Goal: Task Accomplishment & Management: Manage account settings

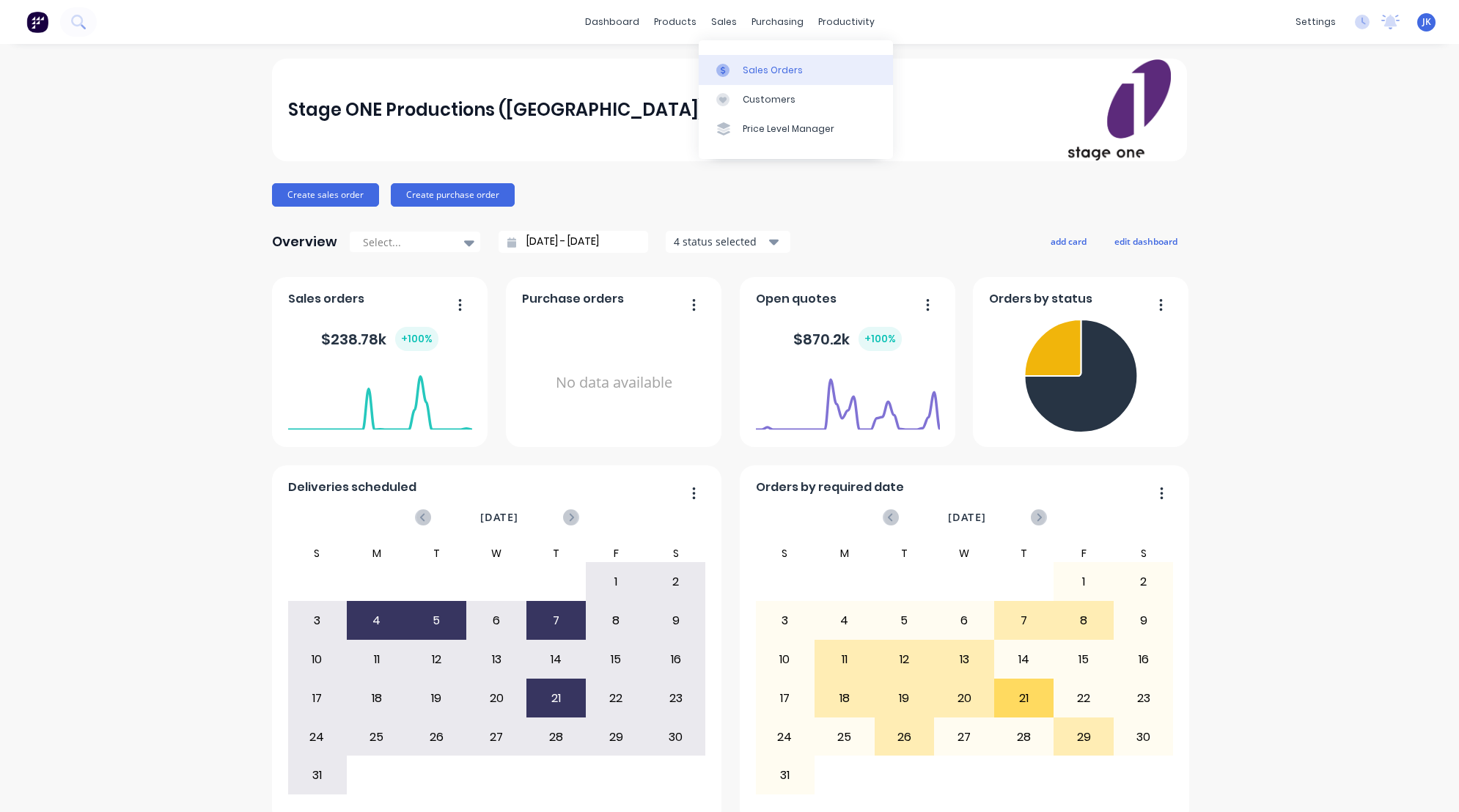
click at [766, 70] on div "Sales Orders" at bounding box center [773, 70] width 60 height 13
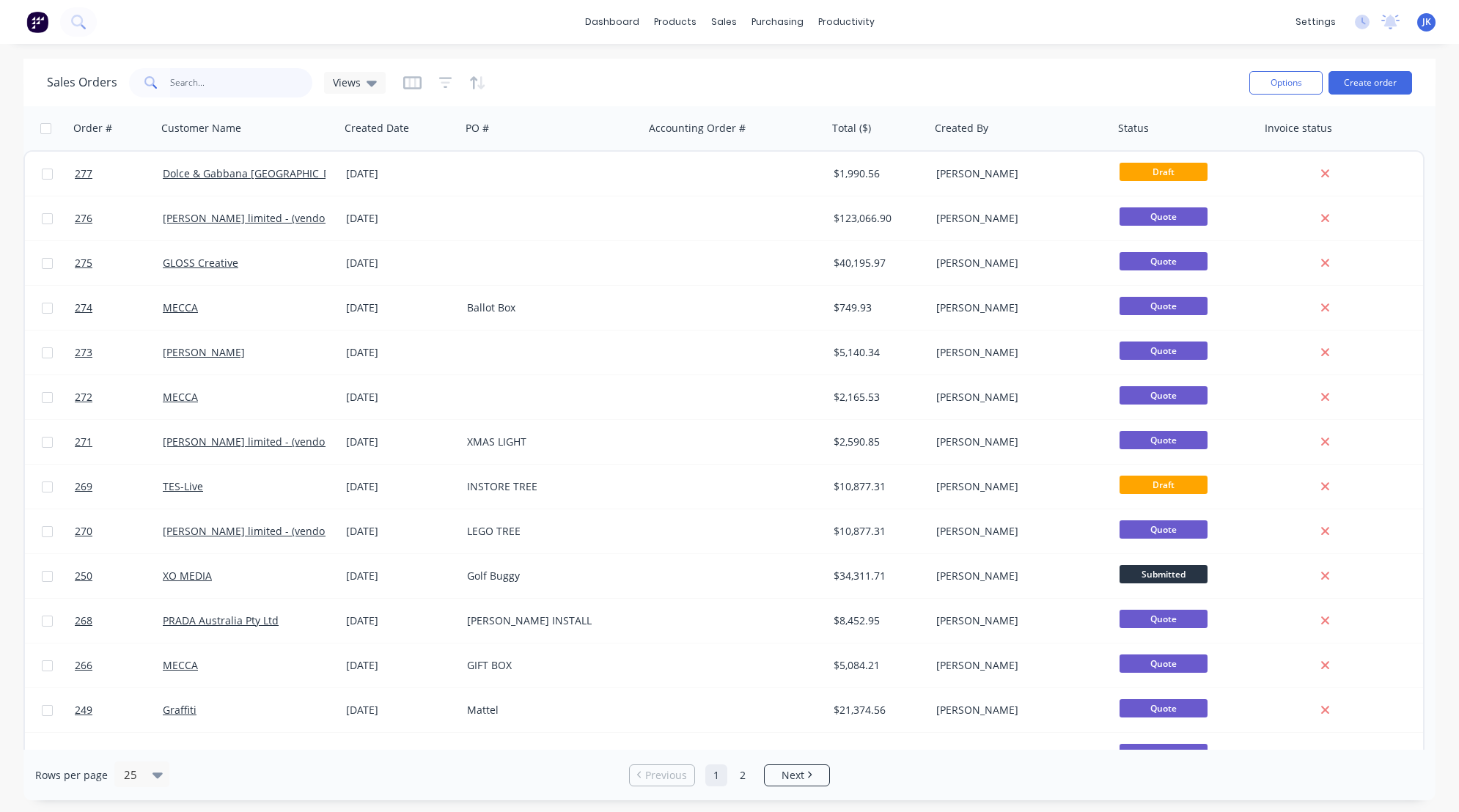
click at [220, 86] on input "text" at bounding box center [241, 83] width 143 height 29
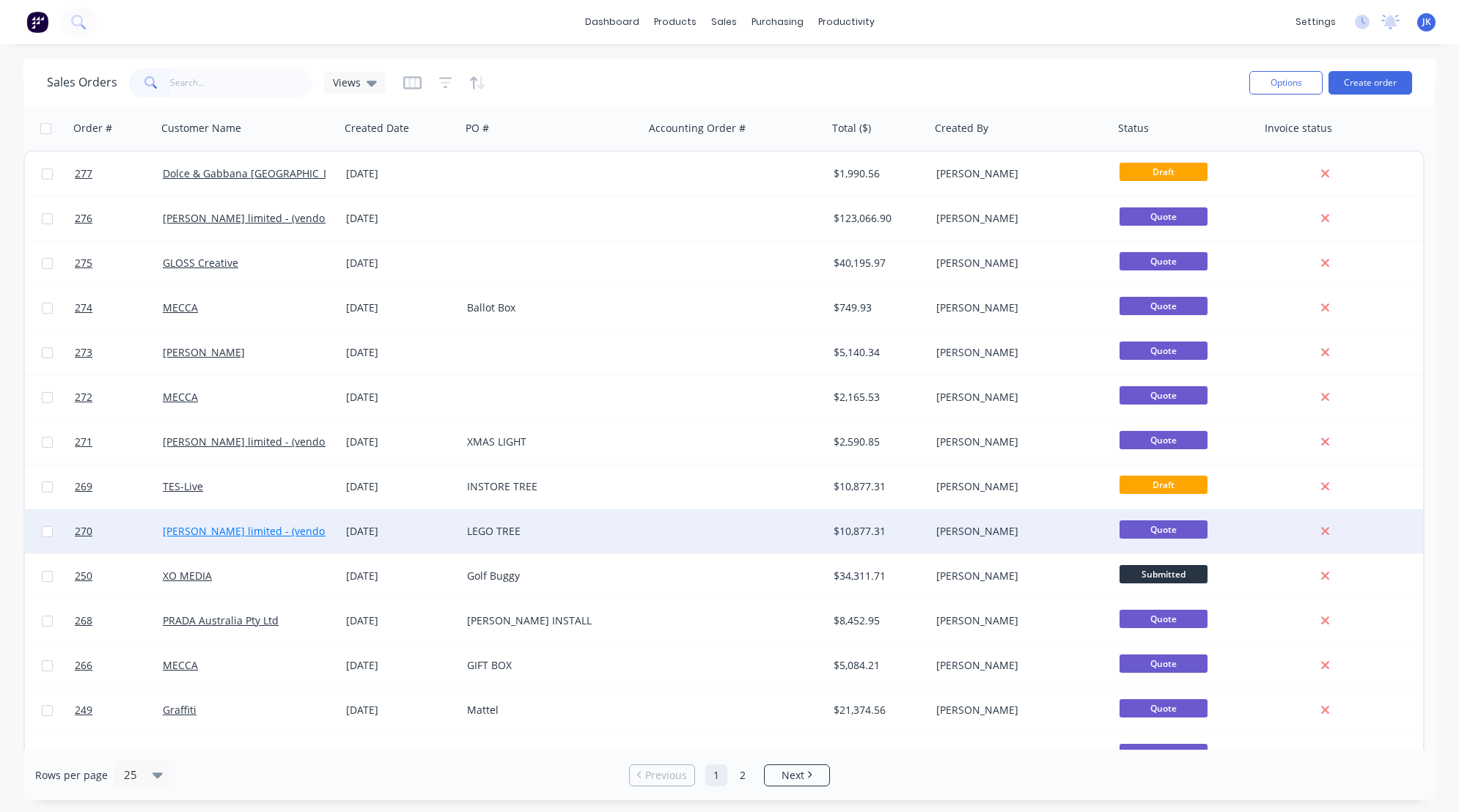
click at [270, 533] on link "[PERSON_NAME] limited - (vendor #7008950)" at bounding box center [273, 530] width 220 height 14
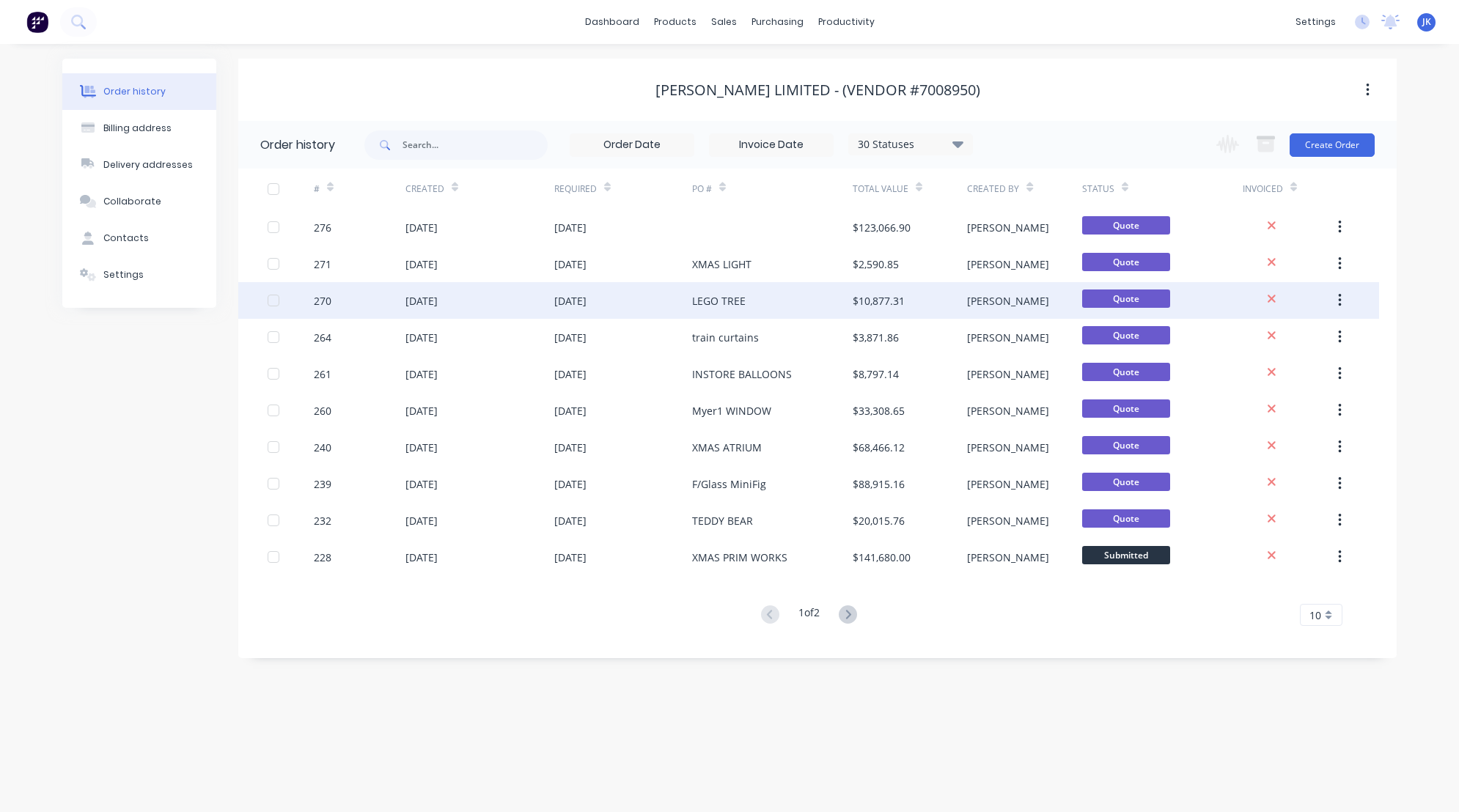
click at [515, 297] on div "[DATE]" at bounding box center [479, 301] width 149 height 37
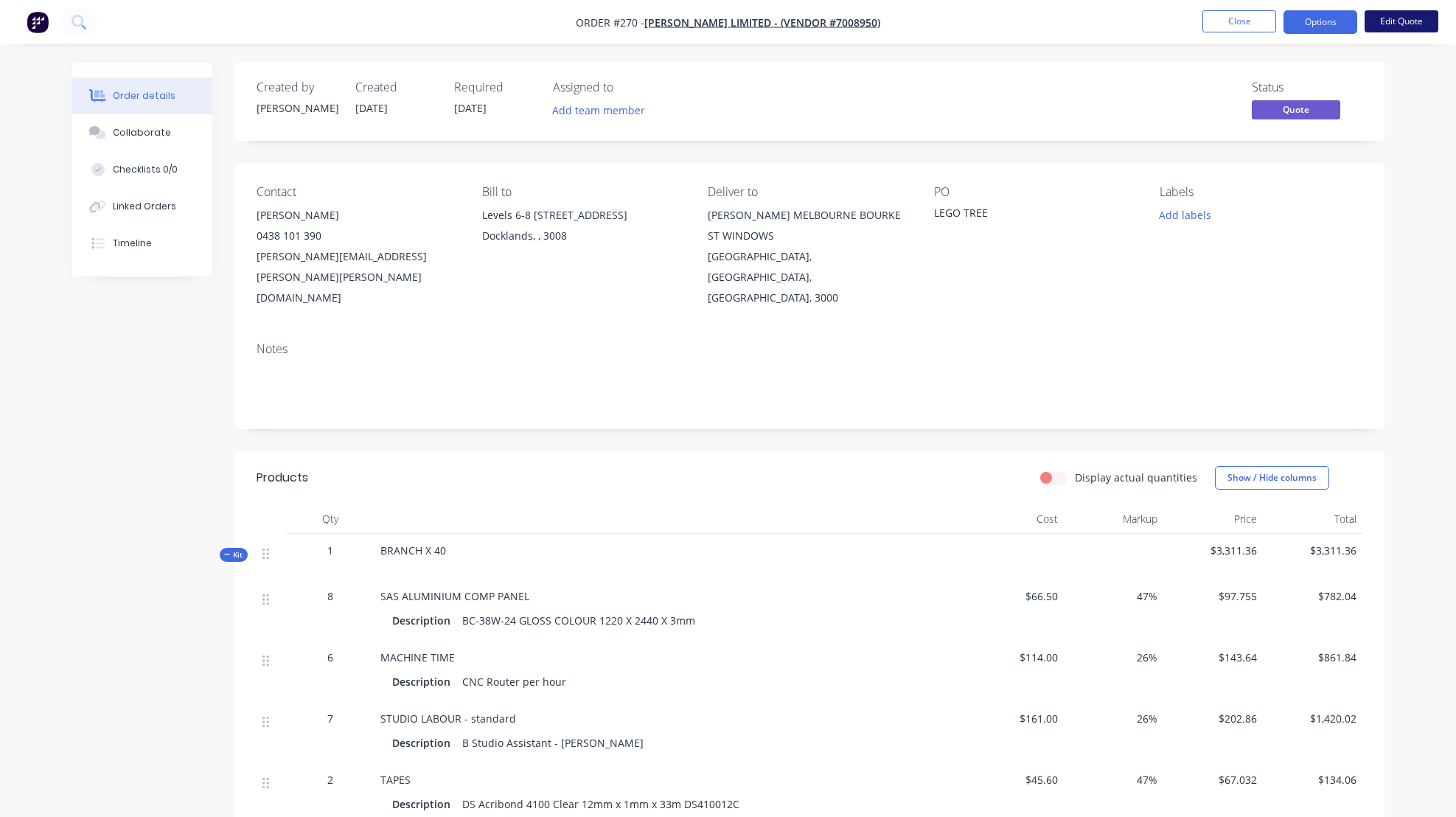
click at [1397, 20] on button "Edit Quote" at bounding box center [1401, 21] width 74 height 22
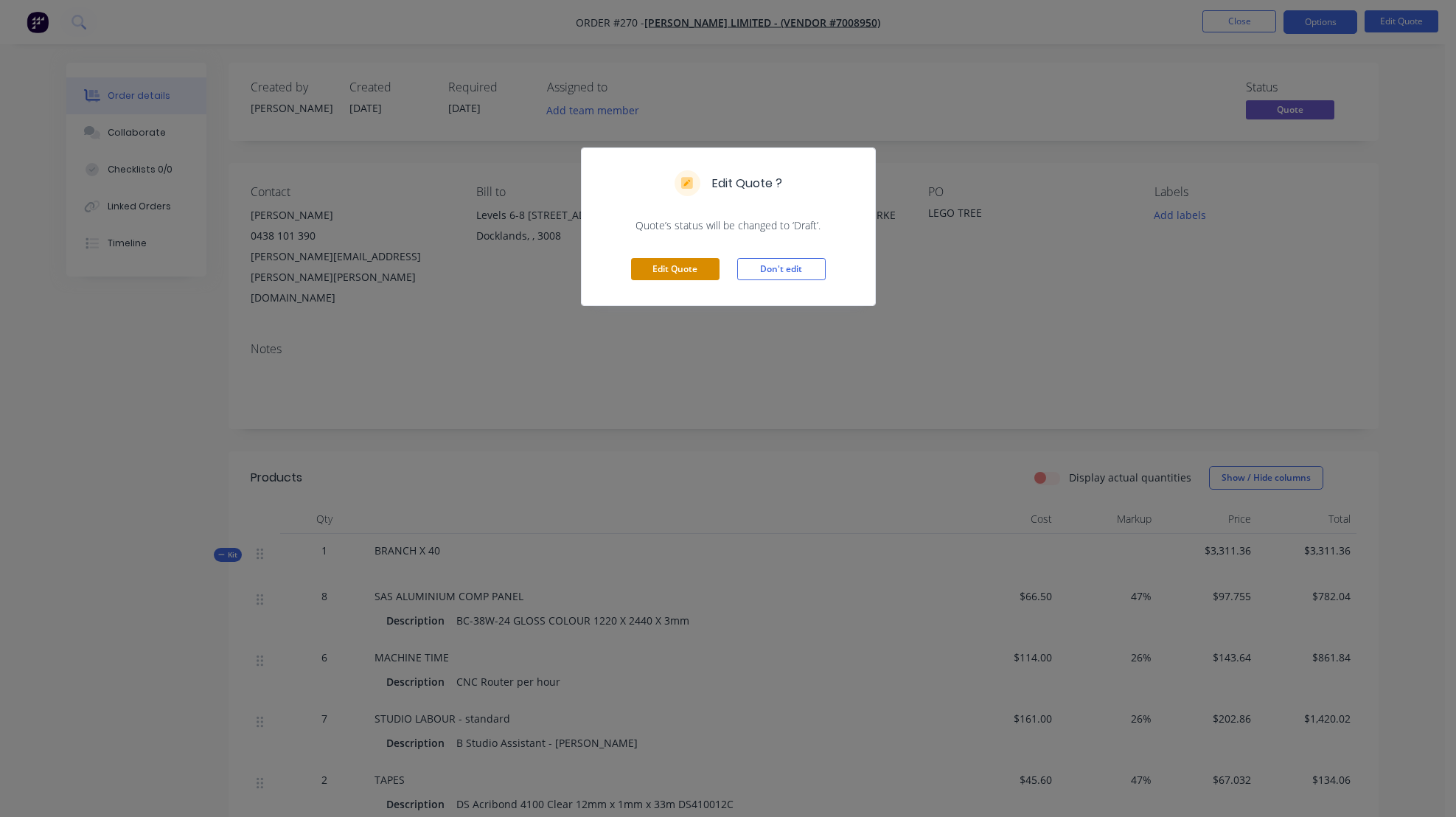
click at [685, 270] on button "Edit Quote" at bounding box center [675, 269] width 88 height 22
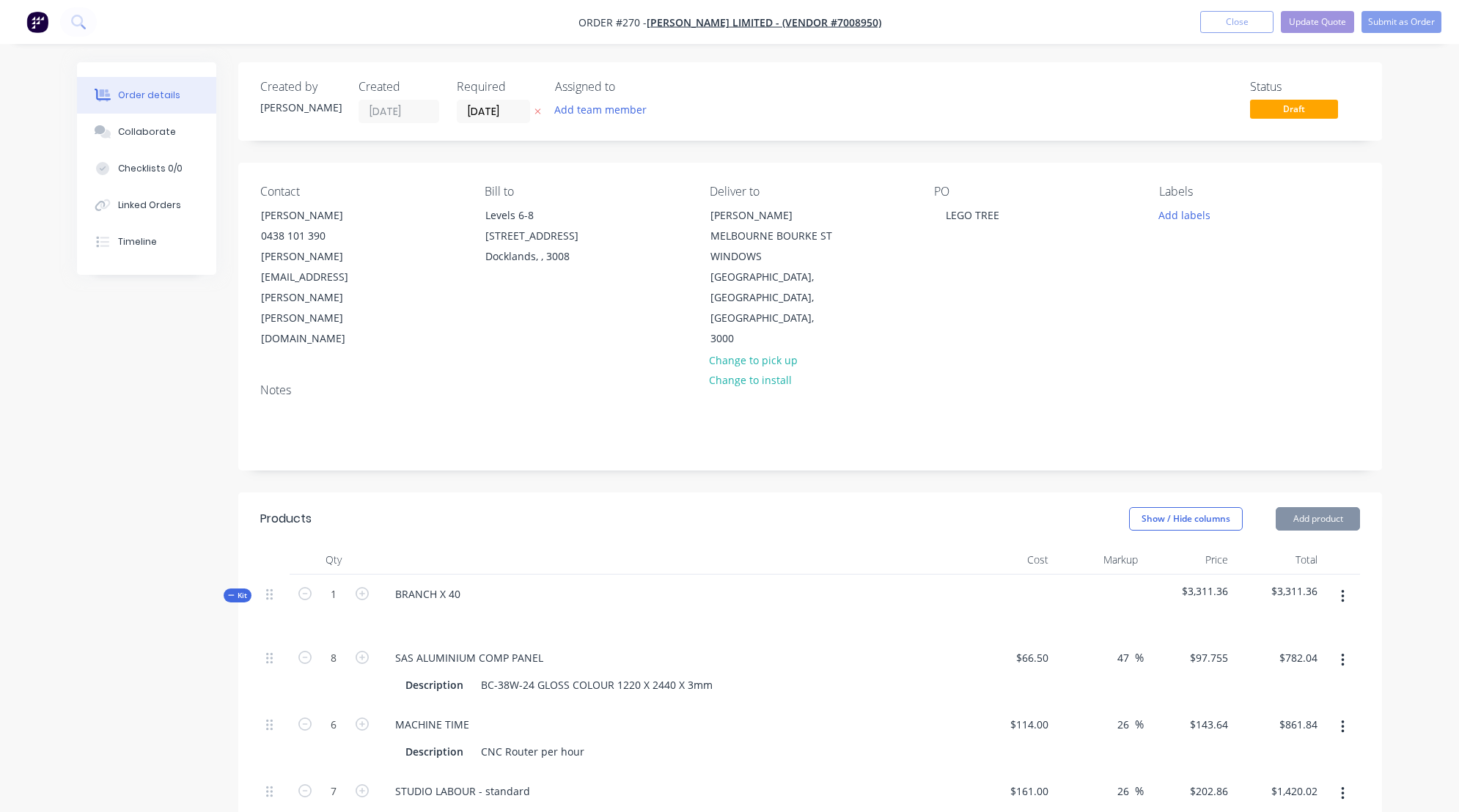
type input "$66.50"
type input "47"
type input "$97.755"
type input "$782.04"
type input "$114.00"
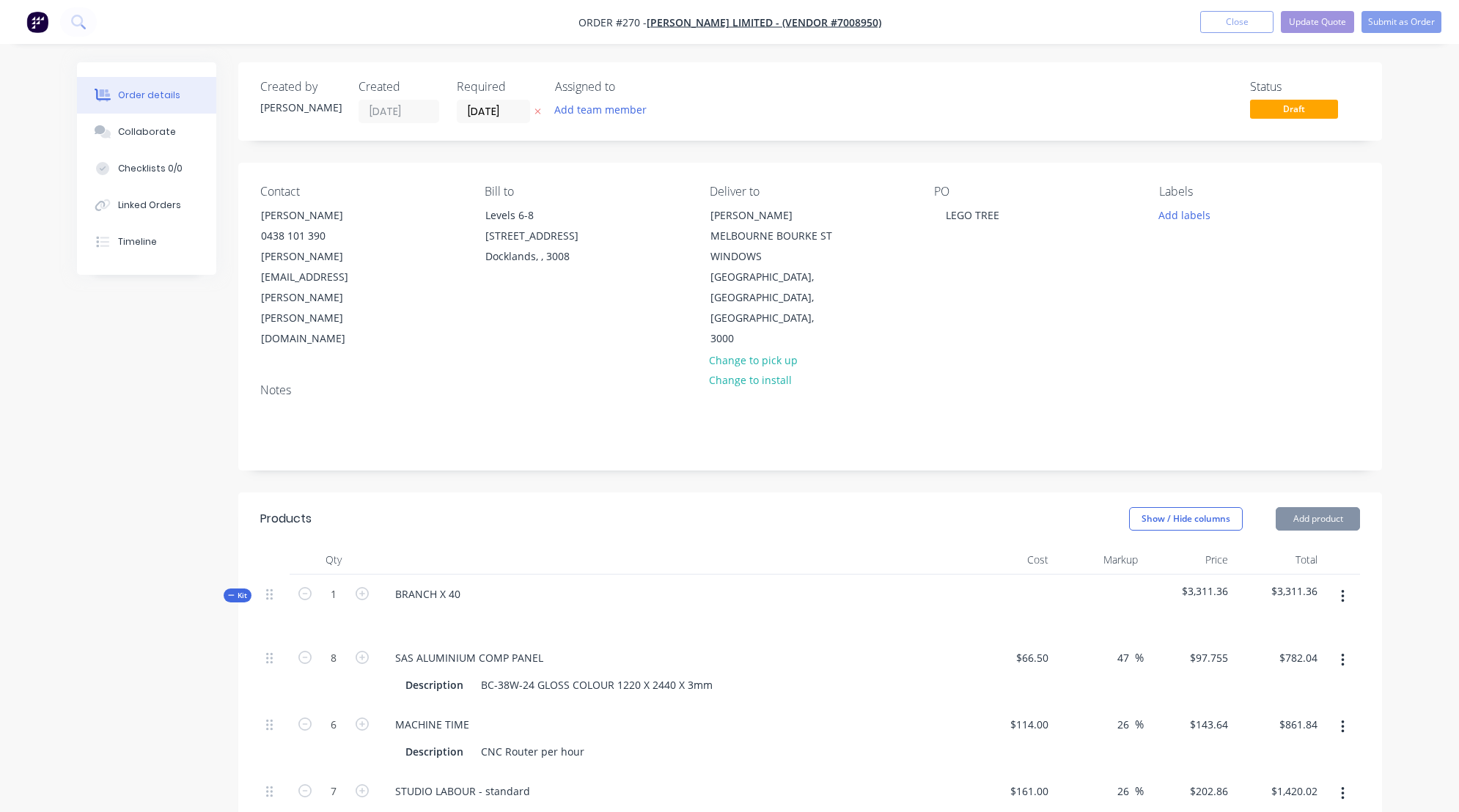
type input "26"
type input "$143.64"
type input "$861.84"
type input "$161.00"
type input "26"
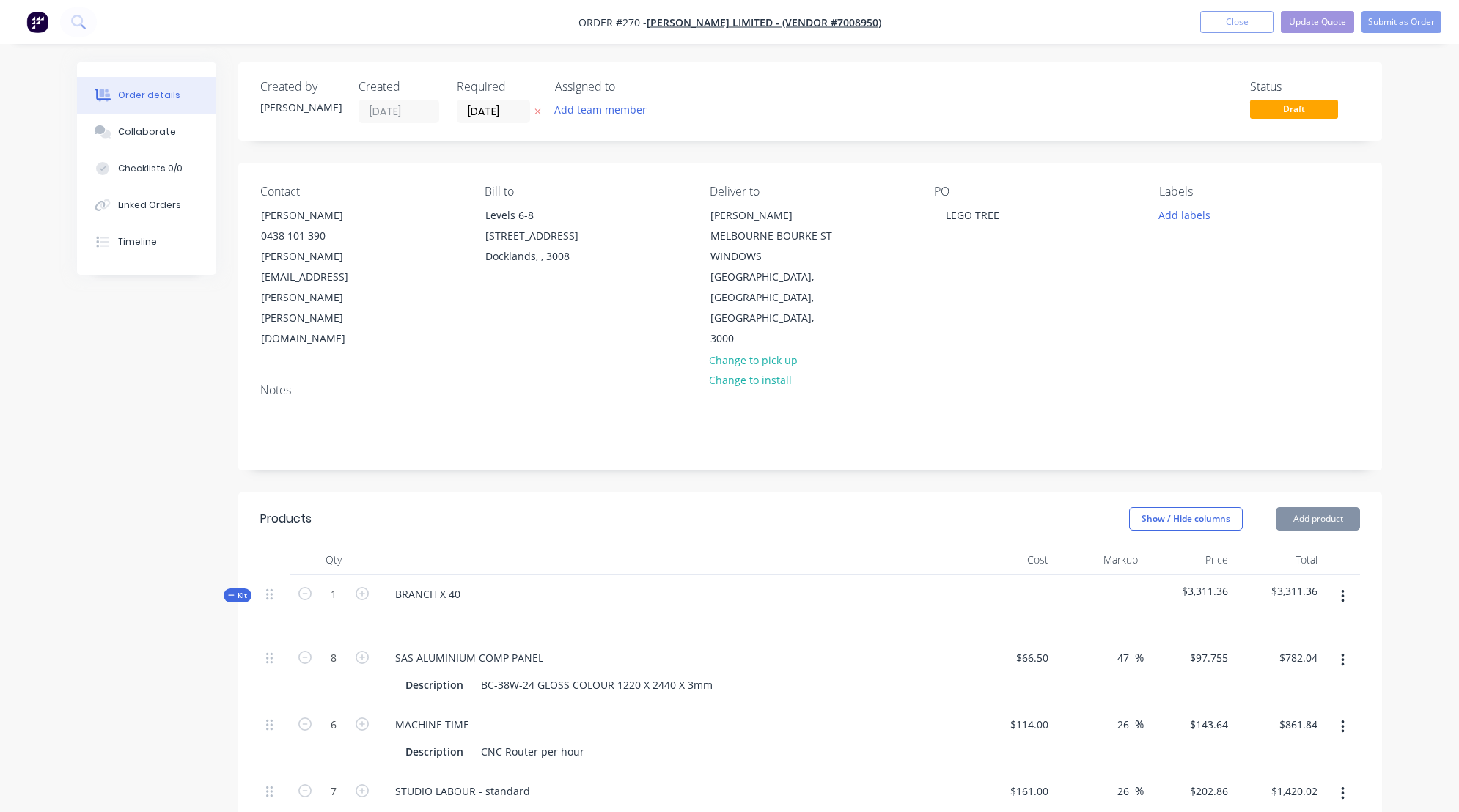
type input "$202.86"
type input "$1,420.02"
type input "$45.60"
type input "47"
type input "$67.032"
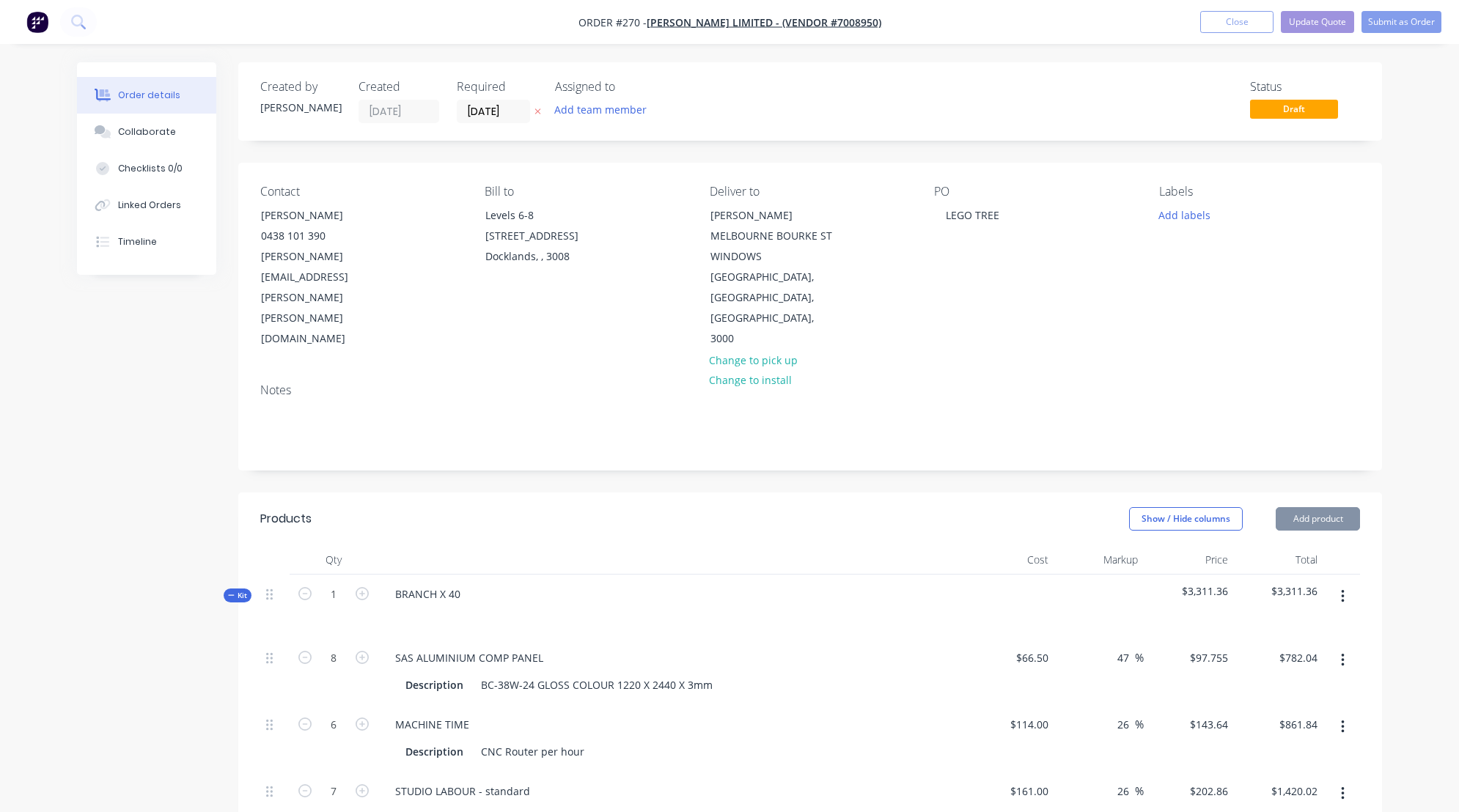
type input "$134.06"
type input "$18.00"
type input "5"
type input "$18.90"
type input "$113.40"
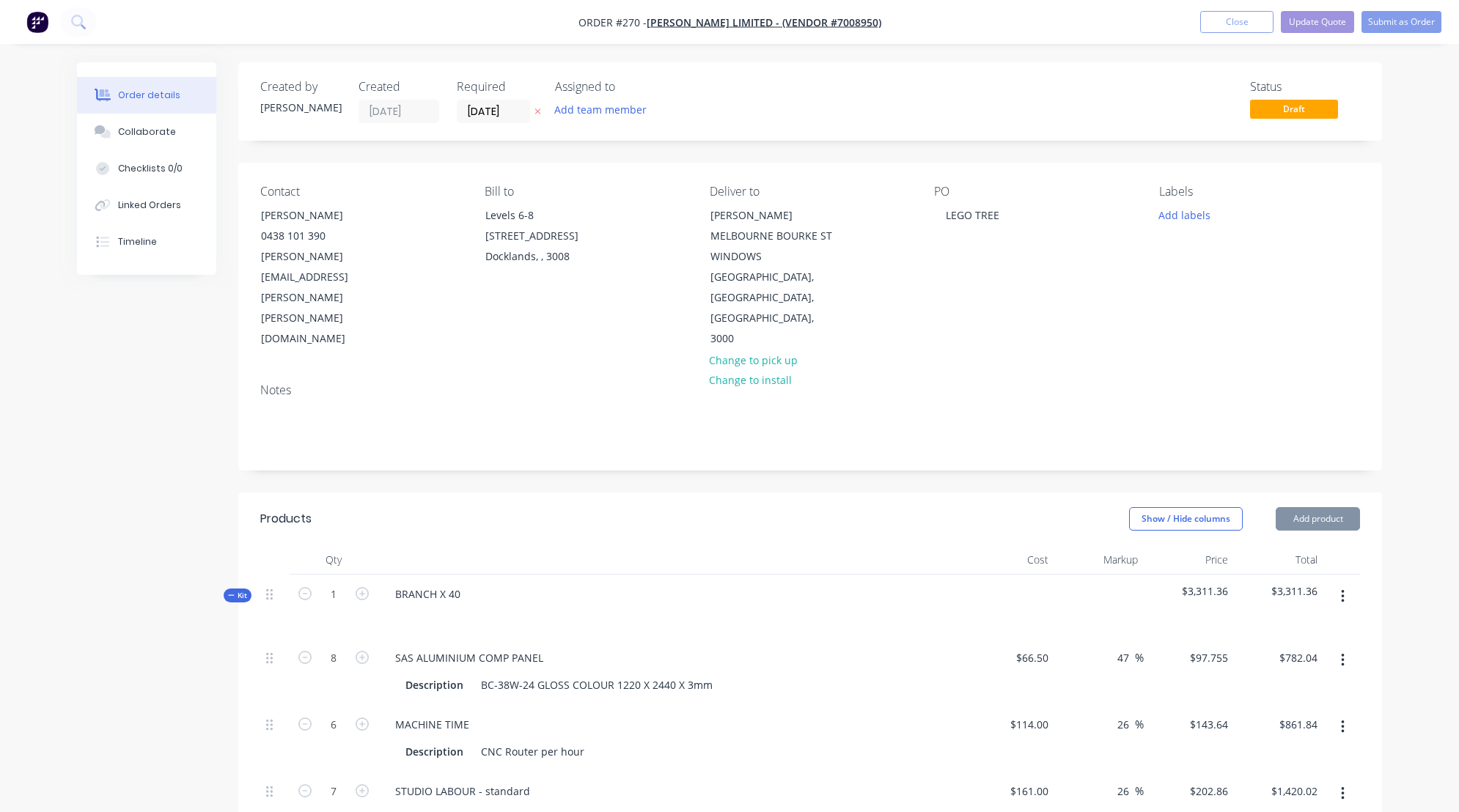
type input "$5.52"
type input "57.5"
type input "$8.694"
type input "$106.07"
type input "$328.52"
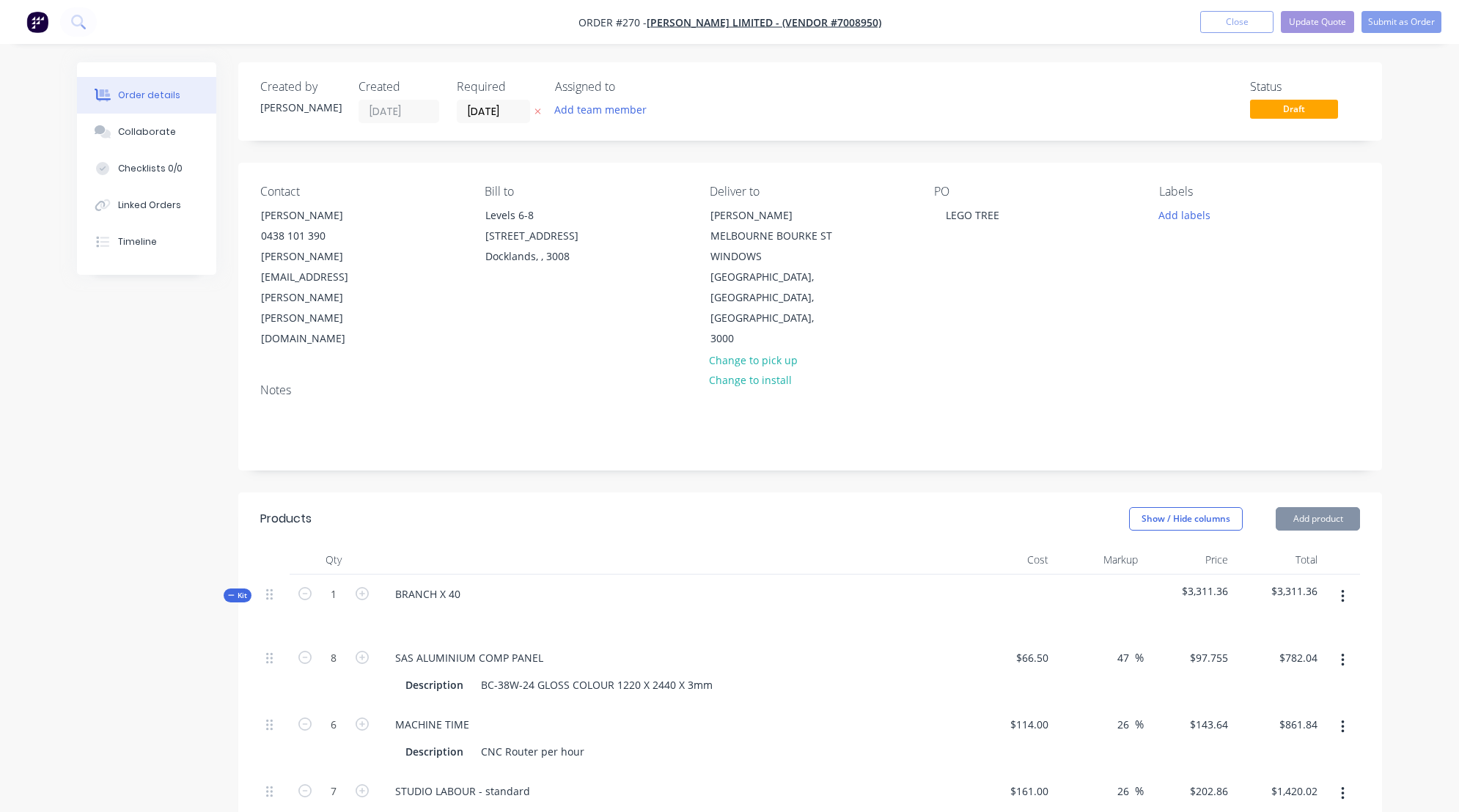
type input "57.5"
type input "$517.419"
type input "$258.71"
type input "$450.00"
type input "57.5"
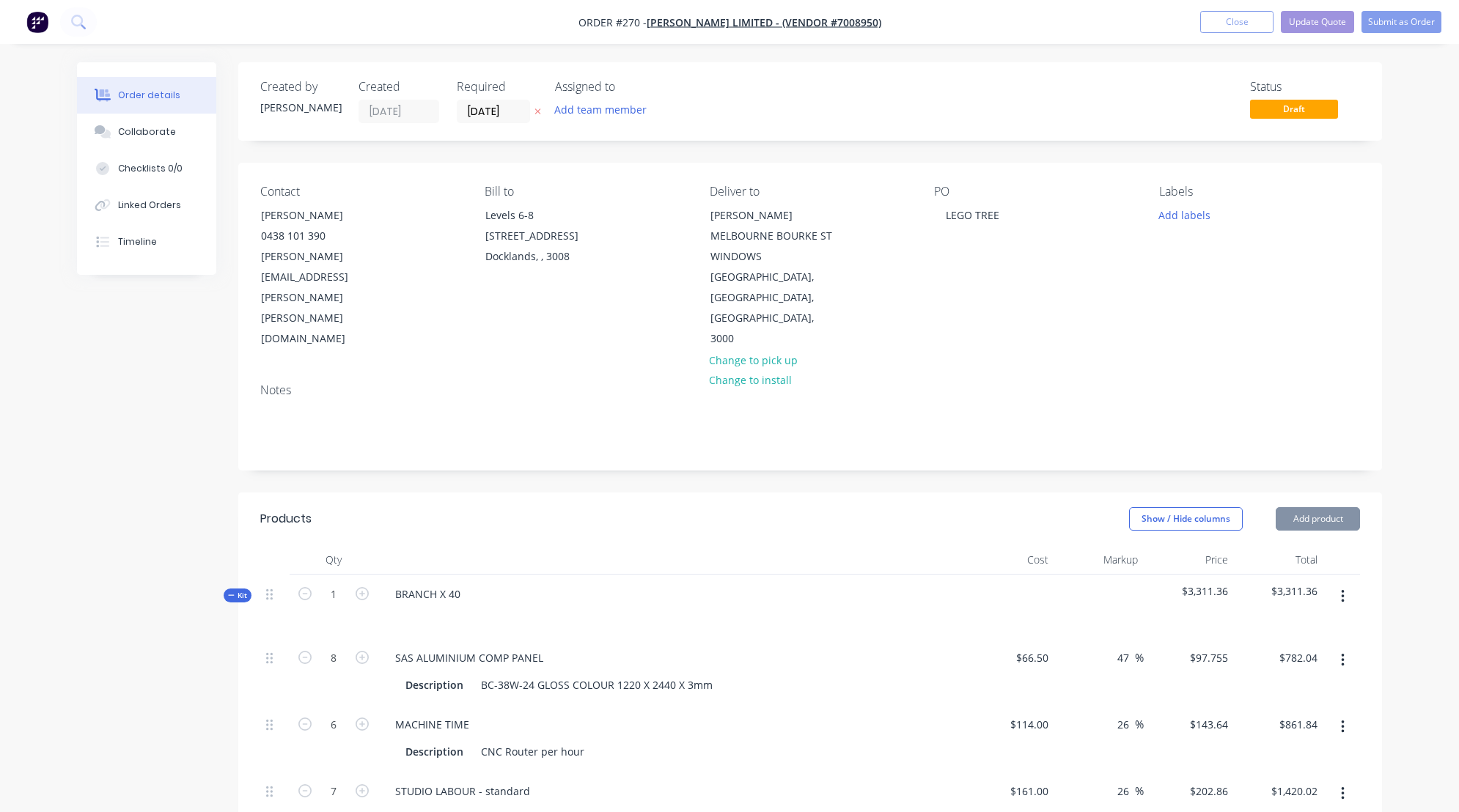
type input "$708.75"
type input "$124.00"
type input "26"
type input "$156.24"
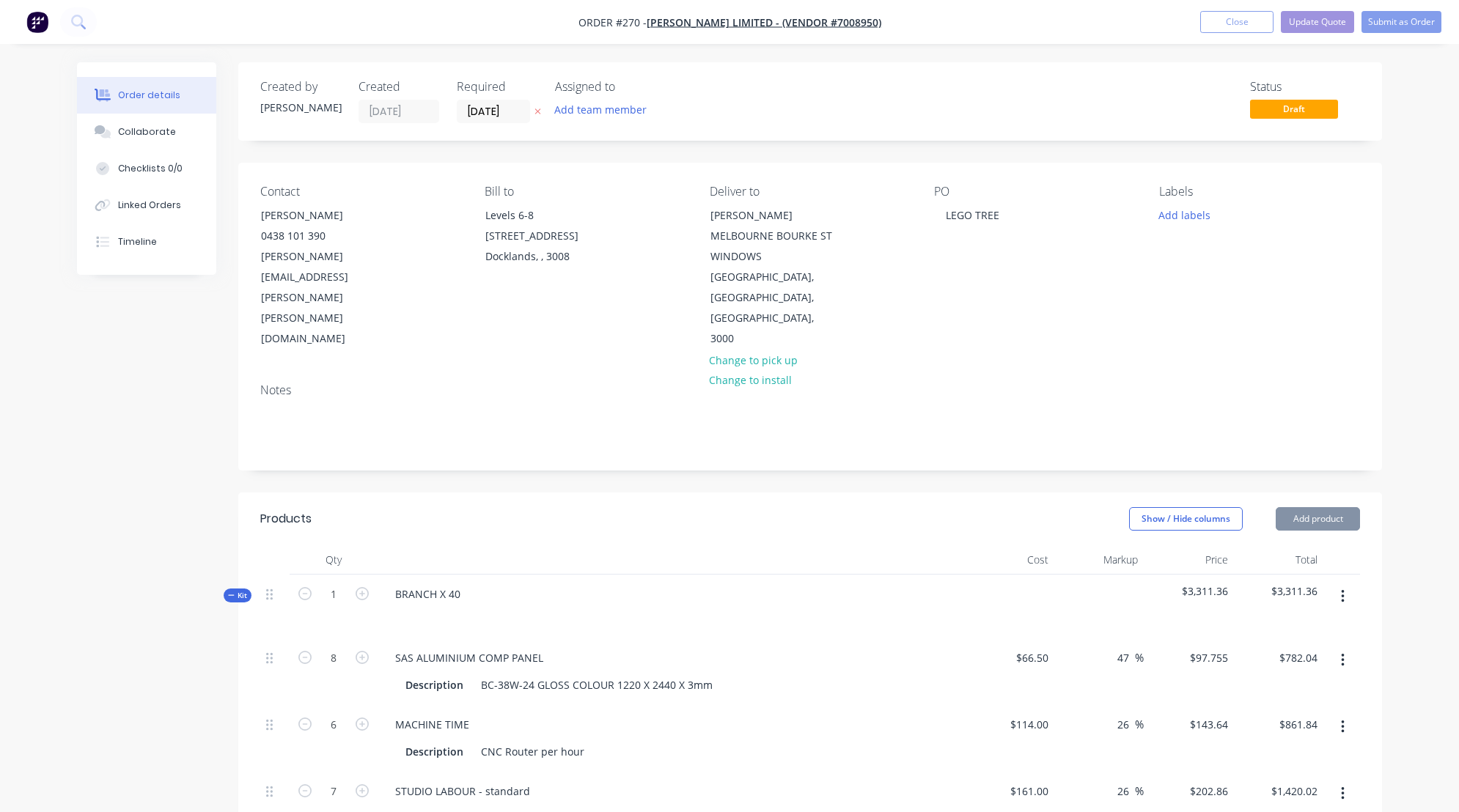
type input "$51.56"
type input "$65.00"
type input "110"
type input "$136.50"
type input "$409.50"
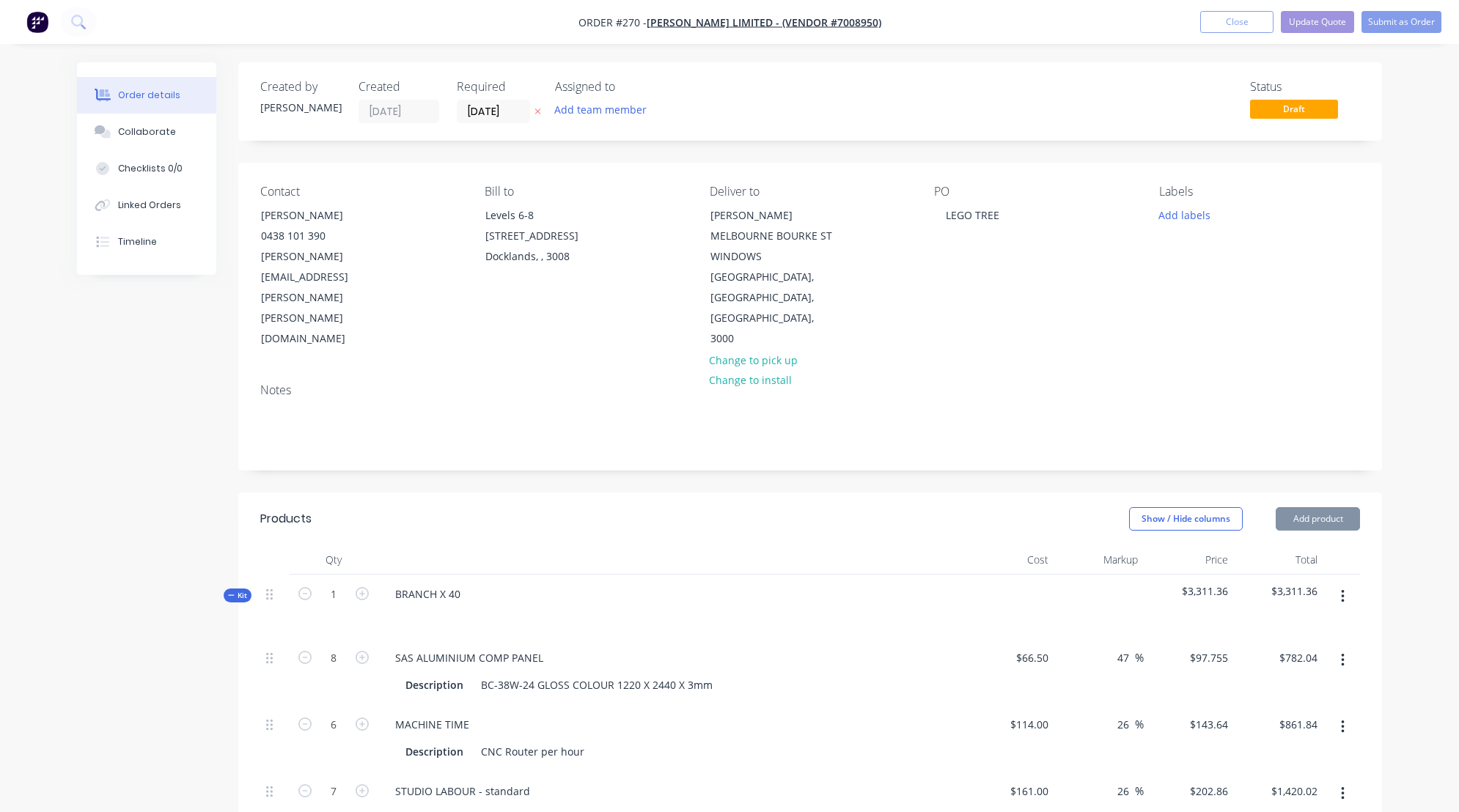
type input "$120.00"
type input "57.5"
type input "$189.00"
type input "$32.40"
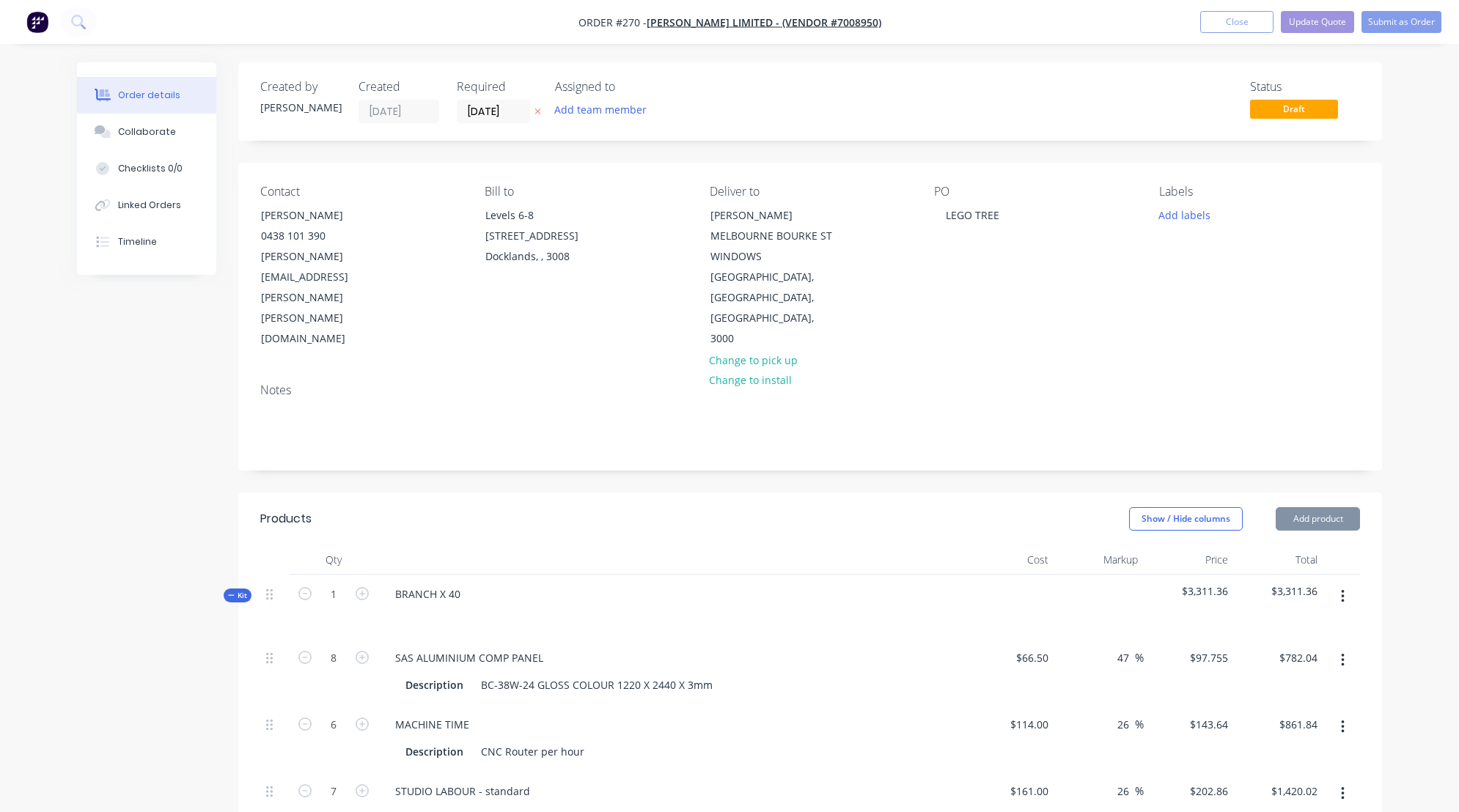
type input "47"
type input "$47.628"
type input "$104.78"
type input "$30.00"
type input "26"
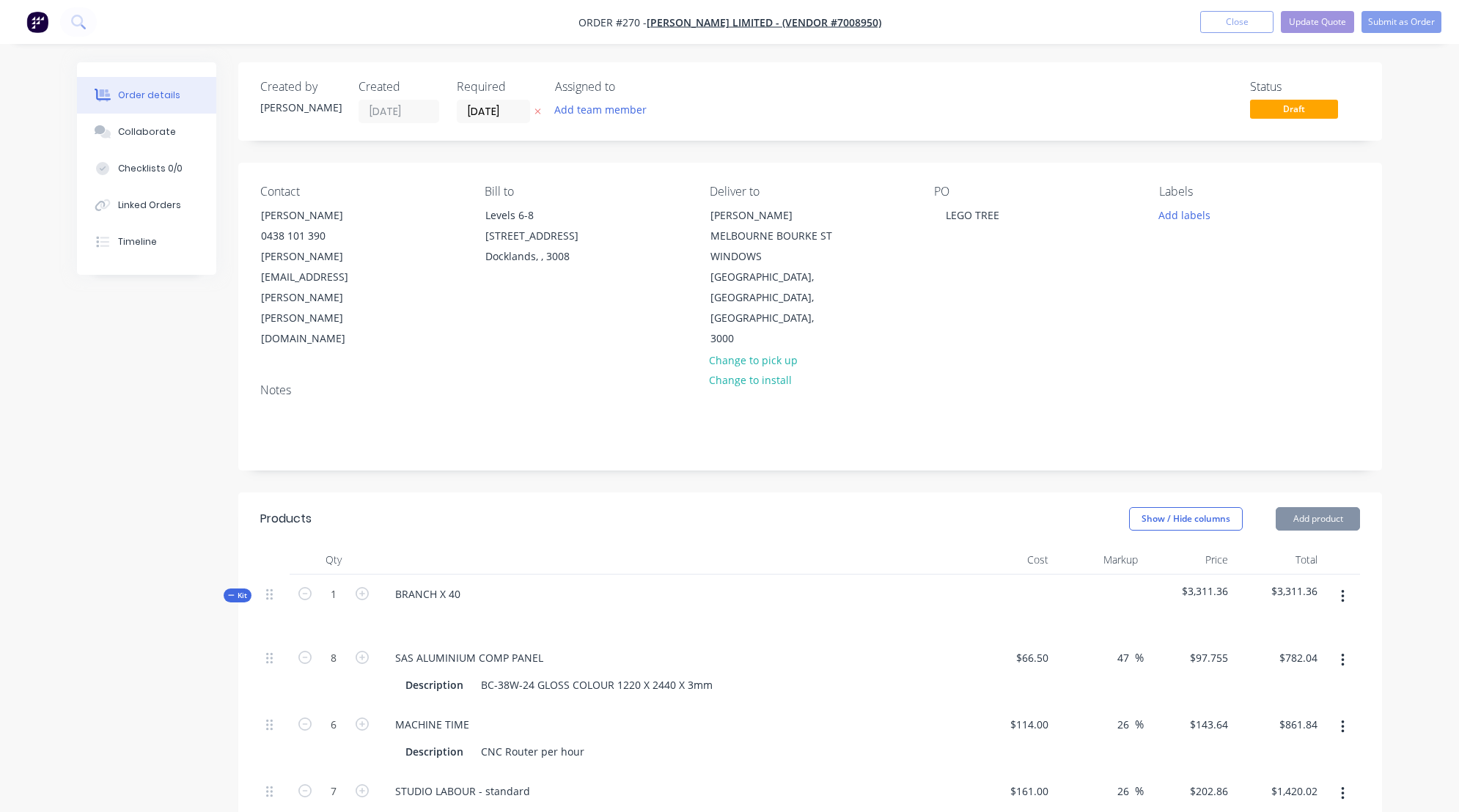
type input "$37.80"
type input "$172.00"
type input "26"
type input "$216.72"
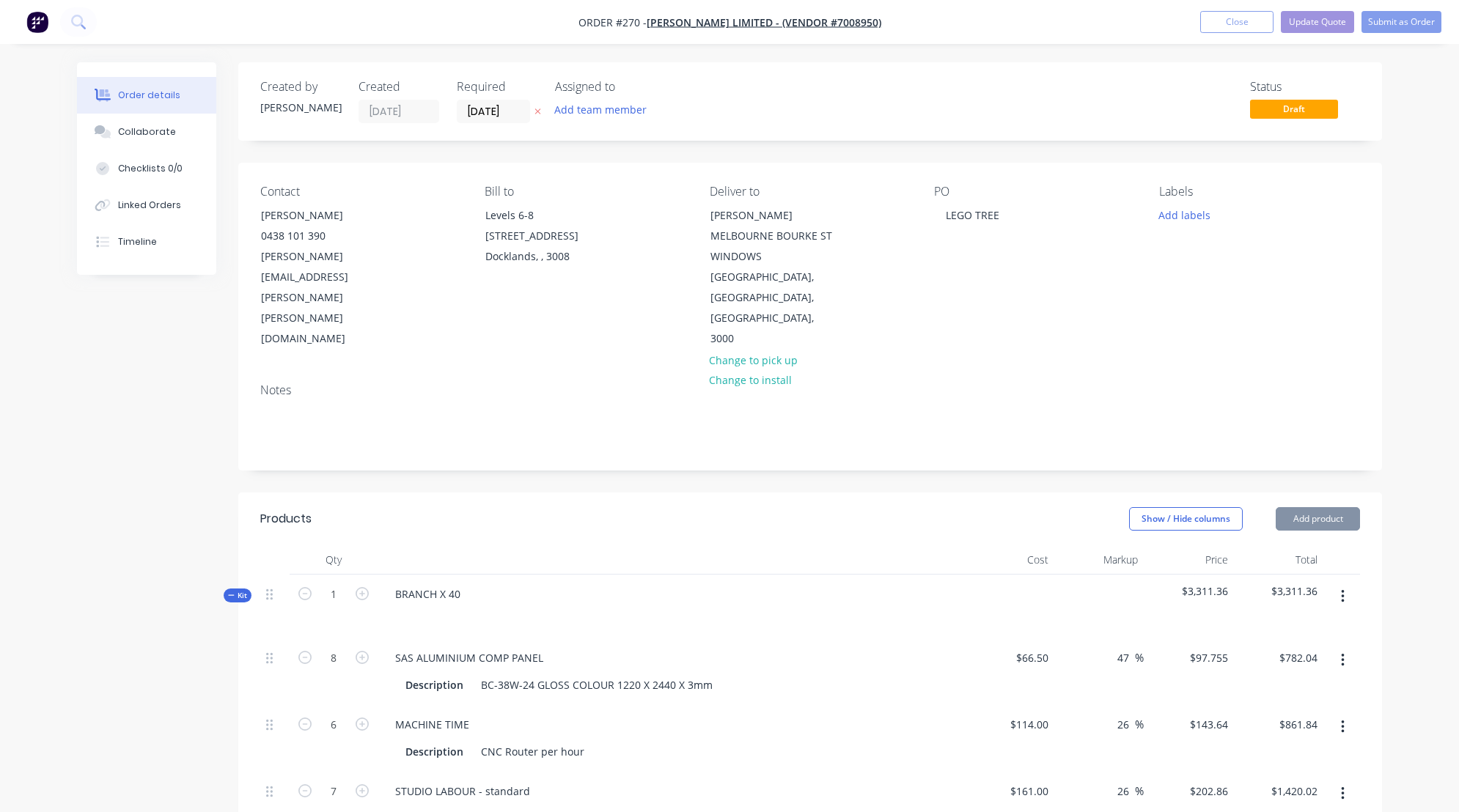
type input "$216.72"
type input "$94.00"
type input "26"
type input "$118.44"
type input "$59.22"
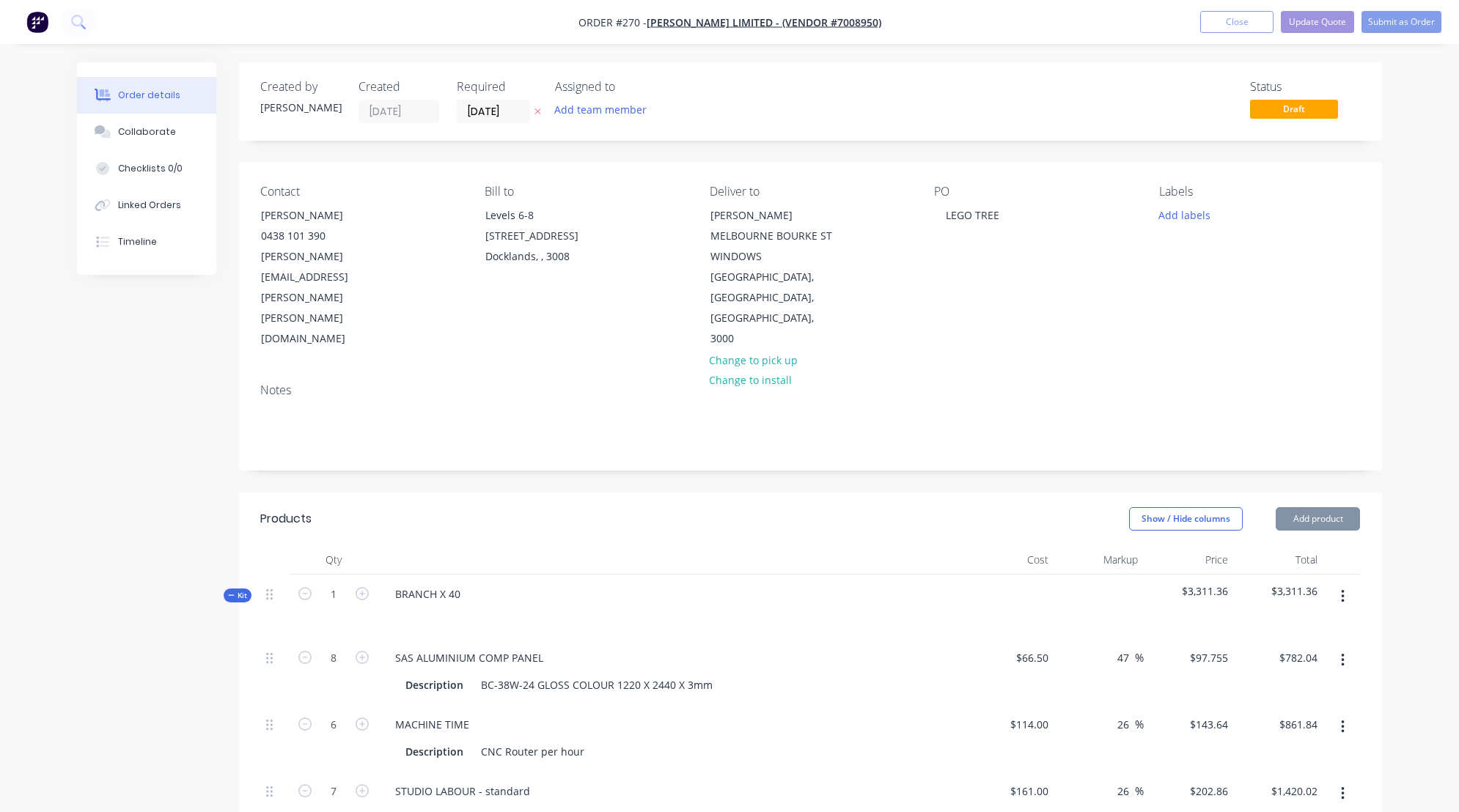
type input "$85.00"
type input "68"
type input "$142.80"
type input "$165.00"
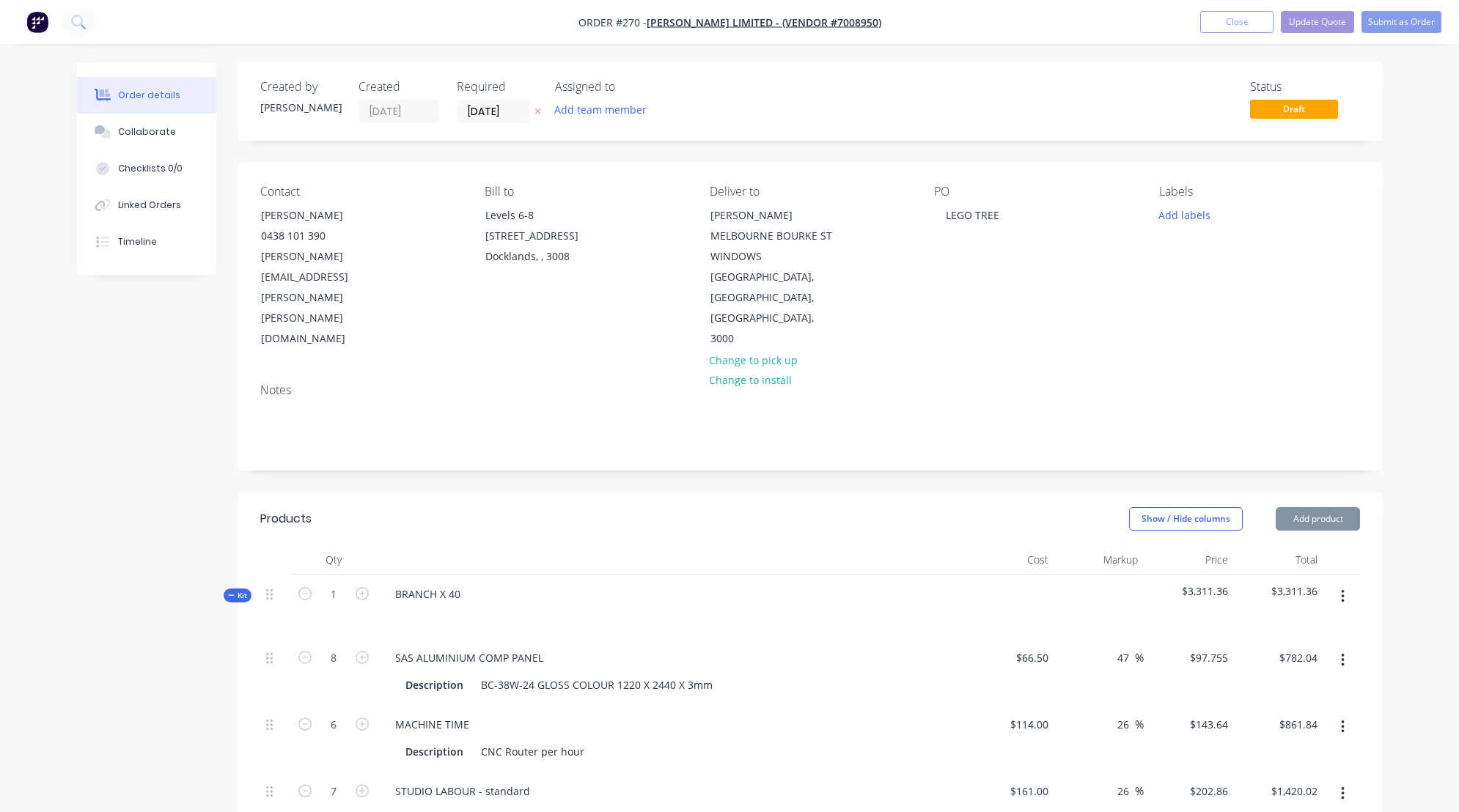
type input "26"
type input "$207.90"
type input "$415.80"
type input "$89.04"
type input "47"
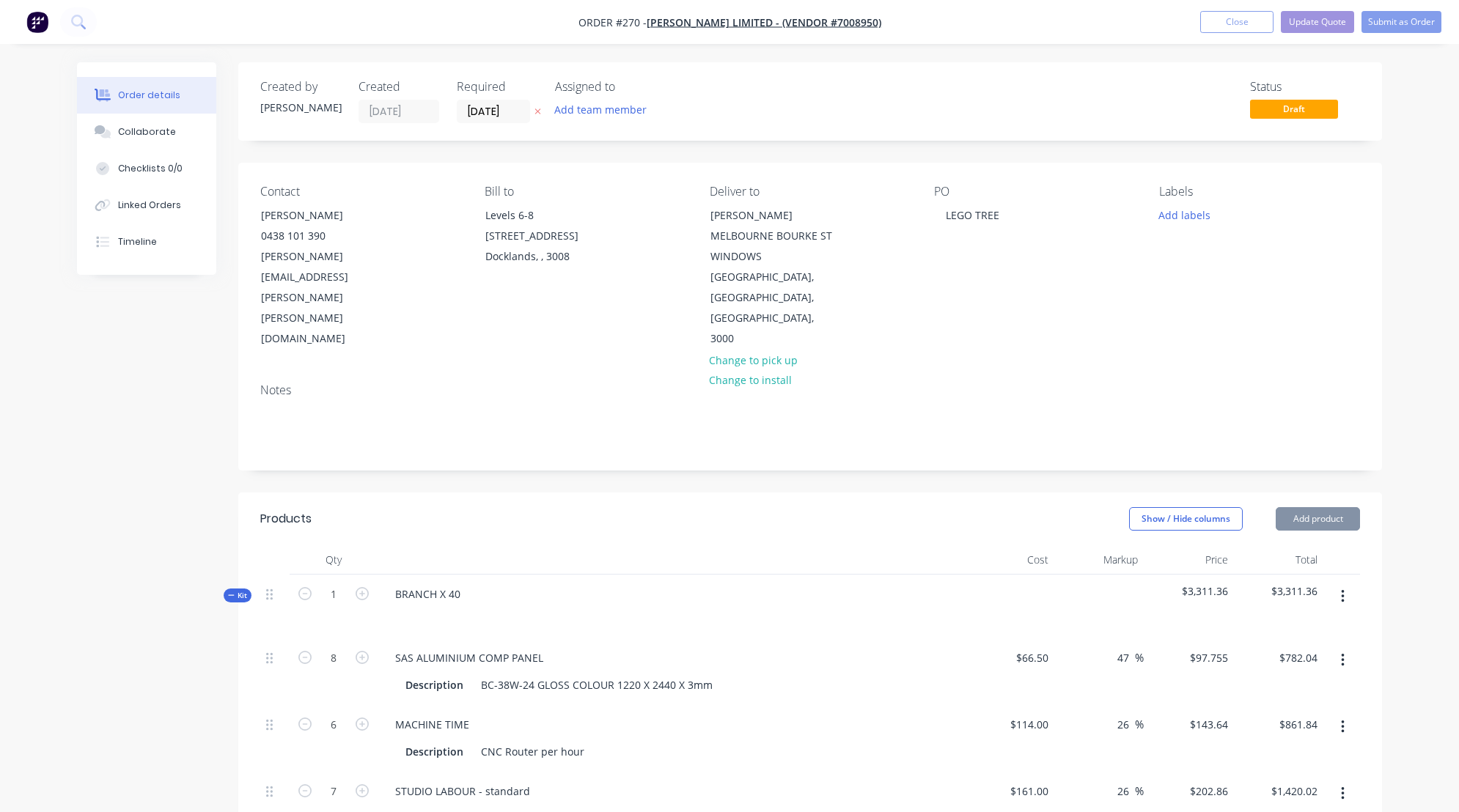
type input "$130.8888"
type input "$65.44"
type input "$45.60"
type input "47"
type input "$67.032"
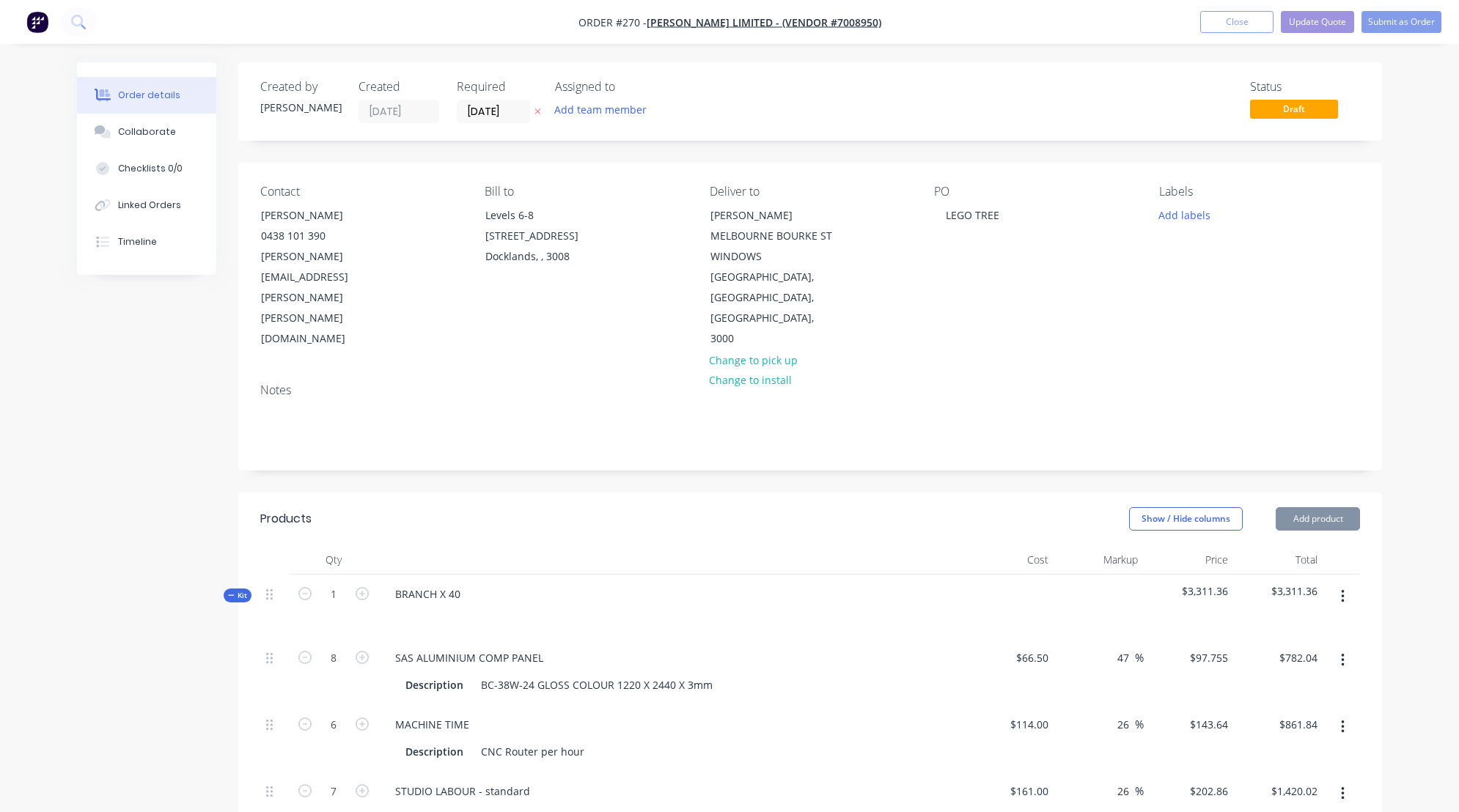
type input "$67.03"
type input "$18.00"
type input "5"
type input "$18.90"
type input "$37.80"
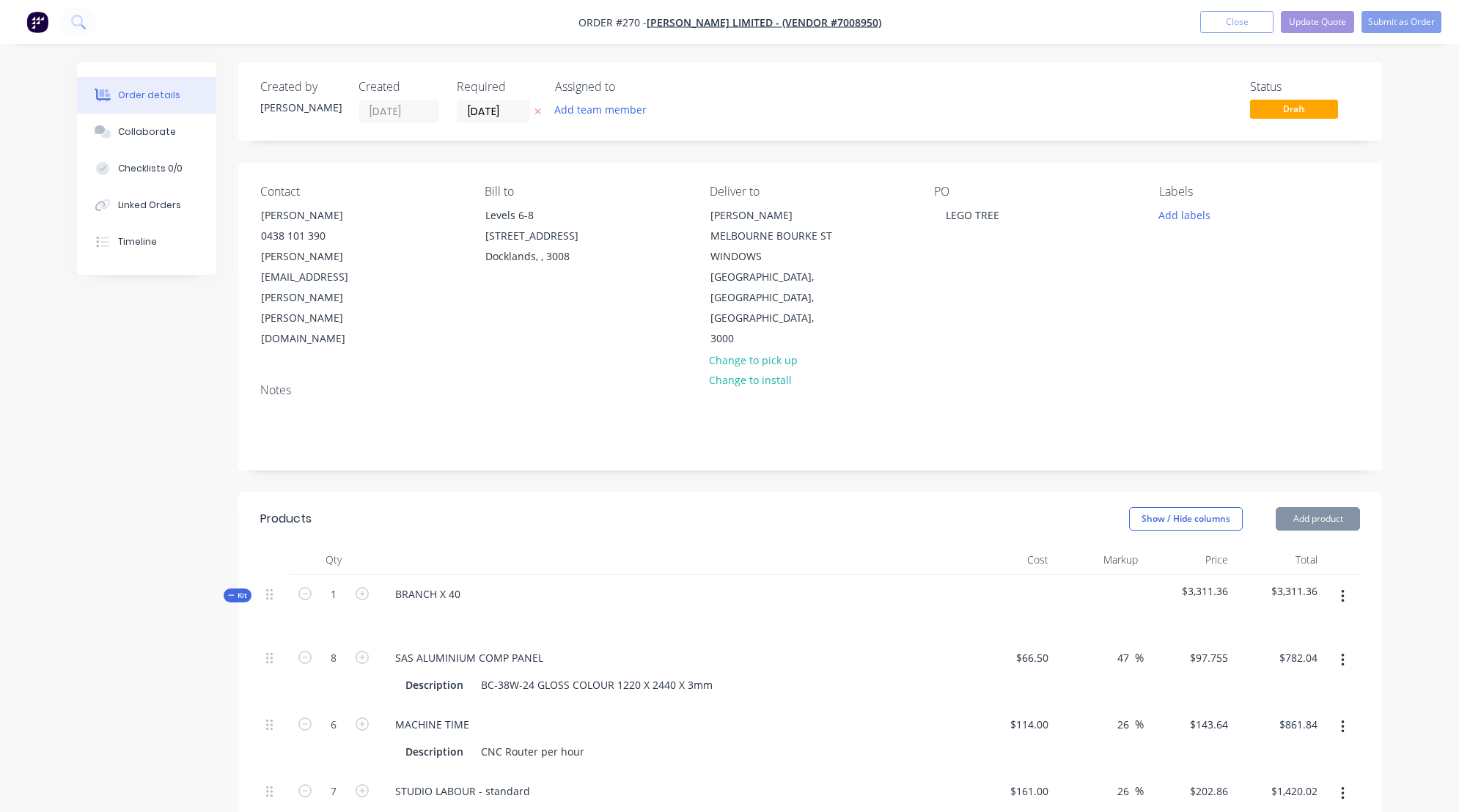
type input "$161.00"
type input "26"
type input "$202.86"
type input "$811.44"
type input "$32.40"
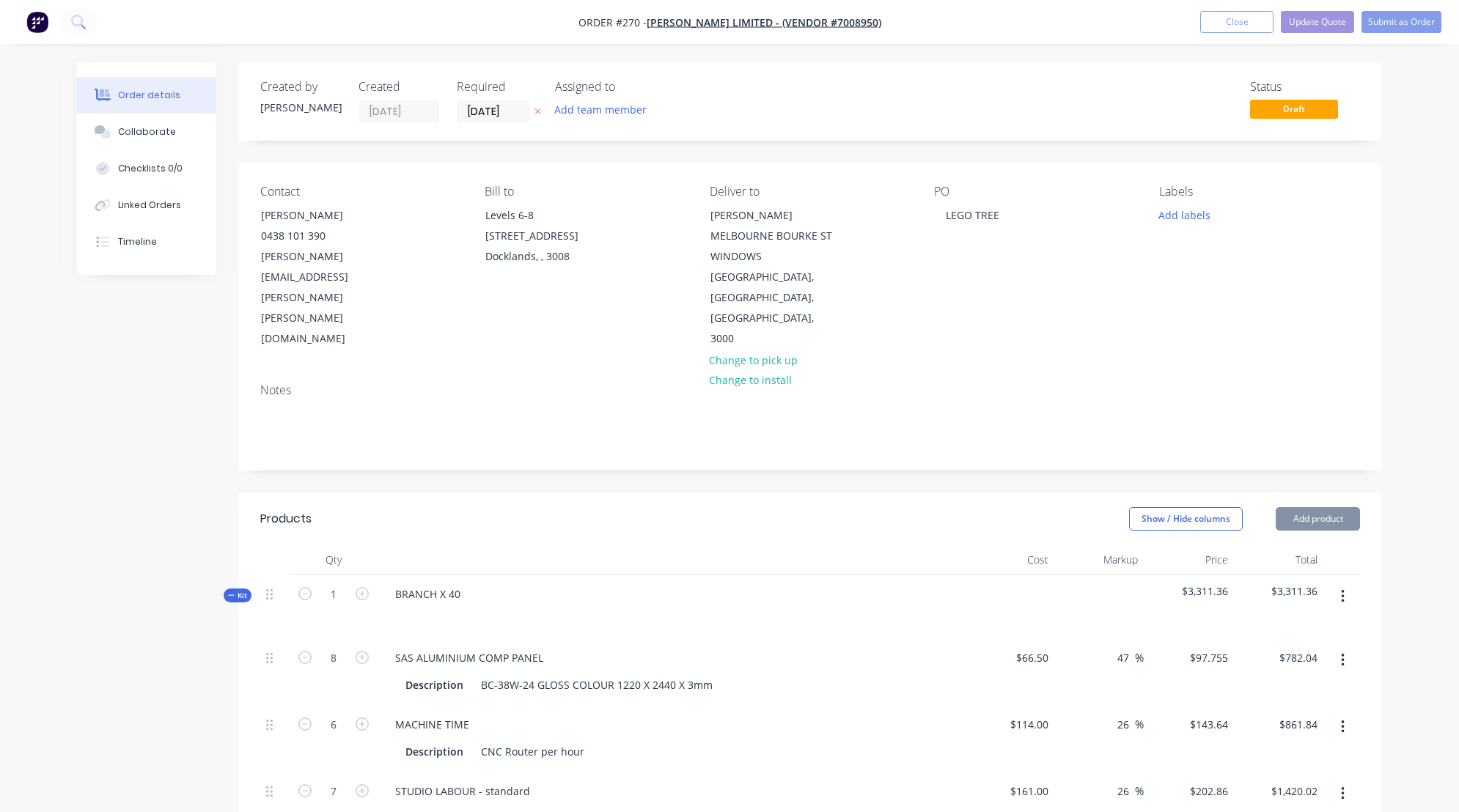
type input "47"
type input "$47.628"
type input "$31.43"
type input "$30.00"
type input "26"
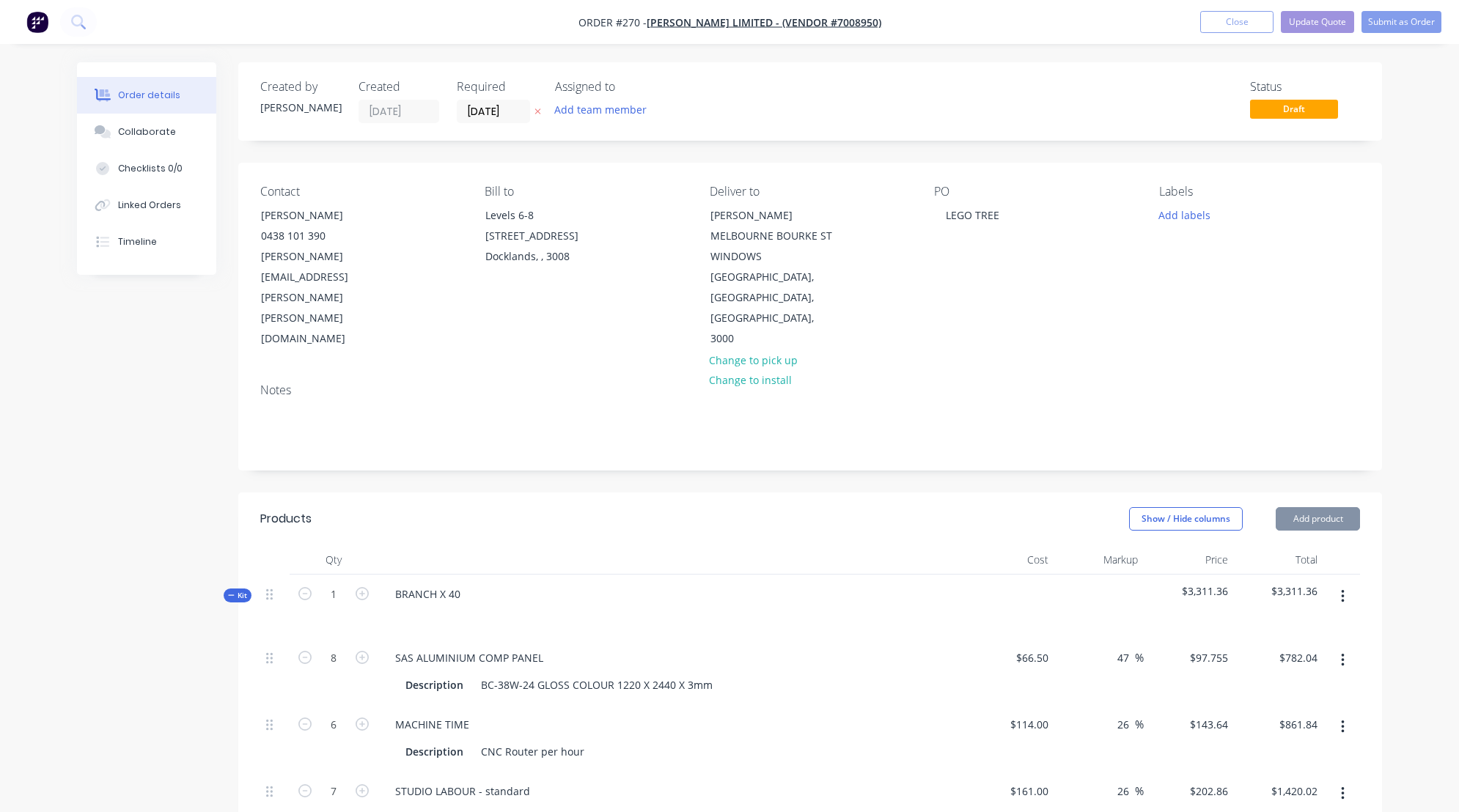
type input "$37.80"
type input "$9.45"
type input "$172.00"
type input "26"
type input "$216.72"
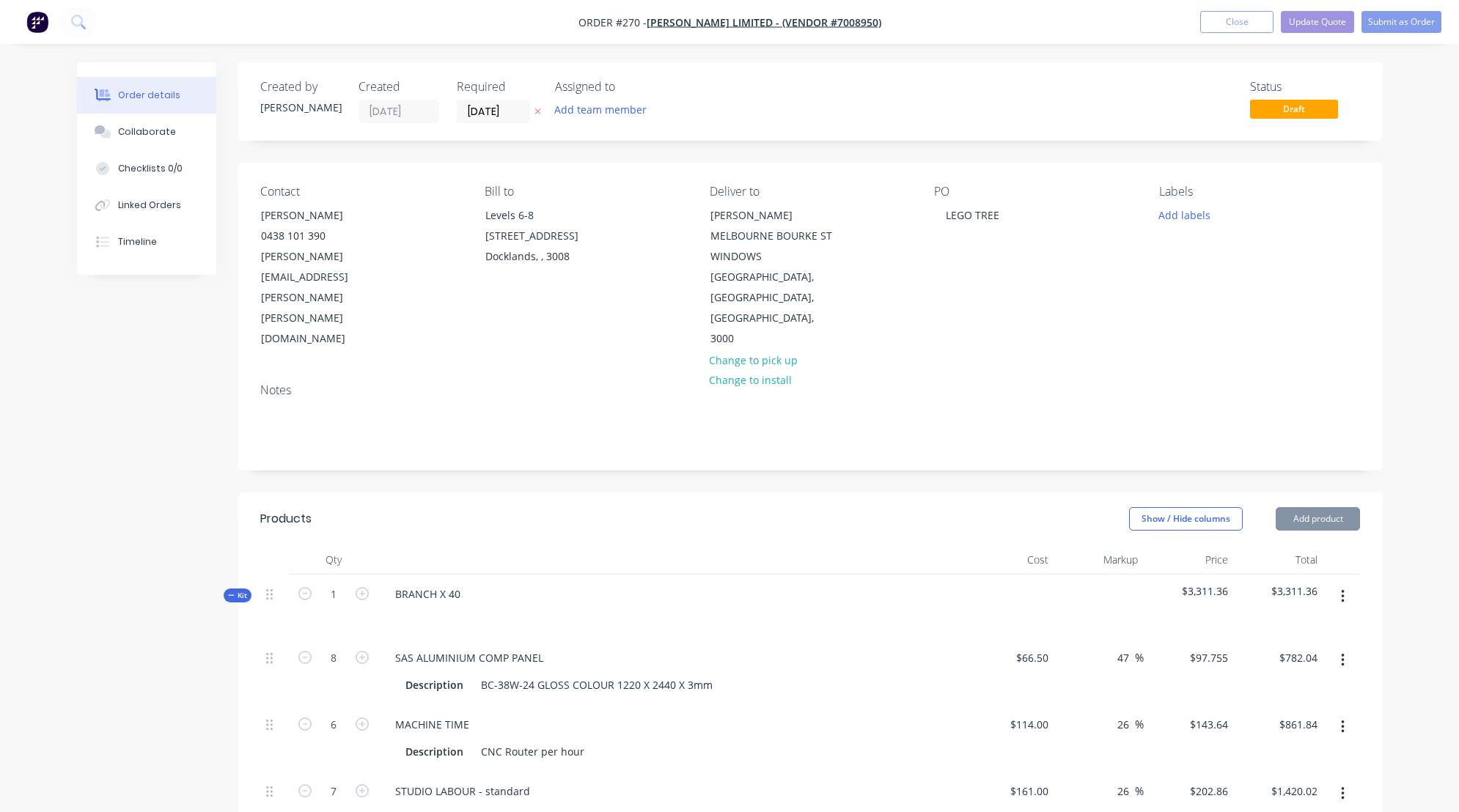
type input "$54.18"
type input "$94.00"
type input "26"
type input "$118.44"
type input "$23.69"
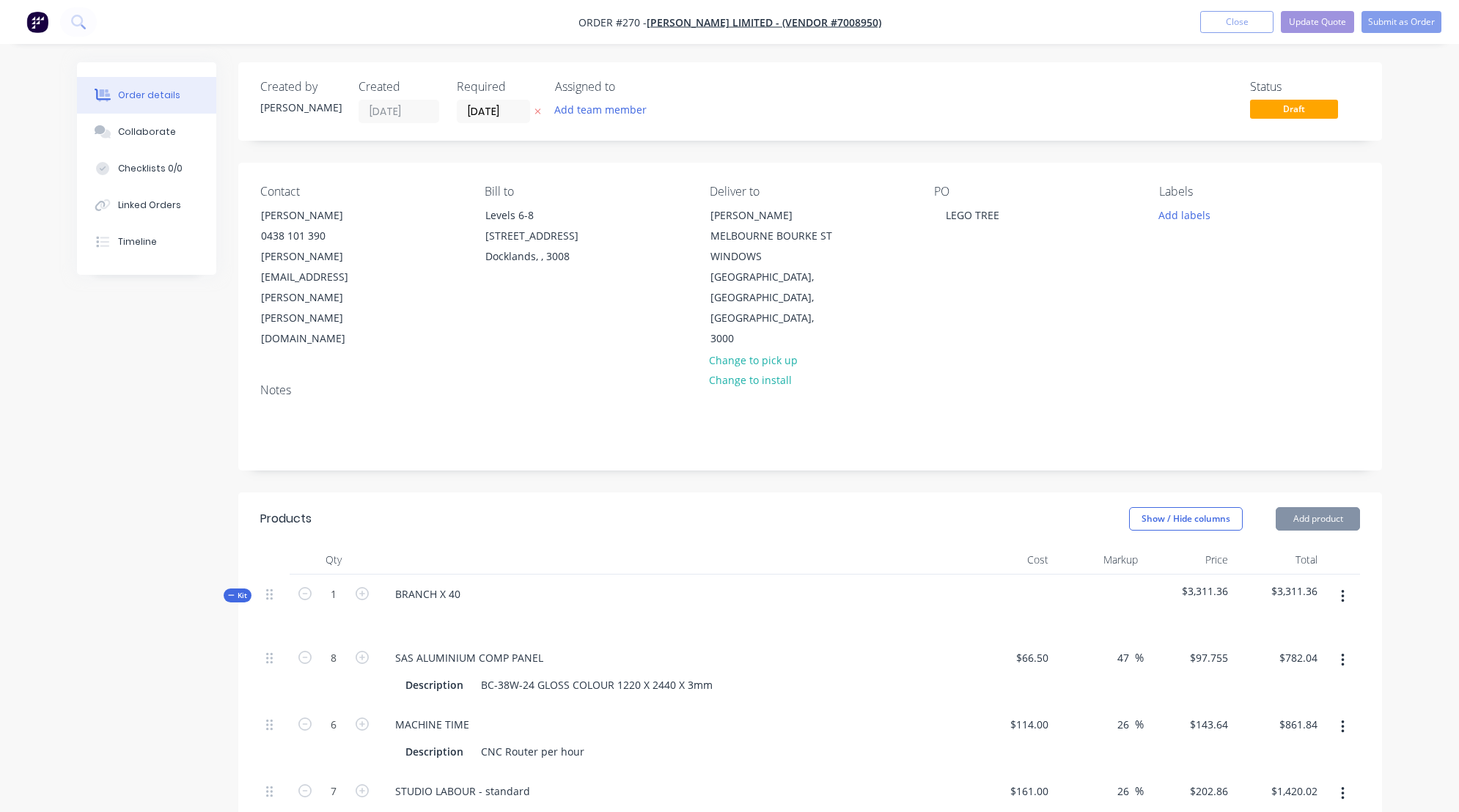
type input "$85.00"
type input "68"
type input "$142.80"
type input "$28.56"
type input "$165.00"
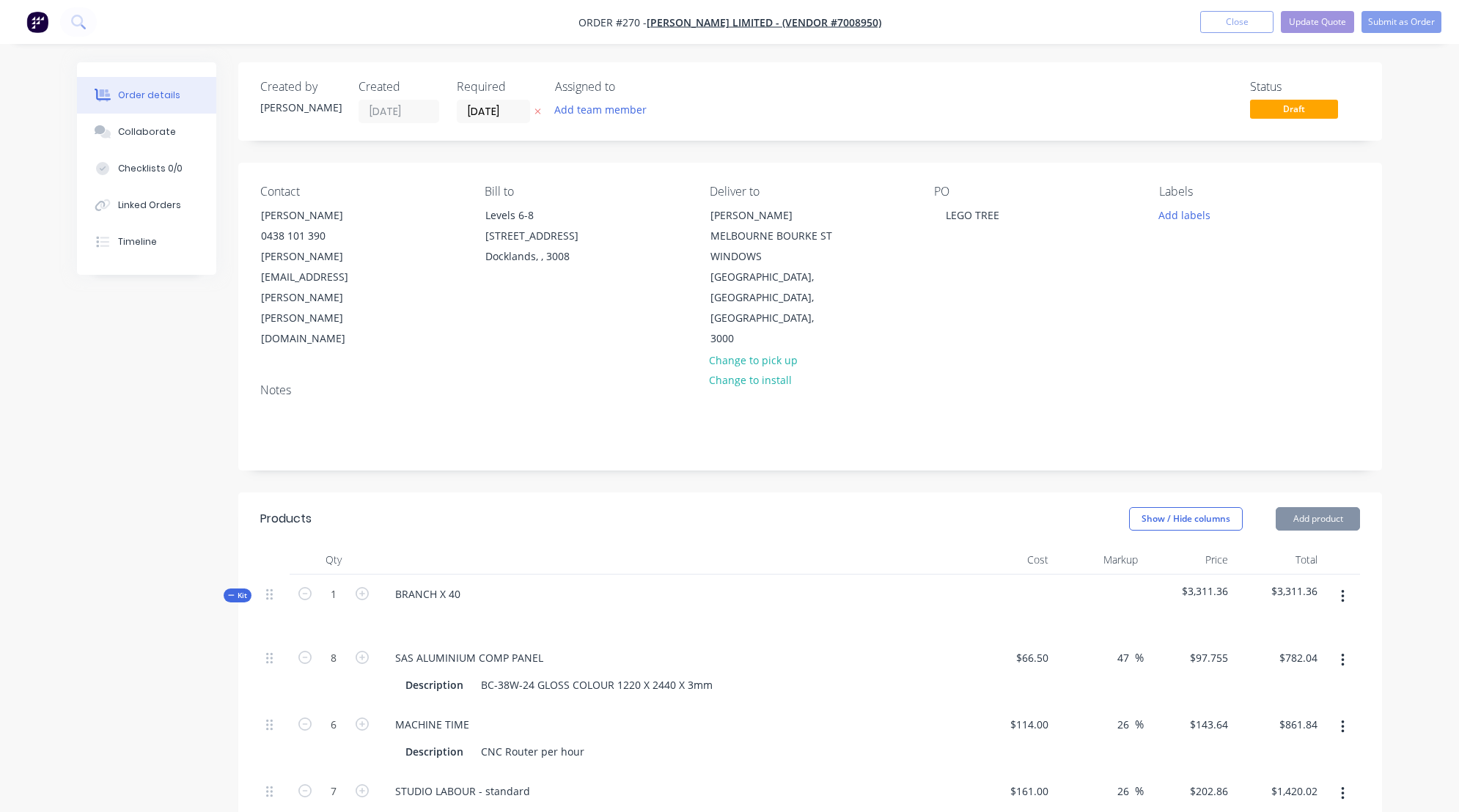
type input "26"
type input "$207.90"
type input "$103.95"
type input "$89.04"
type input "47"
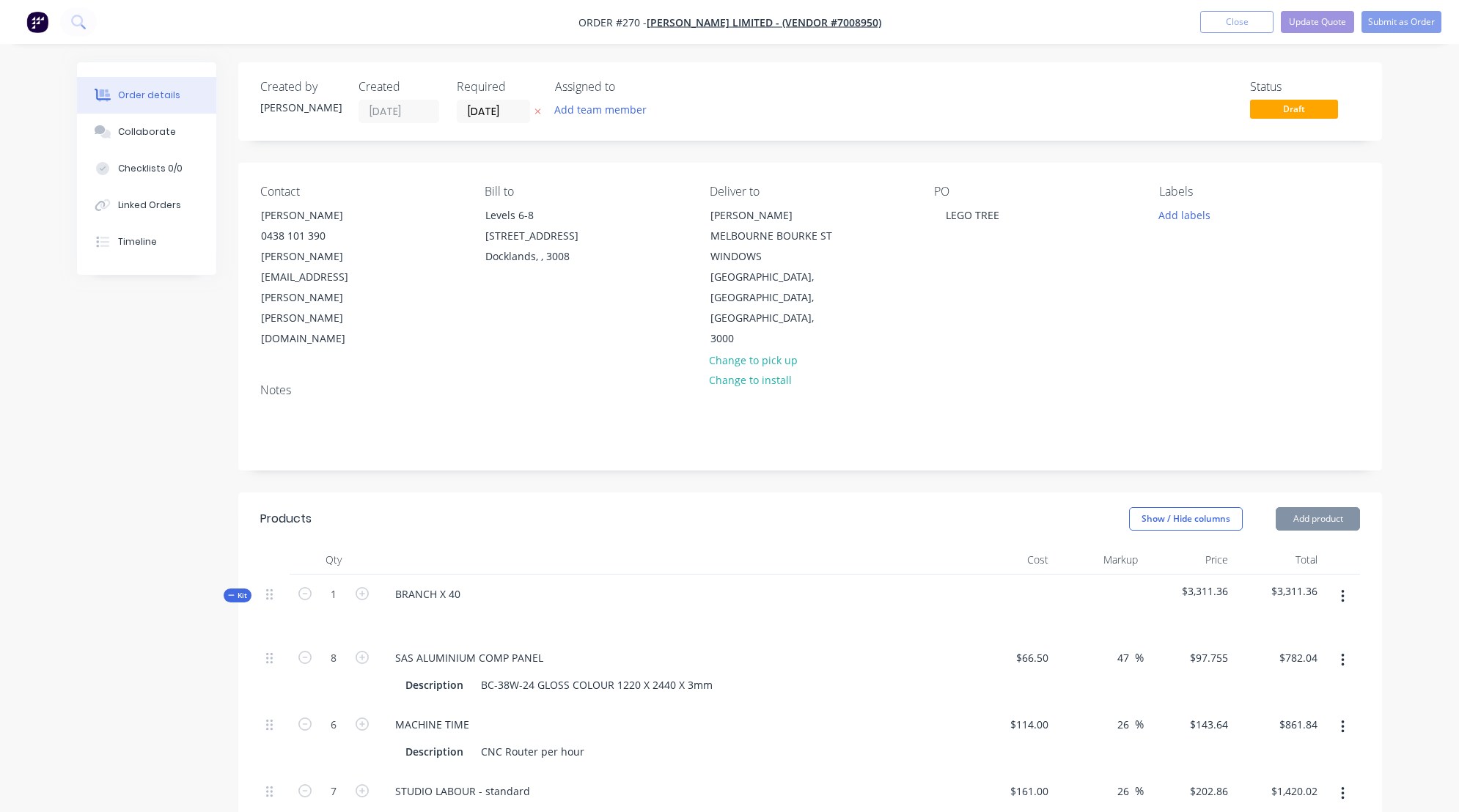
type input "$130.8888"
type input "$26.18"
type input "$18.00"
type input "5"
type input "$18.90"
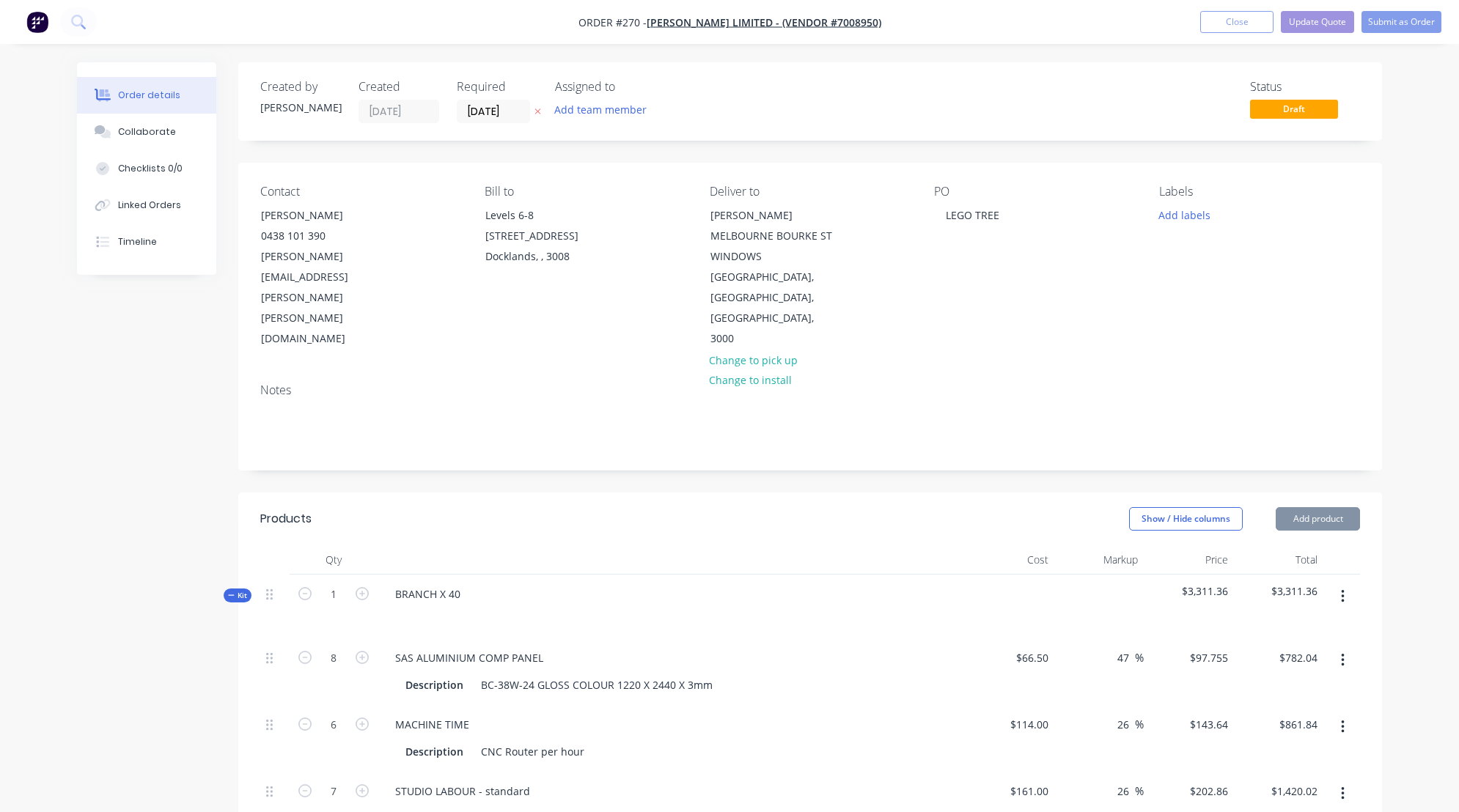
type input "$18.90"
type input "$161.00"
type input "26"
type input "$202.86"
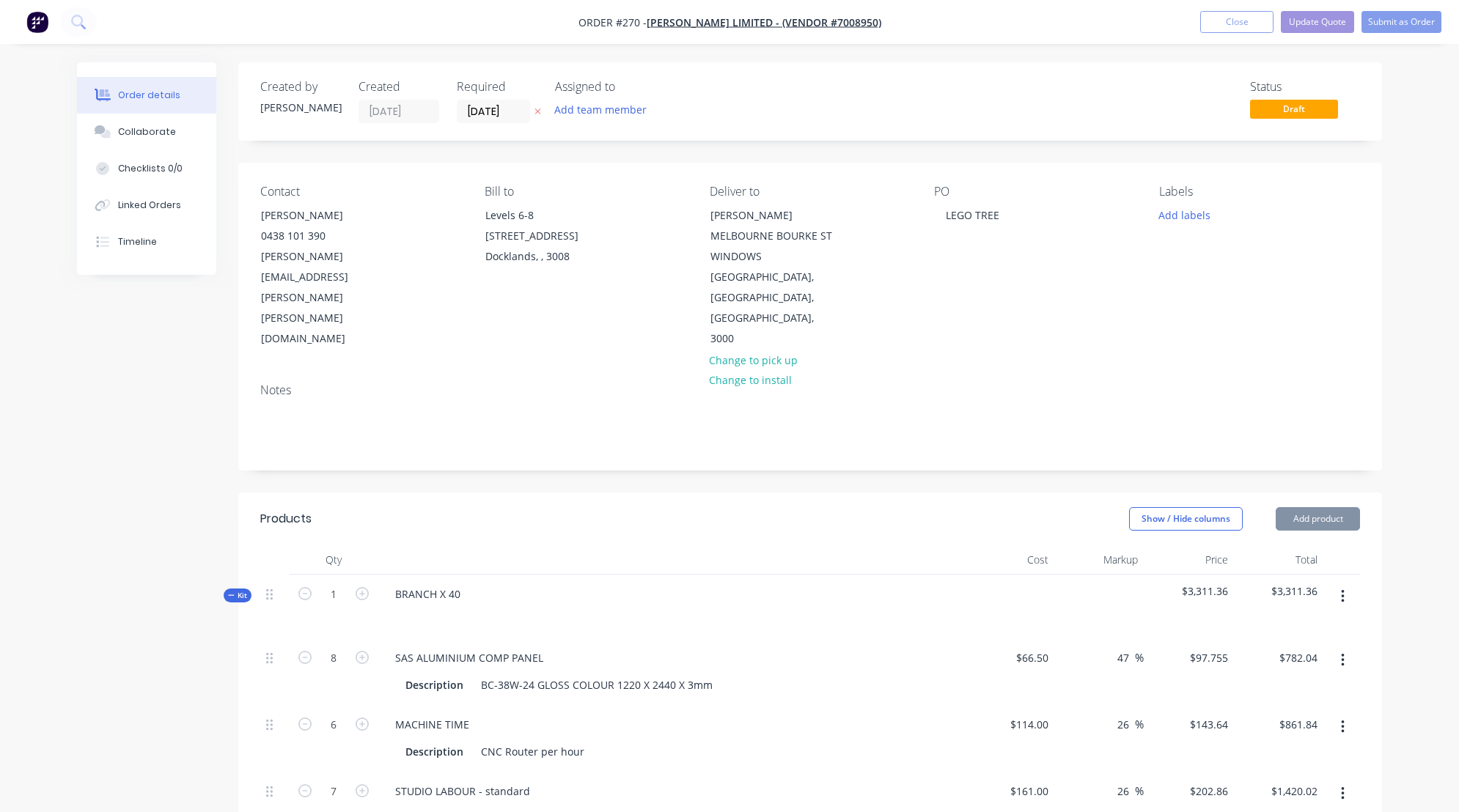
type input "$30.00"
type input "47"
type input "$44.10"
type input "$30.00"
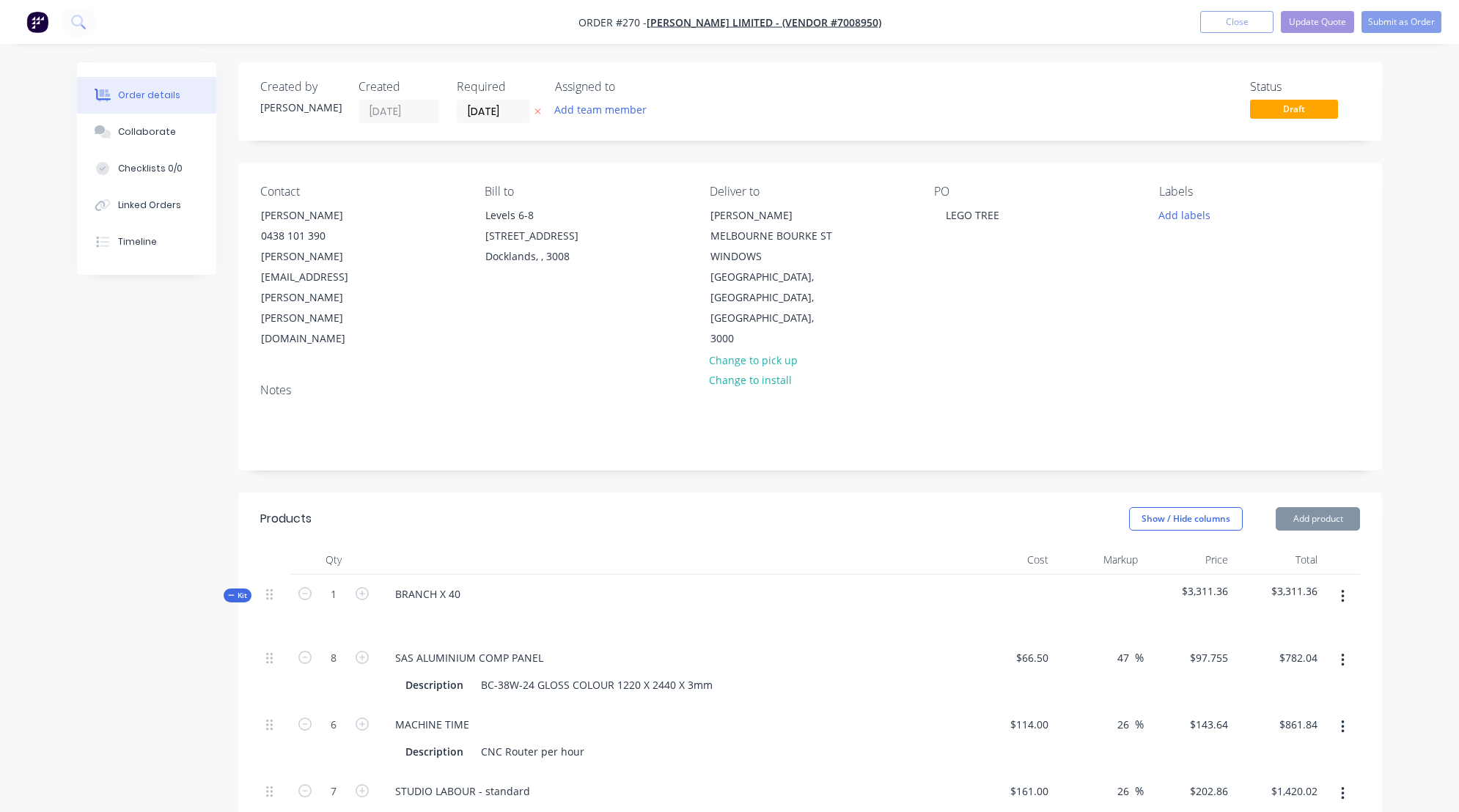
type input "26"
type input "$37.80"
type input "$151.20"
type input "$85.00"
type input "68"
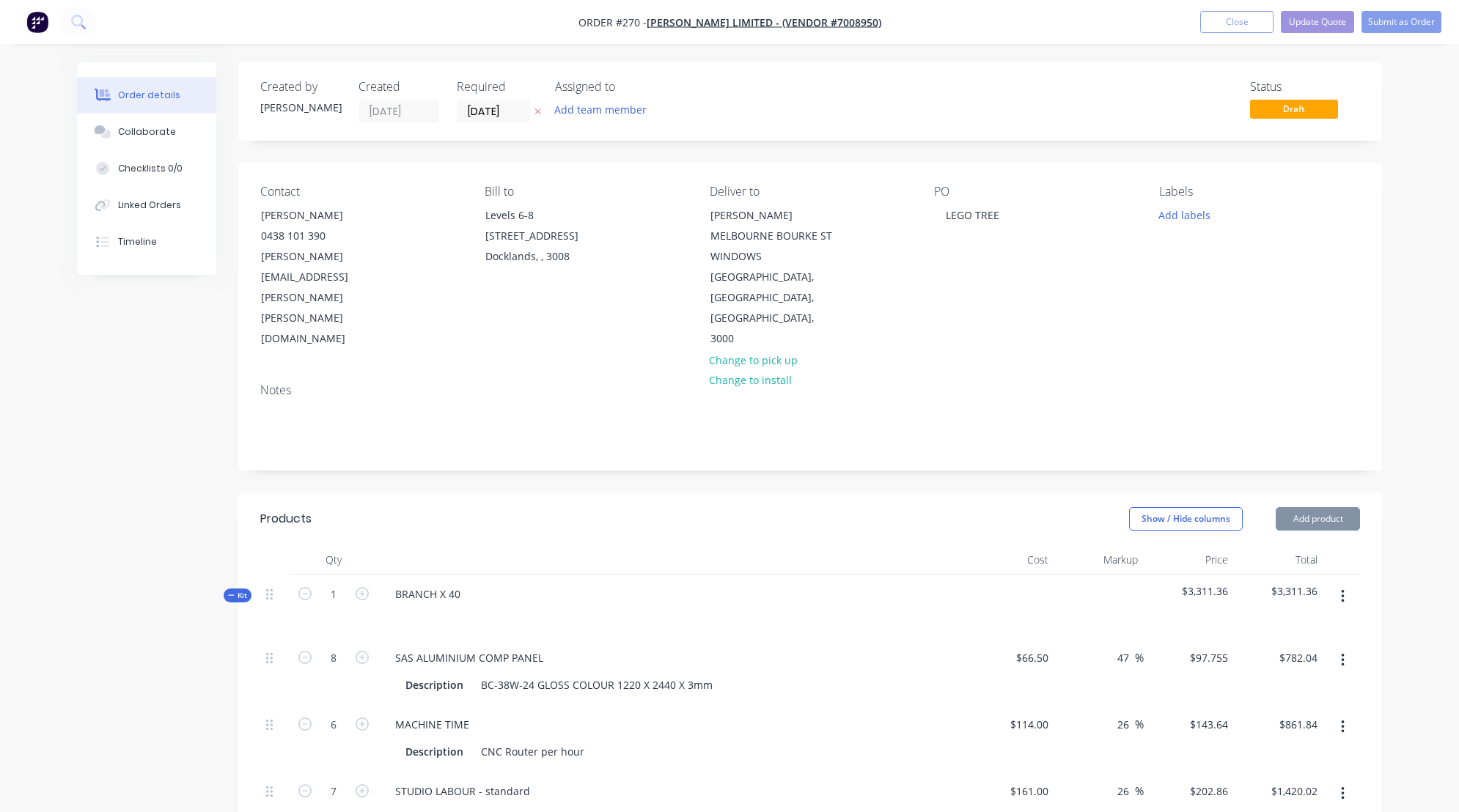
type input "$142.80"
type input "$28.56"
type input "$165.00"
type input "26"
type input "$207.90"
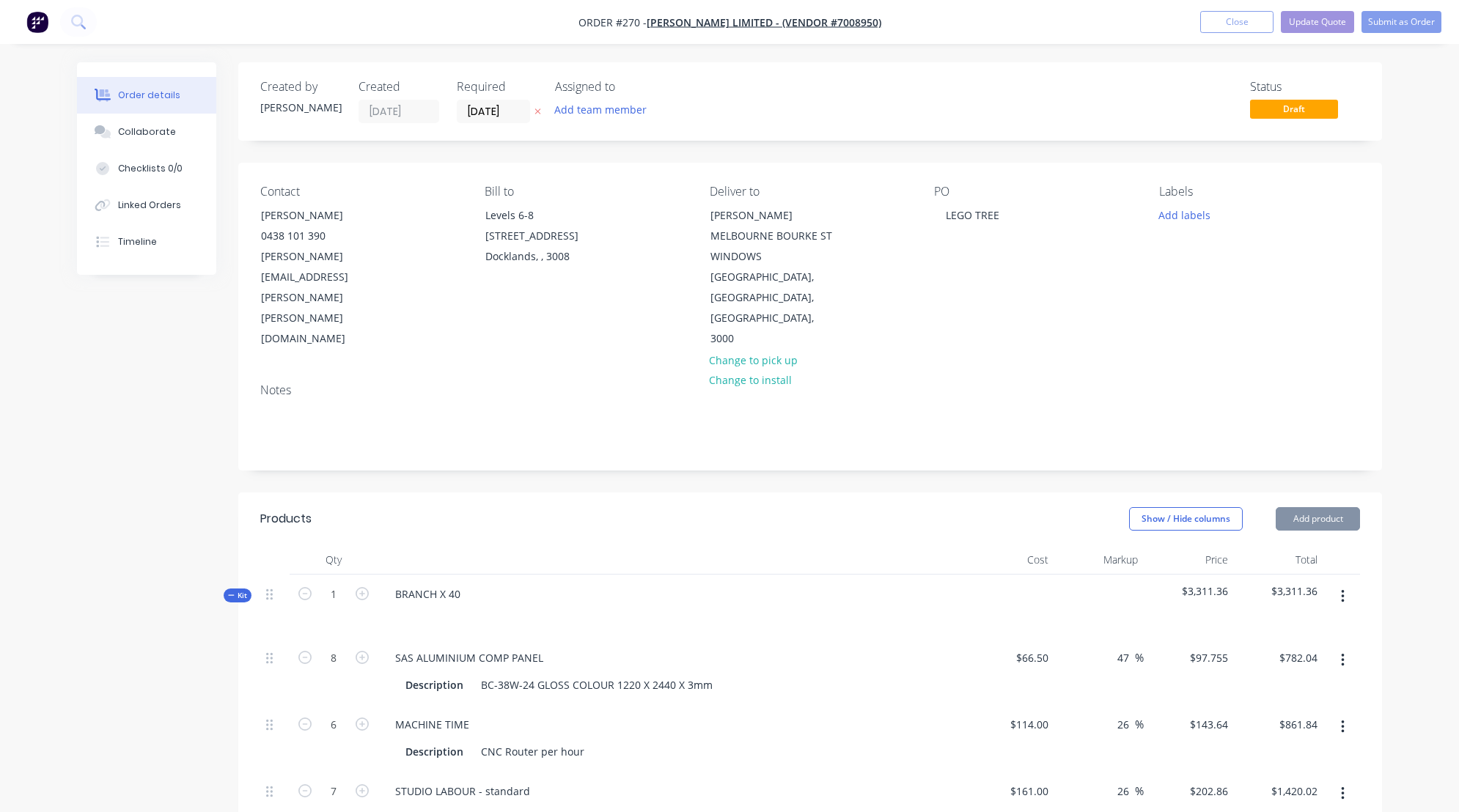
type input "$103.95"
type input "$18.00"
type input "5"
type input "$18.90"
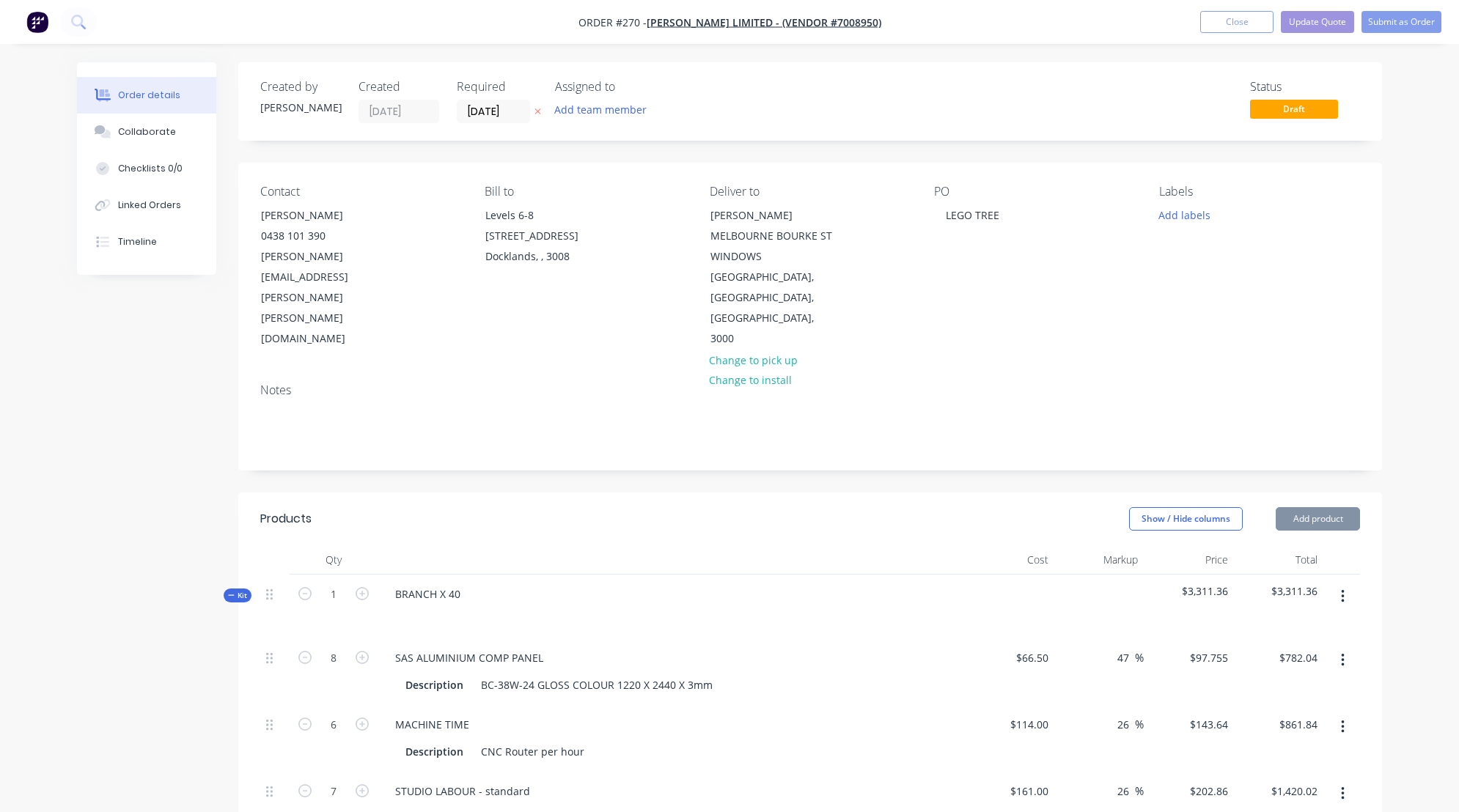
type input "$161.00"
type input "26"
type input "$202.86"
type input "$405.72"
type input "$42.00"
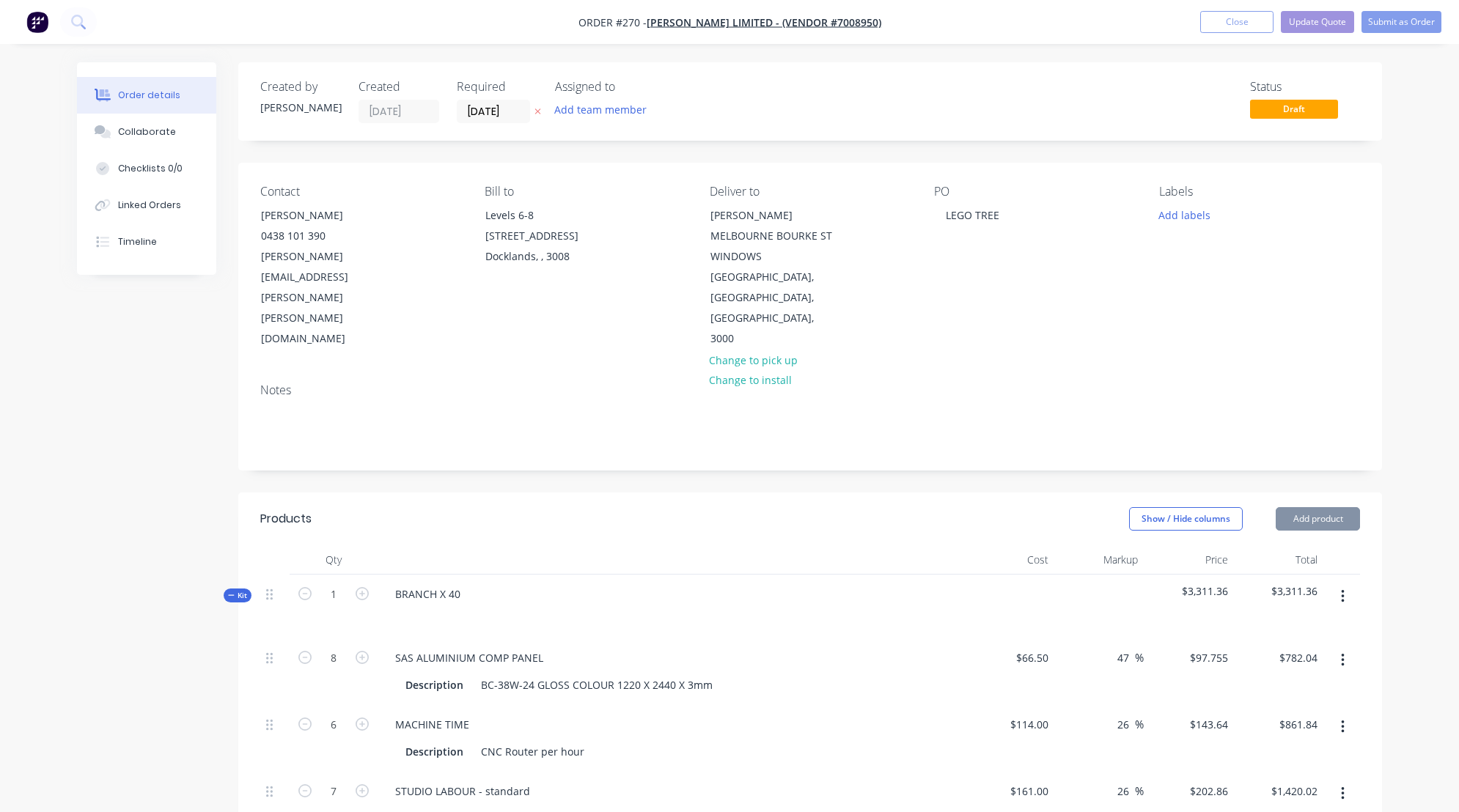
type input "395"
type input "$207.90"
type input "$831.60"
type input "$40.00"
type input "407.15"
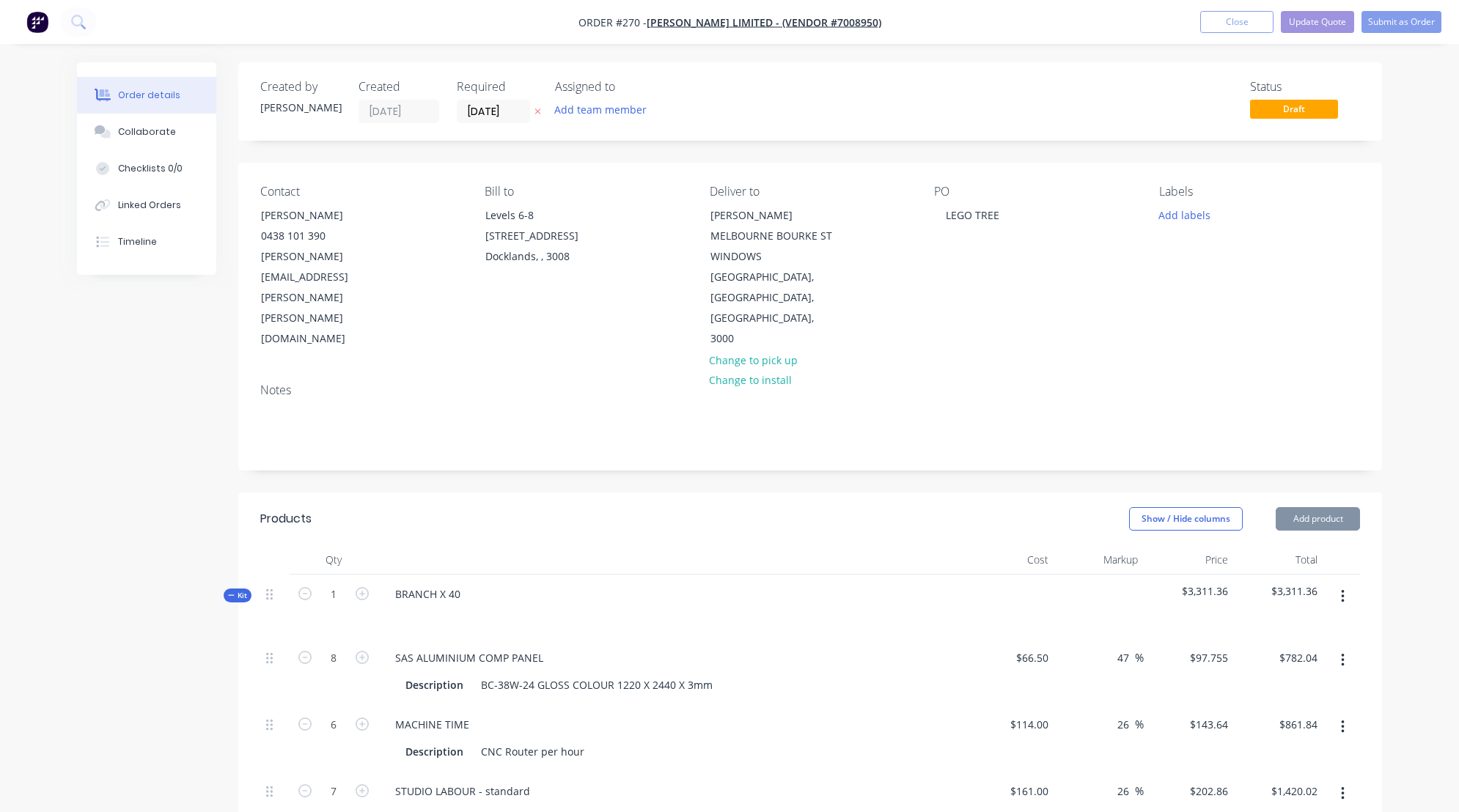
type input "$202.86"
type input "$811.44"
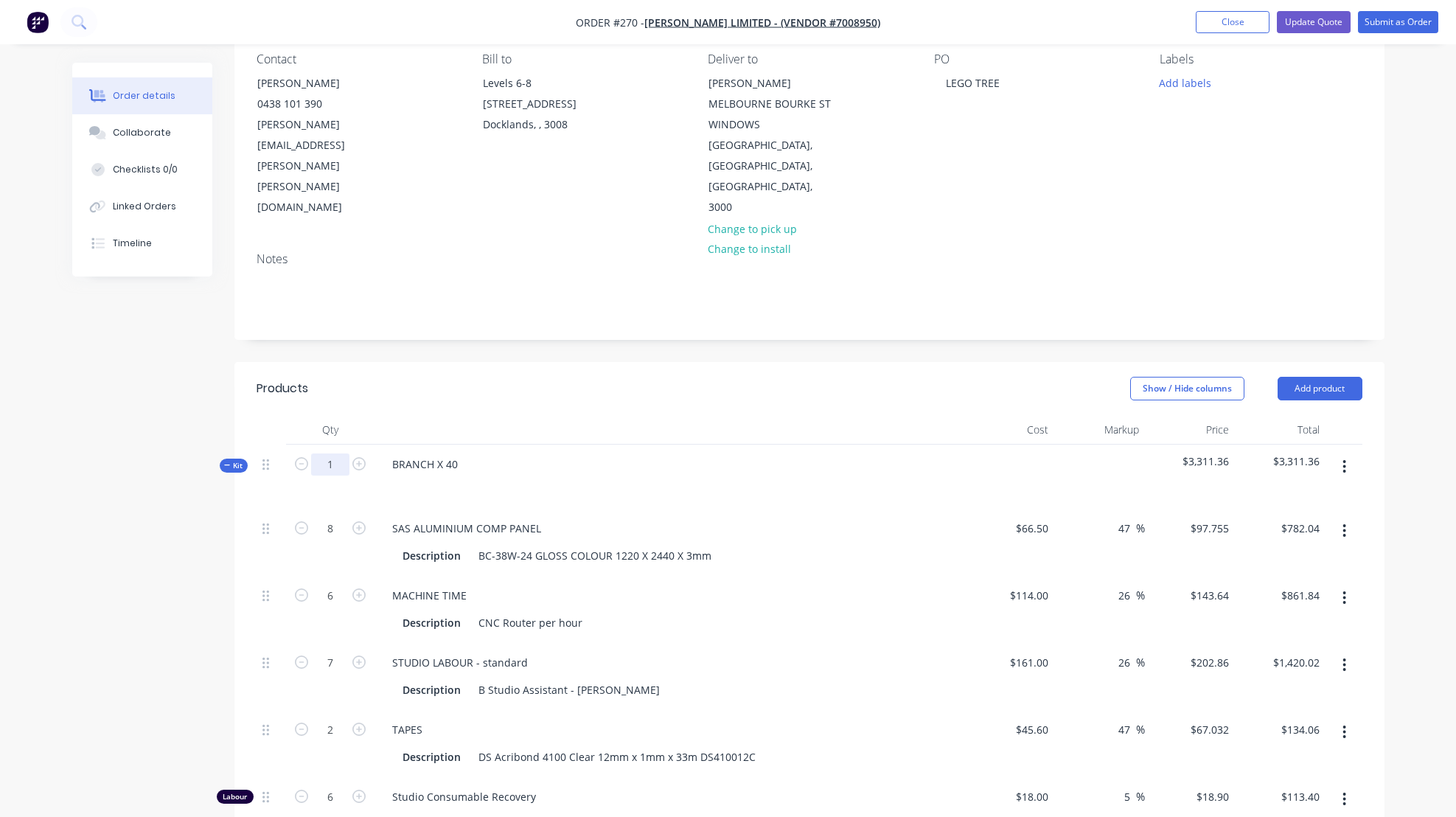
scroll to position [163, 0]
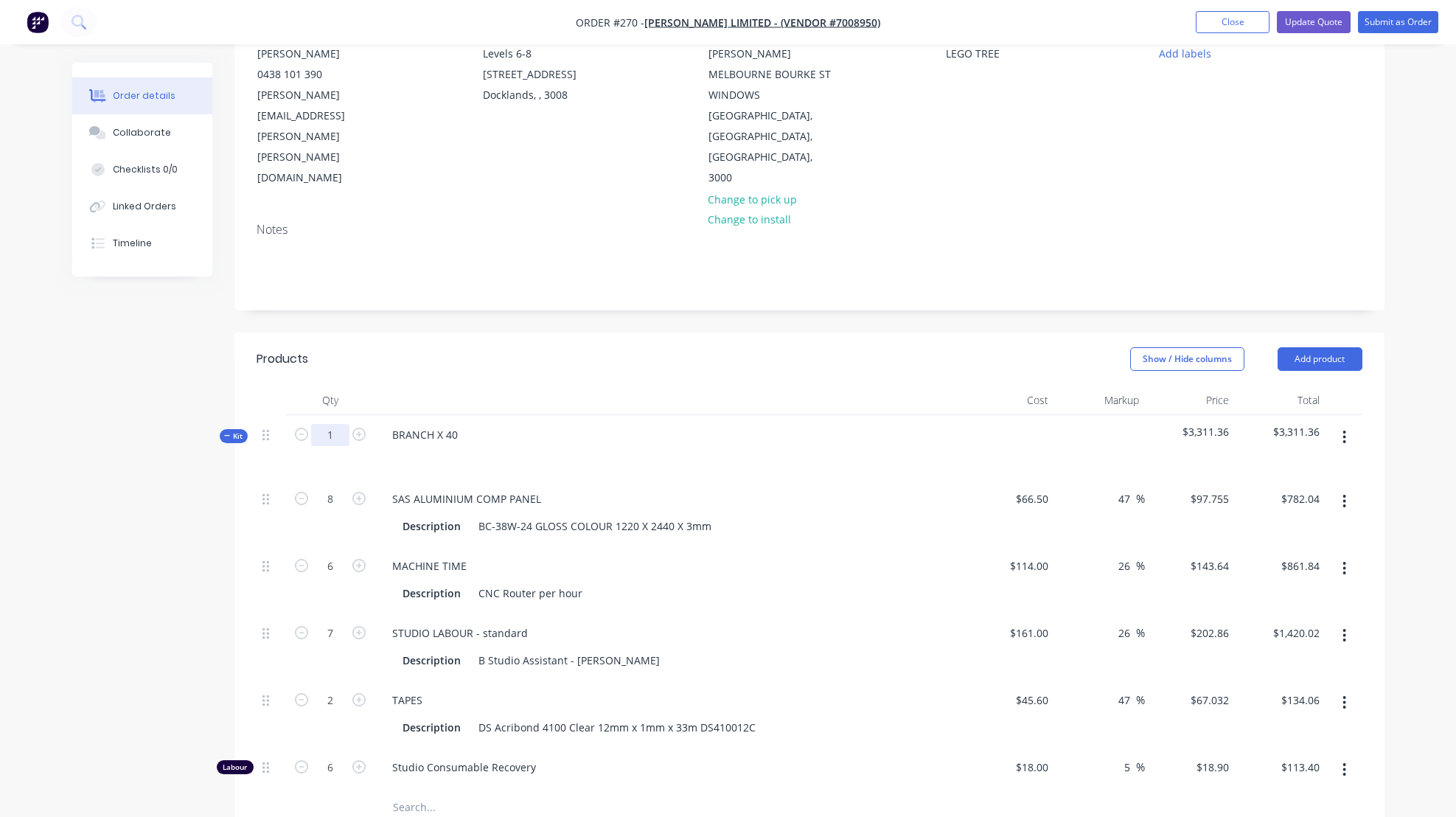
click at [334, 424] on input "1" at bounding box center [330, 435] width 39 height 22
type input "8"
click at [640, 445] on div at bounding box center [670, 455] width 578 height 21
type input "64"
type input "$6,256.32"
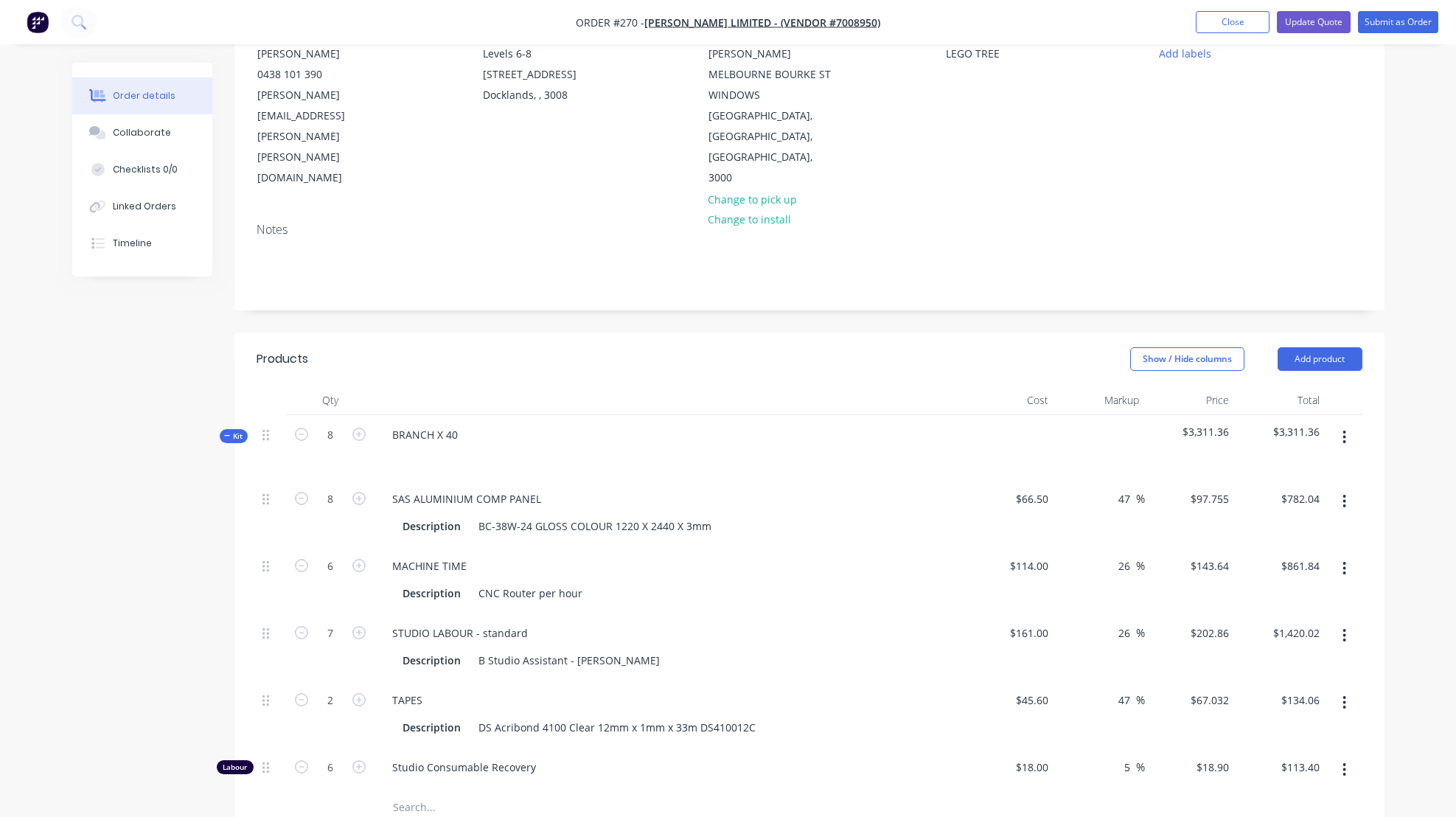
type input "48"
type input "$6,894.72"
type input "56"
type input "$11,360.16"
type input "16"
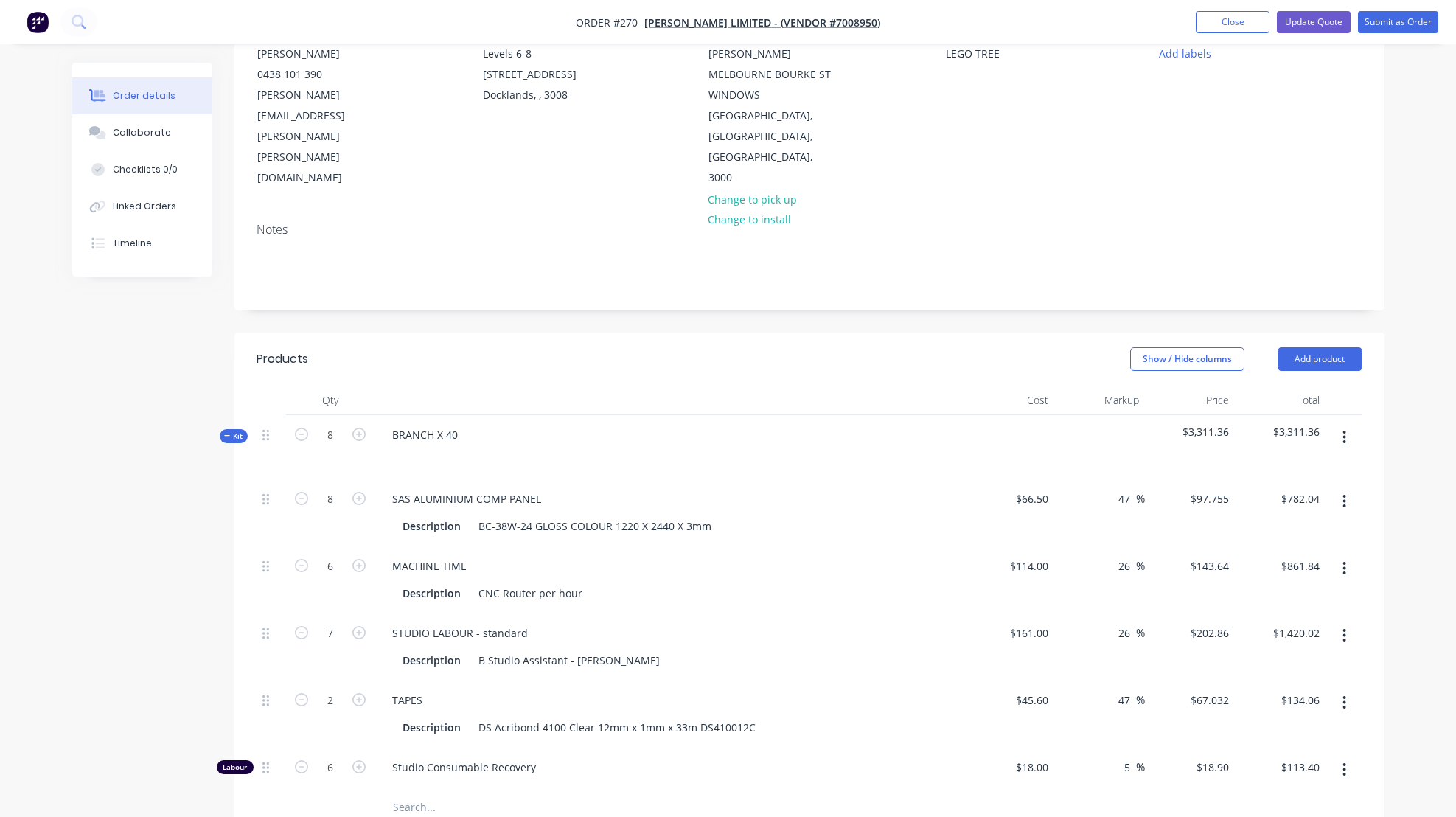
type input "$1,072.51"
type input "48"
type input "$907.20"
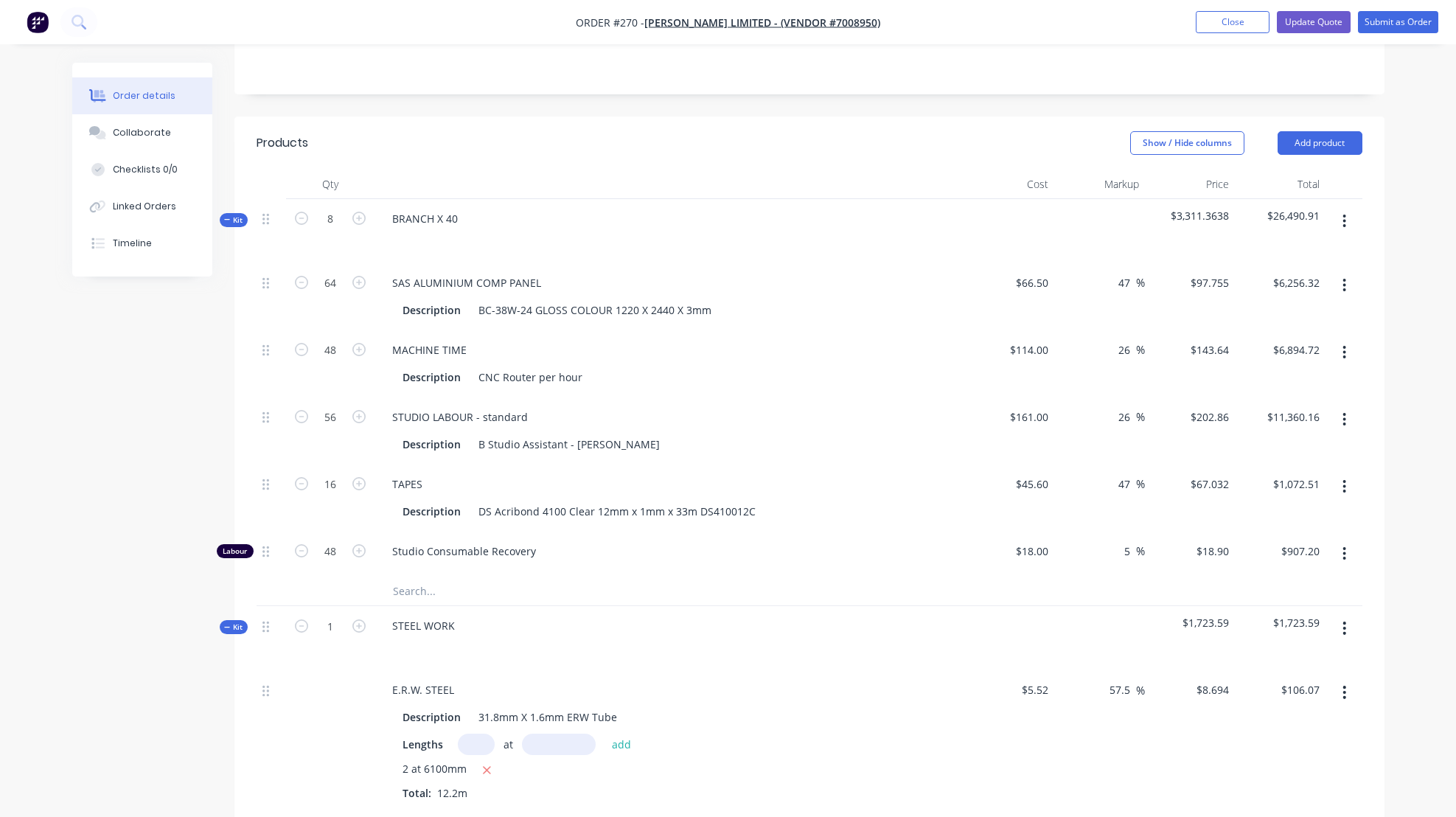
scroll to position [396, 0]
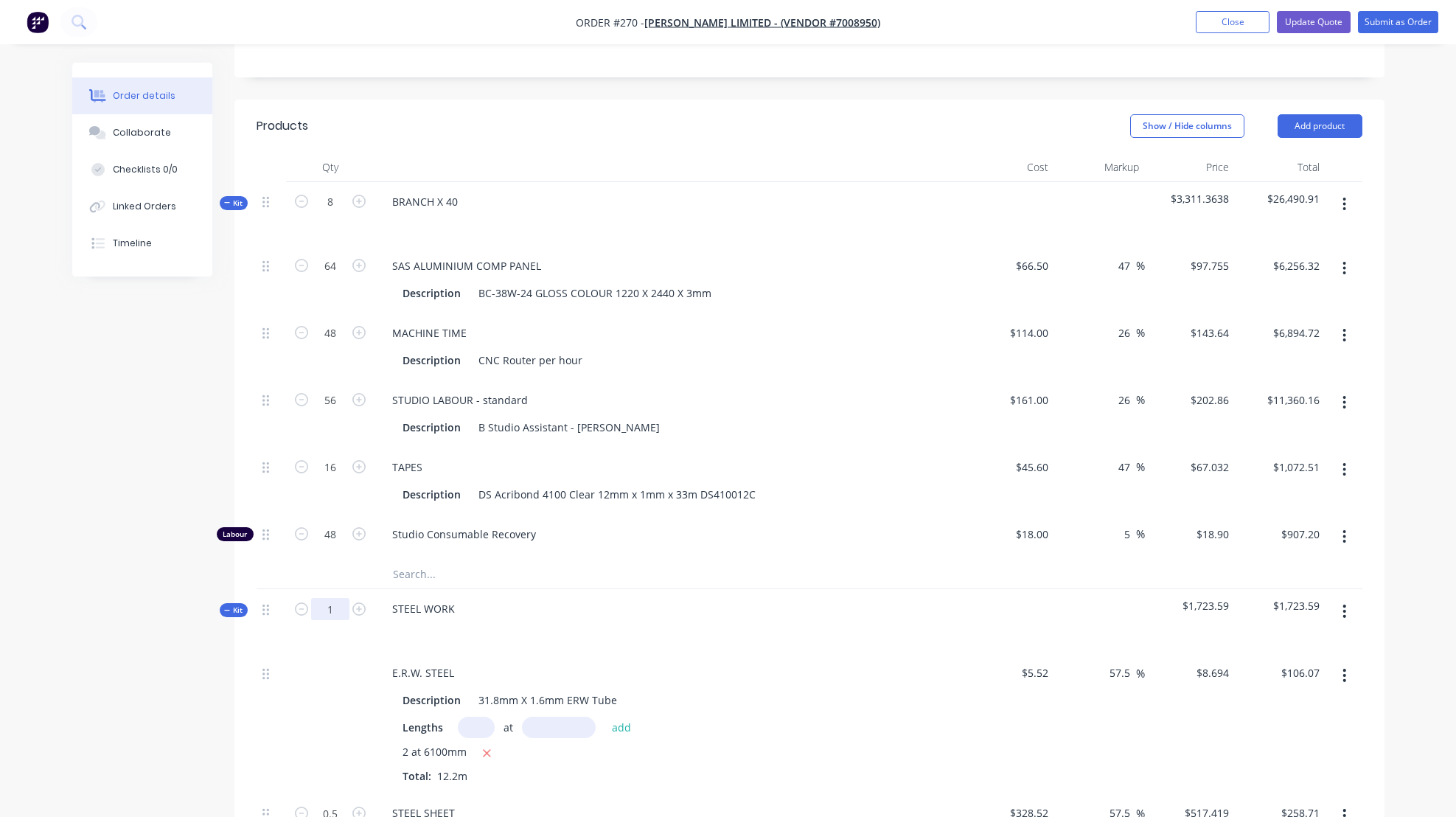
drag, startPoint x: 325, startPoint y: 547, endPoint x: 345, endPoint y: 547, distance: 20.0
click at [345, 213] on input "1" at bounding box center [330, 202] width 39 height 22
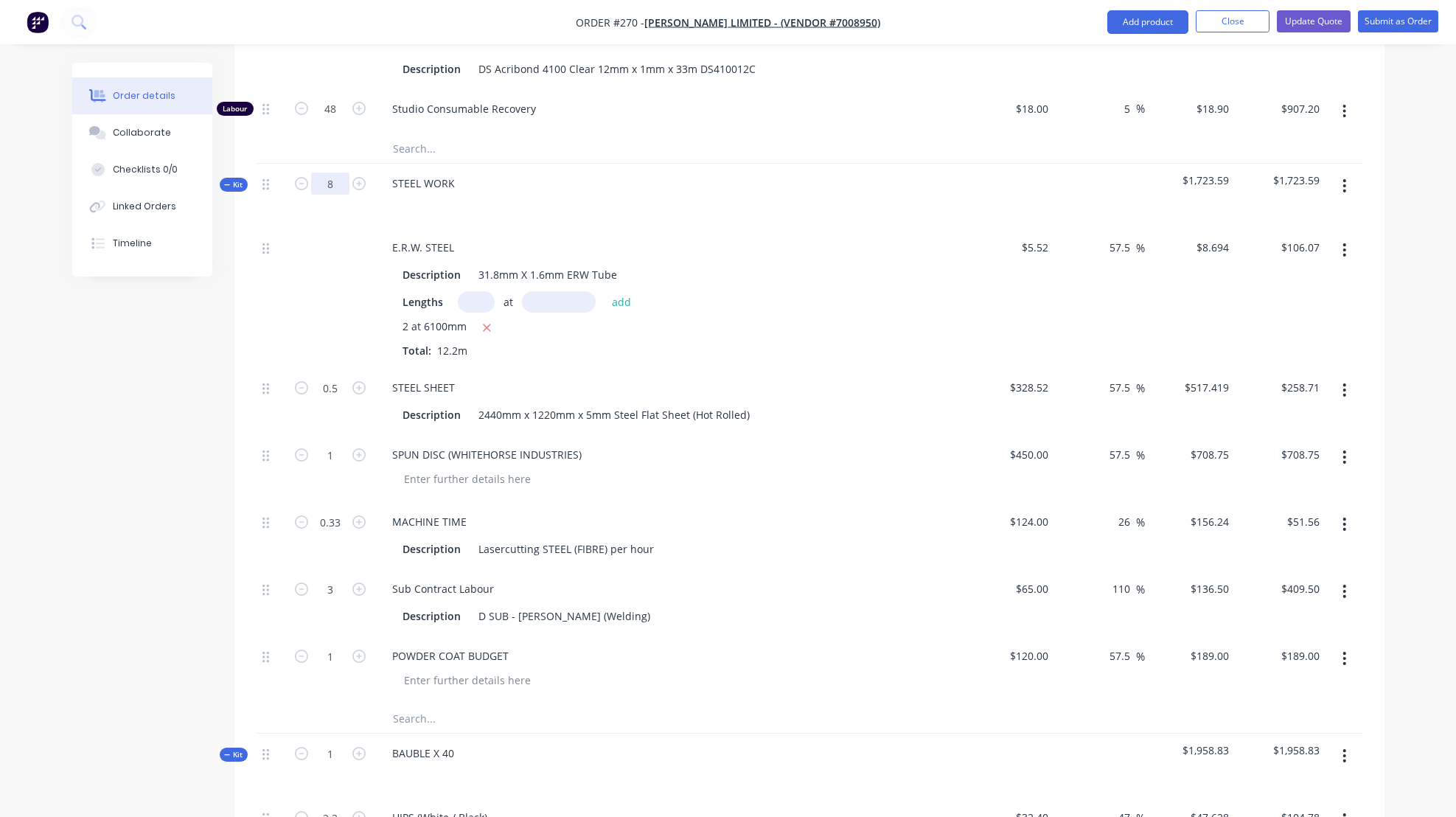
scroll to position [986, 0]
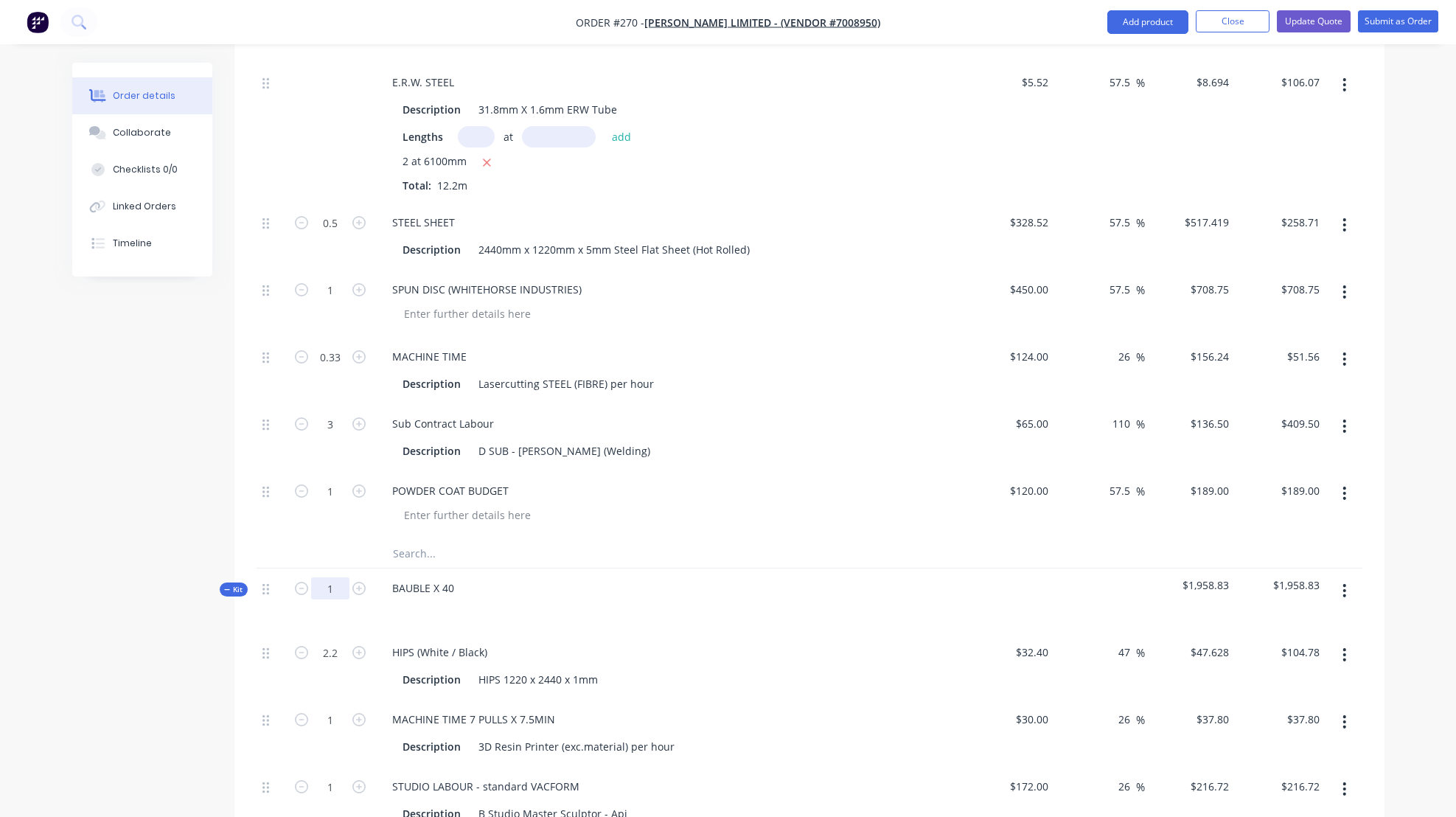
type input "8"
type input "4"
type input "$2,069.68"
type input "8"
type input "$5,670.00"
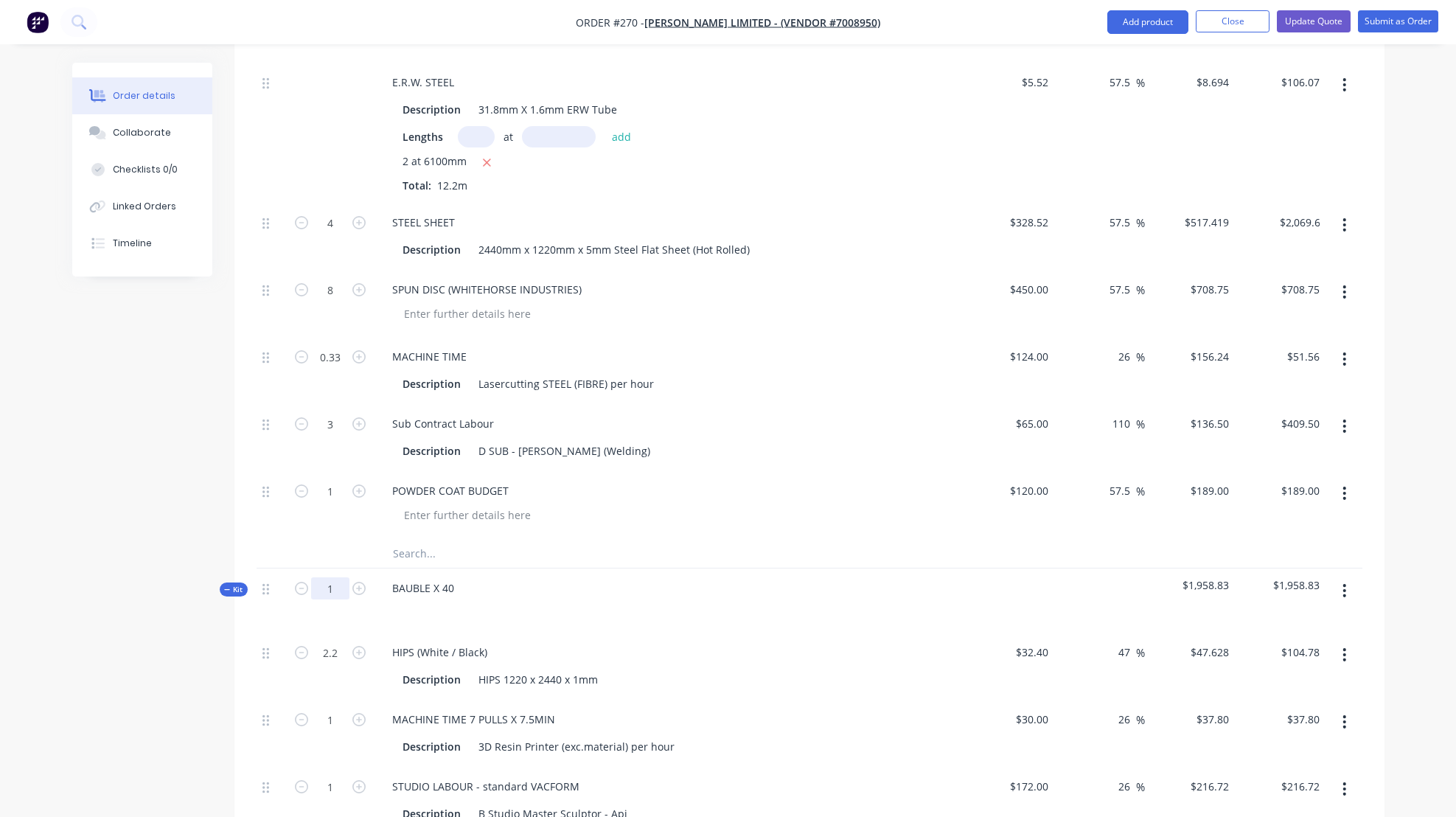
type input "2.64"
type input "$412.47"
type input "24"
type input "$3,276.00"
type input "8"
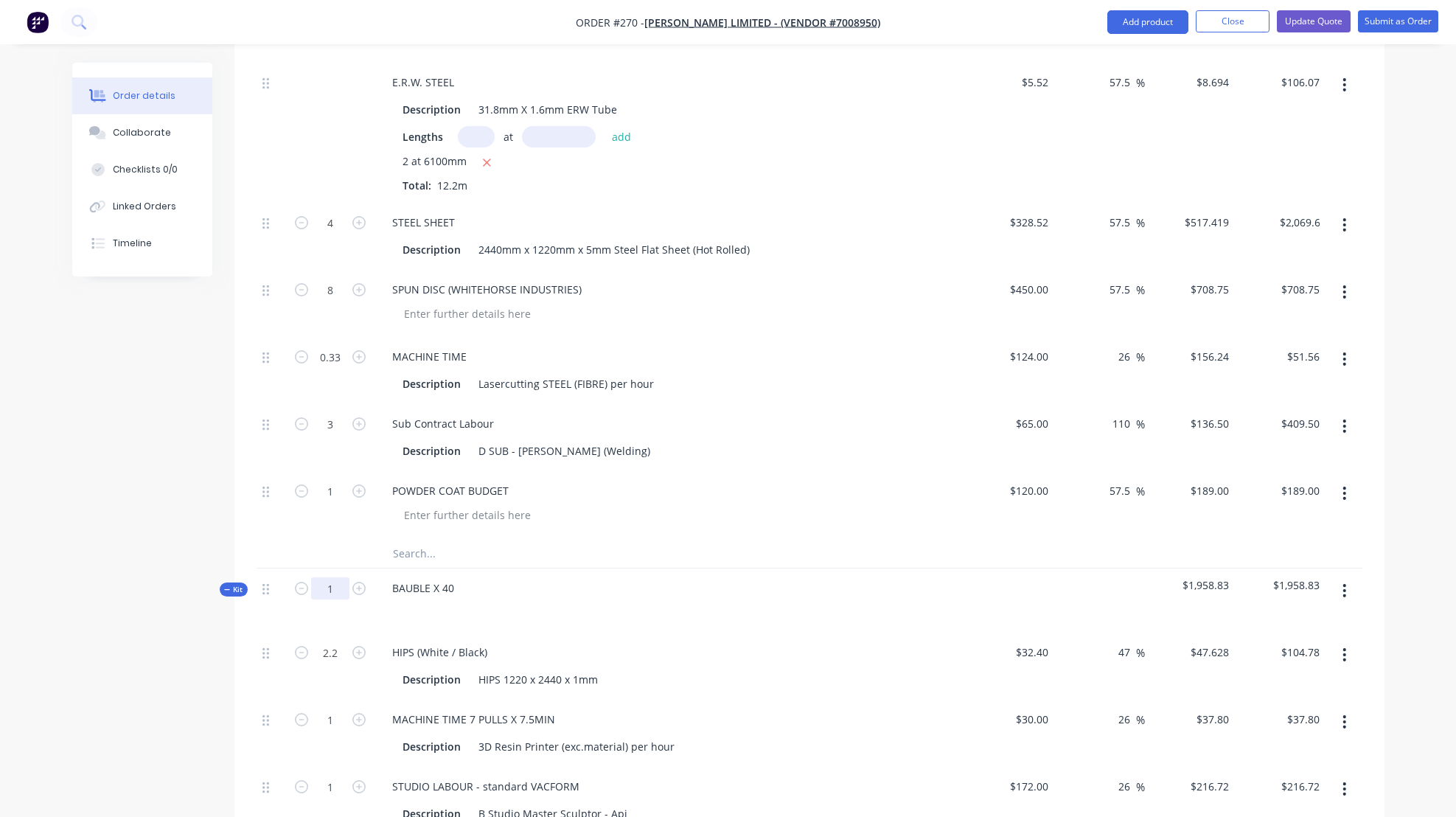
type input "$1,512.00"
drag, startPoint x: 328, startPoint y: 527, endPoint x: 339, endPoint y: 526, distance: 11.0
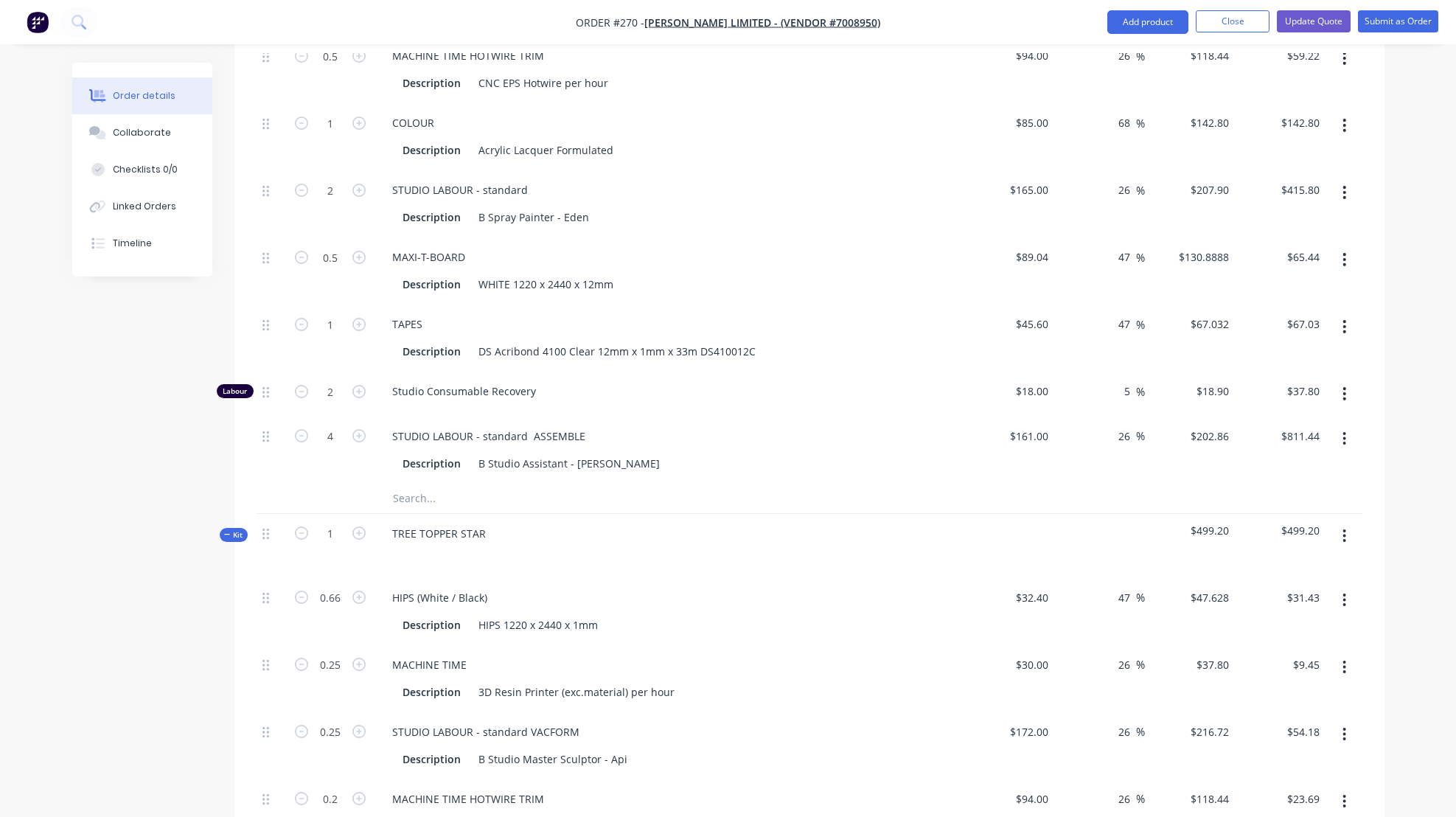
scroll to position [1858, 0]
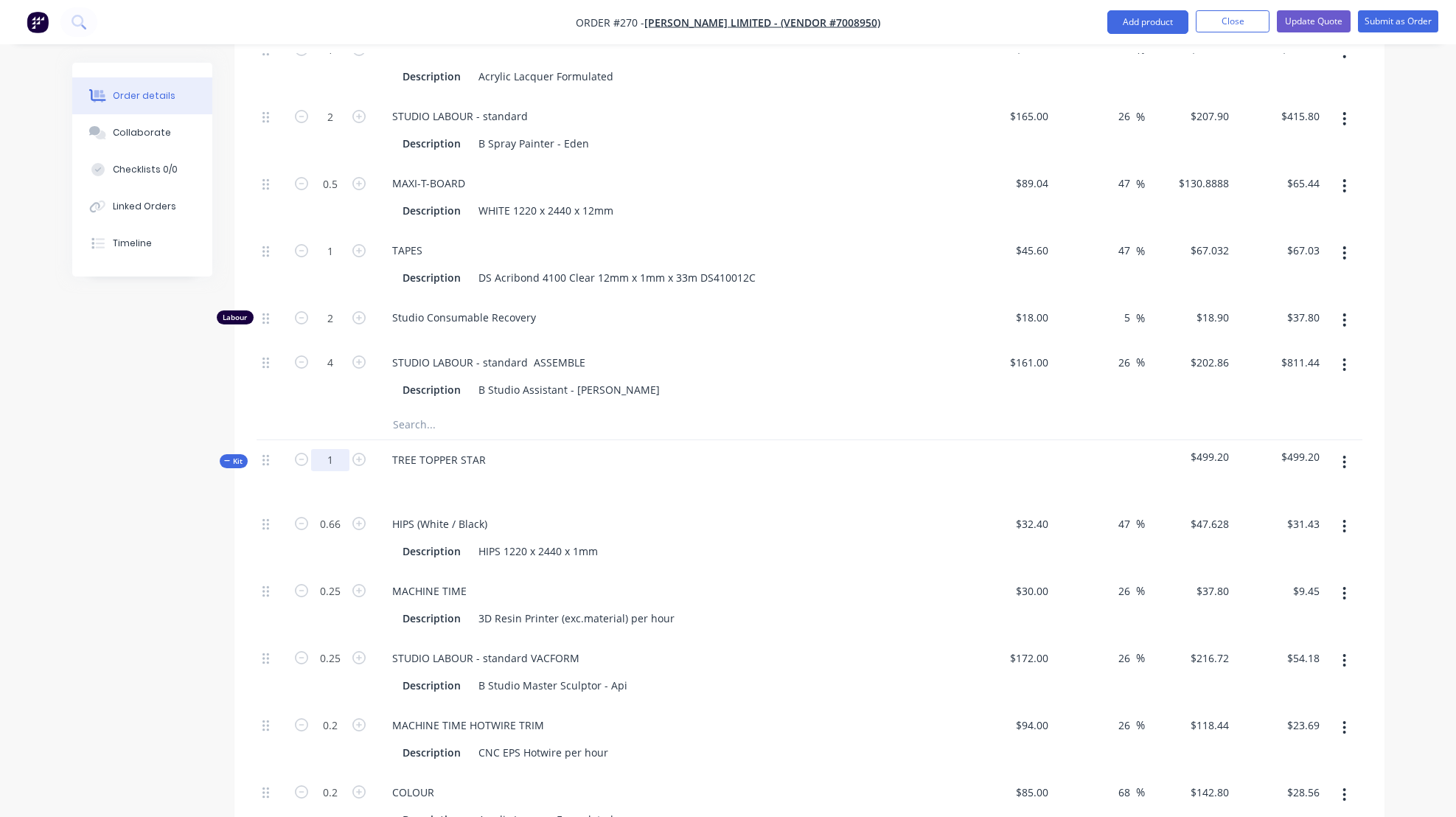
type input "8"
type input "17.6"
type input "$838.25"
type input "8"
type input "$302.40"
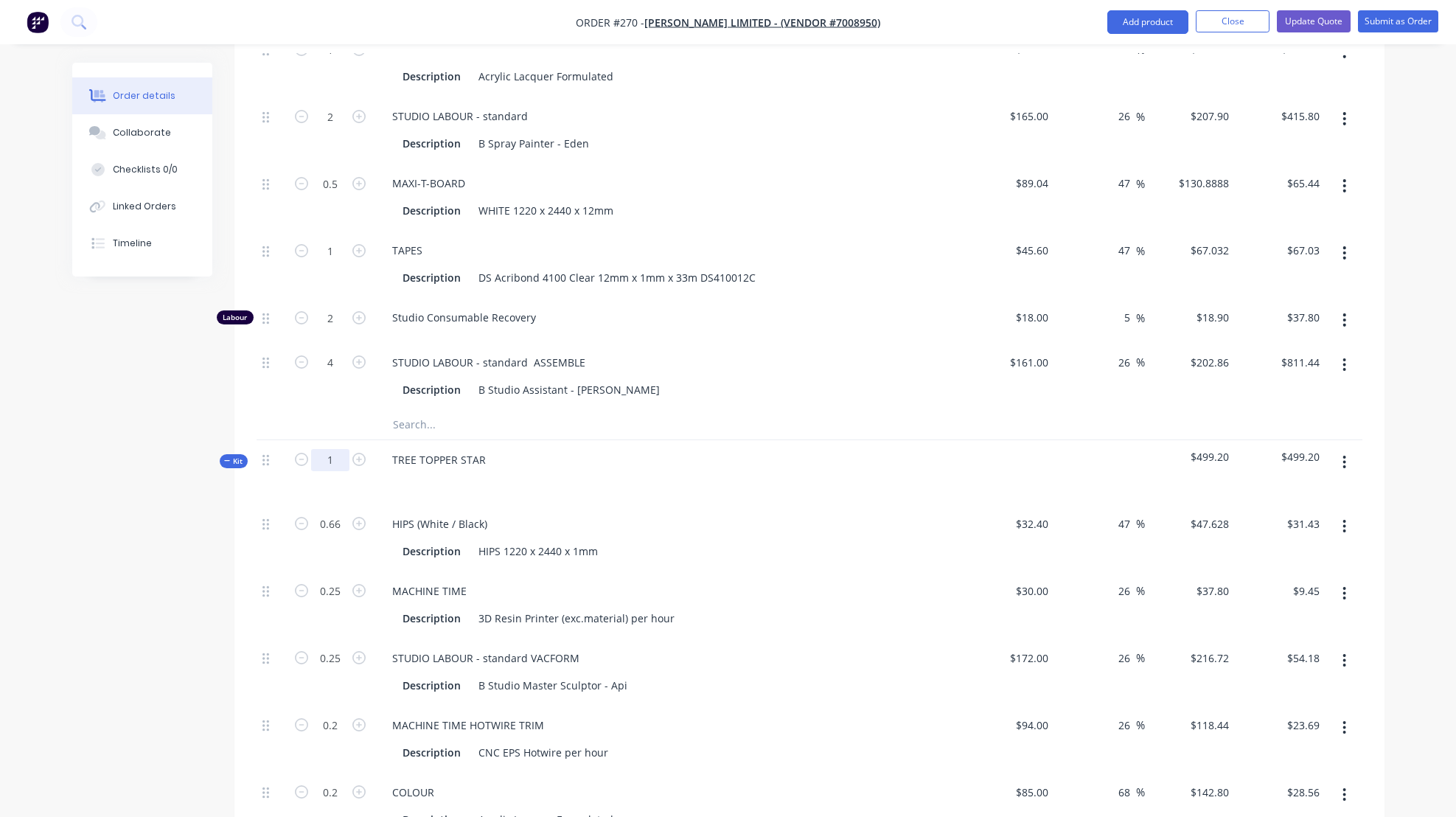
type input "8"
type input "$1,733.76"
type input "4"
type input "$473.76"
type input "8"
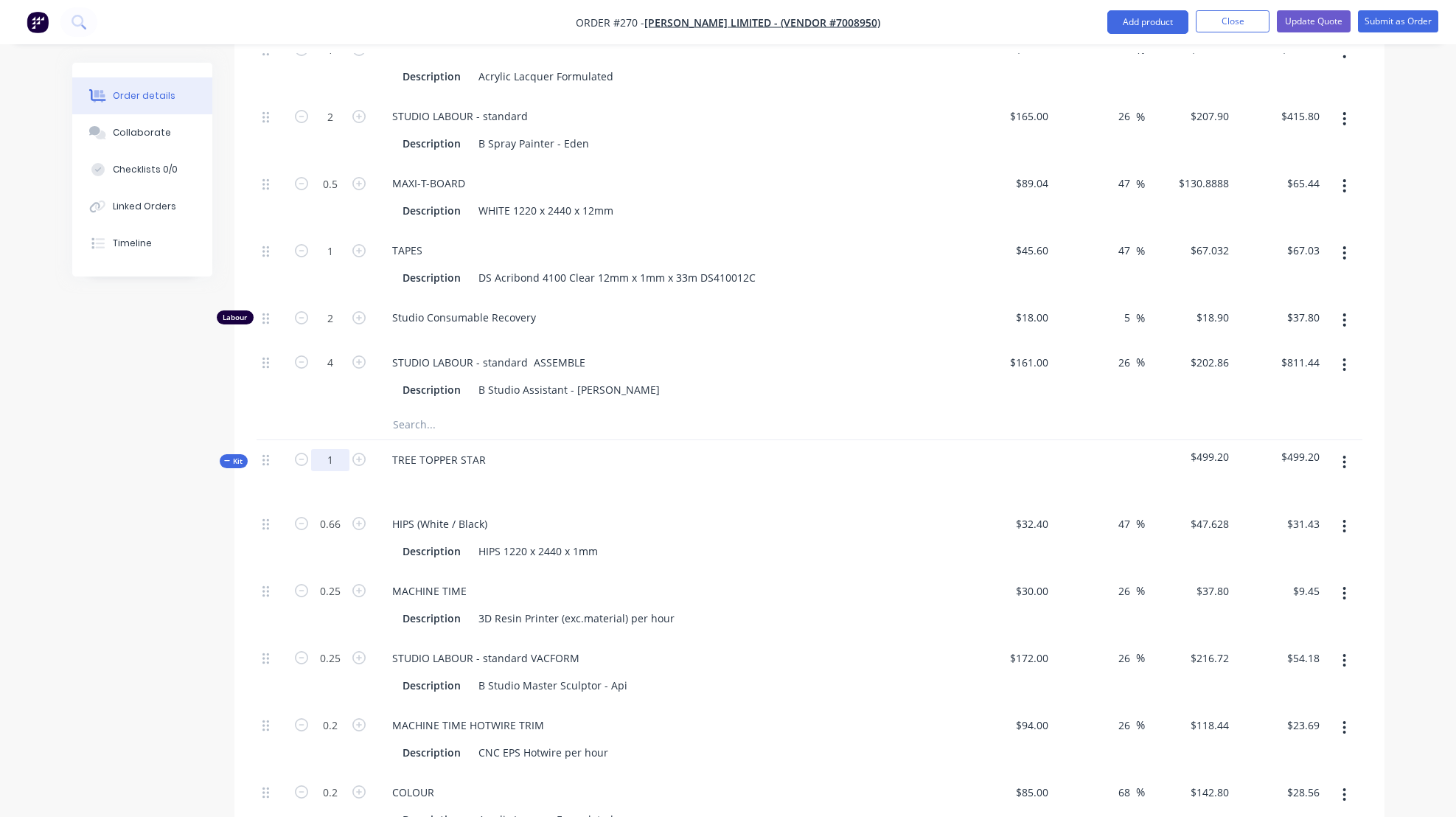
type input "$1,142.40"
type input "16"
type input "$3,326.40"
type input "4"
type input "$523.56"
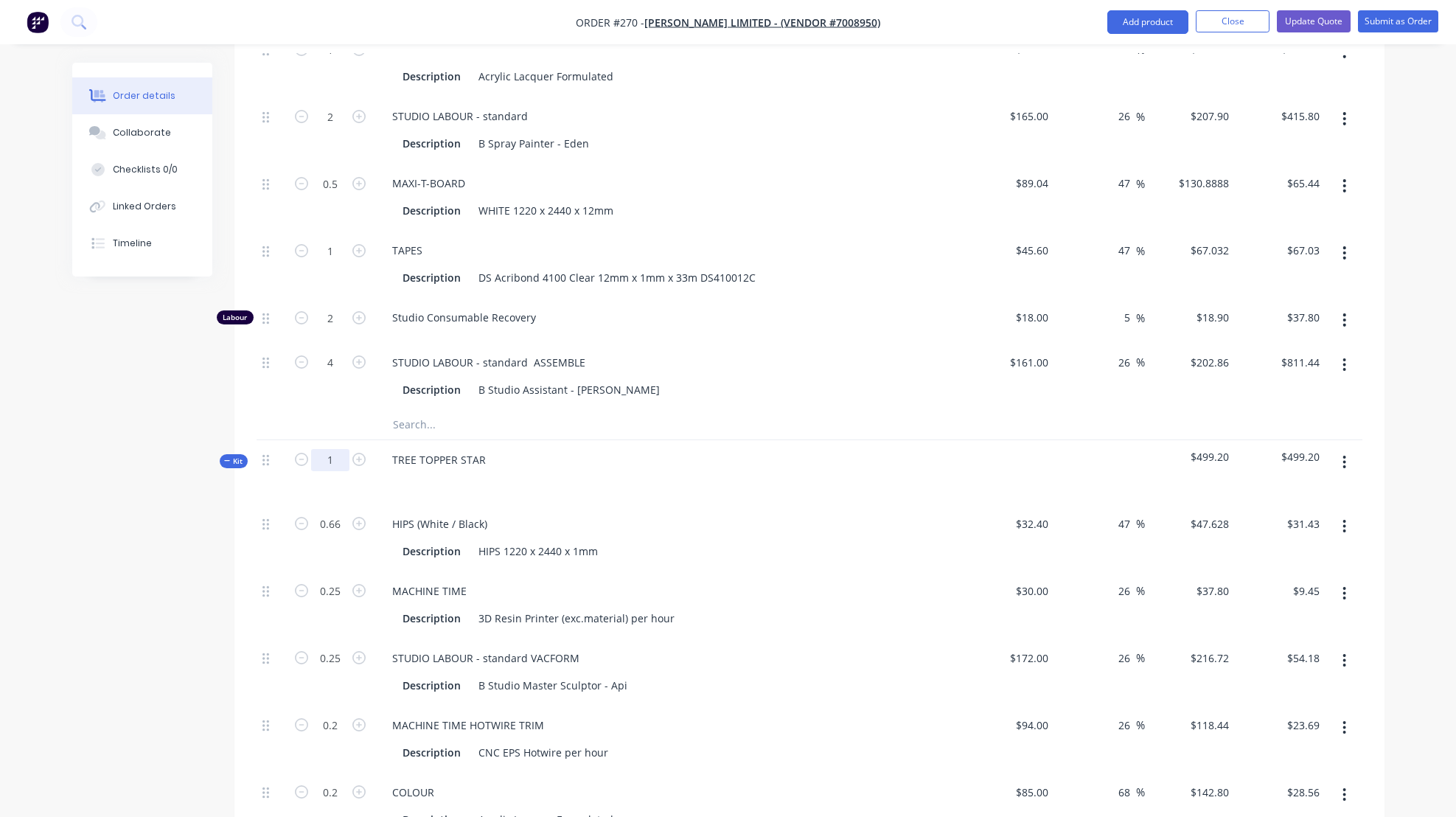
type input "8"
type input "$536.26"
type input "16"
type input "$302.40"
type input "32"
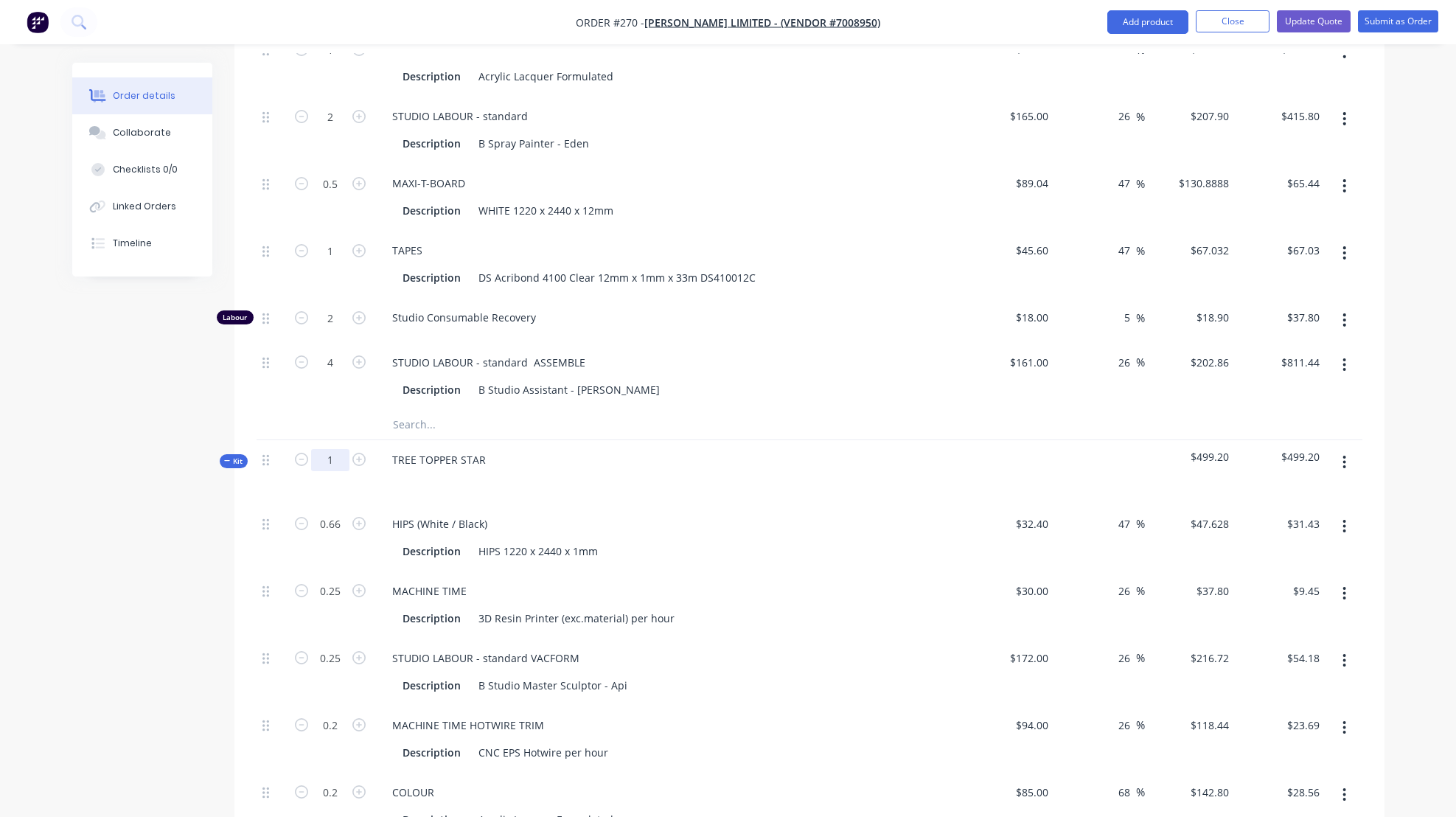
type input "$6,491.52"
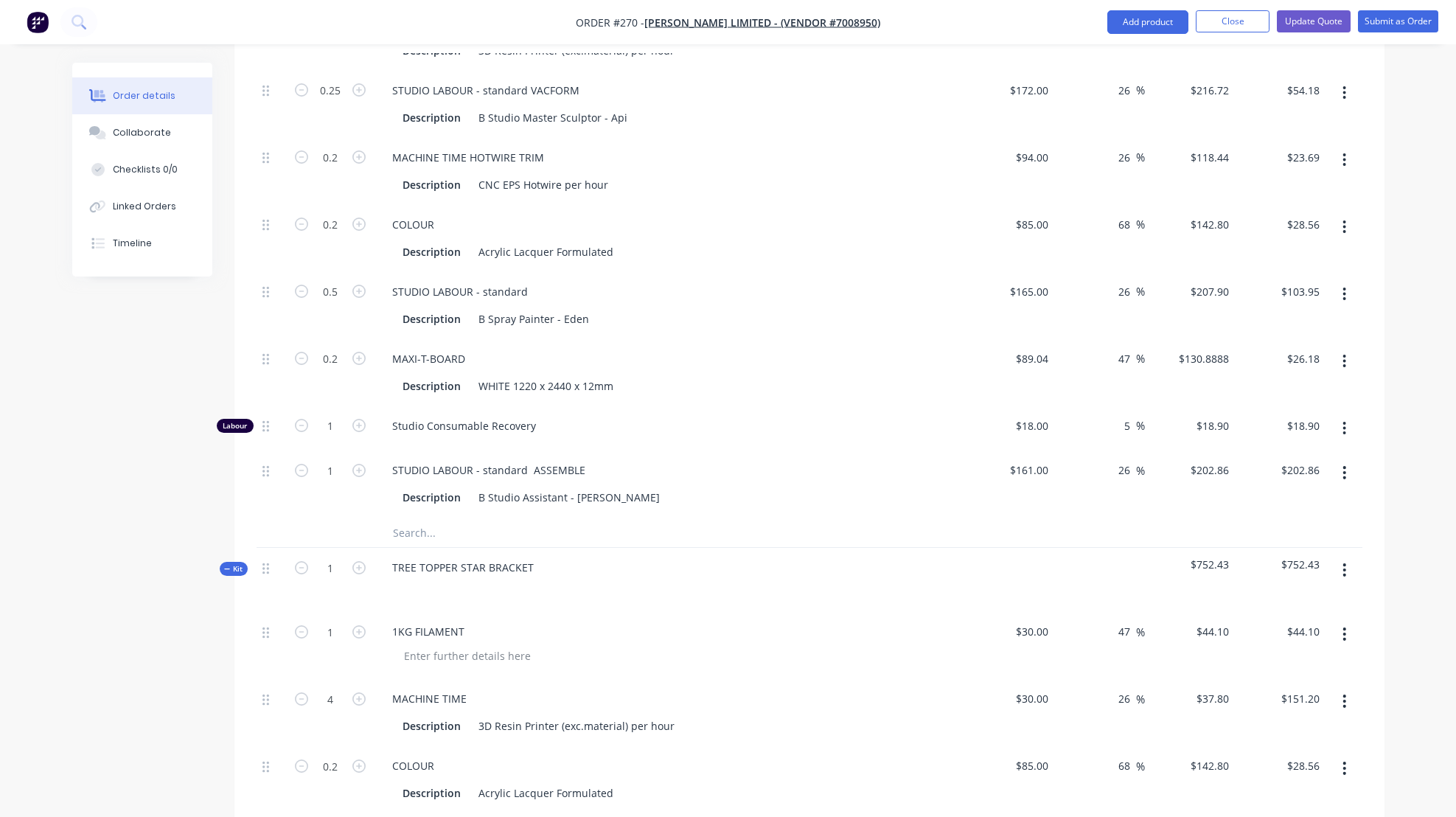
scroll to position [2580, 0]
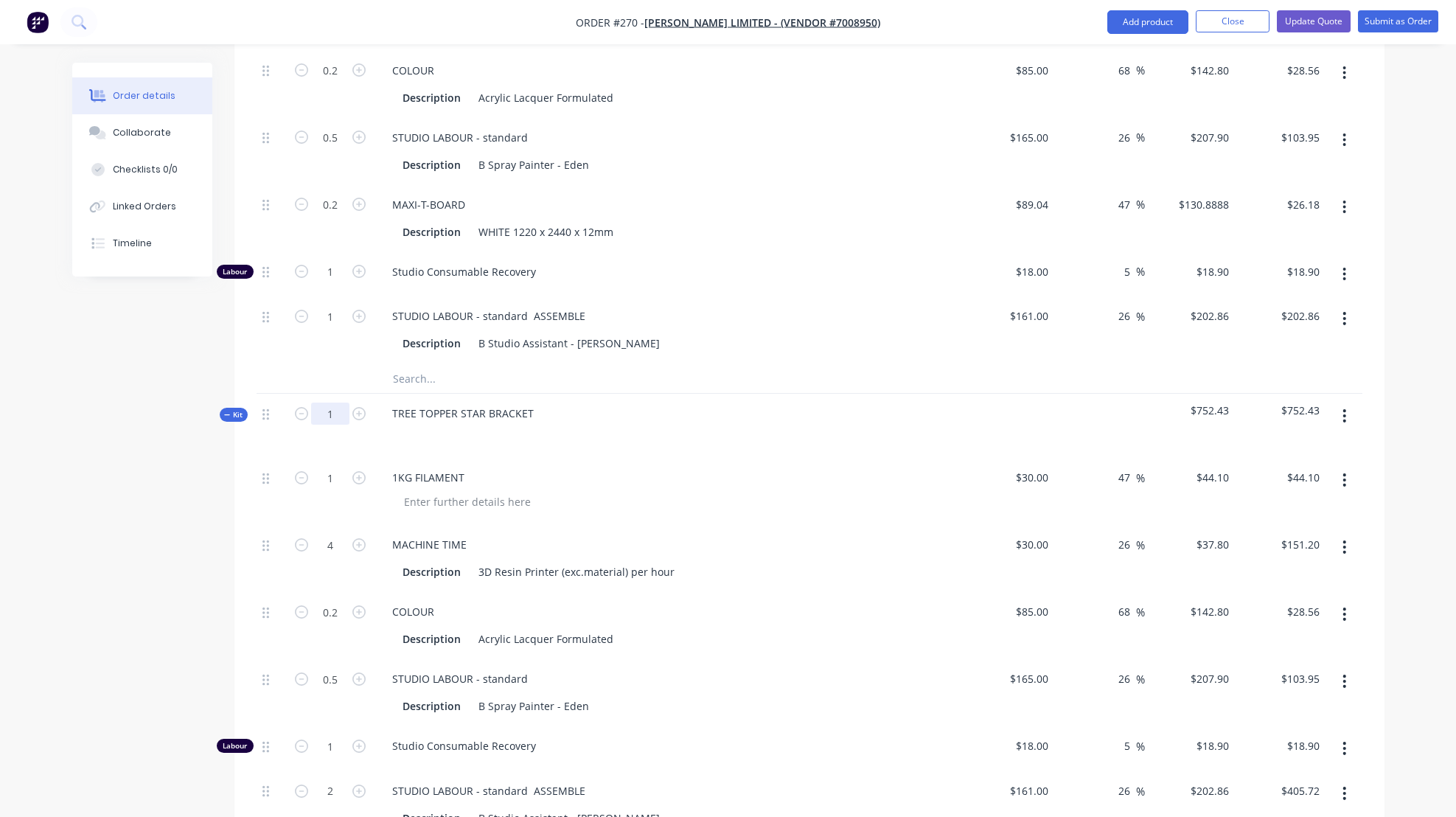
type input "8"
type input "5.28"
type input "$251.48"
type input "2"
type input "$75.60"
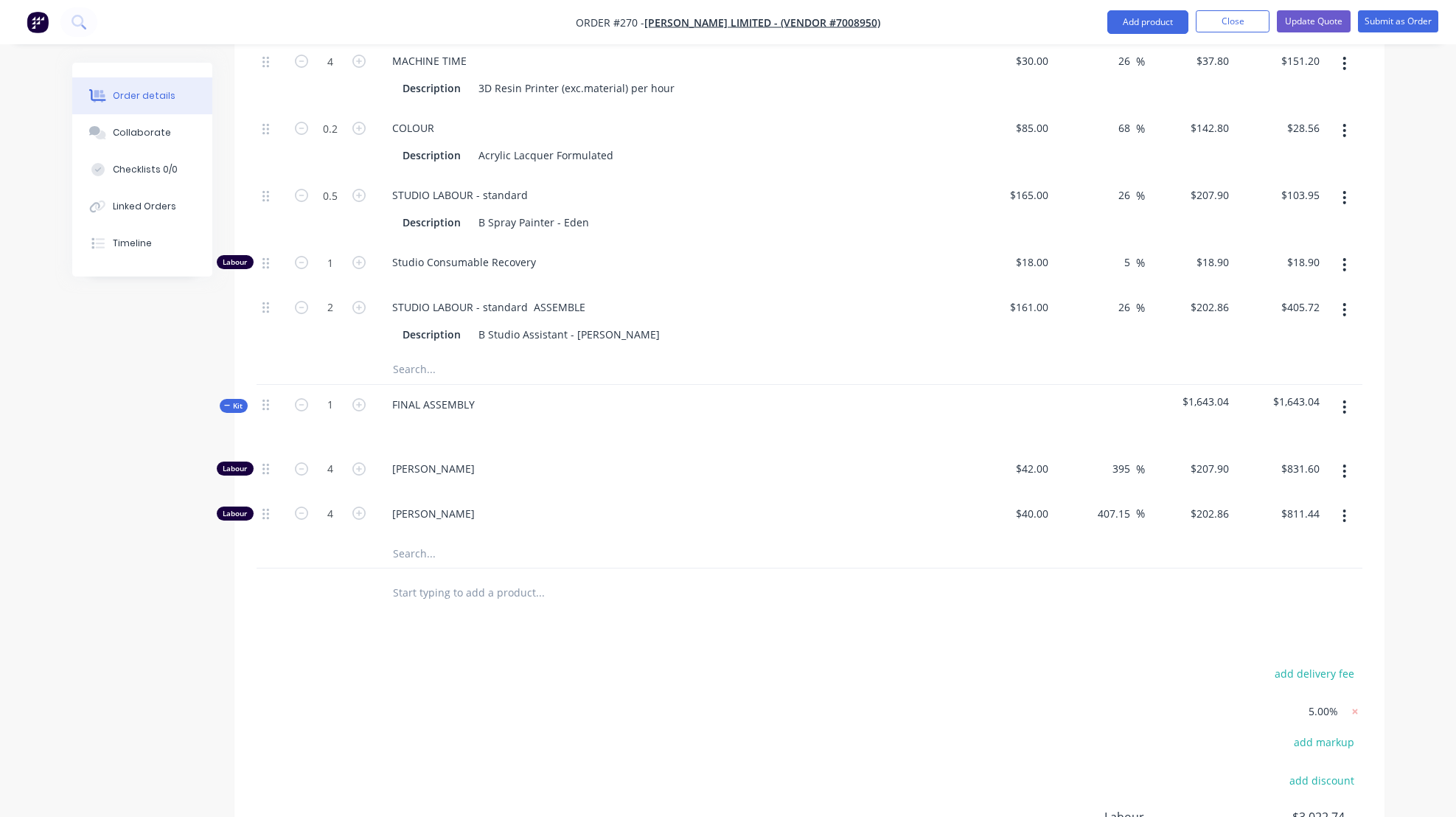
scroll to position [3064, 0]
click at [658, 494] on div "[PERSON_NAME]" at bounding box center [669, 516] width 590 height 45
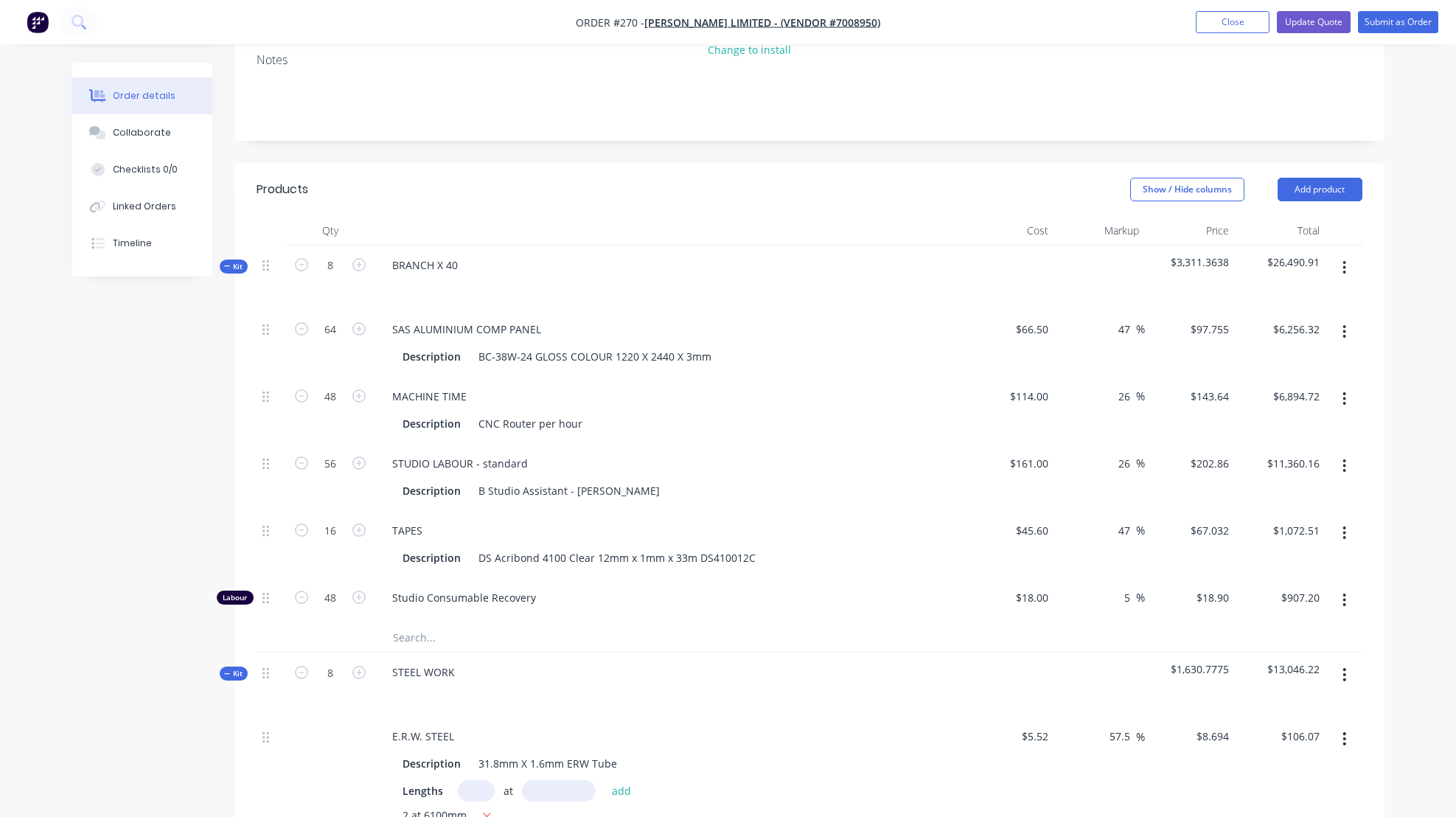
scroll to position [335, 0]
click at [1319, 21] on button "Update Quote" at bounding box center [1313, 22] width 74 height 22
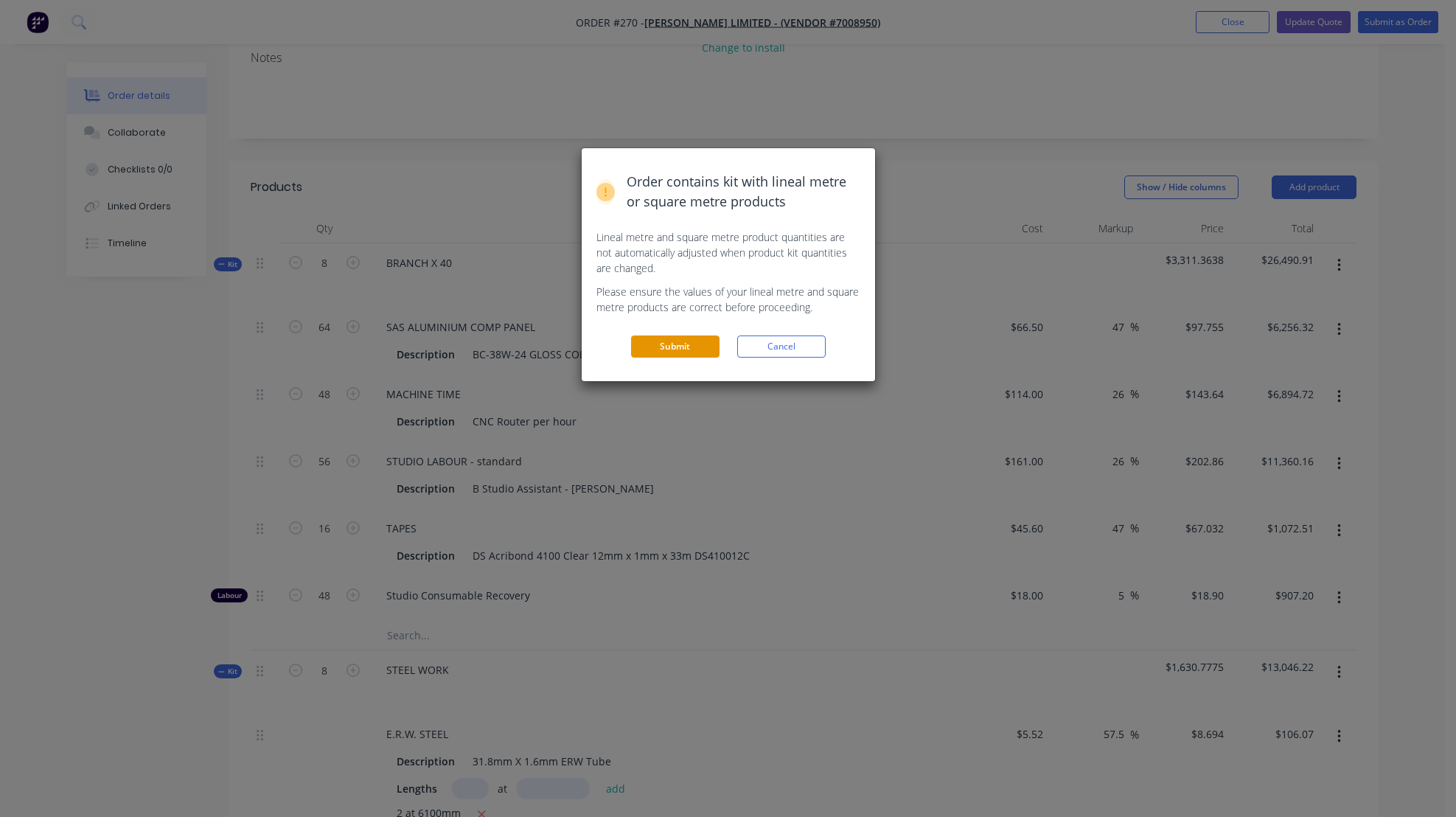
click at [685, 351] on button "Submit" at bounding box center [675, 347] width 88 height 22
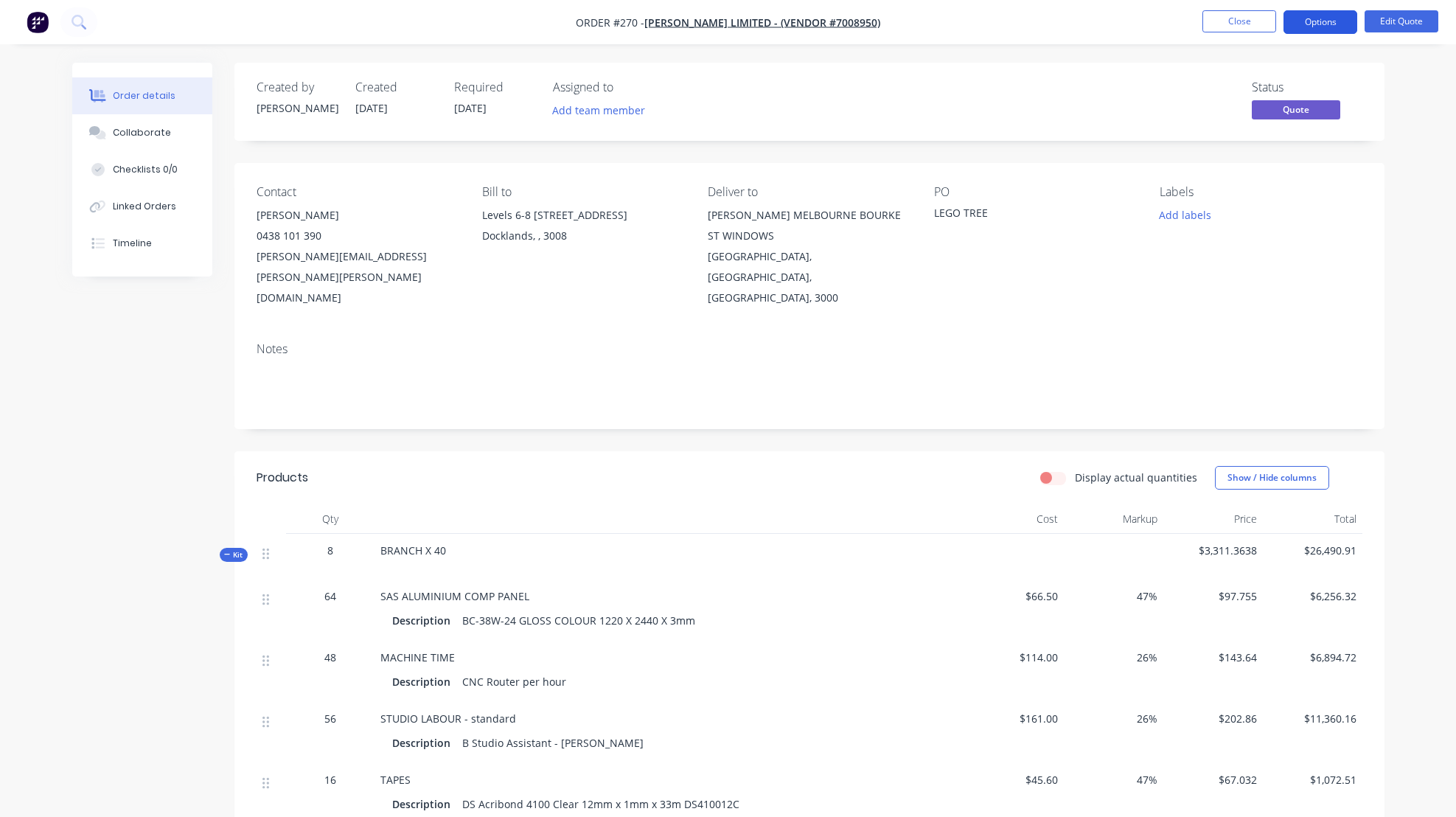
click at [1325, 20] on button "Options" at bounding box center [1320, 22] width 74 height 24
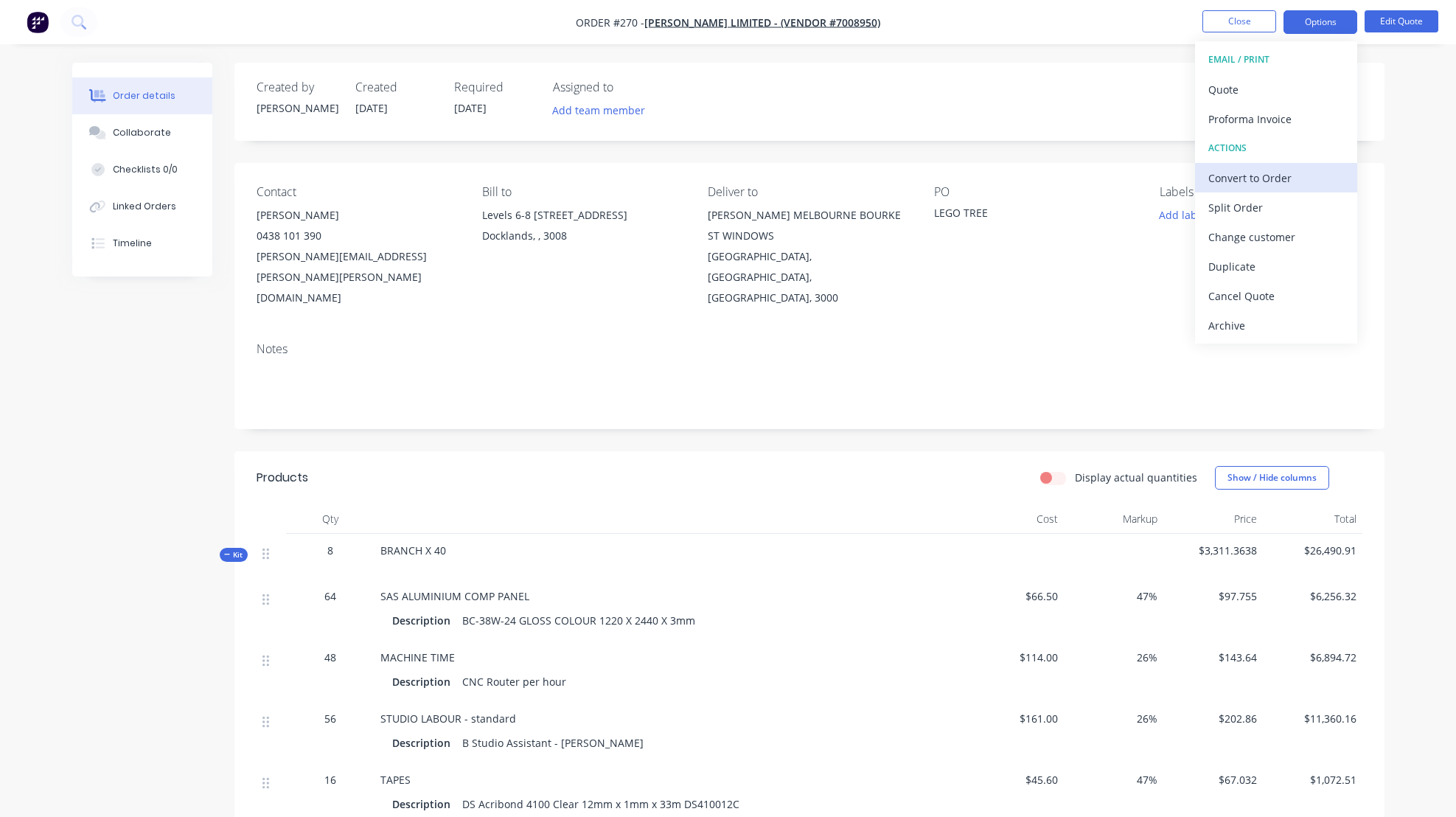
click at [1249, 177] on div "Convert to Order" at bounding box center [1276, 178] width 135 height 21
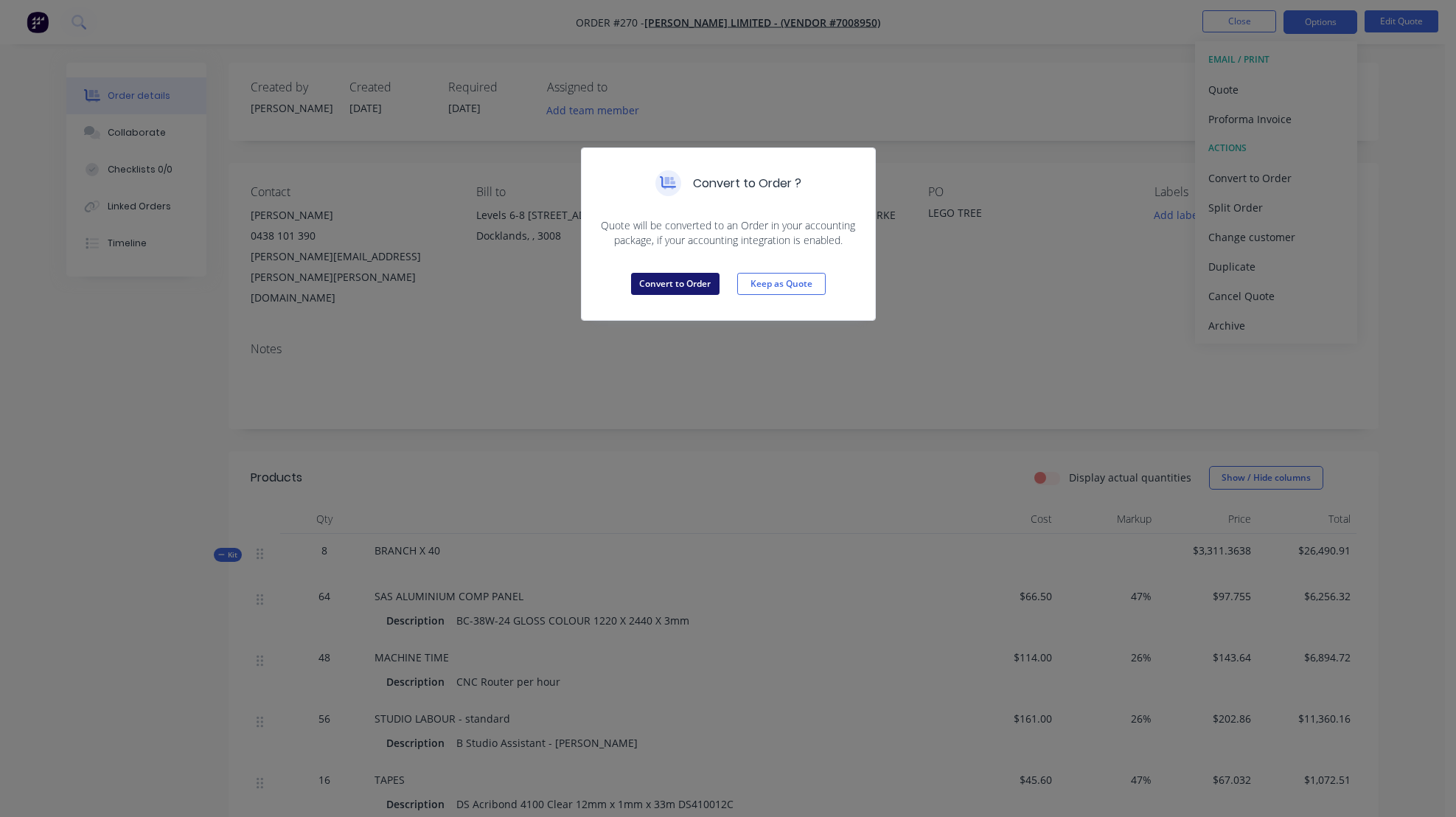
click at [667, 285] on button "Convert to Order" at bounding box center [675, 284] width 88 height 22
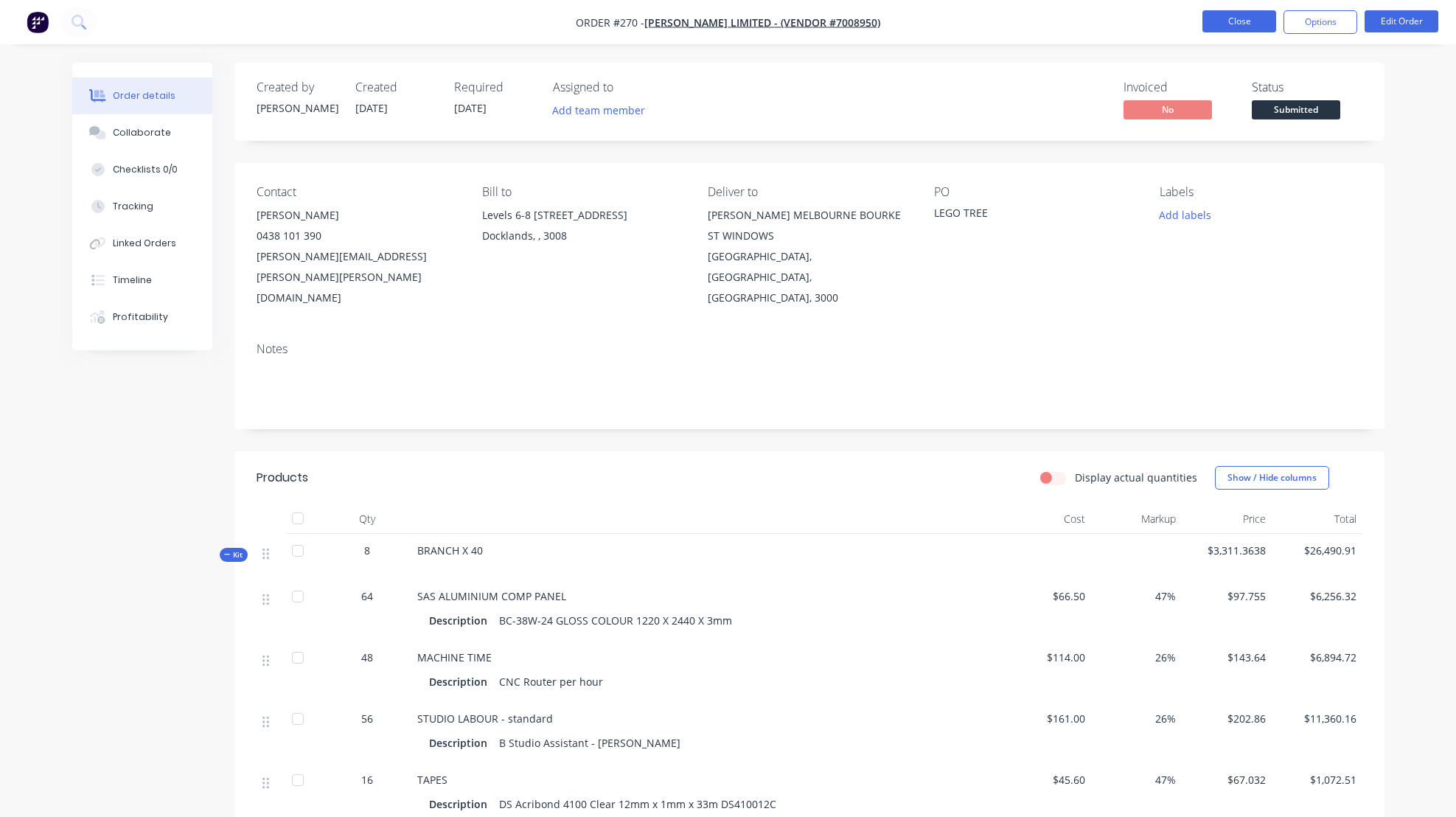
click at [1241, 20] on button "Close" at bounding box center [1239, 21] width 74 height 22
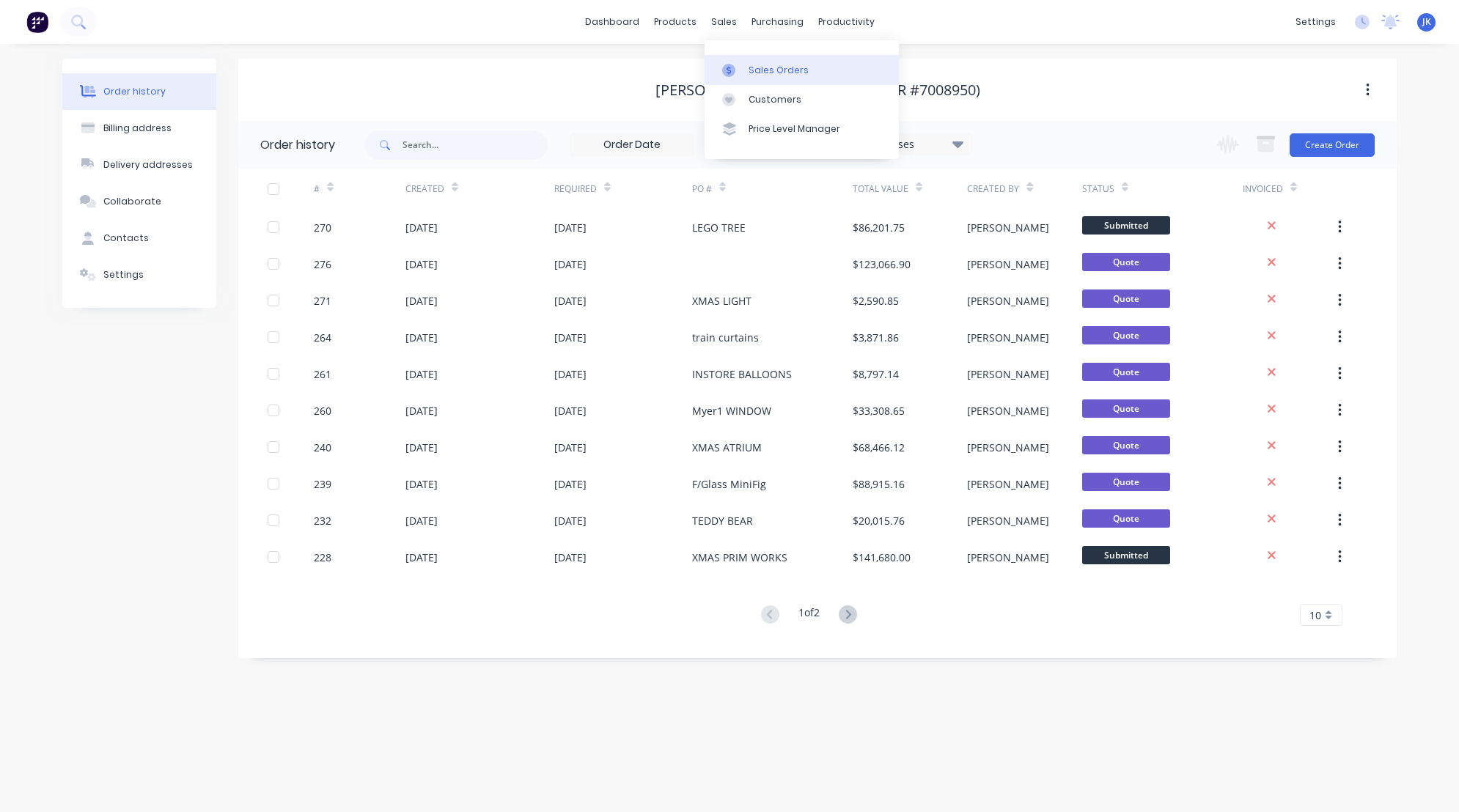
click at [774, 68] on div "Sales Orders" at bounding box center [778, 70] width 60 height 13
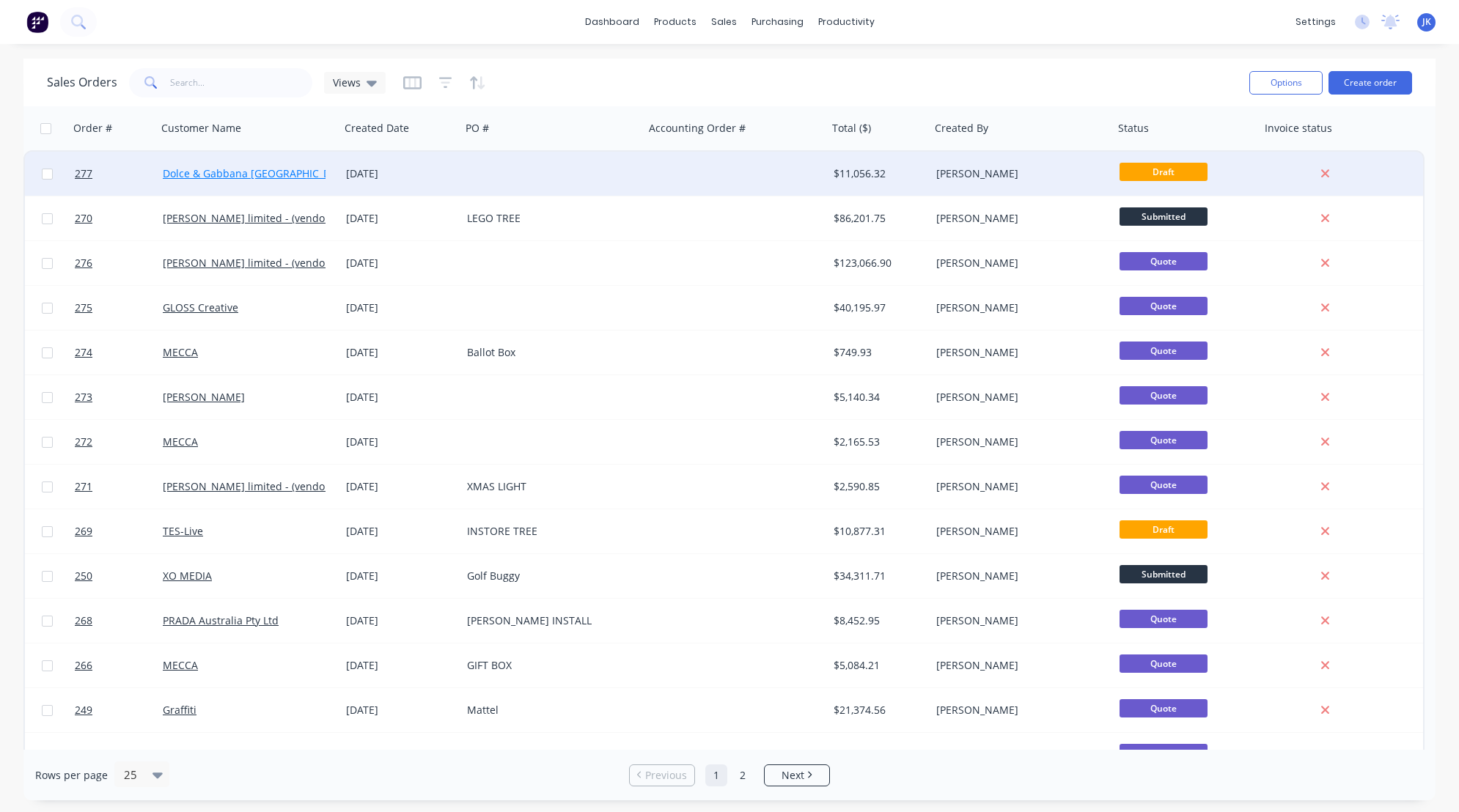
click at [244, 177] on link "Dolce & Gabbana [GEOGRAPHIC_DATA]" at bounding box center [257, 173] width 189 height 14
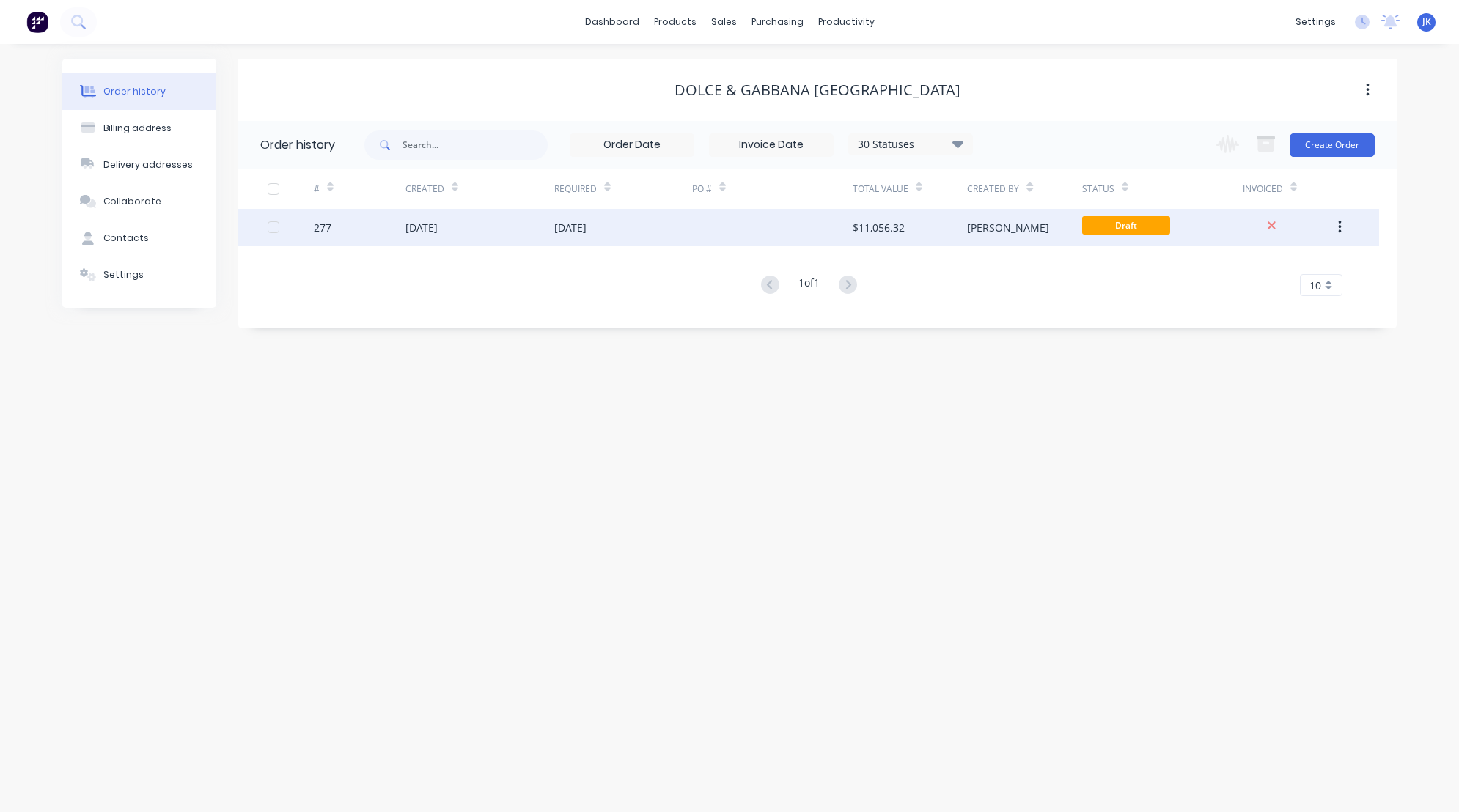
click at [427, 228] on div "[DATE]" at bounding box center [421, 227] width 32 height 16
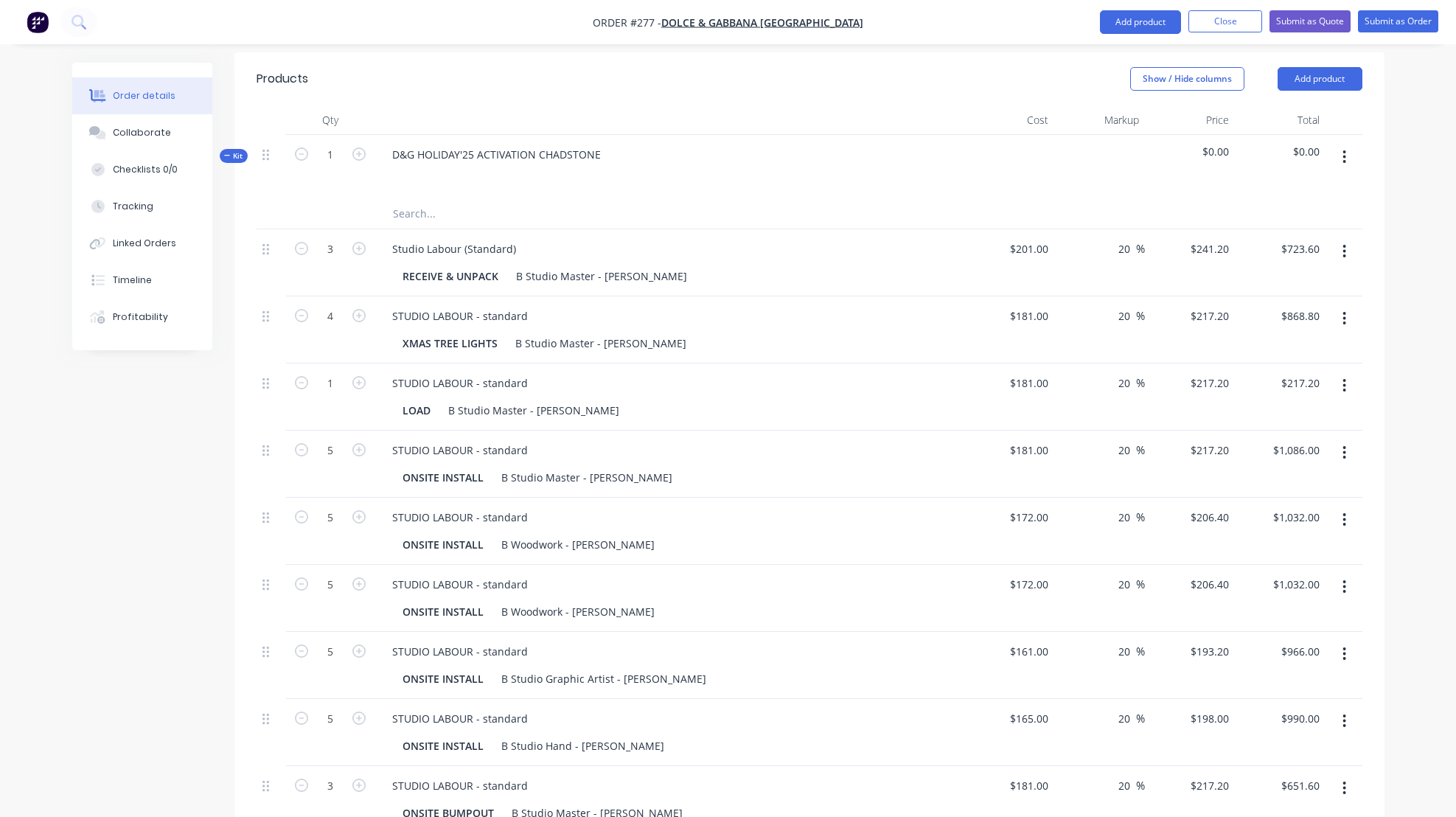
scroll to position [414, 0]
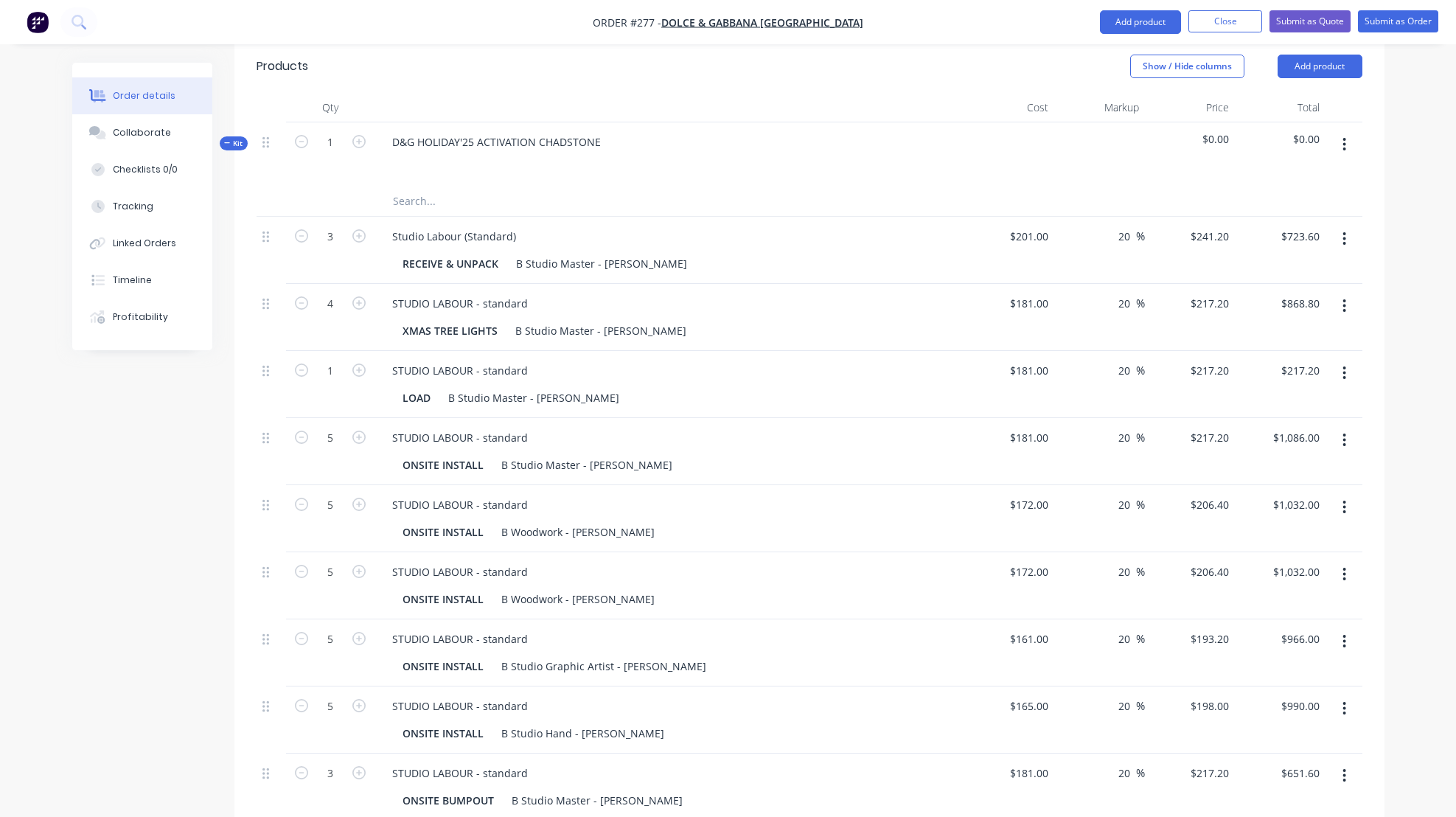
click at [1346, 132] on button "button" at bounding box center [1345, 144] width 35 height 27
drag, startPoint x: 1249, startPoint y: 253, endPoint x: 1245, endPoint y: 260, distance: 8.1
click at [1249, 291] on div "Delete" at bounding box center [1291, 301] width 113 height 21
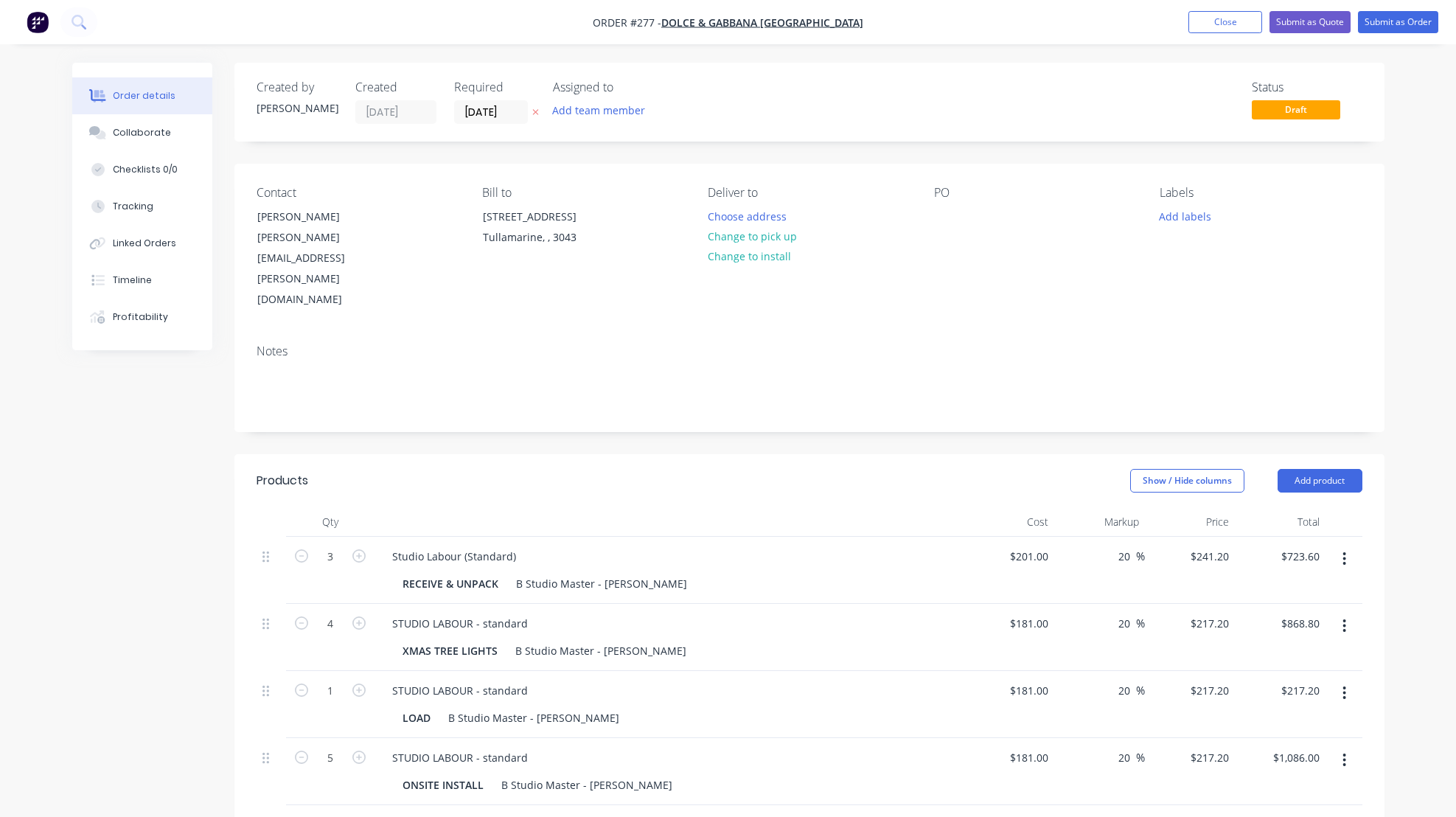
scroll to position [6, 0]
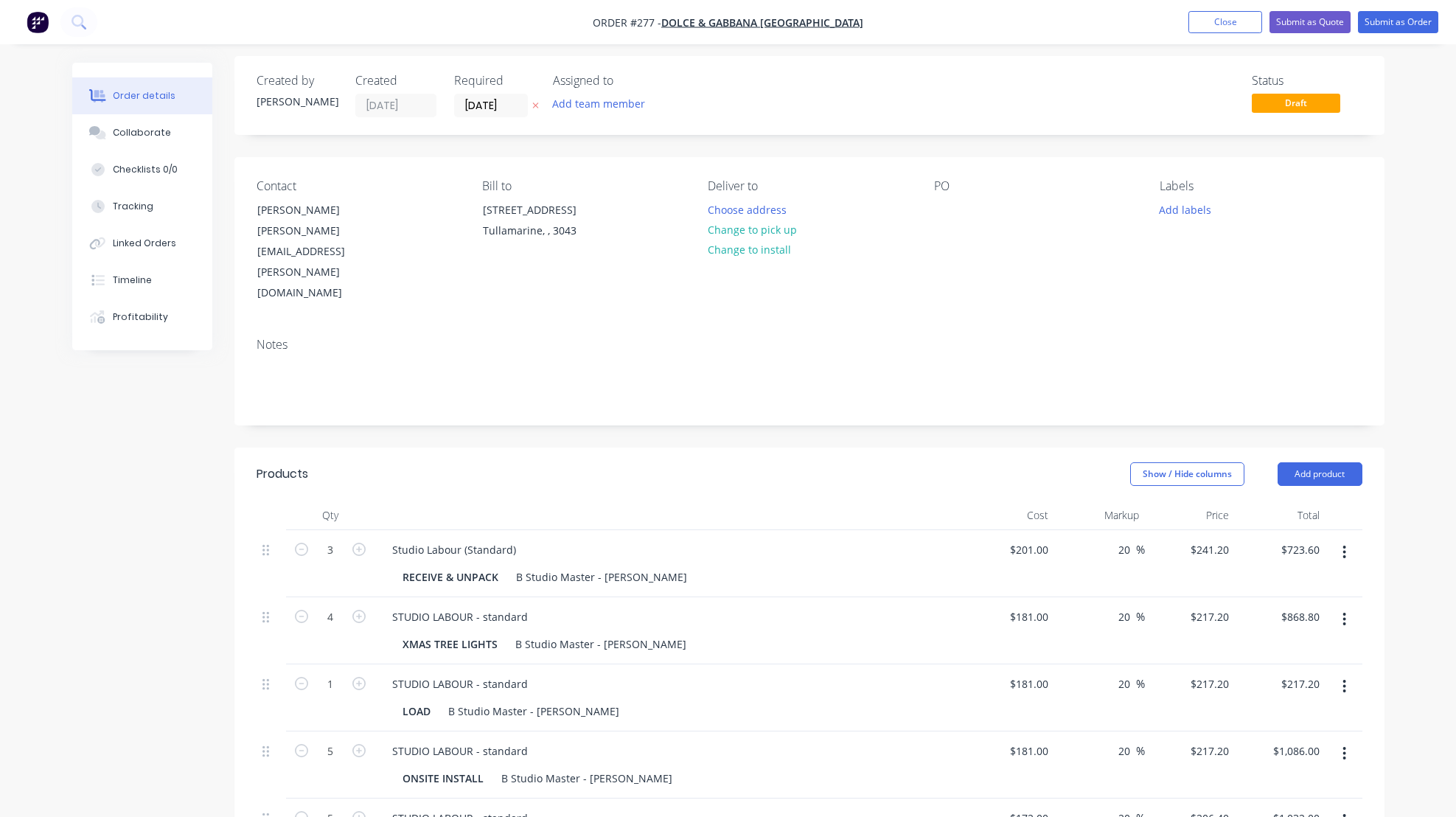
click at [1347, 539] on button "button" at bounding box center [1345, 552] width 35 height 27
drag, startPoint x: 1264, startPoint y: 639, endPoint x: 1303, endPoint y: 570, distance: 79.3
click at [1264, 669] on div "Delete" at bounding box center [1291, 679] width 113 height 21
drag, startPoint x: 1355, startPoint y: 506, endPoint x: 1343, endPoint y: 523, distance: 20.8
click at [1353, 539] on button "button" at bounding box center [1345, 552] width 35 height 27
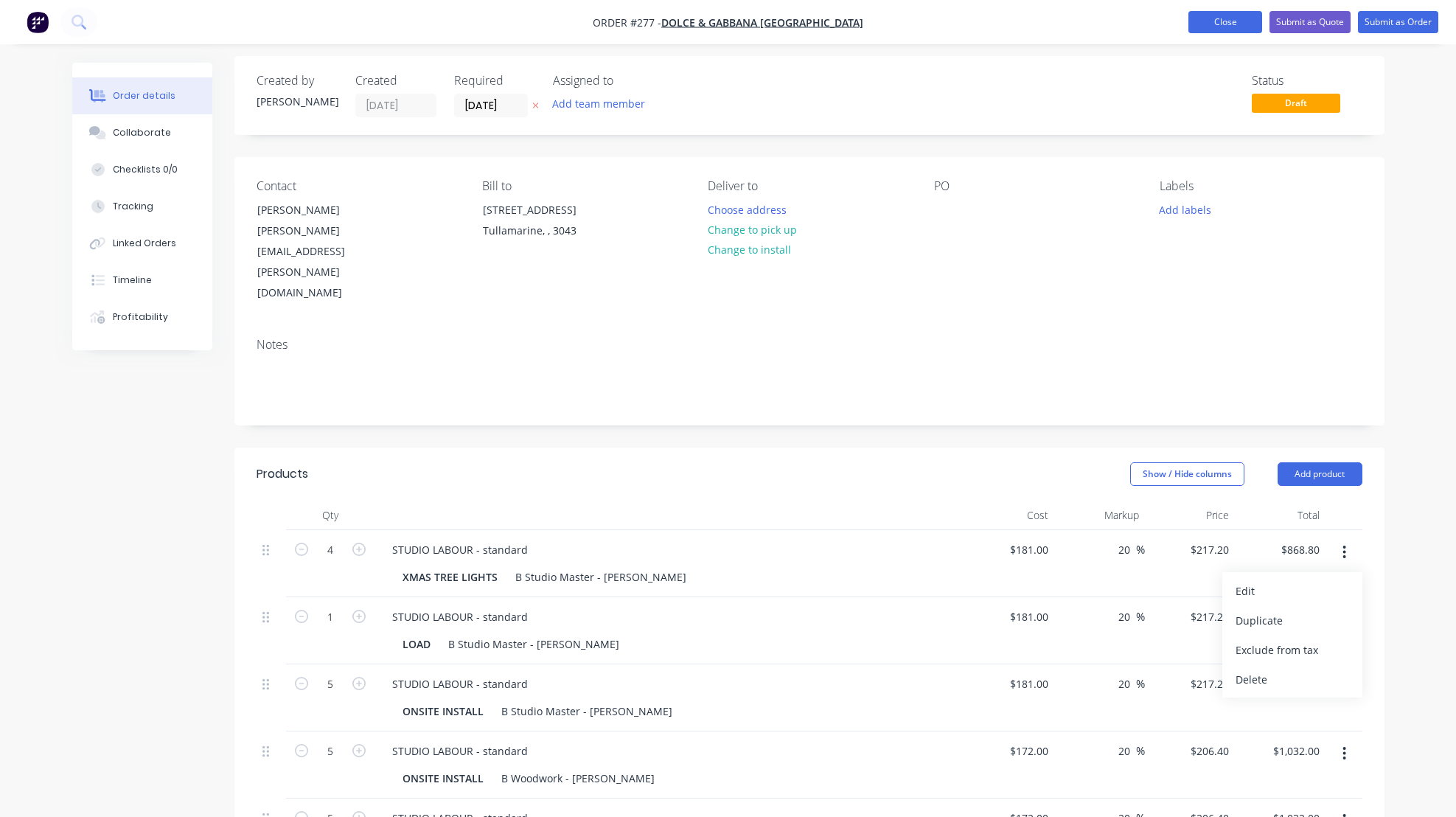
click at [1219, 20] on button "Close" at bounding box center [1225, 22] width 74 height 22
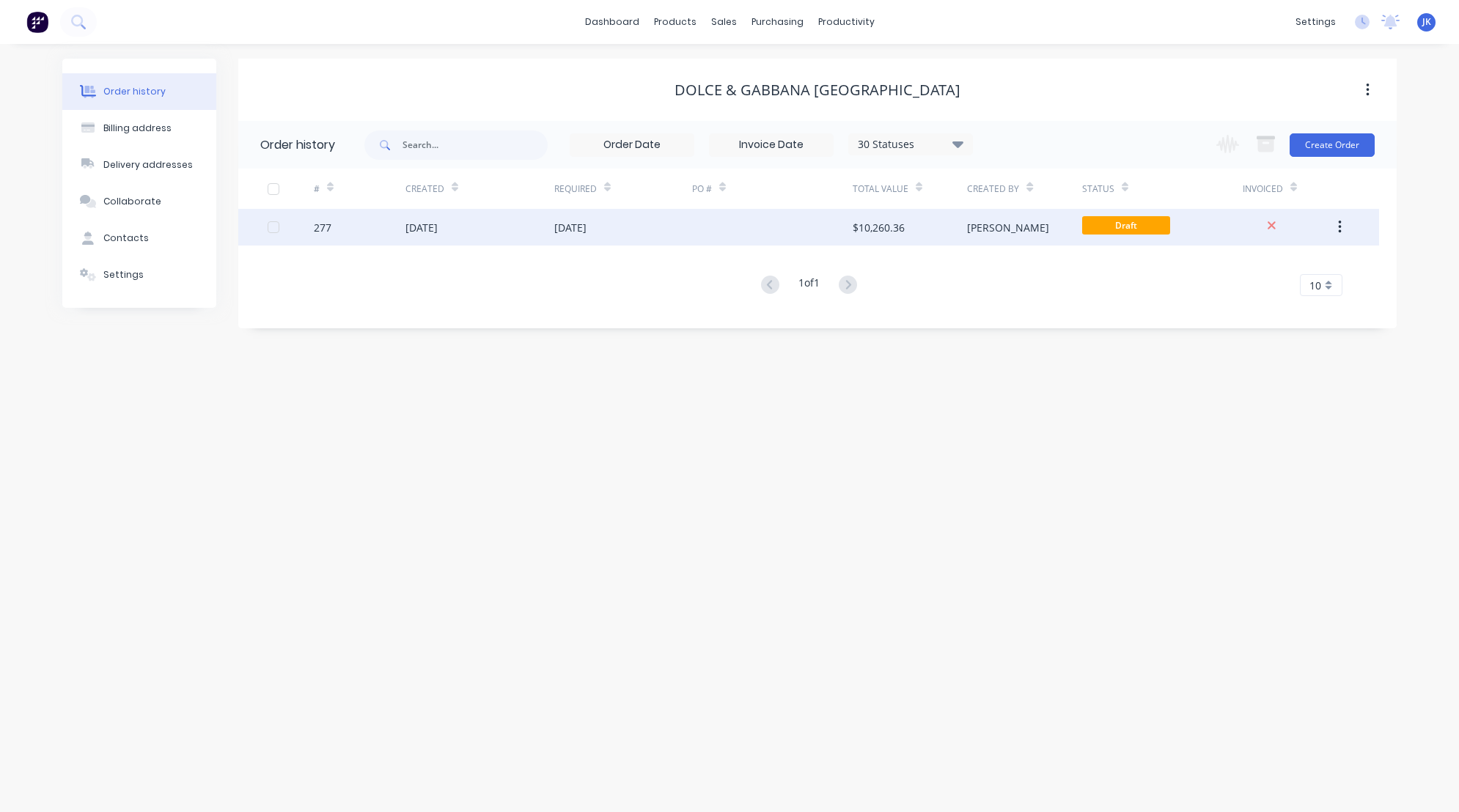
click at [1334, 228] on button "button" at bounding box center [1340, 227] width 35 height 27
click at [1243, 263] on div "Archive" at bounding box center [1287, 265] width 113 height 21
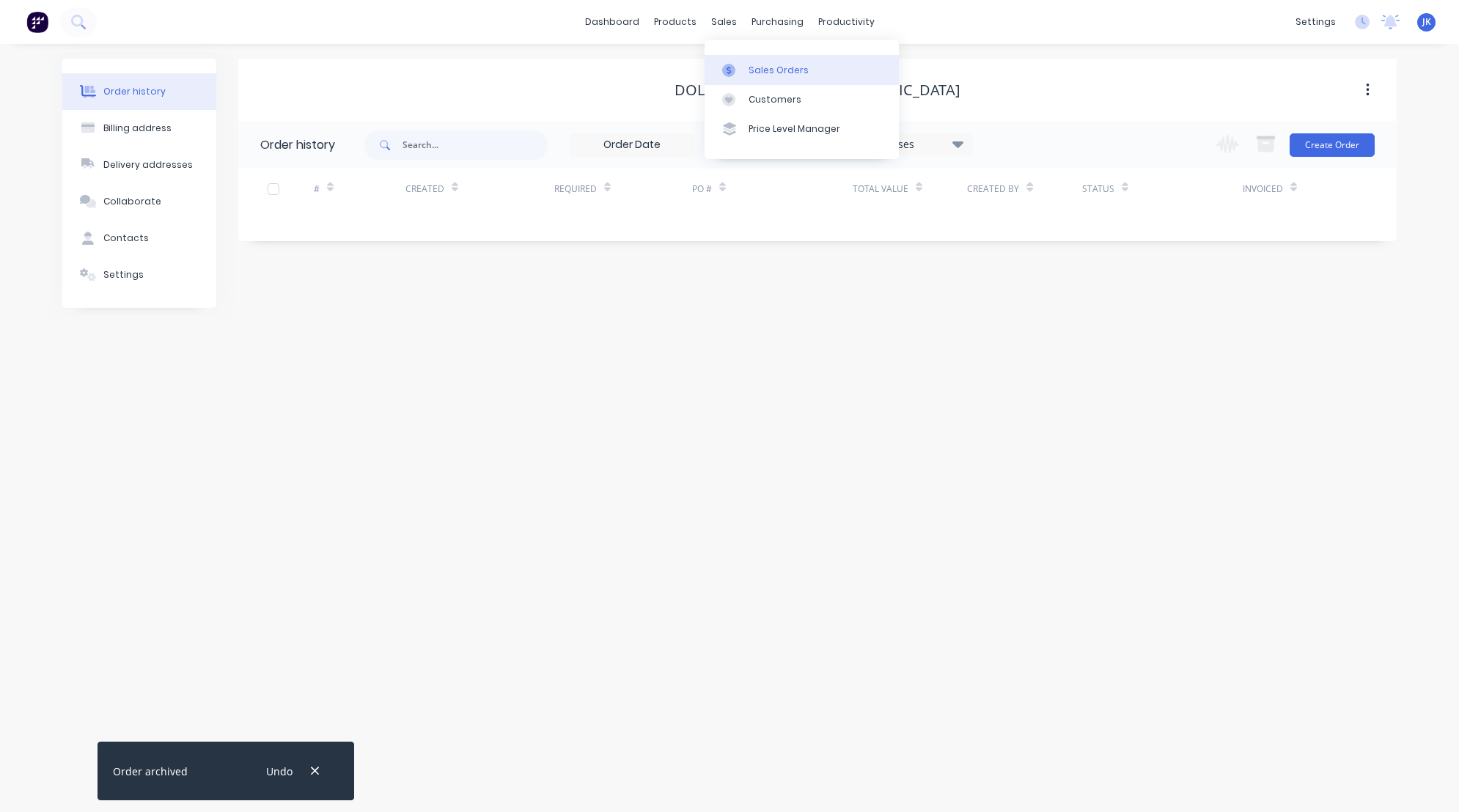
click at [773, 69] on div "Sales Orders" at bounding box center [778, 70] width 60 height 13
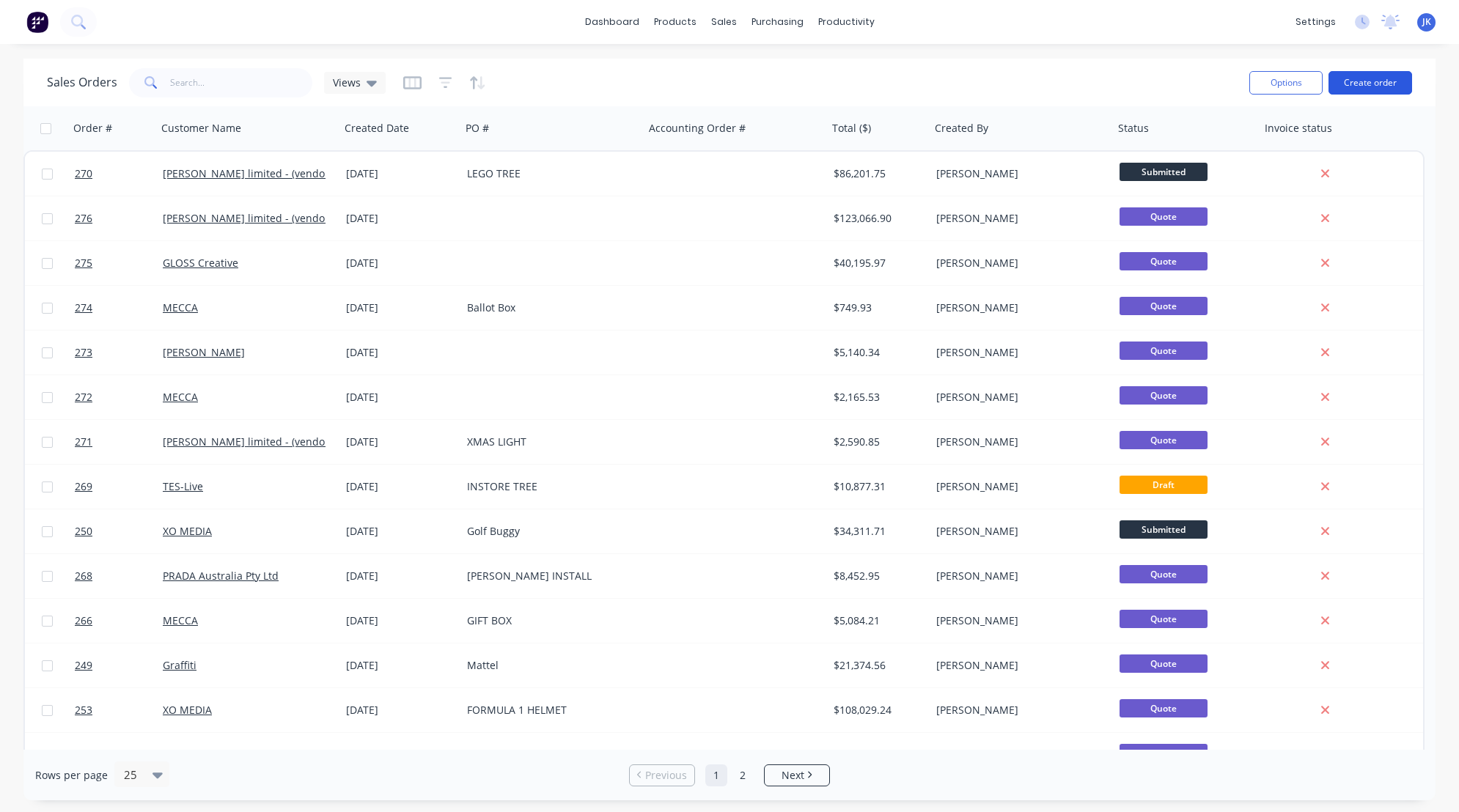
click at [1379, 83] on button "Create order" at bounding box center [1369, 83] width 83 height 24
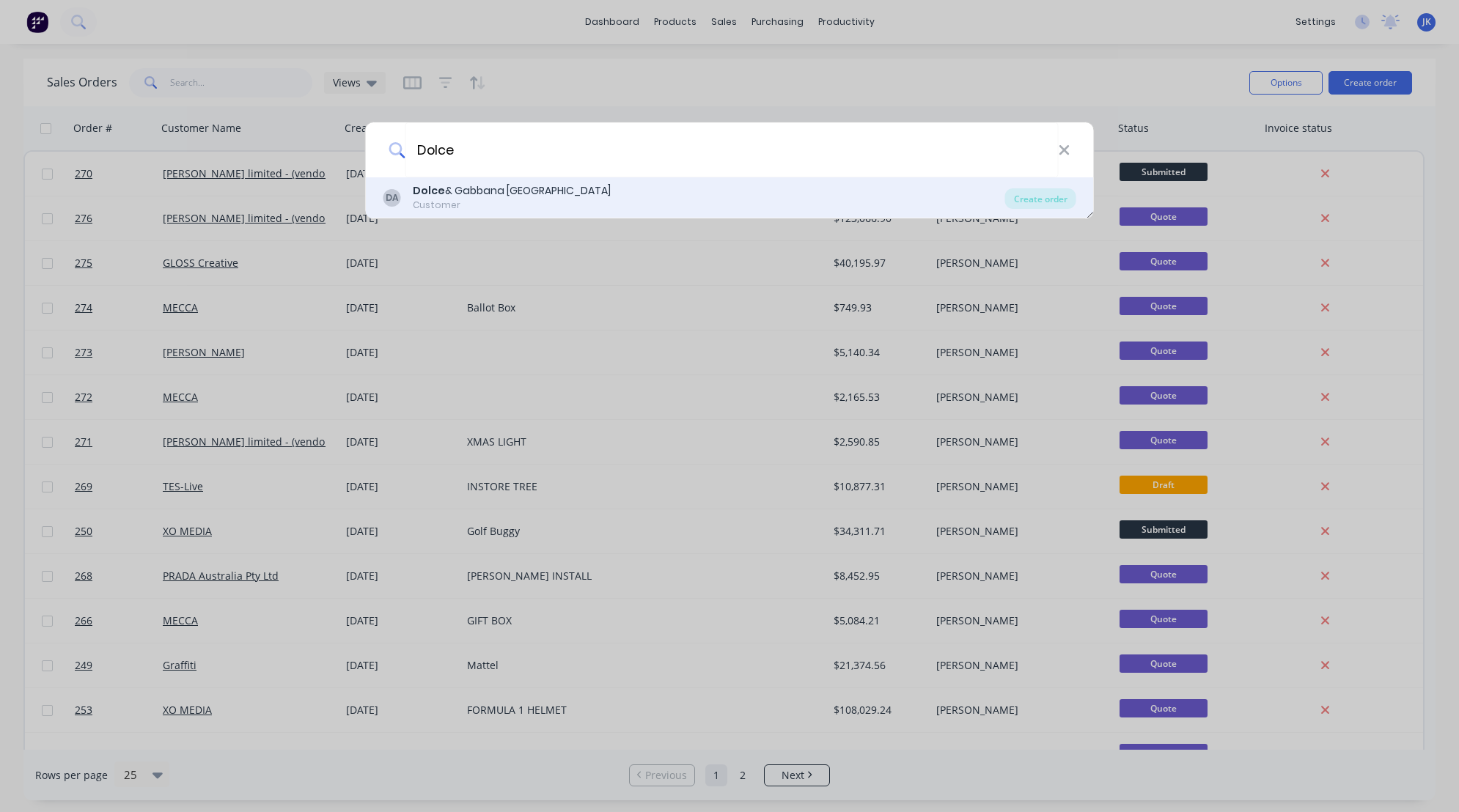
click at [453, 198] on div "Dolce & Gabbana [GEOGRAPHIC_DATA]" at bounding box center [511, 190] width 198 height 16
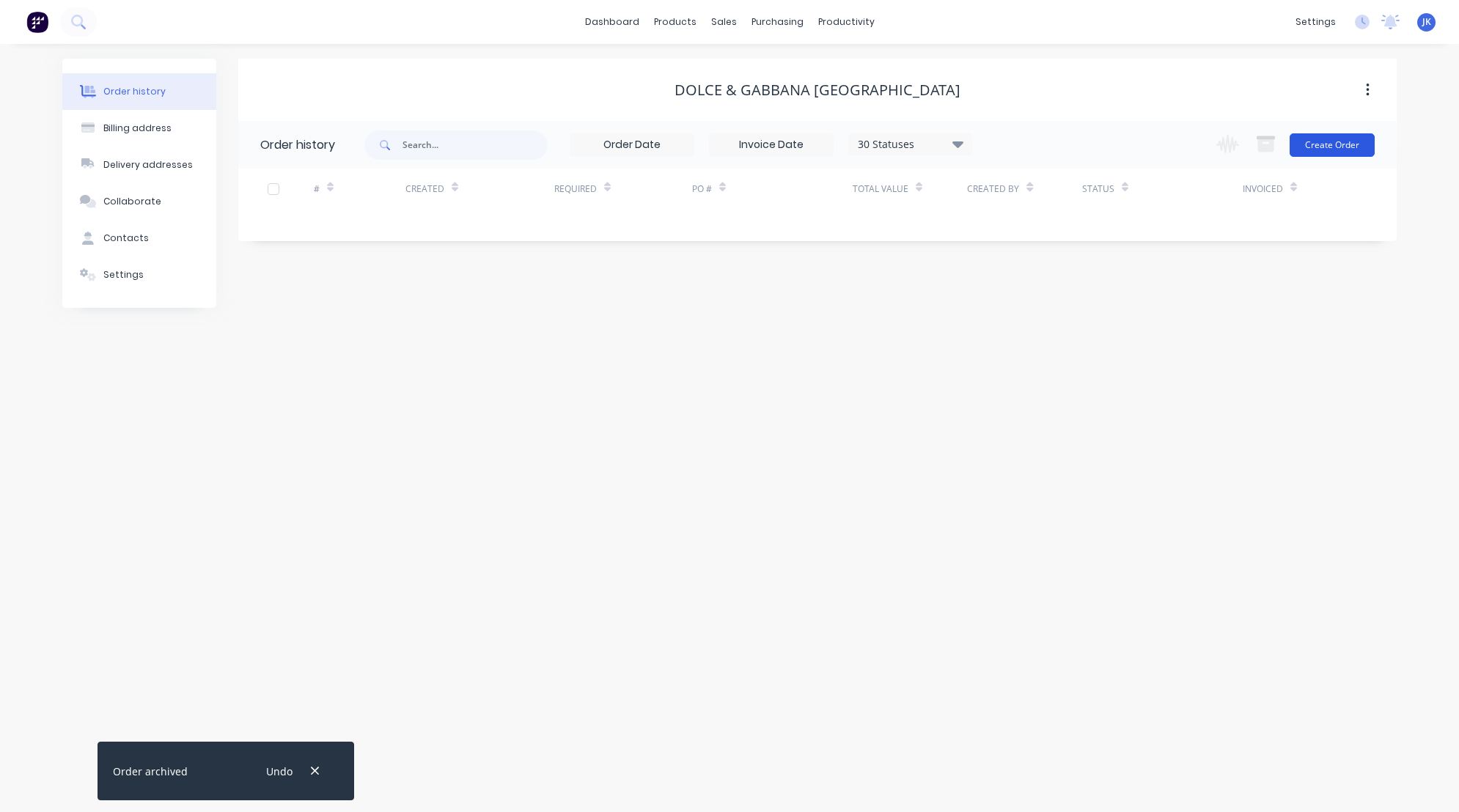
click at [1325, 135] on button "Create Order" at bounding box center [1332, 145] width 85 height 24
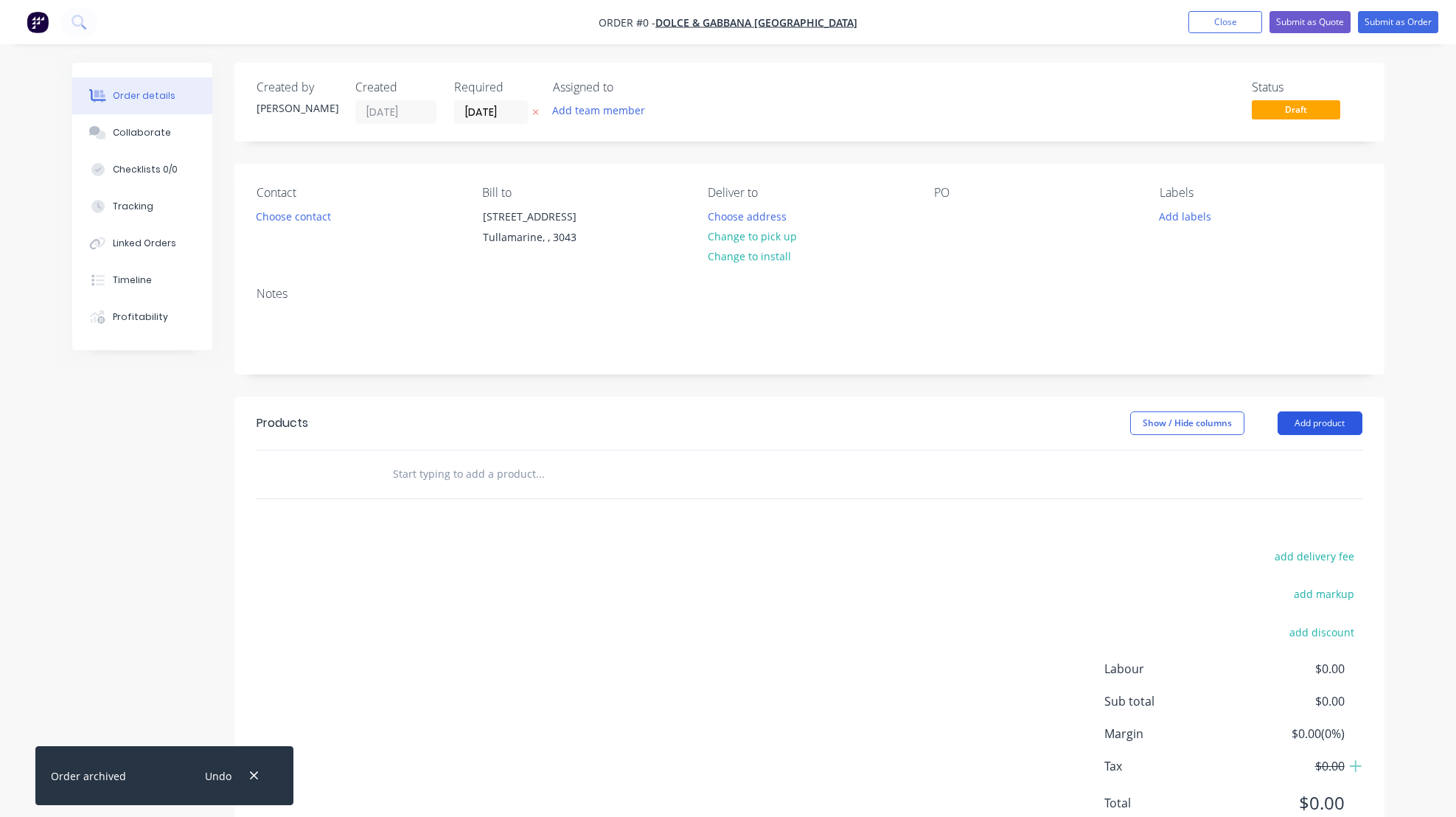
drag, startPoint x: 1309, startPoint y: 436, endPoint x: 1307, endPoint y: 448, distance: 12.2
click at [1309, 435] on button "Add product" at bounding box center [1320, 423] width 85 height 24
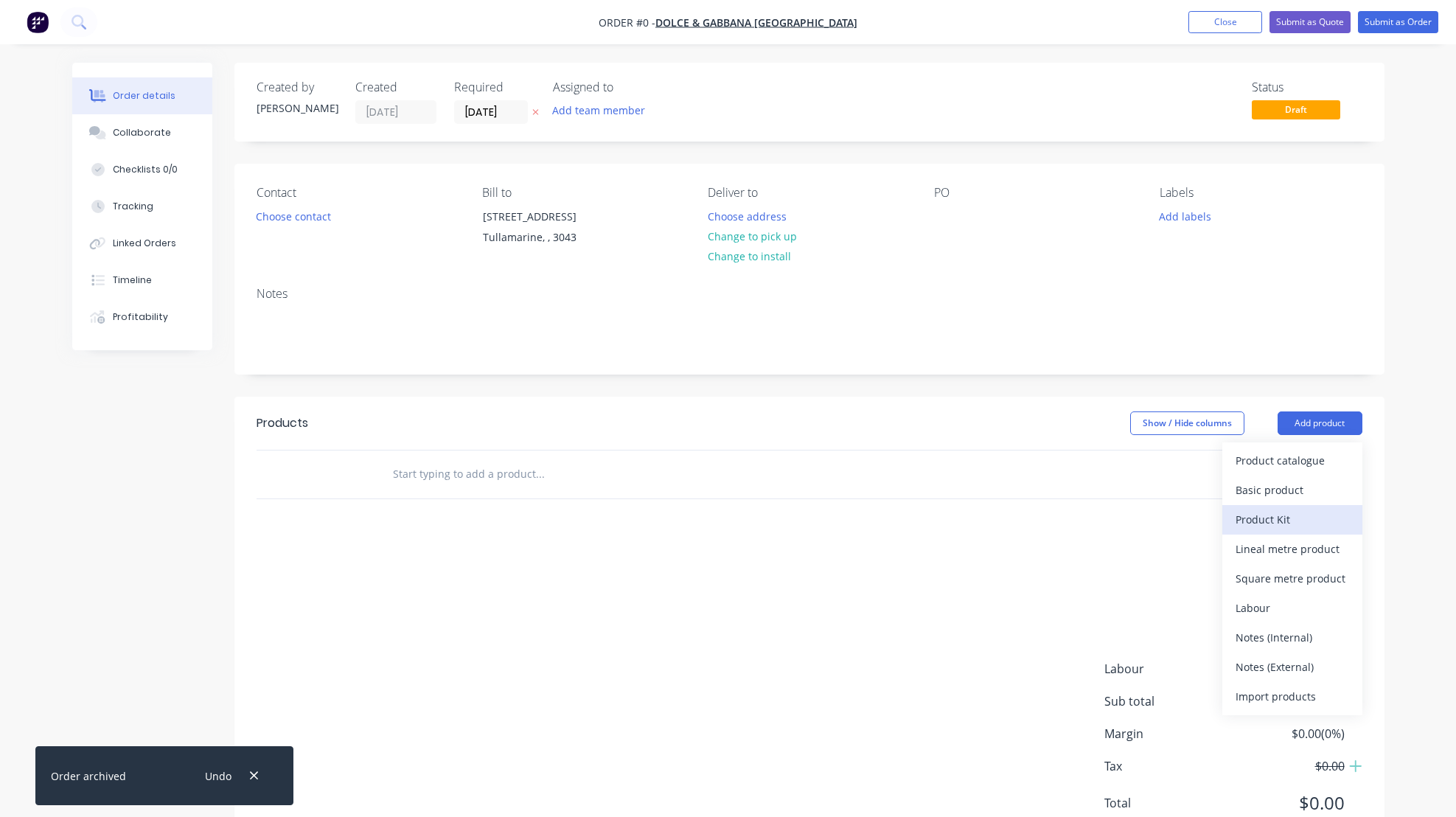
click at [1275, 530] on div "Product Kit" at bounding box center [1291, 519] width 113 height 21
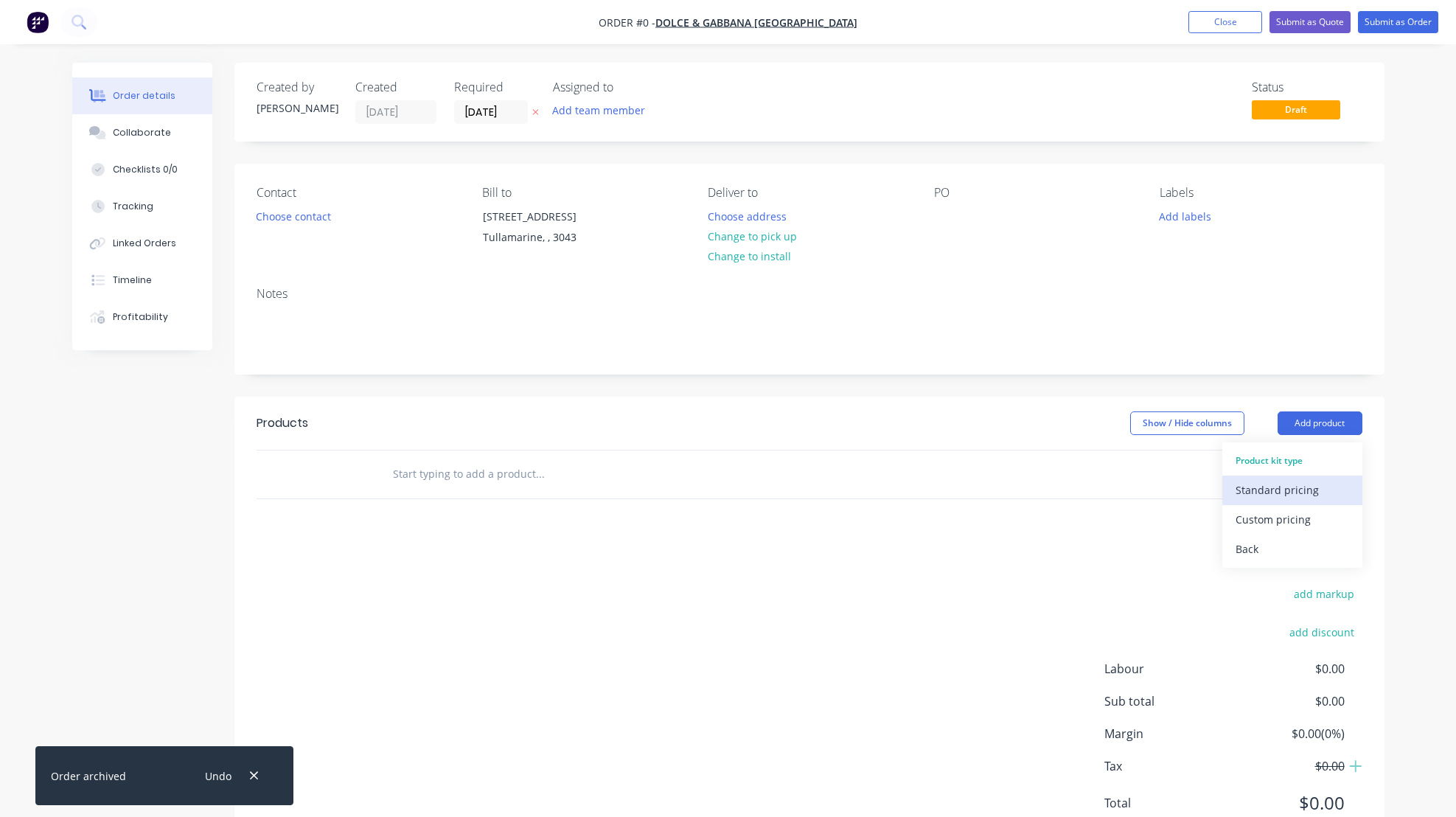
click at [1268, 501] on div "Standard pricing" at bounding box center [1291, 489] width 113 height 21
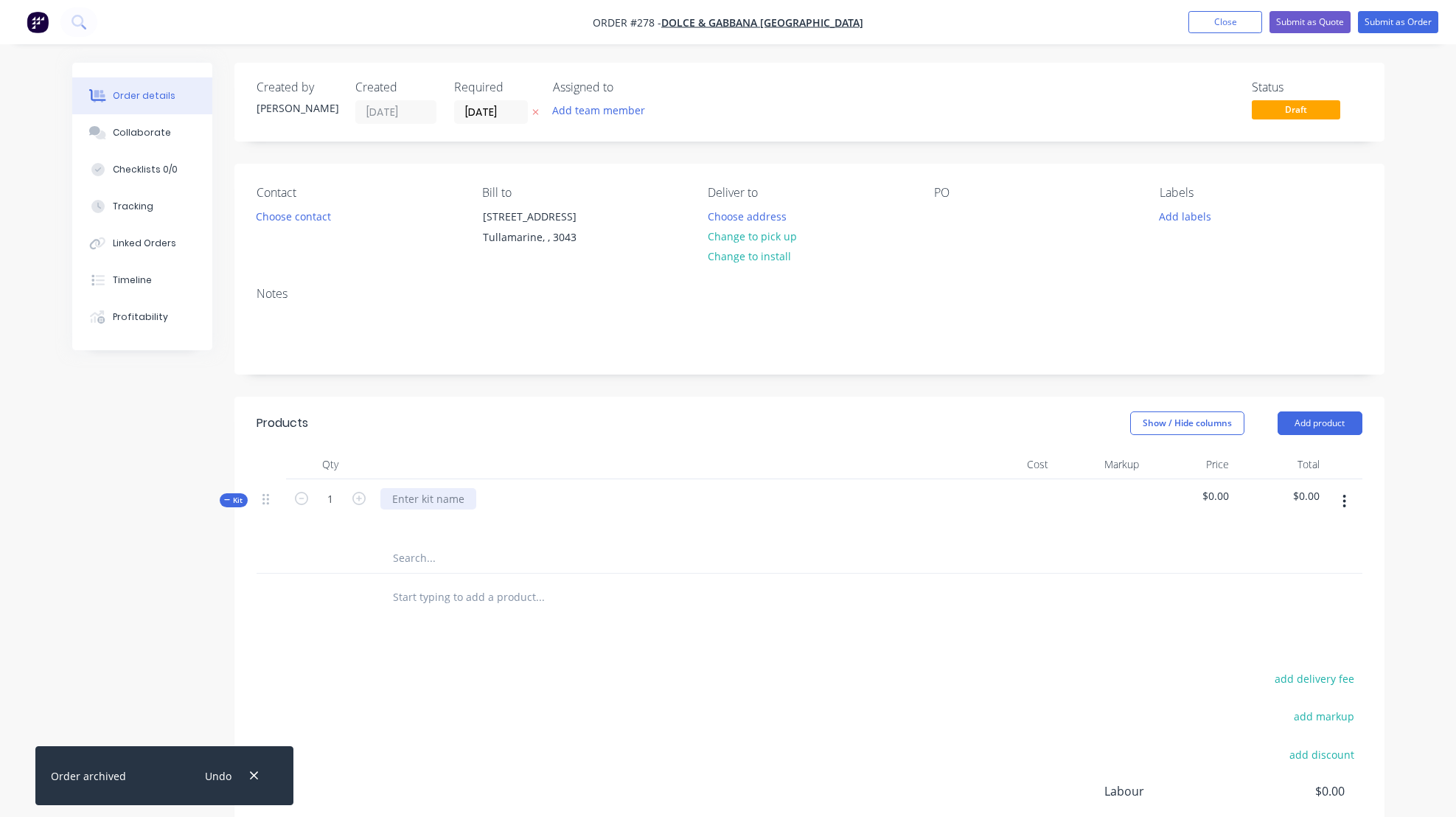
drag, startPoint x: 396, startPoint y: 514, endPoint x: 494, endPoint y: 545, distance: 102.8
click at [396, 510] on div at bounding box center [429, 499] width 96 height 21
click at [1349, 514] on button "button" at bounding box center [1345, 501] width 35 height 27
click at [1256, 669] on div "Delete" at bounding box center [1291, 658] width 113 height 21
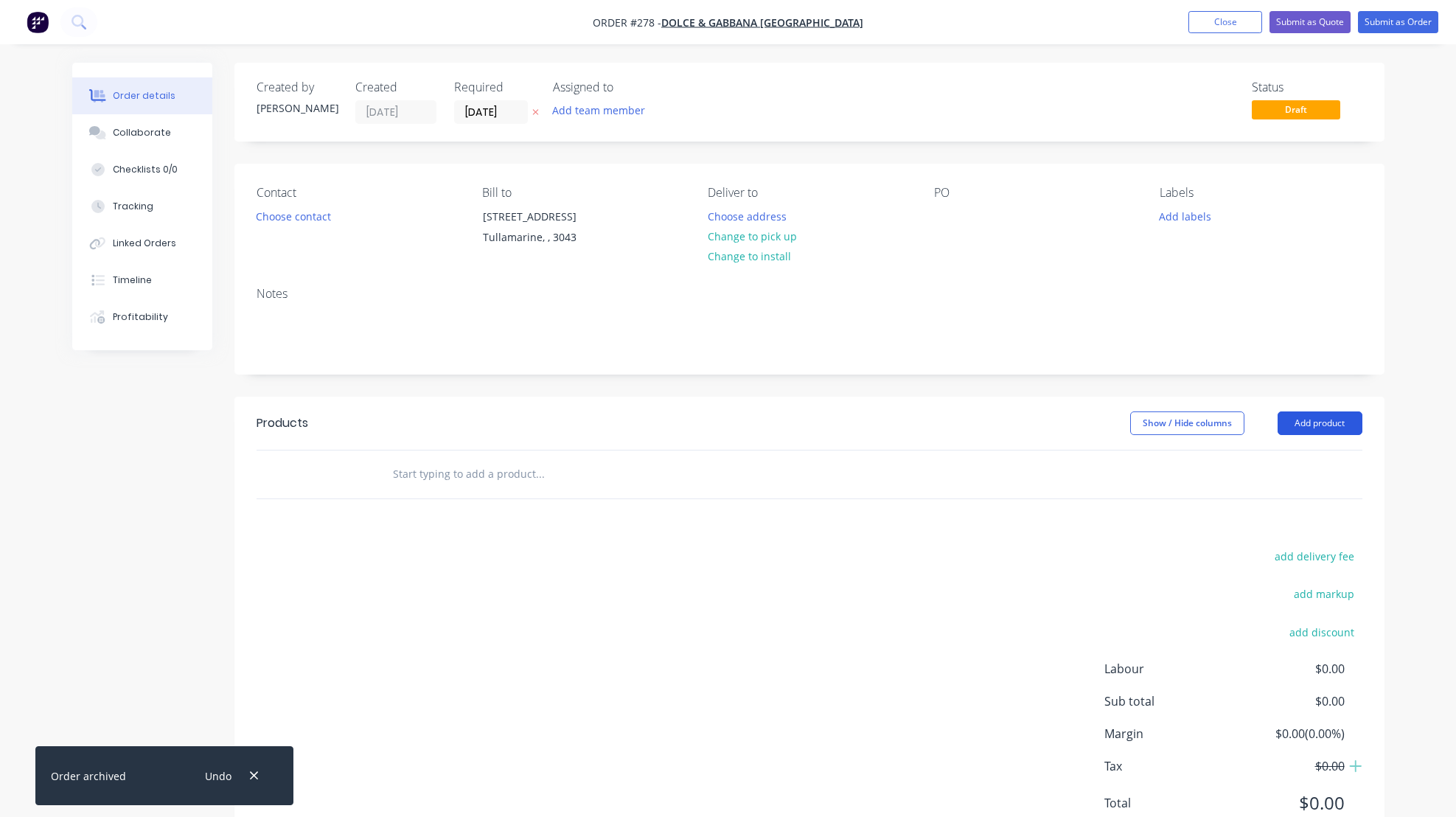
click at [1306, 435] on button "Add product" at bounding box center [1320, 423] width 85 height 24
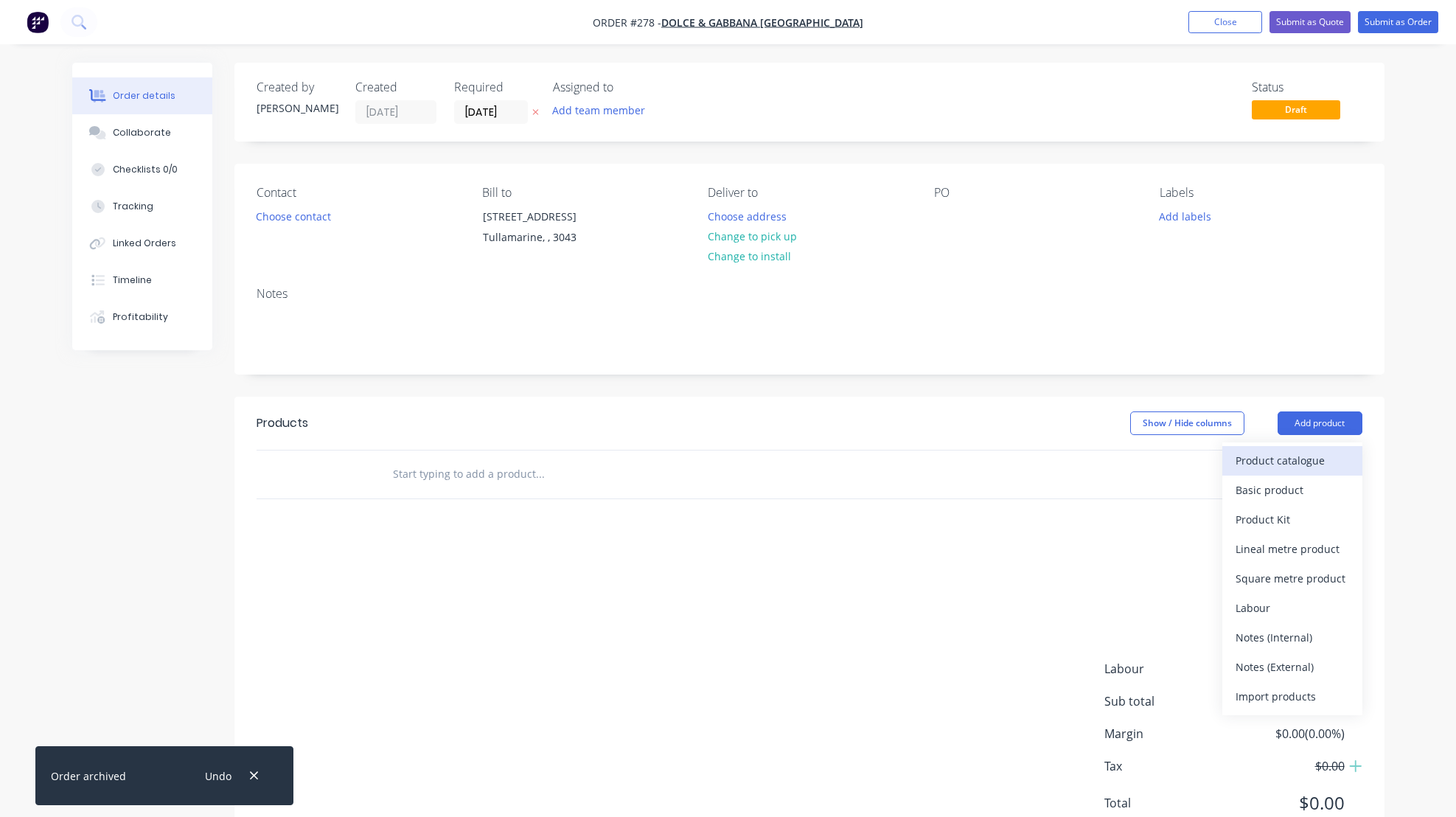
click at [1275, 471] on div "Product catalogue" at bounding box center [1291, 460] width 113 height 21
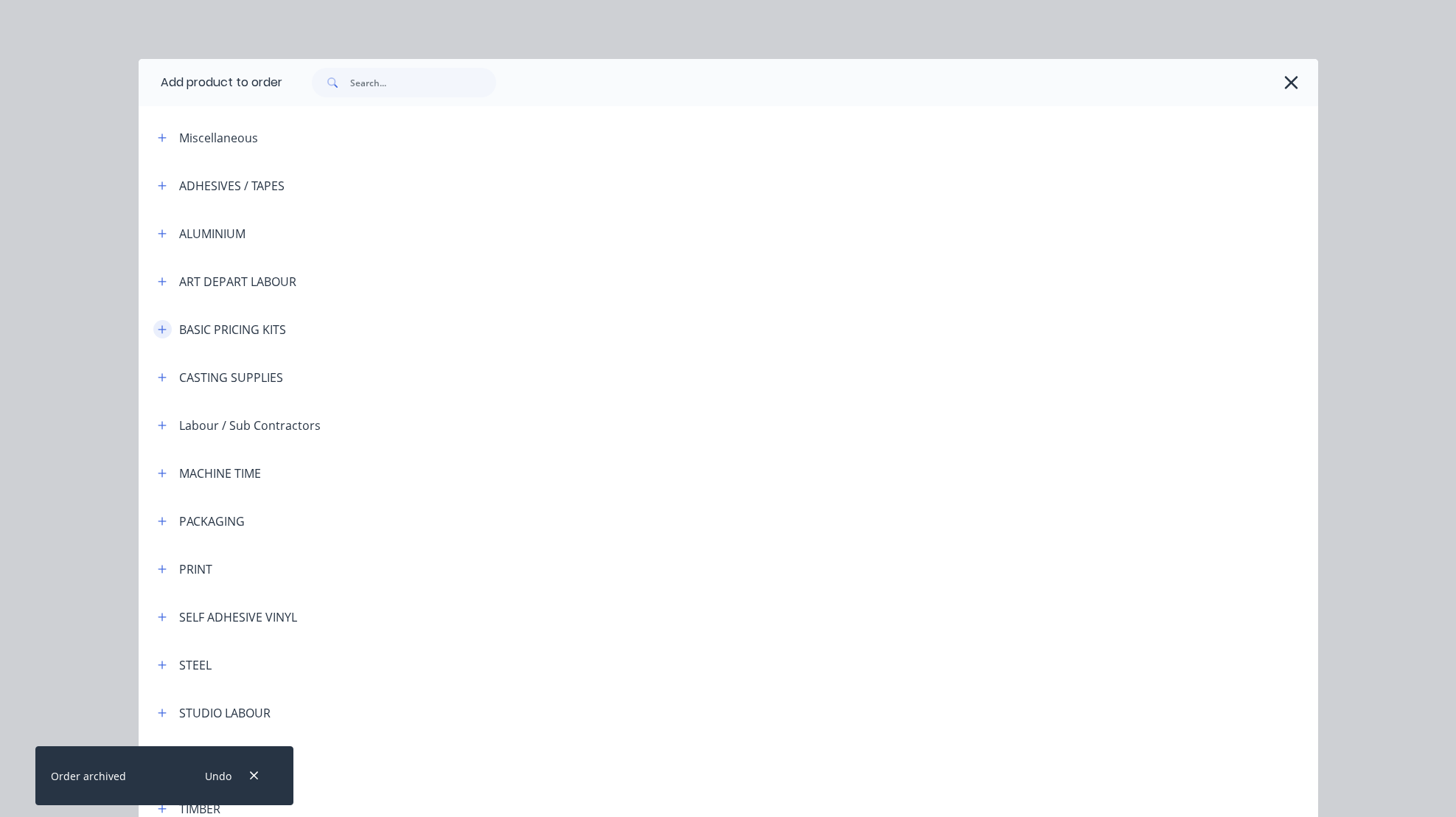
click at [158, 331] on icon "button" at bounding box center [163, 329] width 9 height 10
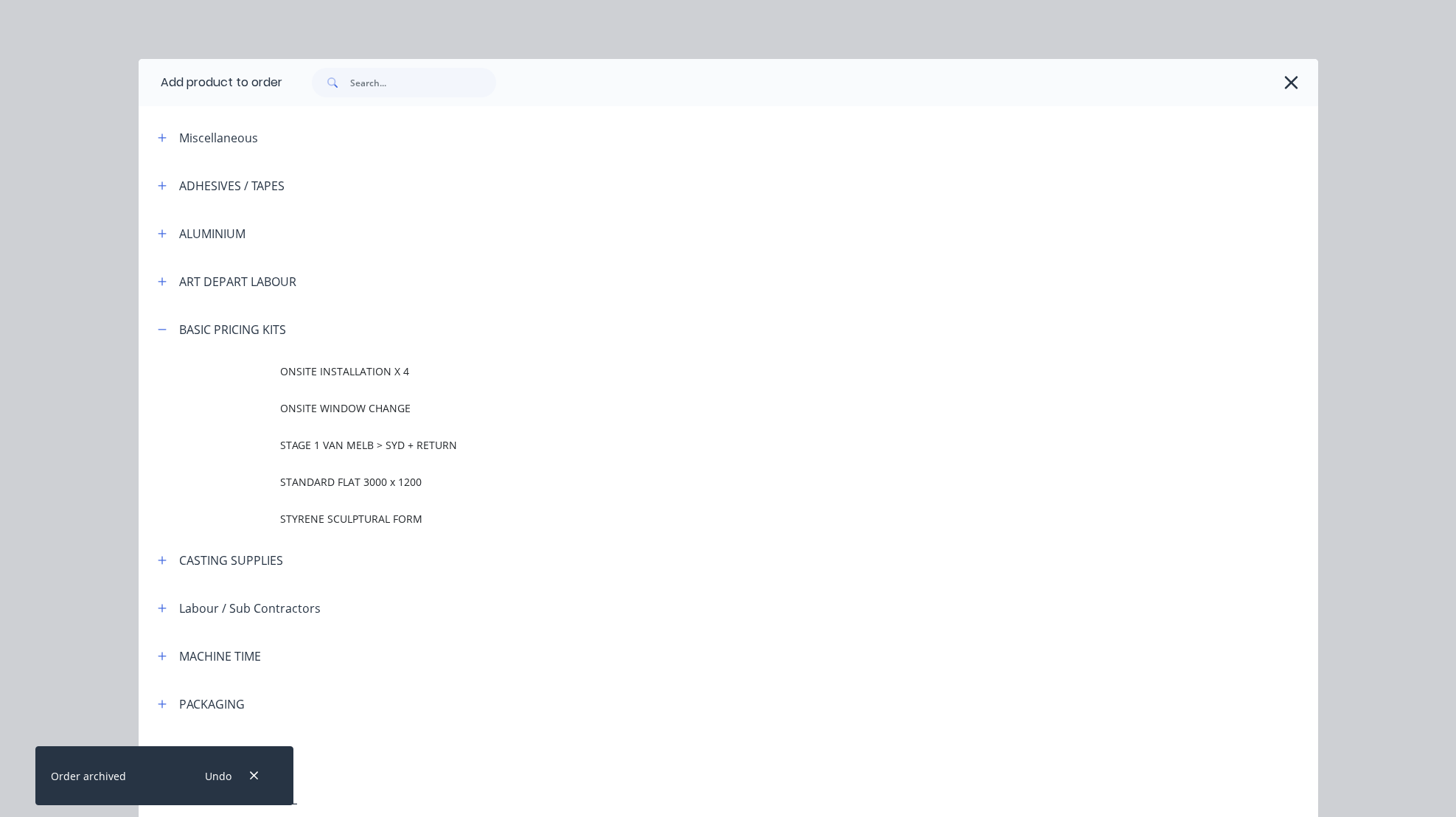
click at [315, 408] on span "ONSITE WINDOW CHANGE" at bounding box center [695, 408] width 830 height 16
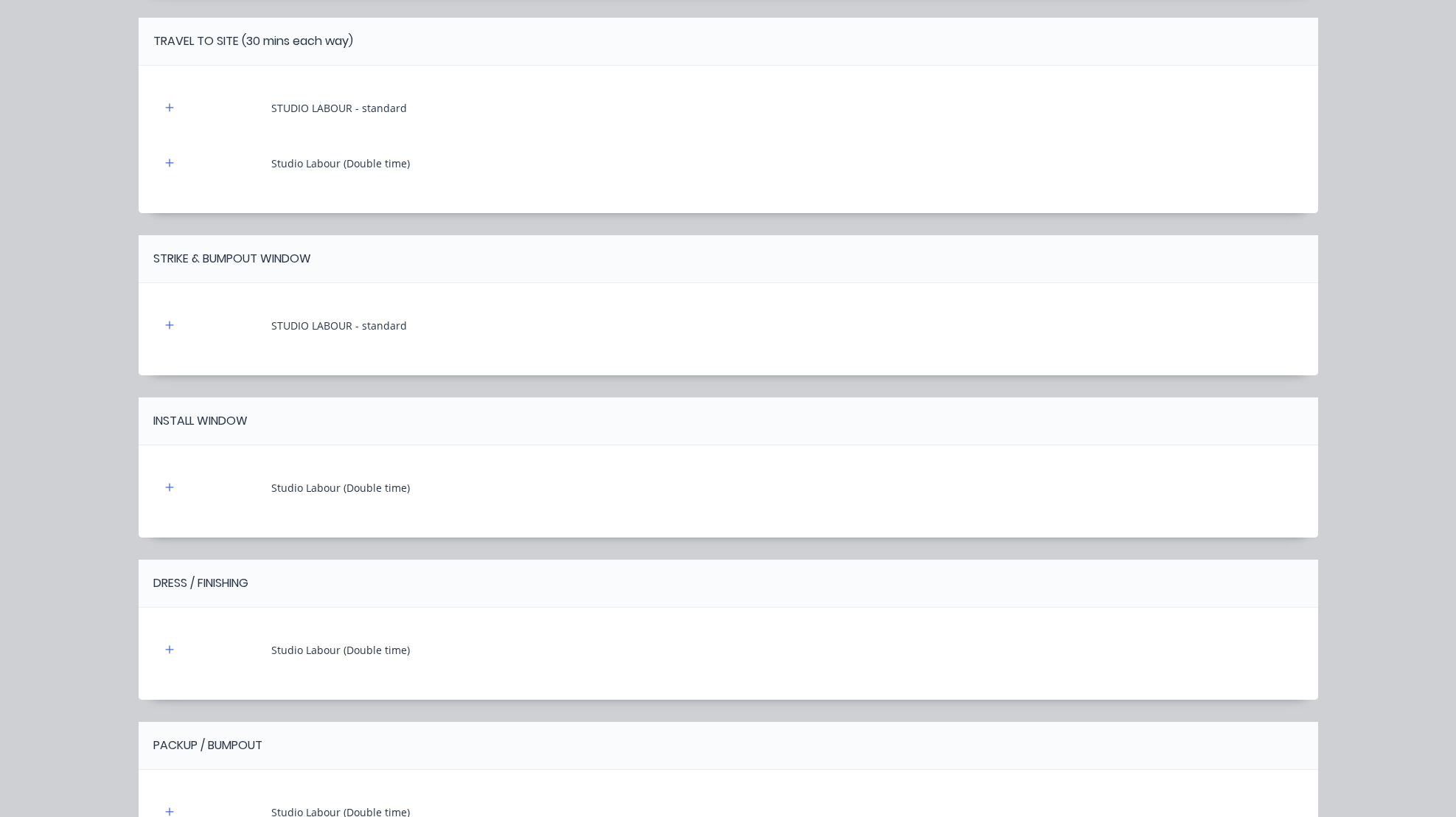
scroll to position [741, 0]
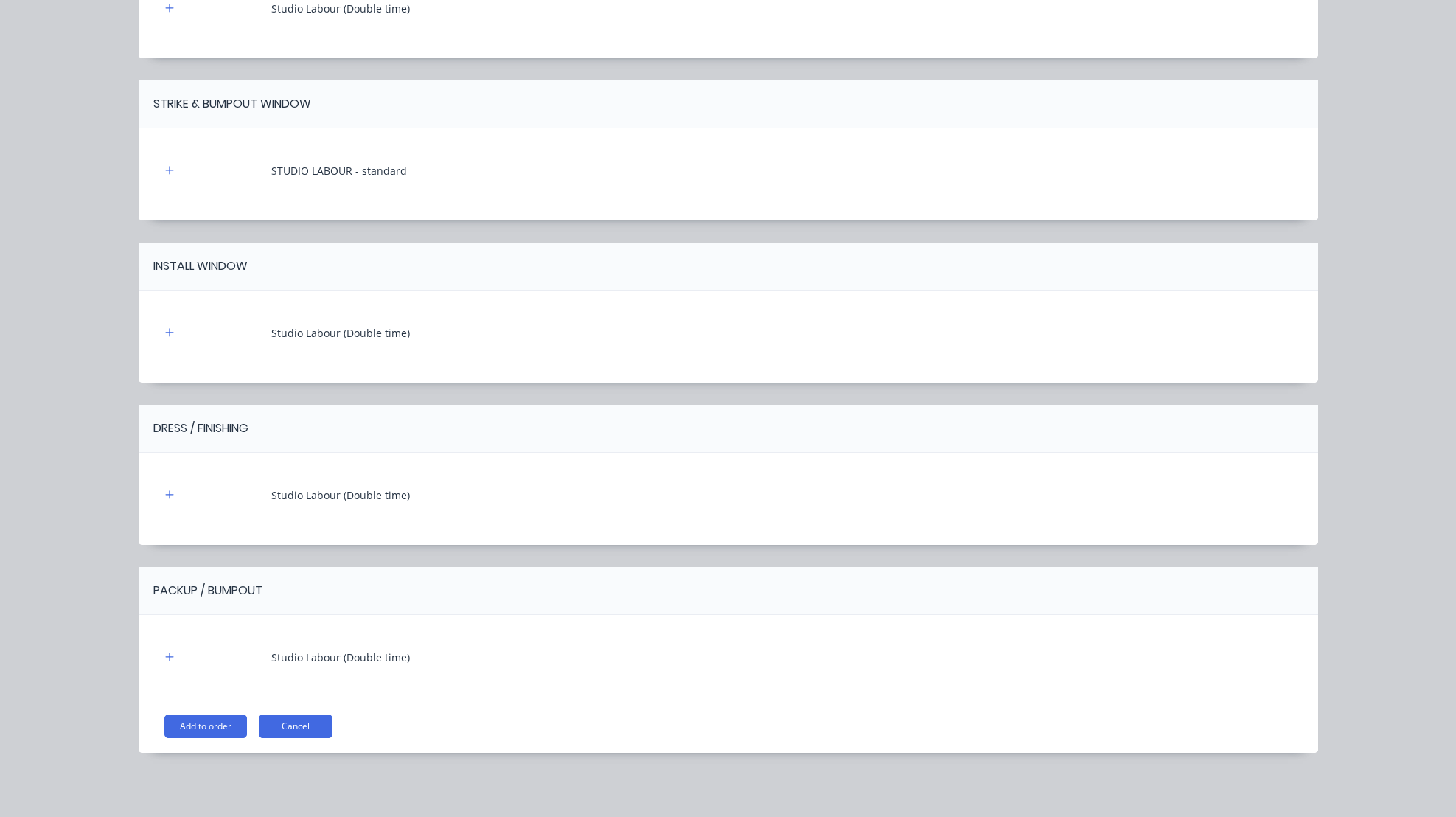
click at [191, 719] on button "Add to order" at bounding box center [206, 727] width 83 height 24
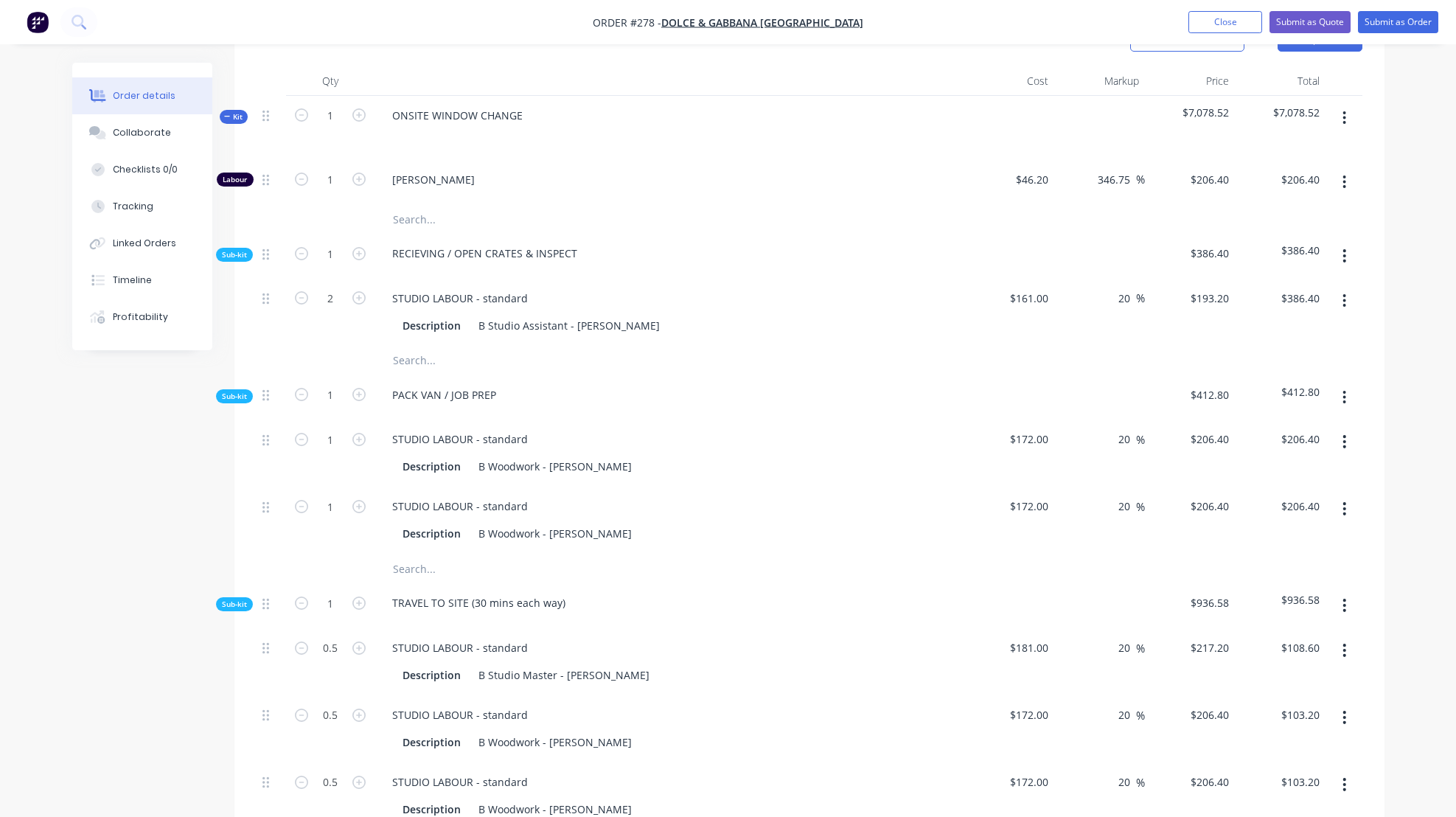
scroll to position [270, 0]
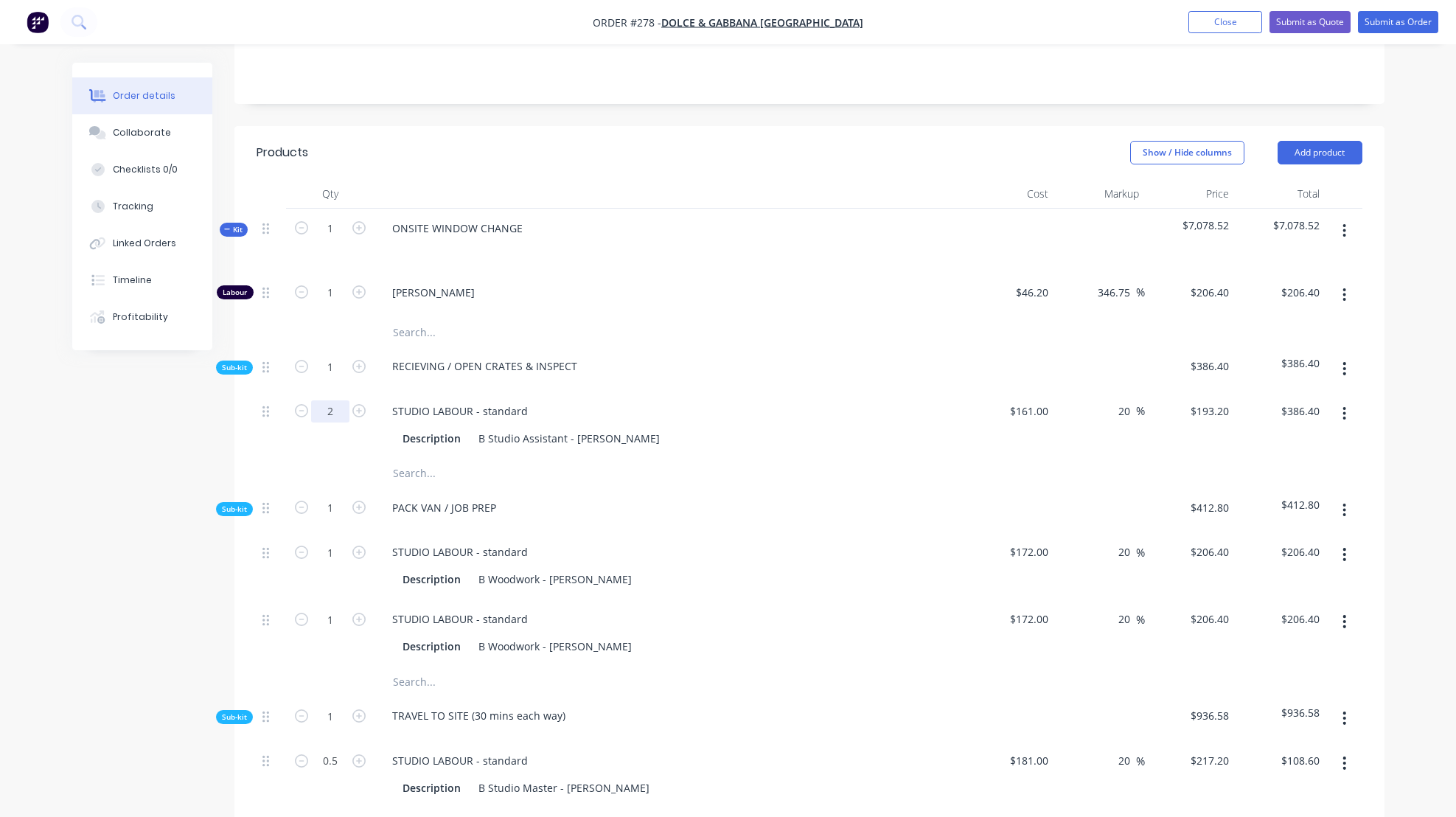
drag, startPoint x: 328, startPoint y: 429, endPoint x: 336, endPoint y: 427, distance: 8.2
click at [336, 422] on input "2" at bounding box center [330, 411] width 39 height 22
click at [577, 421] on div "STUDIO LABOUR - standard" at bounding box center [670, 410] width 578 height 21
drag, startPoint x: 327, startPoint y: 429, endPoint x: 334, endPoint y: 429, distance: 7.0
click at [337, 422] on input "2" at bounding box center [330, 411] width 39 height 22
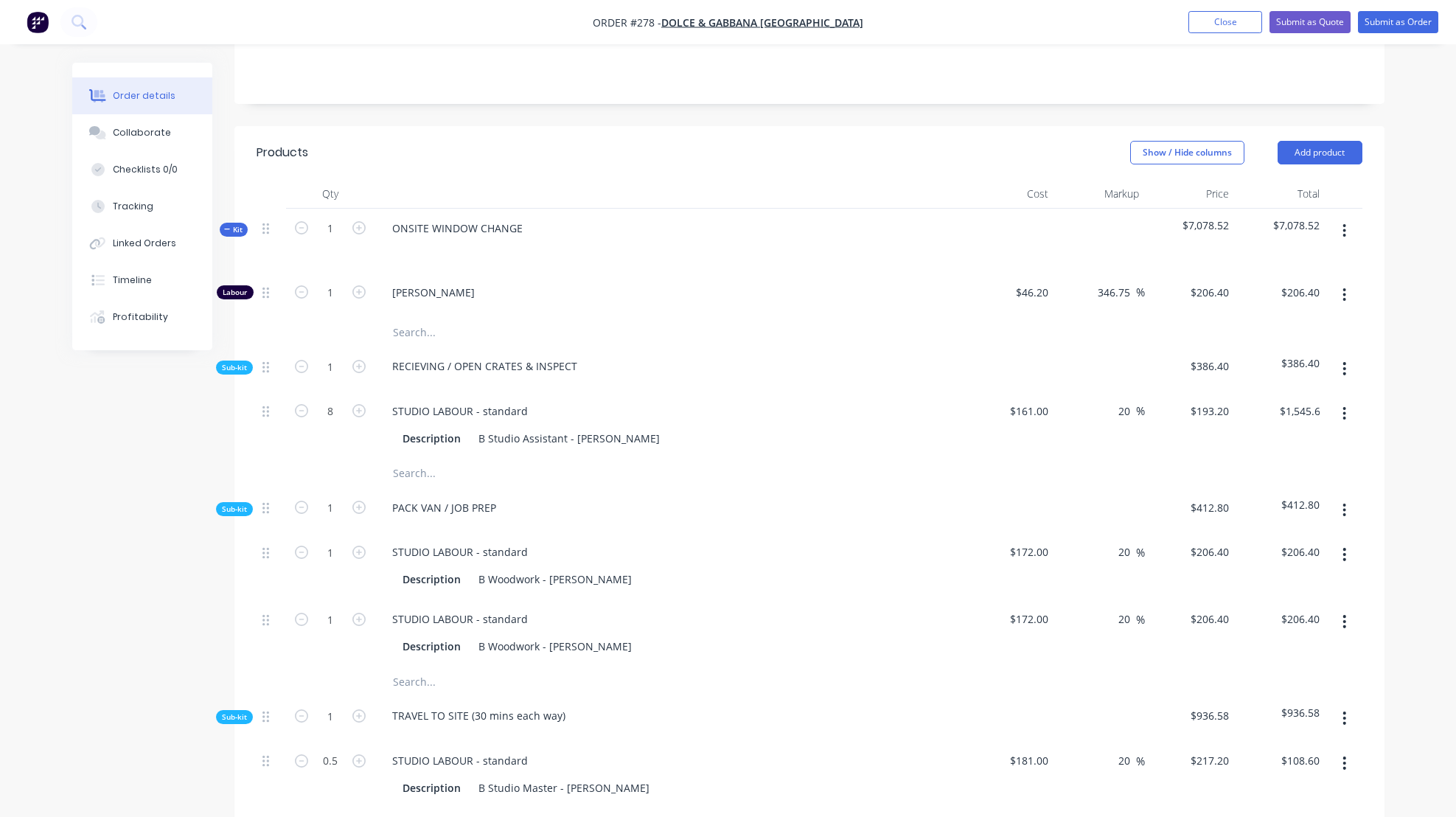
click at [1004, 514] on div at bounding box center [1009, 511] width 91 height 45
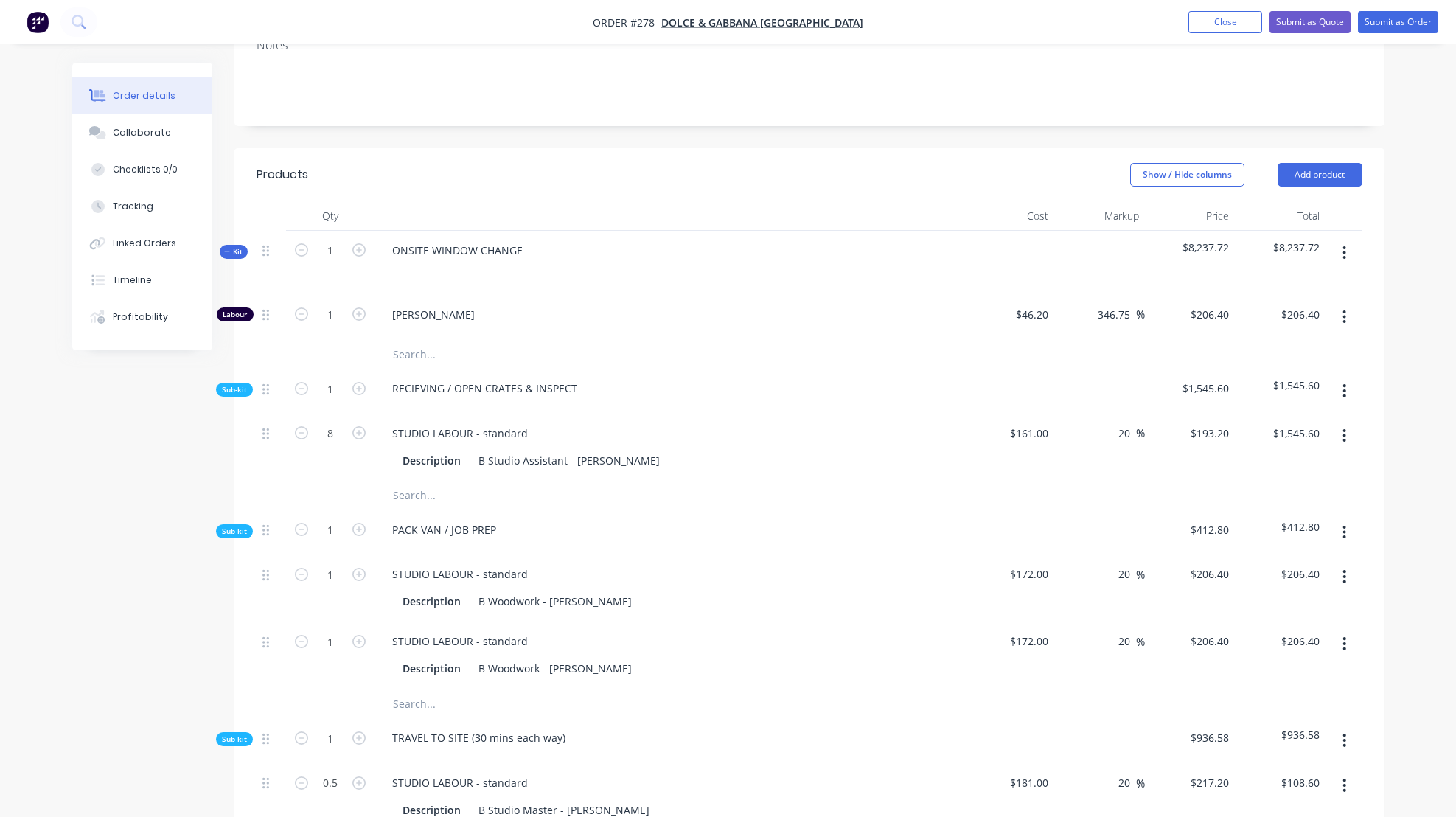
scroll to position [182, 0]
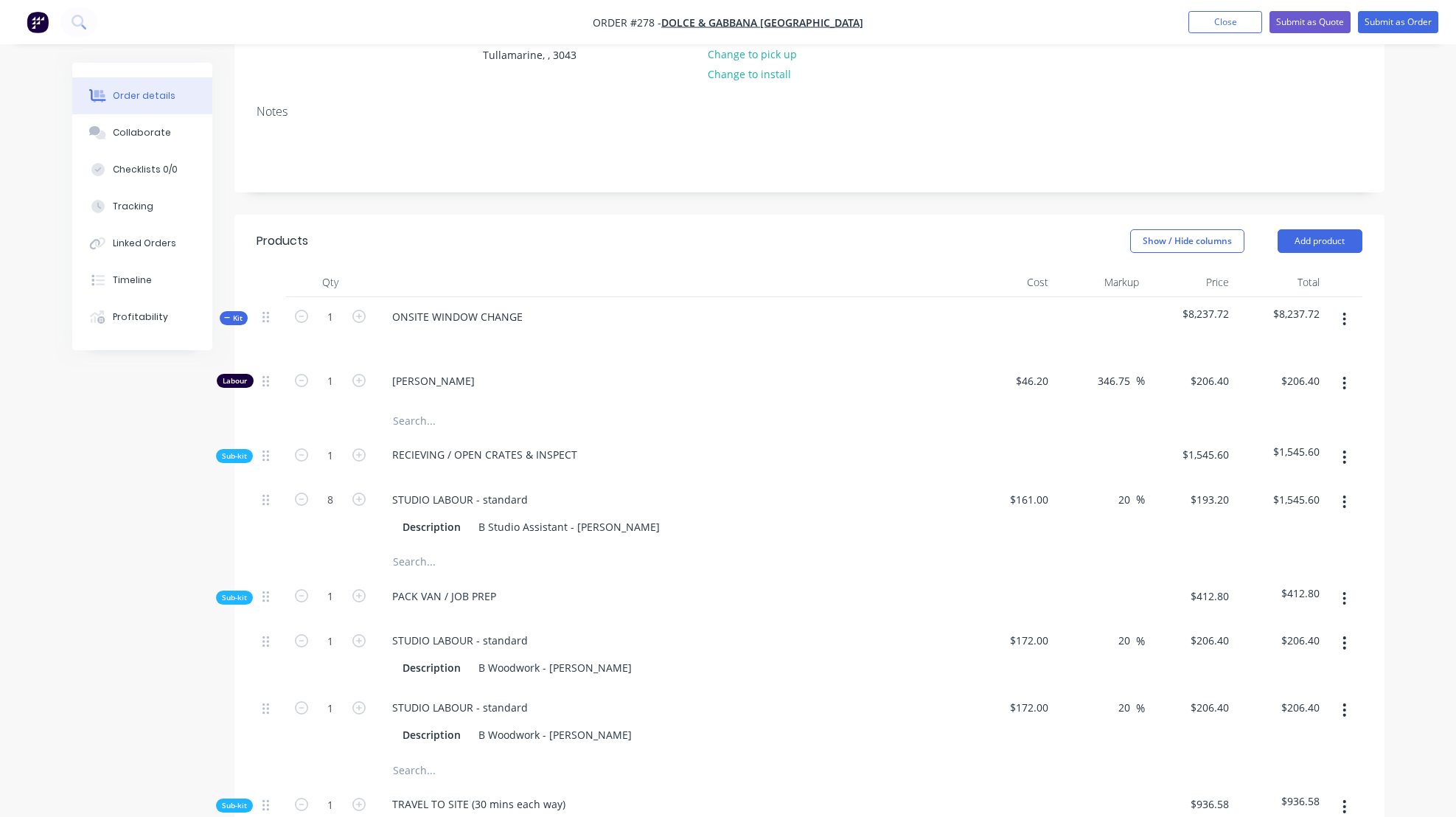
click at [1346, 328] on icon "button" at bounding box center [1344, 319] width 4 height 17
click at [1094, 346] on div at bounding box center [1099, 329] width 91 height 64
click at [1324, 253] on button "Add product" at bounding box center [1320, 241] width 85 height 24
click at [1261, 348] on div "Product Kit" at bounding box center [1291, 337] width 113 height 21
click at [1264, 318] on div "Standard pricing" at bounding box center [1291, 307] width 113 height 21
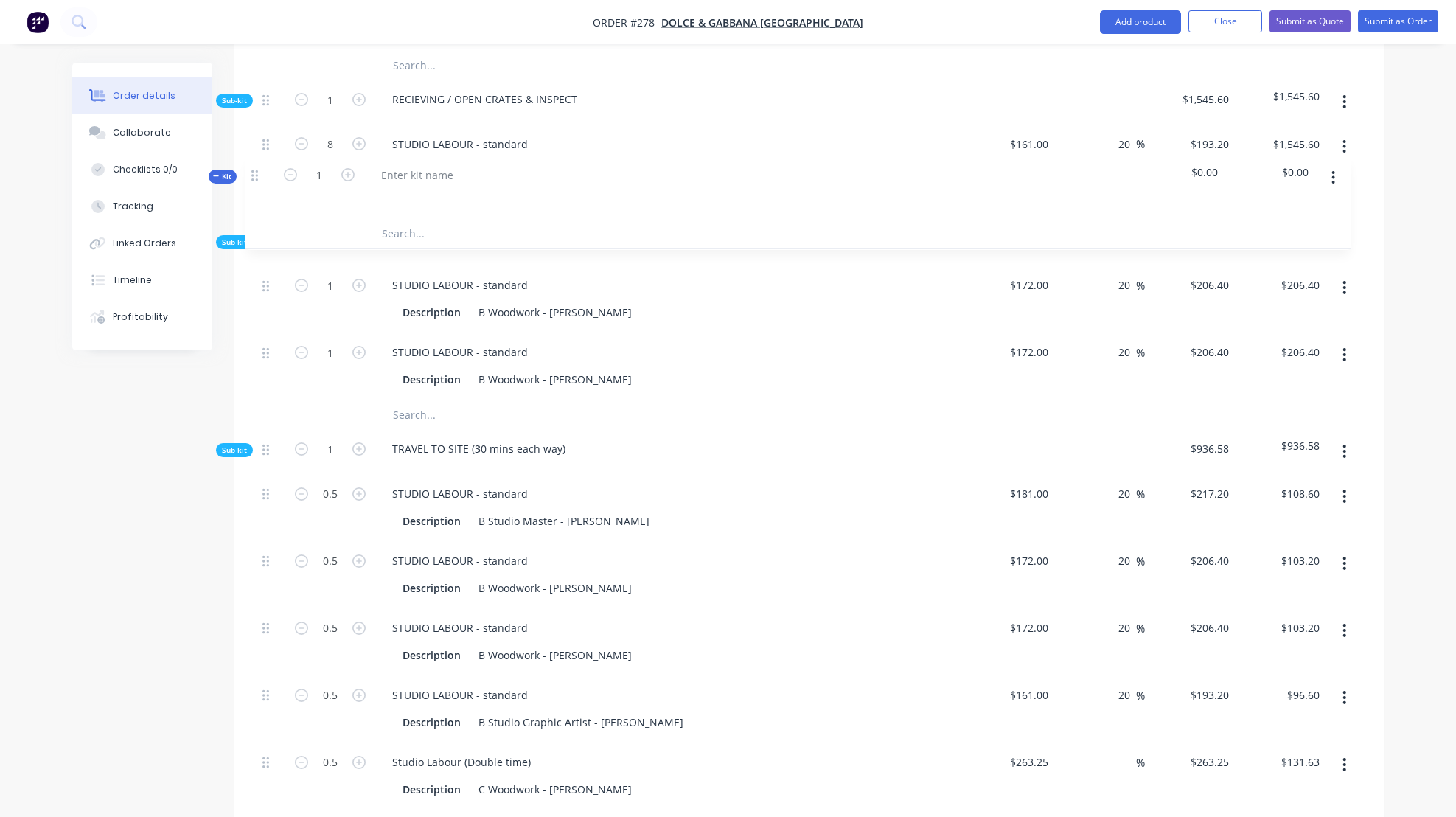
scroll to position [628, 0]
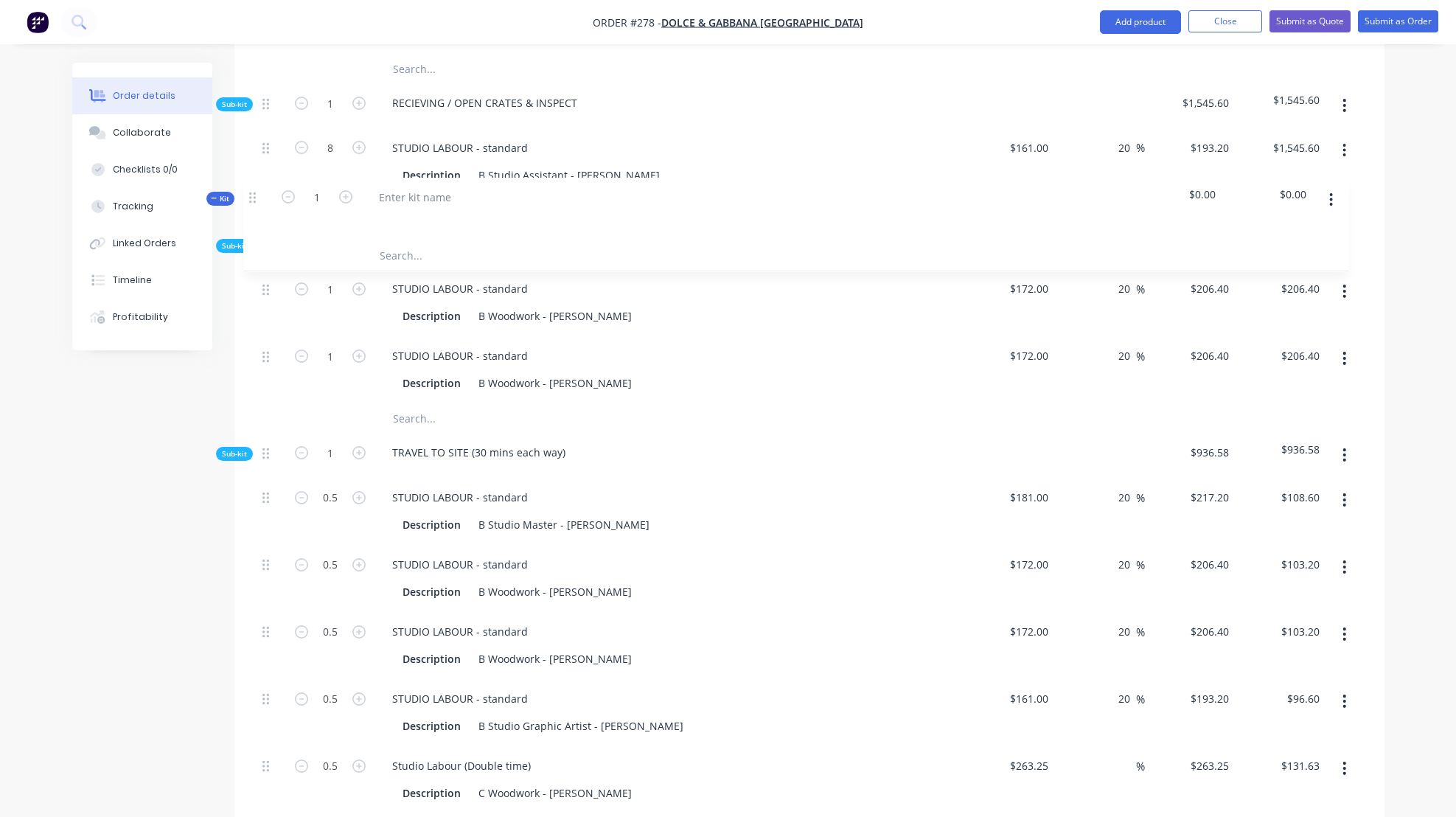
drag, startPoint x: 264, startPoint y: 317, endPoint x: 250, endPoint y: 190, distance: 127.8
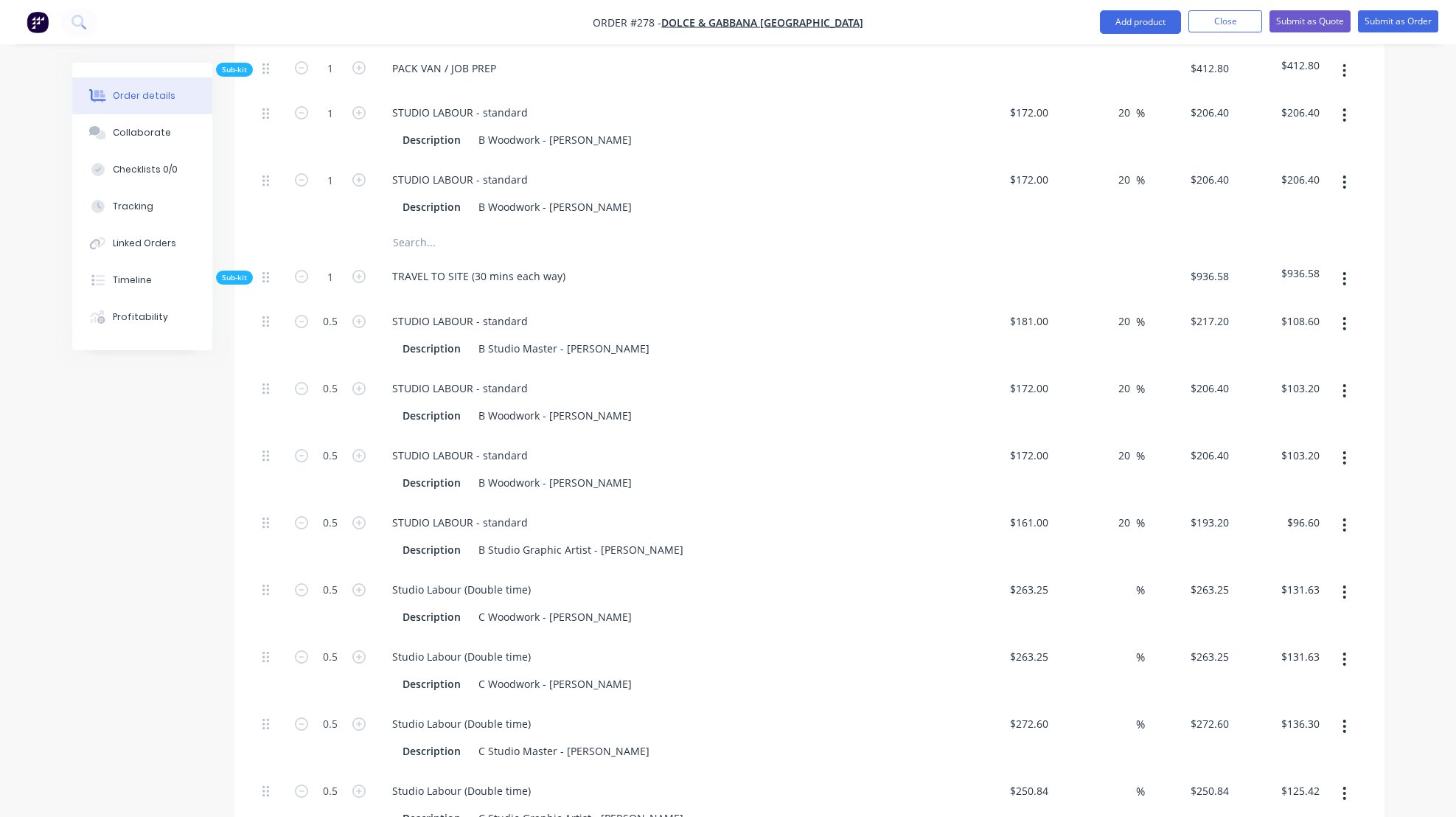
scroll to position [299, 0]
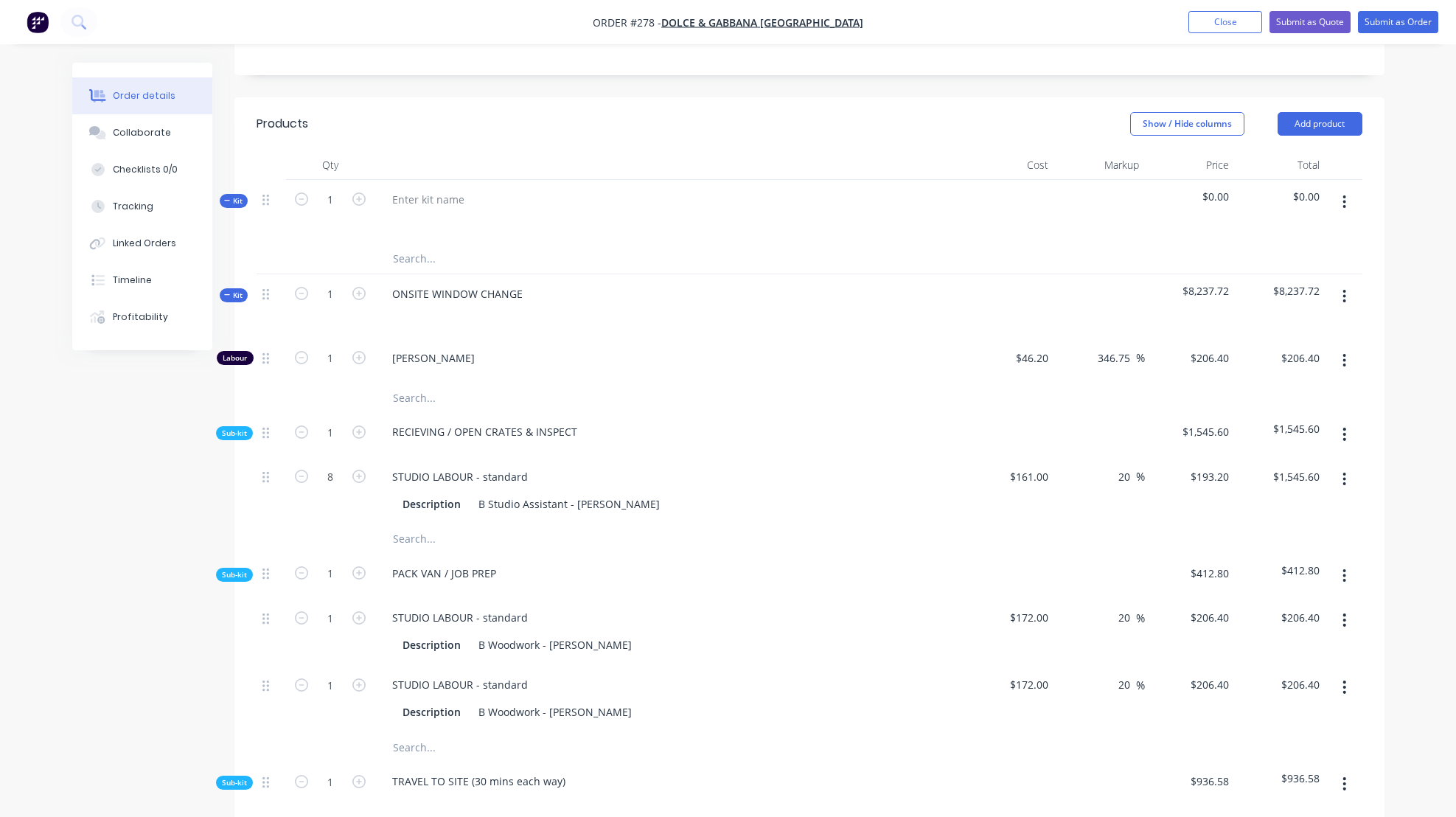
click at [1346, 305] on icon "button" at bounding box center [1344, 296] width 4 height 17
click at [1343, 305] on icon "button" at bounding box center [1344, 296] width 4 height 17
click at [1347, 309] on button "button" at bounding box center [1345, 296] width 35 height 27
click at [1285, 375] on div "Add sub kit to kit" at bounding box center [1291, 364] width 113 height 21
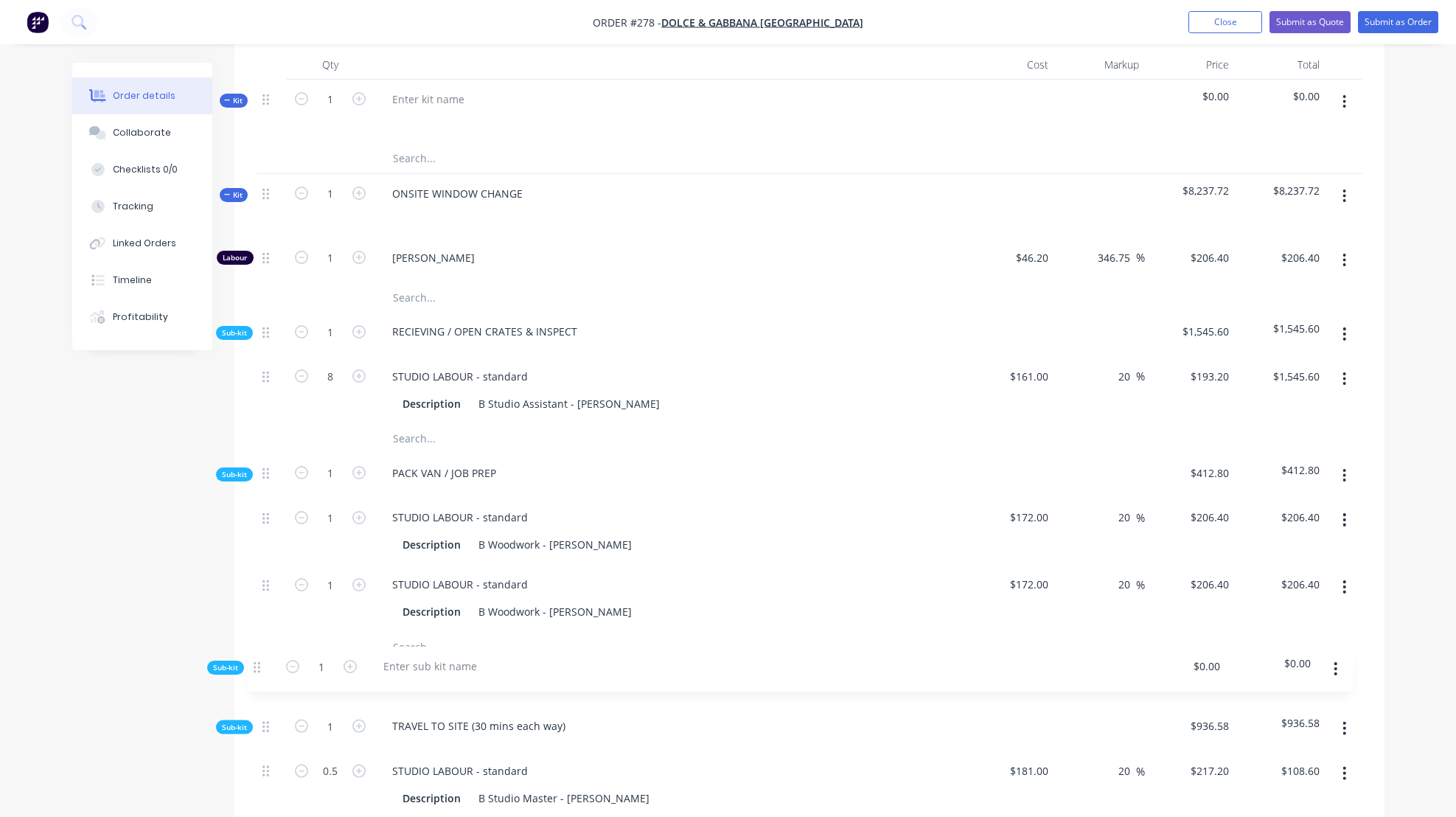
scroll to position [402, 0]
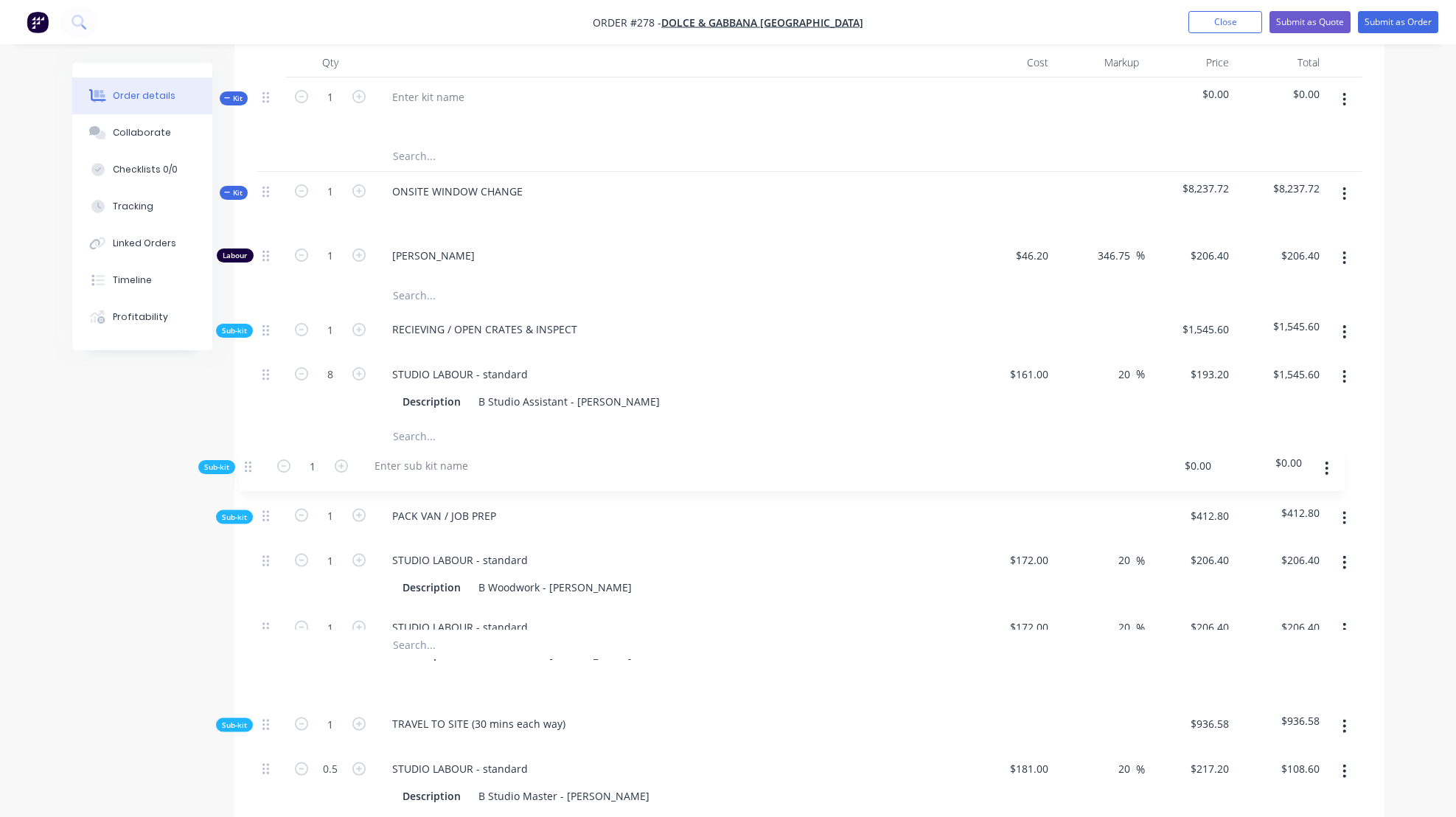
drag, startPoint x: 262, startPoint y: 658, endPoint x: 244, endPoint y: 458, distance: 200.8
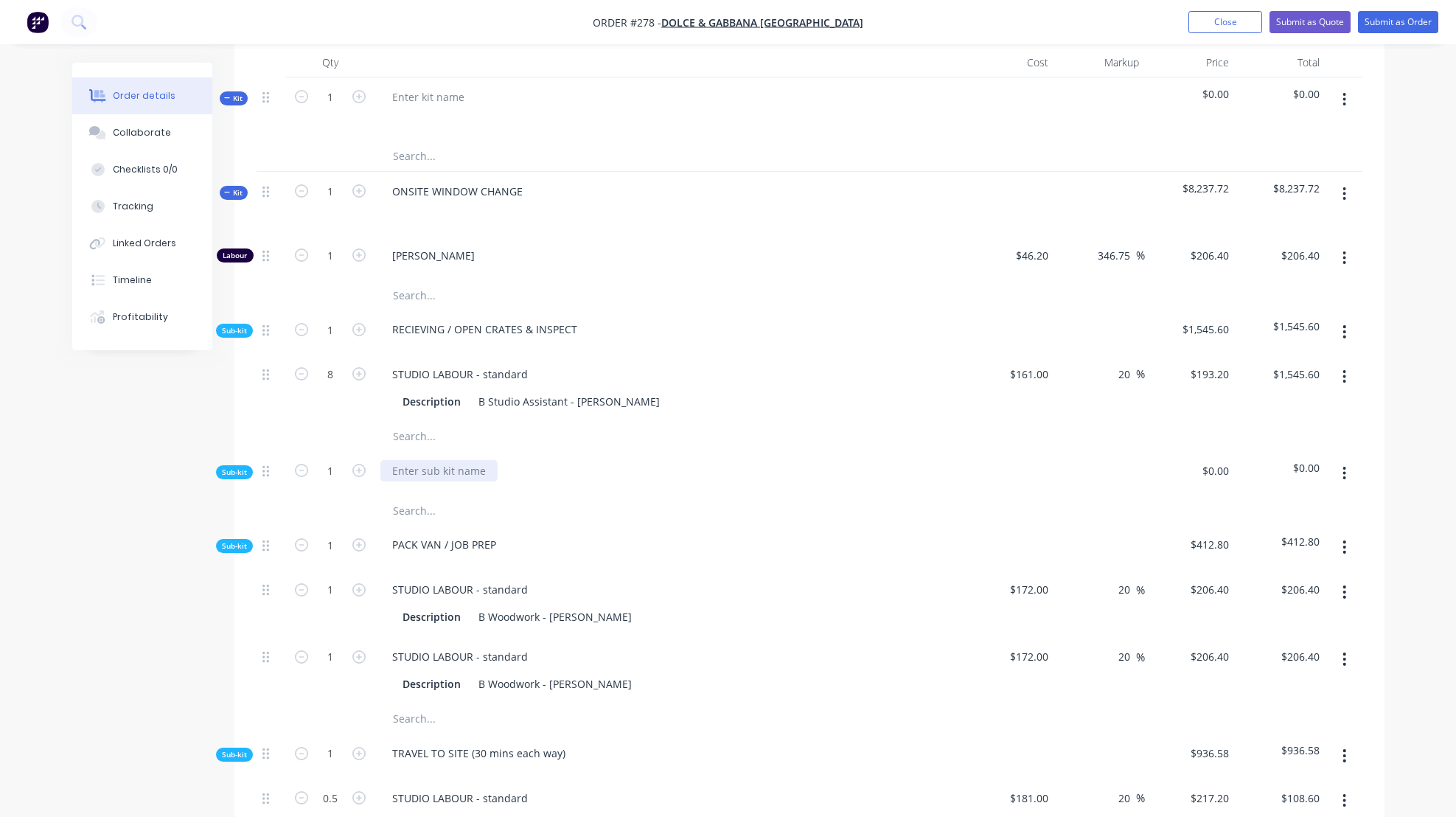
click at [412, 481] on div at bounding box center [439, 470] width 117 height 21
click at [418, 525] on input "text" at bounding box center [539, 511] width 295 height 29
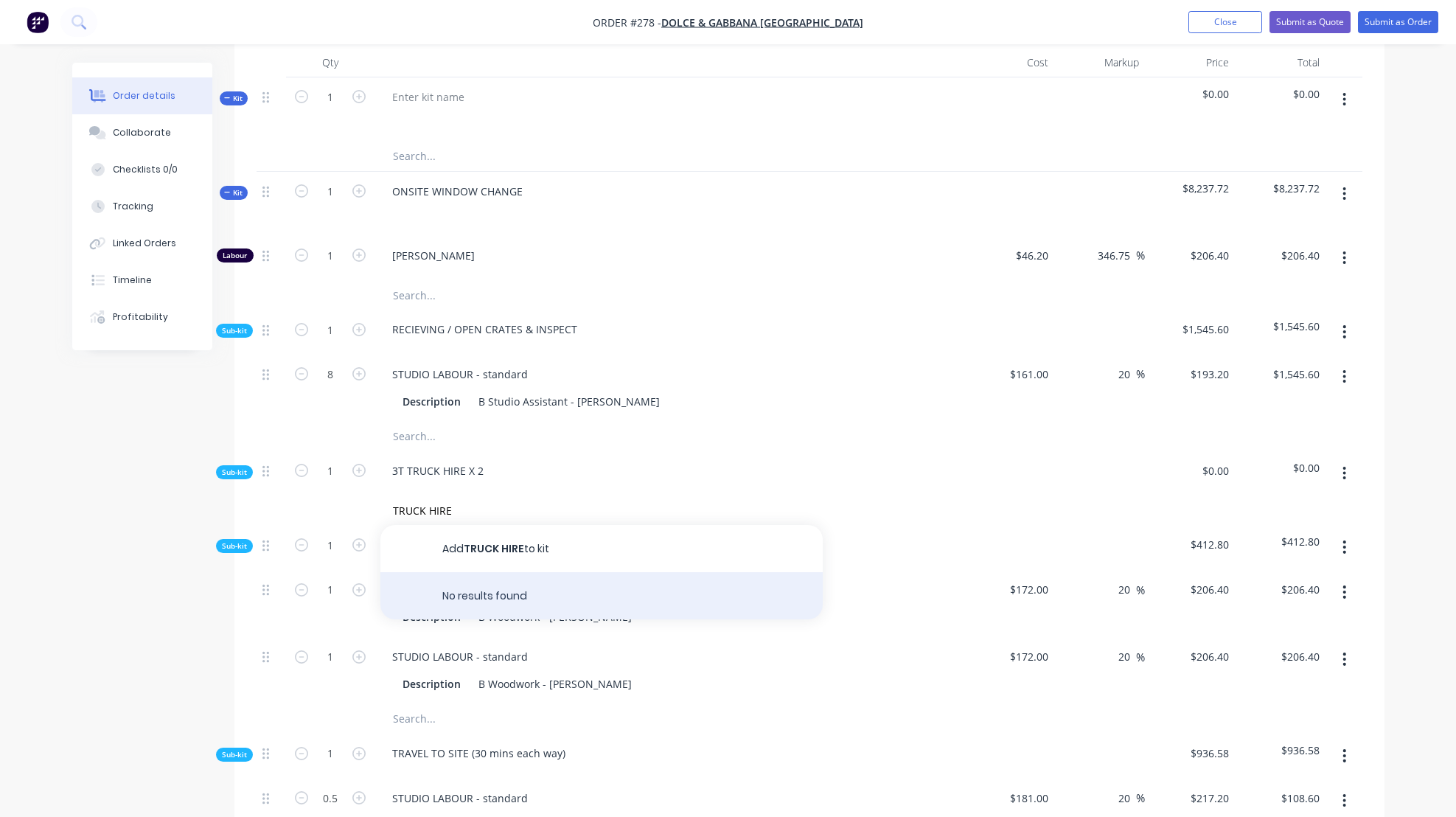
click at [509, 616] on div "No results found" at bounding box center [602, 595] width 442 height 47
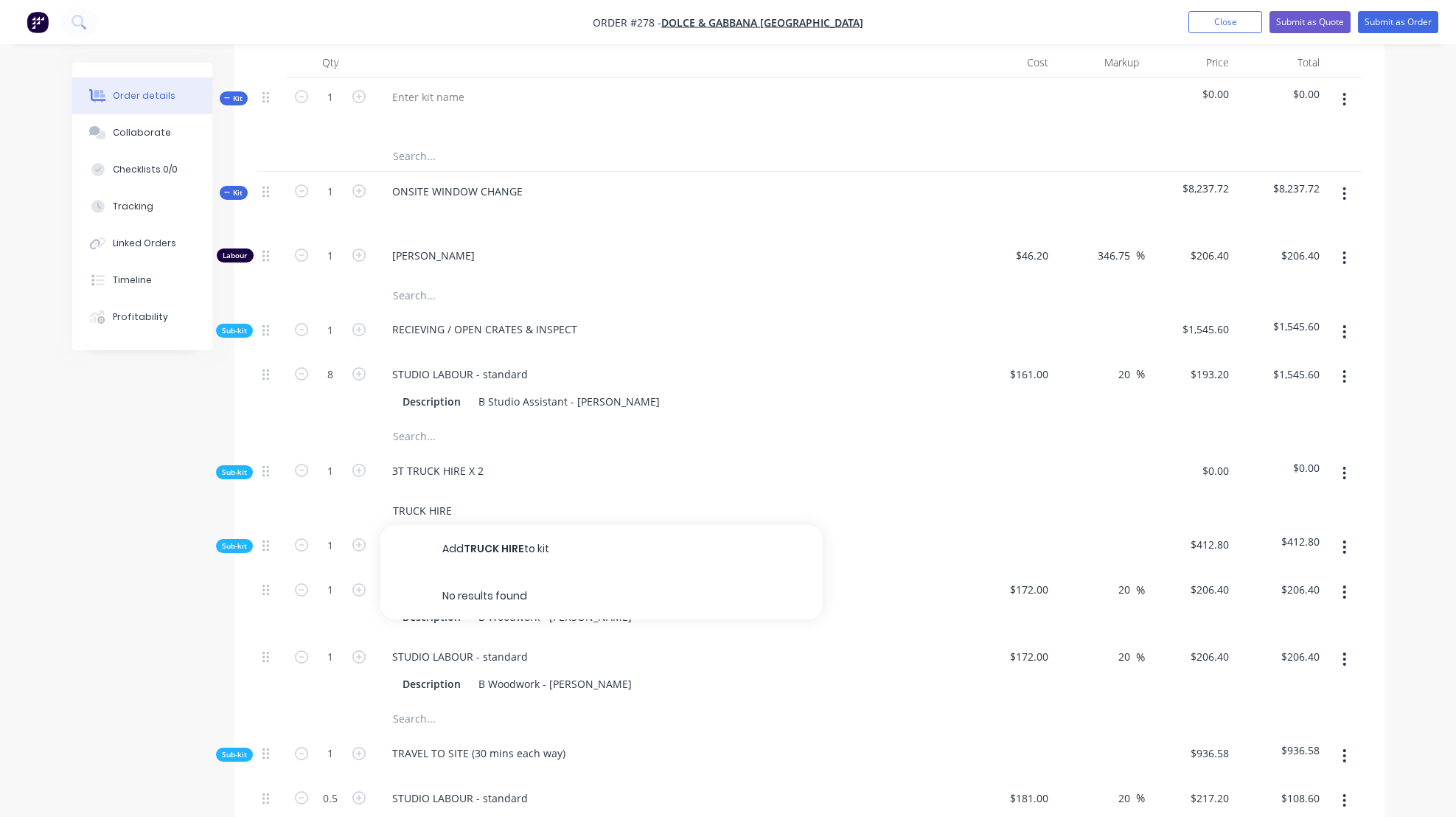
click at [509, 514] on input "TRUCK HIRE" at bounding box center [539, 511] width 295 height 29
drag, startPoint x: 454, startPoint y: 526, endPoint x: 347, endPoint y: 525, distance: 107.0
click at [347, 525] on div "TRUCK HIRE" at bounding box center [809, 511] width 1106 height 29
click at [1347, 487] on button "button" at bounding box center [1345, 473] width 35 height 27
click at [1290, 523] on div "Add product to kit" at bounding box center [1291, 512] width 113 height 21
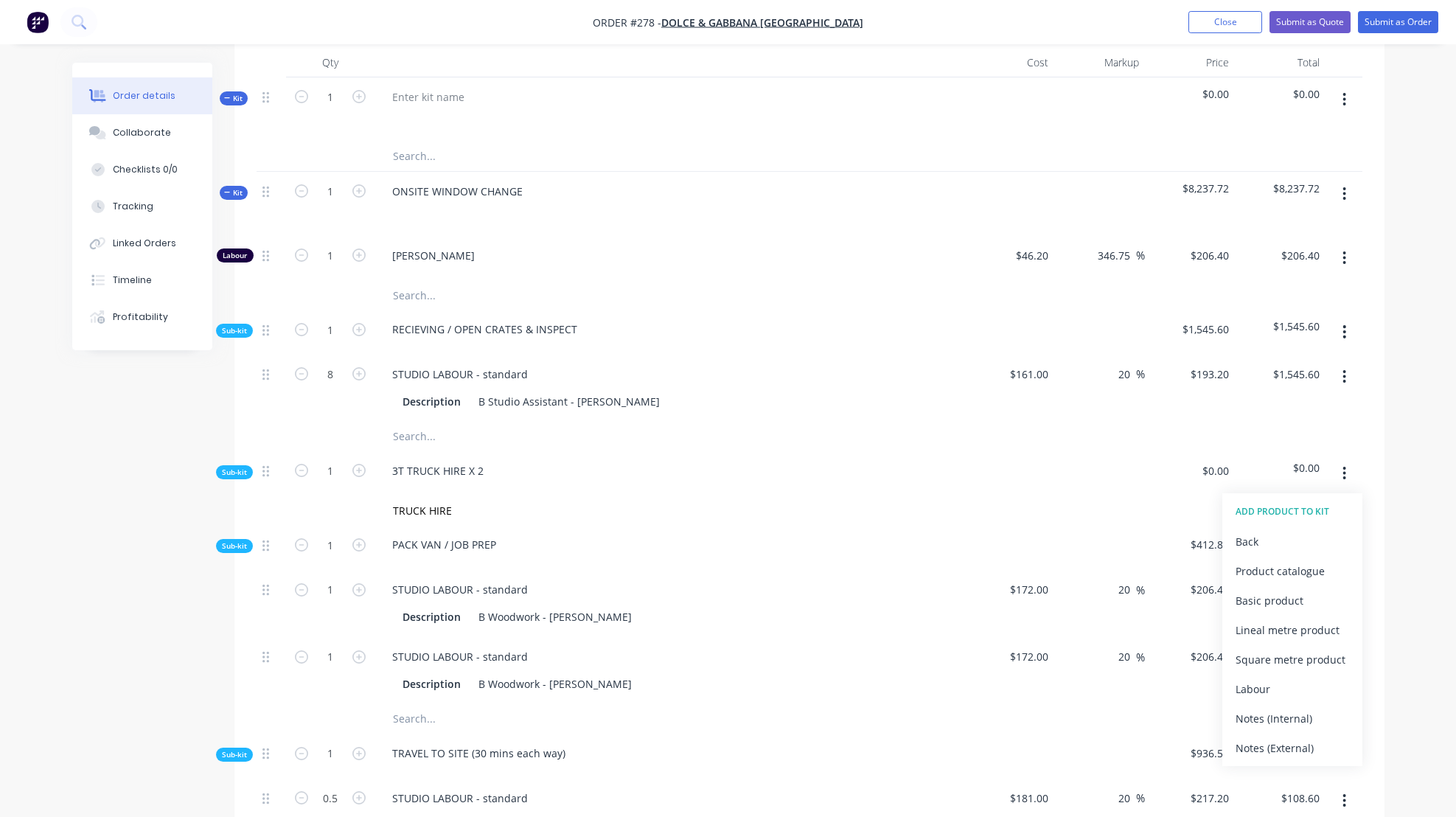
click at [1253, 611] on div "Basic product" at bounding box center [1291, 600] width 113 height 21
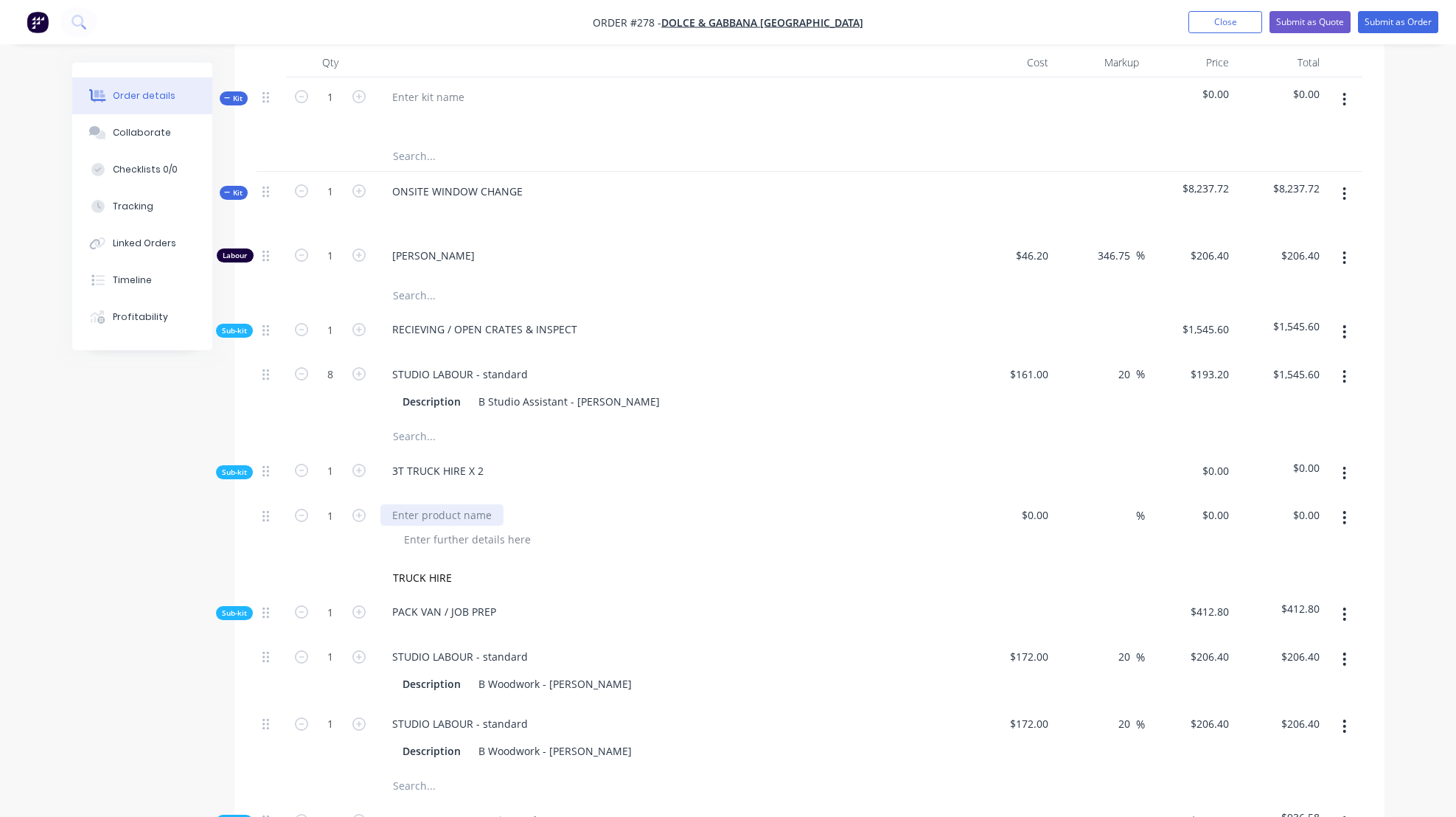
click at [405, 525] on div at bounding box center [442, 514] width 123 height 21
click at [1032, 525] on div "$0.00" at bounding box center [1034, 514] width 40 height 21
click at [1129, 525] on input at bounding box center [1128, 514] width 17 height 21
click at [1156, 558] on div "$420.00 $300.00" at bounding box center [1190, 529] width 91 height 67
click at [357, 522] on icon "button" at bounding box center [359, 515] width 13 height 13
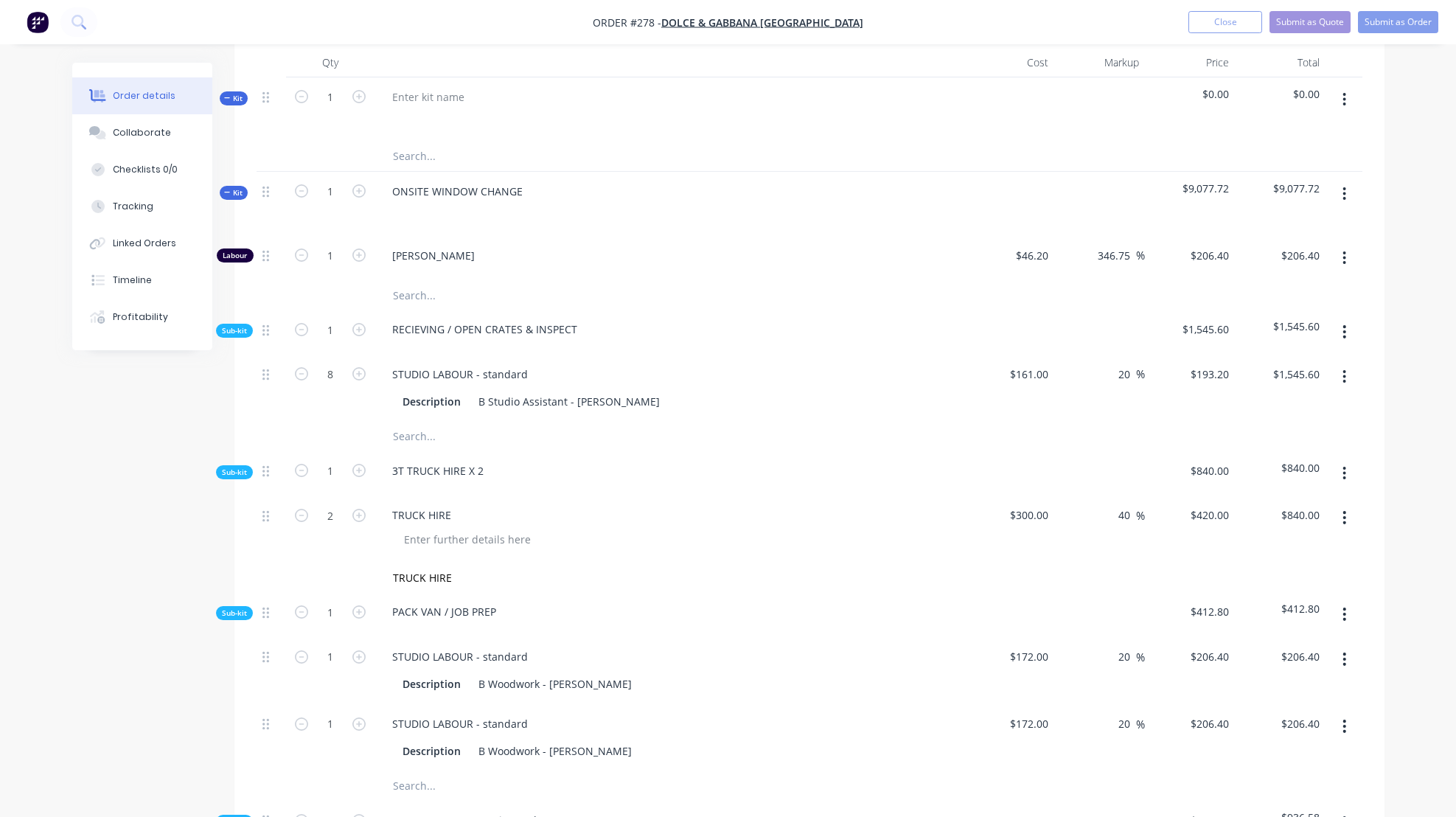
click at [738, 525] on div "TRUCK HIRE" at bounding box center [670, 514] width 578 height 21
click at [240, 336] on span "Sub-kit" at bounding box center [234, 330] width 25 height 11
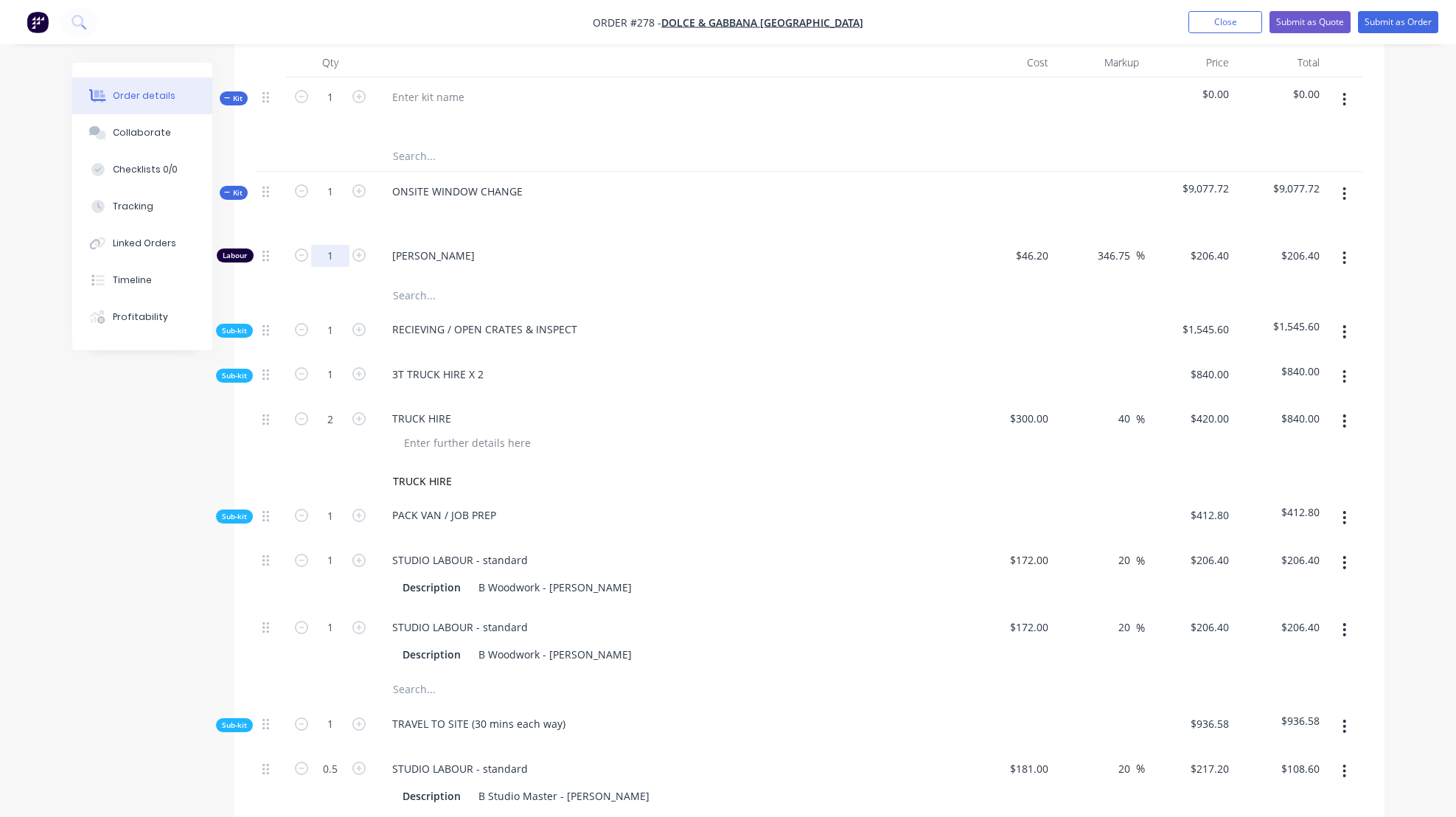
click at [340, 267] on input "1" at bounding box center [330, 256] width 39 height 22
click at [688, 263] on span "[PERSON_NAME]" at bounding box center [674, 255] width 566 height 16
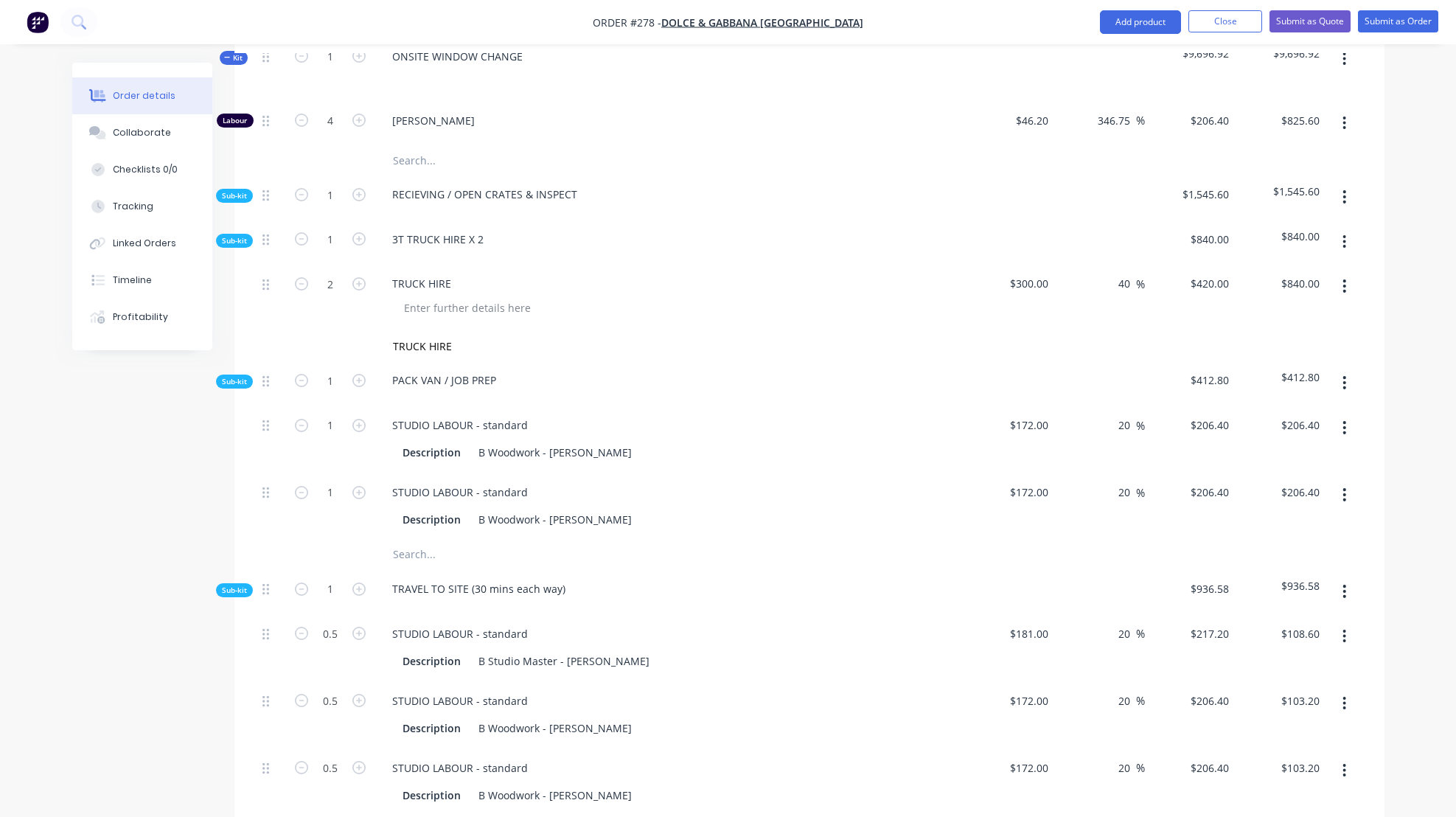
scroll to position [553, 0]
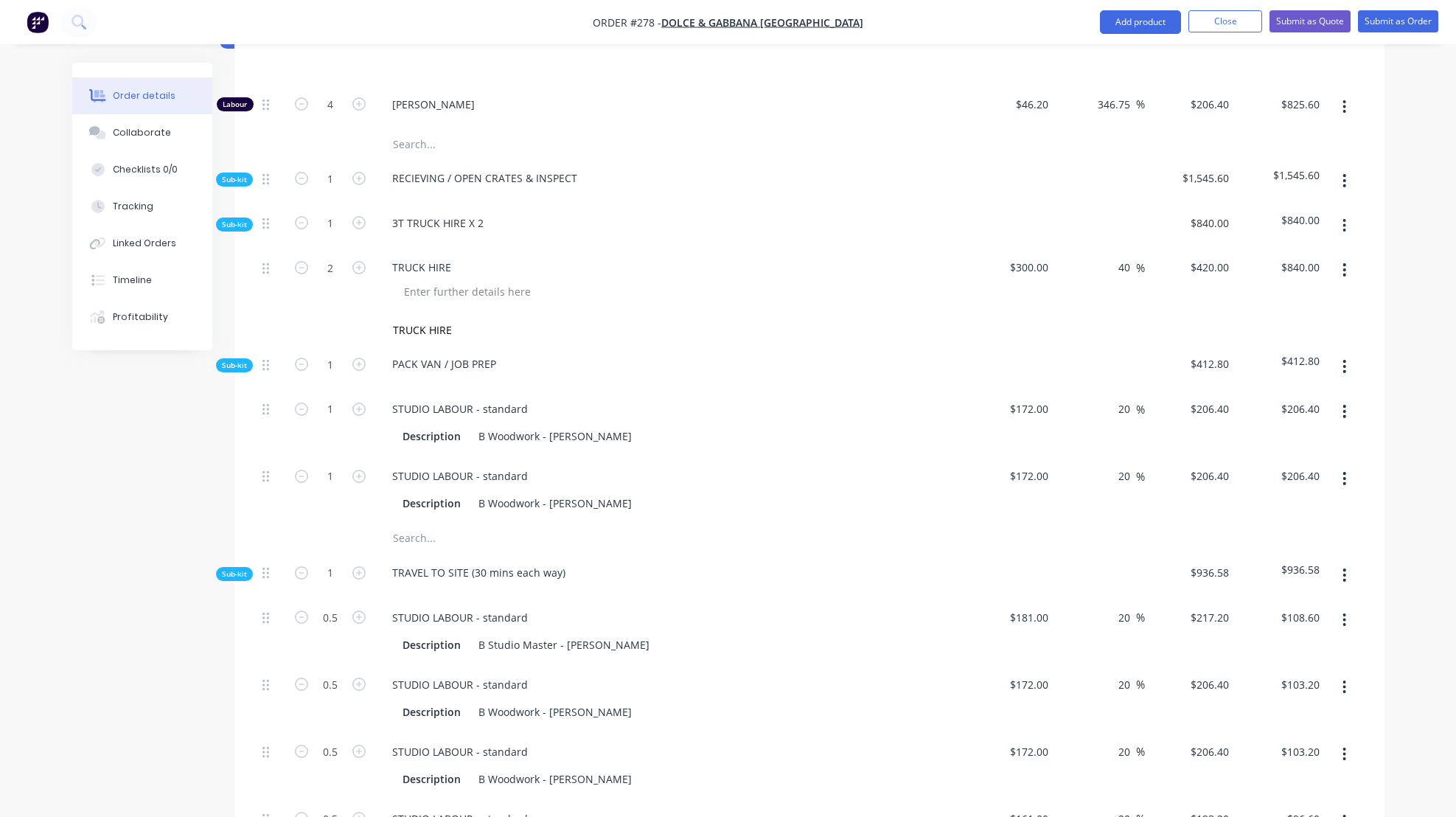
click at [1346, 374] on icon "button" at bounding box center [1344, 366] width 4 height 17
click at [1278, 416] on div "Add product to kit" at bounding box center [1291, 405] width 113 height 21
click at [1267, 475] on div "Product catalogue" at bounding box center [1291, 464] width 113 height 21
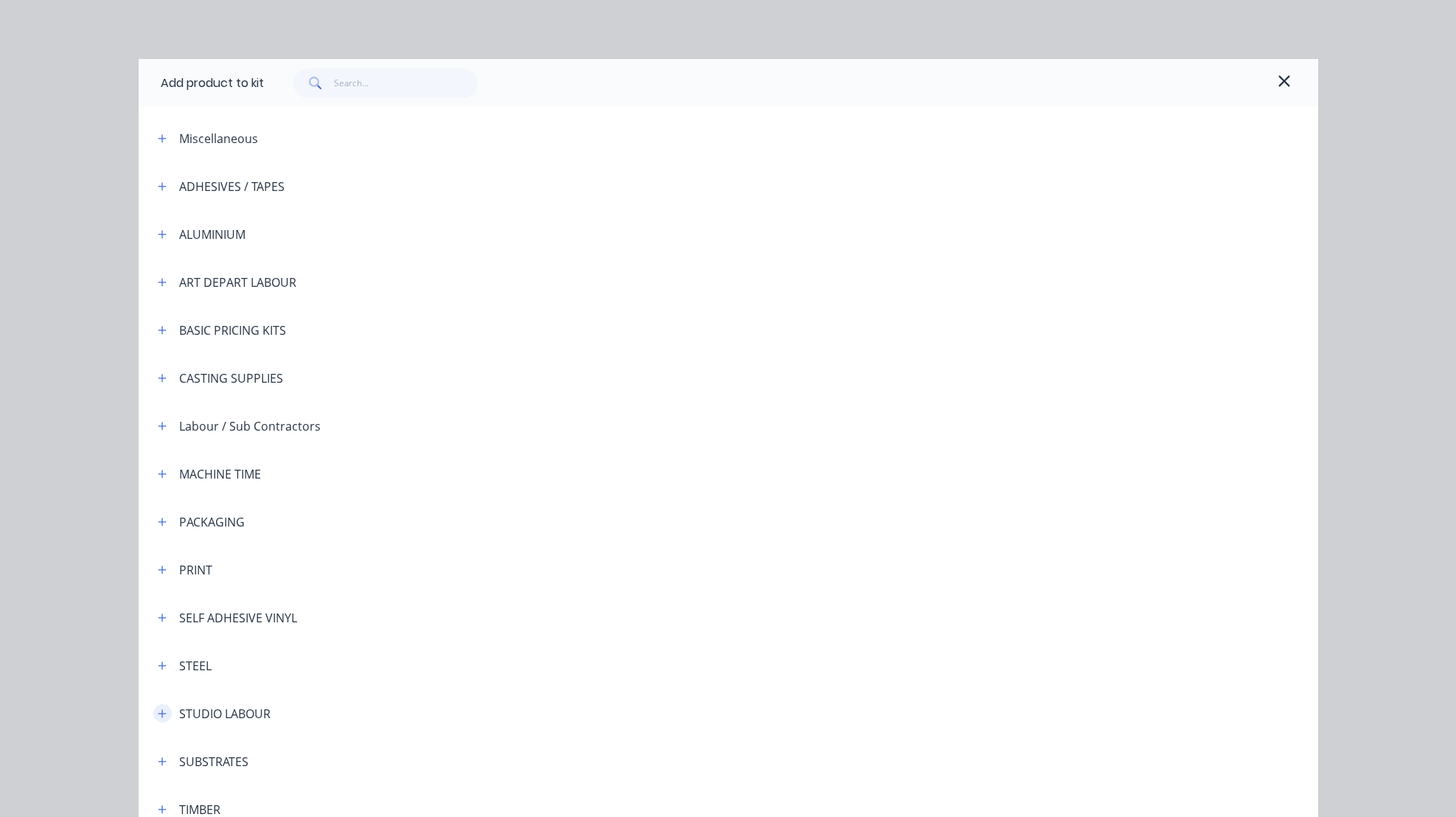
click at [158, 711] on icon "button" at bounding box center [162, 713] width 8 height 8
click at [366, 754] on span "STUDIO LABOUR - standard" at bounding box center [695, 755] width 830 height 16
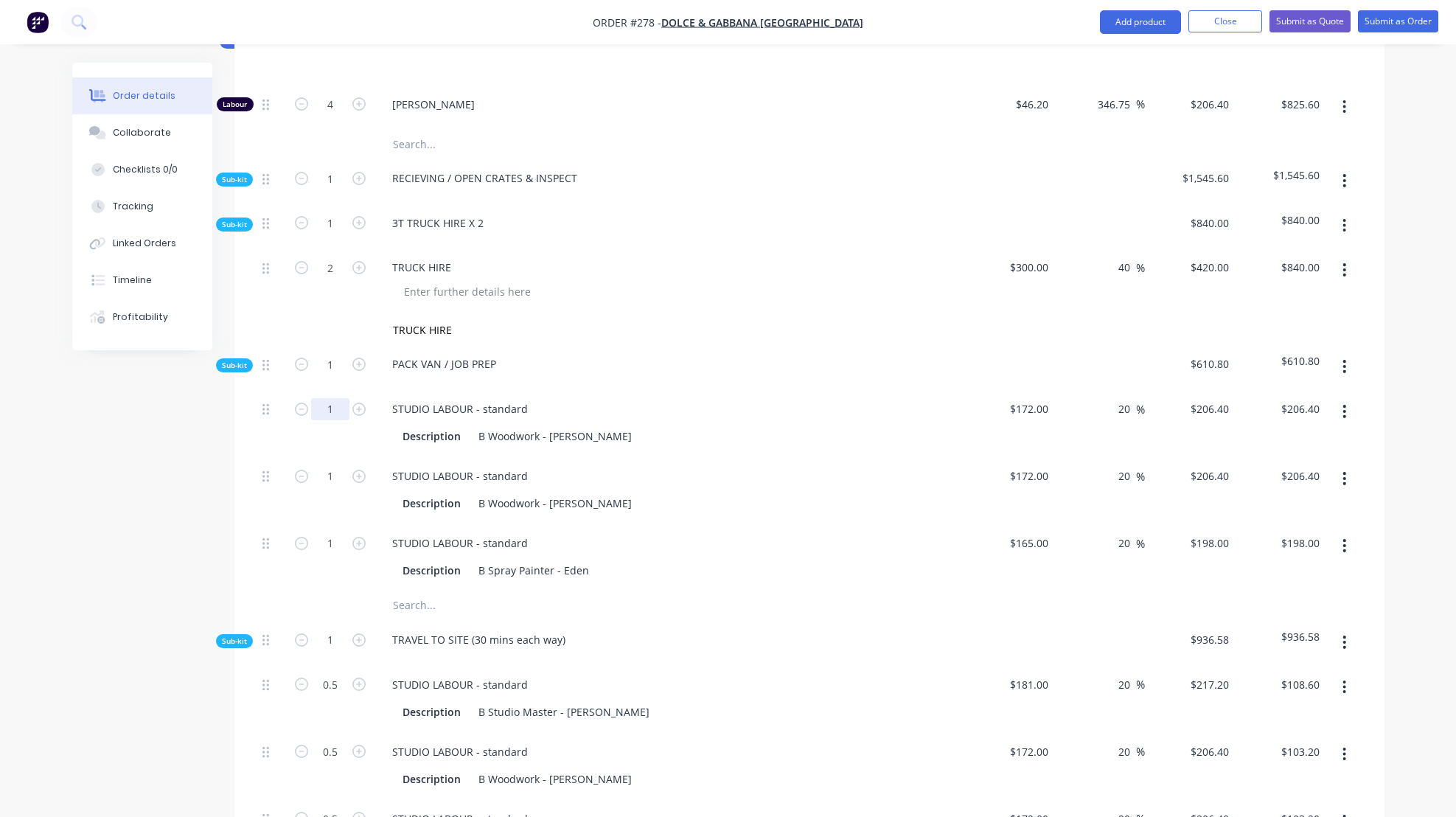
click at [331, 279] on input "1" at bounding box center [330, 268] width 39 height 22
click at [705, 487] on div "STUDIO LABOUR - standard" at bounding box center [670, 476] width 578 height 21
click at [749, 554] on div "STUDIO LABOUR - standard" at bounding box center [670, 543] width 578 height 21
click at [329, 279] on input "1" at bounding box center [330, 268] width 39 height 22
click at [711, 581] on div "Description B Spray Painter - Eden" at bounding box center [666, 570] width 540 height 21
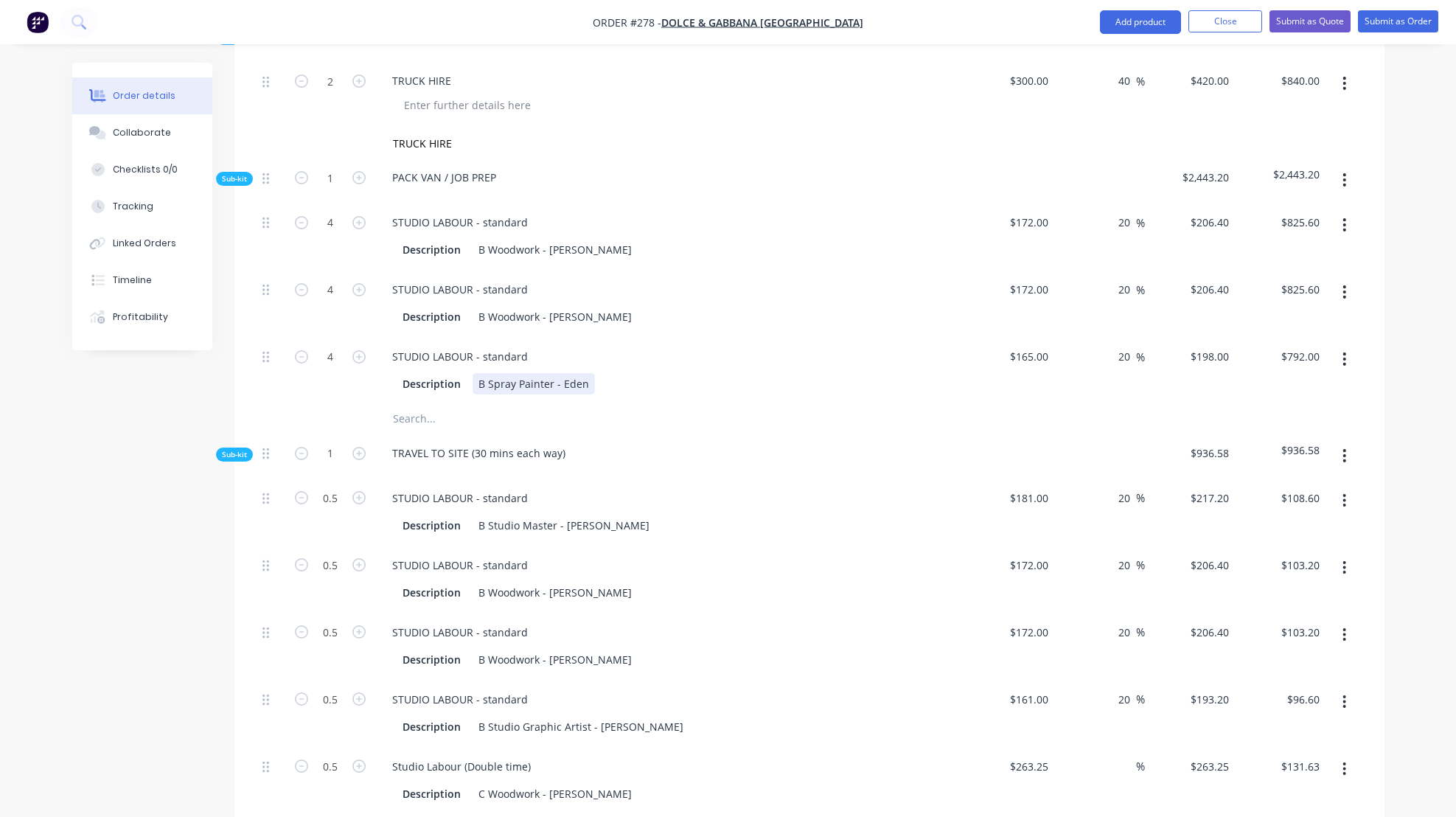
scroll to position [741, 0]
click at [236, 184] on span "Sub-kit" at bounding box center [234, 178] width 25 height 11
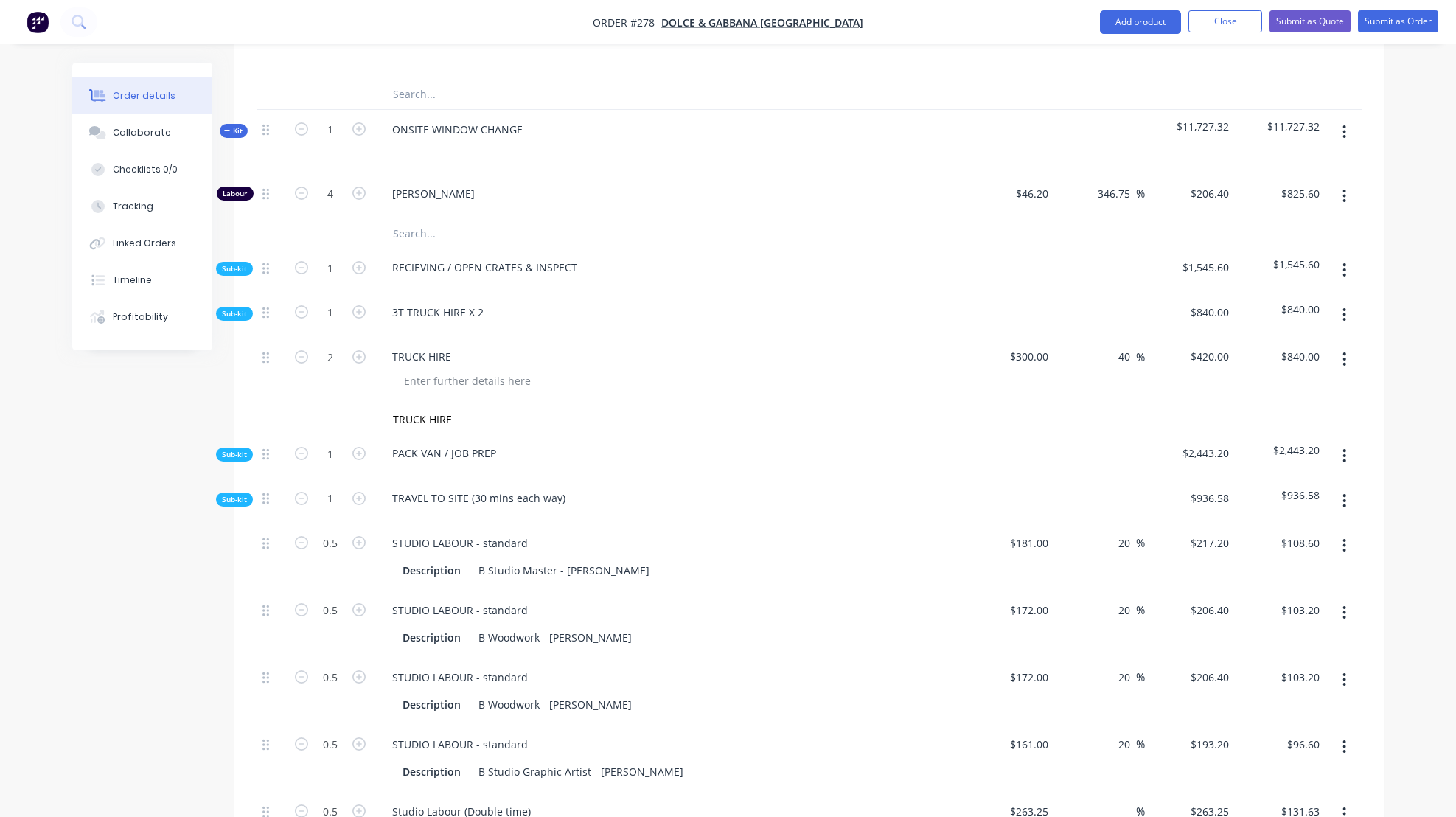
scroll to position [305, 0]
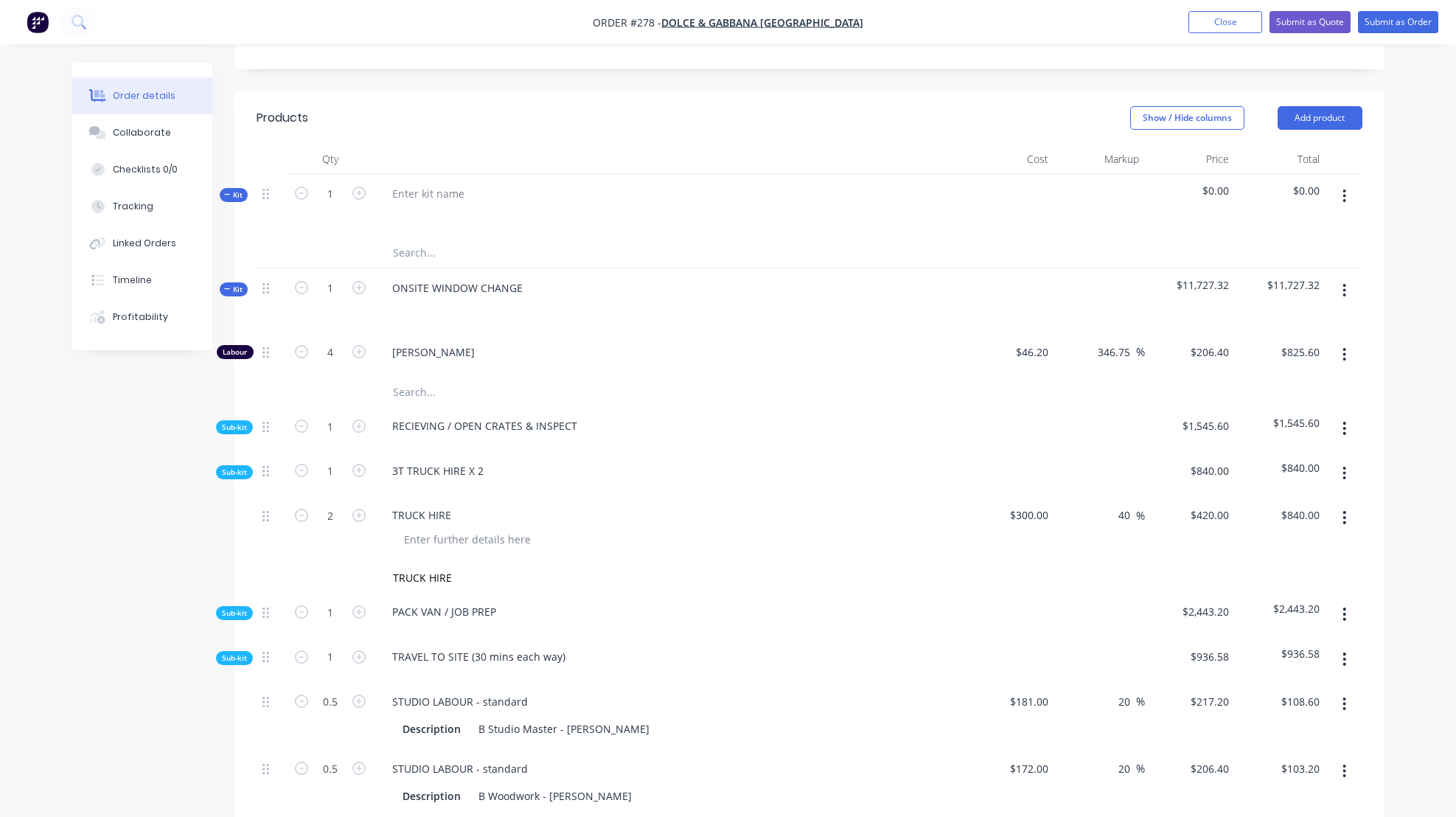
click at [236, 478] on span "Sub-kit" at bounding box center [234, 472] width 25 height 11
click at [235, 478] on span "Sub-kit" at bounding box center [234, 472] width 25 height 11
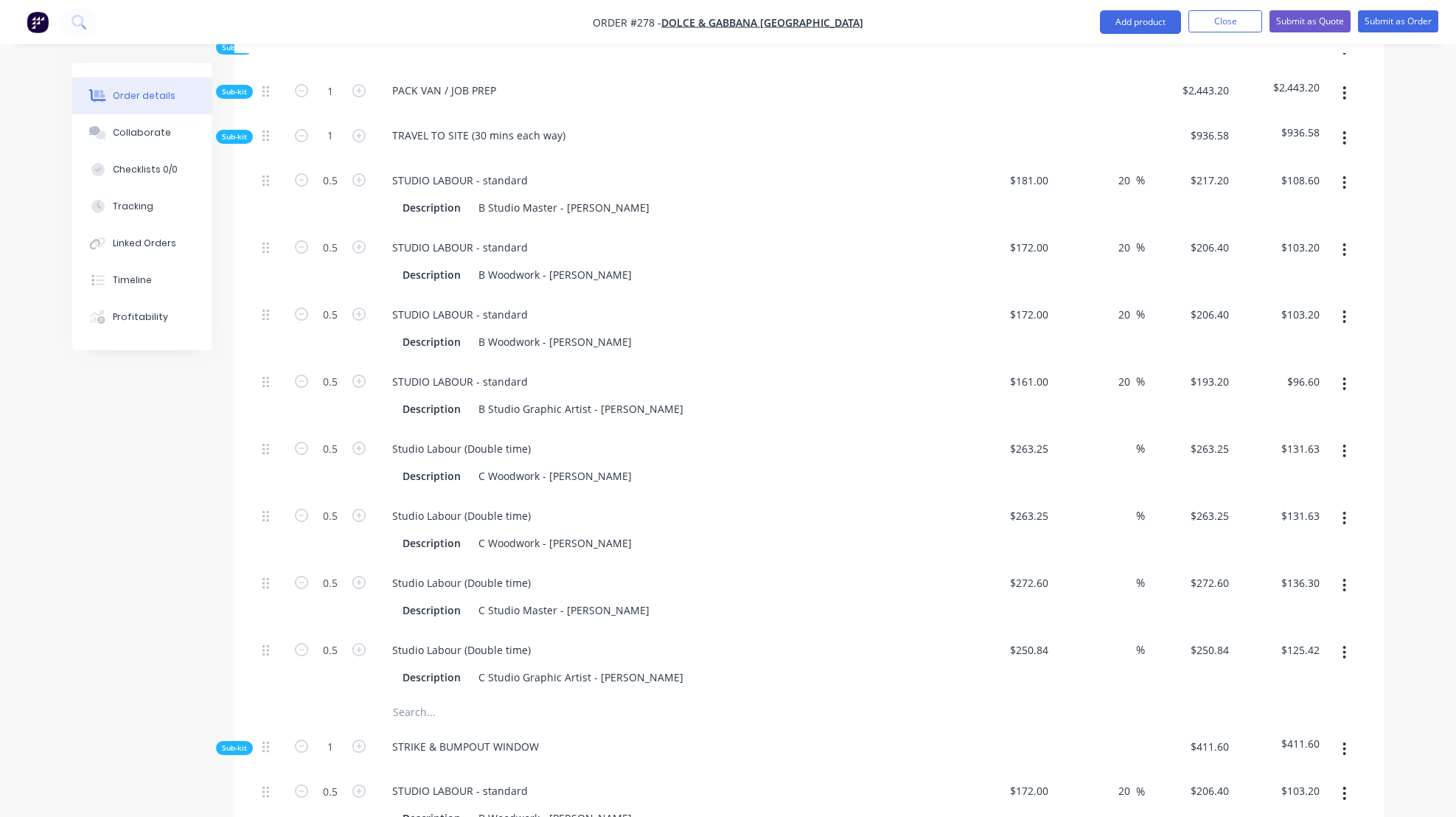
scroll to position [728, 0]
click at [564, 148] on div "TRAVEL TO SITE (30 mins each way)" at bounding box center [479, 137] width 197 height 21
drag, startPoint x: 325, startPoint y: 194, endPoint x: 338, endPoint y: 193, distance: 13.0
click at [338, 193] on input "0.5" at bounding box center [330, 183] width 39 height 22
click at [793, 297] on div "STUDIO LABOUR - standard Description B Woodwork - [PERSON_NAME]" at bounding box center [669, 263] width 590 height 67
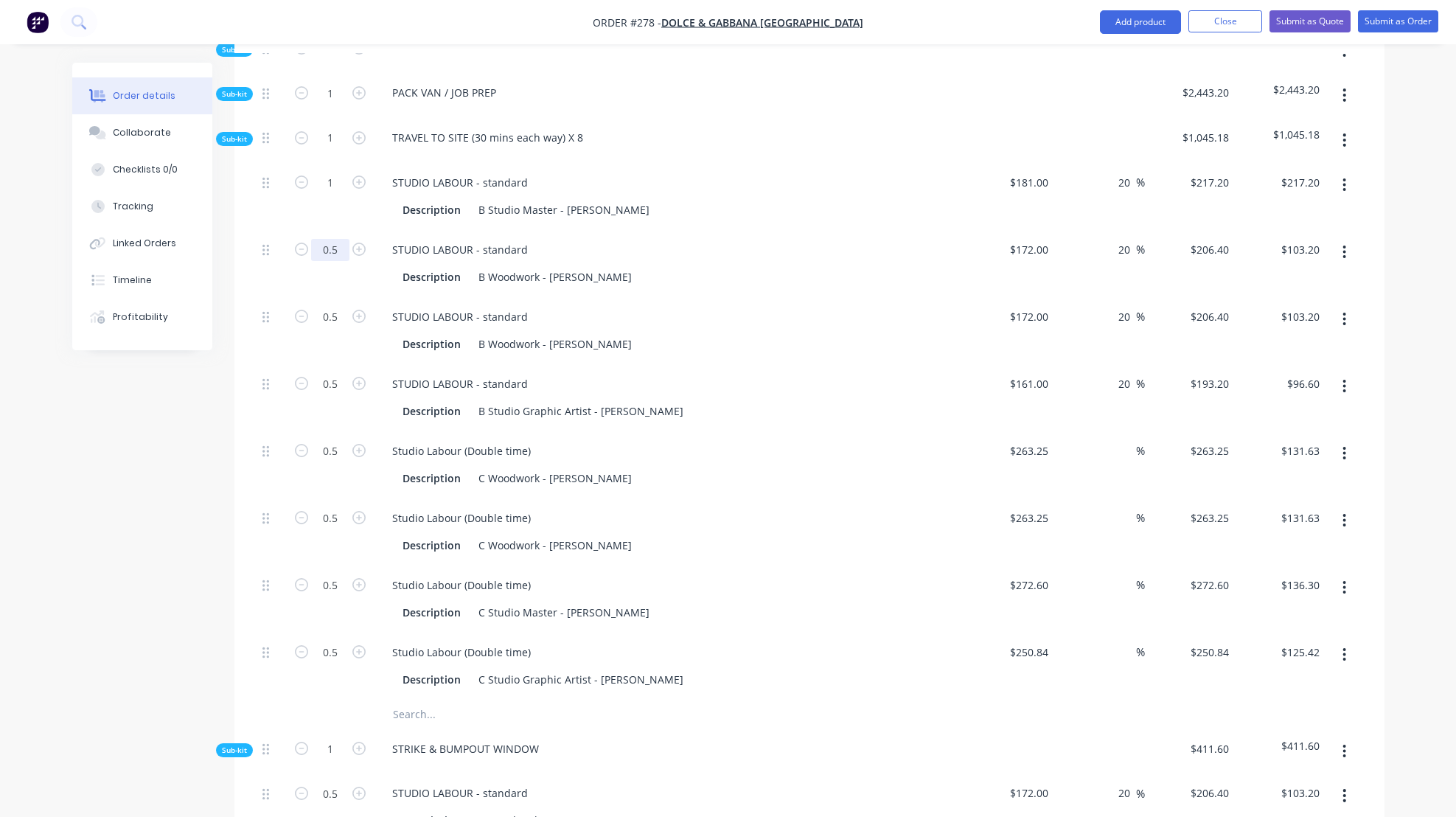
drag, startPoint x: 326, startPoint y: 267, endPoint x: 337, endPoint y: 264, distance: 11.4
click at [337, 194] on input "0.5" at bounding box center [330, 183] width 39 height 22
click at [684, 354] on div "Description B Woodwork - [PERSON_NAME]" at bounding box center [666, 343] width 540 height 21
drag, startPoint x: 325, startPoint y: 329, endPoint x: 339, endPoint y: 330, distance: 14.0
click at [340, 194] on input "0.5" at bounding box center [330, 183] width 39 height 22
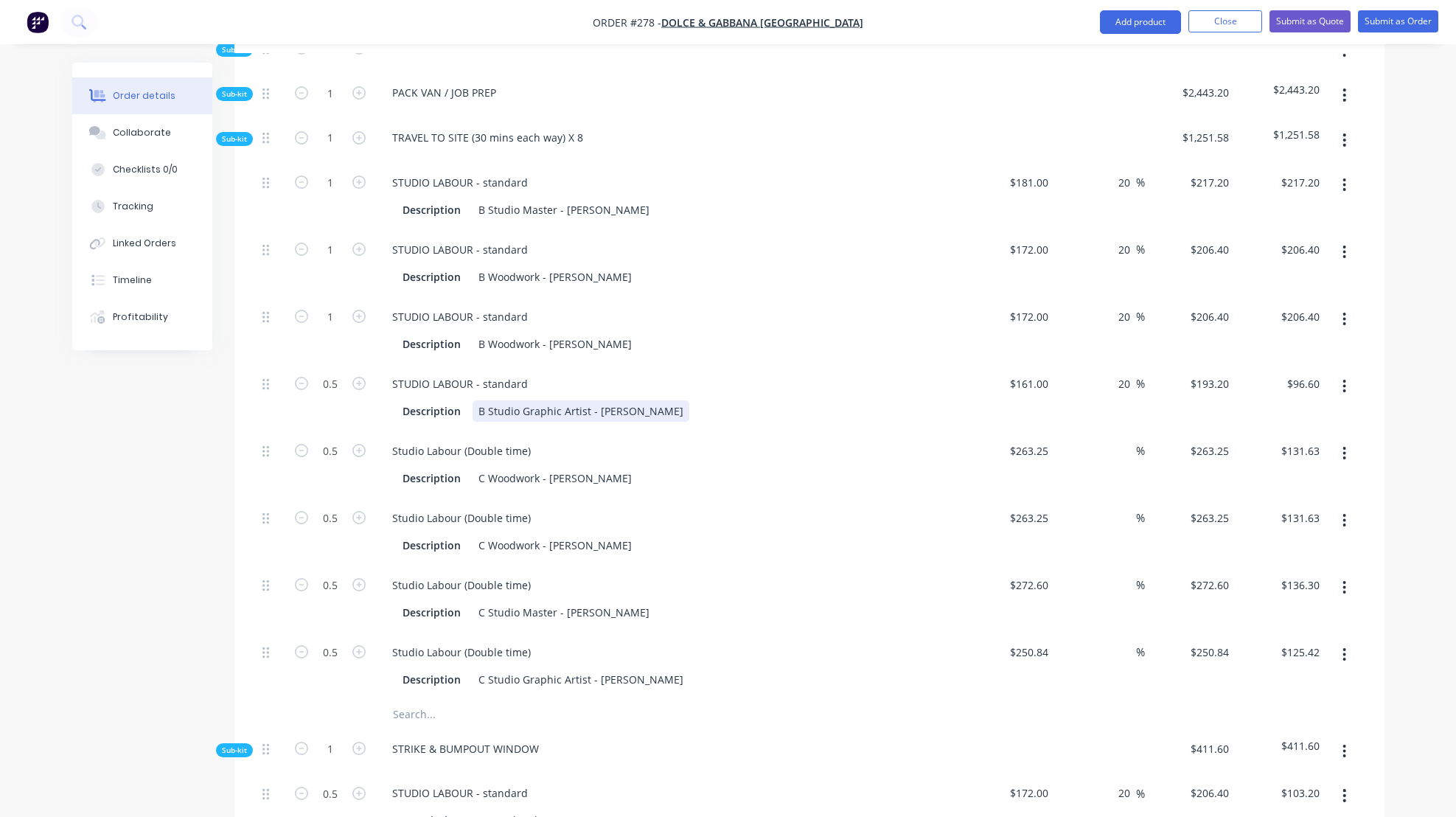
click at [801, 414] on div "Description B Studio Graphic Artist - [PERSON_NAME]" at bounding box center [670, 409] width 578 height 24
drag, startPoint x: 324, startPoint y: 396, endPoint x: 338, endPoint y: 397, distance: 14.0
click at [338, 194] on input "0.5" at bounding box center [330, 183] width 39 height 22
click at [758, 489] on div "Description C Woodwork - [PERSON_NAME]" at bounding box center [666, 478] width 540 height 21
drag, startPoint x: 324, startPoint y: 468, endPoint x: 332, endPoint y: 467, distance: 8.1
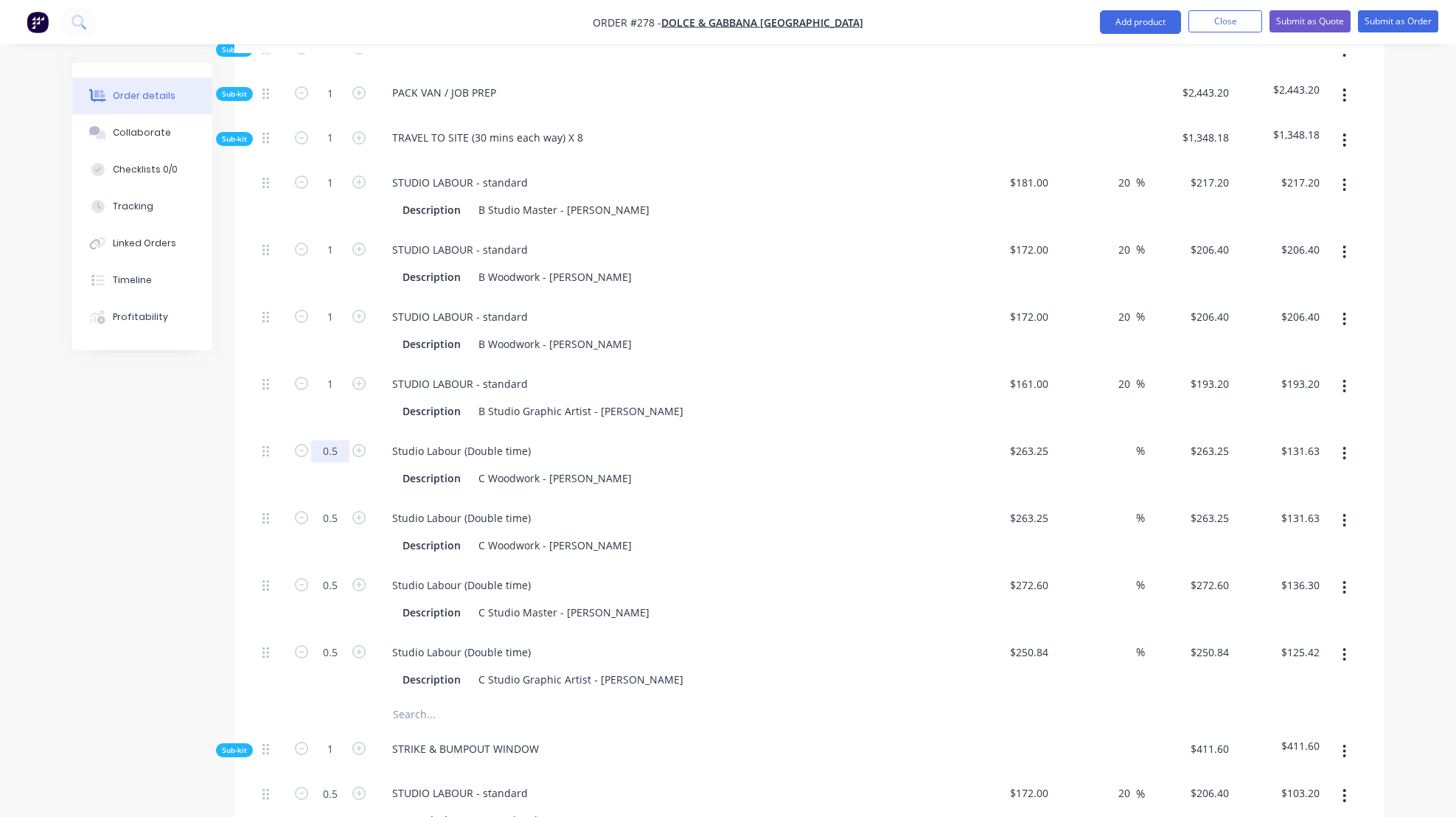
click at [332, 194] on input "0.5" at bounding box center [330, 183] width 39 height 22
click at [336, 194] on input "0.5" at bounding box center [330, 183] width 39 height 22
drag, startPoint x: 323, startPoint y: 466, endPoint x: 338, endPoint y: 466, distance: 15.0
click at [338, 194] on input "0.5" at bounding box center [330, 183] width 39 height 22
click at [807, 556] on div "Description C Woodwork - [PERSON_NAME]" at bounding box center [666, 545] width 540 height 21
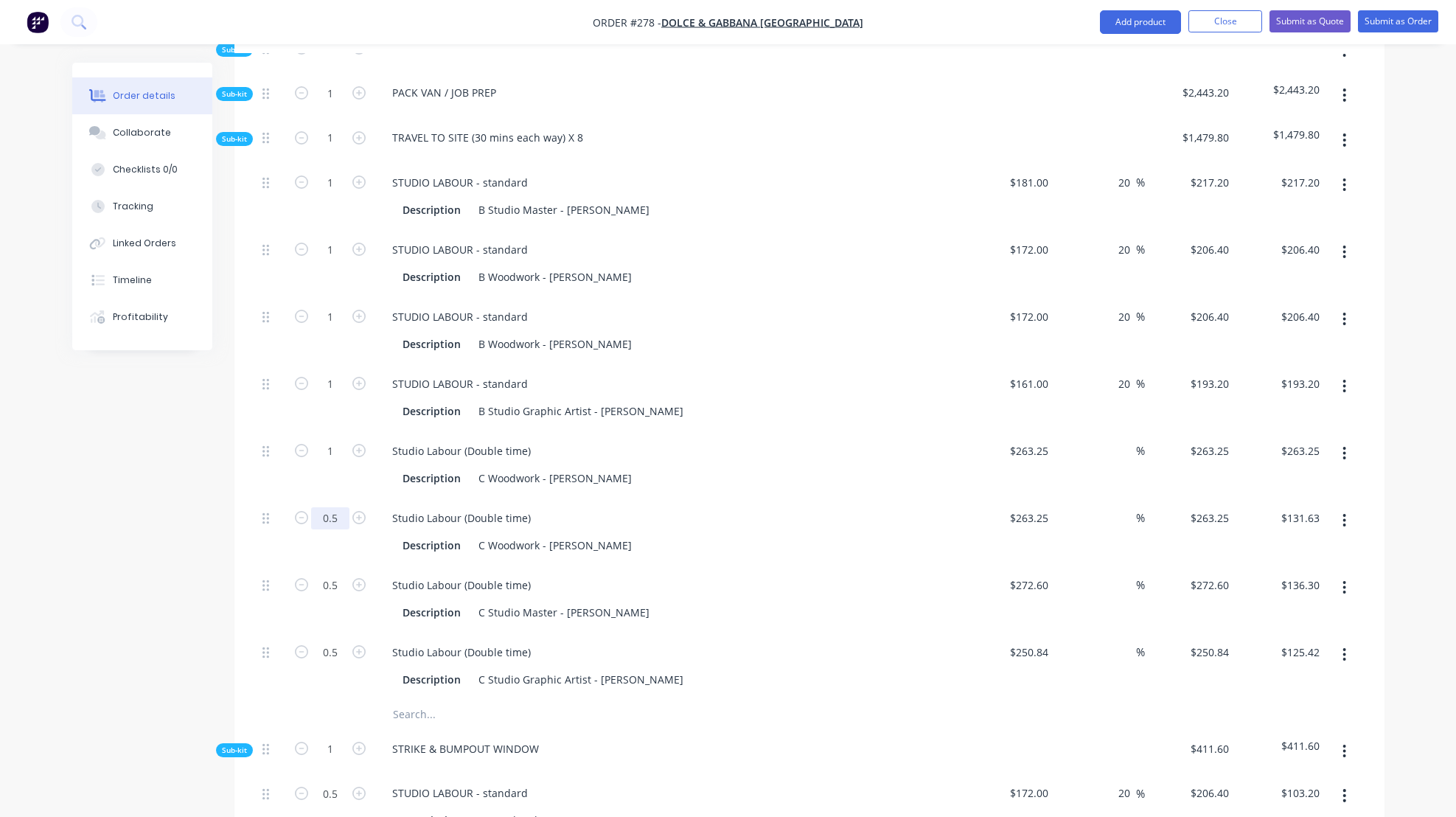
drag, startPoint x: 321, startPoint y: 535, endPoint x: 339, endPoint y: 536, distance: 18.0
click at [338, 194] on input "0.5" at bounding box center [330, 183] width 39 height 22
click at [805, 596] on div "Studio Labour (Double time)" at bounding box center [670, 584] width 578 height 21
drag, startPoint x: 325, startPoint y: 600, endPoint x: 337, endPoint y: 600, distance: 12.0
click at [337, 194] on input "0.5" at bounding box center [330, 183] width 39 height 22
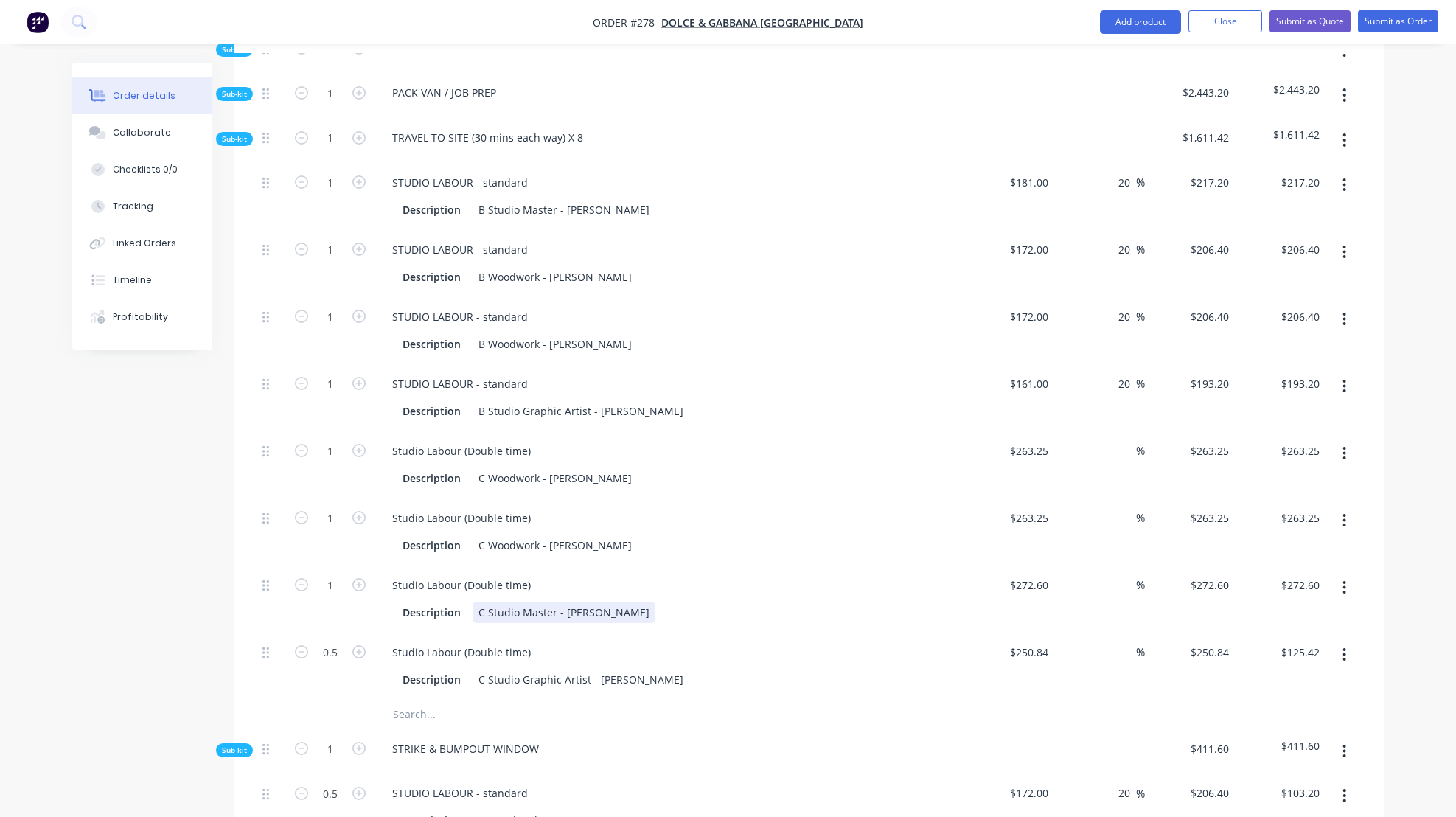
click at [783, 623] on div "Description C Studio Master - [PERSON_NAME]" at bounding box center [666, 612] width 540 height 21
drag, startPoint x: 323, startPoint y: 669, endPoint x: 348, endPoint y: 669, distance: 25.0
click at [348, 194] on input "0.5" at bounding box center [330, 183] width 39 height 22
click at [755, 633] on div "Studio Labour (Double time) Description C Studio Master - [PERSON_NAME]" at bounding box center [669, 599] width 590 height 67
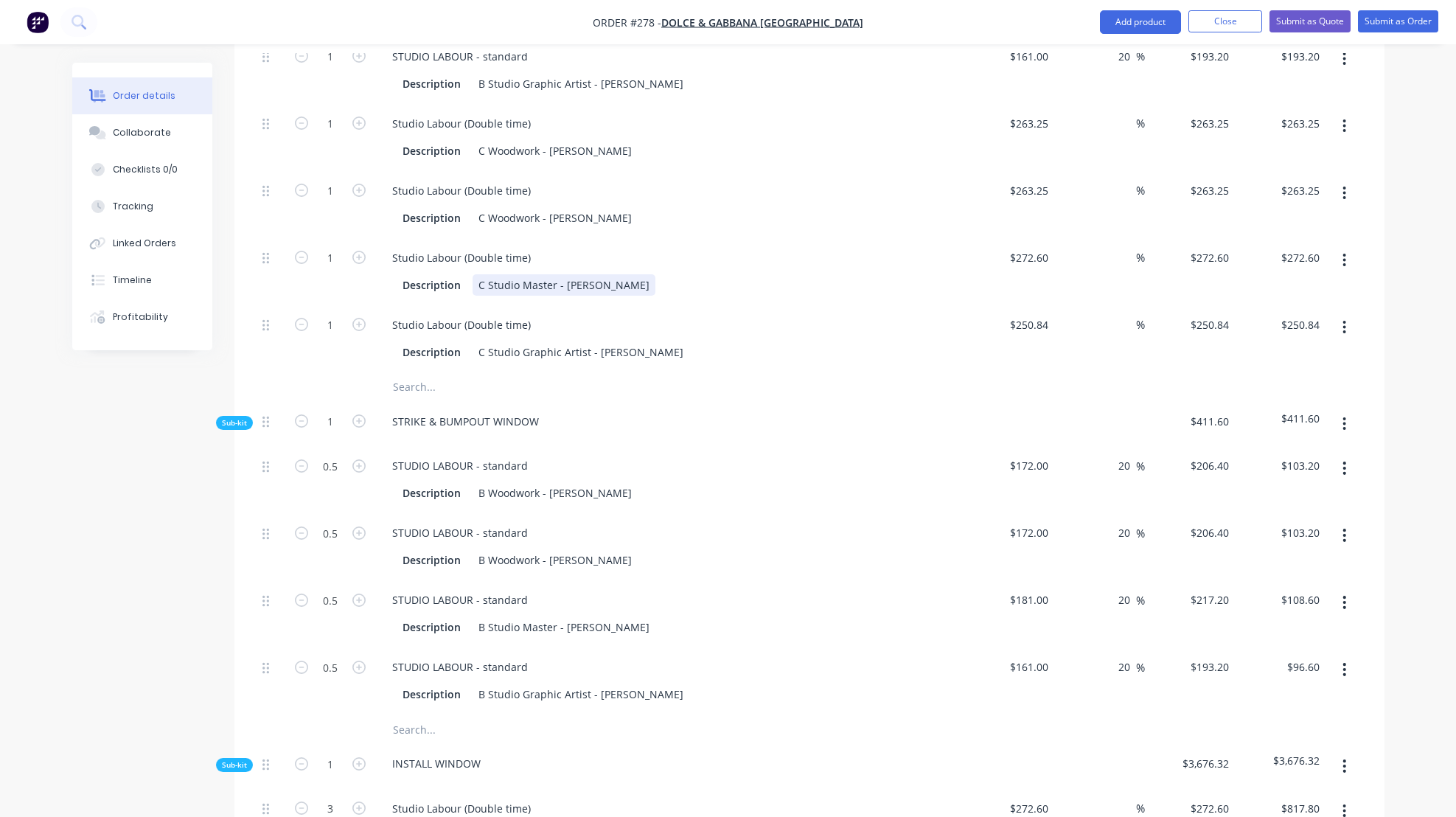
scroll to position [1056, 0]
click at [394, 432] on div "STRIKE & BUMPOUT WINDOW" at bounding box center [465, 420] width 170 height 21
click at [405, 432] on div "STRIKE & BUMPOUT WINDOW" at bounding box center [465, 420] width 170 height 21
drag, startPoint x: 392, startPoint y: 439, endPoint x: 536, endPoint y: 441, distance: 144.0
click at [536, 432] on div "STRIKE & BUMPOUT WINDOW" at bounding box center [465, 420] width 170 height 21
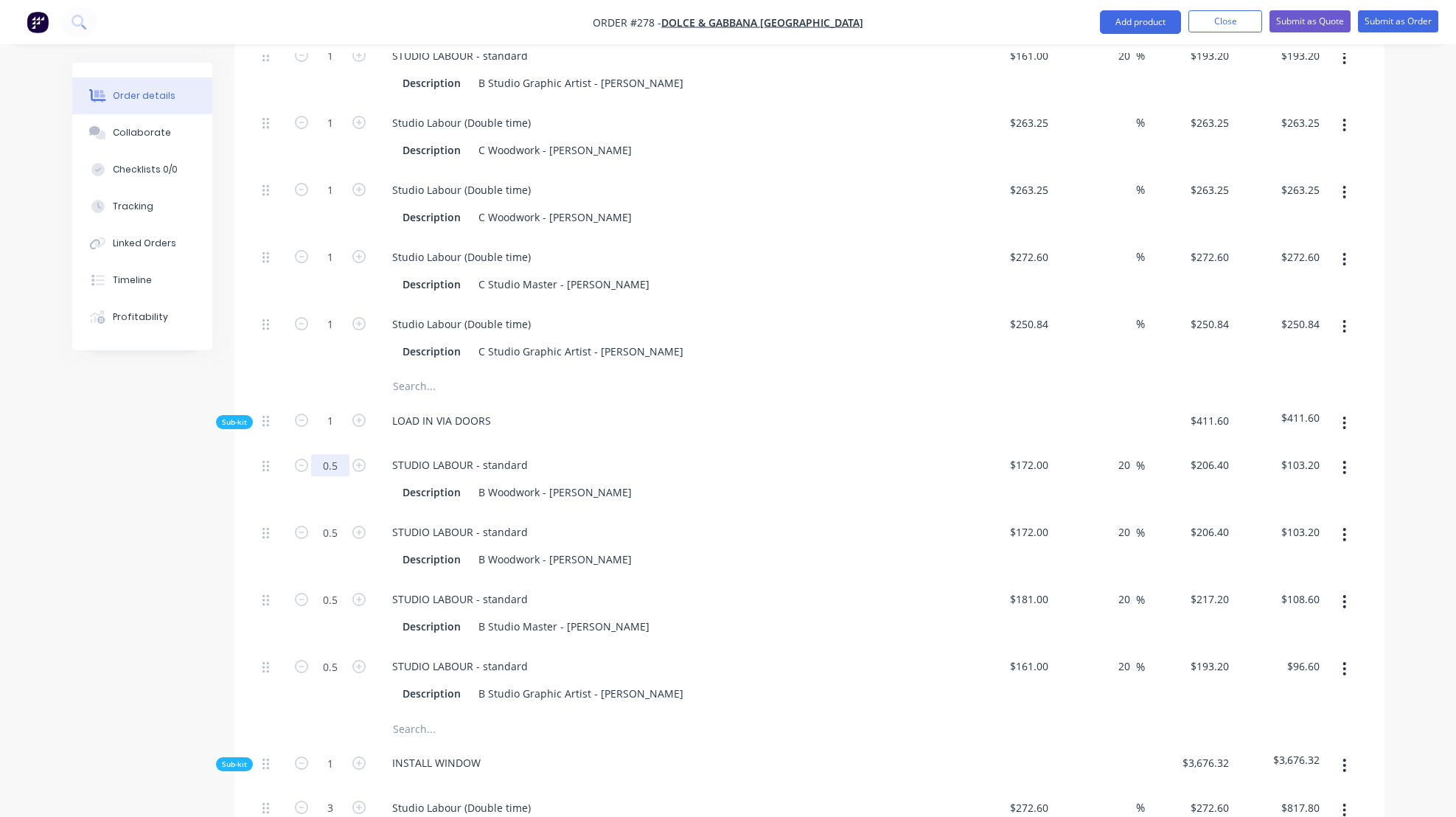
drag, startPoint x: 325, startPoint y: 481, endPoint x: 337, endPoint y: 481, distance: 12.0
click at [258, 551] on div at bounding box center [271, 546] width 29 height 67
drag, startPoint x: 323, startPoint y: 548, endPoint x: 339, endPoint y: 554, distance: 17.1
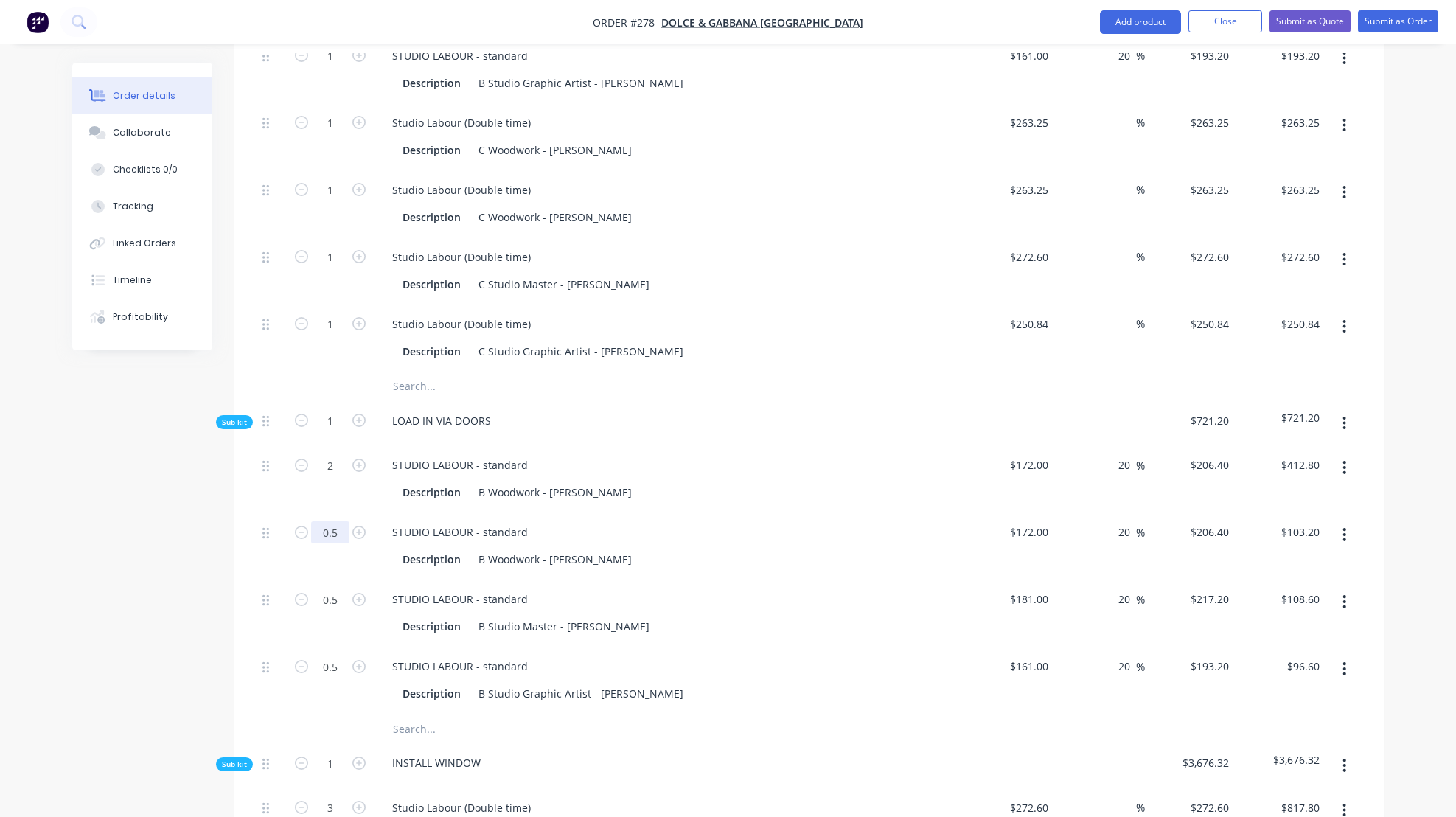
click at [488, 432] on div "LOAD IN VIA DOORS" at bounding box center [441, 420] width 122 height 21
click at [755, 503] on div "Description B Woodwork - [PERSON_NAME]" at bounding box center [666, 491] width 540 height 21
drag, startPoint x: 324, startPoint y: 616, endPoint x: 339, endPoint y: 616, distance: 15.0
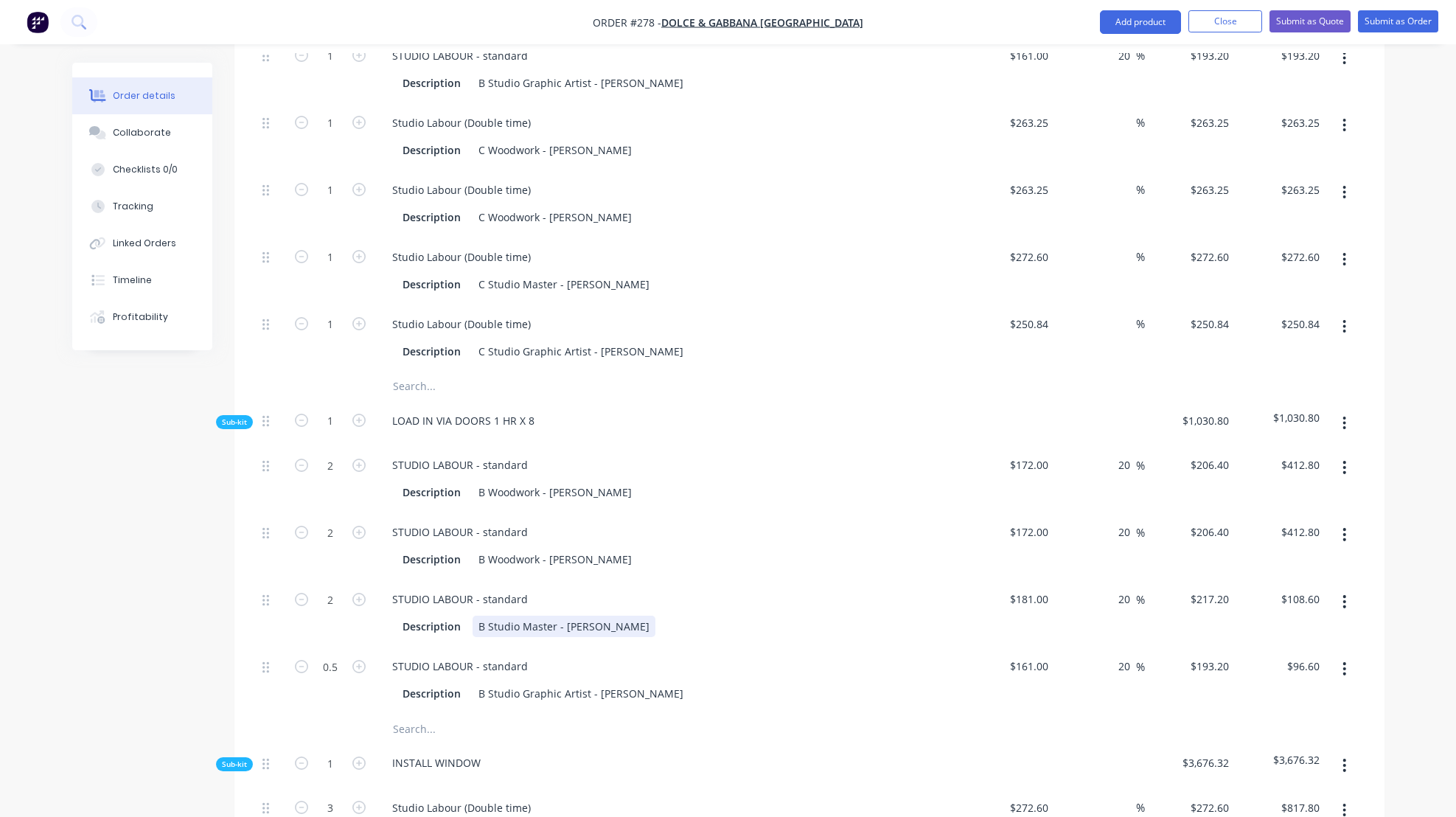
click at [782, 637] on div "Description B Studio Master - [PERSON_NAME]" at bounding box center [666, 626] width 540 height 21
drag, startPoint x: 324, startPoint y: 682, endPoint x: 336, endPoint y: 681, distance: 12.0
click at [659, 637] on div "Description B Studio Master - [PERSON_NAME]" at bounding box center [666, 626] width 540 height 21
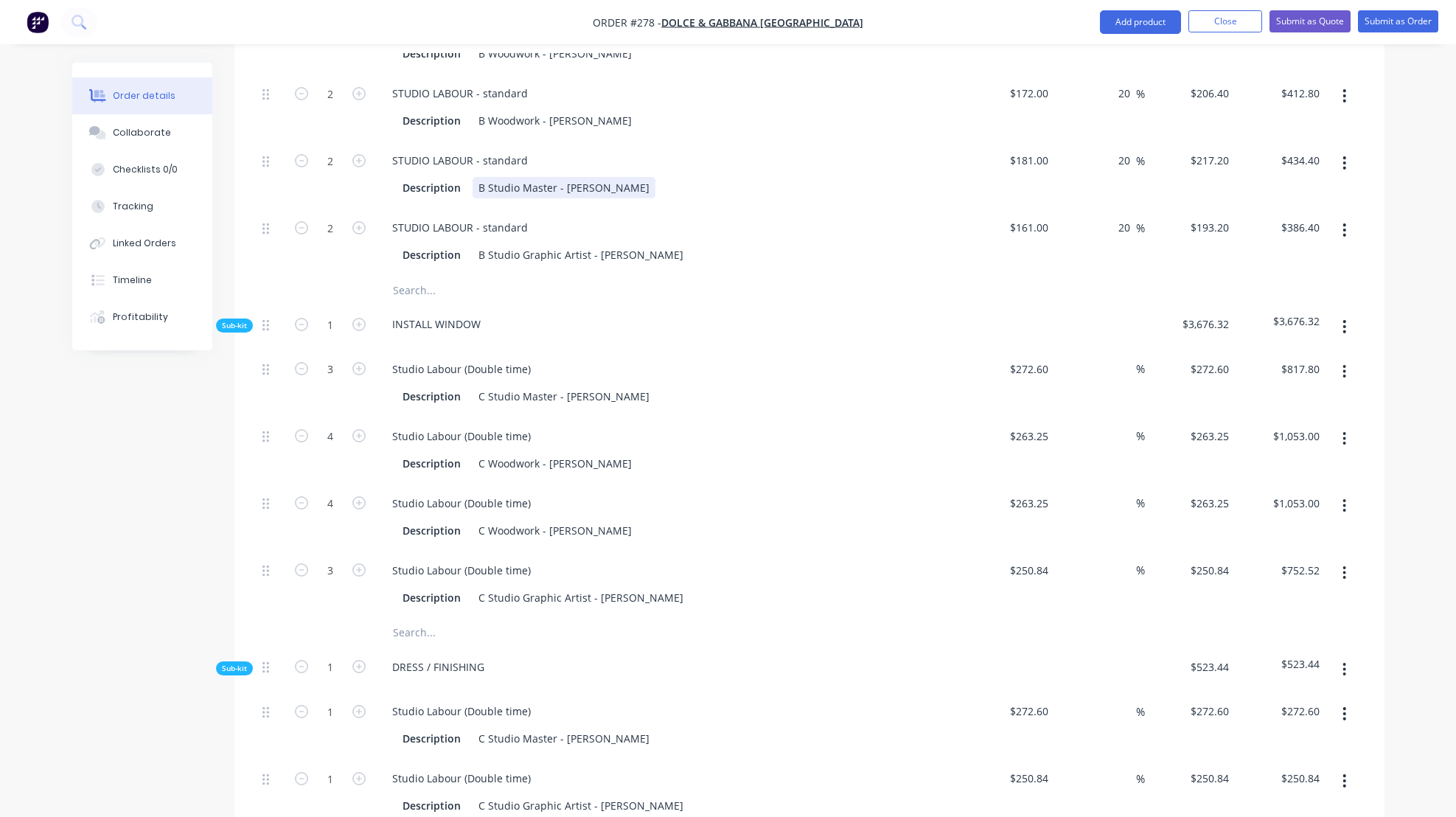
scroll to position [1464, 0]
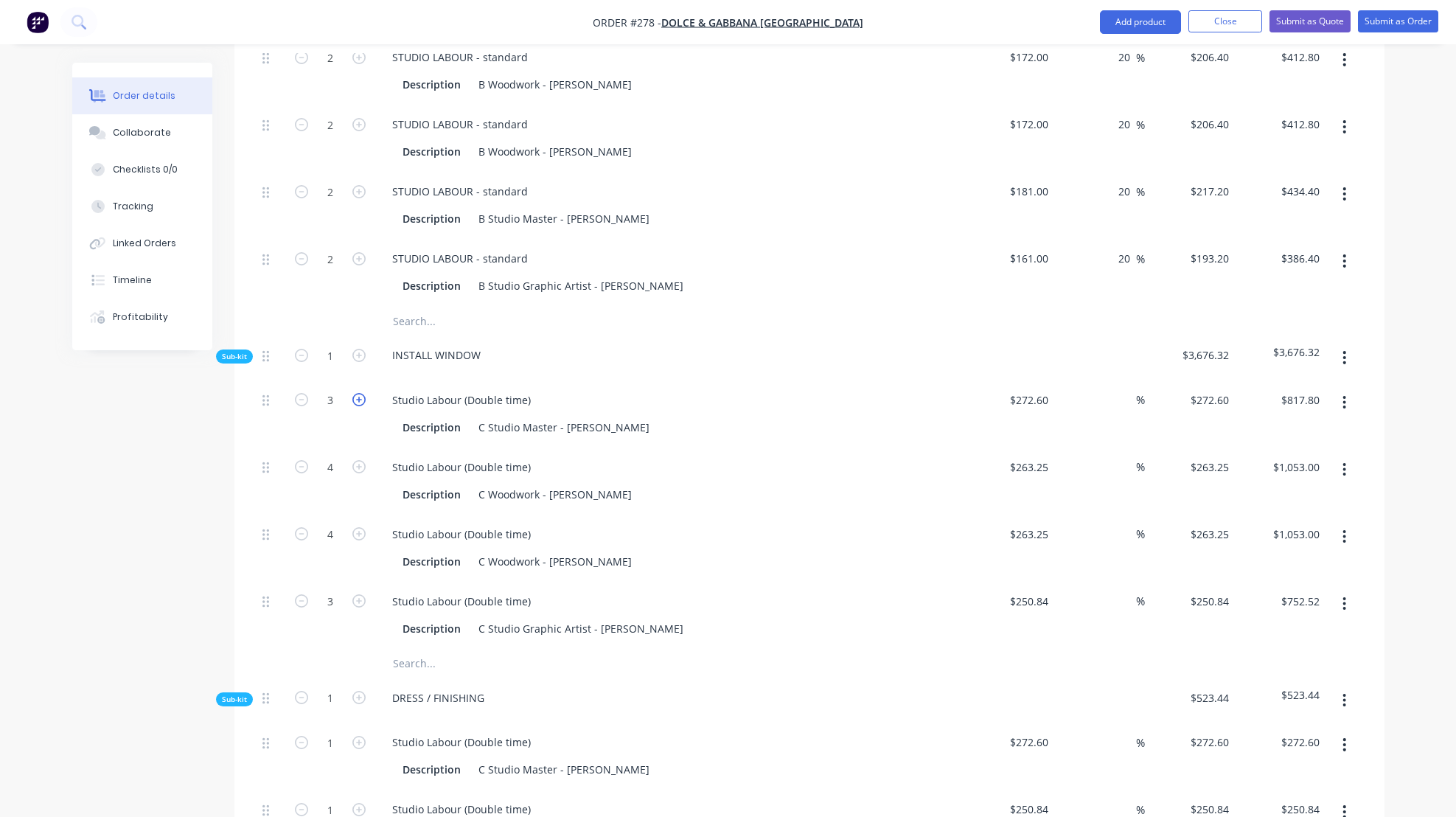
click at [360, 407] on icon "button" at bounding box center [359, 399] width 13 height 13
click at [359, 407] on icon "button" at bounding box center [359, 399] width 13 height 13
click at [358, 474] on icon "button" at bounding box center [359, 466] width 13 height 13
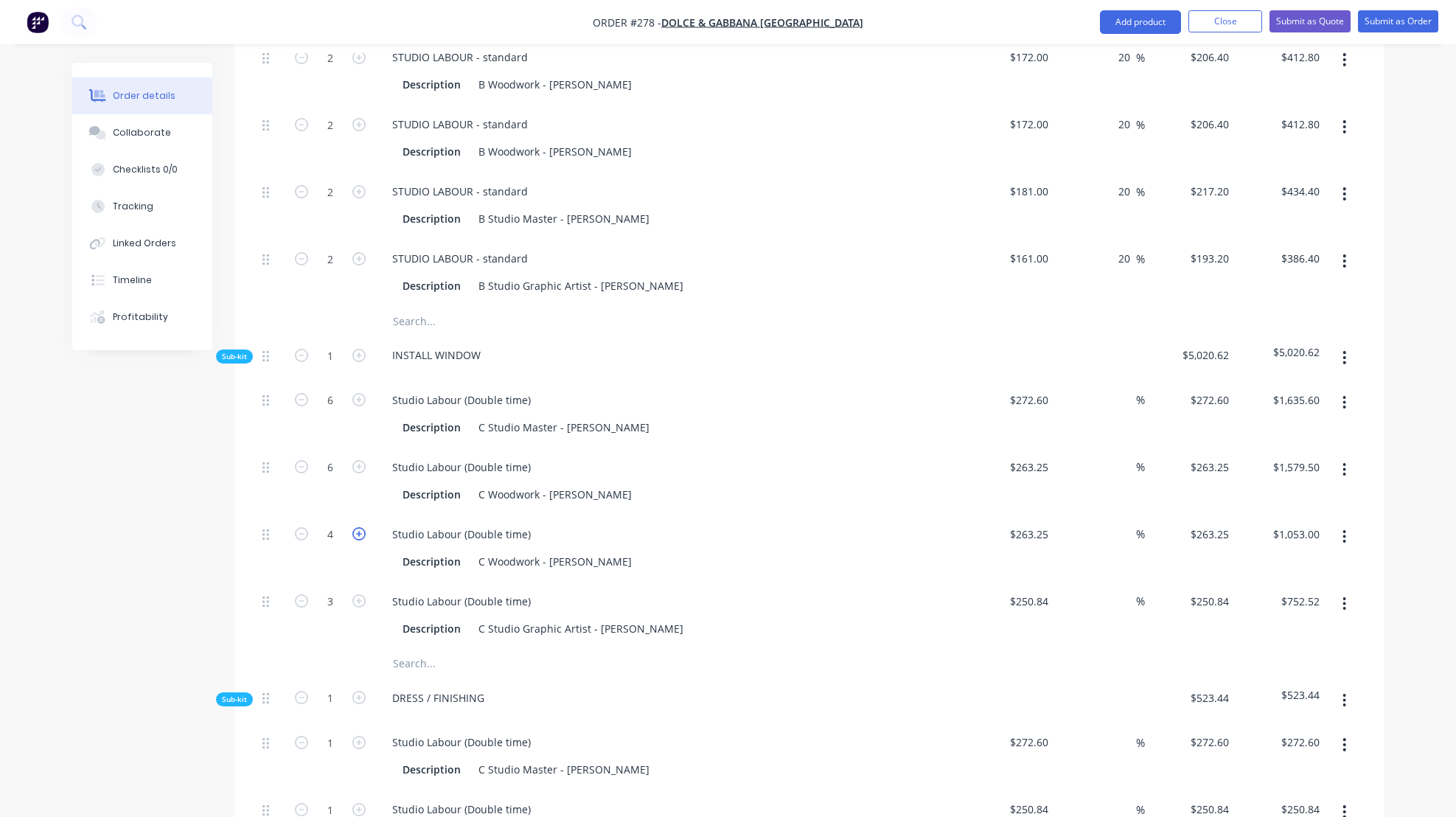
click at [358, 540] on icon "button" at bounding box center [359, 534] width 13 height 13
click at [358, 607] on icon "button" at bounding box center [359, 601] width 13 height 13
click at [359, 607] on icon "button" at bounding box center [359, 601] width 13 height 13
click at [673, 598] on div "Studio Labour (Double time) Description C Studio Graphic Artist - [PERSON_NAME]" at bounding box center [669, 615] width 590 height 67
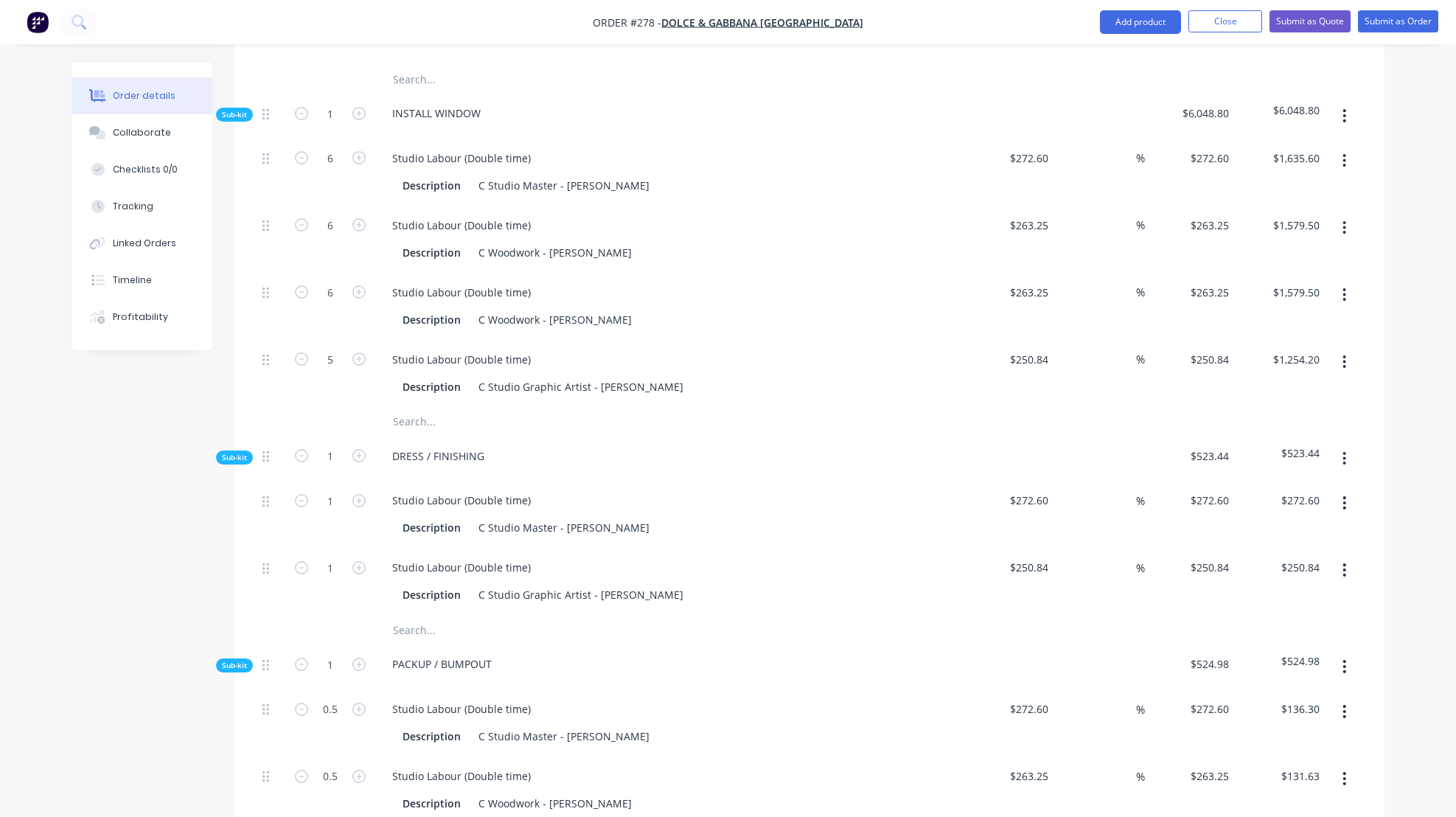
scroll to position [1706, 0]
click at [361, 507] on icon "button" at bounding box center [359, 500] width 13 height 13
click at [358, 574] on icon "button" at bounding box center [359, 567] width 13 height 13
drag, startPoint x: 358, startPoint y: 514, endPoint x: 350, endPoint y: 522, distance: 11.3
click at [356, 507] on icon "button" at bounding box center [359, 500] width 13 height 13
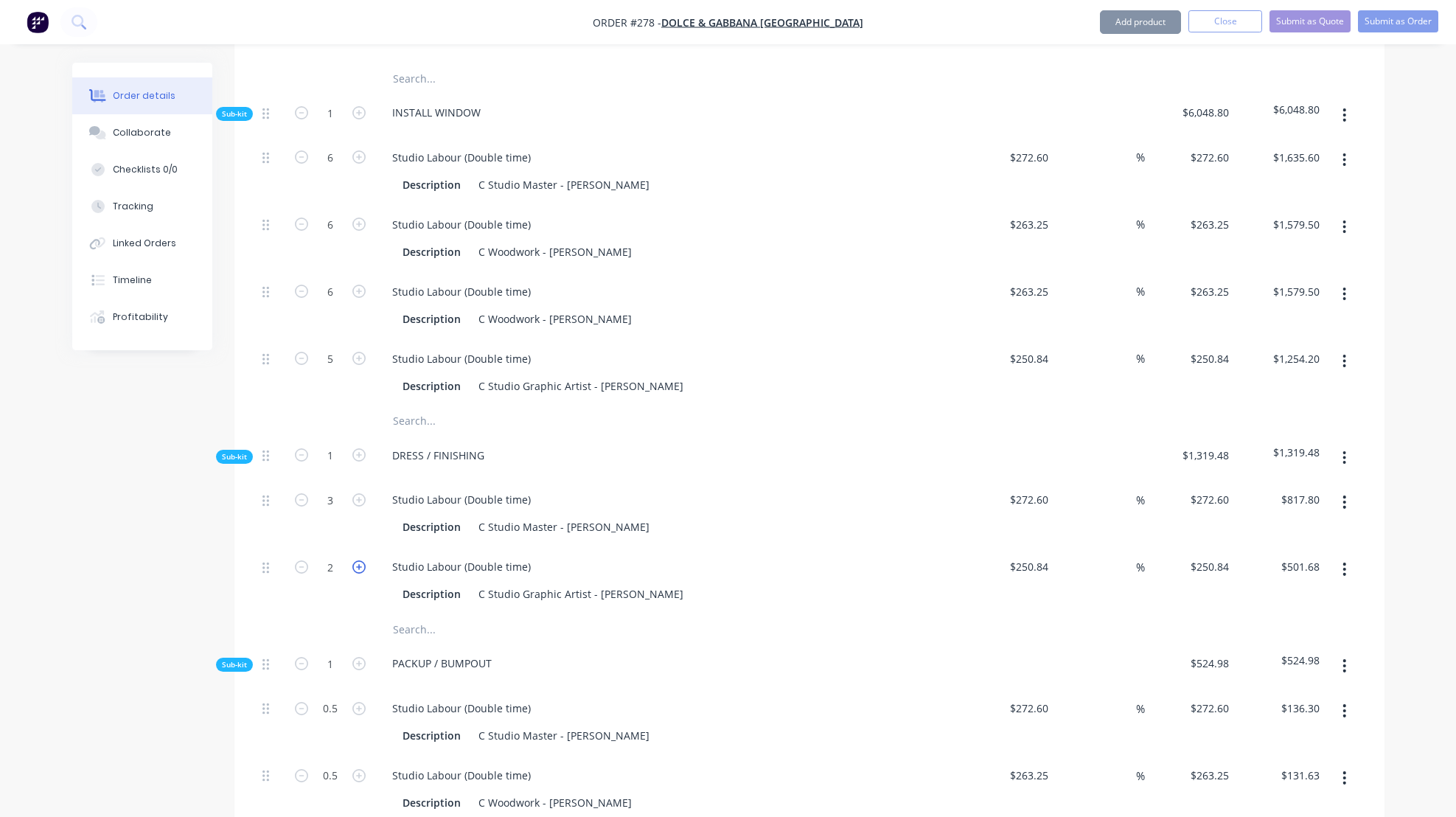
click at [358, 574] on icon "button" at bounding box center [359, 567] width 13 height 13
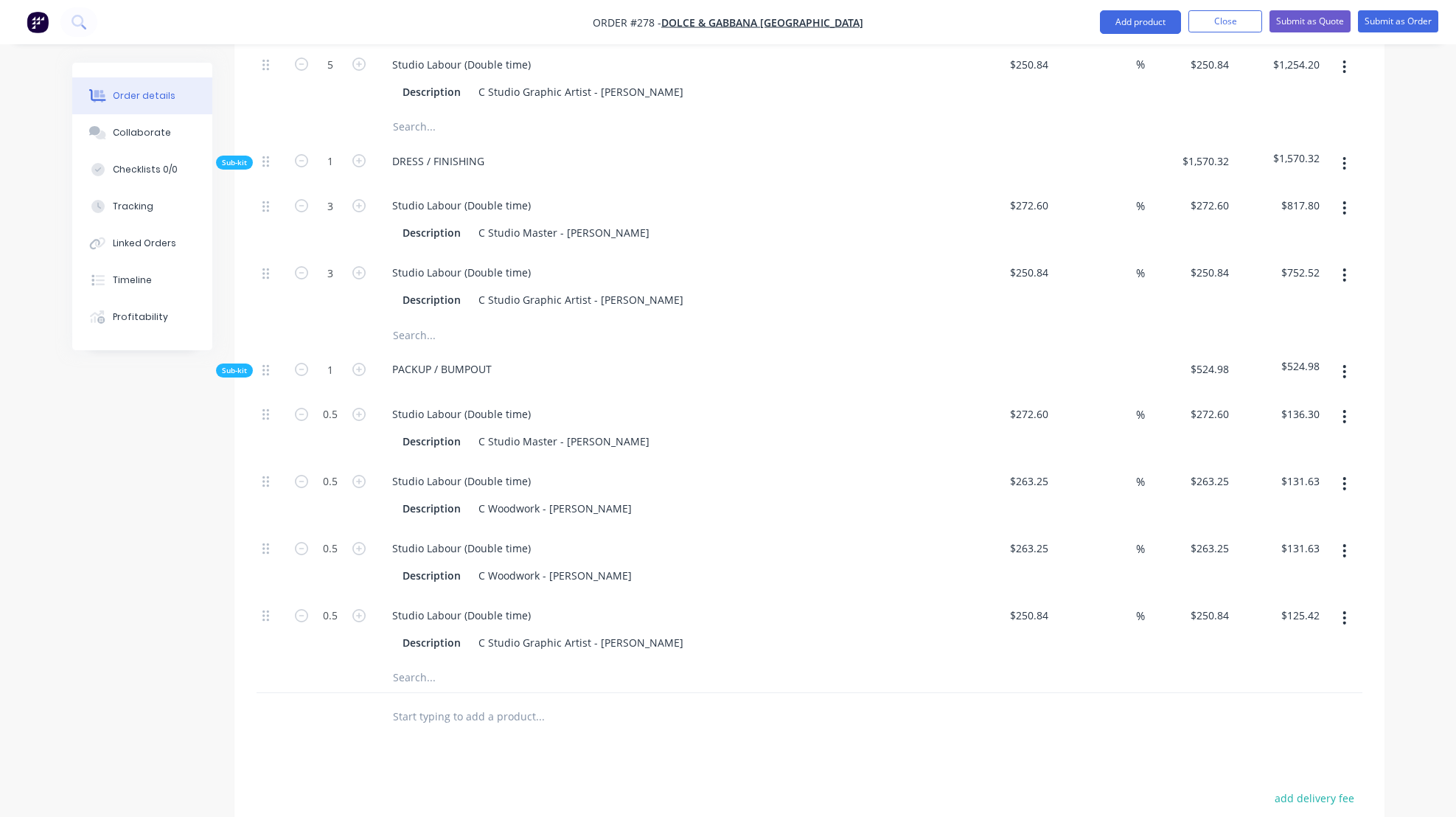
scroll to position [2019, 0]
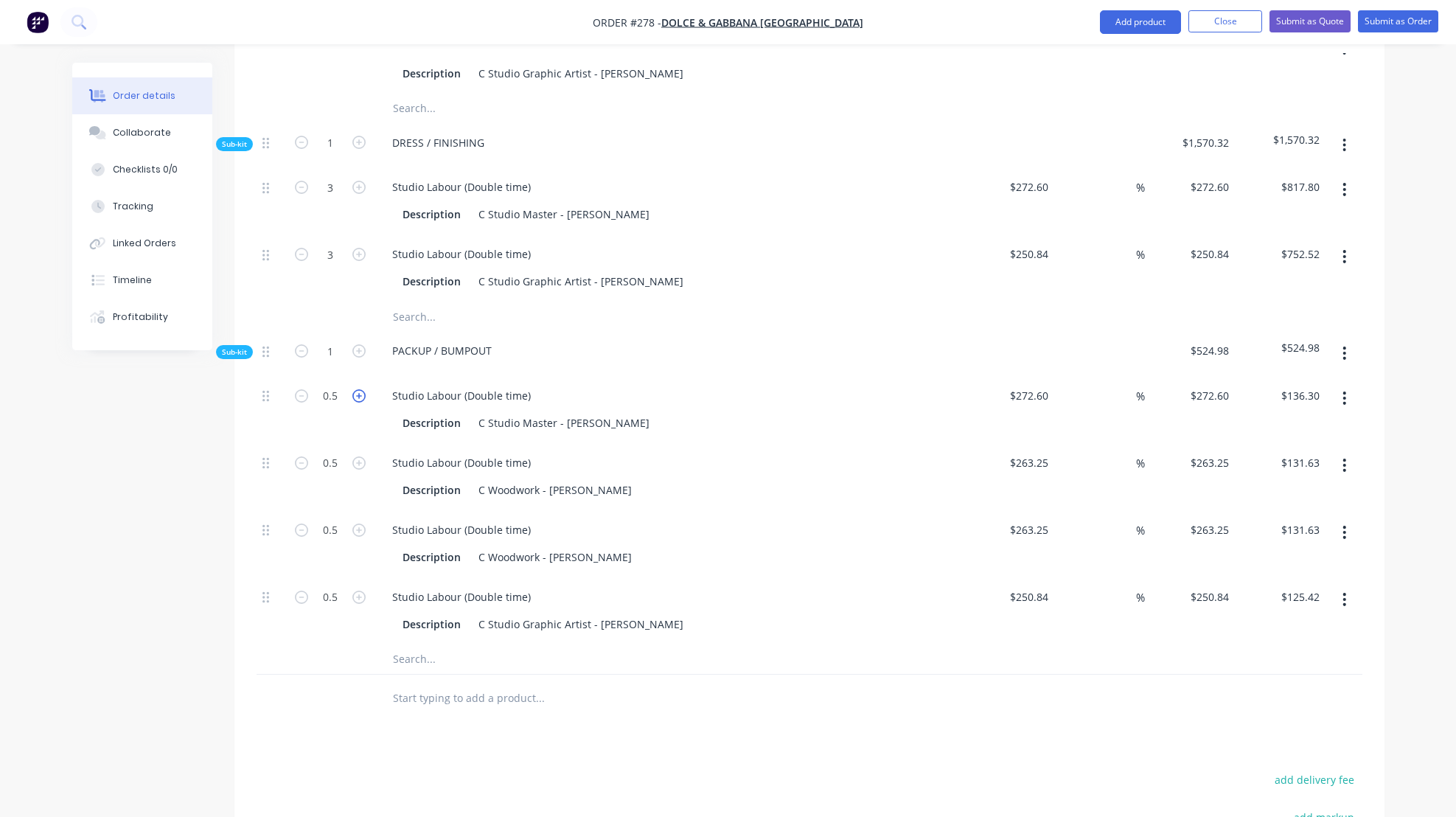
click at [359, 403] on icon "button" at bounding box center [359, 396] width 13 height 13
drag, startPoint x: 323, startPoint y: 410, endPoint x: 344, endPoint y: 411, distance: 21.0
click at [711, 540] on div "Studio Labour (Double time)" at bounding box center [670, 529] width 578 height 21
drag, startPoint x: 323, startPoint y: 479, endPoint x: 339, endPoint y: 480, distance: 16.0
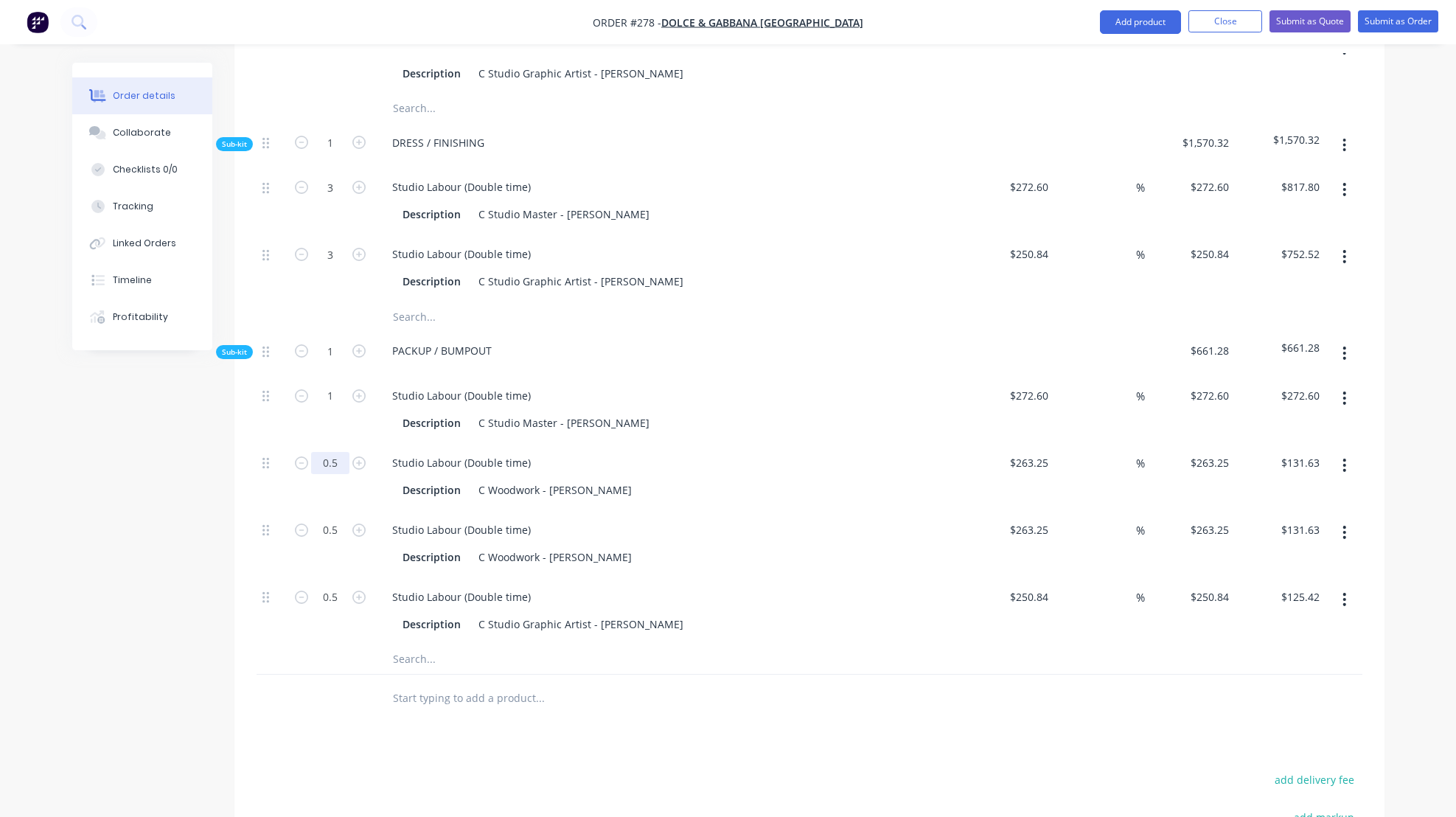
click at [744, 563] on div "Description C Woodwork - [PERSON_NAME]" at bounding box center [666, 557] width 540 height 21
drag, startPoint x: 325, startPoint y: 547, endPoint x: 338, endPoint y: 547, distance: 13.0
click at [674, 595] on div "Studio Labour (Double time) Description C Studio Graphic Artist - [PERSON_NAME]" at bounding box center [669, 611] width 590 height 67
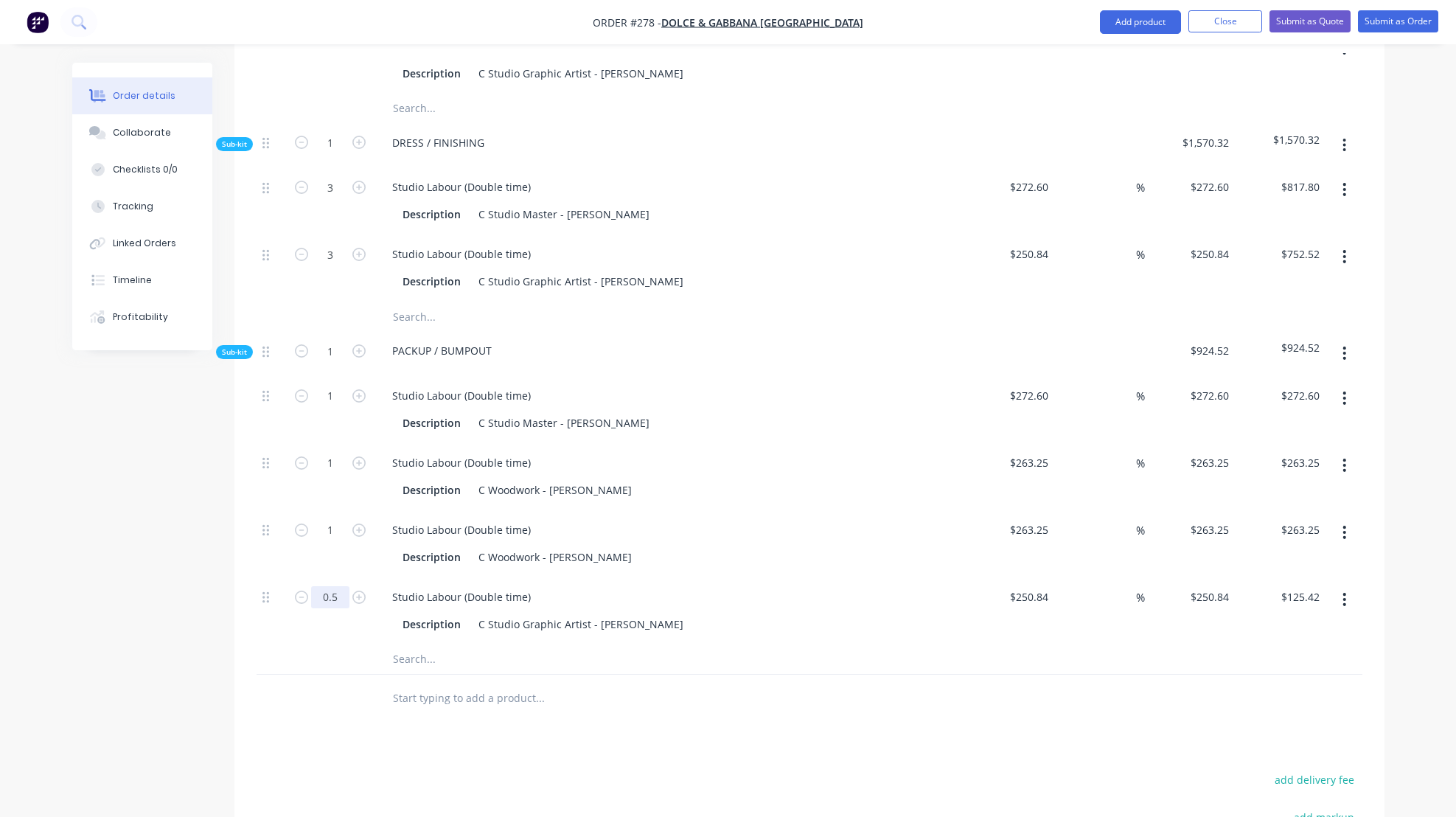
drag, startPoint x: 325, startPoint y: 615, endPoint x: 336, endPoint y: 615, distance: 11.0
click at [678, 568] on div "Description C Woodwork - [PERSON_NAME]" at bounding box center [666, 557] width 540 height 21
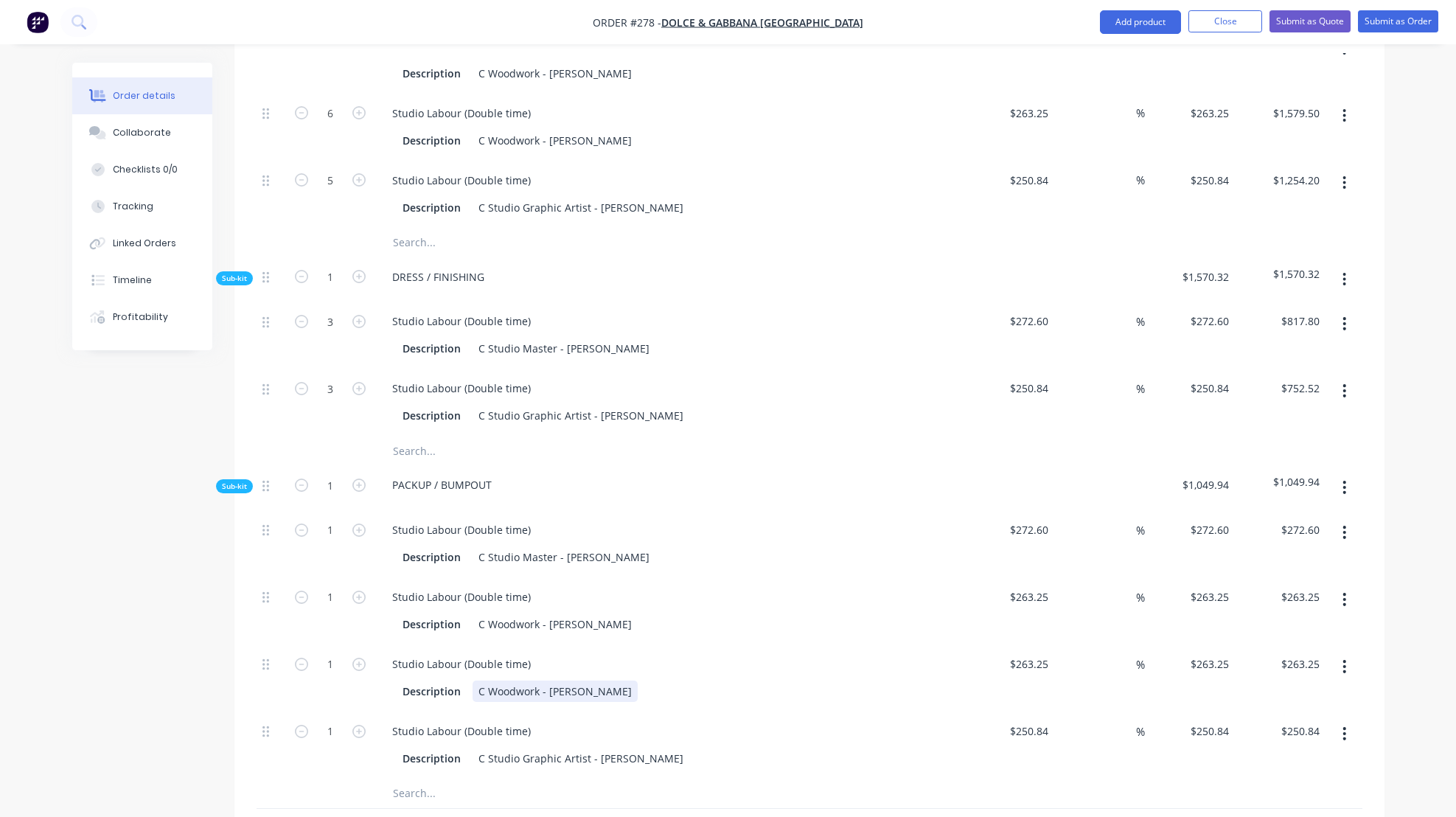
scroll to position [1884, 0]
click at [1342, 293] on button "button" at bounding box center [1345, 280] width 35 height 27
click at [1271, 329] on div "Add product to kit" at bounding box center [1291, 318] width 113 height 21
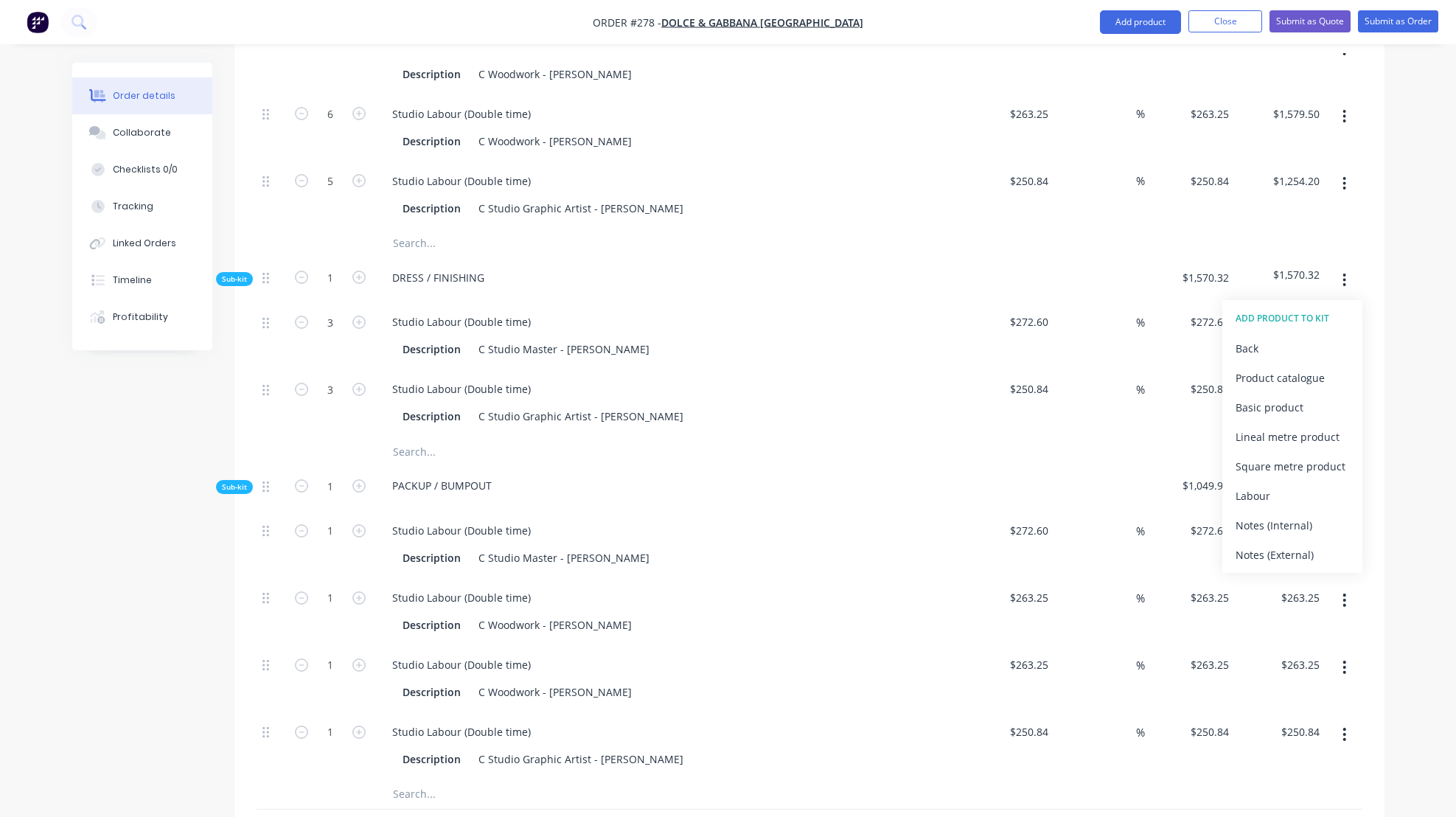
click at [755, 303] on div "DRESS / FINISHING" at bounding box center [669, 280] width 590 height 45
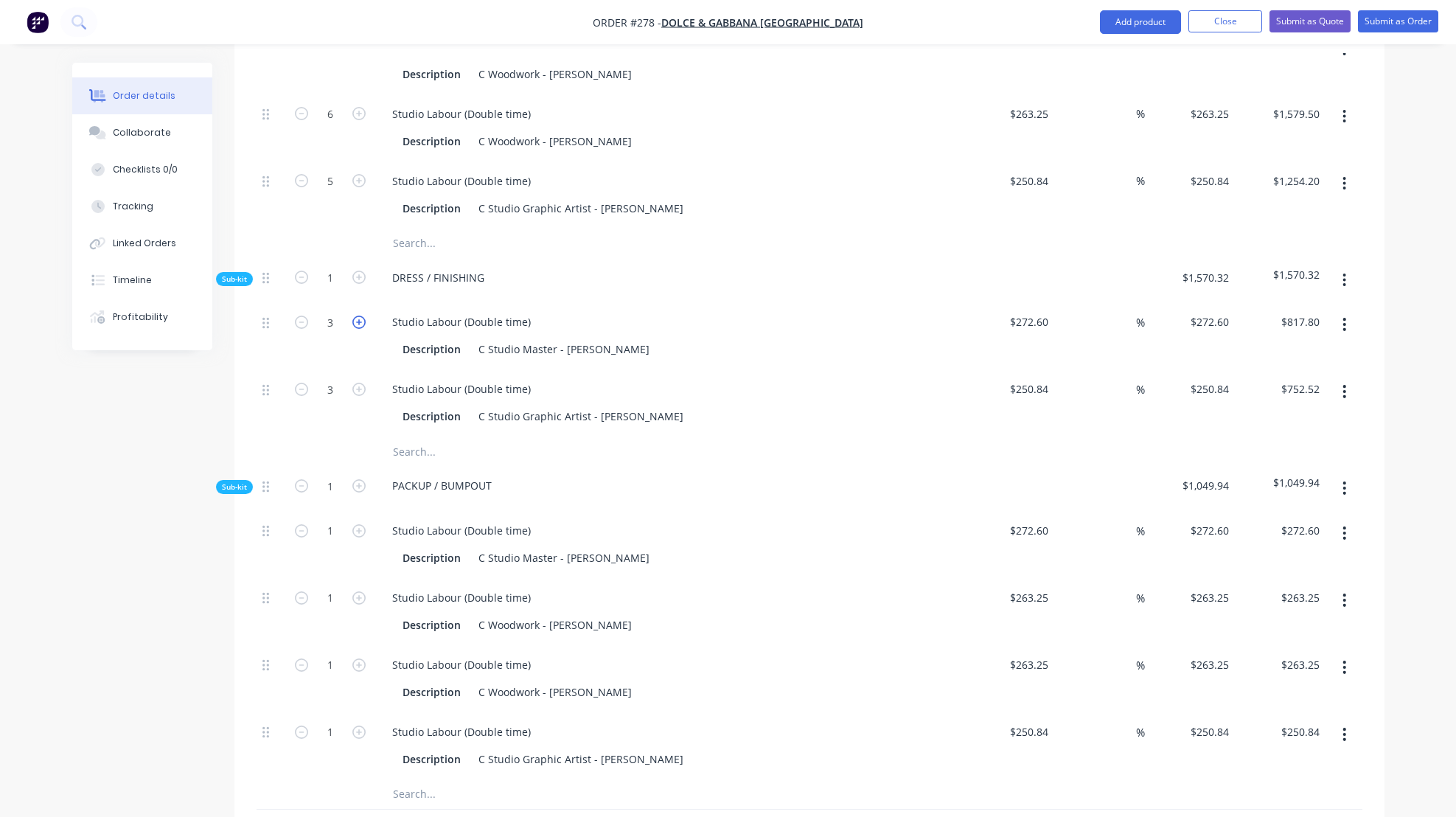
click at [359, 328] on icon "button" at bounding box center [359, 322] width 13 height 13
click at [359, 396] on icon "button" at bounding box center [359, 389] width 13 height 13
click at [831, 436] on div "Studio Labour (Double time) Description C Studio Graphic Artist - [PERSON_NAME]" at bounding box center [669, 403] width 590 height 67
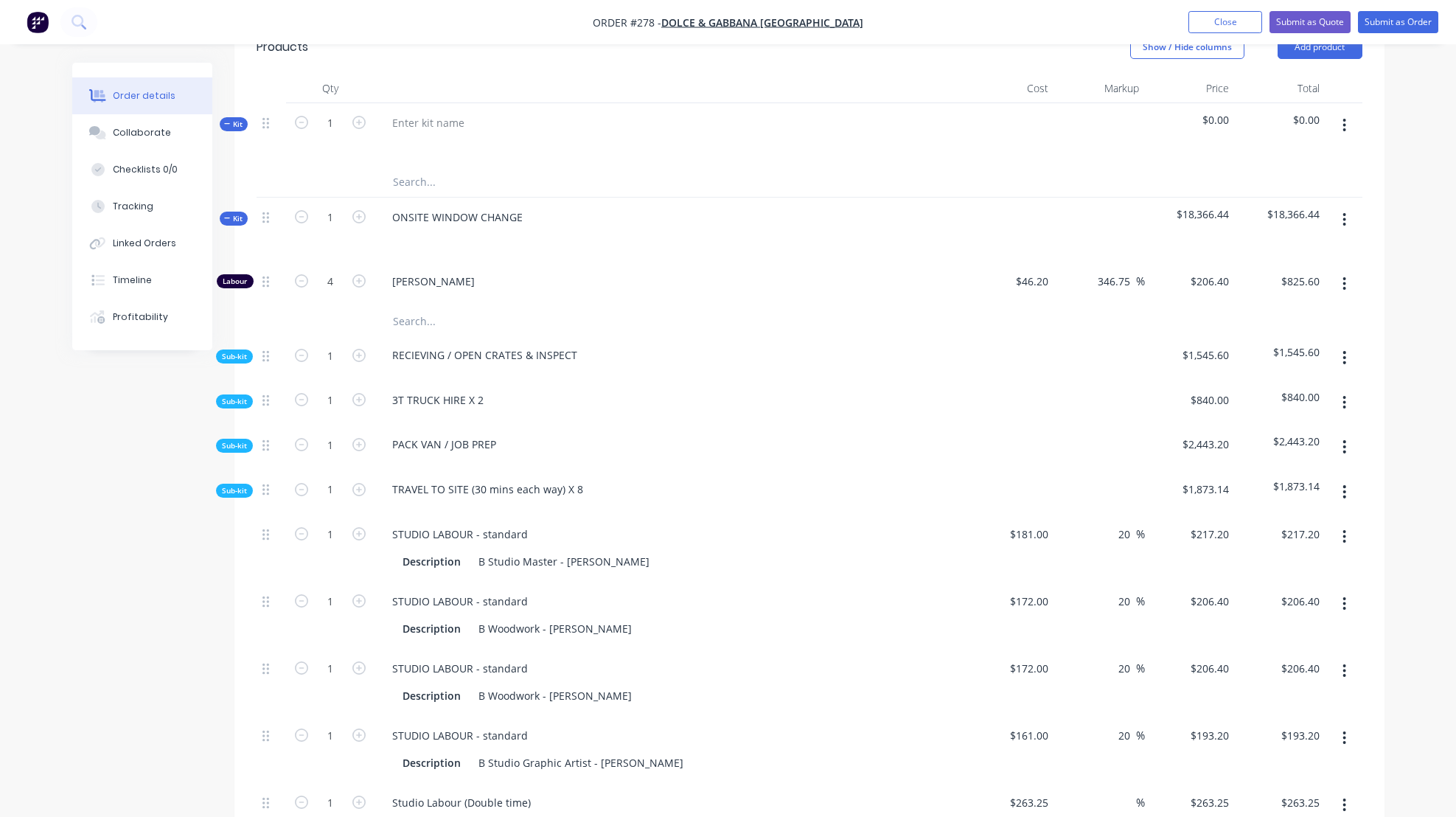
scroll to position [352, 0]
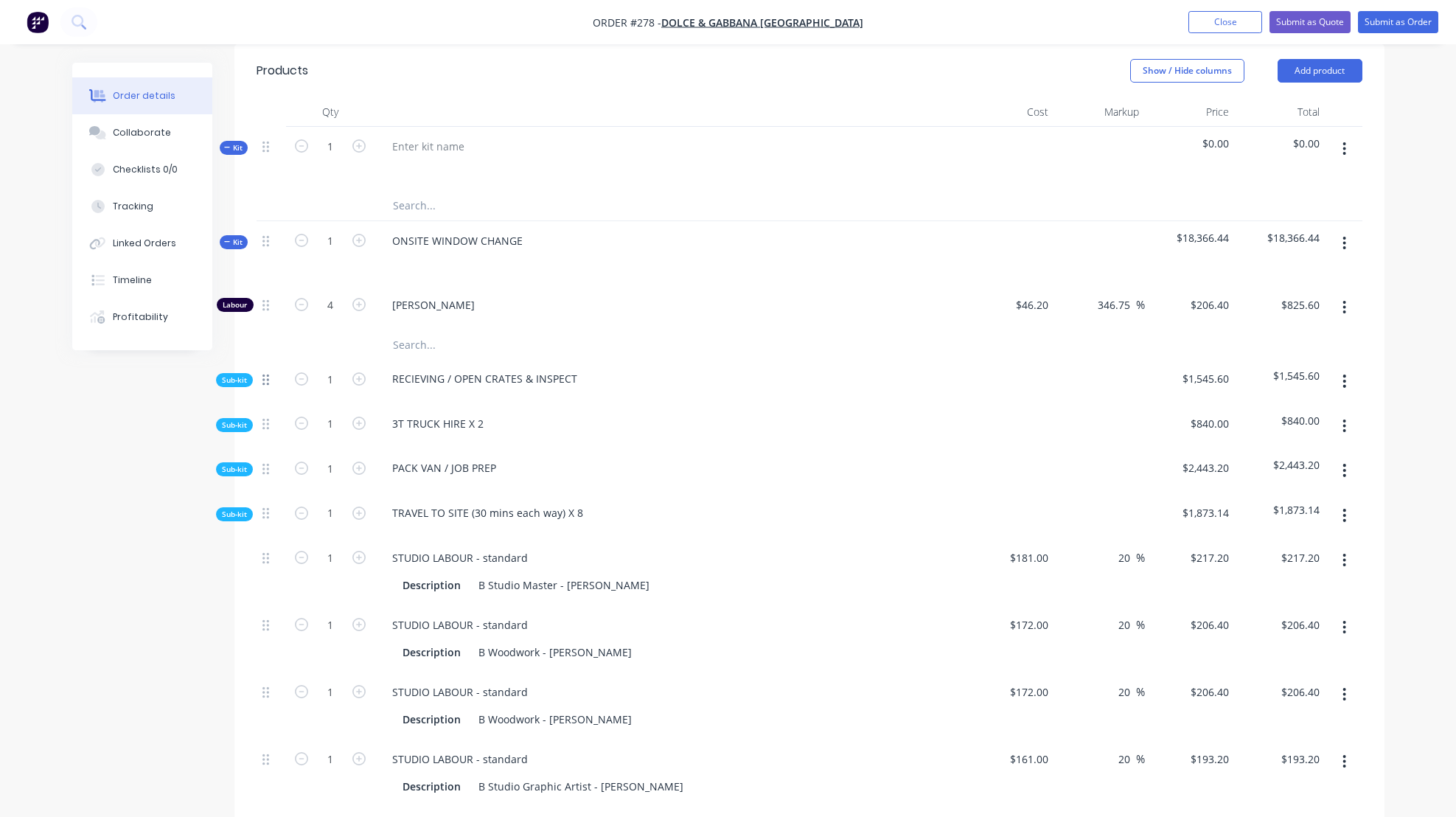
click at [266, 385] on icon at bounding box center [265, 379] width 6 height 11
click at [236, 385] on span "Sub-kit" at bounding box center [234, 380] width 25 height 11
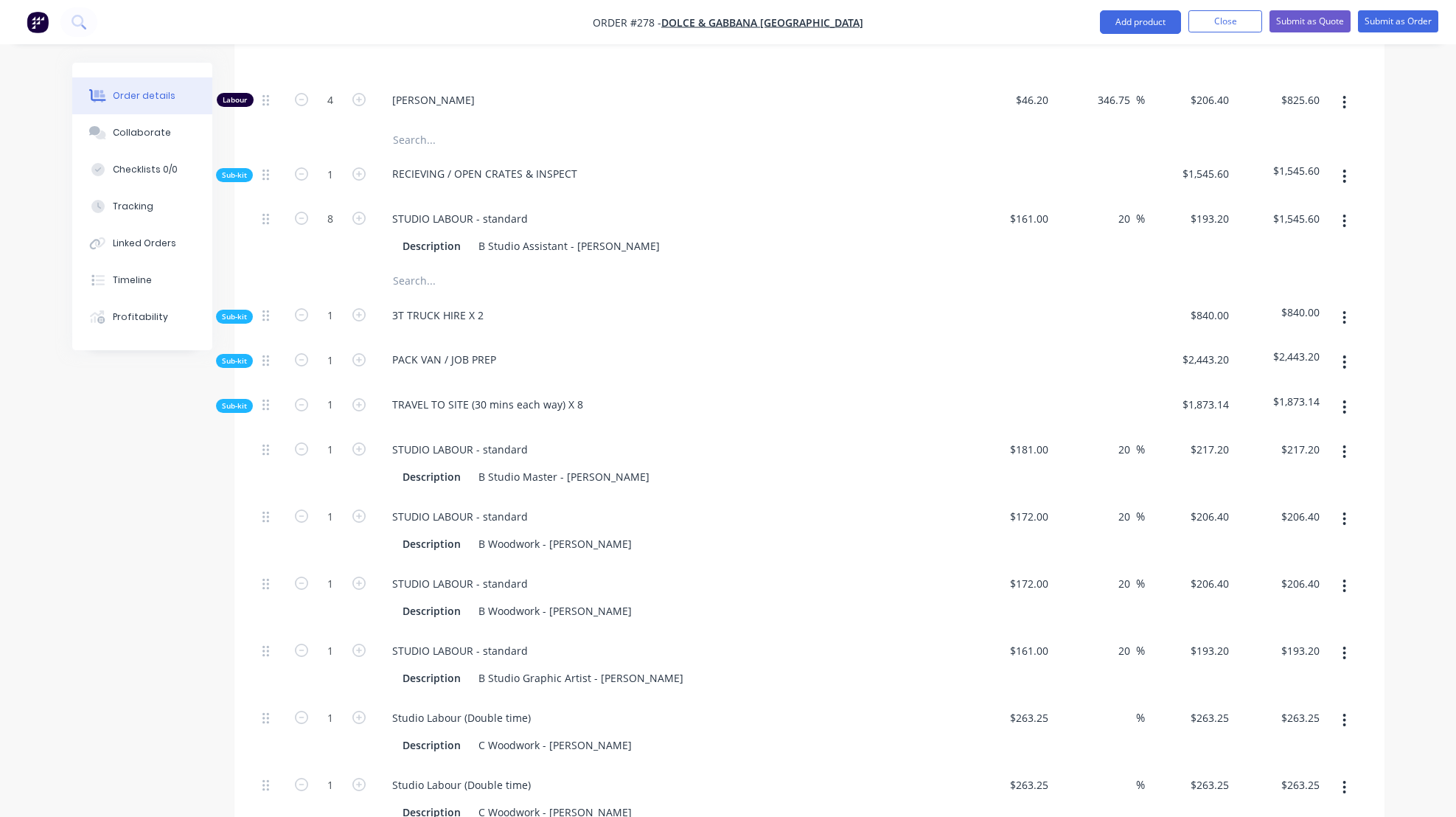
scroll to position [560, 0]
click at [267, 364] on icon at bounding box center [265, 357] width 6 height 13
click at [264, 364] on icon at bounding box center [265, 357] width 6 height 13
click at [241, 363] on span "Sub-kit" at bounding box center [234, 358] width 25 height 11
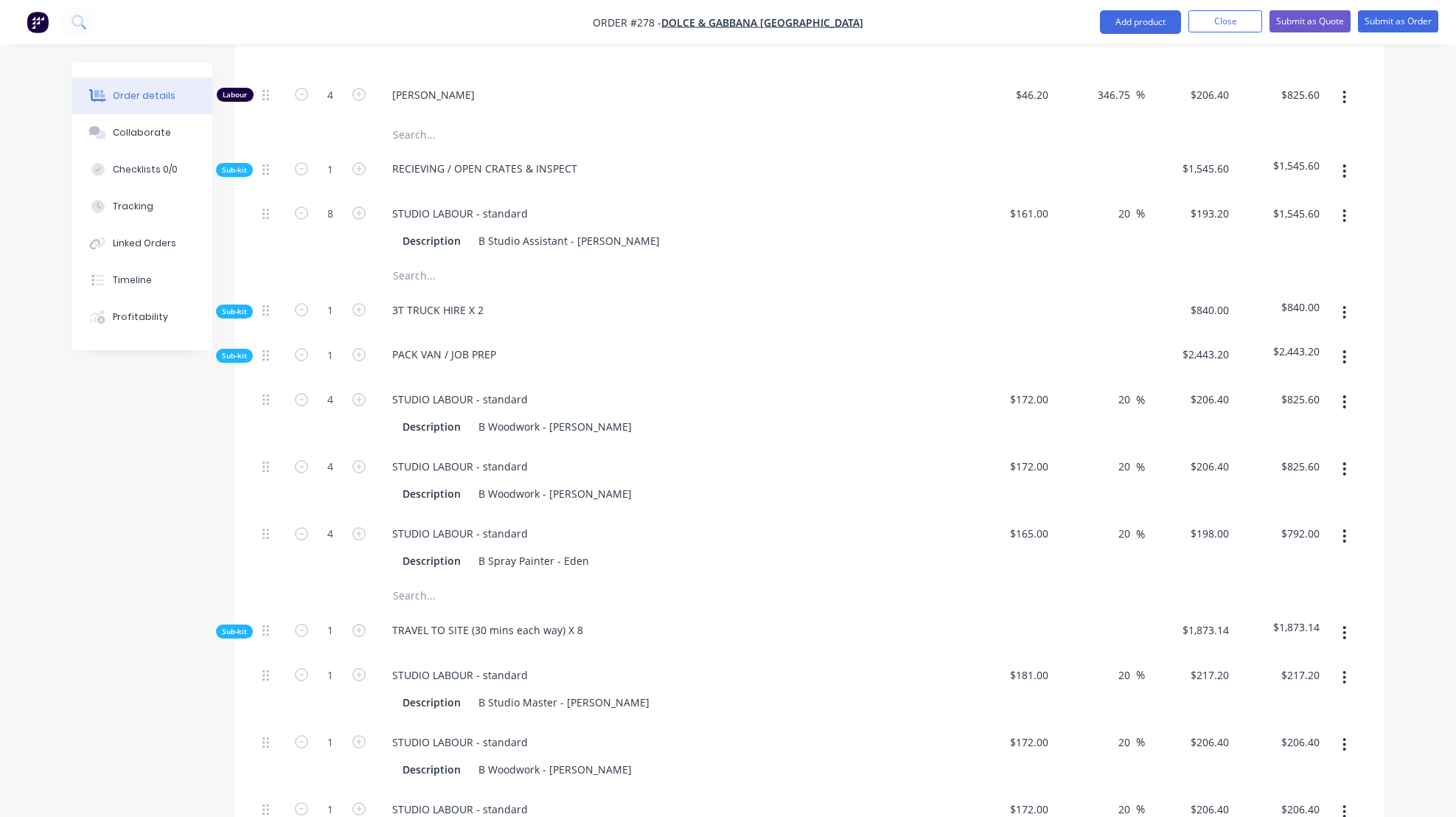
scroll to position [563, 0]
click at [235, 361] on span "Sub-kit" at bounding box center [234, 355] width 25 height 11
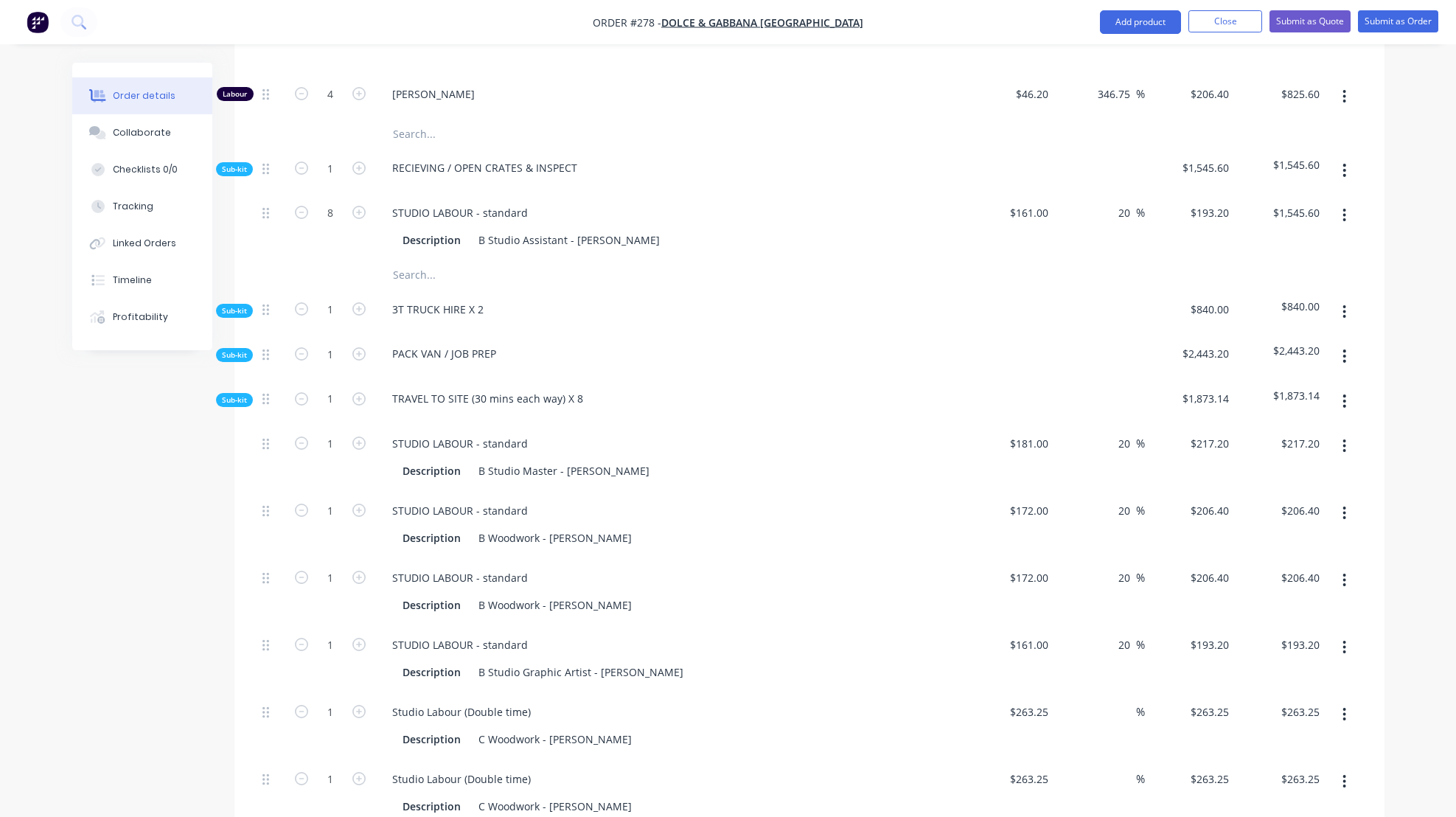
click at [231, 175] on span "Sub-kit" at bounding box center [234, 169] width 25 height 11
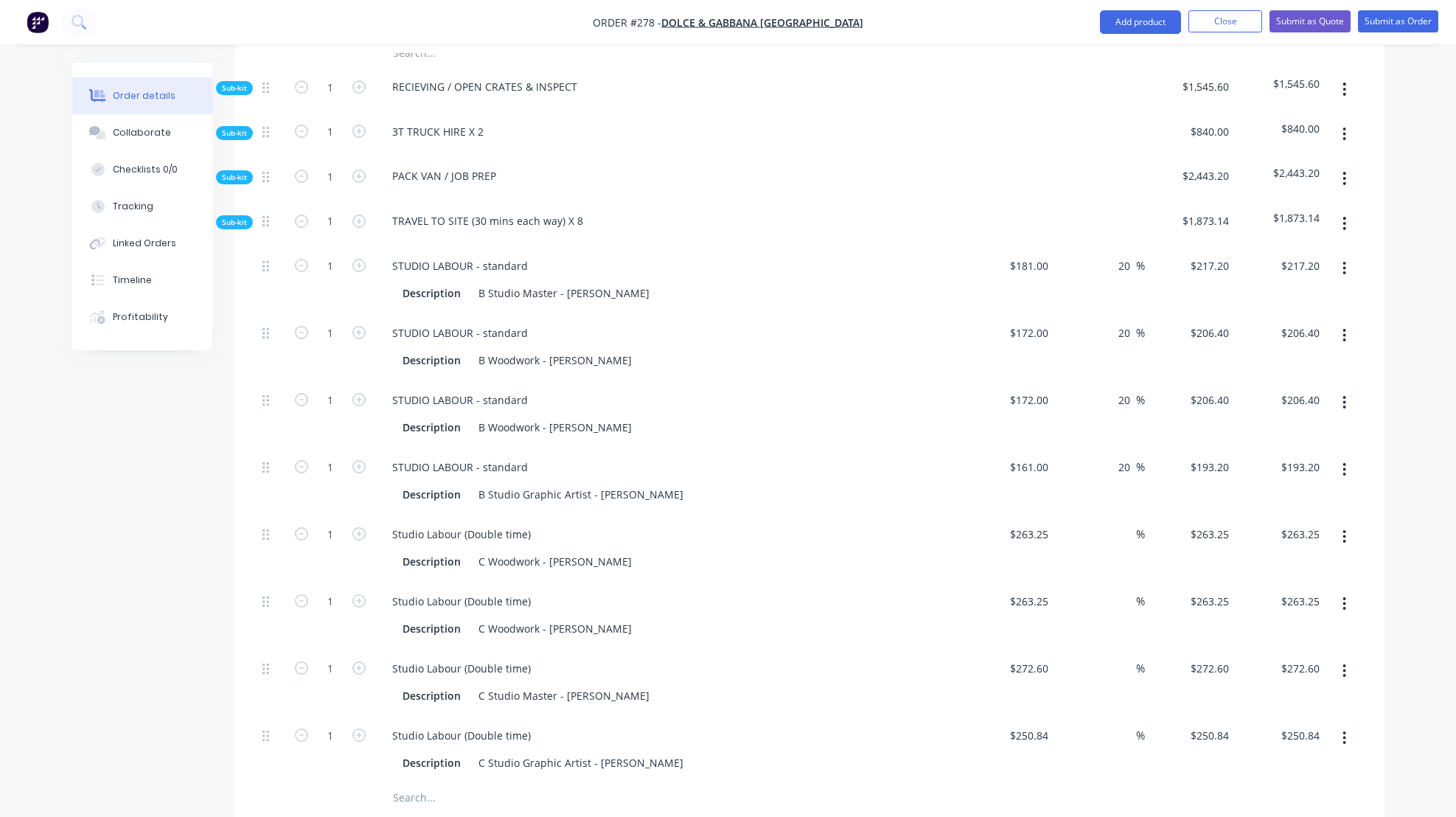
scroll to position [642, 0]
drag, startPoint x: 326, startPoint y: 282, endPoint x: 339, endPoint y: 282, distance: 13.0
click at [339, 280] on input "1" at bounding box center [330, 269] width 39 height 22
click at [792, 374] on div "Description B Woodwork - [PERSON_NAME]" at bounding box center [666, 362] width 540 height 21
drag, startPoint x: 327, startPoint y: 687, endPoint x: 335, endPoint y: 686, distance: 8.1
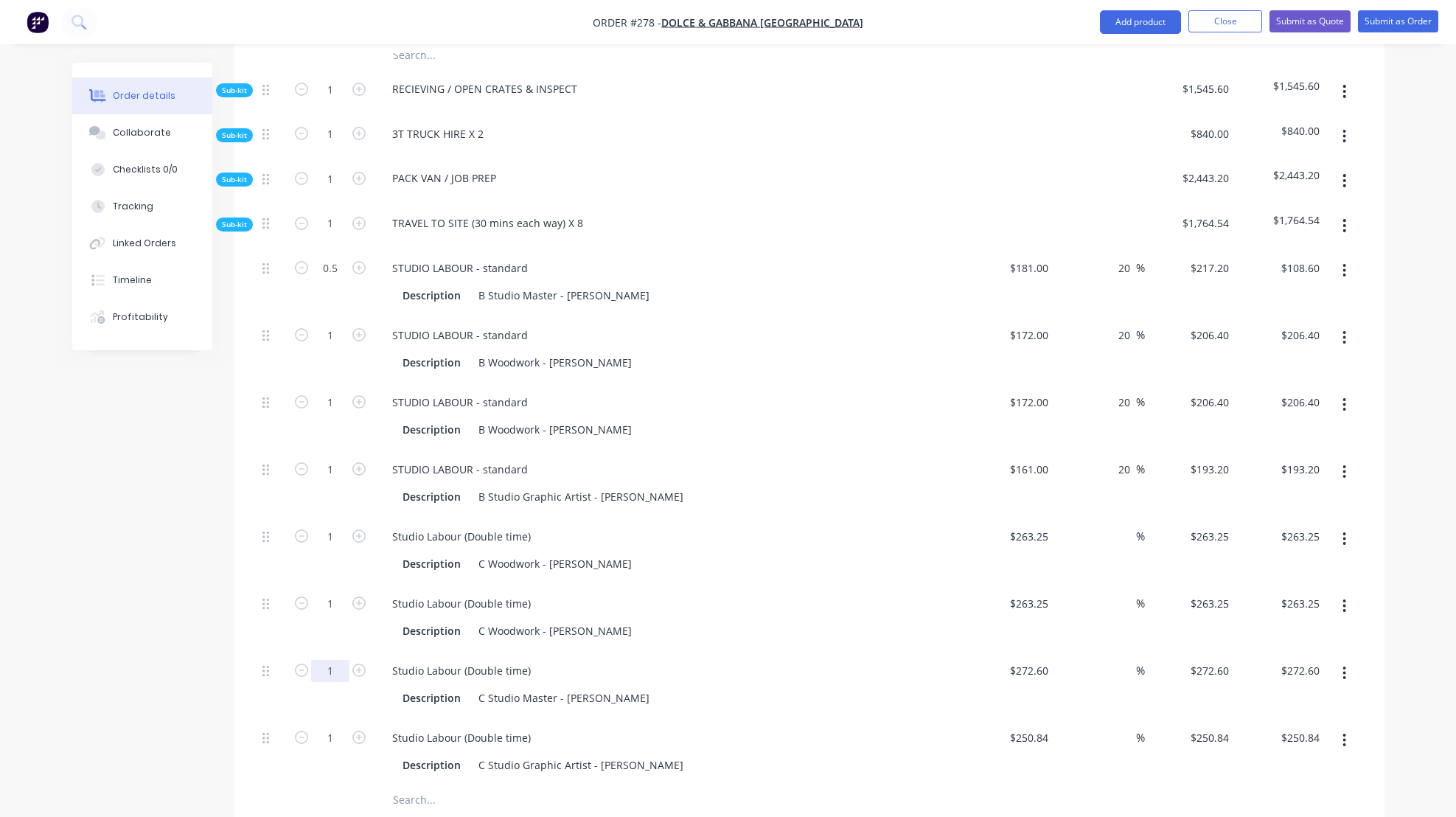
click at [335, 280] on input "1" at bounding box center [330, 269] width 39 height 22
click at [789, 640] on div "Description C Woodwork - [PERSON_NAME]" at bounding box center [666, 630] width 540 height 21
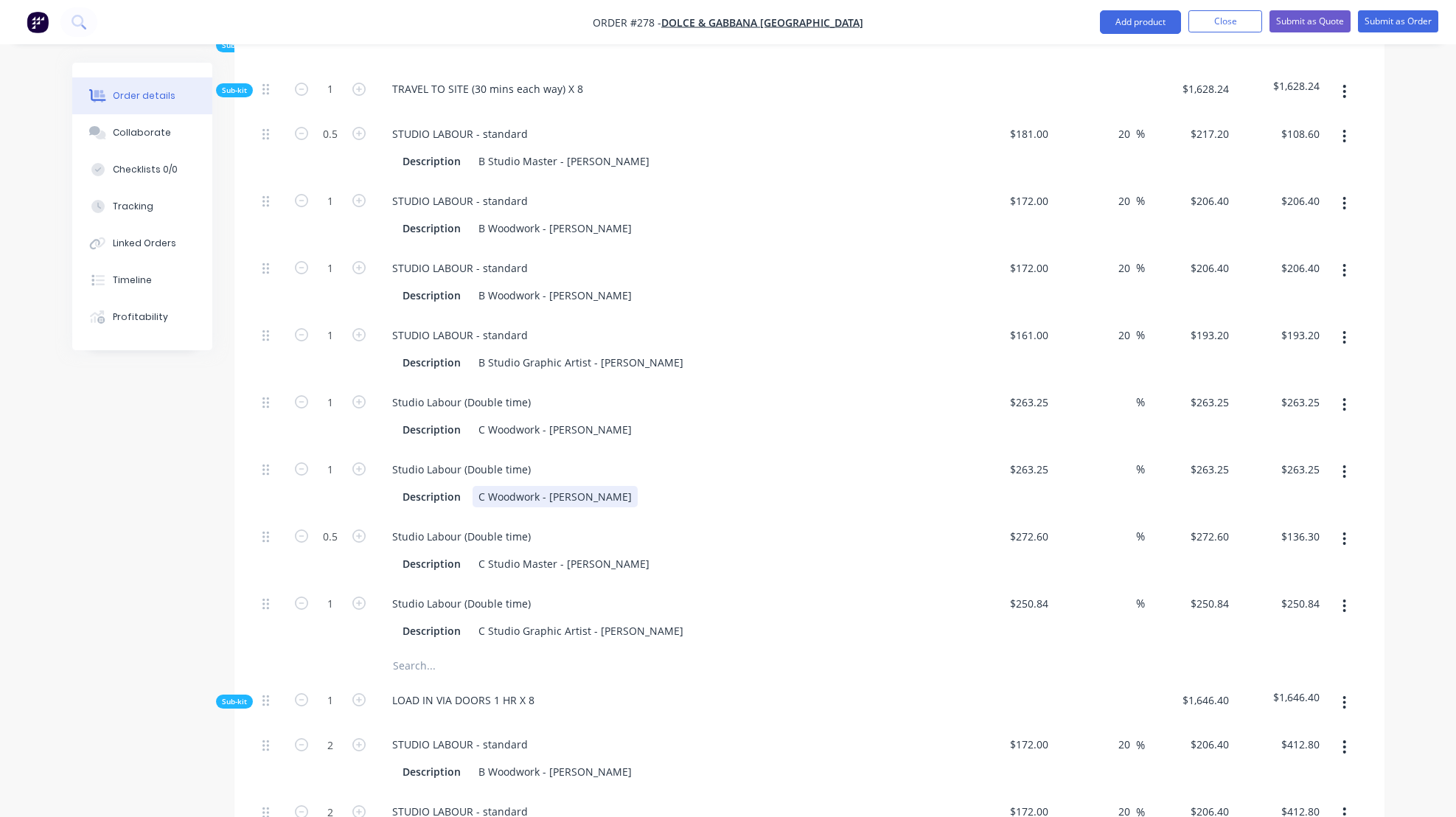
scroll to position [774, 0]
drag, startPoint x: 329, startPoint y: 487, endPoint x: 339, endPoint y: 488, distance: 10.0
click at [341, 147] on input "1" at bounding box center [330, 136] width 39 height 22
click at [820, 375] on div "Description B Studio Graphic Artist - [PERSON_NAME]" at bounding box center [666, 364] width 540 height 21
click at [716, 298] on div "STUDIO LABOUR - standard Description B Woodwork - Ben" at bounding box center [669, 283] width 590 height 67
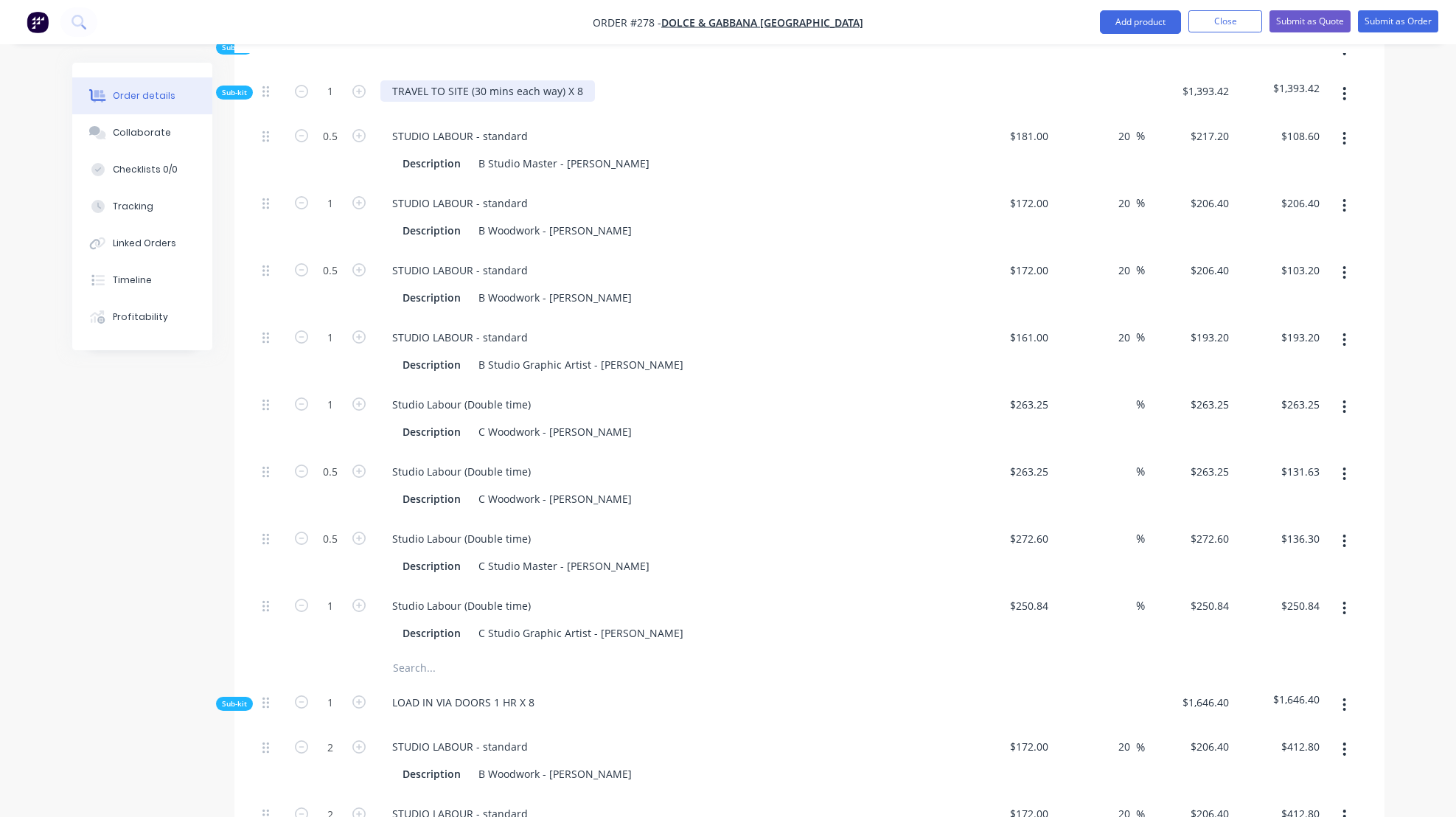
click at [571, 102] on div "TRAVEL TO SITE (30 mins each way) X 8" at bounding box center [487, 90] width 214 height 21
click at [578, 102] on div "TRAVEL TO SITE (30 mins each way) X 8" at bounding box center [487, 90] width 214 height 21
click at [703, 231] on div "STUDIO LABOUR - standard Description B Woodwork - [PERSON_NAME]" at bounding box center [669, 217] width 590 height 67
click at [243, 98] on span "Sub-kit" at bounding box center [234, 93] width 25 height 11
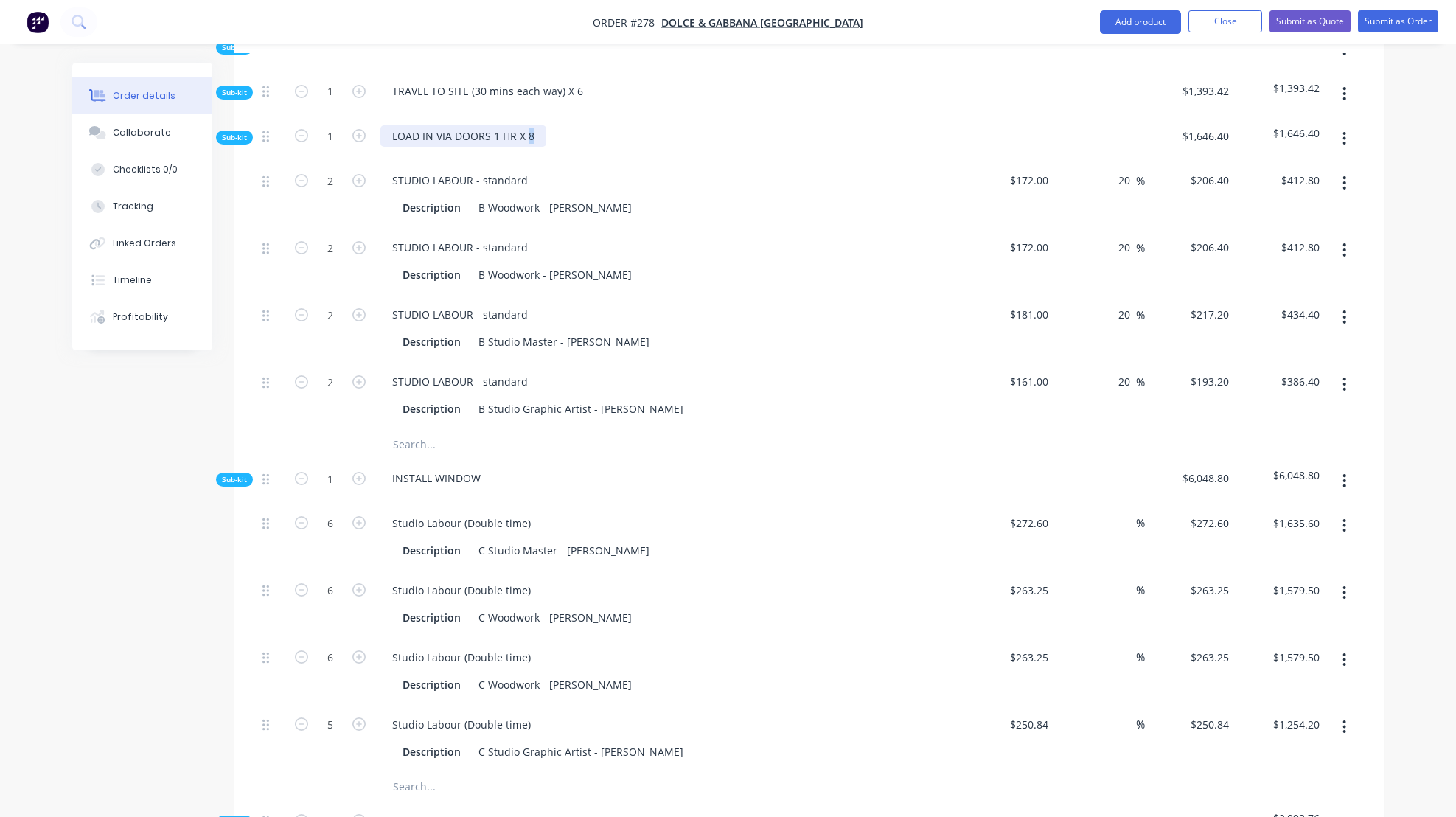
click at [531, 146] on div "LOAD IN VIA DOORS 1 HR X 8" at bounding box center [464, 135] width 166 height 21
click at [734, 285] on div "Description B Woodwork - [PERSON_NAME]" at bounding box center [666, 274] width 540 height 21
click at [332, 191] on input "2" at bounding box center [330, 180] width 39 height 22
click at [694, 228] on div "STUDIO LABOUR - standard Description B Woodwork - [PERSON_NAME]" at bounding box center [669, 194] width 590 height 67
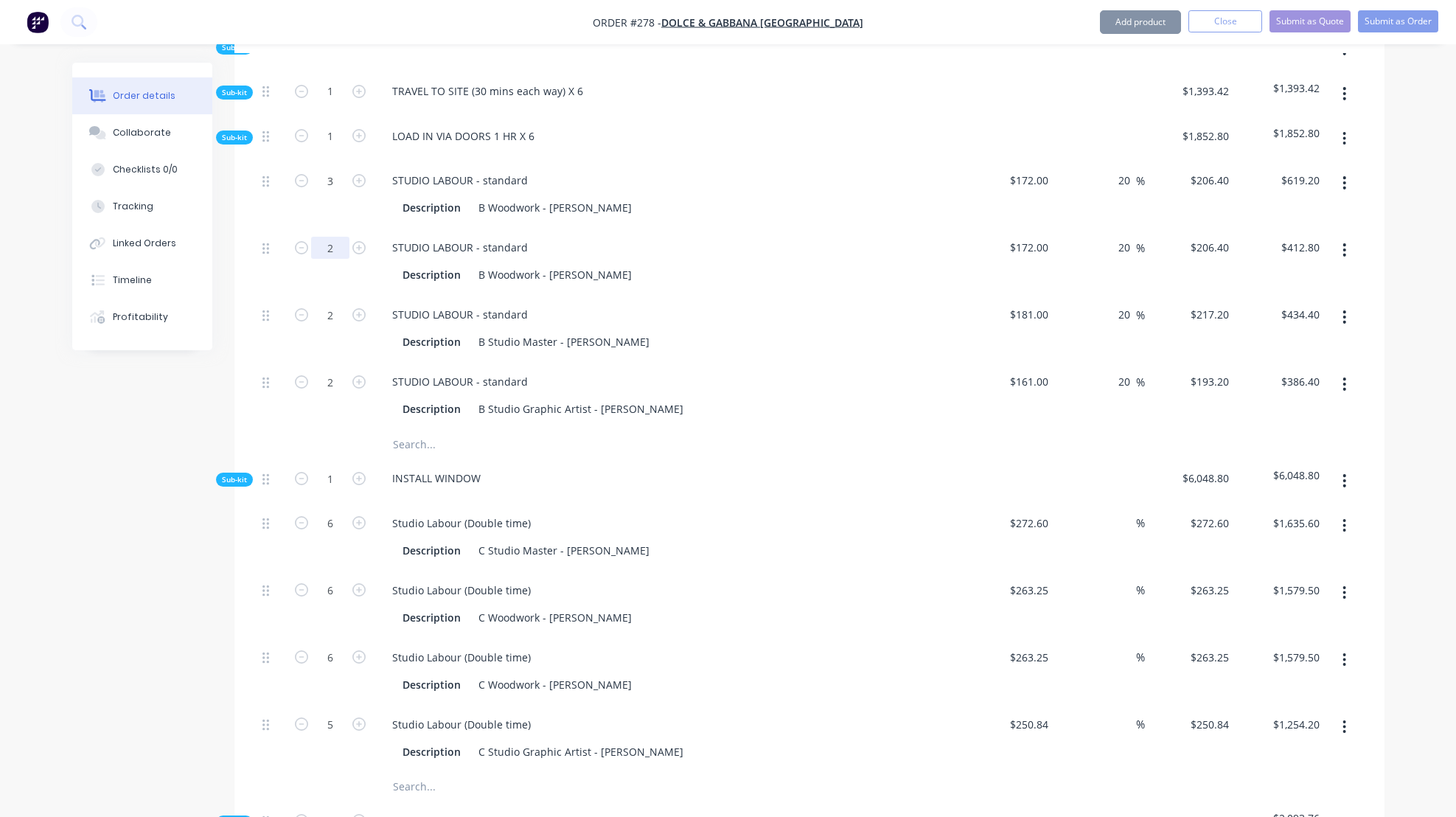
click at [333, 191] on input "2" at bounding box center [330, 180] width 39 height 22
click at [711, 362] on div "STUDIO LABOUR - standard Description B Studio Master - [PERSON_NAME]" at bounding box center [669, 328] width 590 height 67
click at [1345, 325] on icon "button" at bounding box center [1344, 317] width 4 height 17
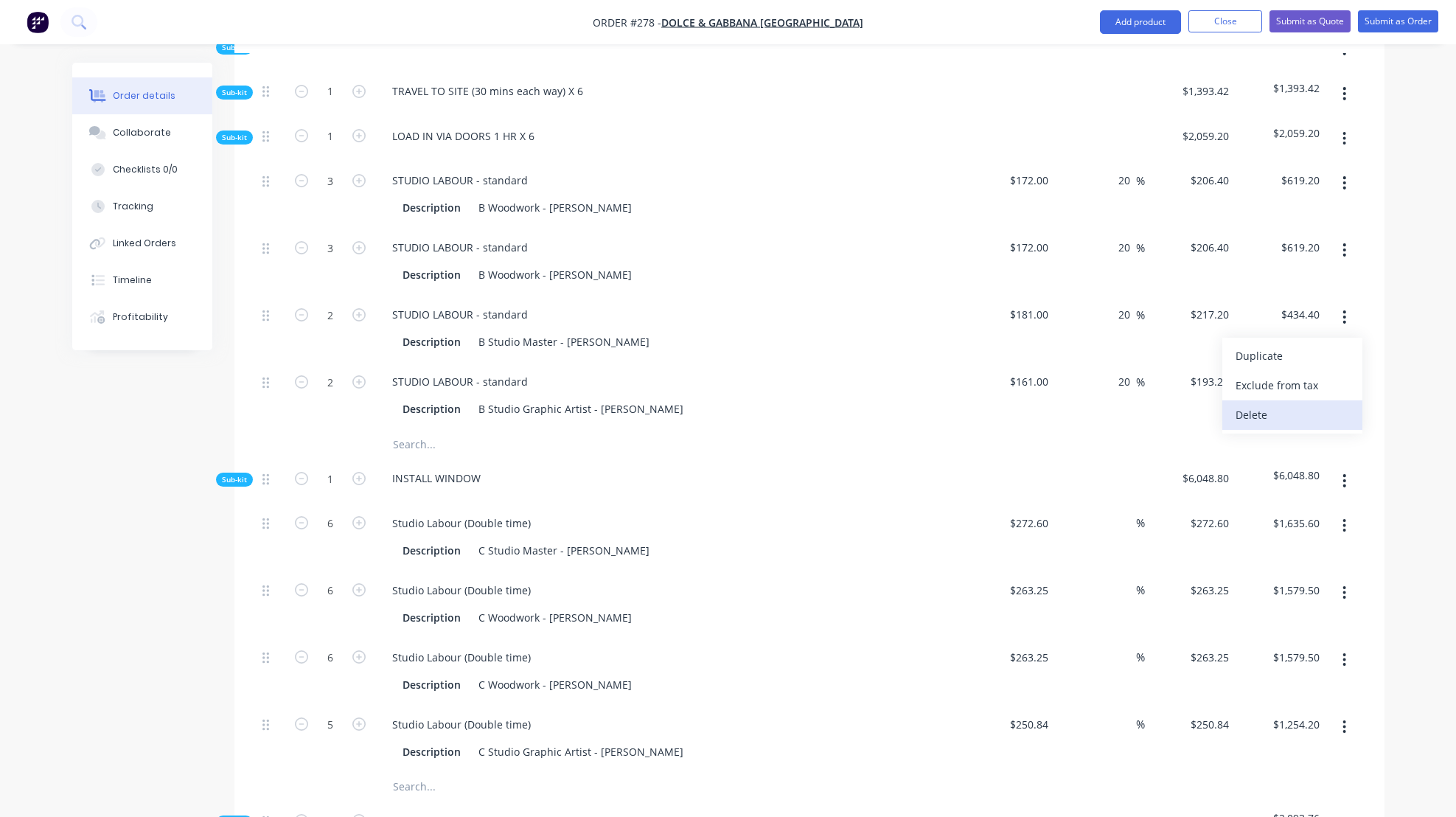
click at [1259, 425] on div "Delete" at bounding box center [1291, 414] width 113 height 21
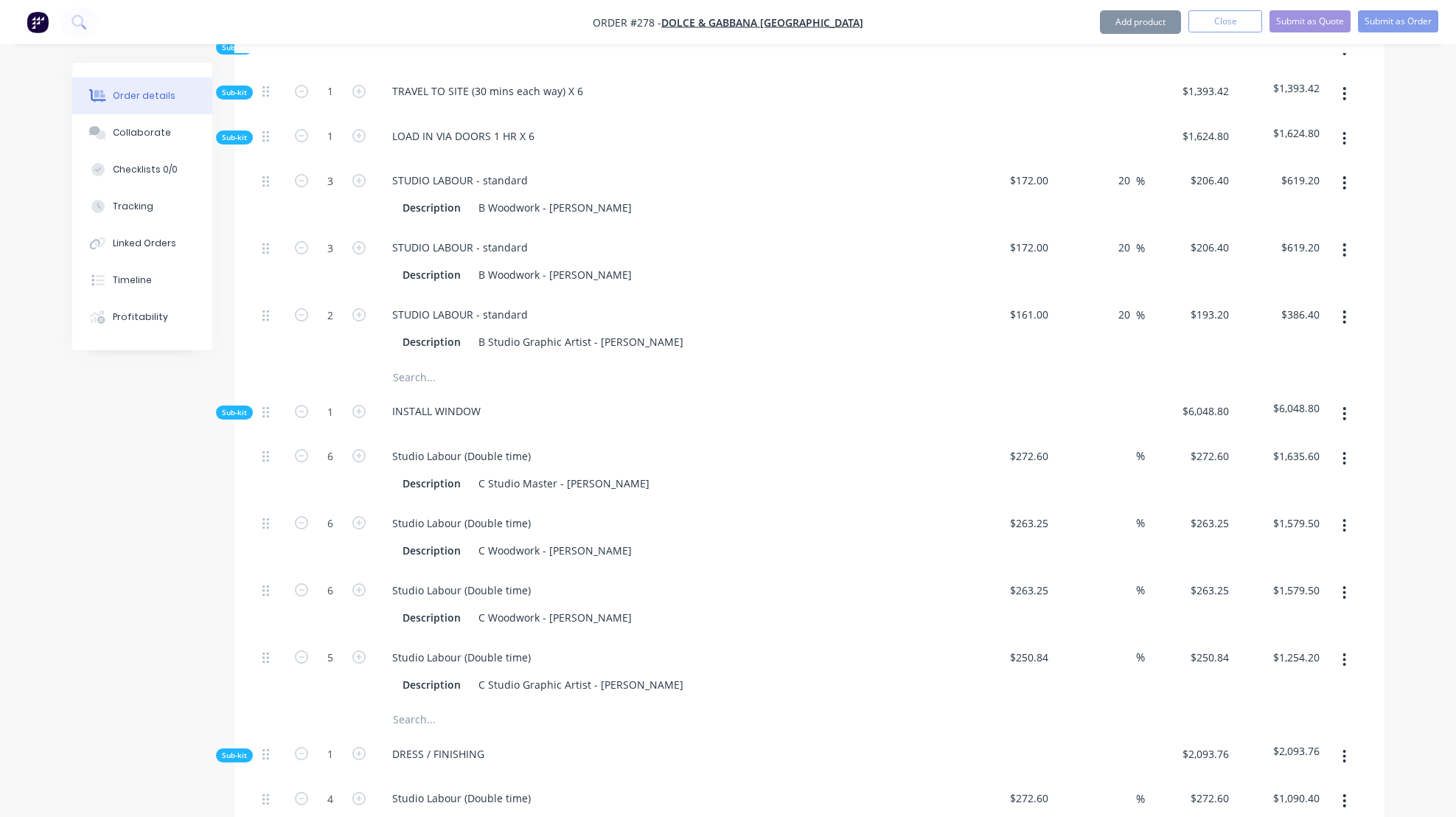
click at [1343, 324] on icon "button" at bounding box center [1344, 316] width 3 height 13
click at [1267, 425] on div "Delete" at bounding box center [1291, 414] width 113 height 21
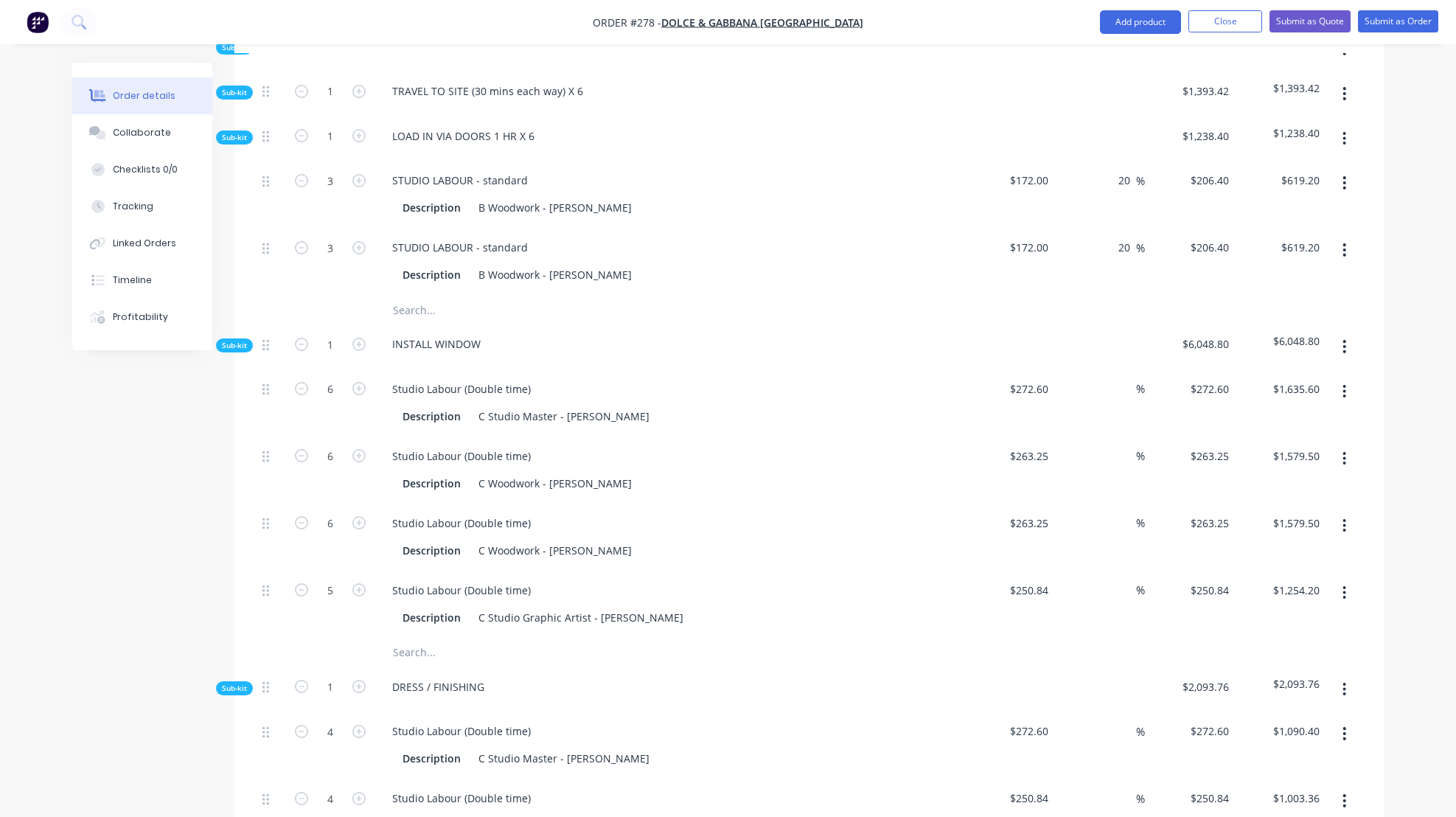
click at [740, 370] on div "INSTALL WINDOW" at bounding box center [669, 347] width 590 height 45
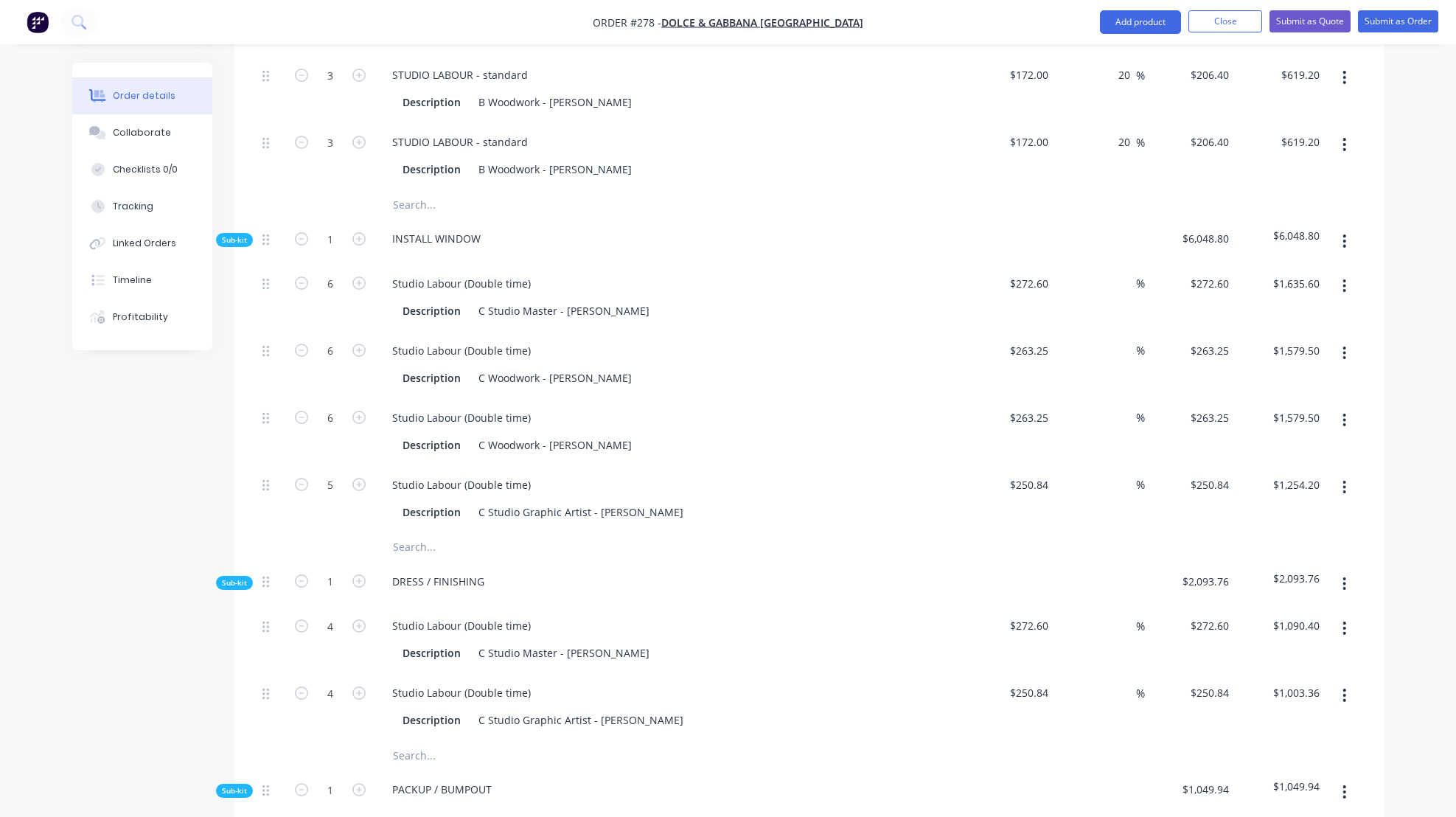
scroll to position [881, 0]
drag, startPoint x: 434, startPoint y: 256, endPoint x: 478, endPoint y: 258, distance: 44.0
click at [479, 247] on div "INSTALL WINDOW" at bounding box center [437, 236] width 112 height 21
click at [724, 355] on div "Studio Labour (Double time)" at bounding box center [670, 349] width 578 height 21
click at [330, 85] on input "6" at bounding box center [330, 74] width 39 height 22
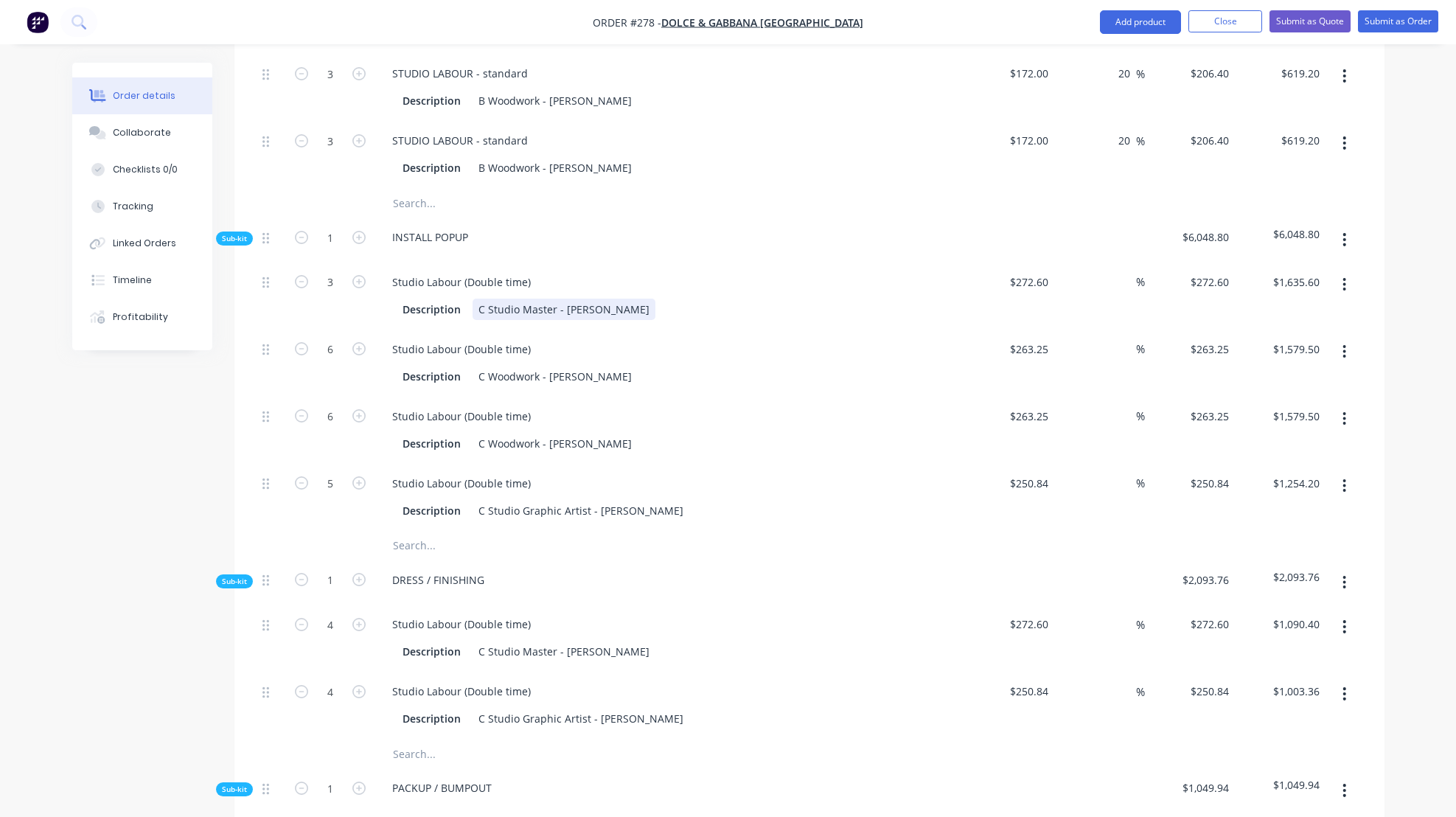
click at [700, 320] on div "Description C Studio Master - [PERSON_NAME]" at bounding box center [666, 309] width 540 height 21
click at [335, 85] on input "6" at bounding box center [330, 74] width 39 height 22
click at [789, 427] on div "Studio Labour (Double time)" at bounding box center [670, 416] width 578 height 21
click at [333, 85] on input "6" at bounding box center [330, 74] width 39 height 22
click at [791, 453] on div "Description C Woodwork - [PERSON_NAME]" at bounding box center [666, 443] width 540 height 21
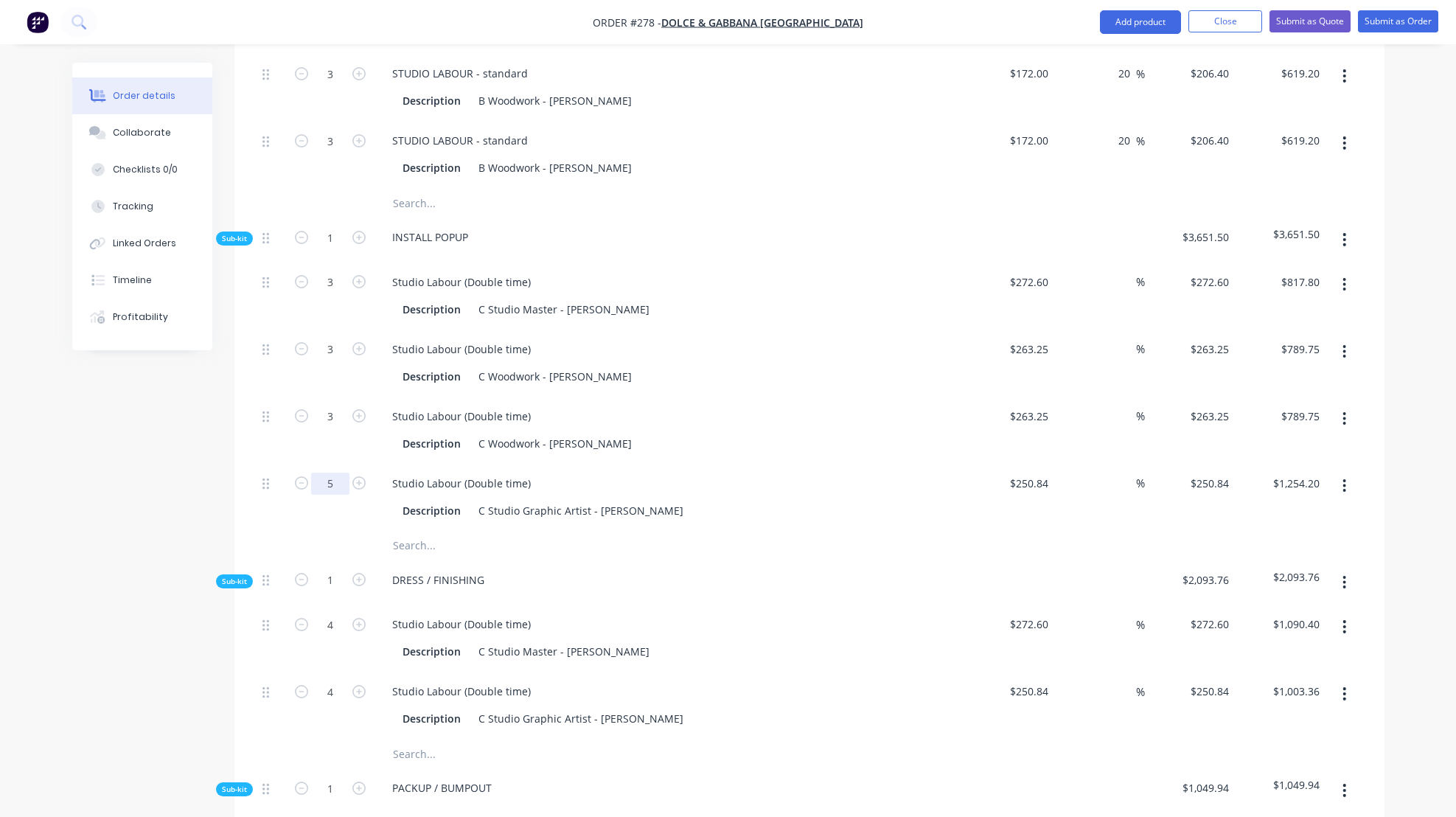
click at [333, 85] on input "5" at bounding box center [330, 74] width 39 height 22
click at [778, 549] on div at bounding box center [602, 546] width 442 height 29
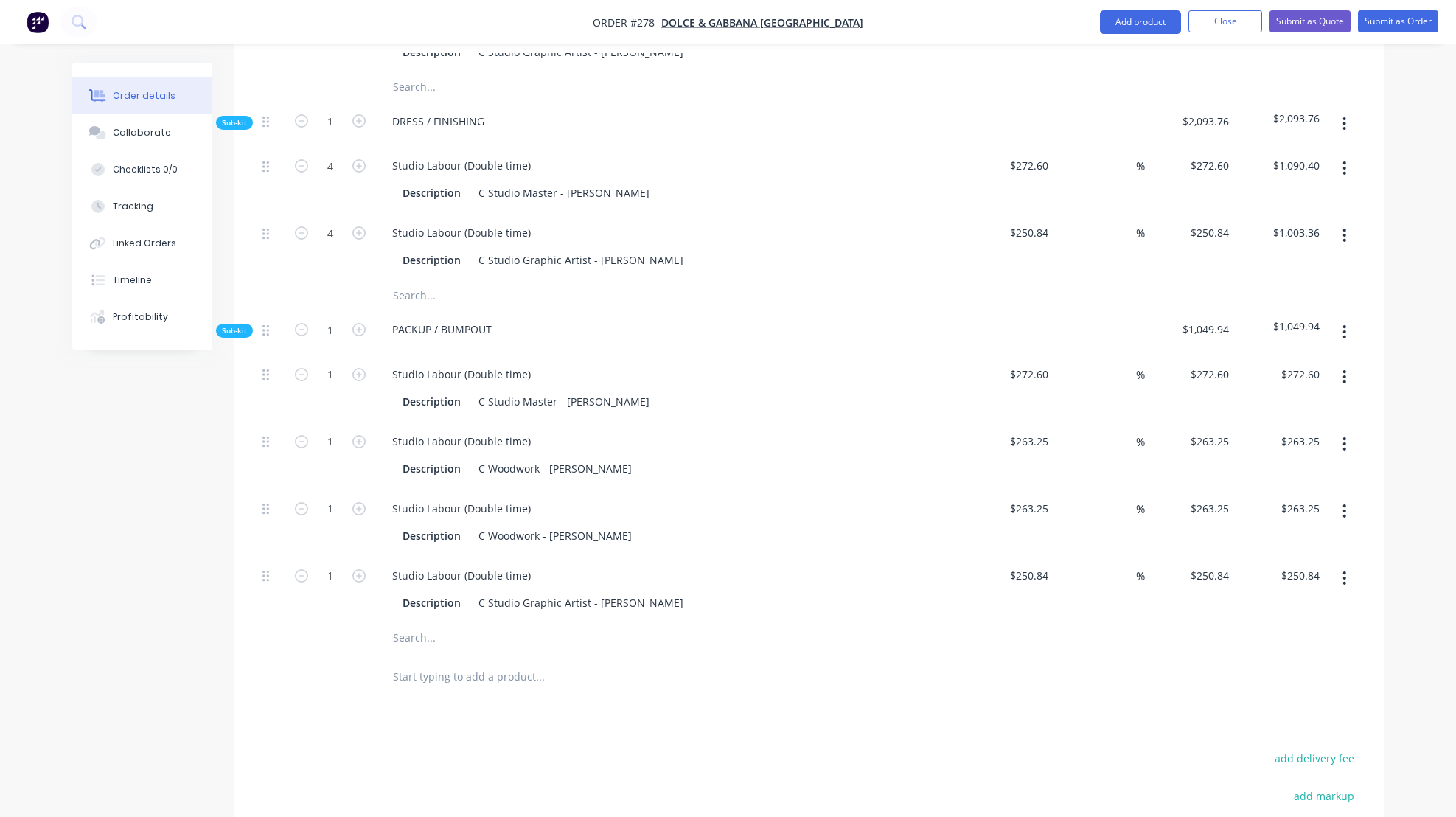
scroll to position [1339, 0]
click at [854, 514] on div "Studio Labour (Double time)" at bounding box center [670, 509] width 578 height 21
click at [846, 512] on div "Studio Labour (Double time) Description C Woodwork - Ben" at bounding box center [669, 523] width 590 height 67
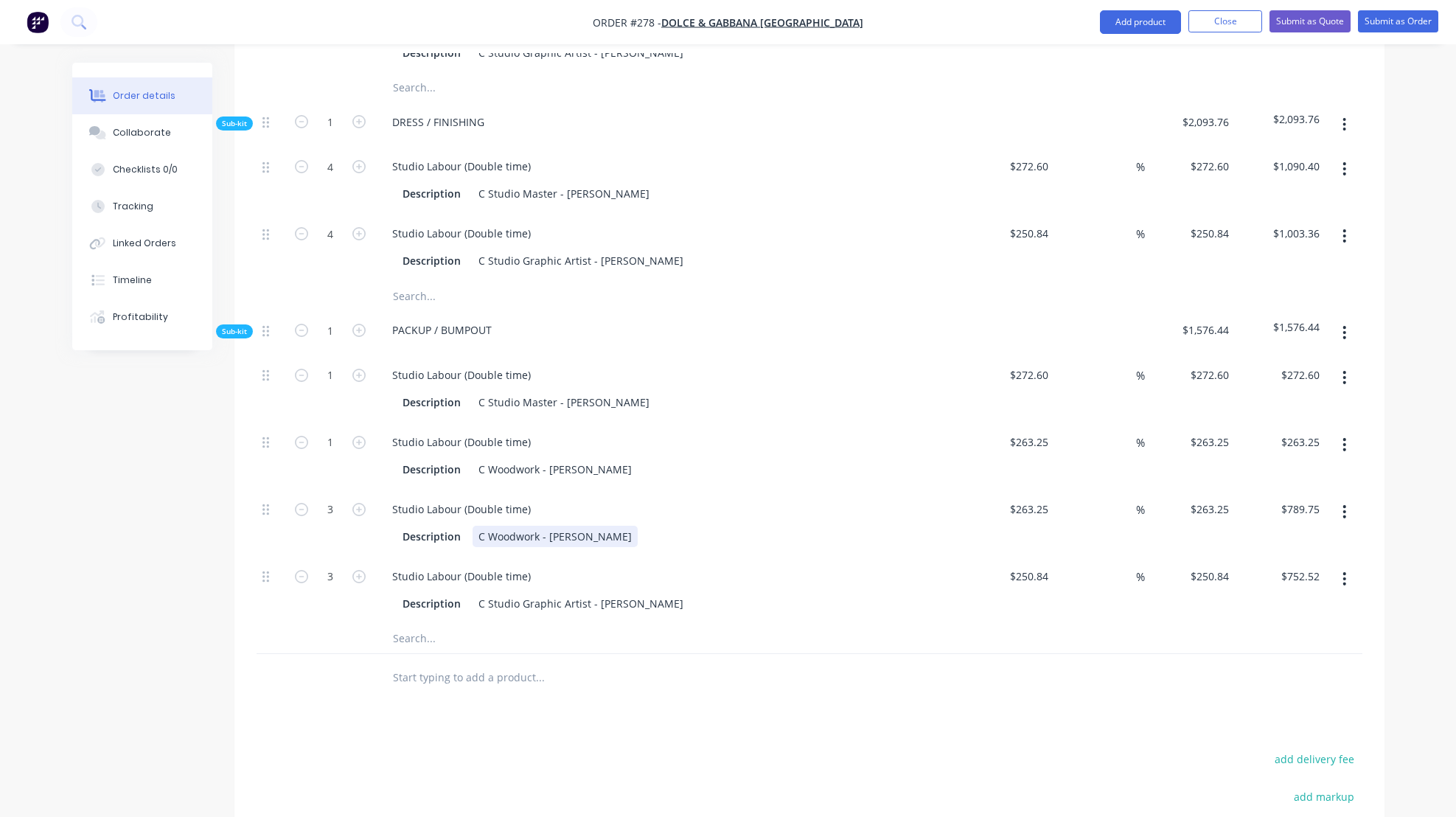
click at [764, 547] on div "Description C Woodwork - [PERSON_NAME]" at bounding box center [666, 535] width 540 height 21
click at [1342, 385] on icon "button" at bounding box center [1344, 378] width 4 height 17
click at [1249, 486] on div "Delete" at bounding box center [1291, 475] width 113 height 21
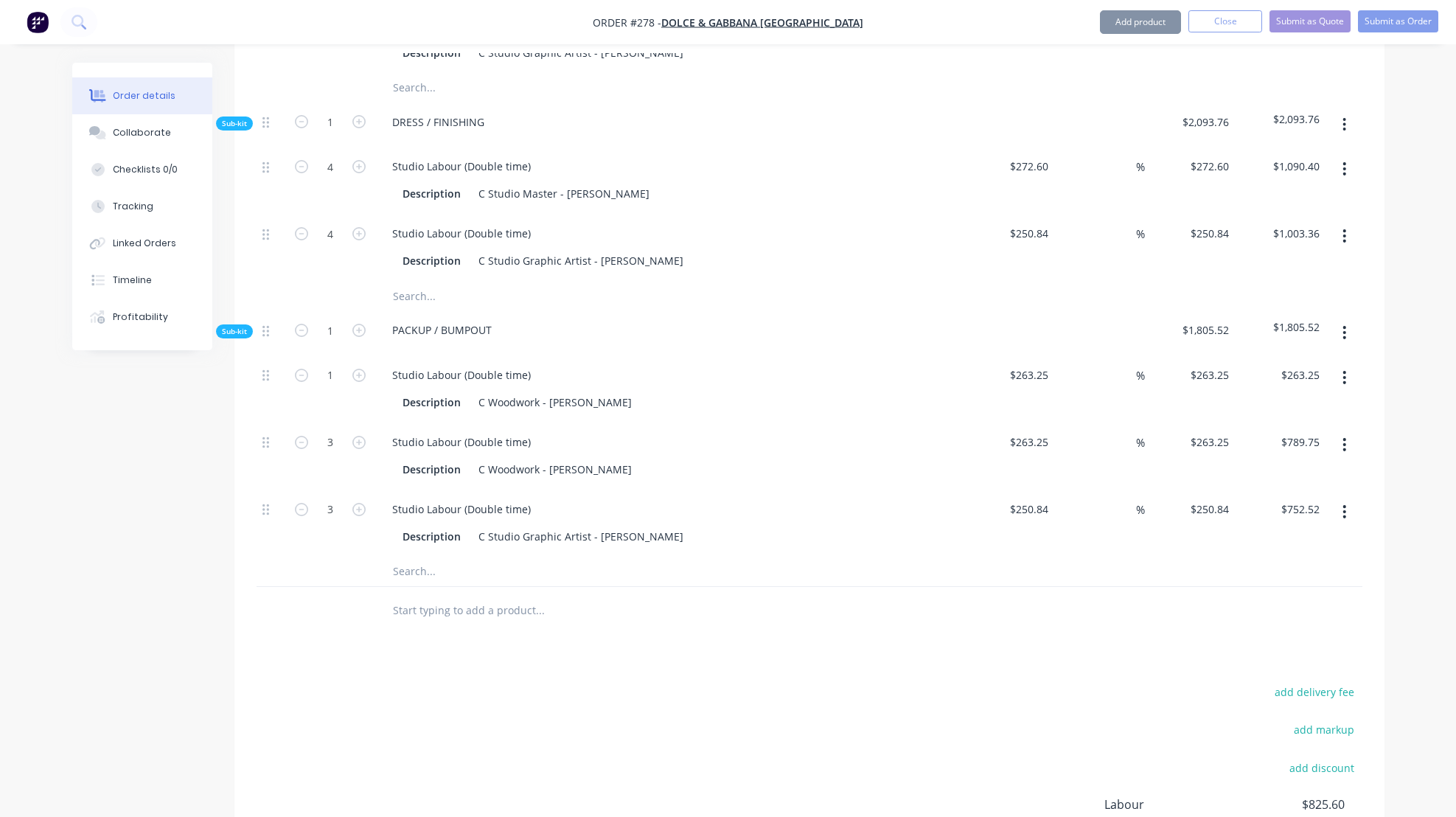
click at [1343, 385] on icon "button" at bounding box center [1344, 378] width 4 height 17
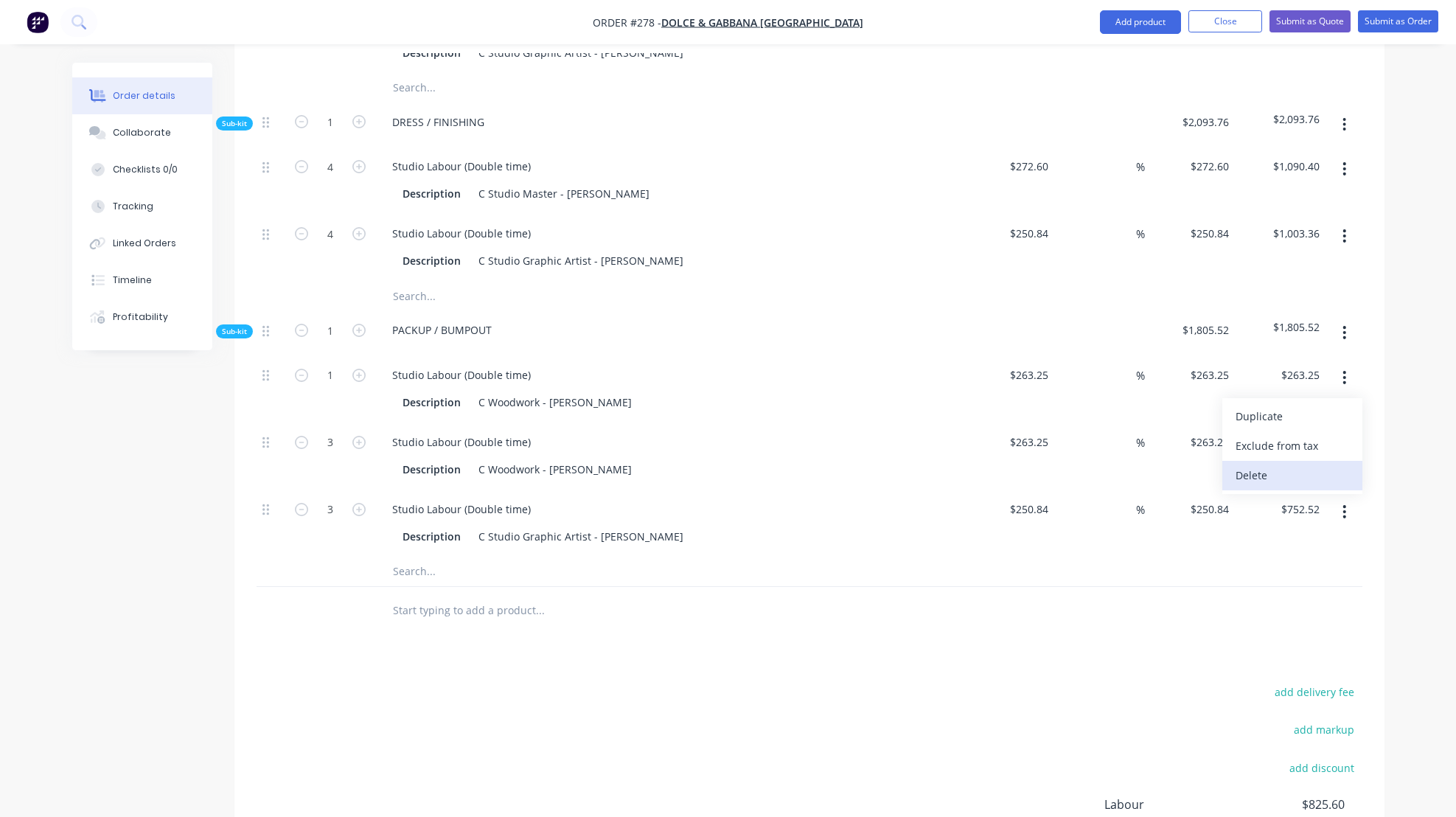
click at [1254, 486] on div "Delete" at bounding box center [1291, 475] width 113 height 21
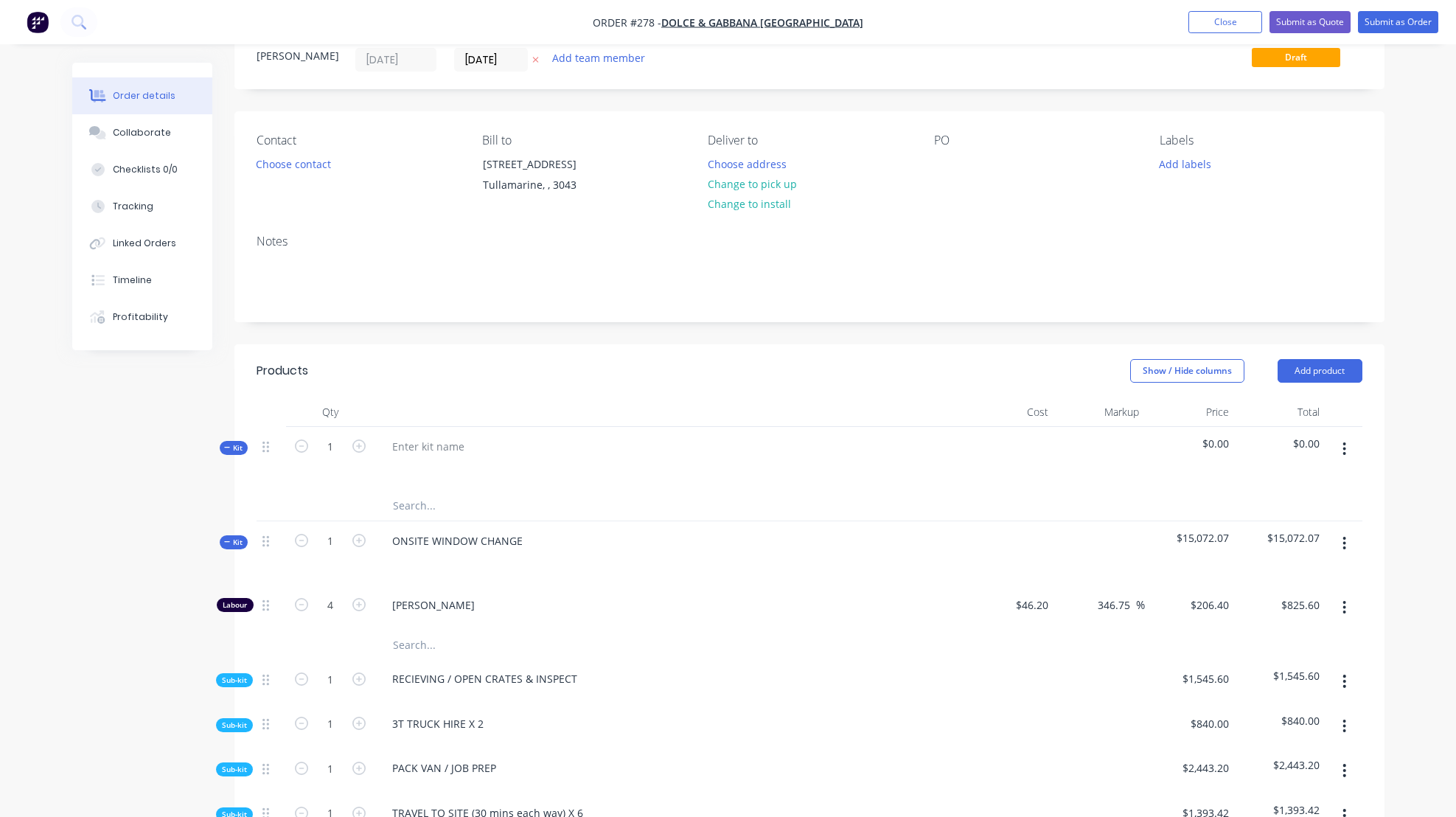
scroll to position [0, 0]
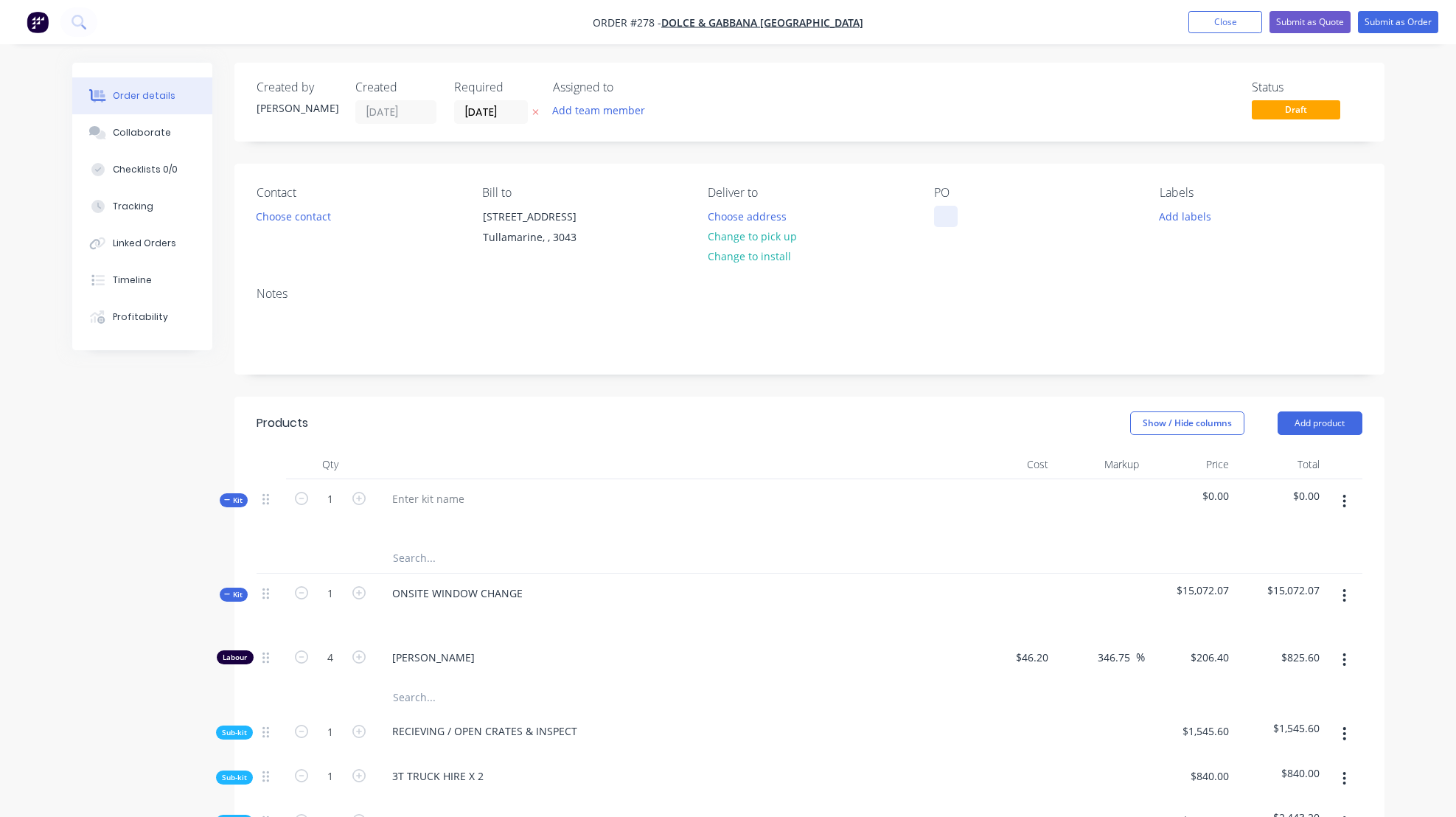
click at [942, 220] on div at bounding box center [946, 216] width 24 height 21
click at [1095, 301] on div "Notes" at bounding box center [809, 293] width 1106 height 14
click at [1300, 21] on button "Submit as Quote" at bounding box center [1310, 22] width 81 height 22
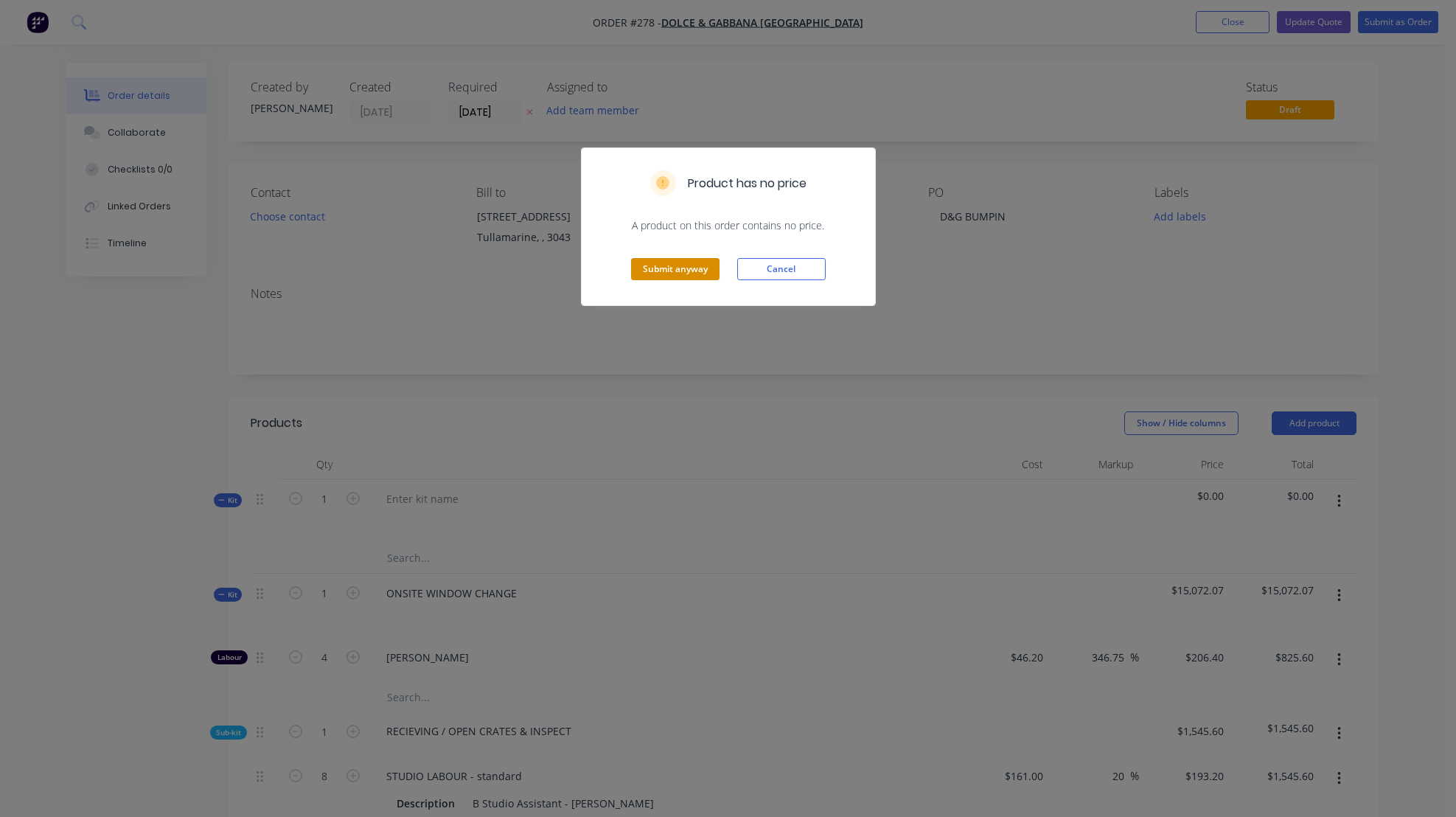
click at [682, 268] on button "Submit anyway" at bounding box center [675, 269] width 88 height 22
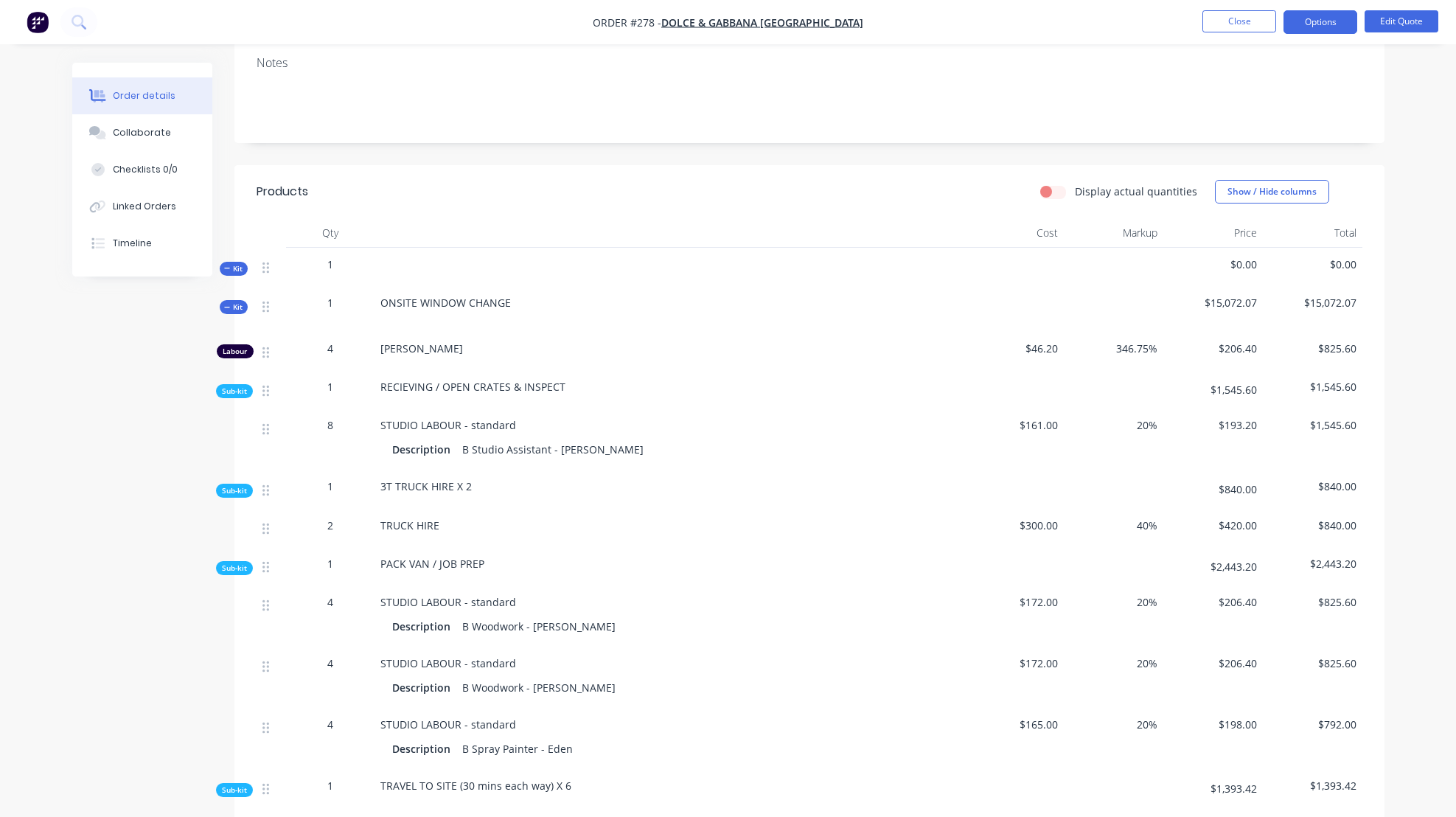
scroll to position [236, 0]
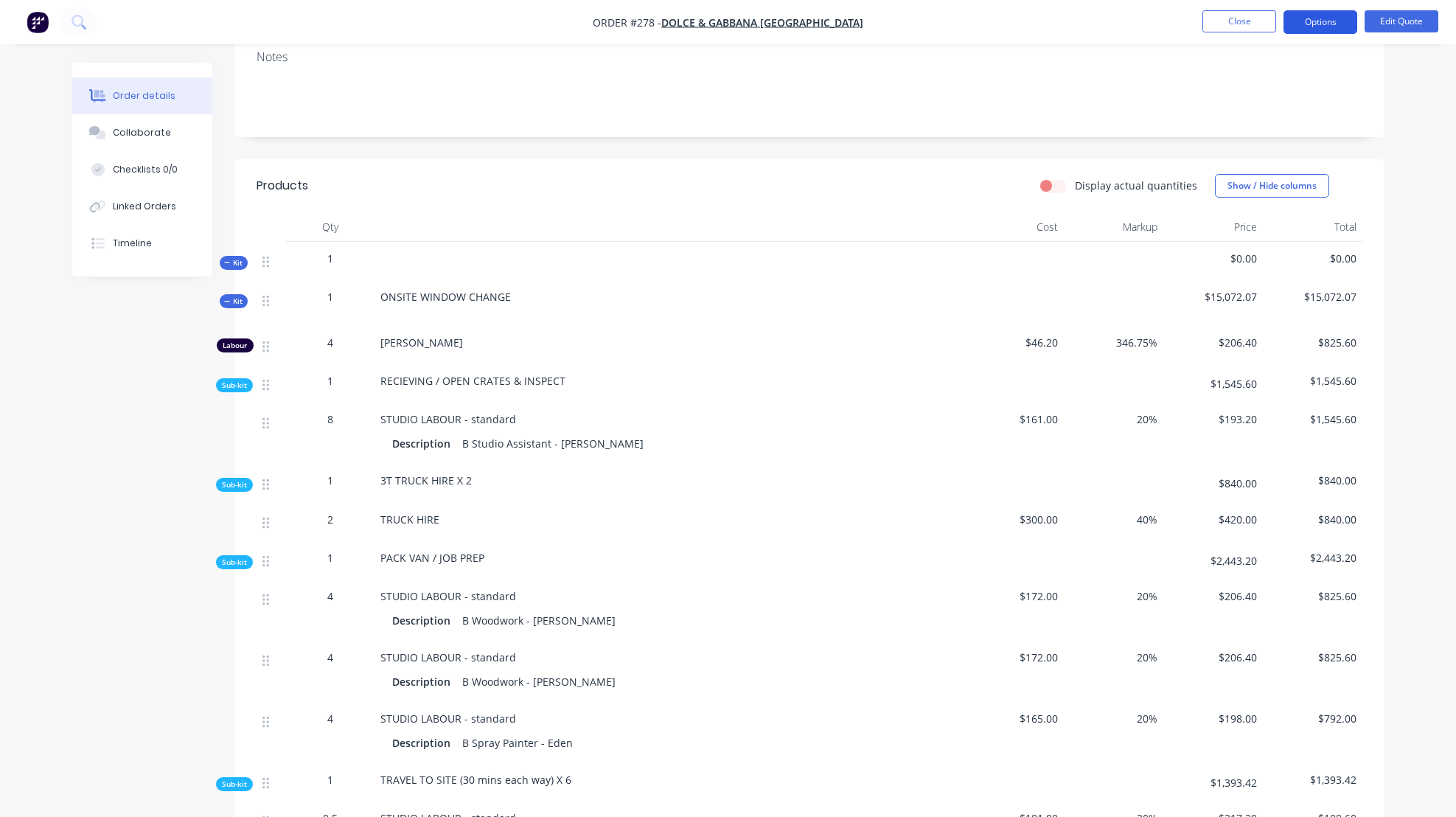
click at [1312, 20] on button "Options" at bounding box center [1320, 22] width 74 height 24
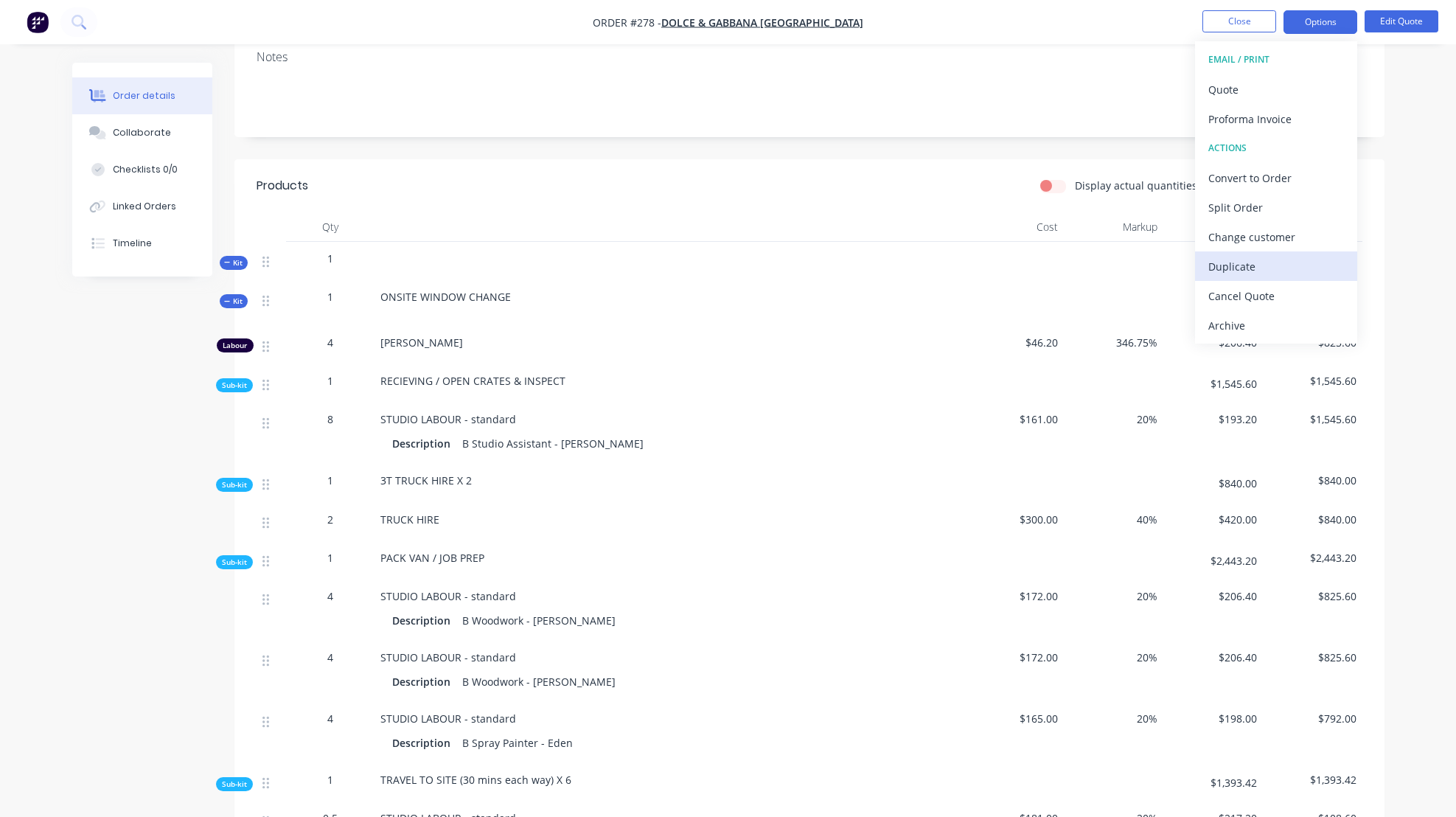
click at [1234, 267] on div "Duplicate" at bounding box center [1276, 266] width 135 height 21
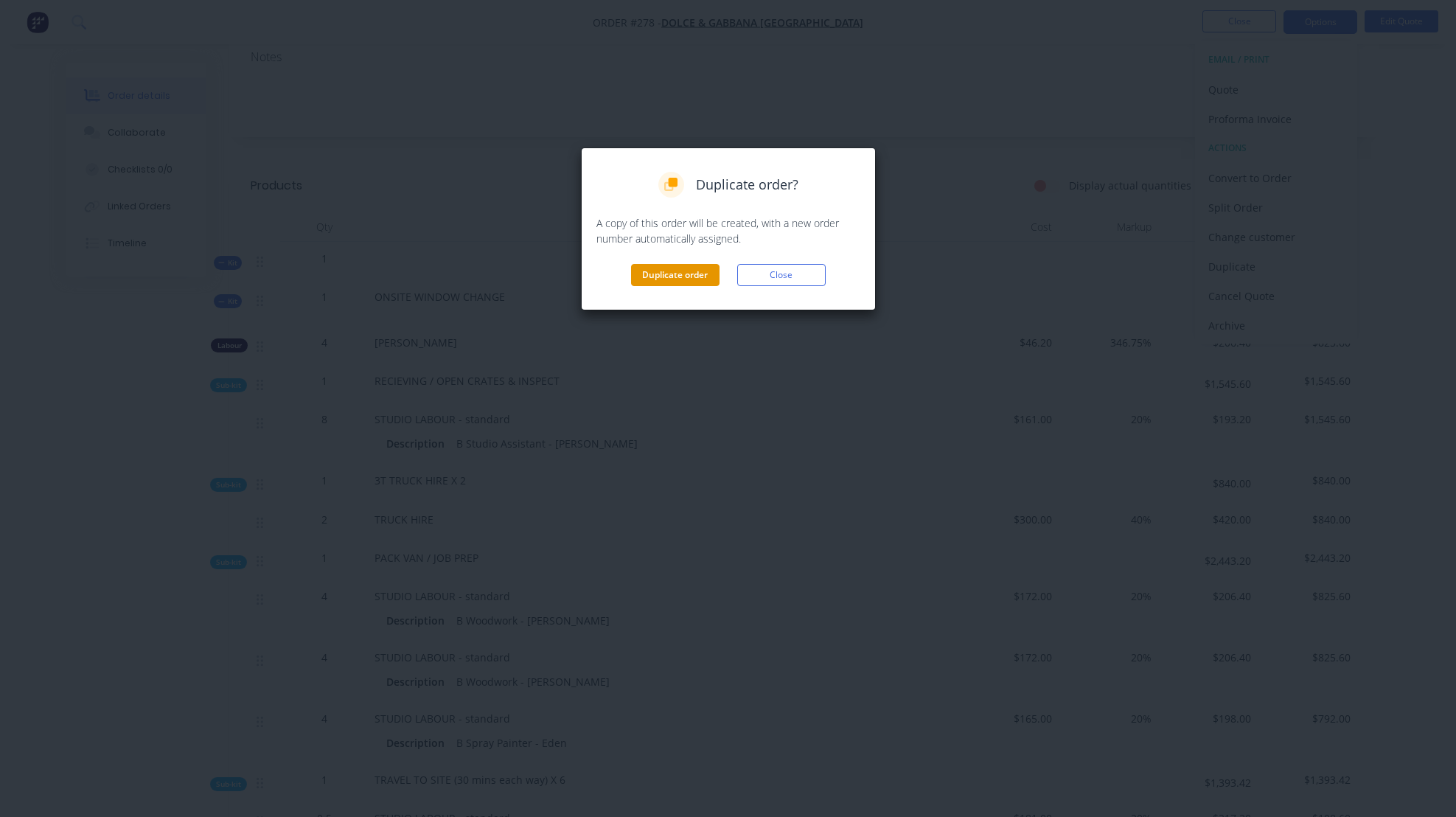
click at [697, 273] on button "Duplicate order" at bounding box center [675, 275] width 88 height 22
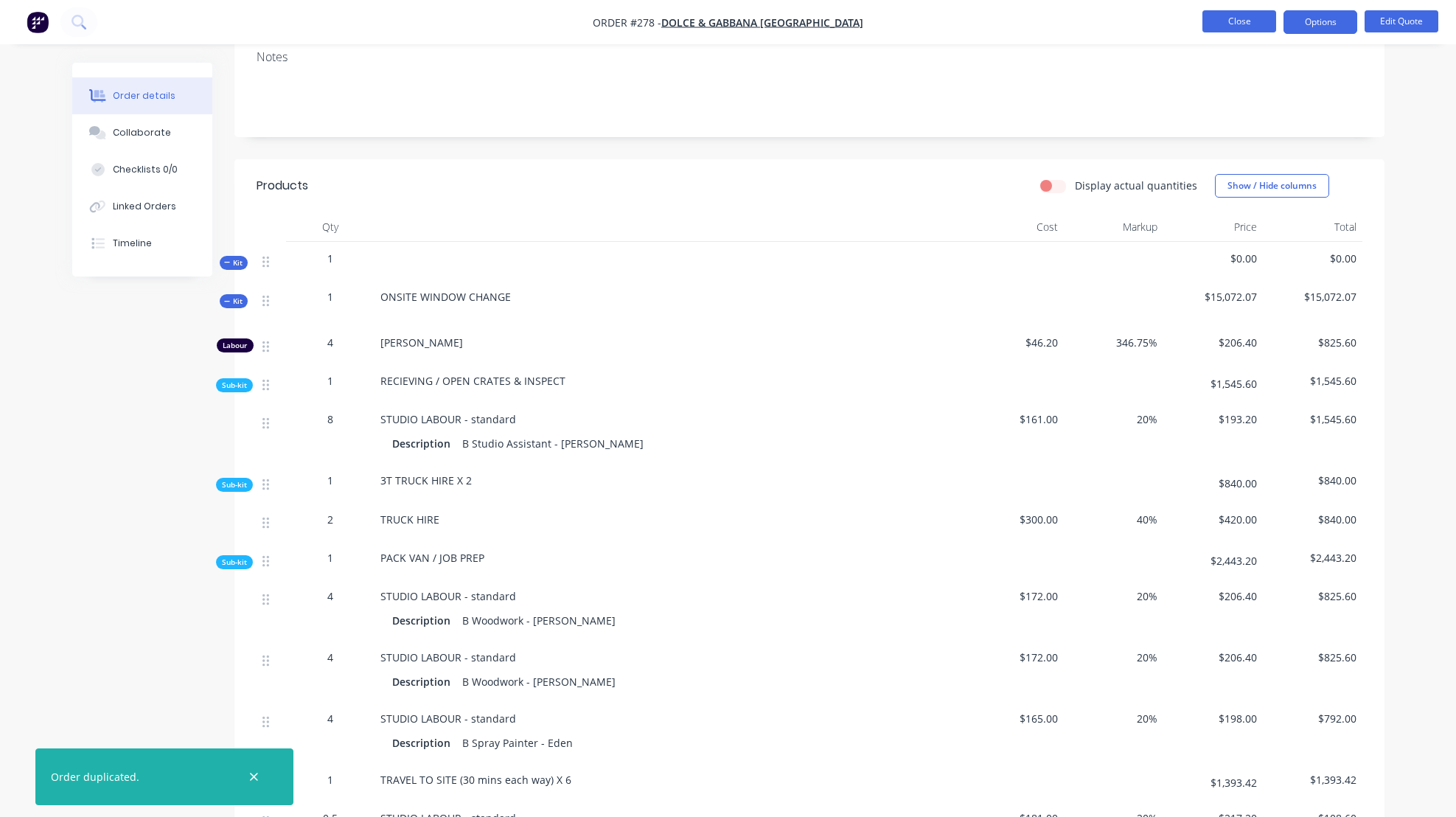
click at [1222, 20] on button "Close" at bounding box center [1239, 21] width 74 height 22
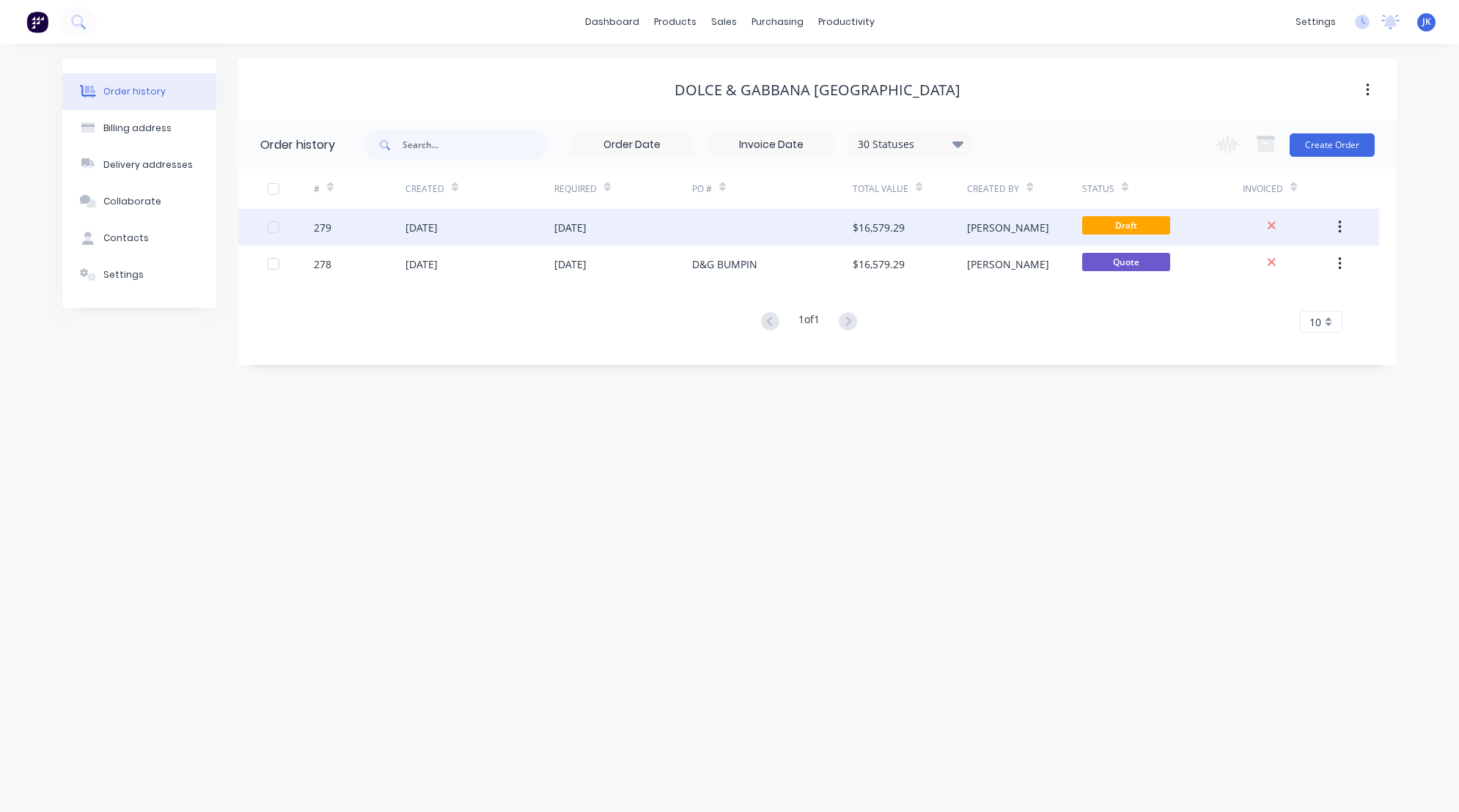
click at [417, 230] on div "[DATE]" at bounding box center [421, 227] width 32 height 16
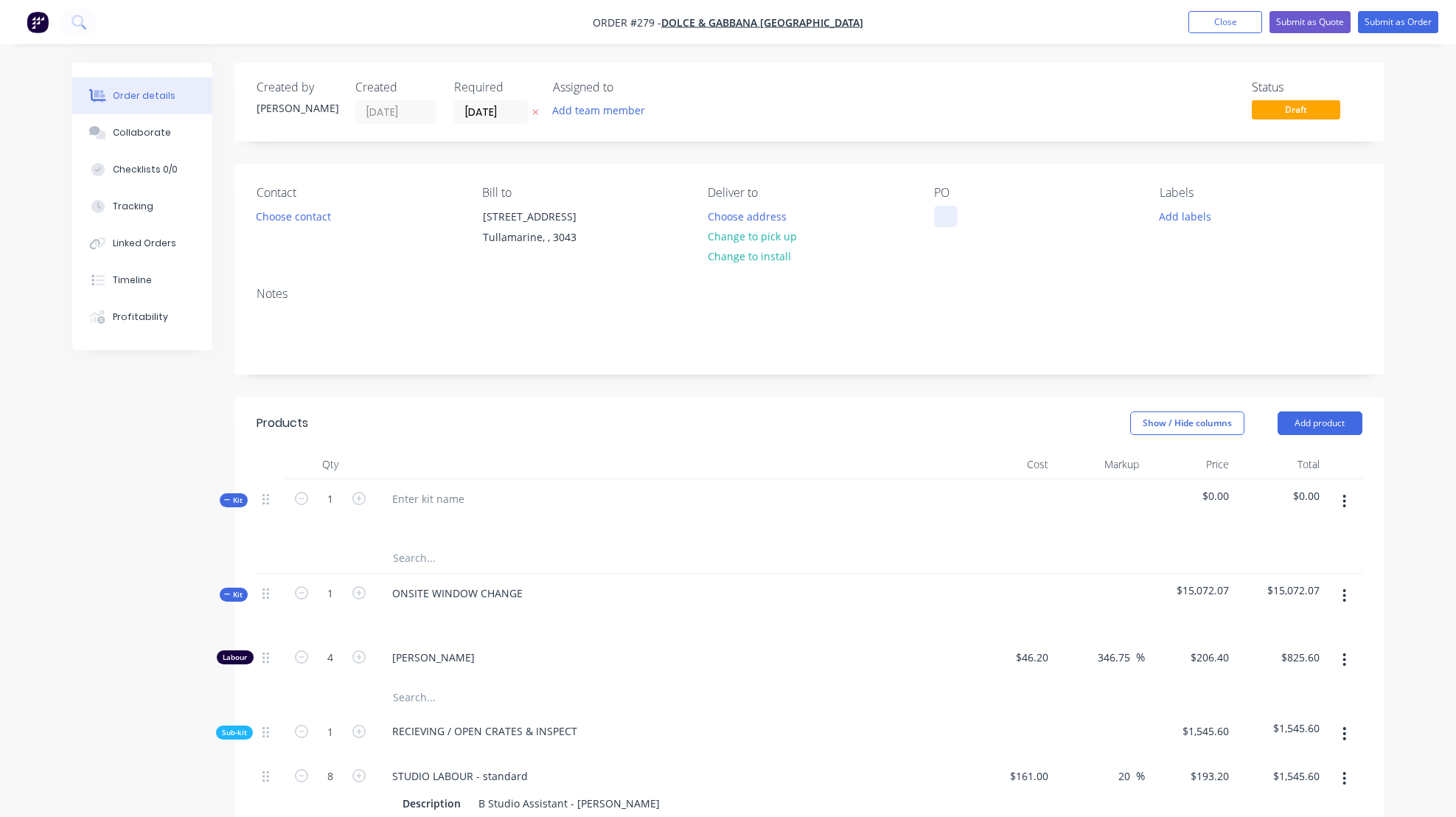
click at [946, 212] on div at bounding box center [946, 216] width 24 height 21
click at [974, 321] on div "Notes" at bounding box center [809, 324] width 1150 height 98
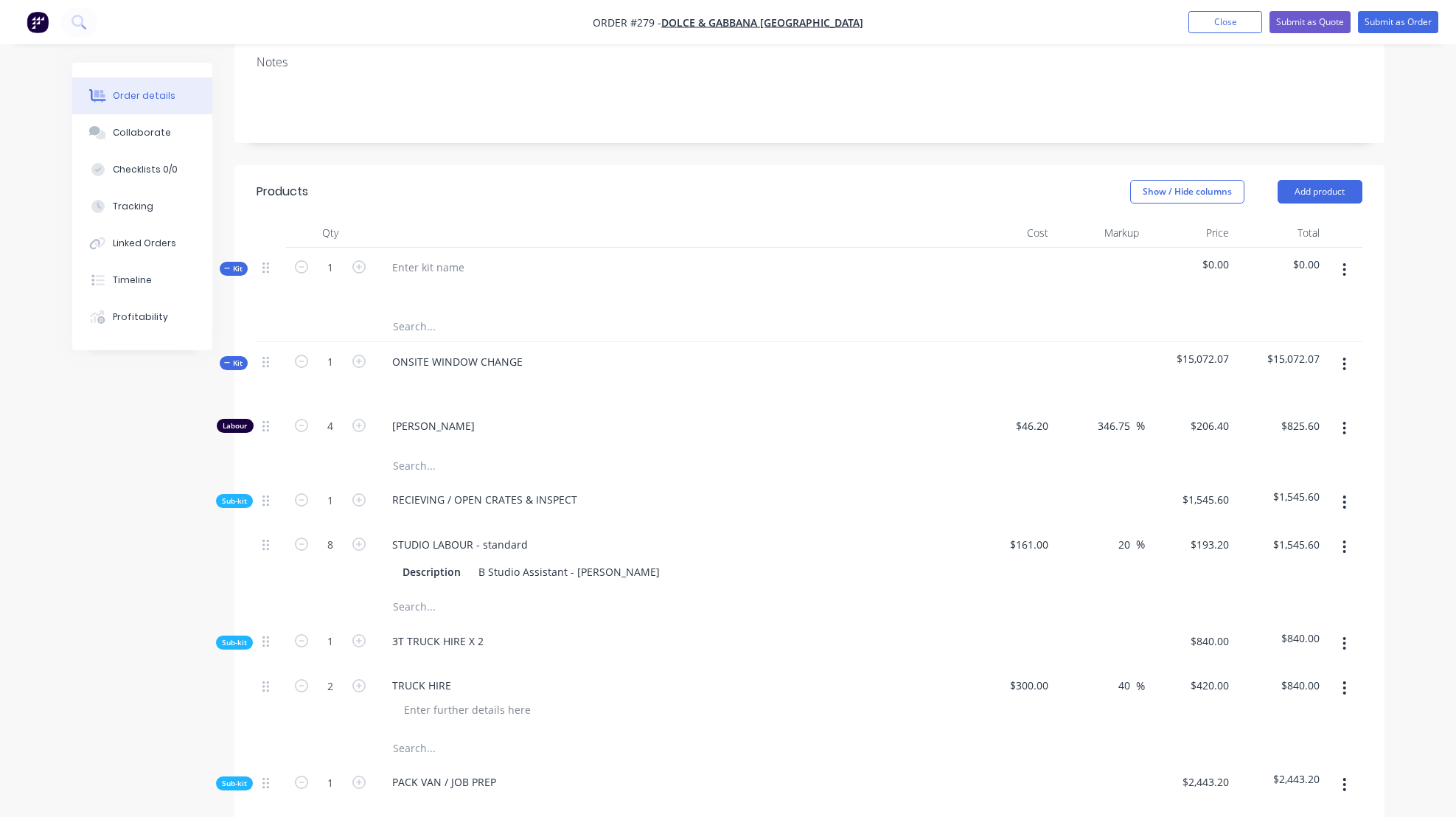
scroll to position [234, 0]
click at [1345, 277] on button "button" at bounding box center [1345, 267] width 35 height 27
click at [1253, 435] on div "Delete" at bounding box center [1291, 424] width 113 height 21
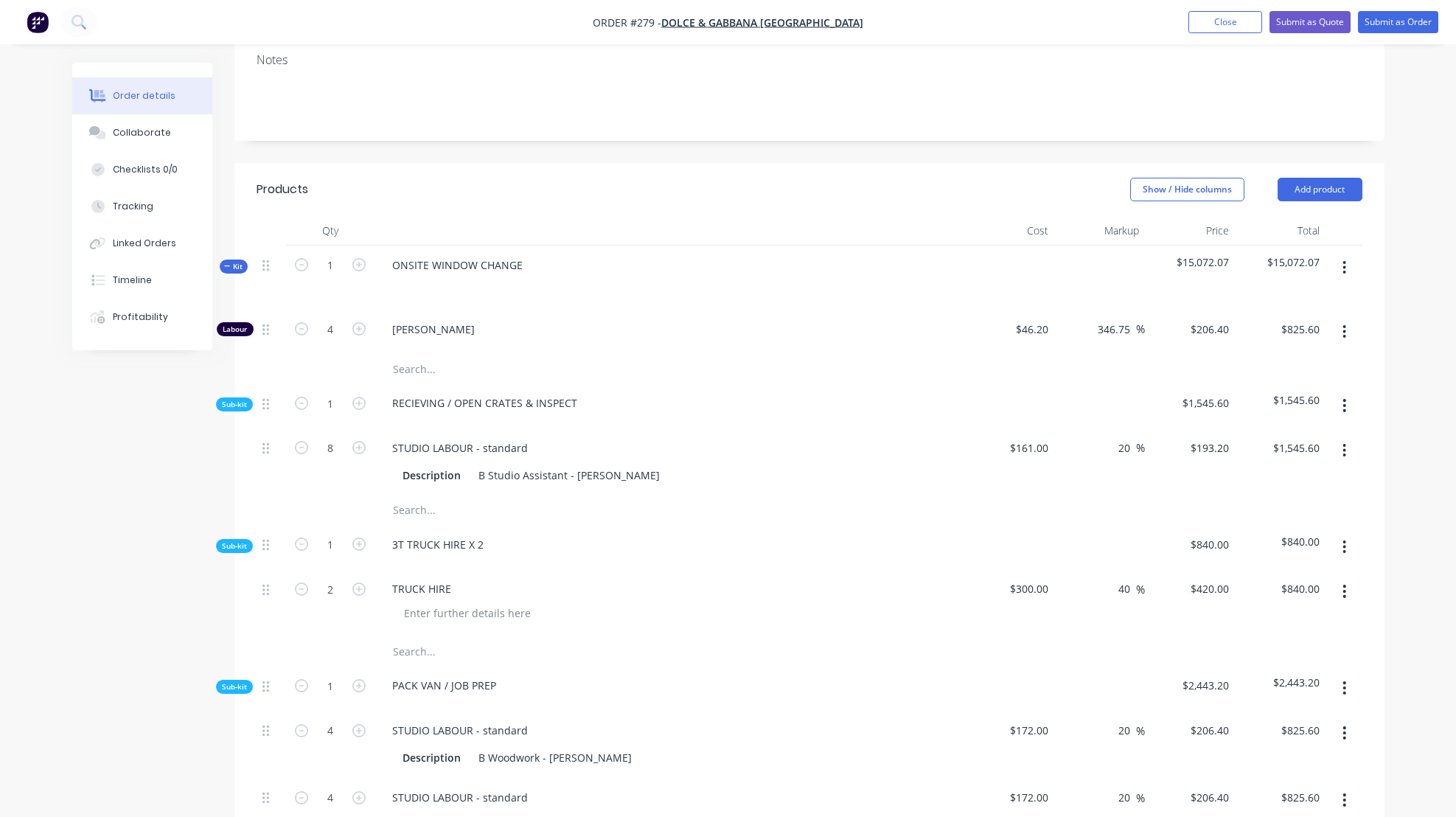
click at [607, 335] on div "[PERSON_NAME]" at bounding box center [669, 332] width 590 height 45
click at [1346, 339] on icon "button" at bounding box center [1344, 332] width 4 height 17
click at [1257, 440] on div "Delete" at bounding box center [1291, 429] width 113 height 21
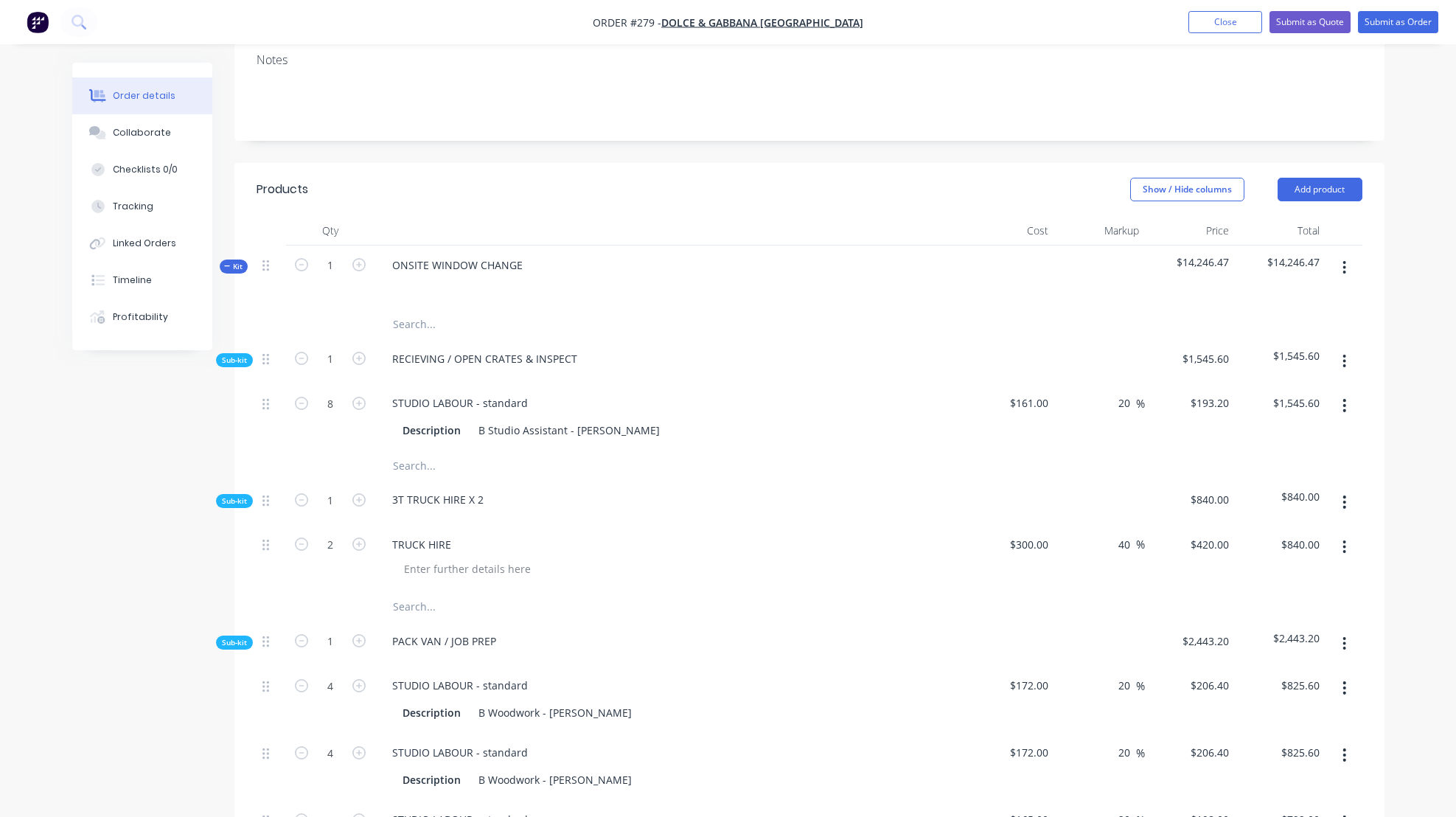
click at [1343, 370] on icon "button" at bounding box center [1344, 362] width 4 height 17
click at [636, 358] on div "RECIEVING / OPEN CRATES & INSPECT" at bounding box center [669, 362] width 590 height 45
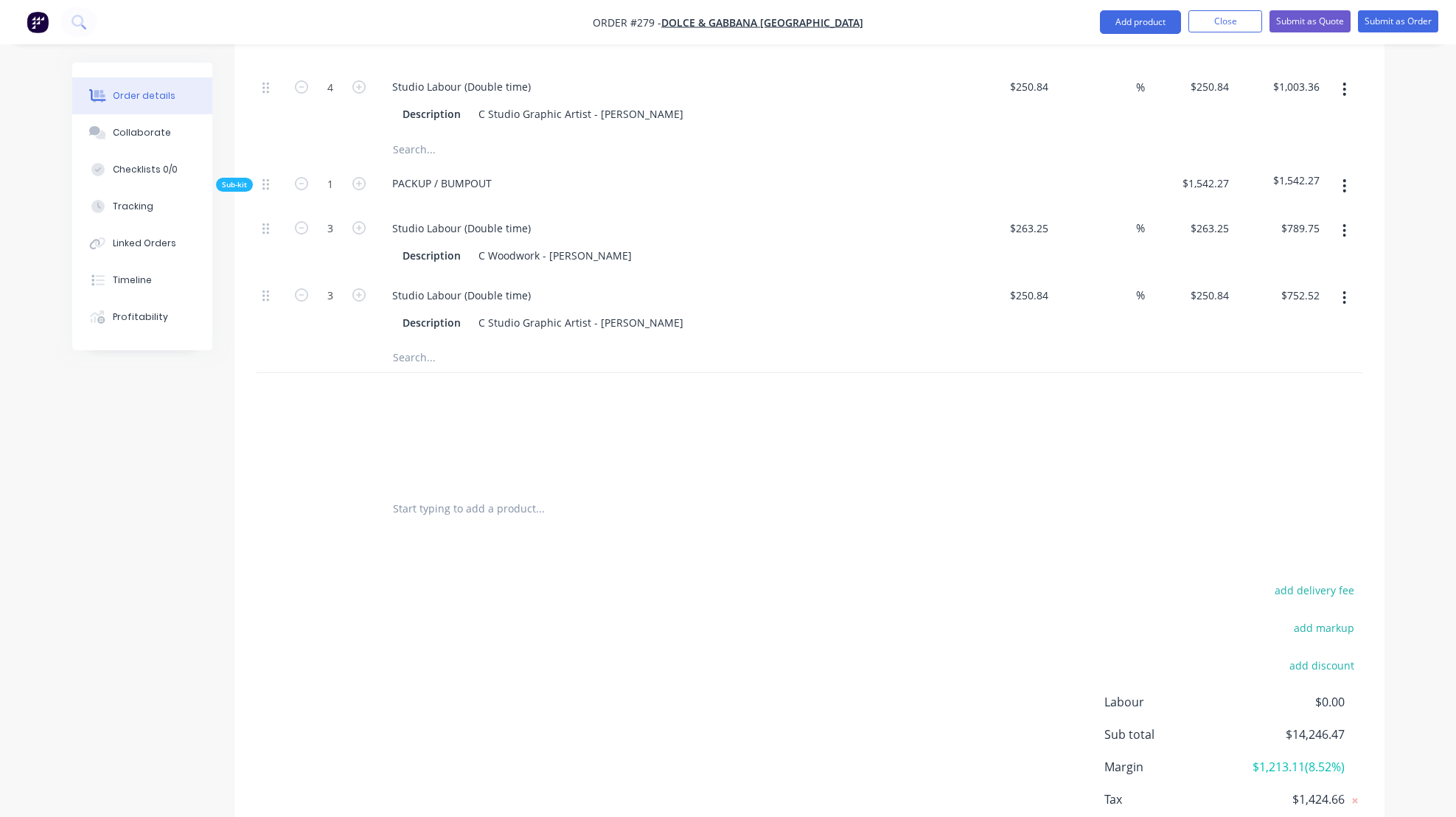
scroll to position [2333, 0]
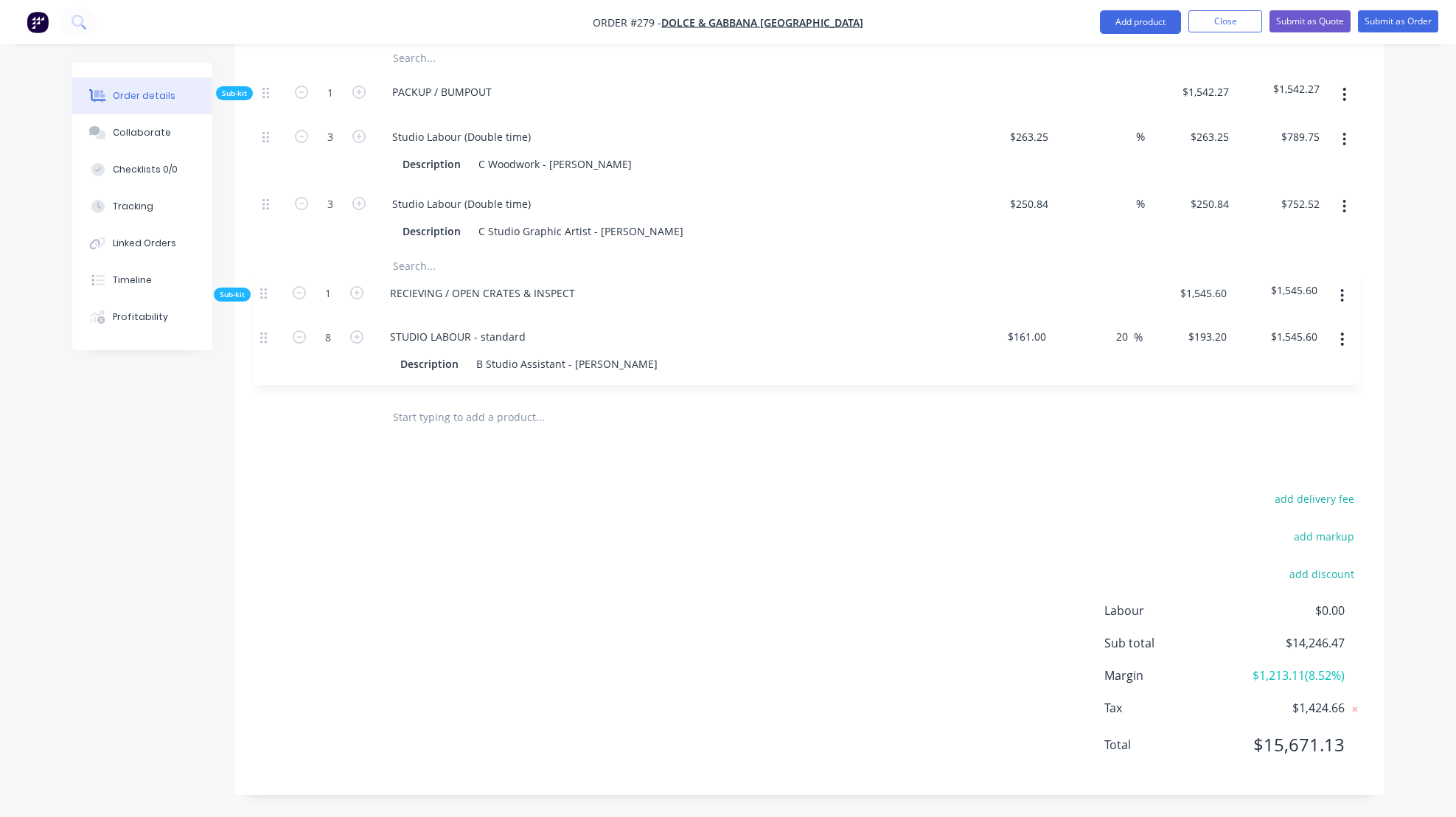
drag, startPoint x: 269, startPoint y: 394, endPoint x: 269, endPoint y: 295, distance: 99.0
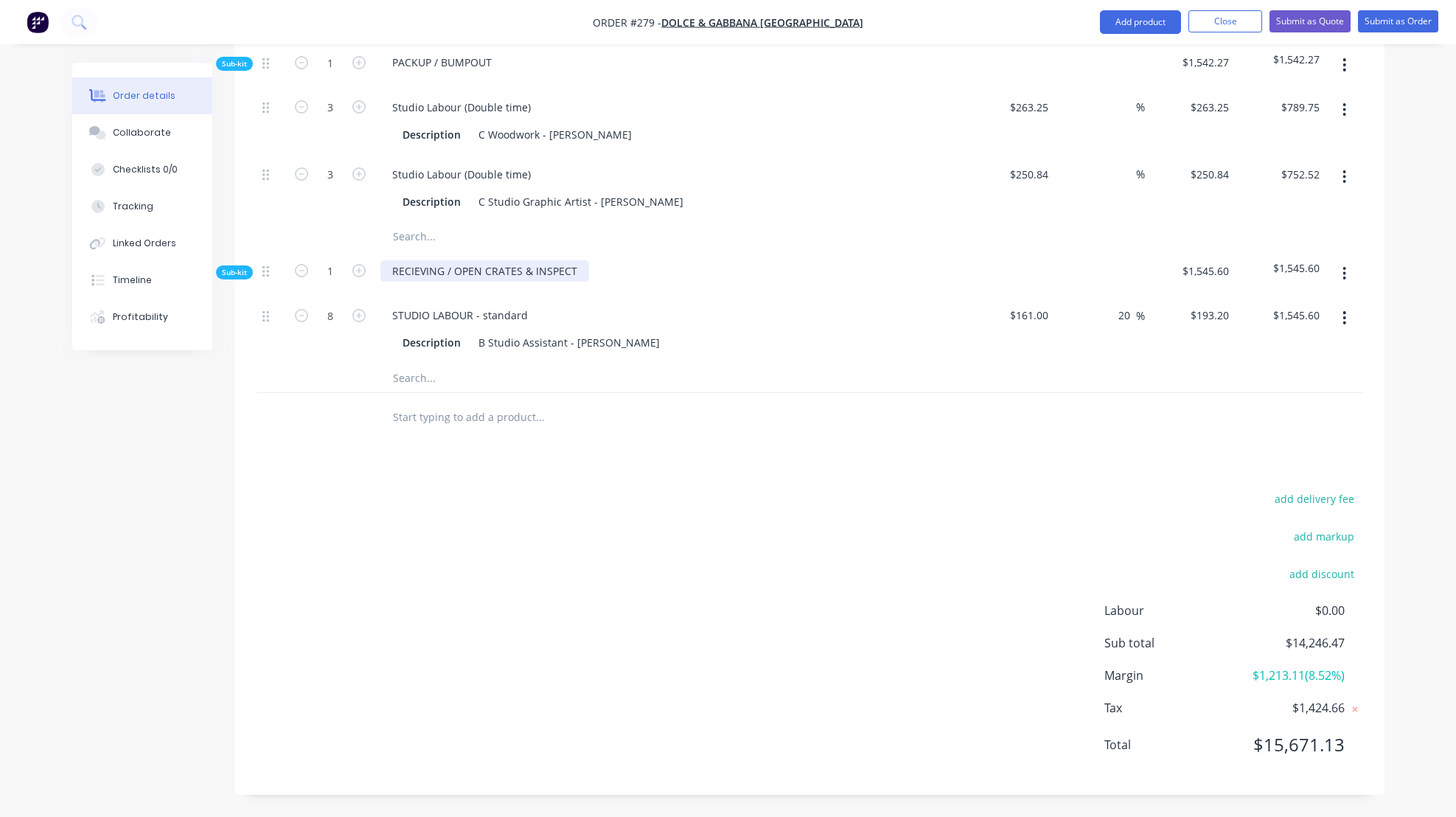
click at [458, 267] on div "RECIEVING / OPEN CRATES & INSPECT" at bounding box center [485, 270] width 209 height 21
drag, startPoint x: 392, startPoint y: 269, endPoint x: 589, endPoint y: 277, distance: 197.2
click at [589, 277] on div "RECIEVING / OPEN CRATES & INSPECT" at bounding box center [669, 273] width 590 height 45
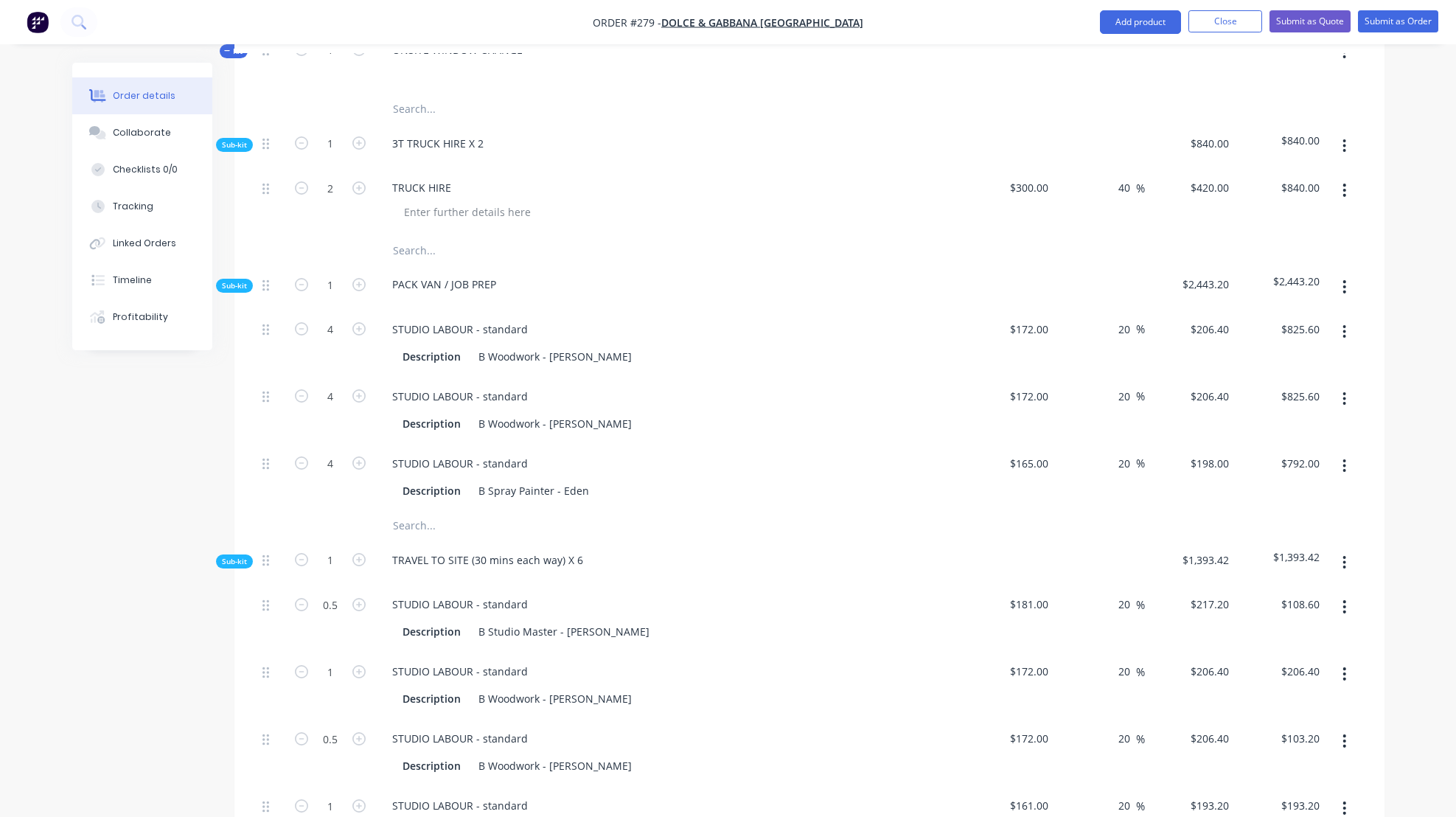
scroll to position [447, 0]
click at [242, 152] on span "Sub-kit" at bounding box center [234, 146] width 25 height 11
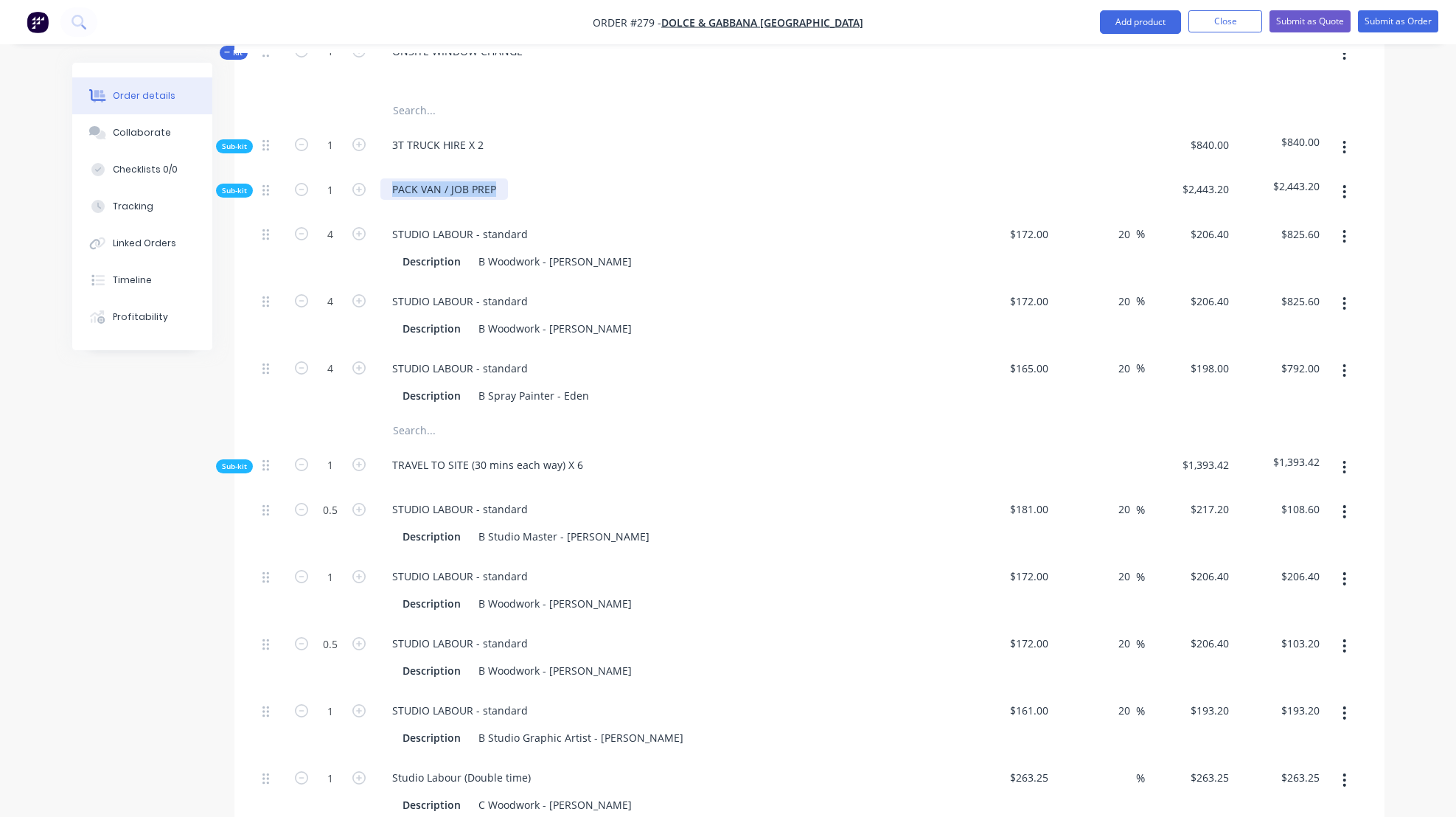
drag, startPoint x: 394, startPoint y: 206, endPoint x: 496, endPoint y: 202, distance: 102.1
click at [496, 200] on div "PACK VAN / JOB PREP" at bounding box center [444, 189] width 128 height 21
drag, startPoint x: 779, startPoint y: 216, endPoint x: 763, endPoint y: 209, distance: 17.5
click at [779, 214] on div "UNLOAD" at bounding box center [669, 191] width 590 height 45
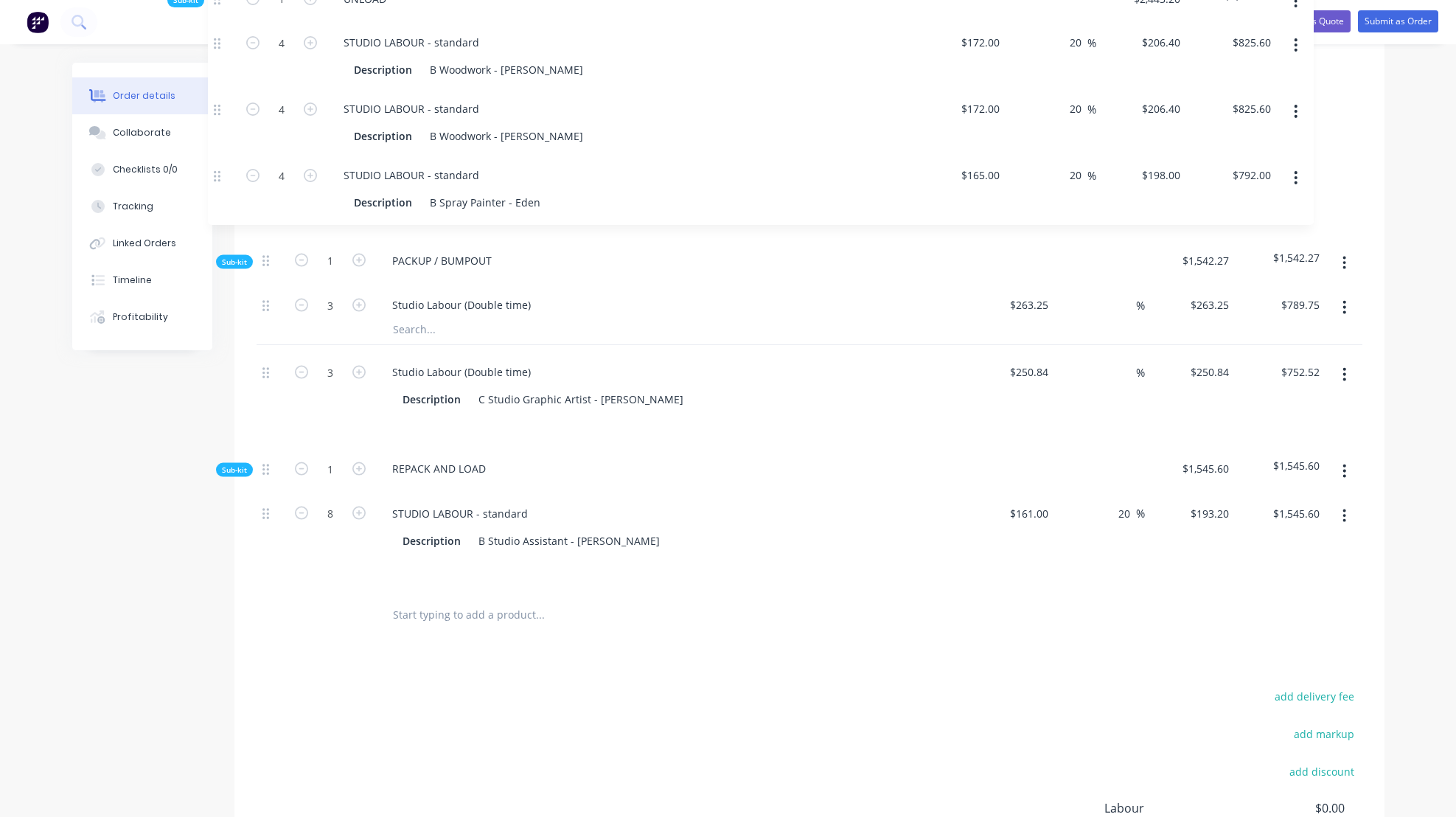
scroll to position [2012, 0]
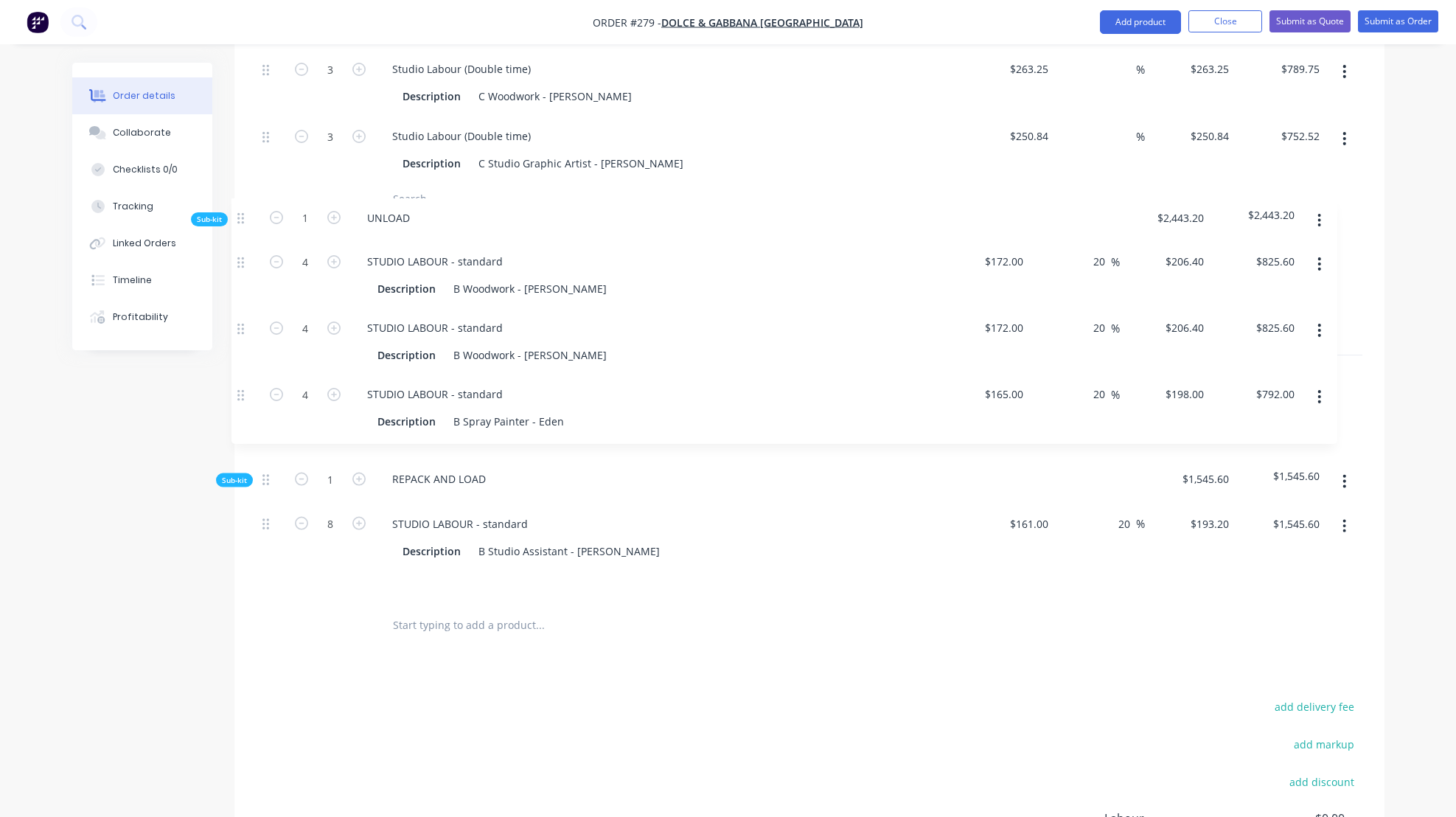
drag, startPoint x: 266, startPoint y: 204, endPoint x: 242, endPoint y: 221, distance: 29.4
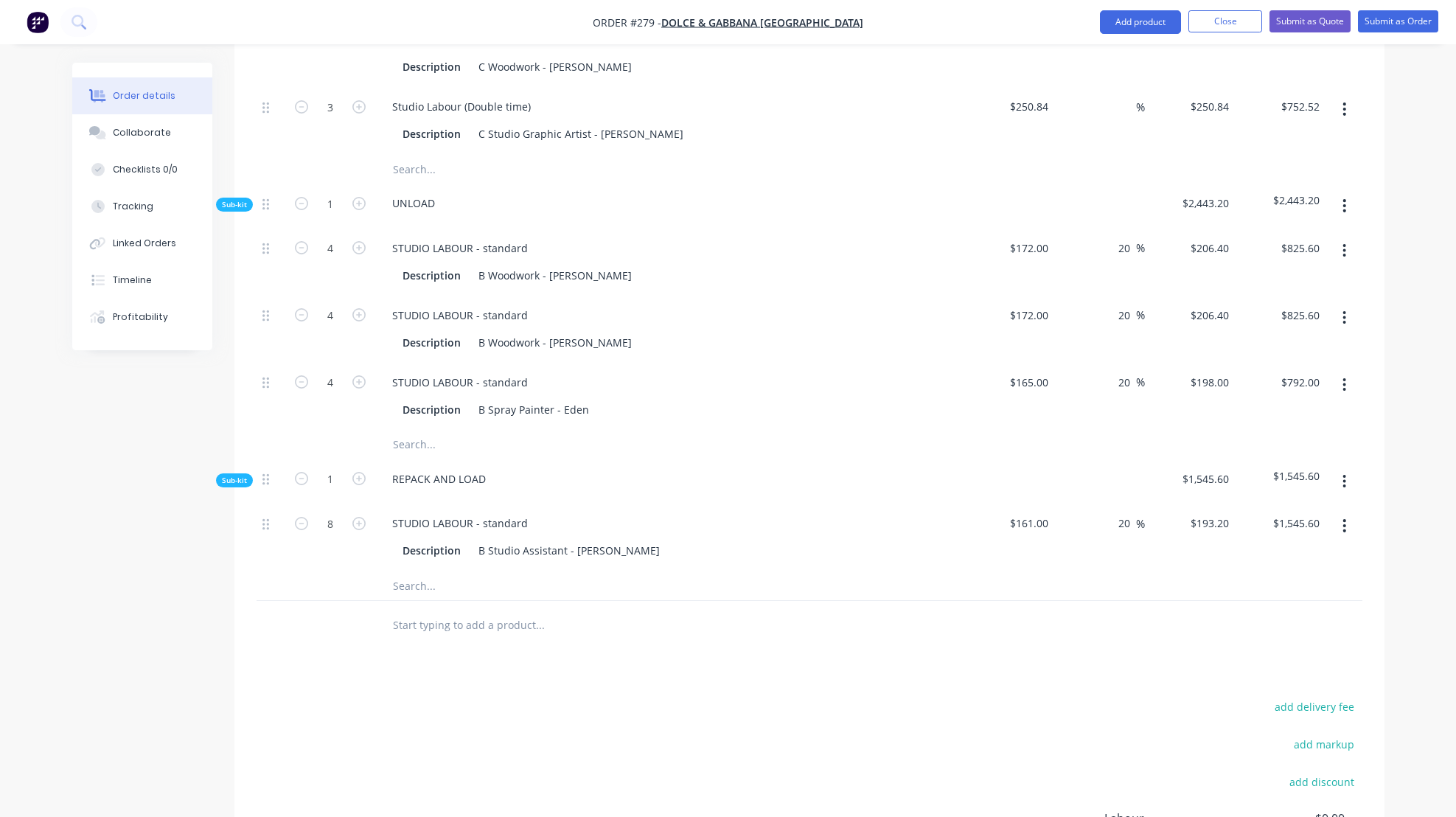
drag, startPoint x: 429, startPoint y: 493, endPoint x: 403, endPoint y: 495, distance: 26.1
click at [403, 489] on div "REPACK AND LOAD" at bounding box center [439, 478] width 117 height 21
click at [819, 475] on div "RECRATE AND LOAD" at bounding box center [669, 481] width 590 height 45
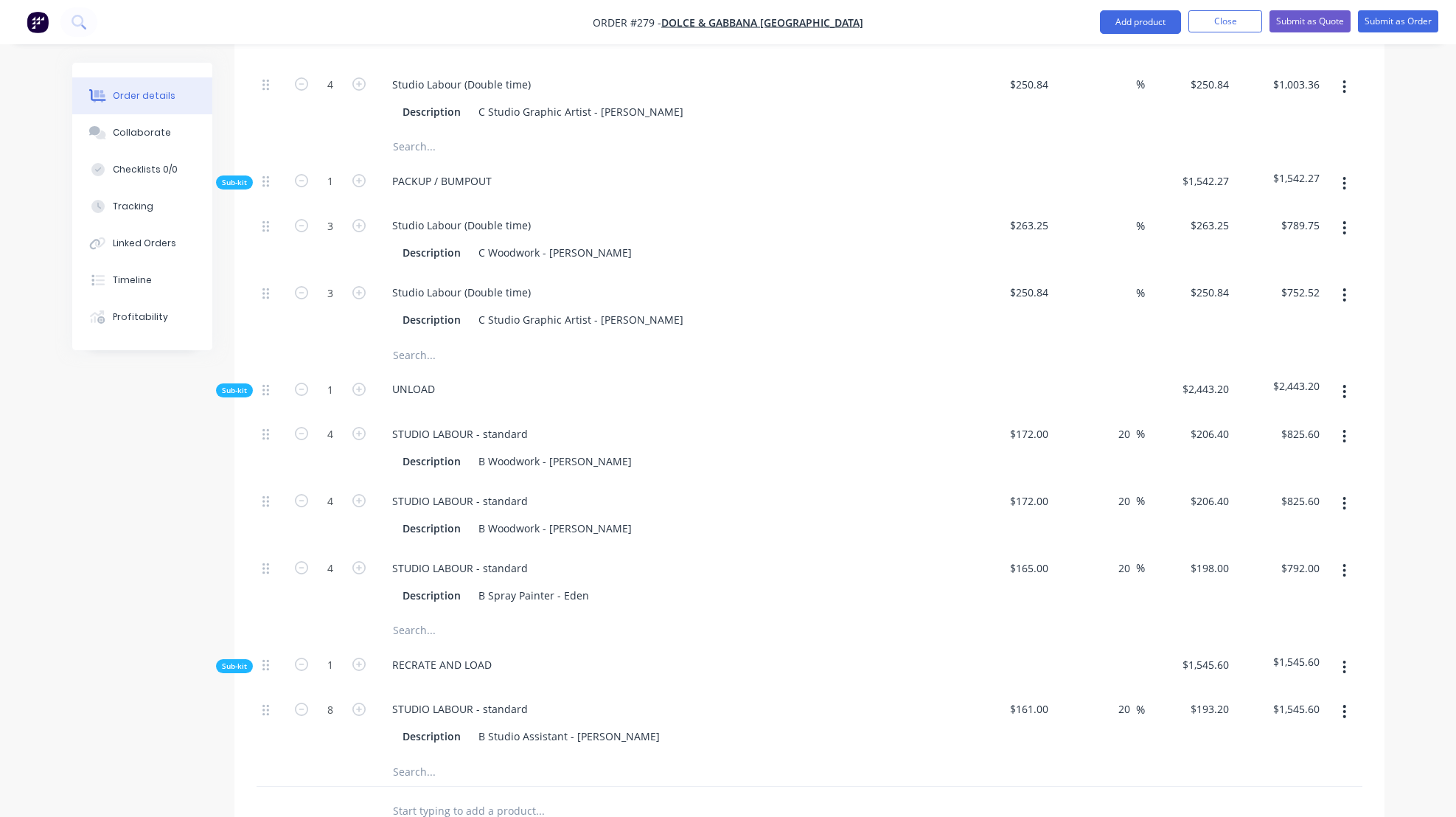
scroll to position [1825, 0]
click at [360, 717] on icon "button" at bounding box center [359, 710] width 13 height 13
click at [359, 717] on icon "button" at bounding box center [359, 710] width 13 height 13
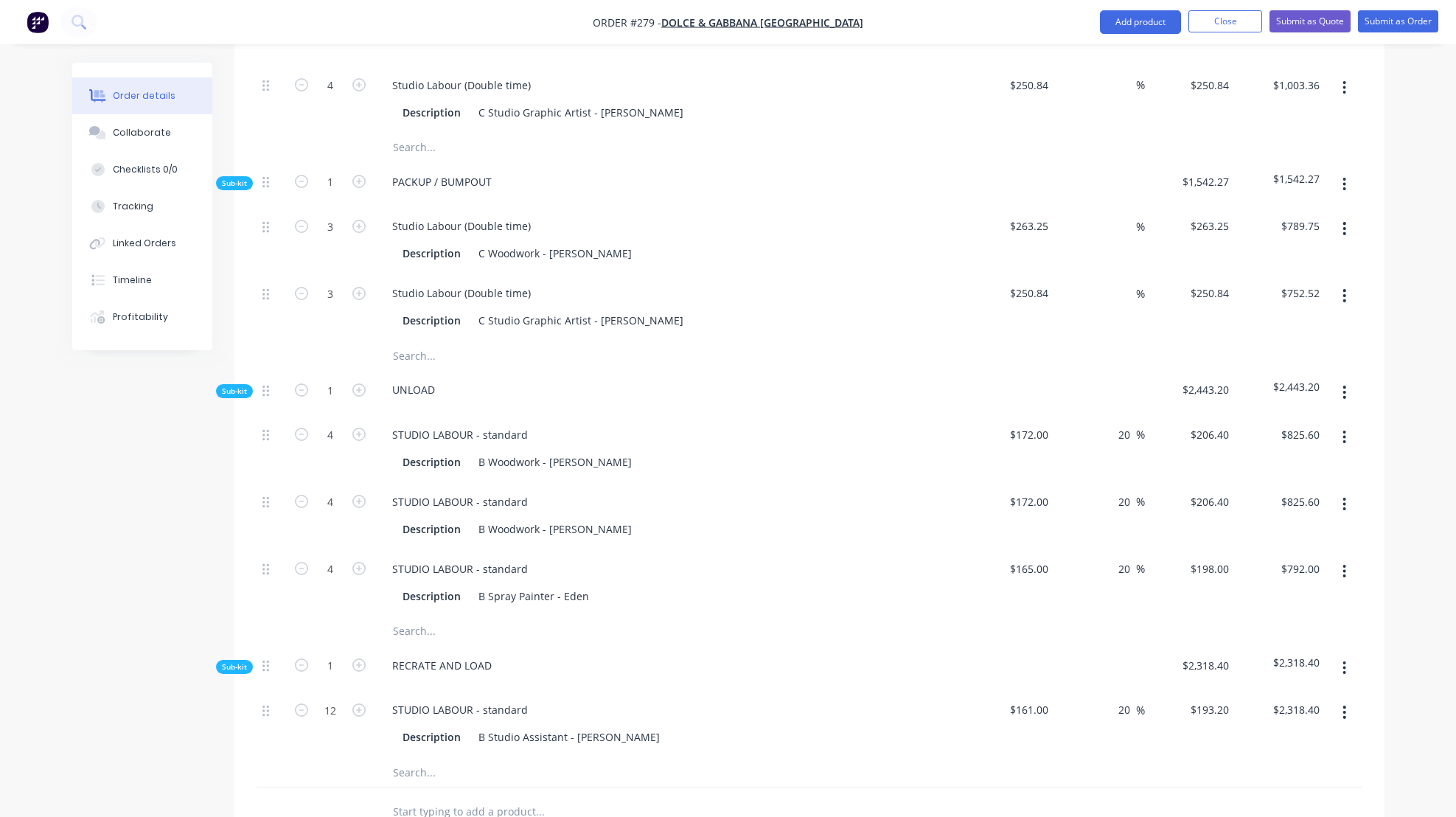
click at [706, 666] on div "RECRATE AND LOAD" at bounding box center [669, 668] width 590 height 45
click at [302, 441] on icon "button" at bounding box center [302, 434] width 13 height 13
click at [302, 508] on icon "button" at bounding box center [302, 501] width 13 height 13
click at [303, 575] on icon "button" at bounding box center [302, 569] width 13 height 13
click at [751, 580] on div "STUDIO LABOUR - standard" at bounding box center [670, 569] width 578 height 21
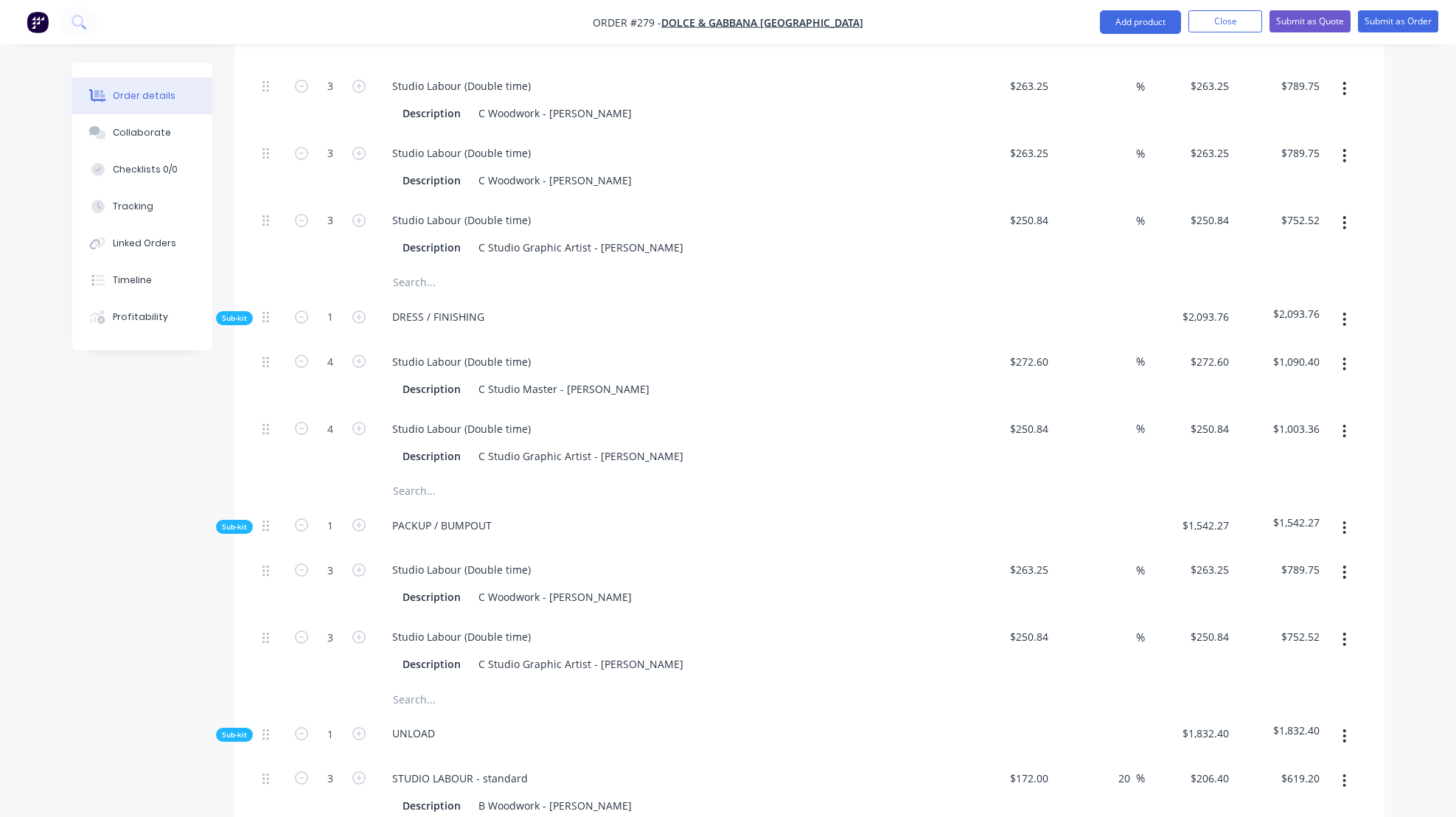
scroll to position [1465, 0]
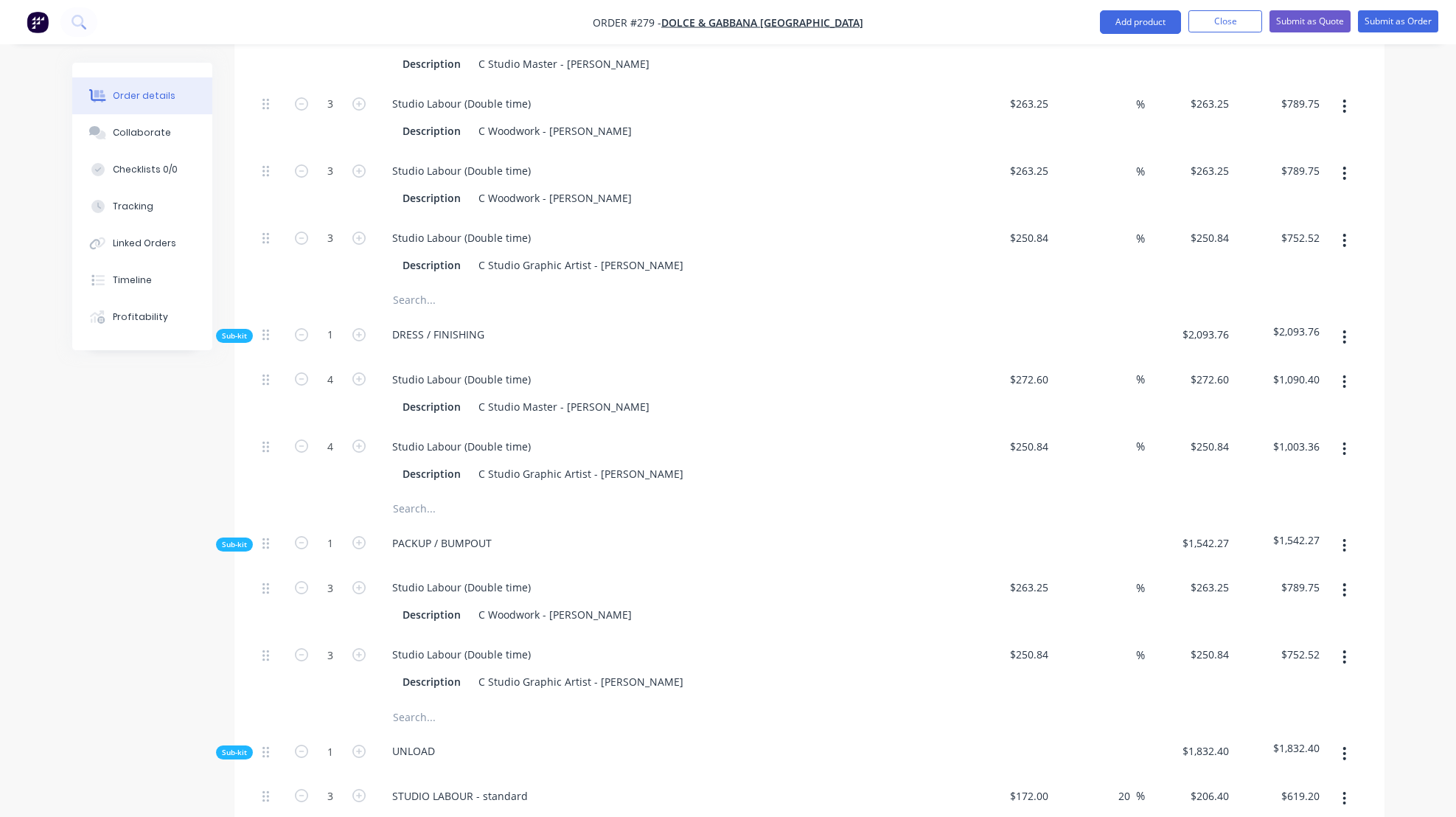
click at [1345, 343] on icon "button" at bounding box center [1344, 337] width 3 height 13
click at [1241, 416] on div "Delete" at bounding box center [1291, 405] width 113 height 21
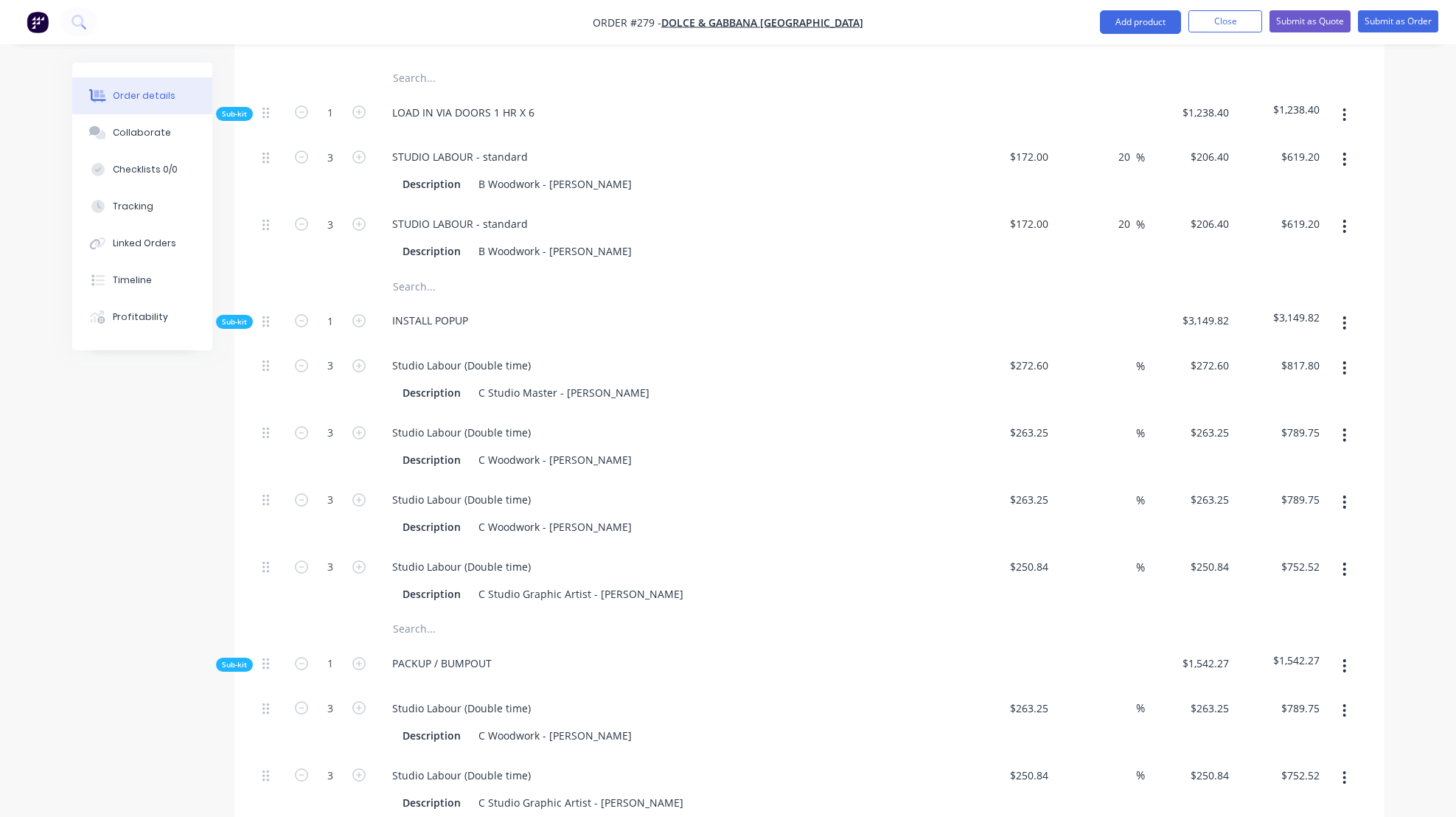
scroll to position [1090, 0]
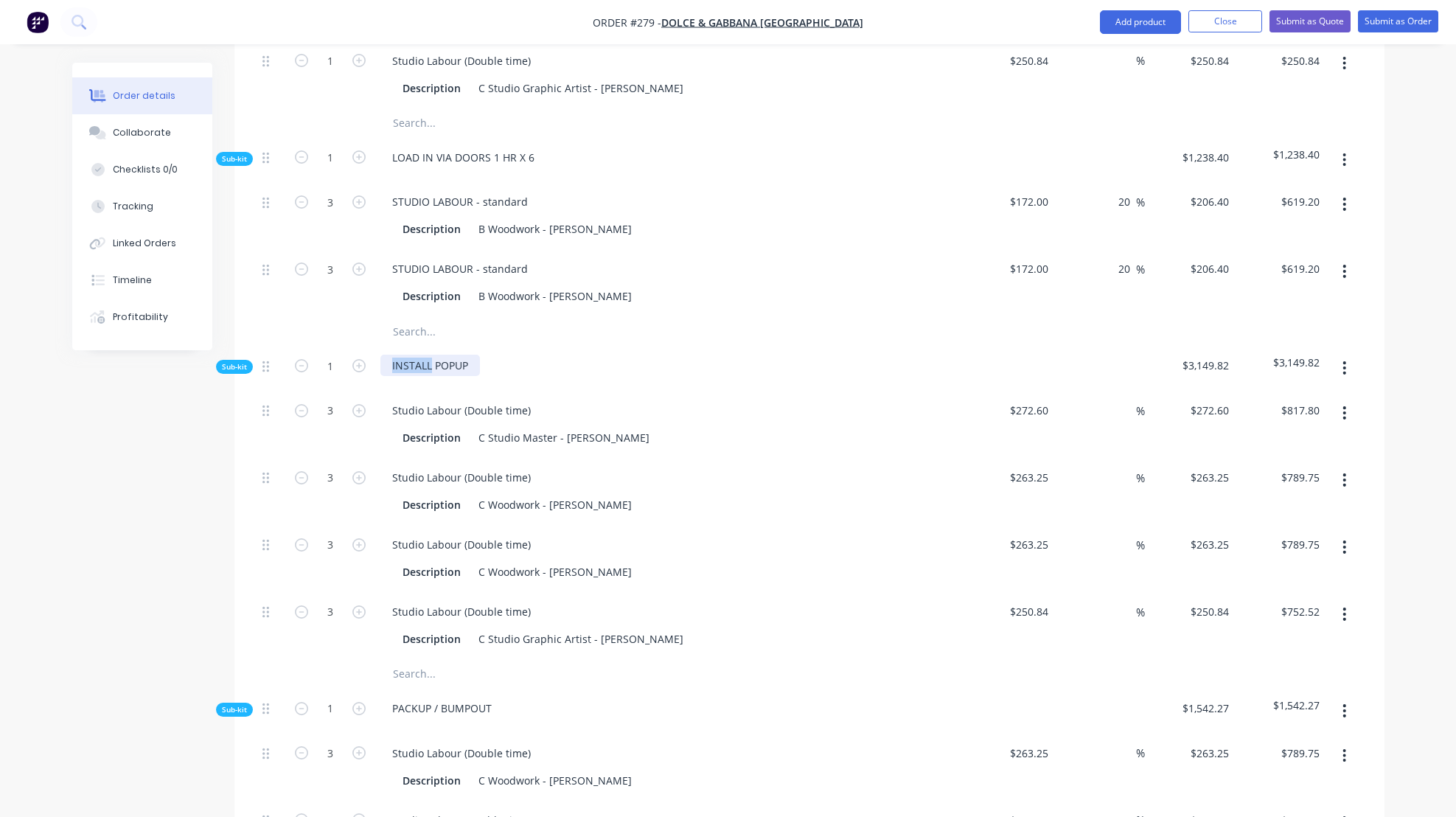
drag, startPoint x: 390, startPoint y: 382, endPoint x: 430, endPoint y: 382, distance: 40.0
click at [430, 376] on div "INSTALL POPUP" at bounding box center [430, 364] width 99 height 21
click at [731, 509] on div "Description C Woodwork - [PERSON_NAME]" at bounding box center [670, 503] width 578 height 24
click at [302, 418] on icon "button" at bounding box center [302, 410] width 13 height 13
click at [300, 485] on icon "button" at bounding box center [302, 478] width 13 height 13
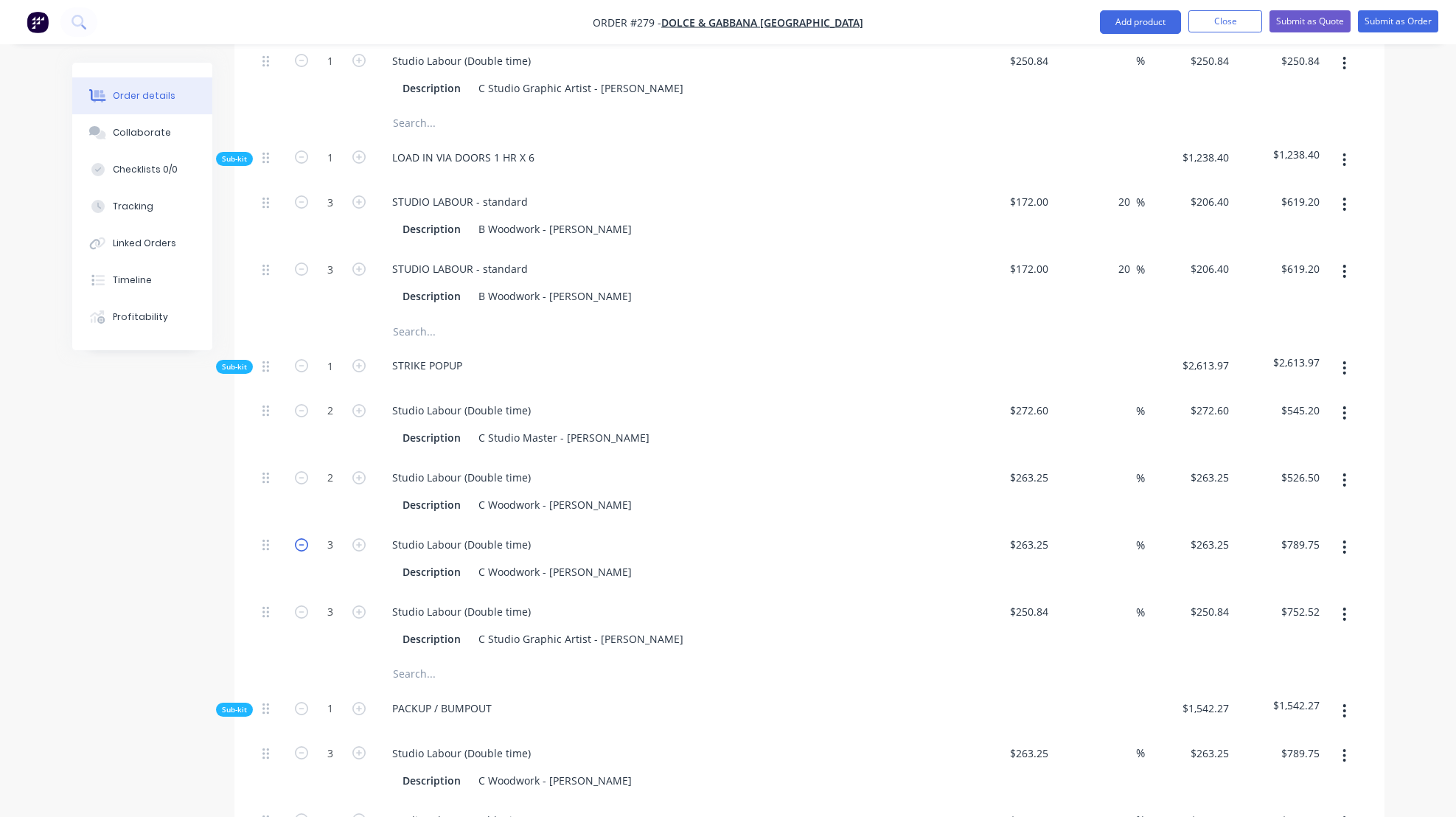
click at [300, 551] on icon "button" at bounding box center [302, 545] width 13 height 13
click at [299, 618] on icon "button" at bounding box center [302, 612] width 13 height 13
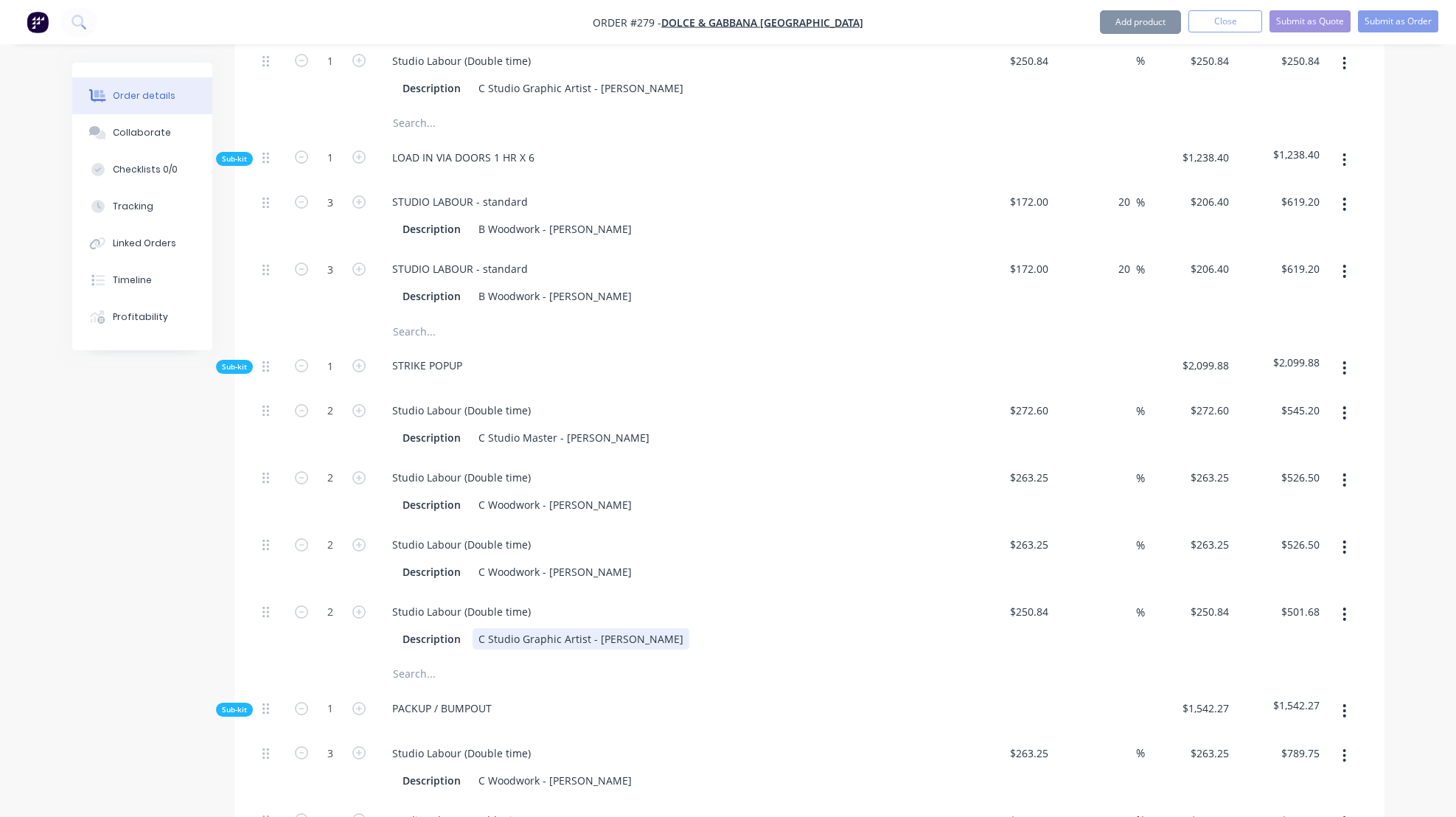
click at [770, 659] on div "Studio Labour (Double time) Description C Studio Graphic Artist - [PERSON_NAME]" at bounding box center [669, 626] width 590 height 67
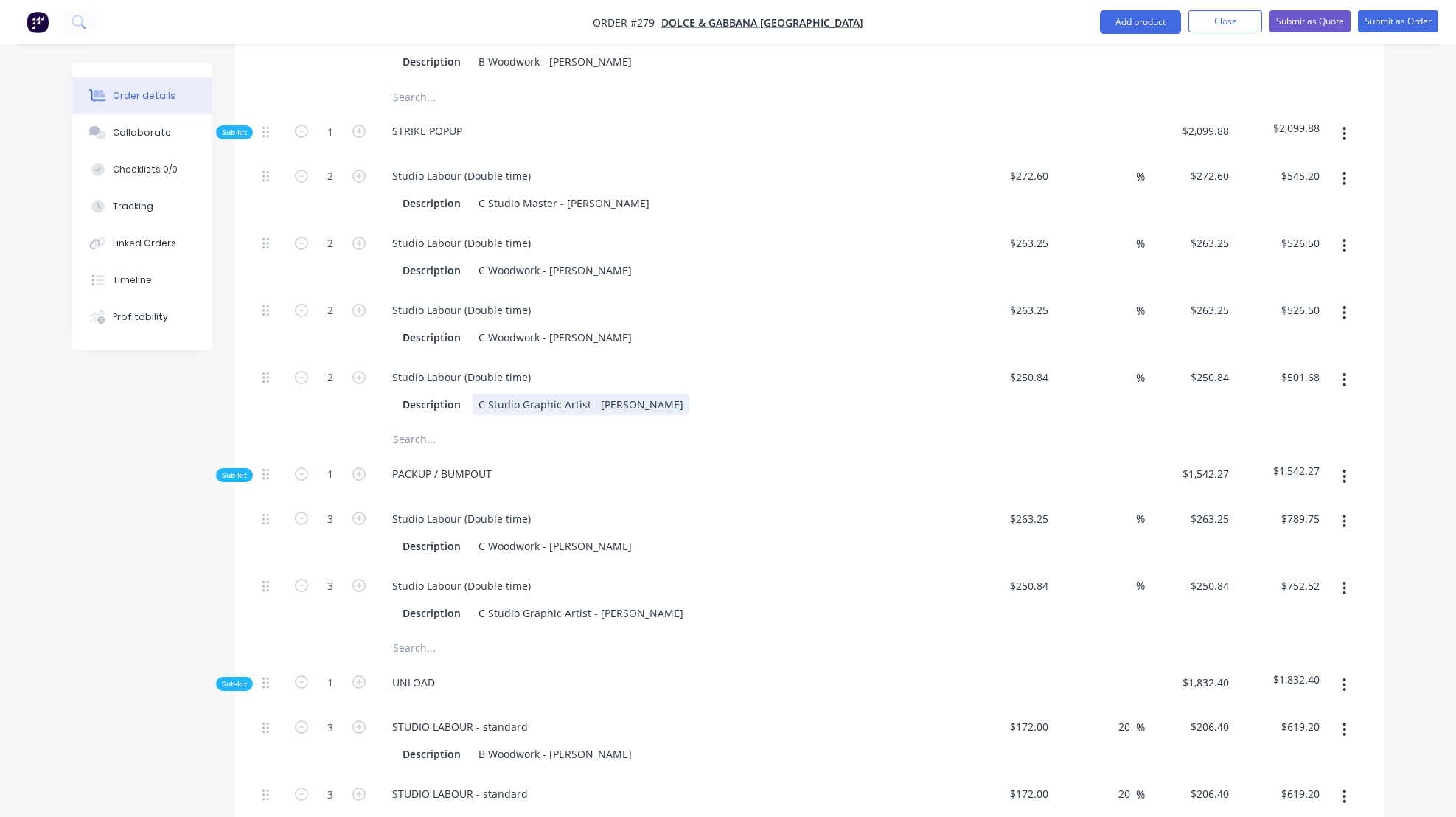
scroll to position [1329, 0]
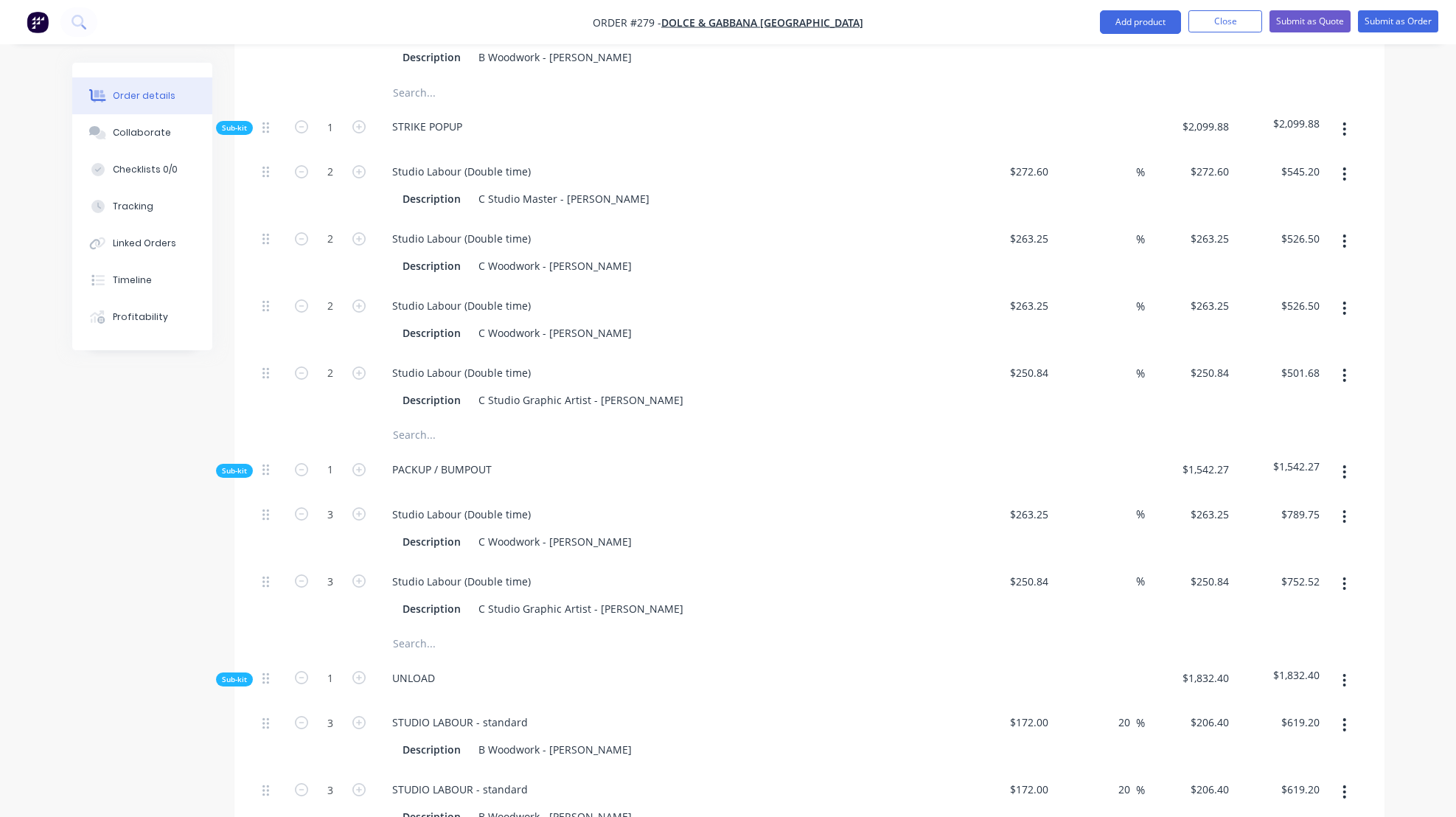
click at [1345, 480] on icon "button" at bounding box center [1344, 472] width 4 height 17
click at [1271, 551] on div "Delete" at bounding box center [1291, 539] width 113 height 21
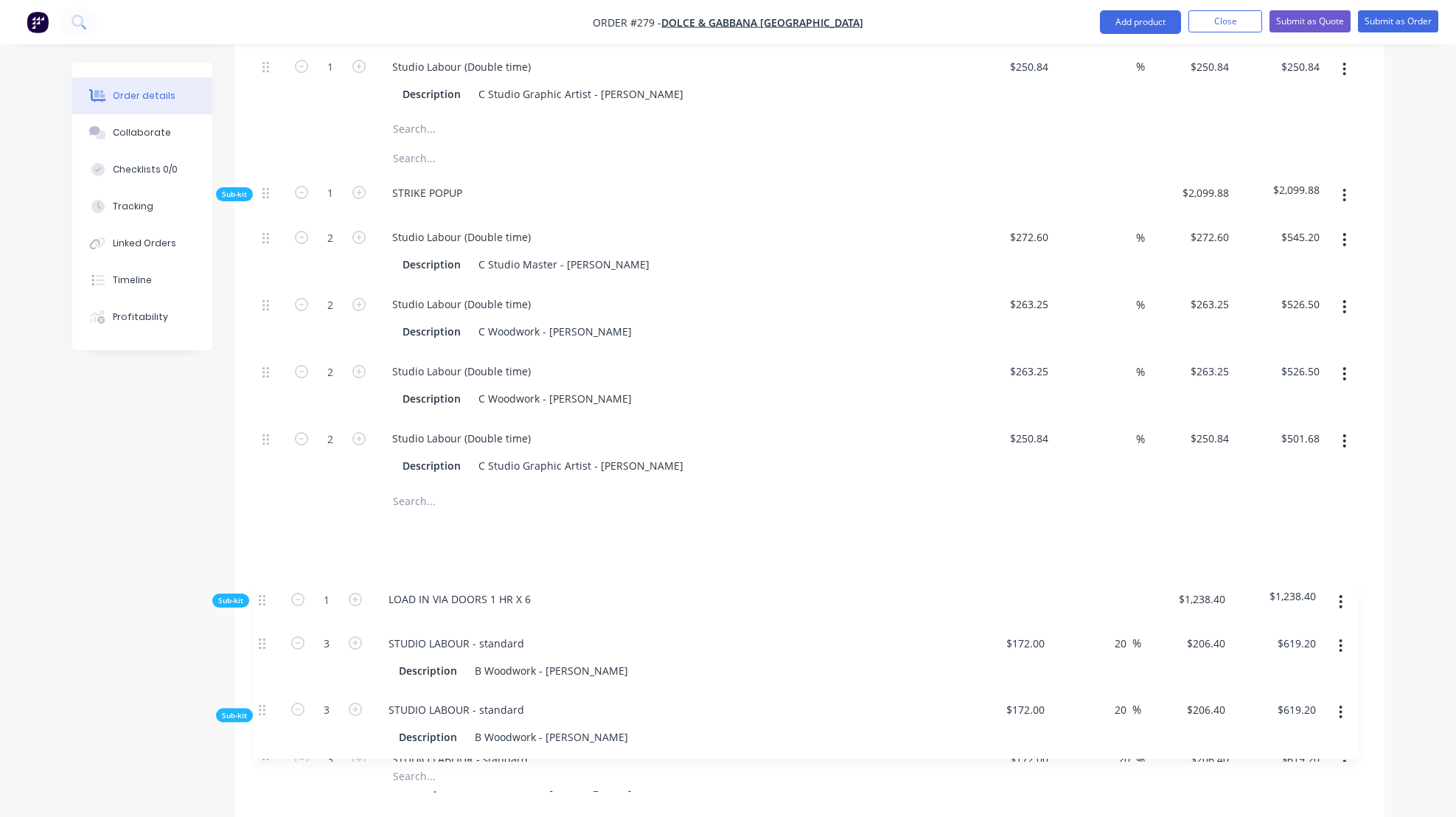
scroll to position [1093, 0]
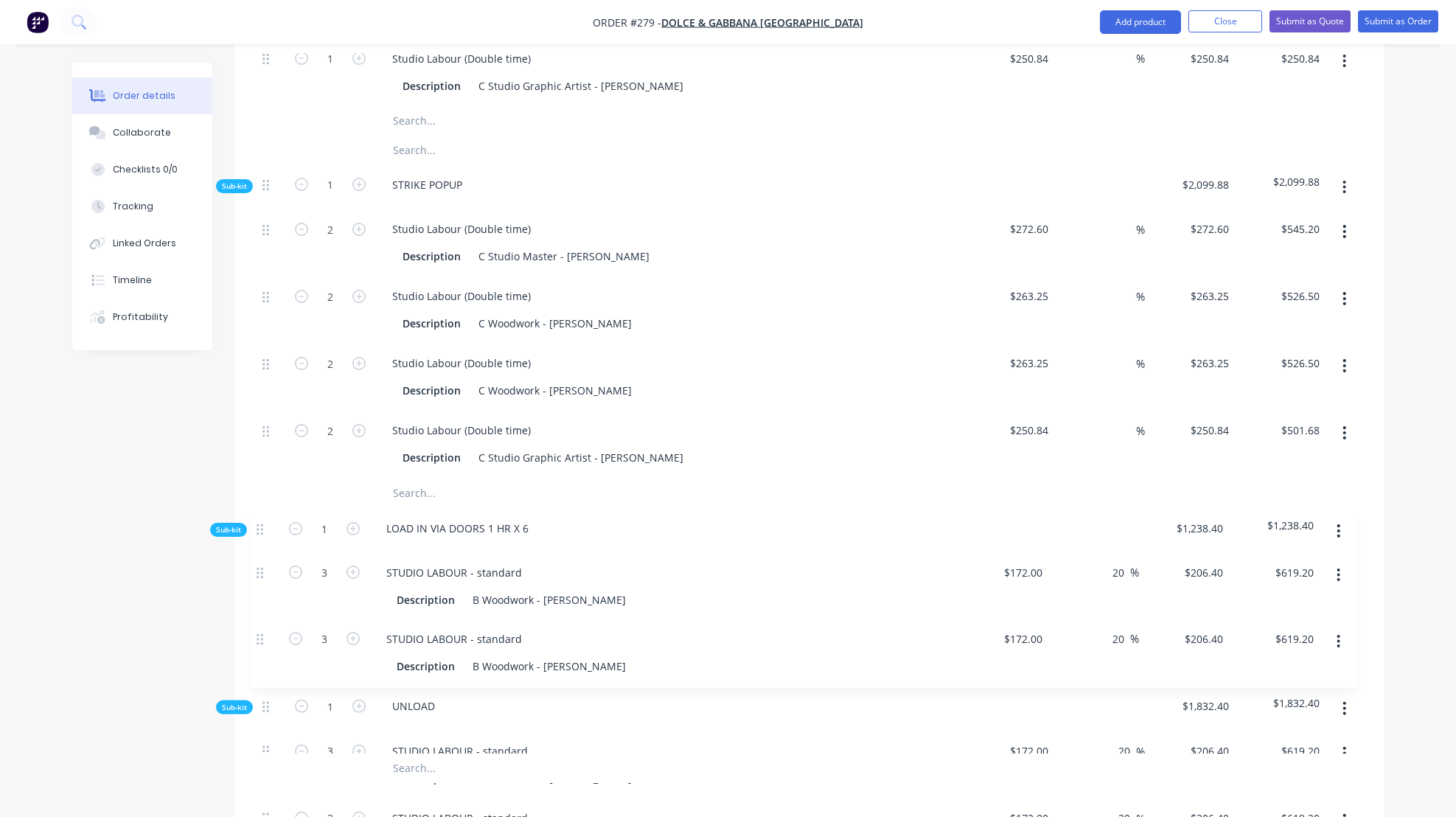
drag, startPoint x: 268, startPoint y: 190, endPoint x: 262, endPoint y: 533, distance: 343.1
click at [262, 533] on div "Sub-kit 1 3T TRUCK HIRE X 2 $840.00 $840.00 Sub-kit 1 TRAVEL TO SITE (30 mins e…" at bounding box center [809, 293] width 1106 height 1625
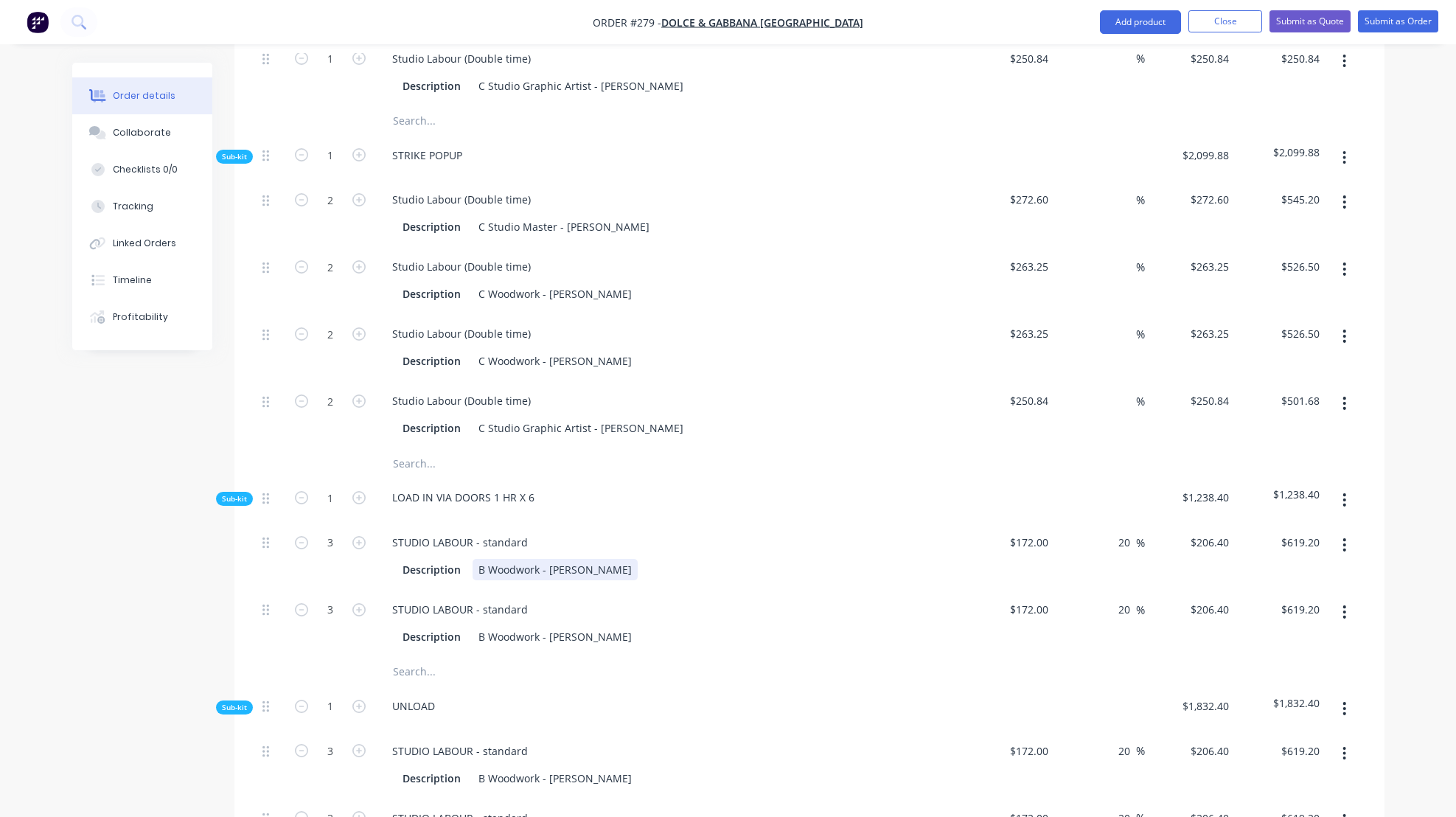
click at [697, 581] on div "Description B Woodwork - [PERSON_NAME]" at bounding box center [666, 569] width 540 height 21
click at [648, 523] on div "LOAD IN VIA DOORS 1 HR X 6" at bounding box center [669, 500] width 590 height 45
click at [815, 657] on div "STUDIO LABOUR - standard Description B Woodwork - Ben" at bounding box center [669, 623] width 590 height 67
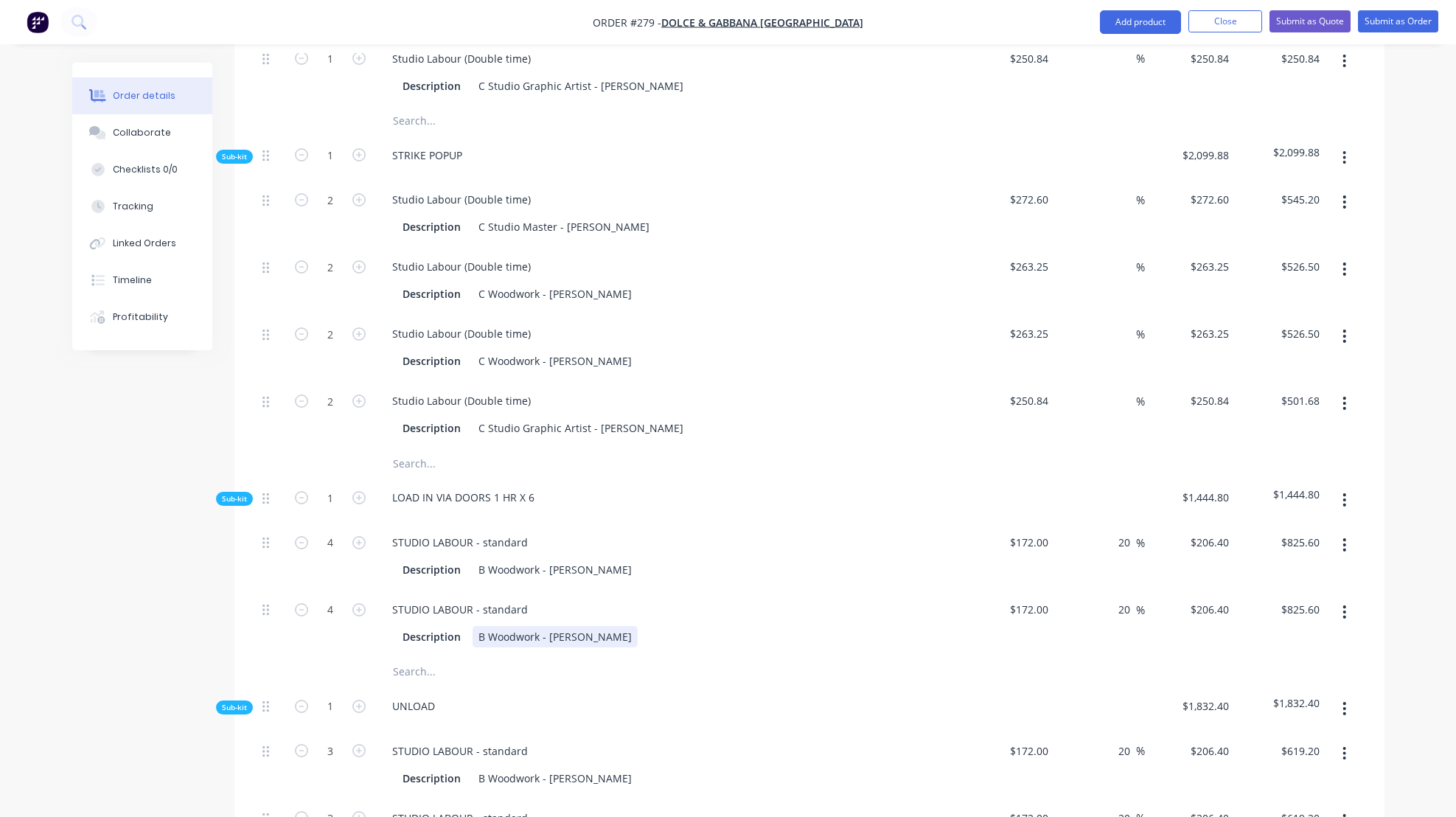
click at [674, 648] on div "Description B Woodwork - [PERSON_NAME]" at bounding box center [666, 636] width 540 height 21
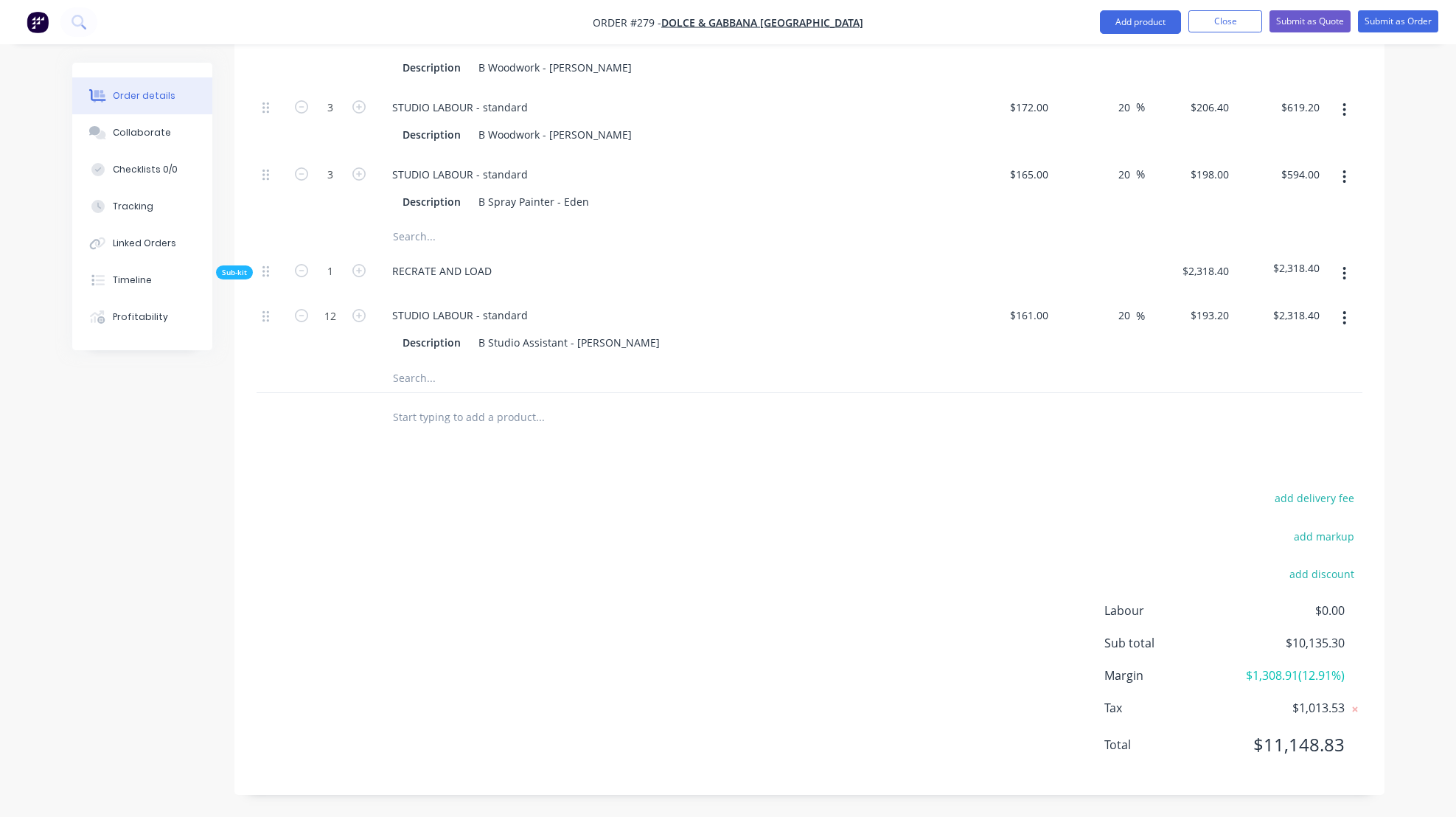
scroll to position [0, 0]
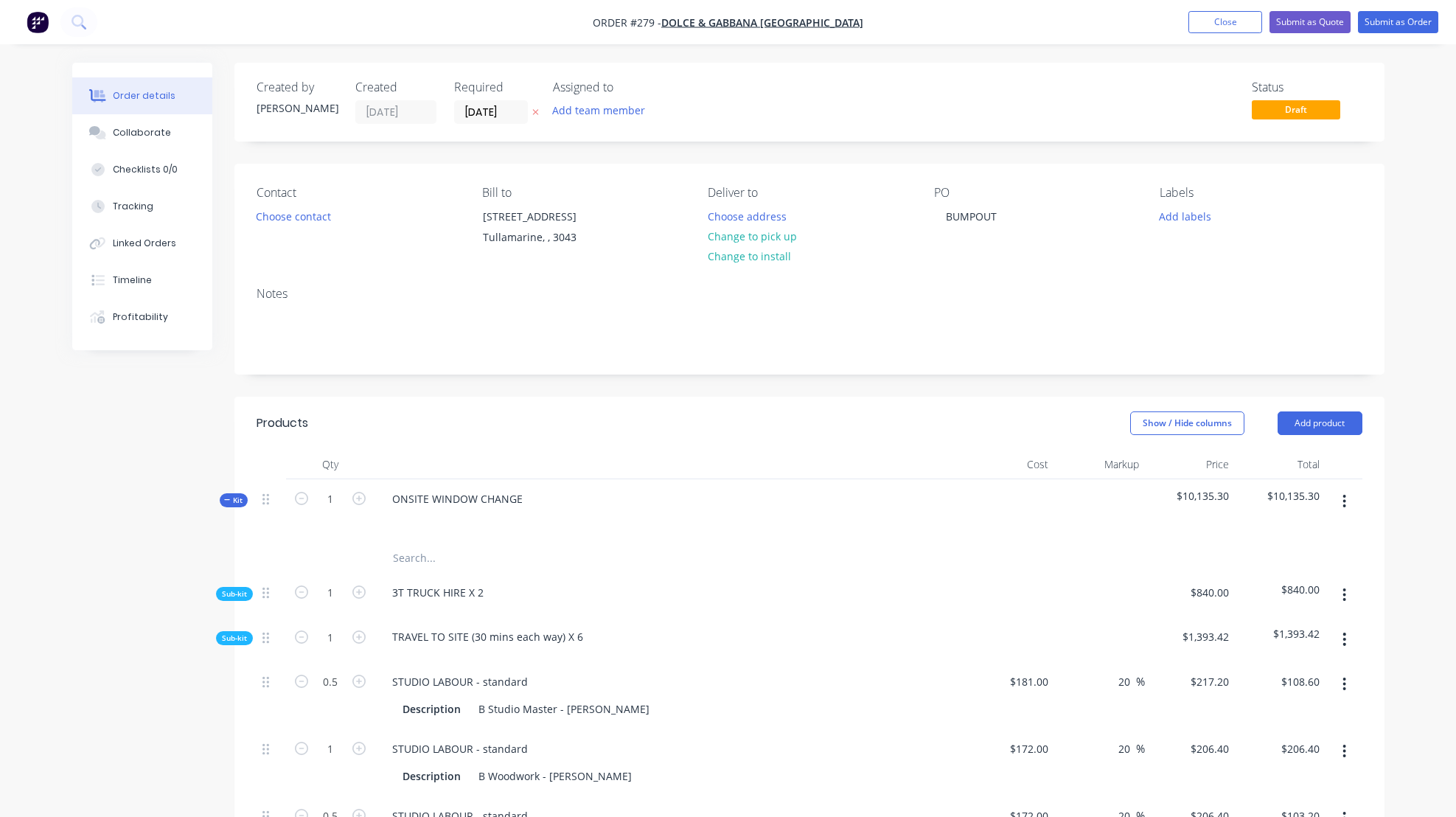
click at [240, 644] on span "Sub-kit" at bounding box center [234, 639] width 25 height 11
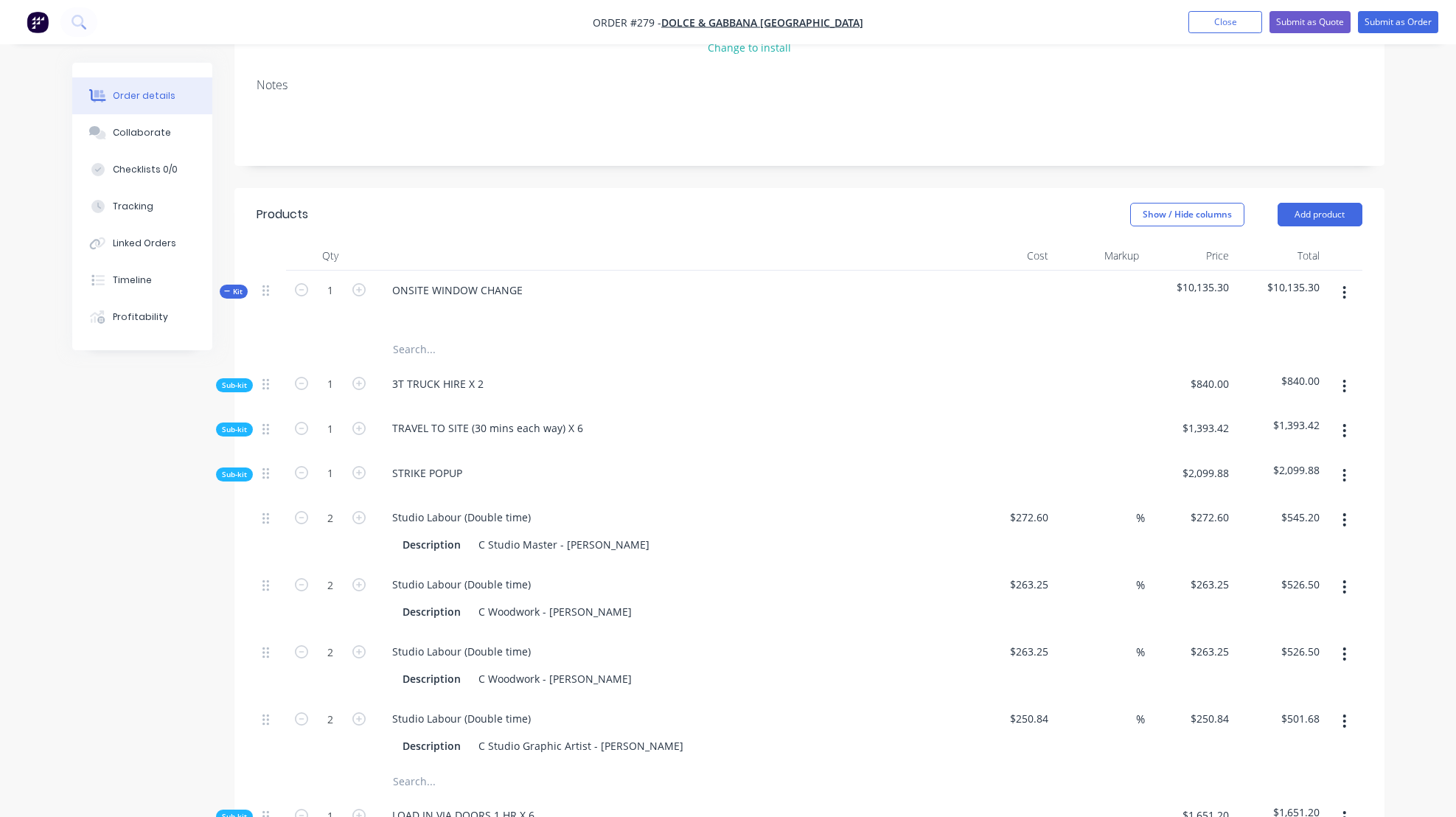
scroll to position [270, 0]
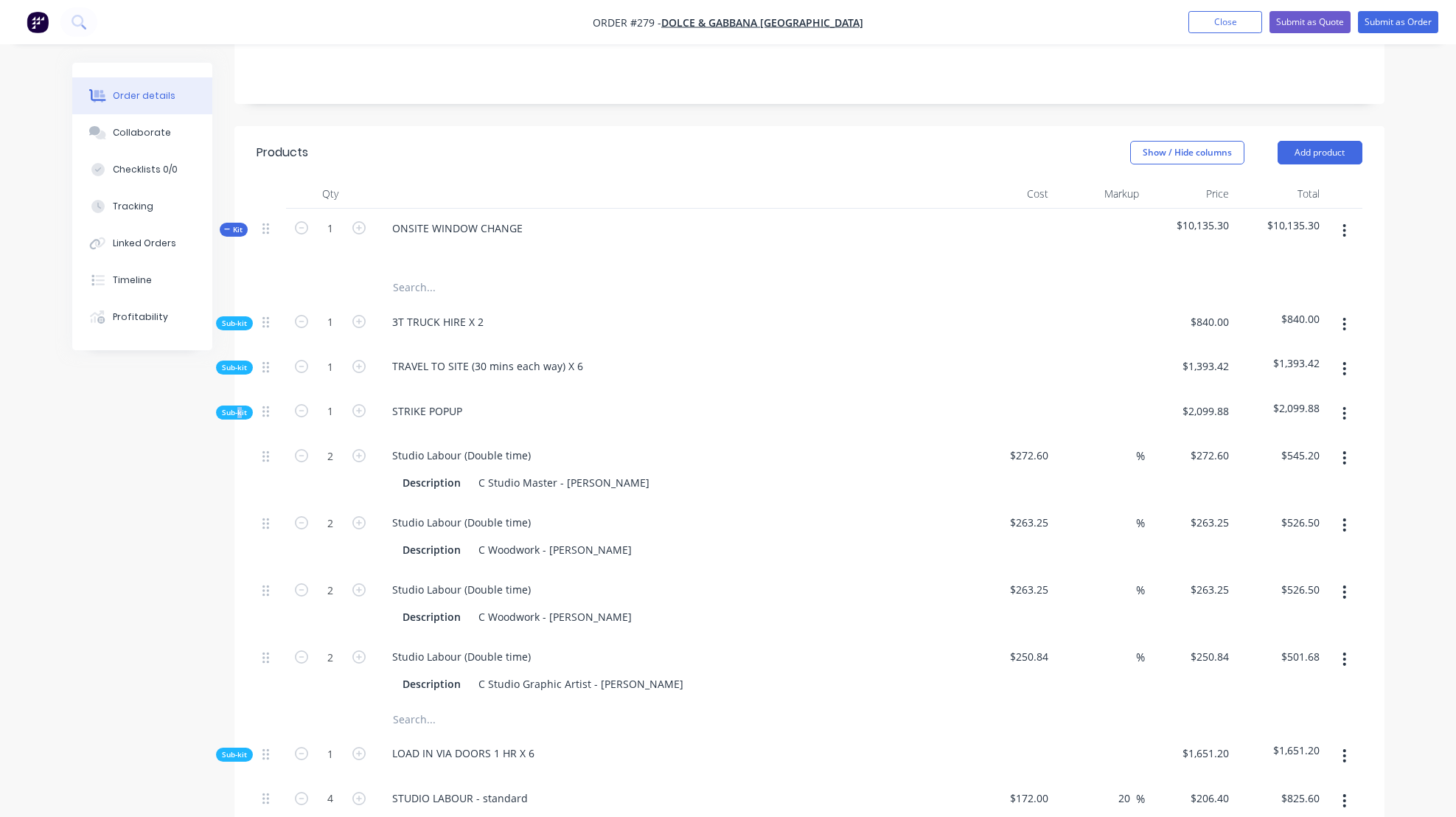
click at [239, 418] on span "Sub-kit" at bounding box center [234, 412] width 25 height 11
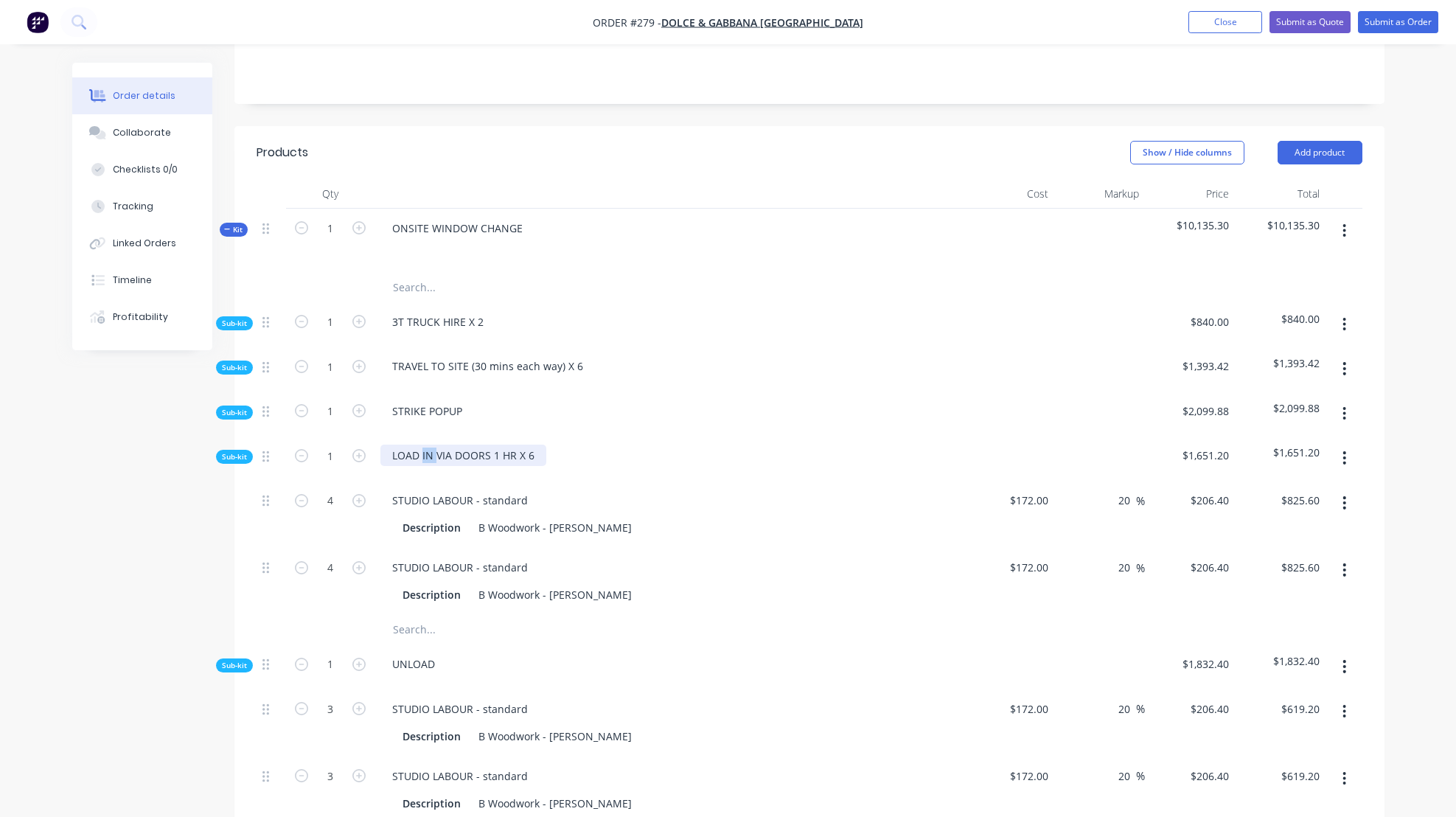
drag, startPoint x: 422, startPoint y: 470, endPoint x: 434, endPoint y: 470, distance: 12.0
click at [434, 466] on div "LOAD IN VIA DOORS 1 HR X 6" at bounding box center [464, 455] width 166 height 21
click at [633, 481] on div "LOAD VIA DOORS 1 HR X 6" at bounding box center [669, 458] width 590 height 45
click at [302, 507] on icon "button" at bounding box center [302, 501] width 13 height 13
click at [302, 574] on icon "button" at bounding box center [302, 568] width 13 height 13
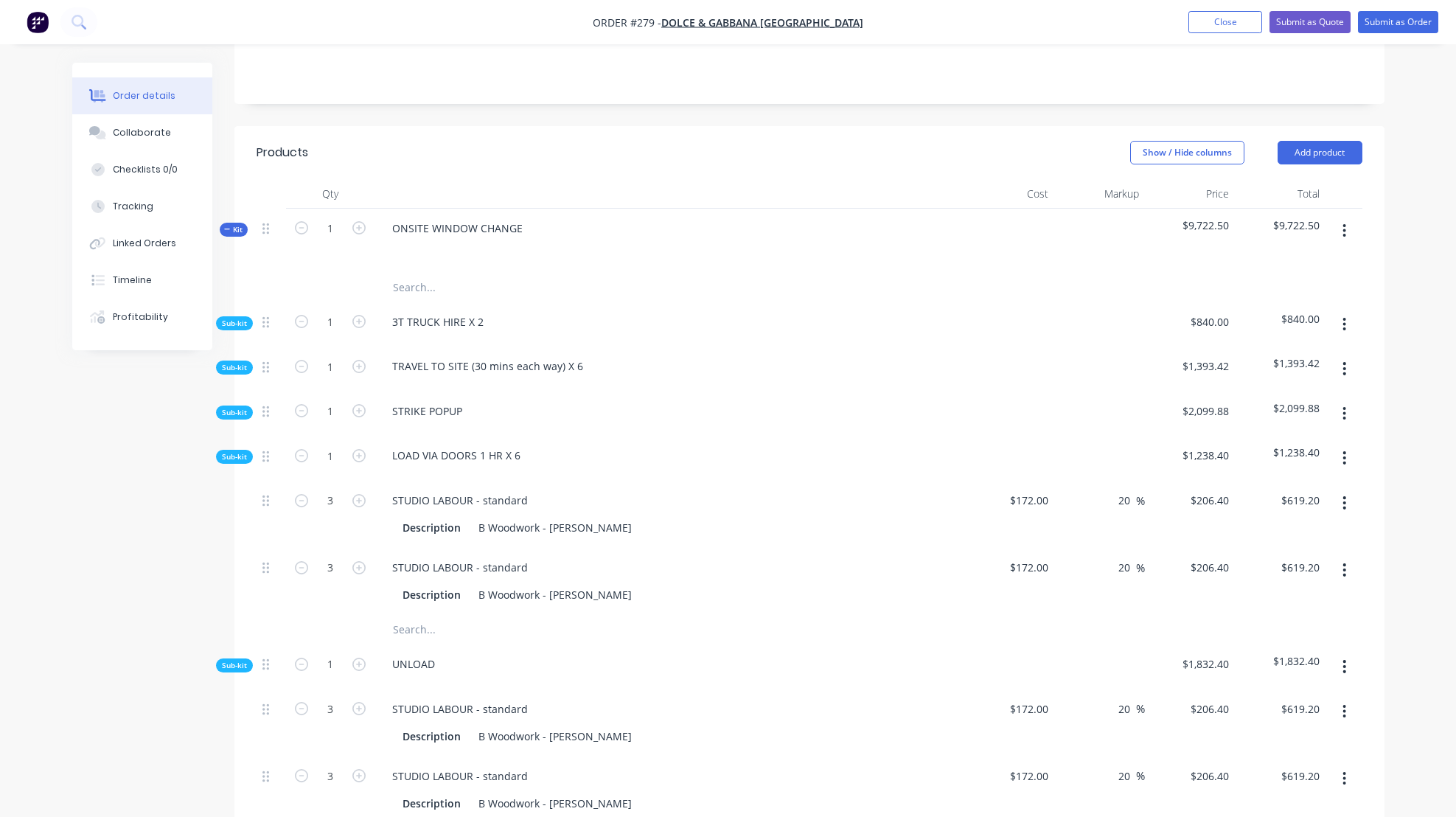
click at [683, 574] on div "STUDIO LABOUR - standard" at bounding box center [670, 567] width 578 height 21
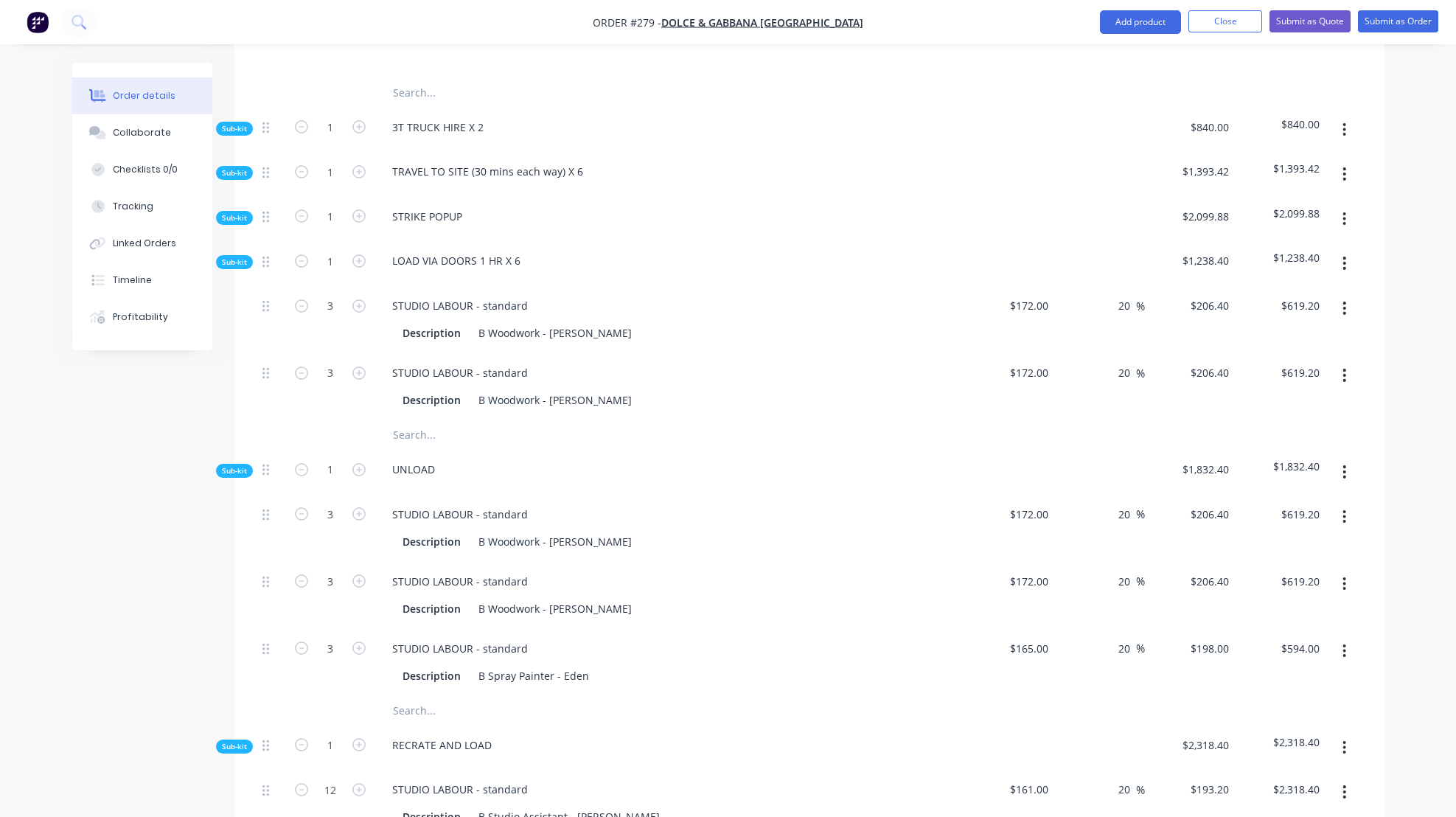
scroll to position [450, 0]
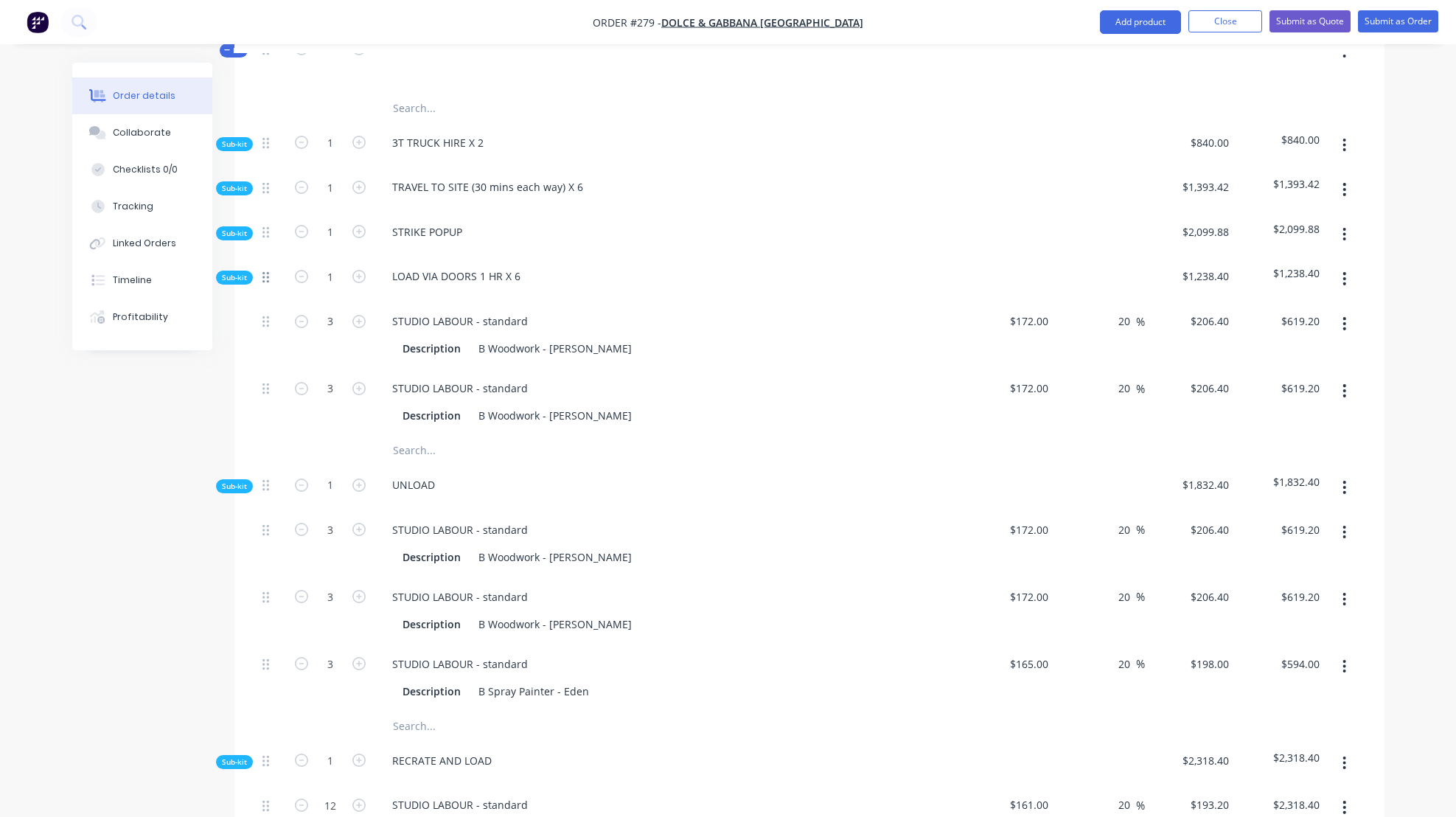
click at [265, 284] on icon at bounding box center [265, 277] width 6 height 13
click at [243, 283] on span "Sub-kit" at bounding box center [234, 278] width 25 height 11
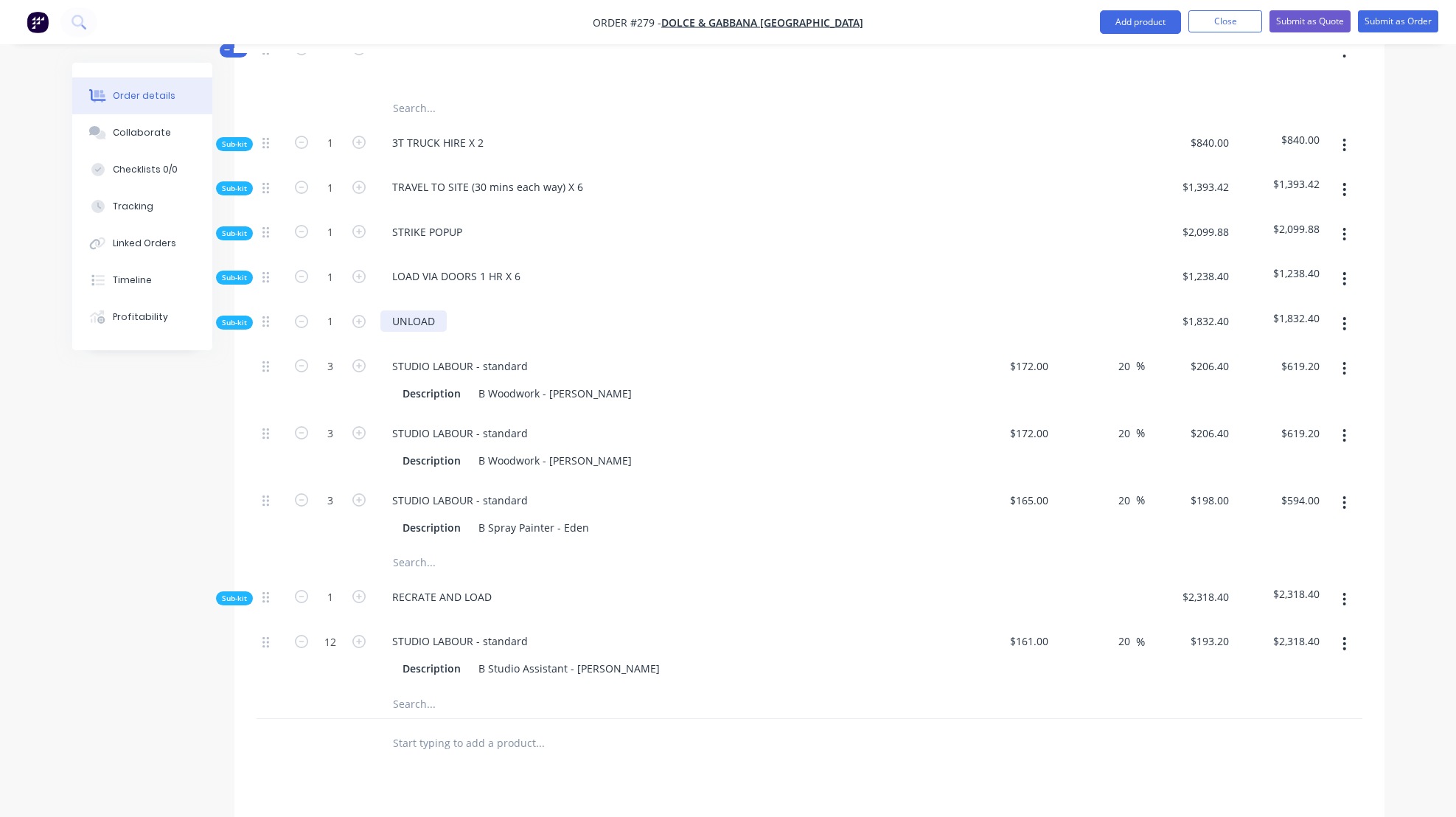
click at [434, 332] on div "UNLOAD" at bounding box center [414, 320] width 66 height 21
click at [1346, 449] on button "button" at bounding box center [1345, 435] width 35 height 27
click at [1263, 544] on div "Delete" at bounding box center [1291, 533] width 113 height 21
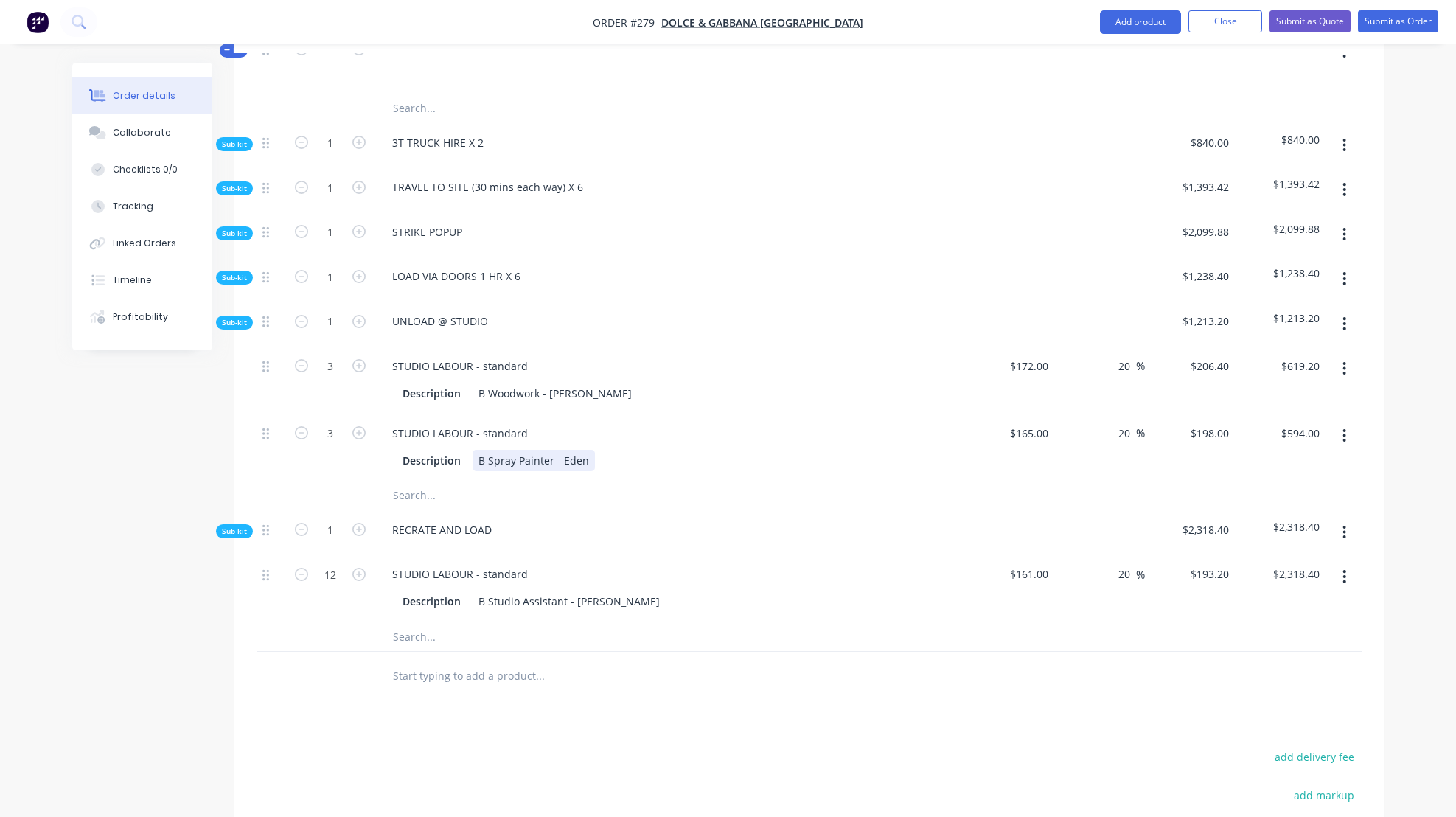
click at [764, 481] on div "STUDIO LABOUR - standard Description B Spray Painter - Eden" at bounding box center [669, 447] width 590 height 67
click at [236, 328] on span "Sub-kit" at bounding box center [234, 323] width 25 height 11
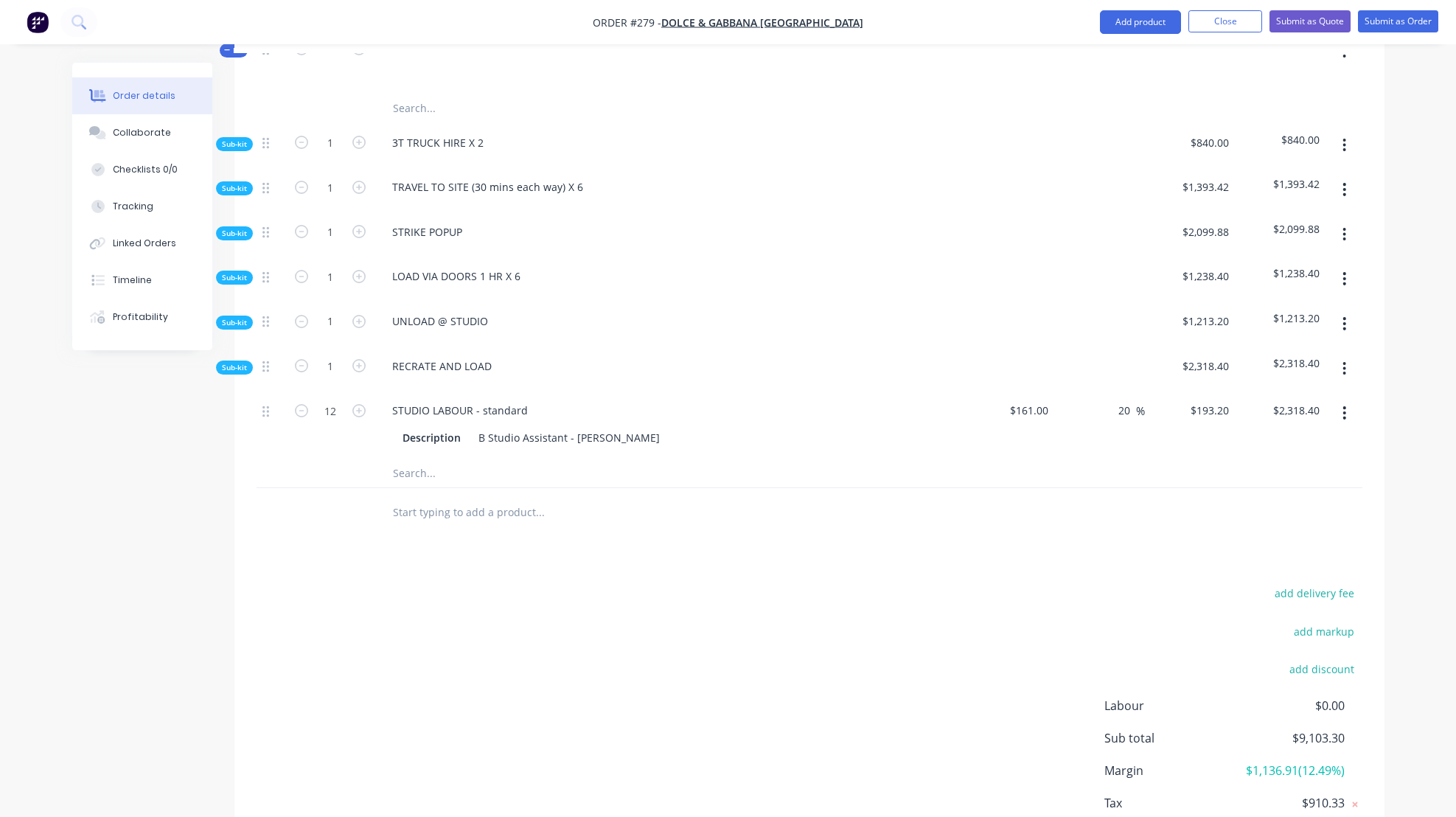
click at [243, 374] on span "Sub-kit" at bounding box center [234, 367] width 25 height 11
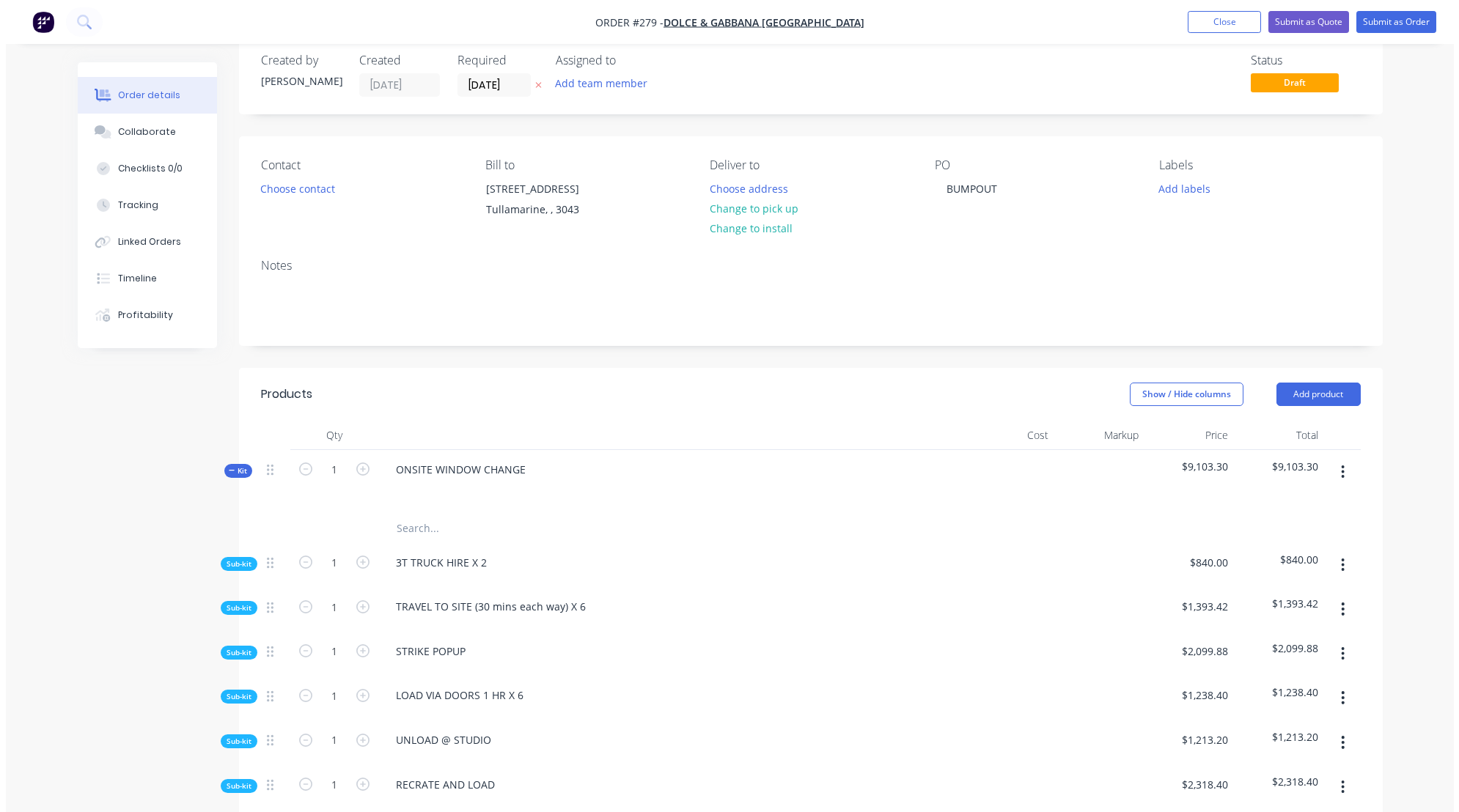
scroll to position [0, 0]
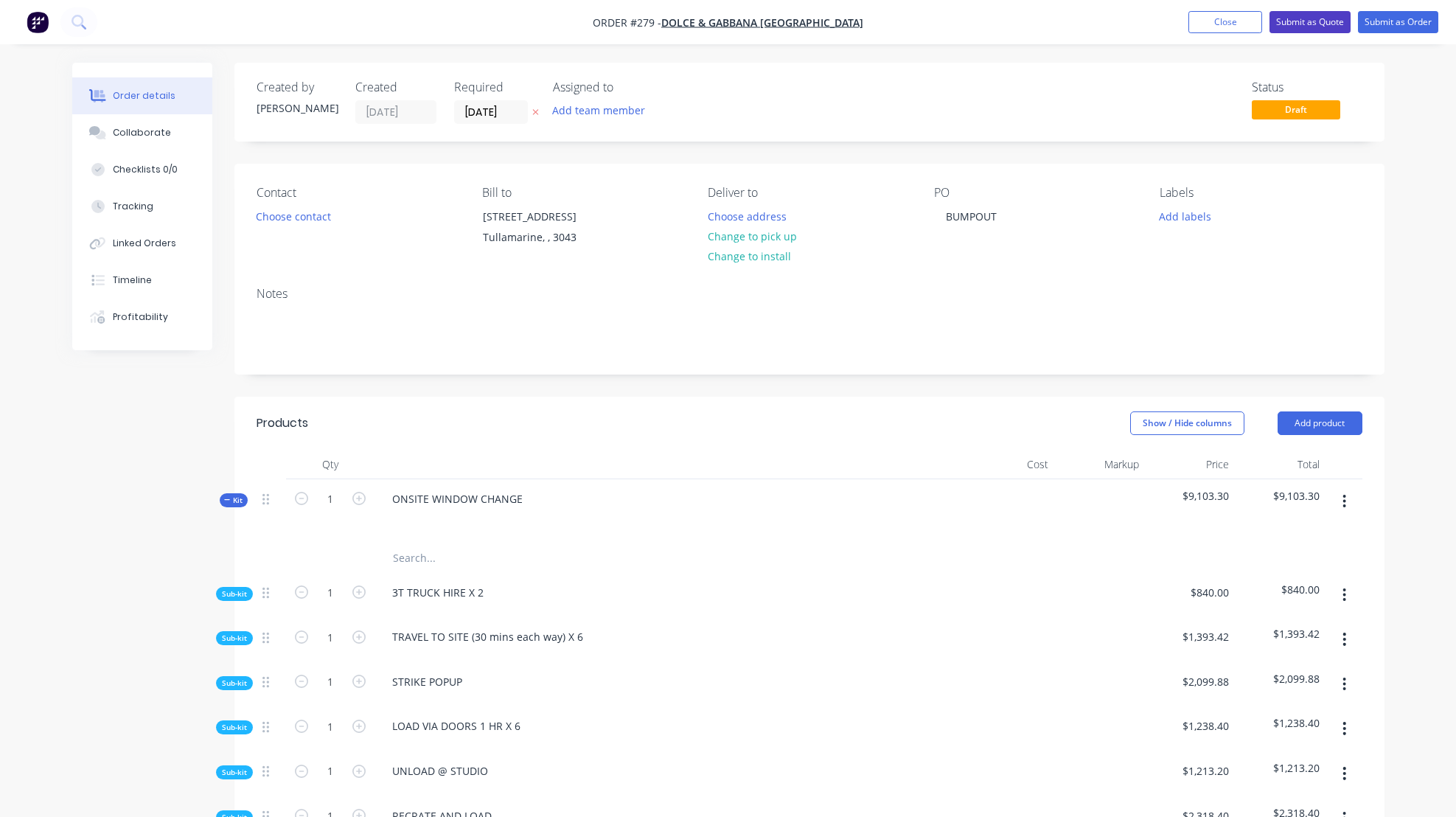
click at [1298, 20] on button "Submit as Quote" at bounding box center [1310, 22] width 81 height 22
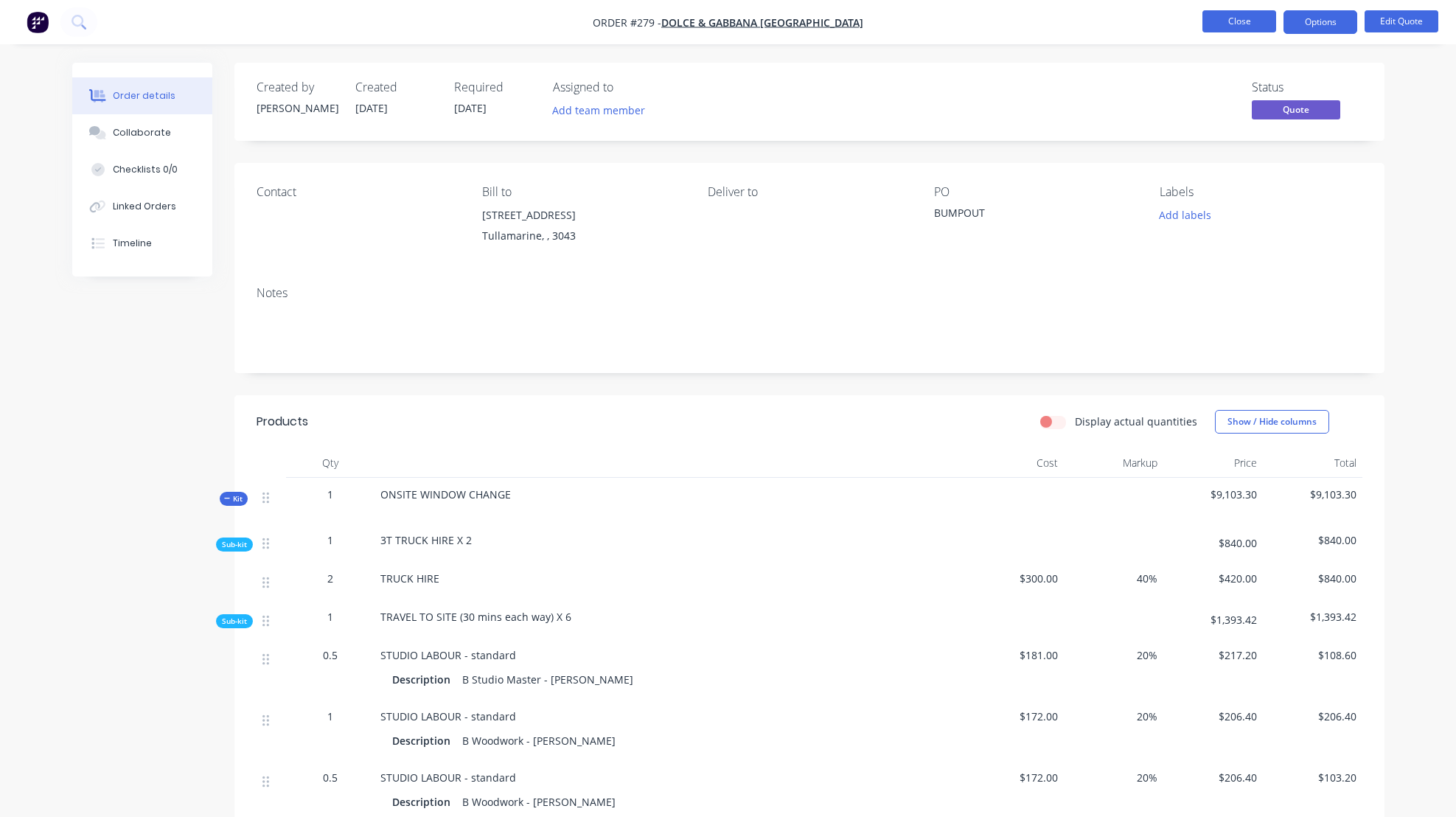
click at [1249, 20] on button "Close" at bounding box center [1239, 21] width 74 height 22
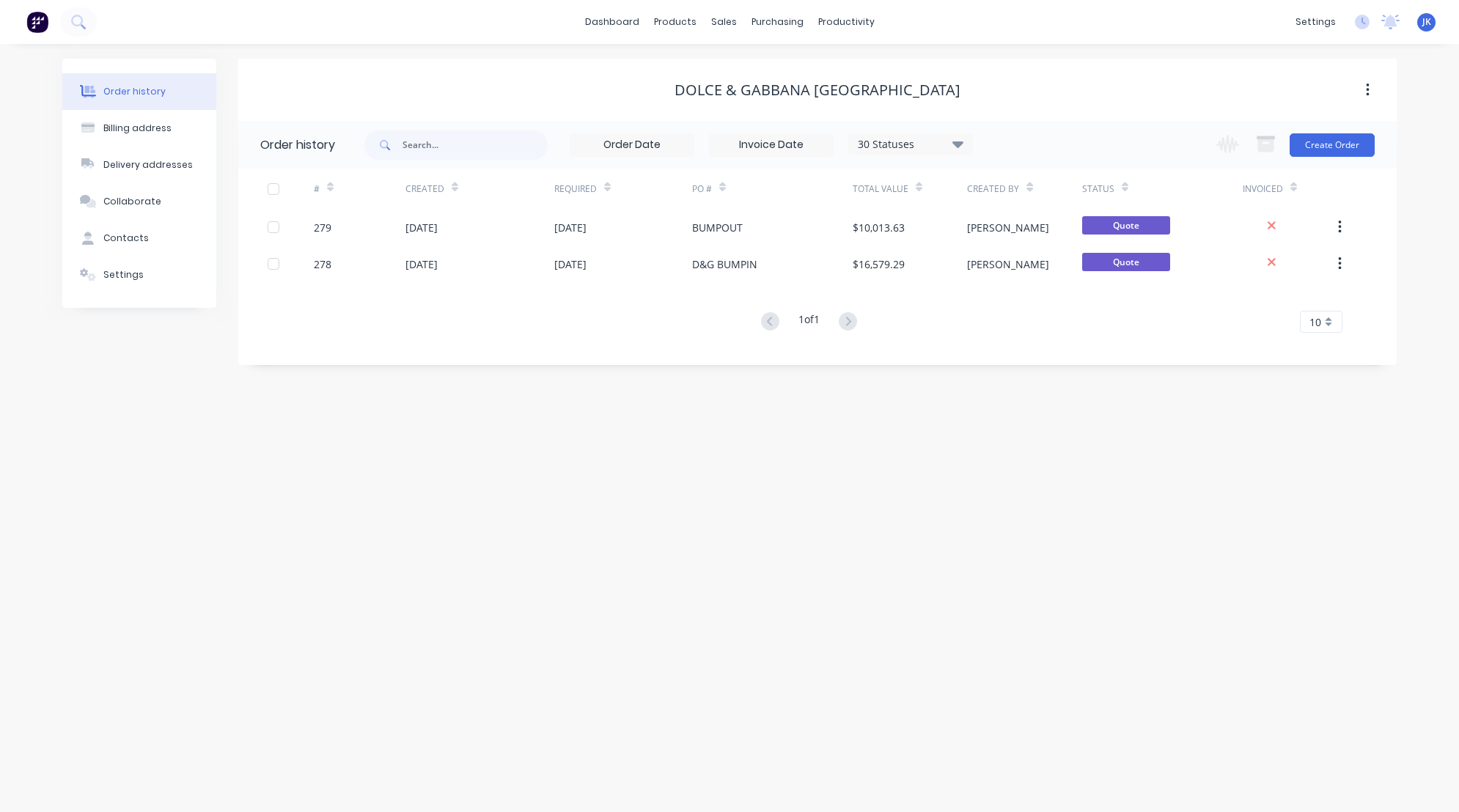
click at [1414, 172] on div "Order history Billing address Delivery addresses Collaborate Contacts Settings …" at bounding box center [729, 428] width 1459 height 768
click at [767, 69] on div "Sales Orders" at bounding box center [778, 70] width 60 height 13
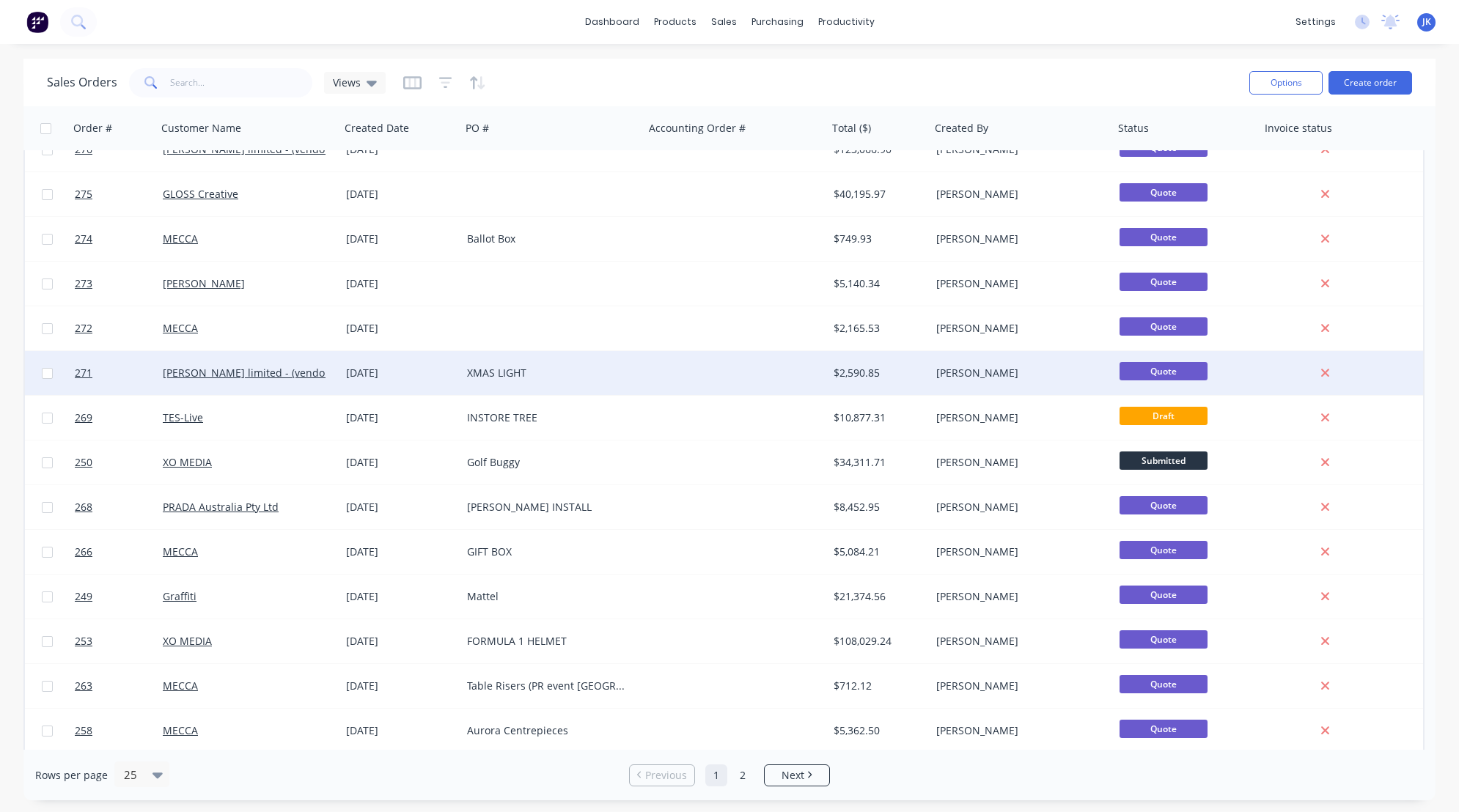
scroll to position [159, 0]
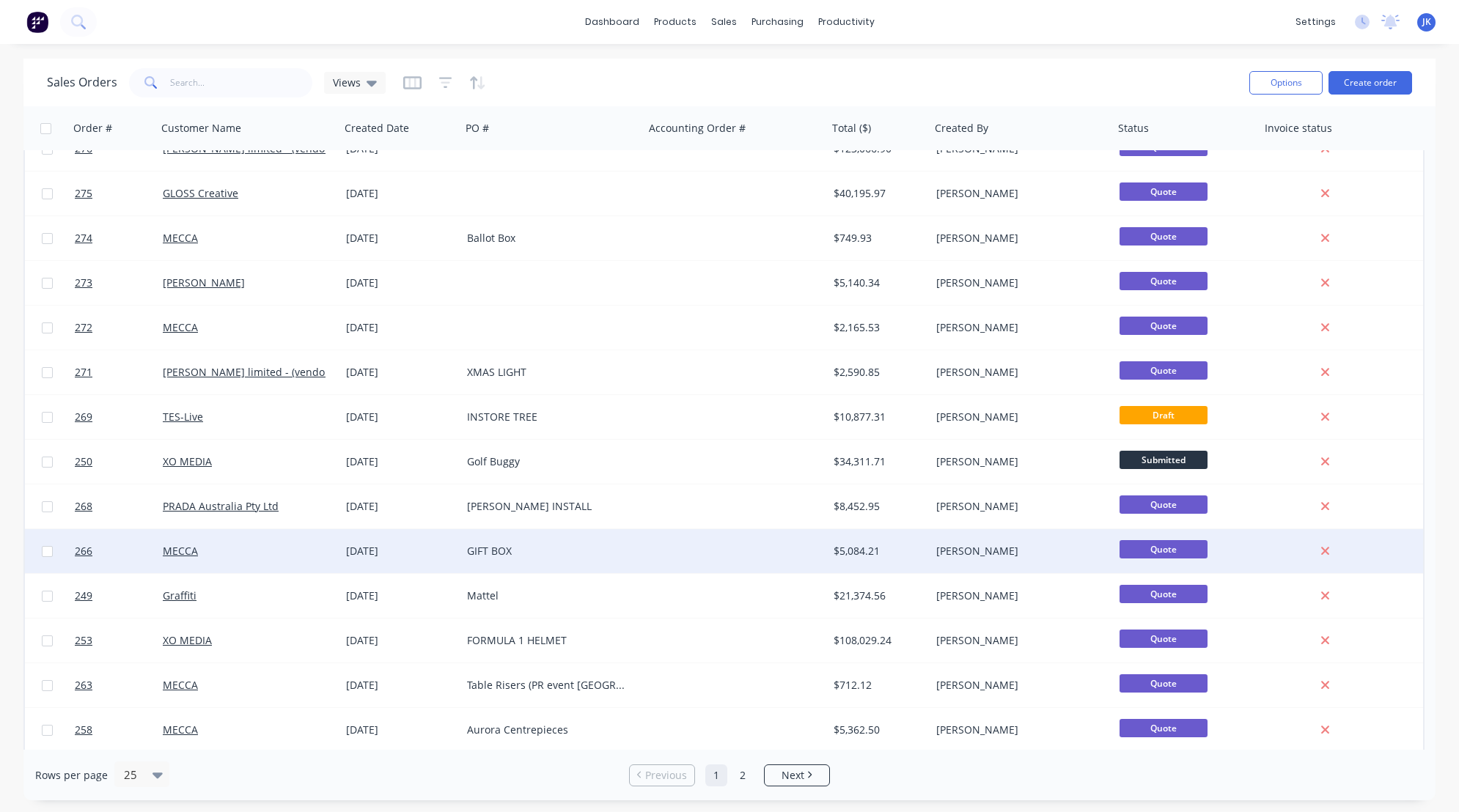
click at [371, 550] on div "[DATE]" at bounding box center [400, 551] width 109 height 15
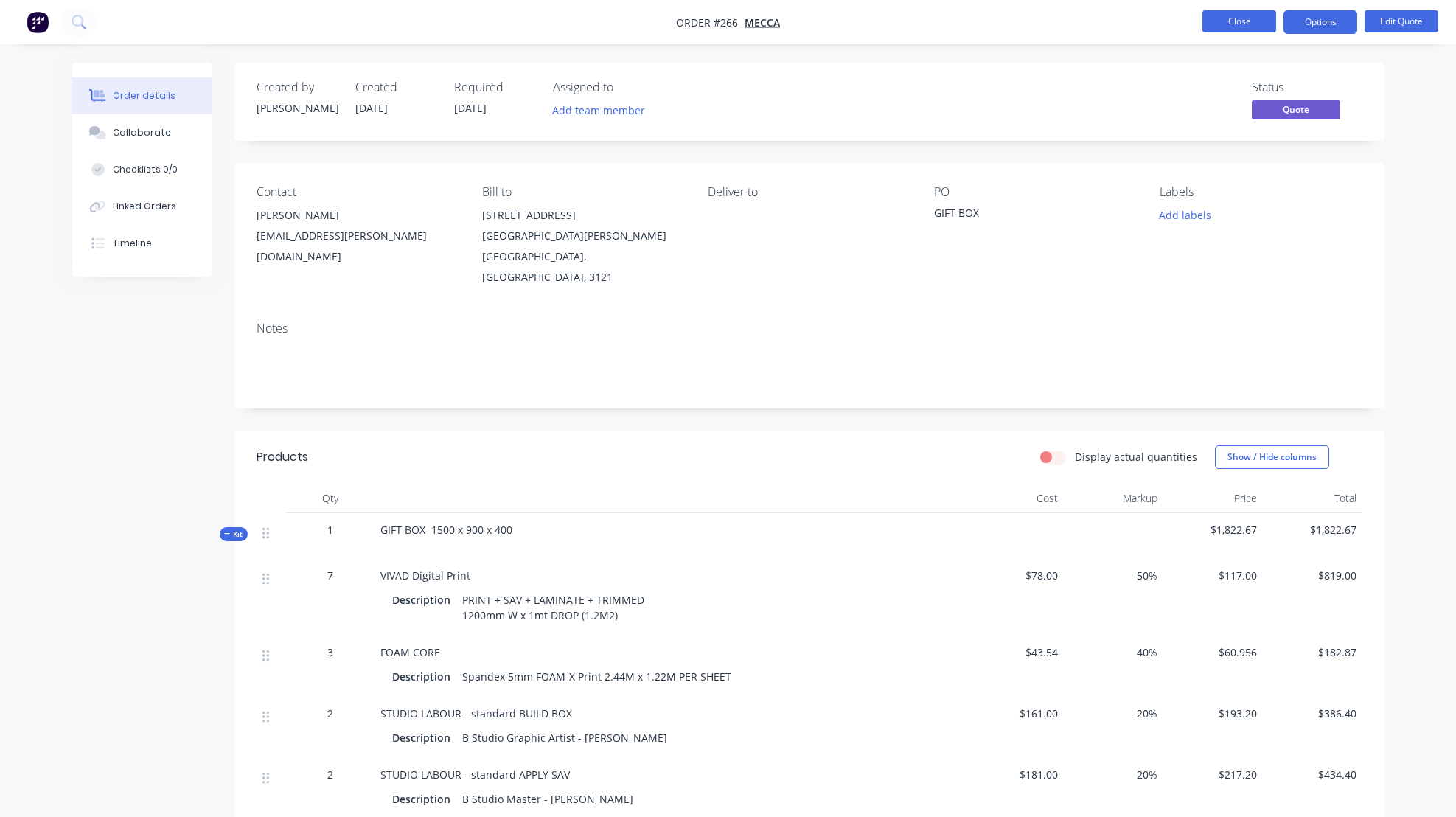
click at [1234, 22] on button "Close" at bounding box center [1239, 21] width 74 height 22
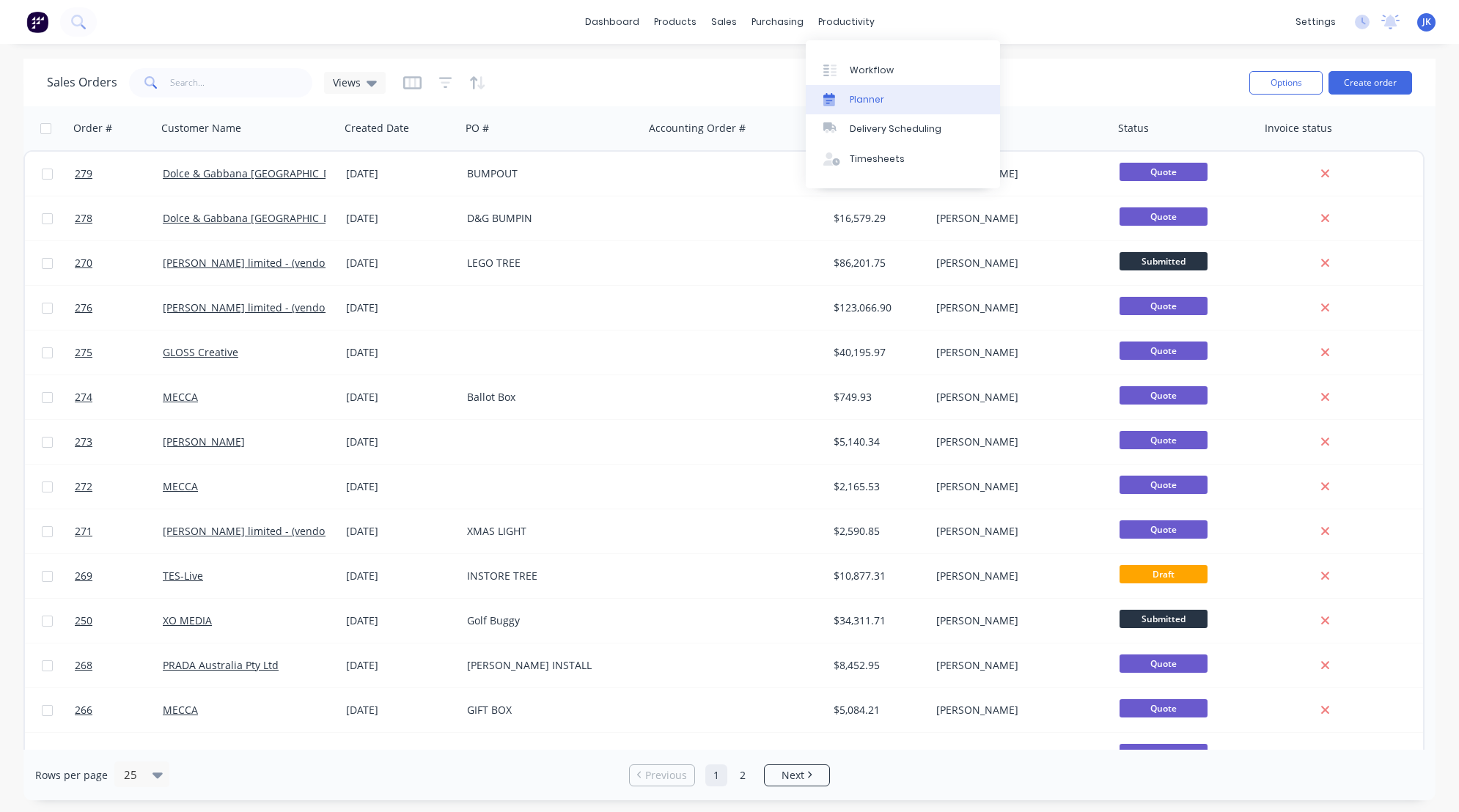
click at [868, 101] on div "Planner" at bounding box center [867, 100] width 35 height 13
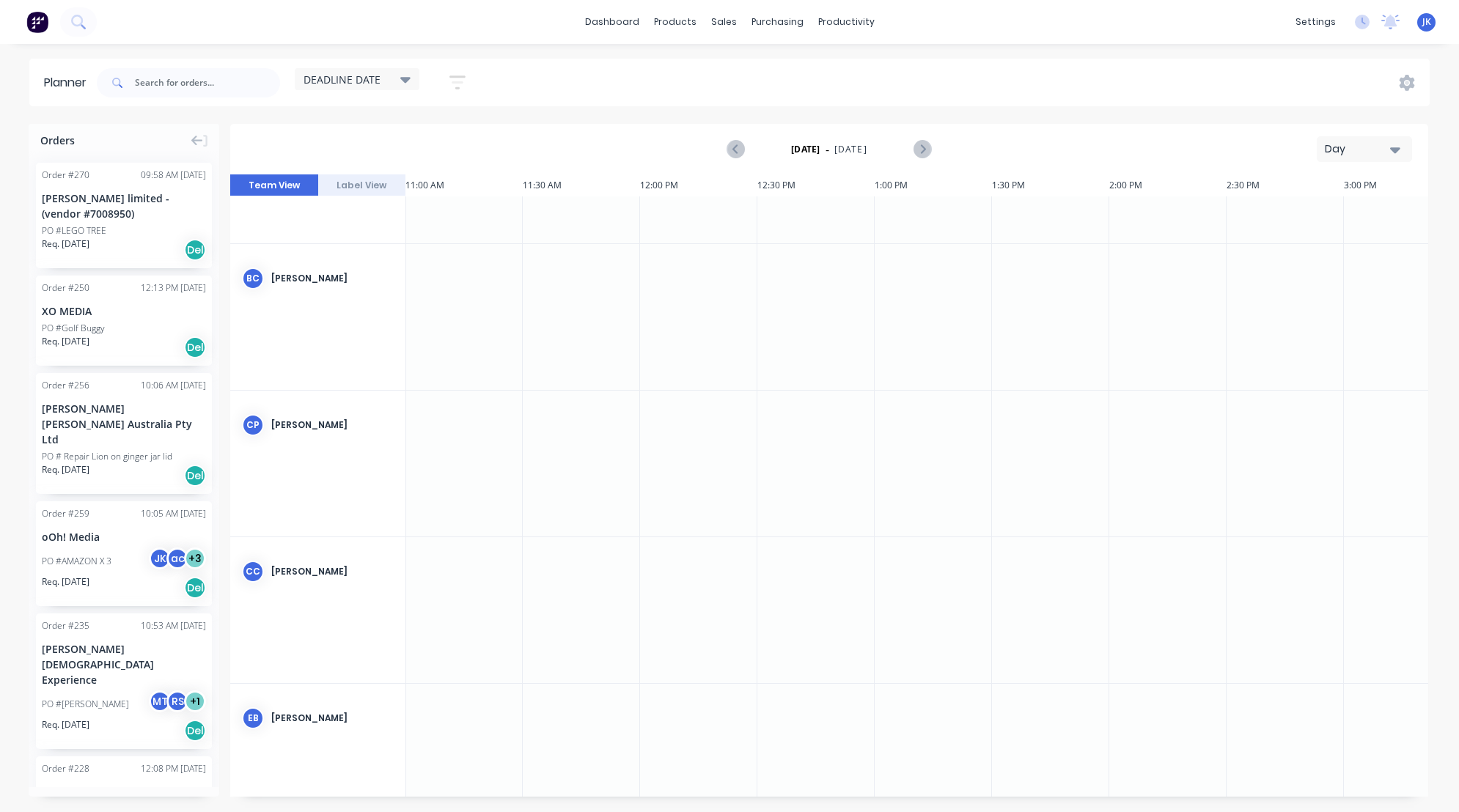
scroll to position [0, 821]
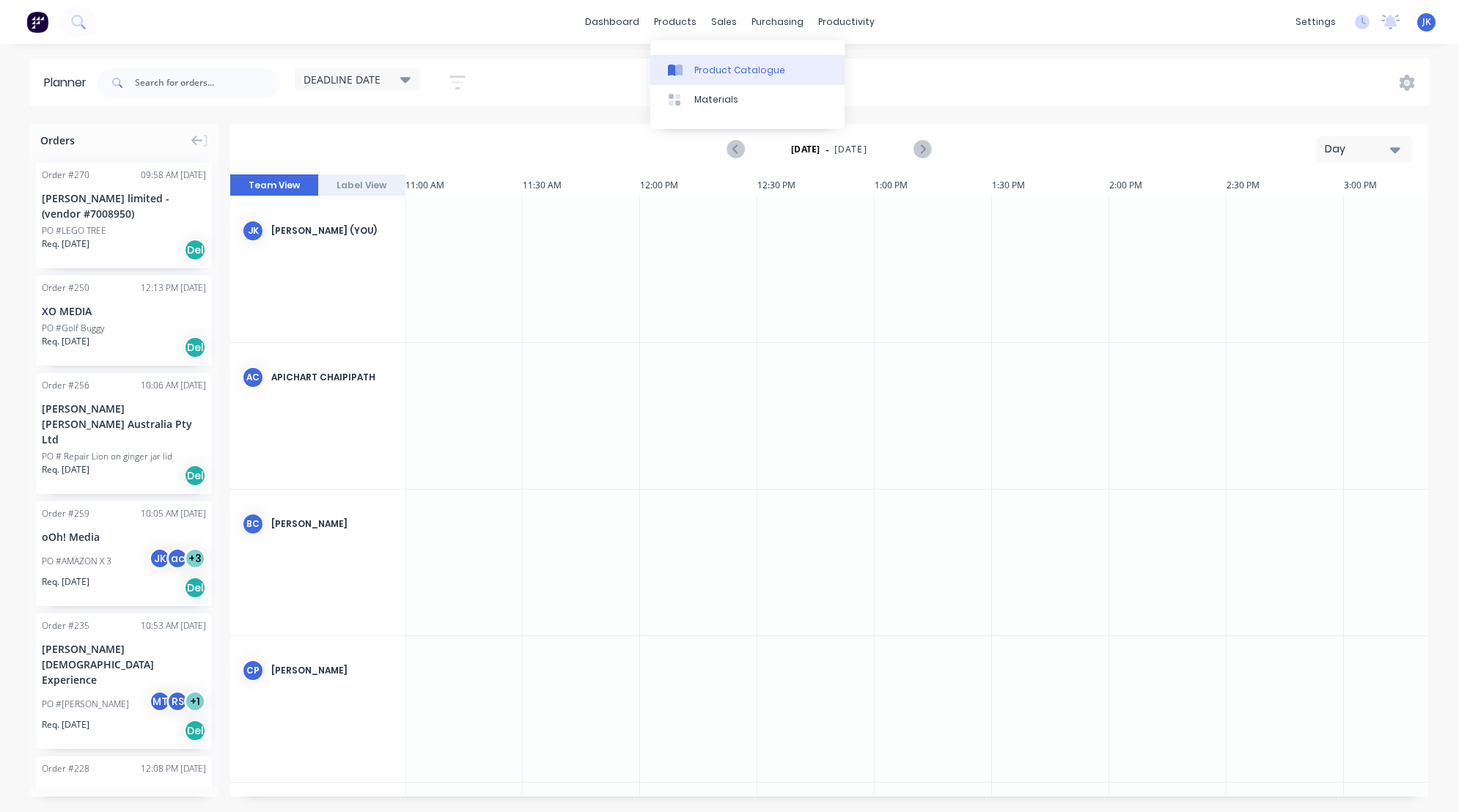
click at [700, 69] on div "Product Catalogue" at bounding box center [739, 70] width 91 height 13
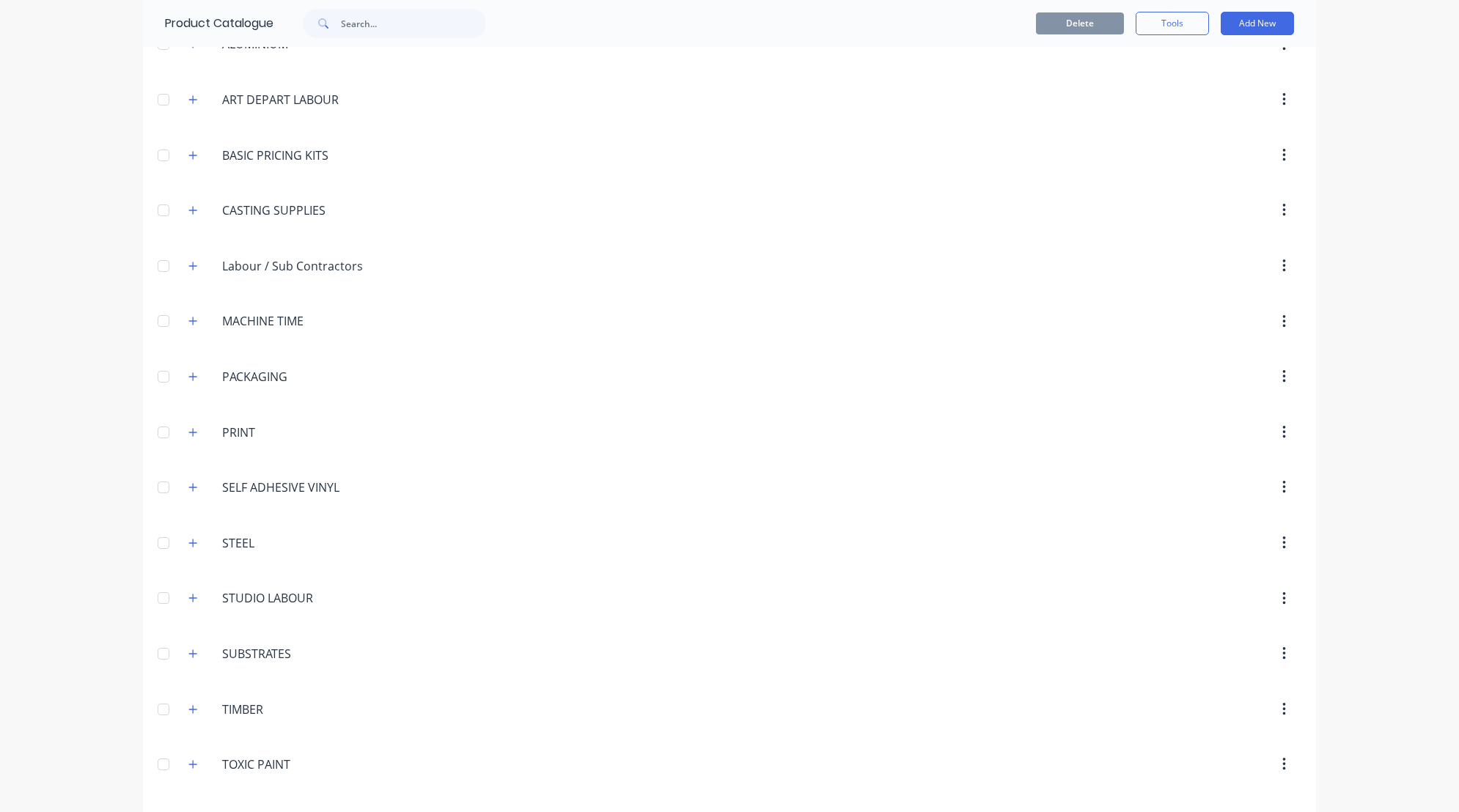
scroll to position [241, 0]
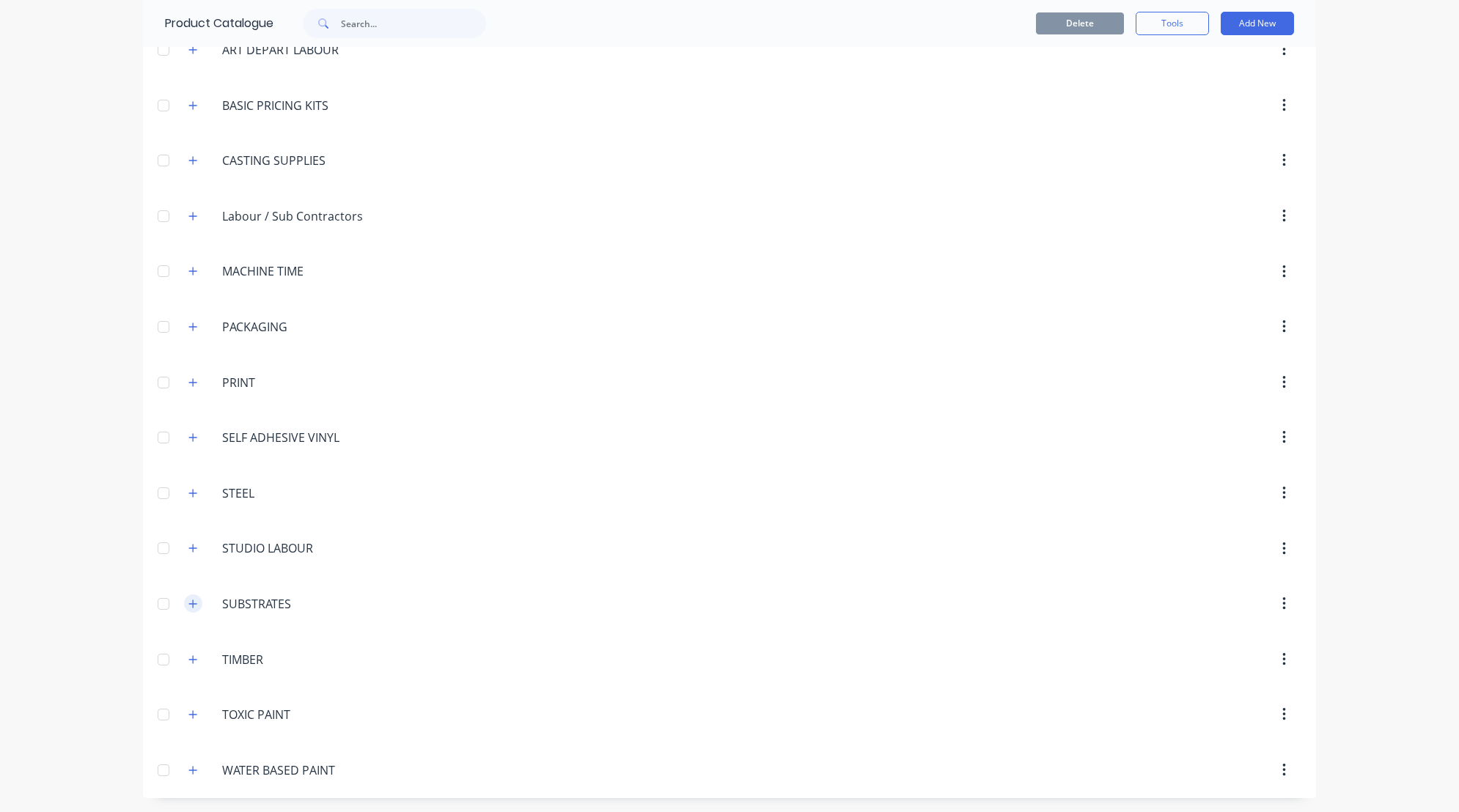
click at [188, 604] on icon "button" at bounding box center [193, 604] width 9 height 10
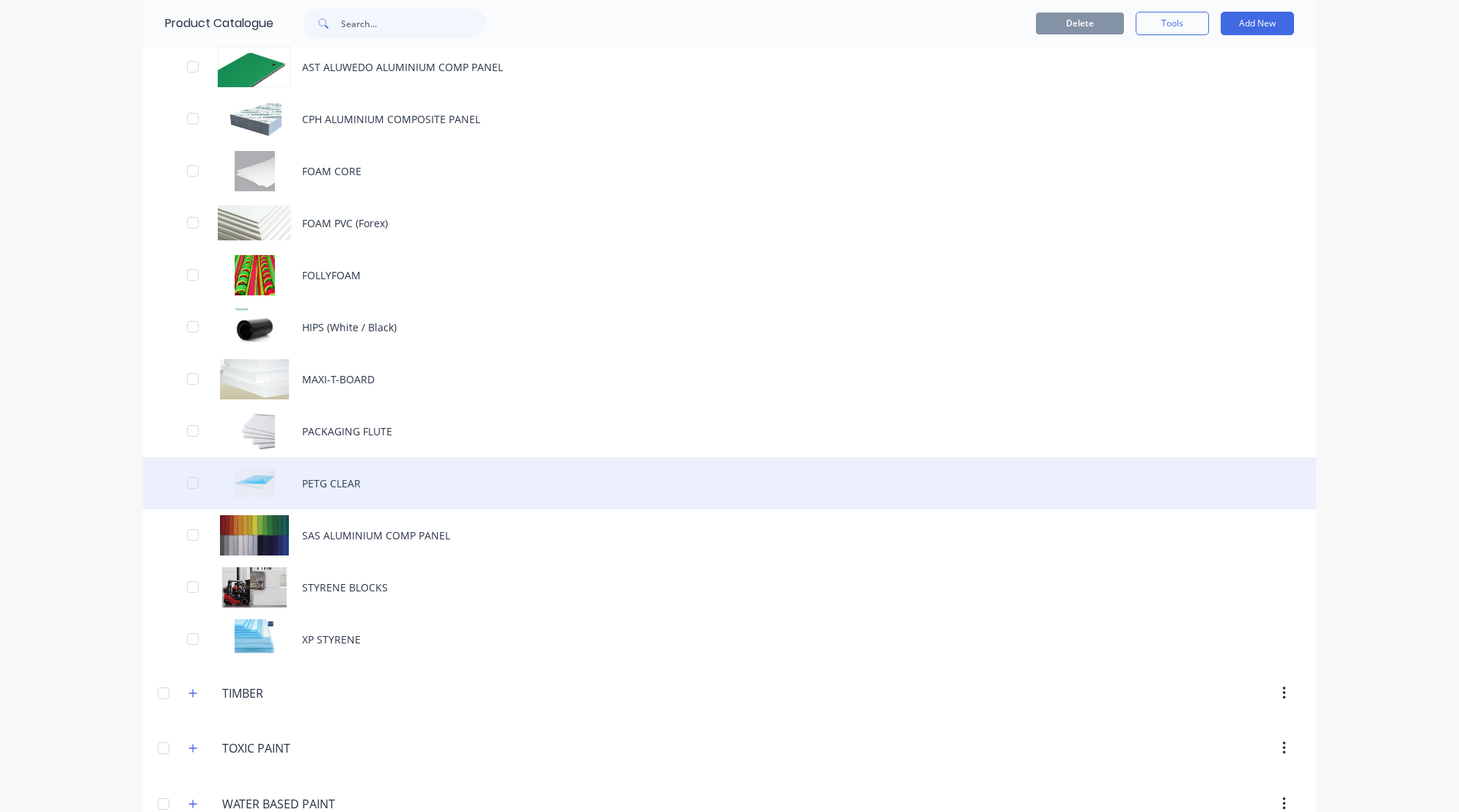
scroll to position [914, 0]
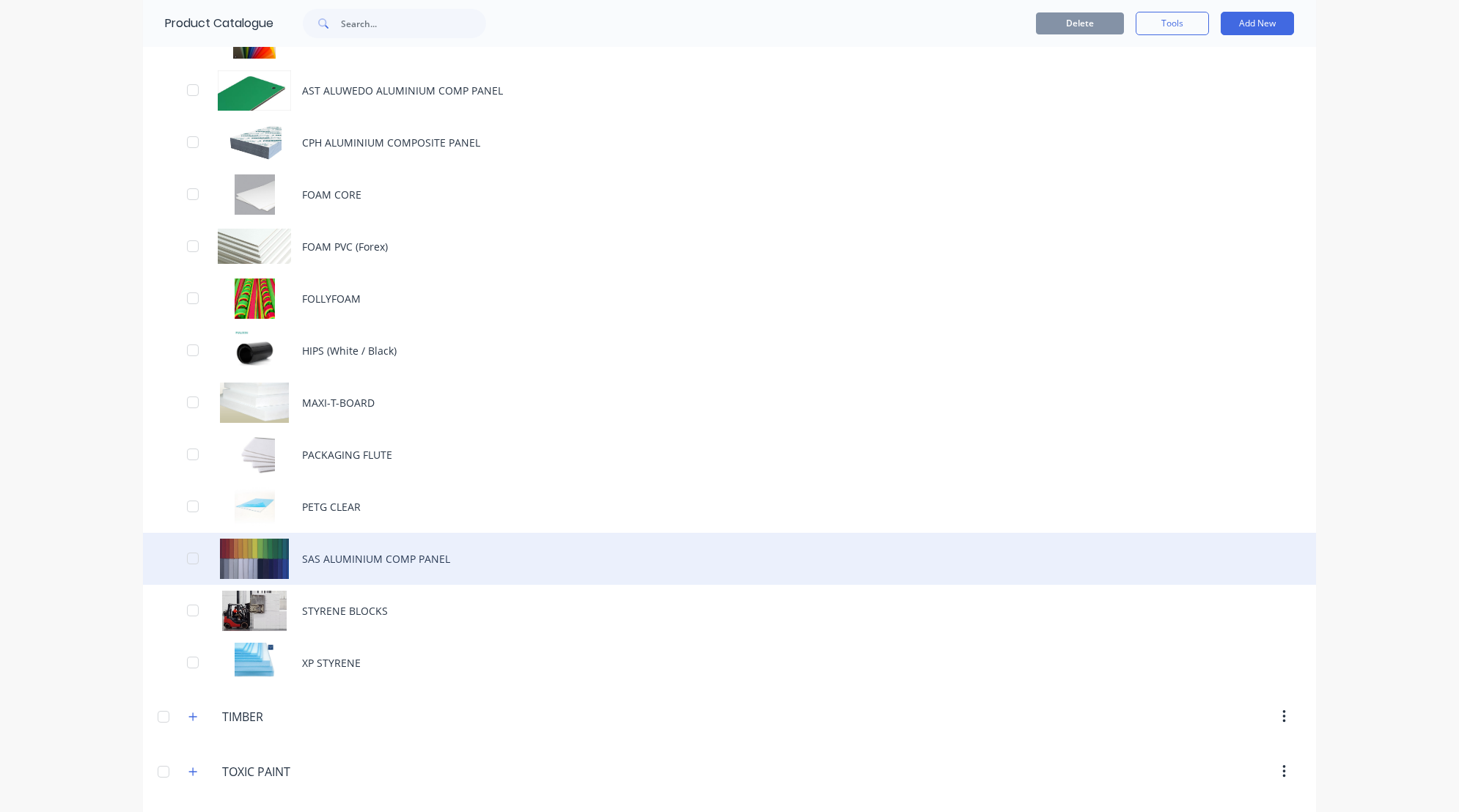
click at [355, 553] on div "SAS ALUMINIUM COMP PANEL" at bounding box center [729, 559] width 1173 height 52
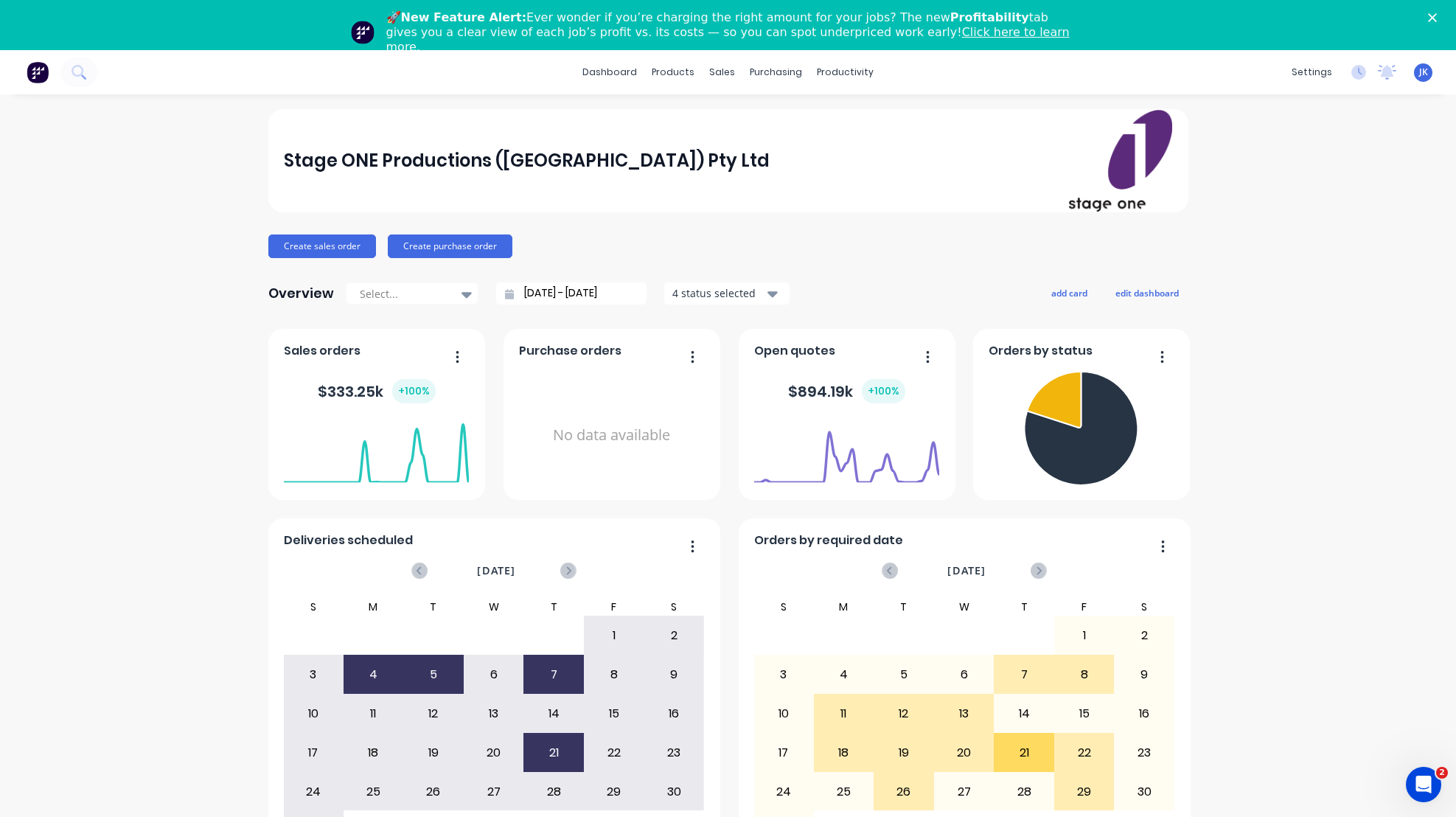
click at [878, 31] on link "Click here to learn more." at bounding box center [728, 39] width 683 height 29
click at [758, 118] on div "Sales Orders" at bounding box center [772, 121] width 61 height 13
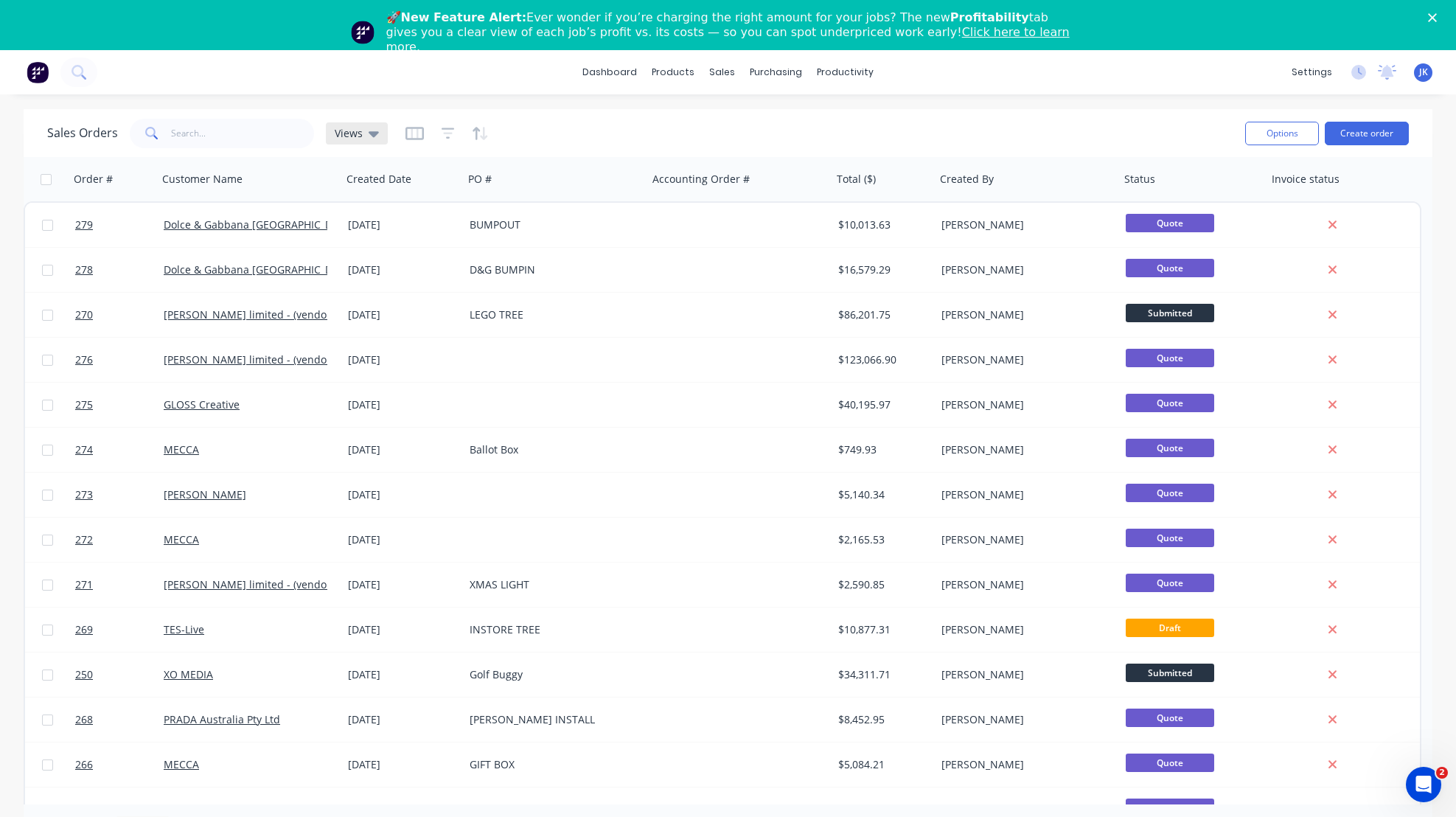
click at [373, 130] on icon at bounding box center [373, 133] width 10 height 17
click at [429, 106] on div "dashboard products sales purchasing productivity dashboard products Product Cat…" at bounding box center [728, 458] width 1456 height 817
click at [414, 134] on icon "button" at bounding box center [414, 132] width 7 height 9
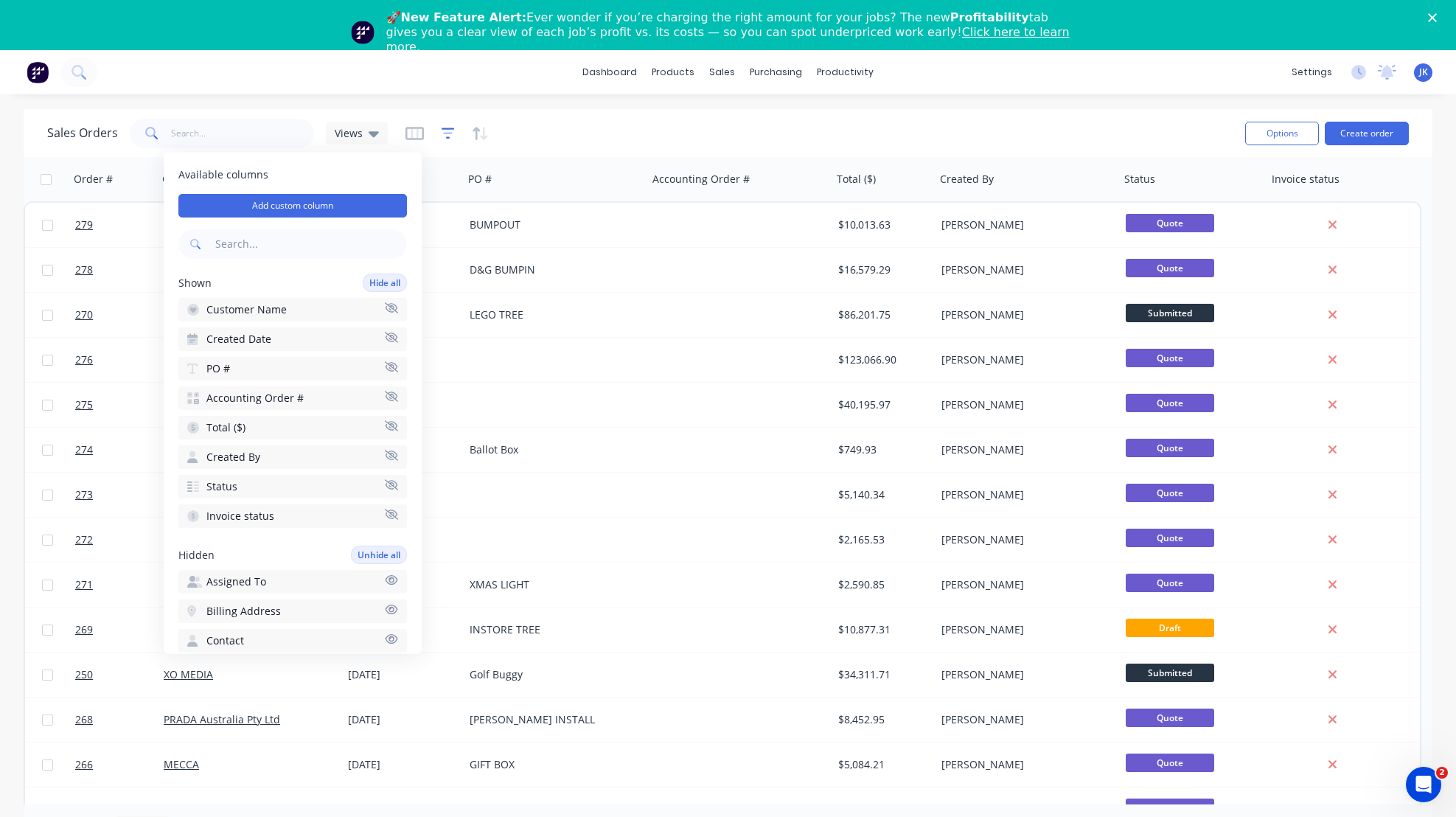
click at [446, 132] on icon "button" at bounding box center [448, 133] width 13 height 15
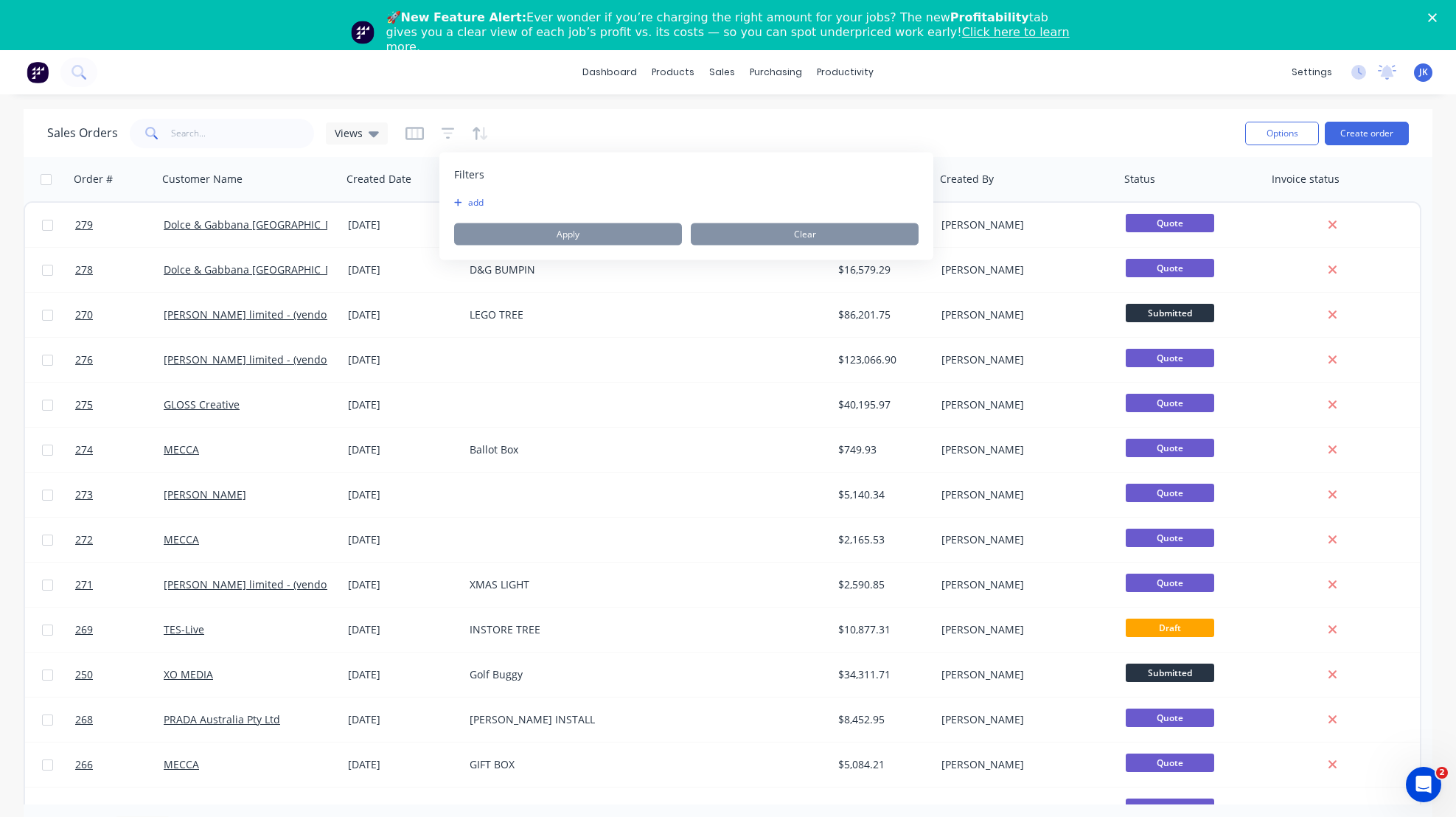
click at [590, 106] on div "dashboard products sales purchasing productivity dashboard products Product Cat…" at bounding box center [728, 458] width 1456 height 817
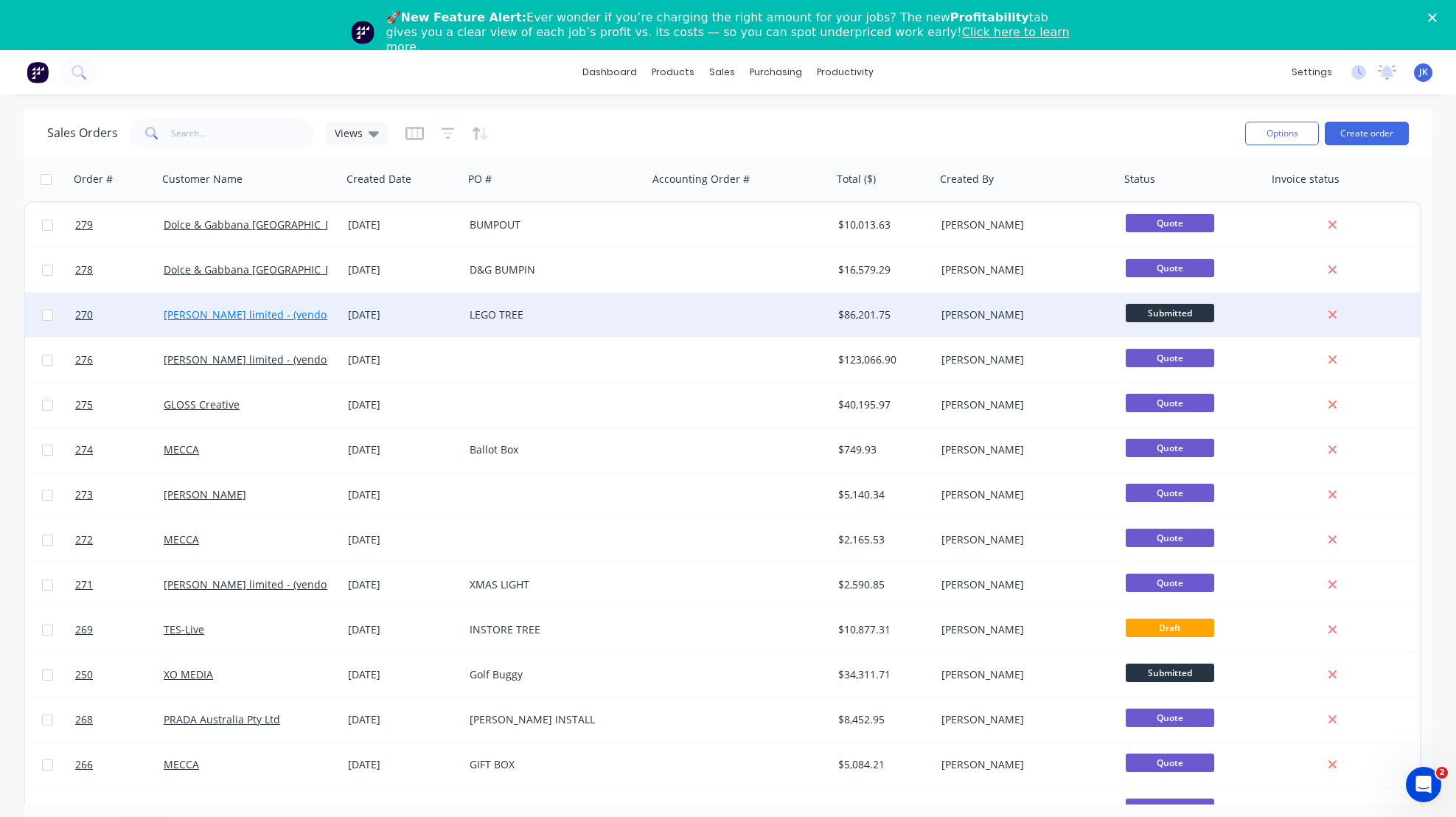
click at [225, 312] on link "[PERSON_NAME] limited - (vendor #7008950)" at bounding box center [274, 314] width 221 height 14
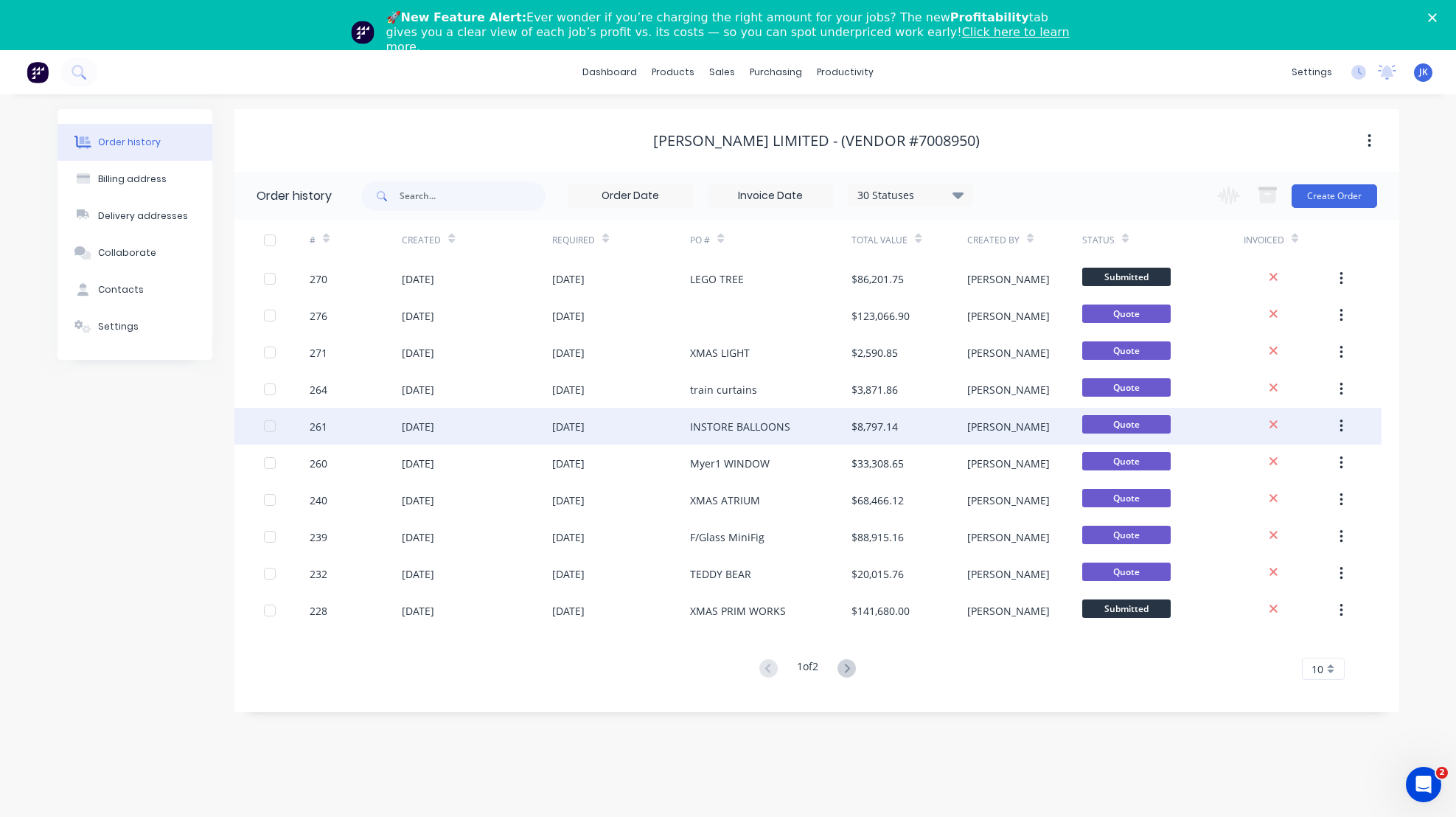
click at [434, 425] on div "[DATE]" at bounding box center [418, 426] width 32 height 16
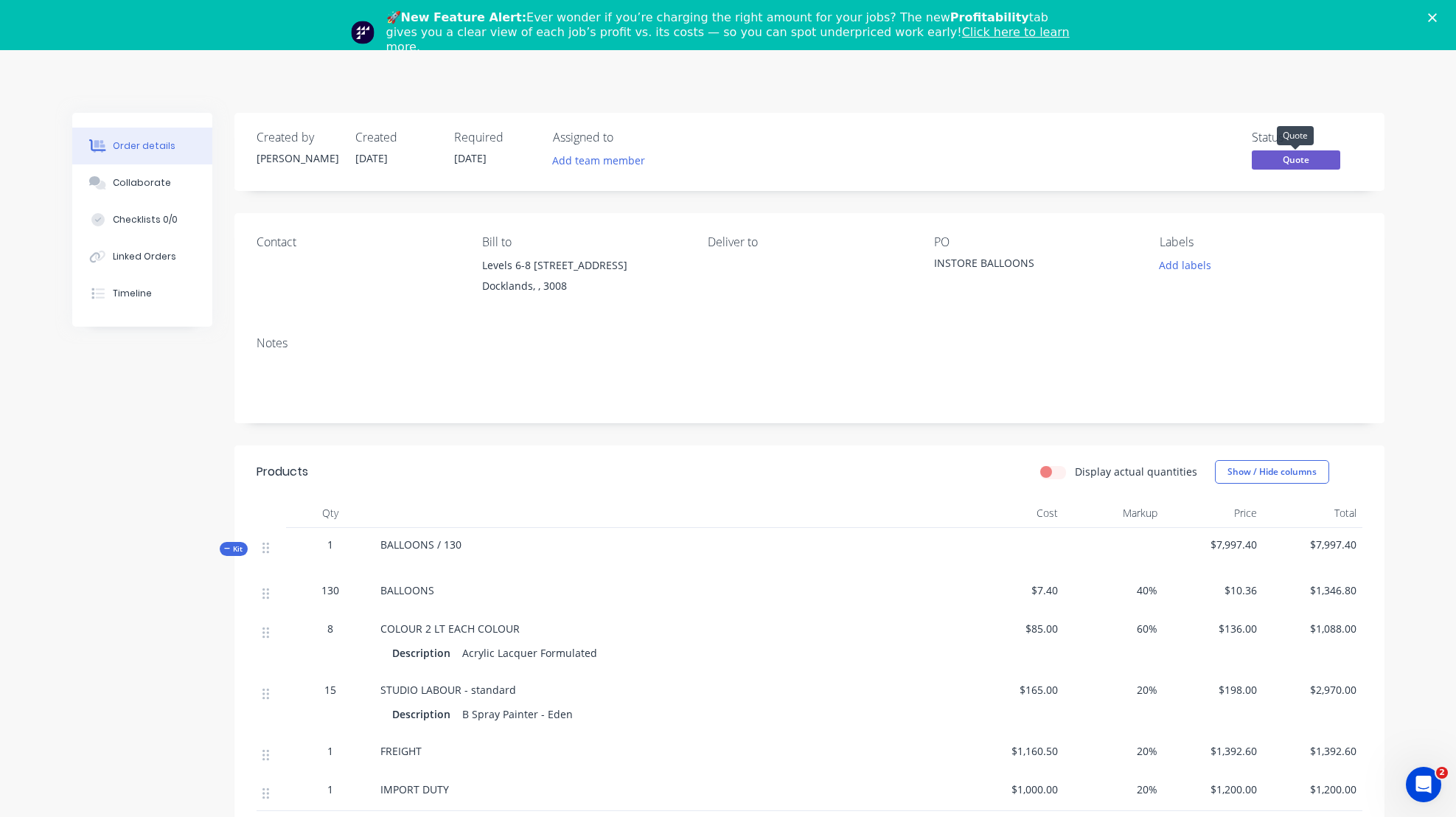
click at [1305, 155] on span "Quote" at bounding box center [1296, 159] width 88 height 18
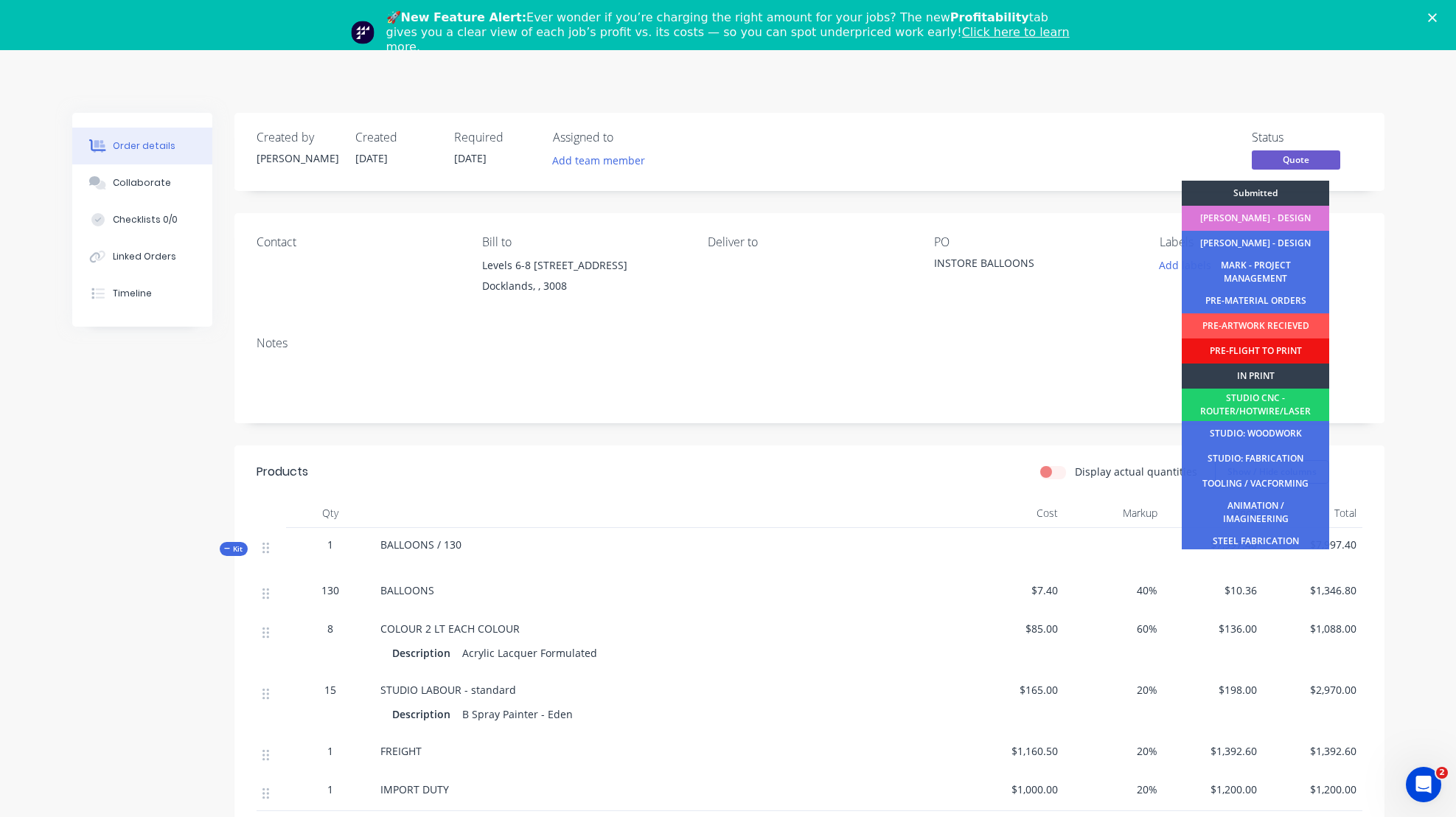
click at [1248, 189] on div "Submitted" at bounding box center [1255, 192] width 147 height 25
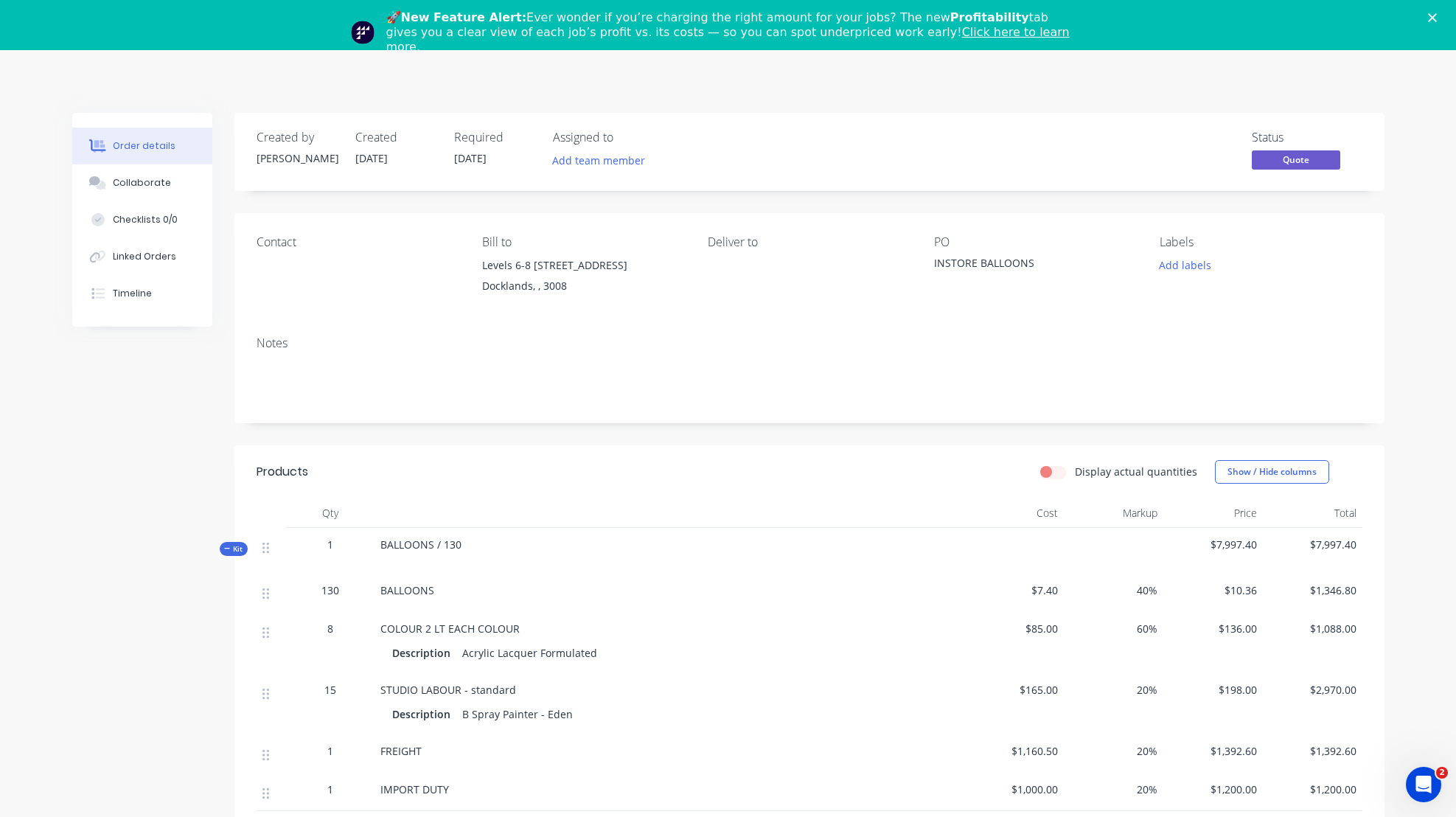
click at [1437, 15] on icon "Close" at bounding box center [1432, 17] width 9 height 9
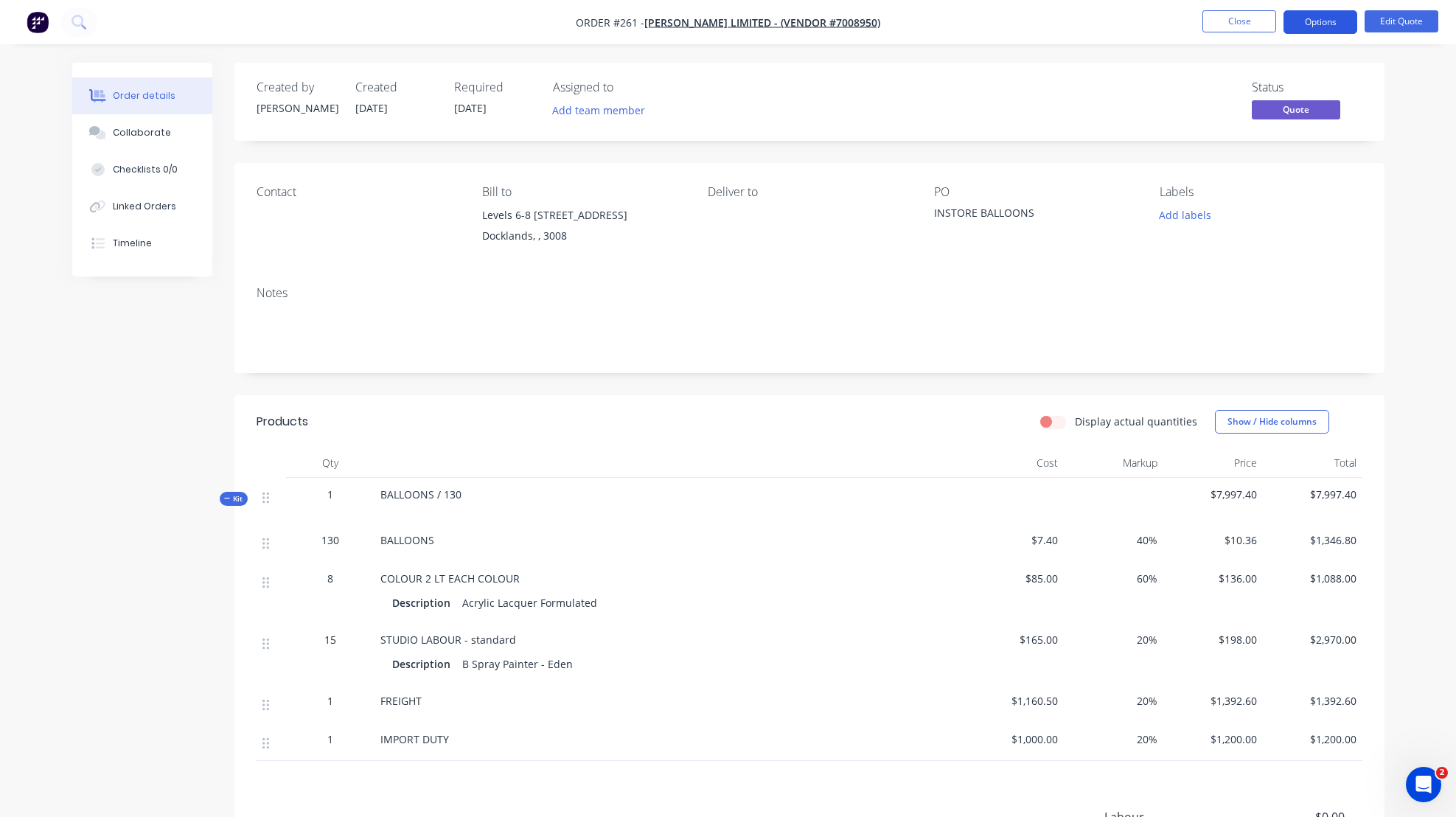
click at [1328, 17] on button "Options" at bounding box center [1320, 22] width 74 height 24
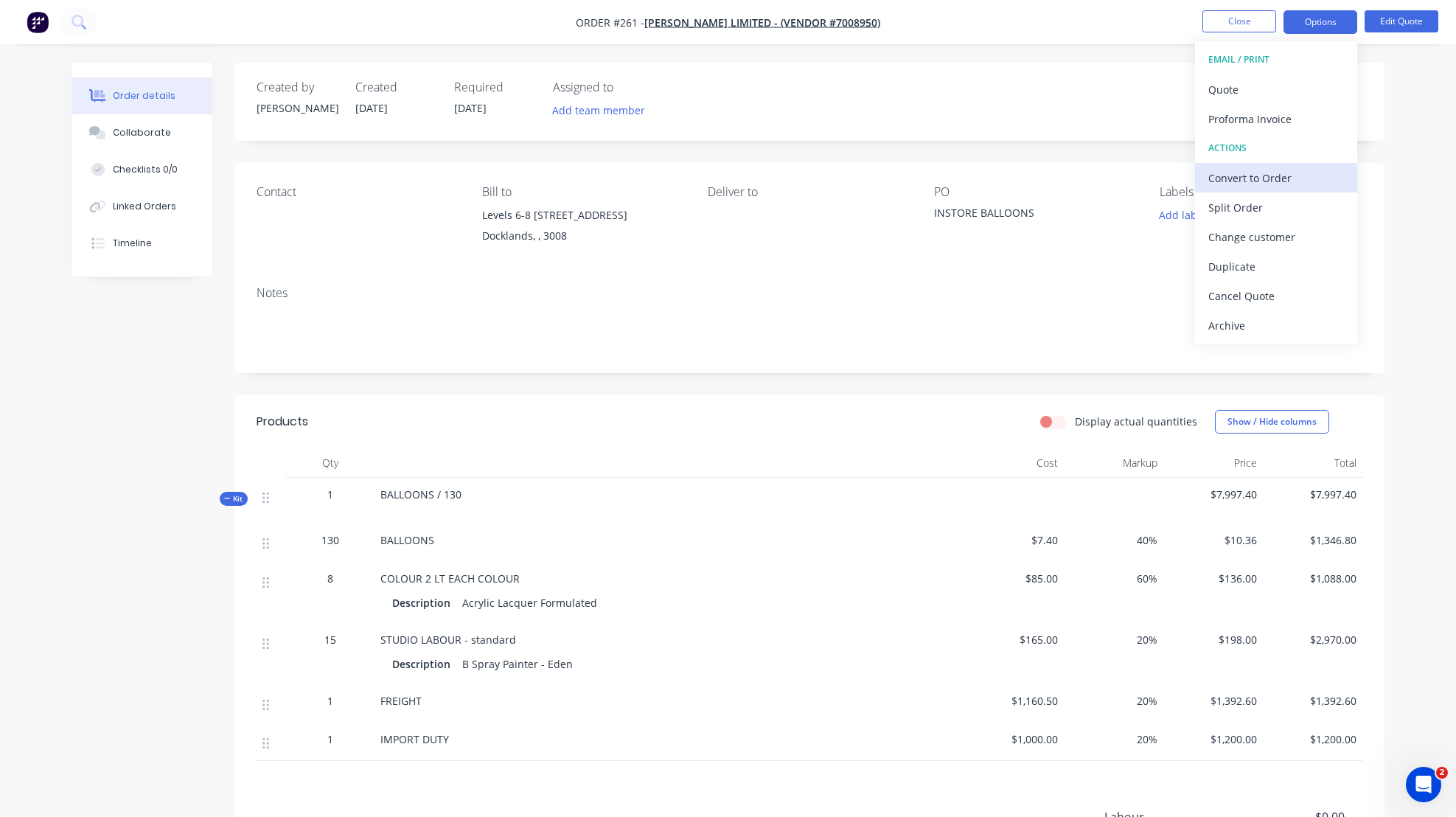
click at [1247, 177] on div "Convert to Order" at bounding box center [1276, 178] width 135 height 21
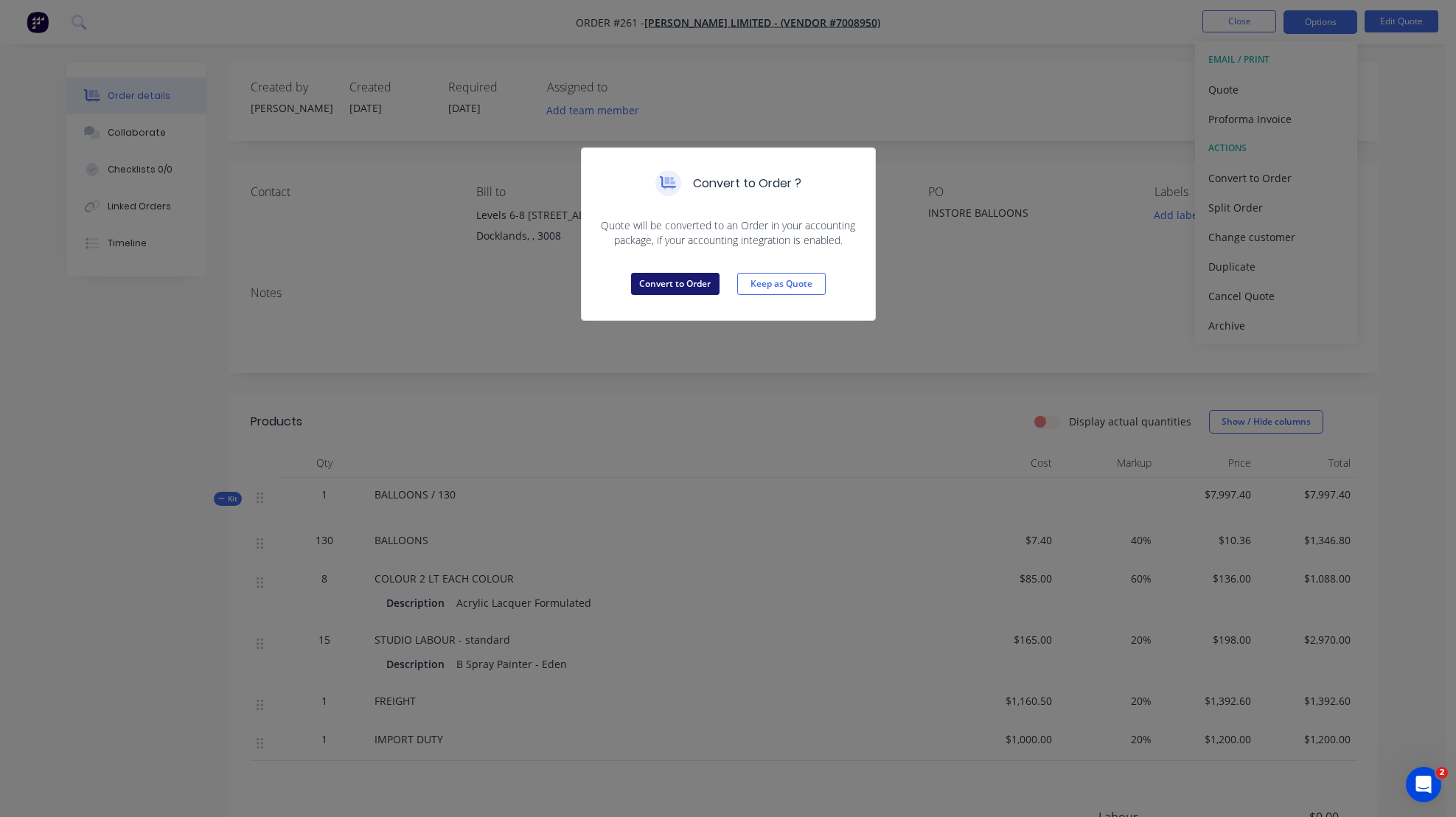
click at [653, 281] on button "Convert to Order" at bounding box center [675, 284] width 88 height 22
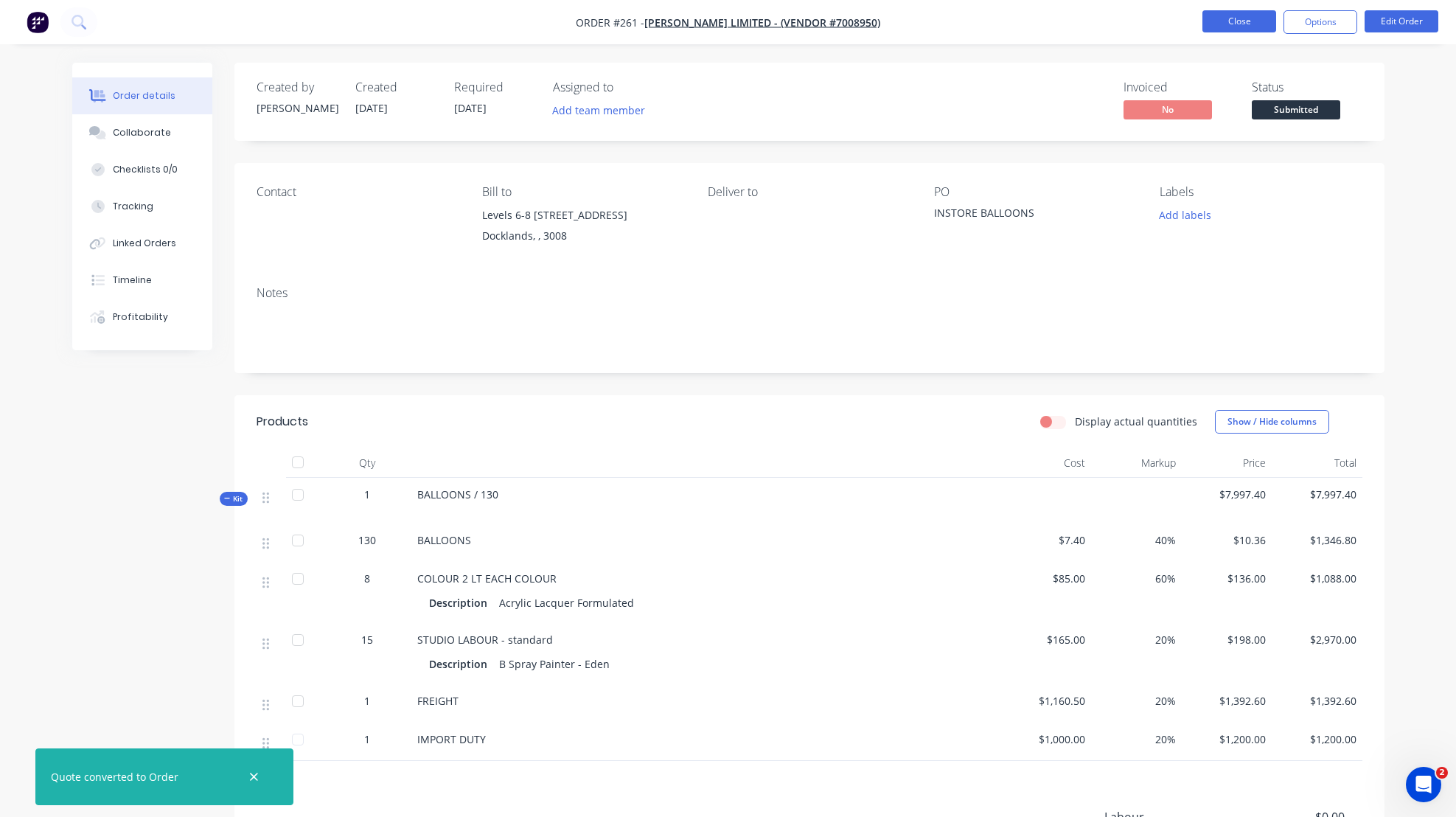
click at [1240, 22] on button "Close" at bounding box center [1239, 21] width 74 height 22
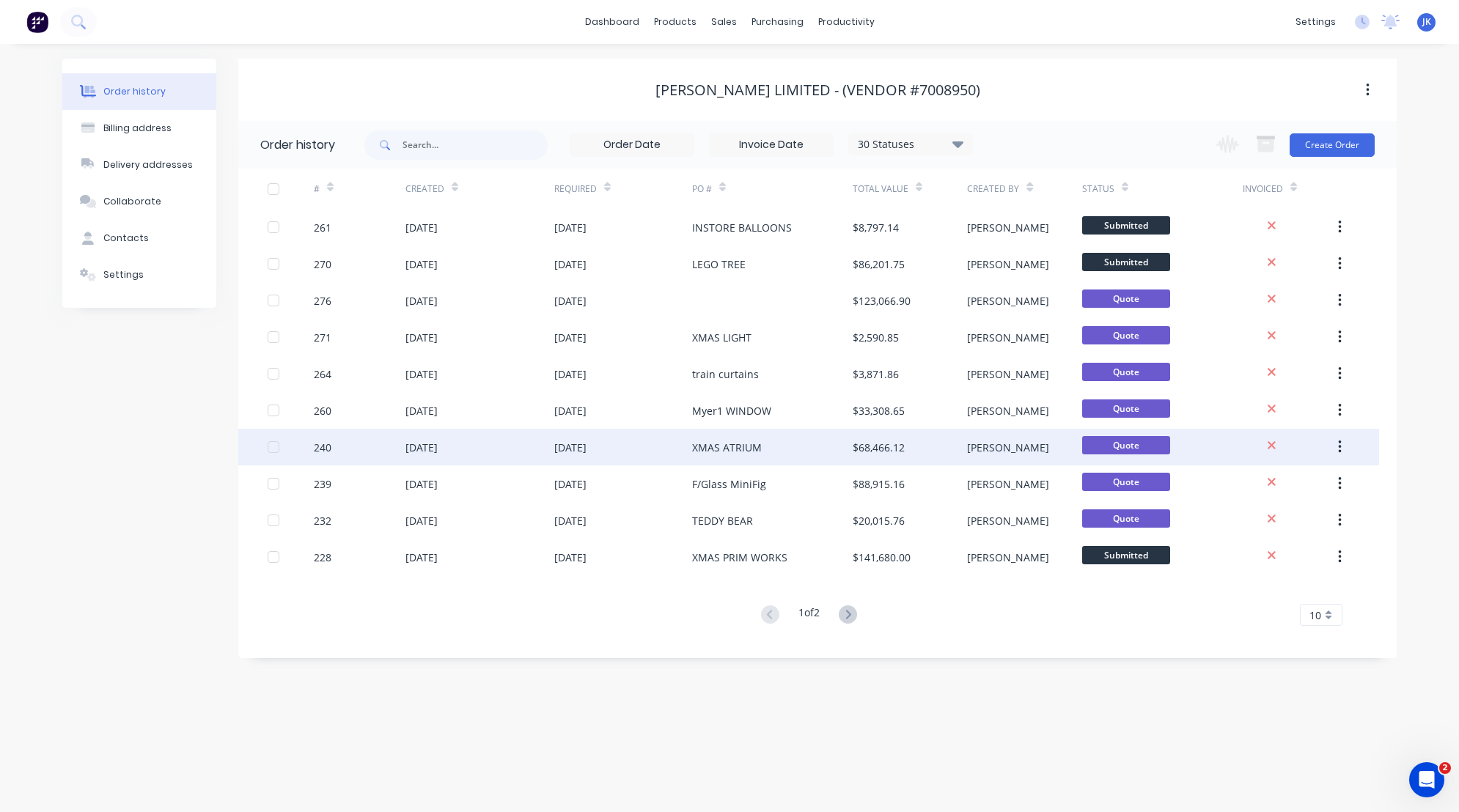
click at [434, 446] on div "[DATE]" at bounding box center [421, 447] width 32 height 16
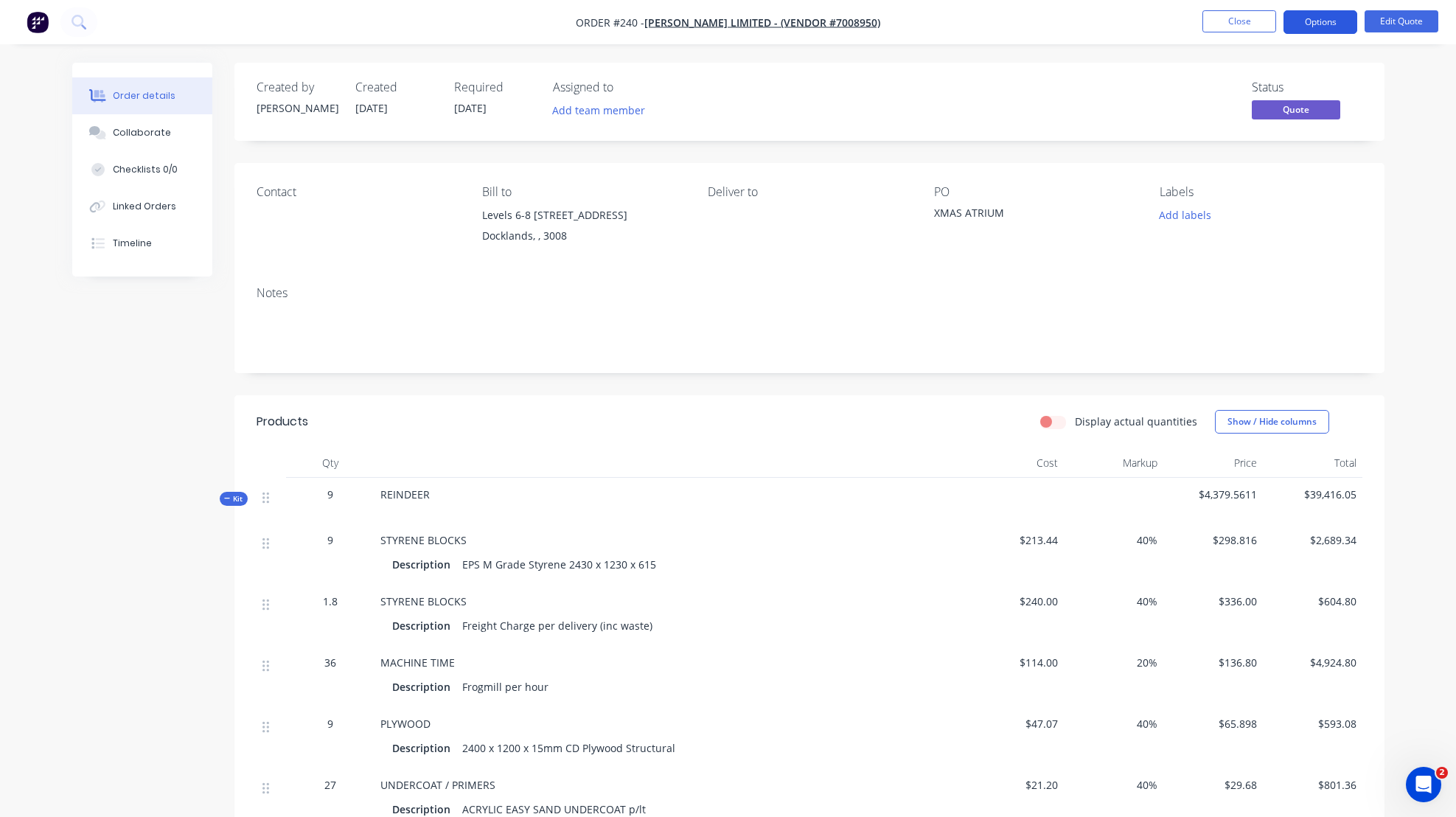
click at [1330, 18] on button "Options" at bounding box center [1320, 22] width 74 height 24
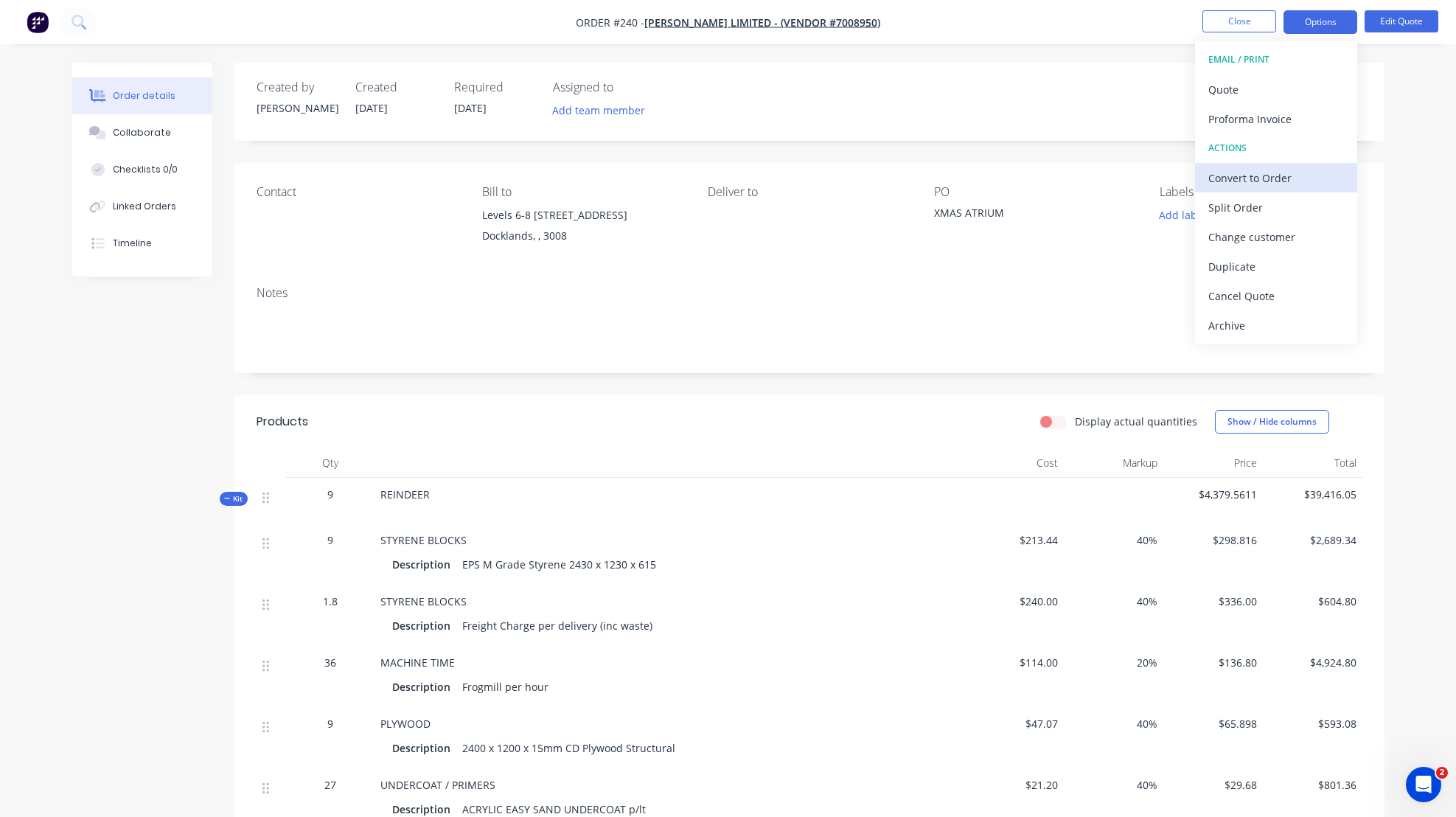
click at [1243, 177] on div "Convert to Order" at bounding box center [1276, 178] width 135 height 21
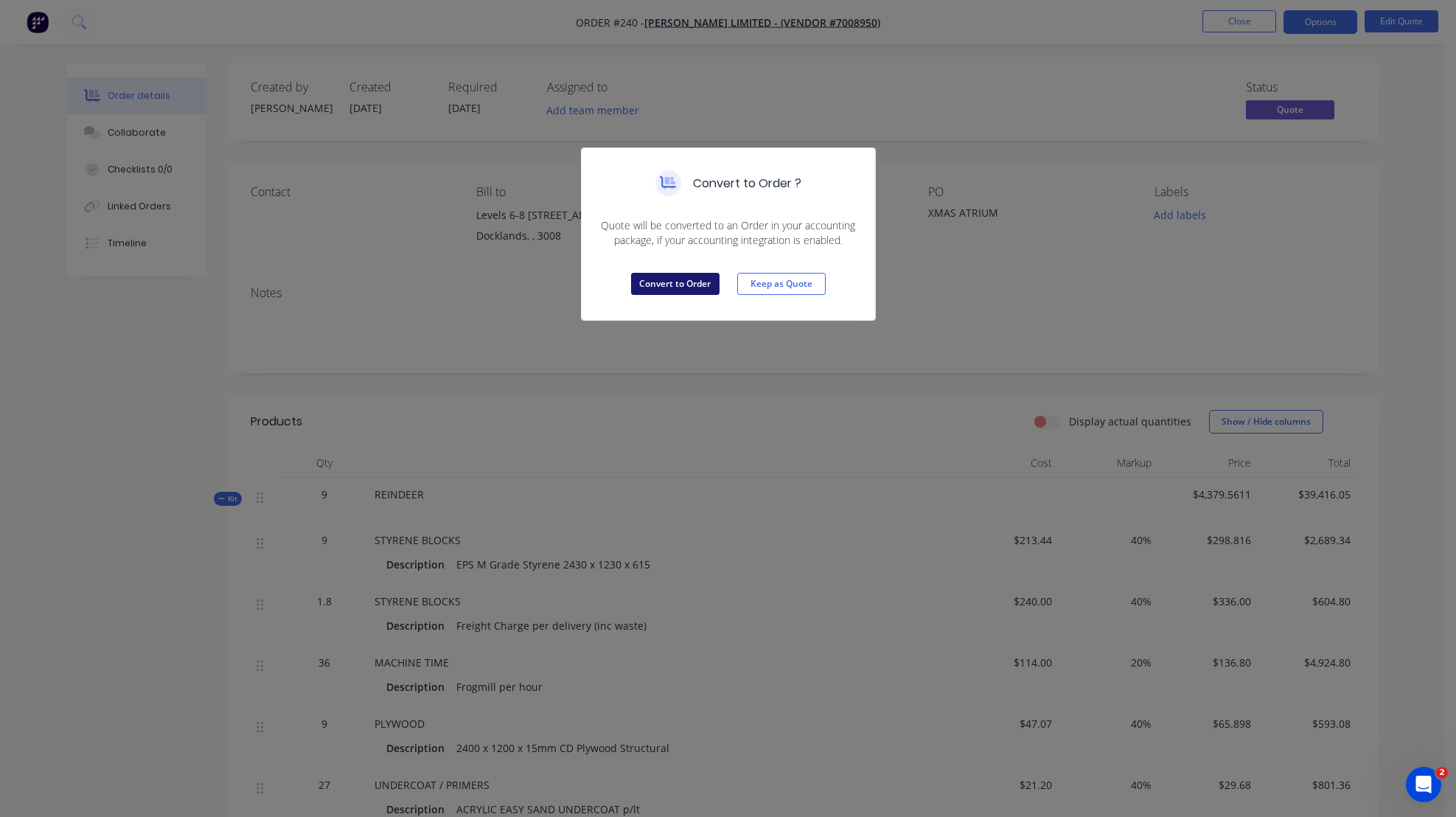
click at [681, 283] on button "Convert to Order" at bounding box center [675, 284] width 88 height 22
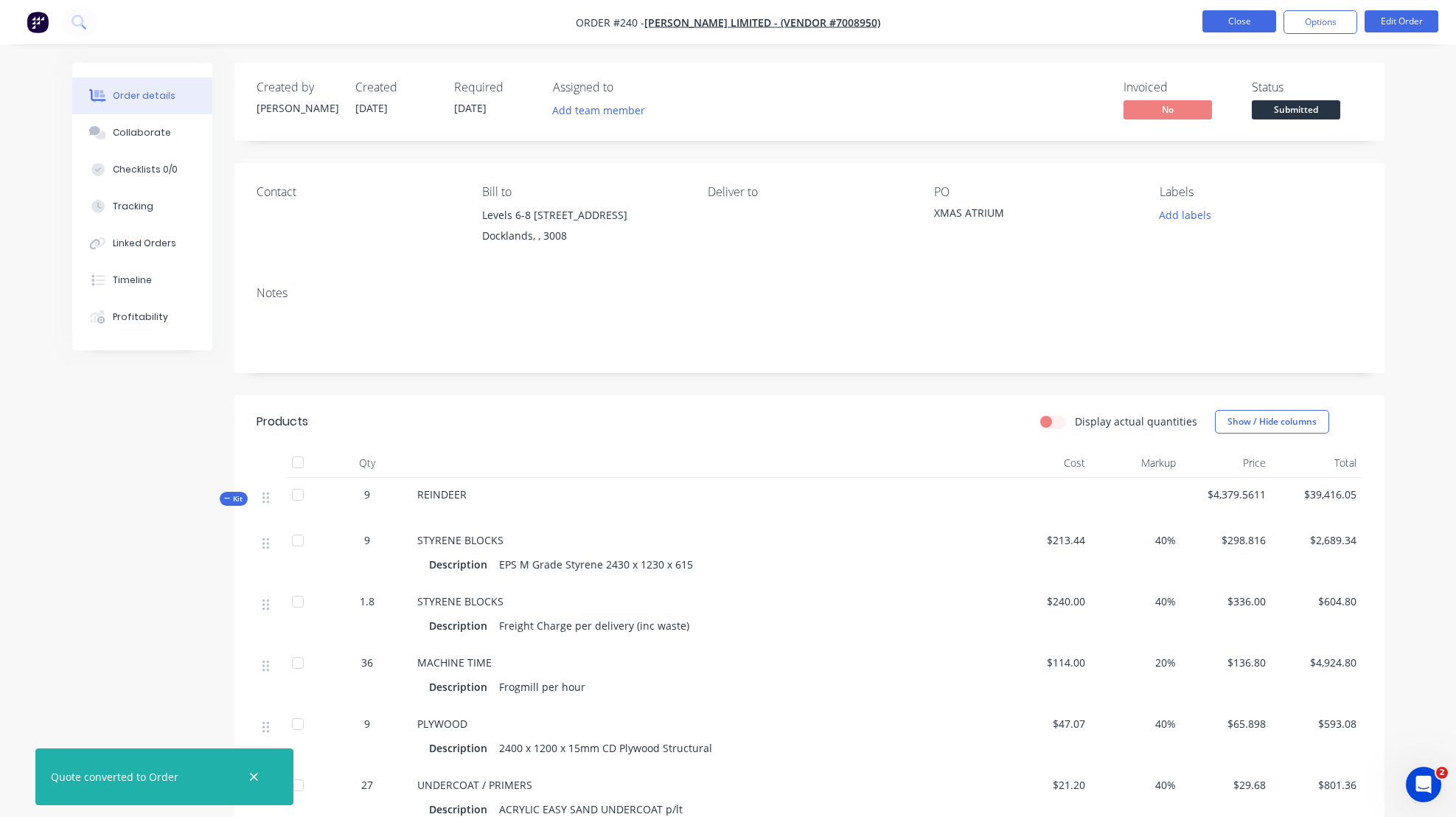
click at [1240, 21] on button "Close" at bounding box center [1239, 21] width 74 height 22
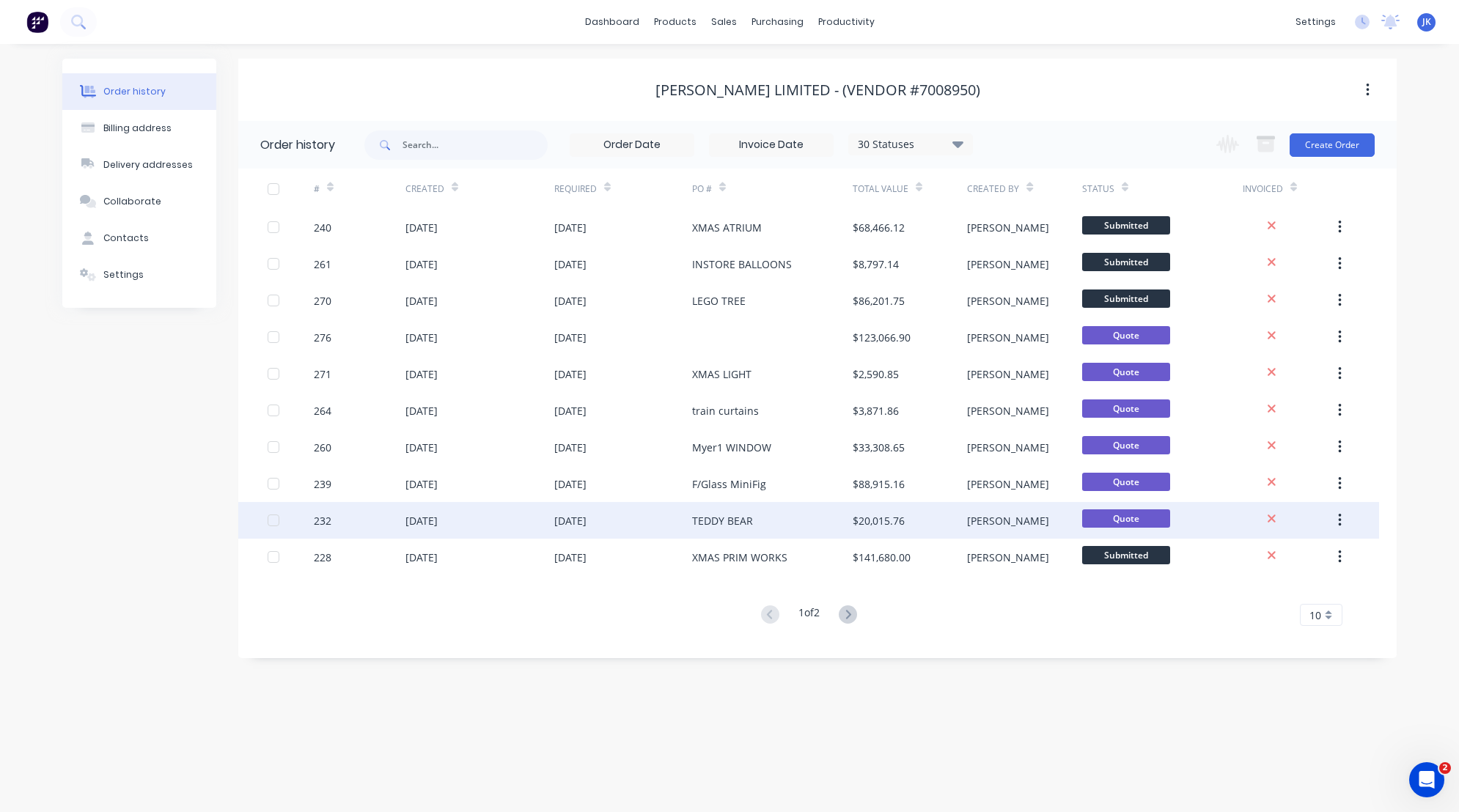
click at [586, 522] on div "[DATE]" at bounding box center [570, 520] width 32 height 16
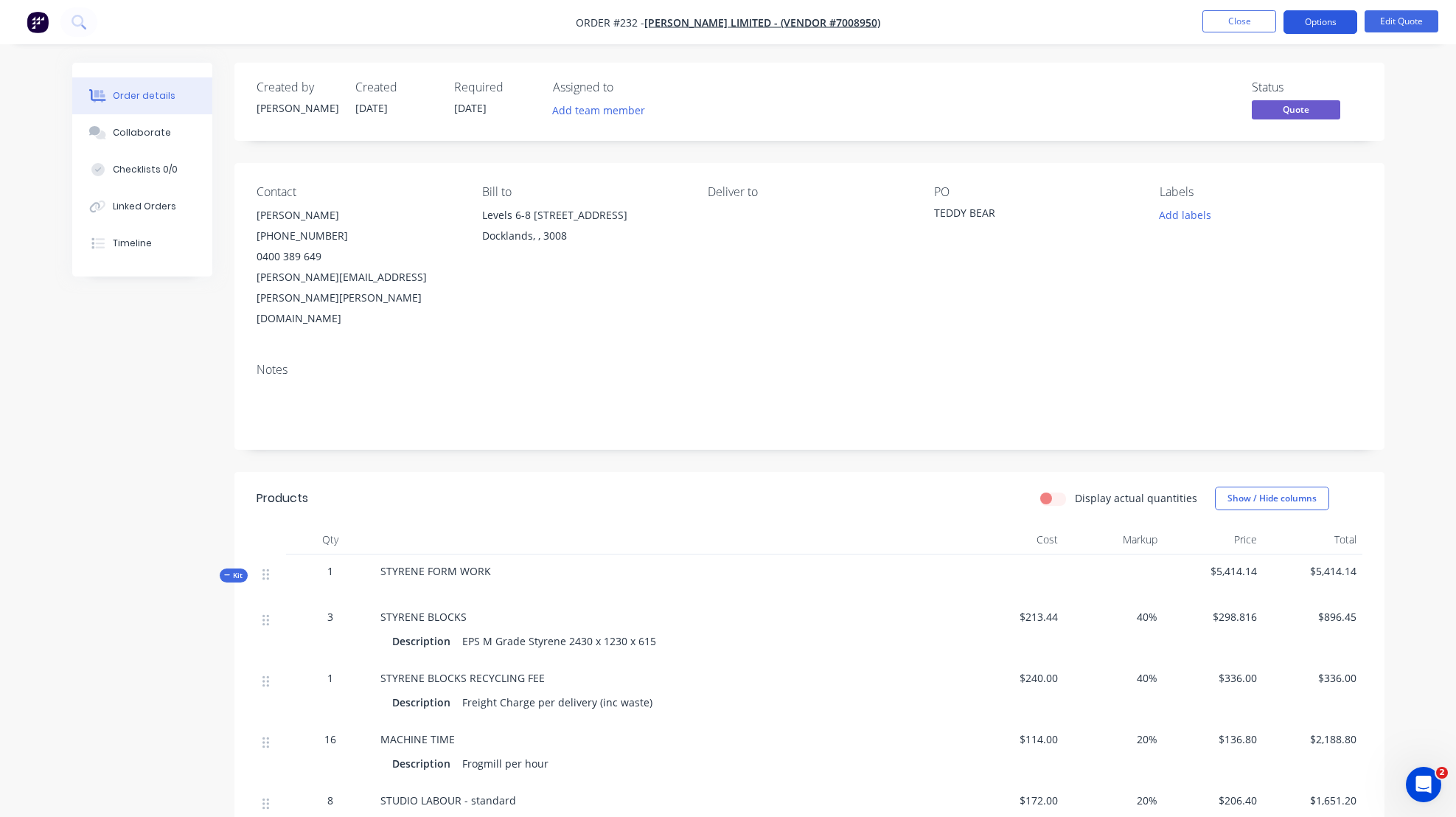
click at [1331, 24] on button "Options" at bounding box center [1320, 22] width 74 height 24
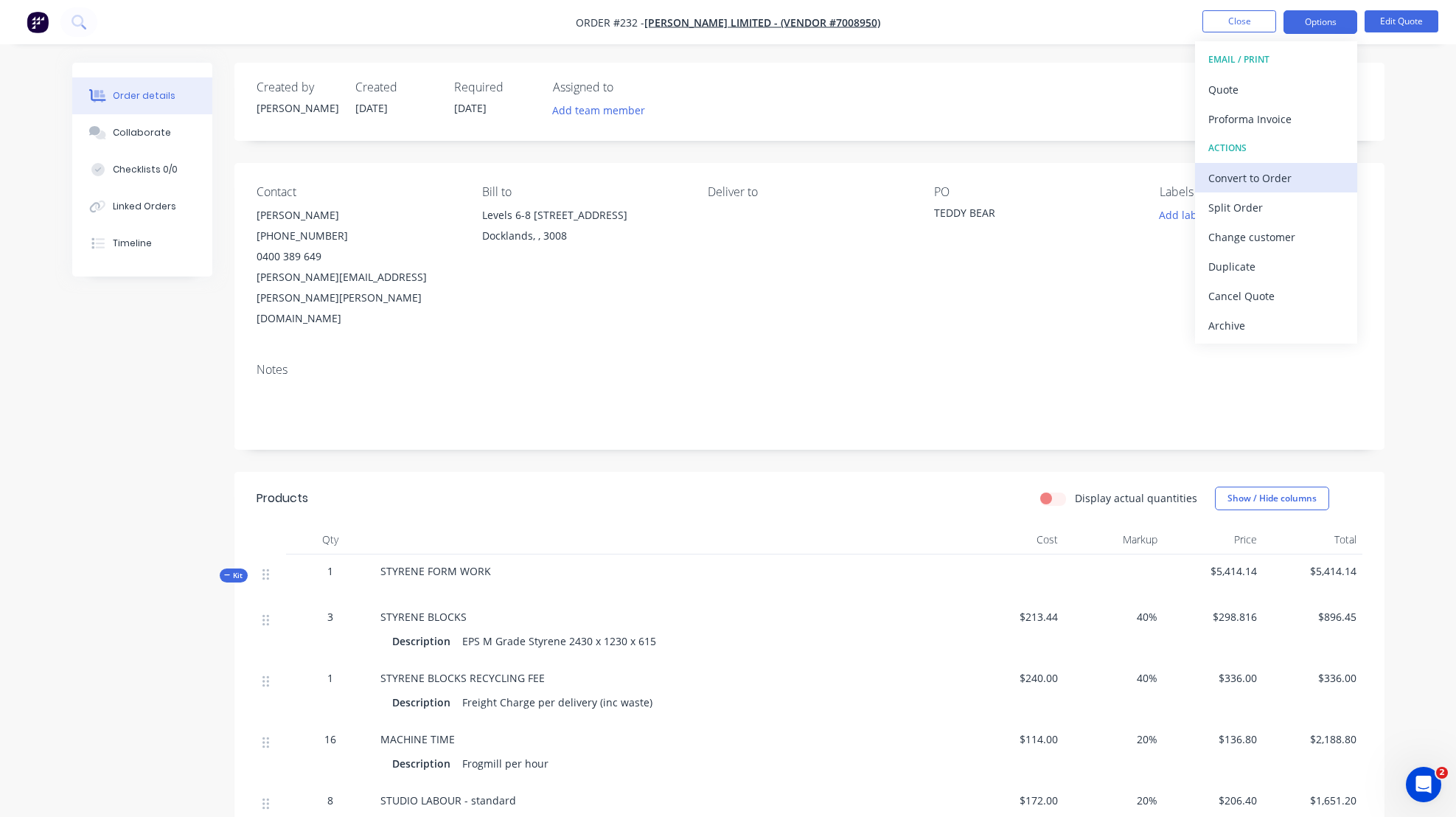
click at [1254, 175] on div "Convert to Order" at bounding box center [1276, 178] width 135 height 21
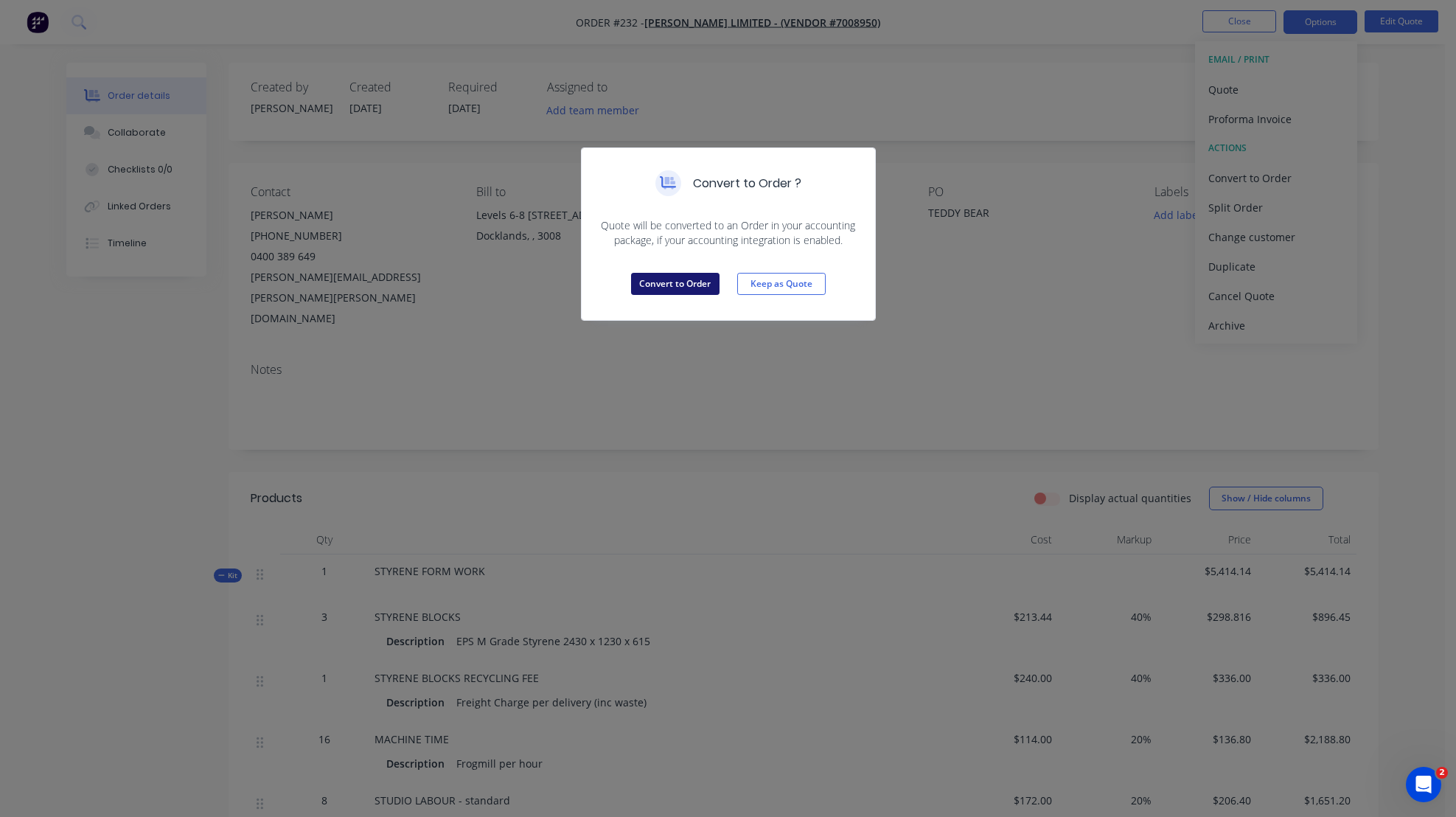
click at [686, 282] on button "Convert to Order" at bounding box center [675, 284] width 88 height 22
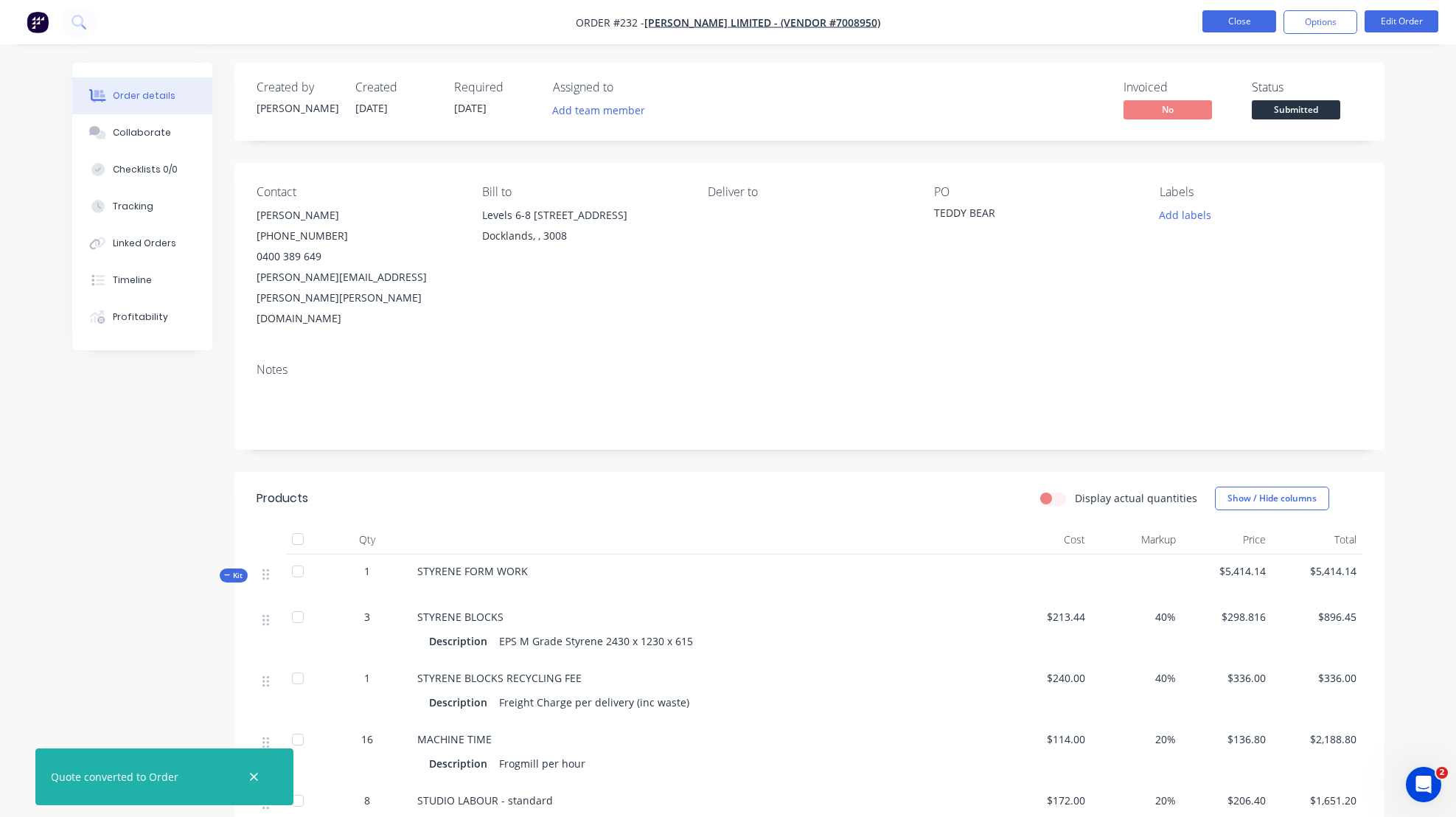
click at [1232, 19] on button "Close" at bounding box center [1239, 21] width 74 height 22
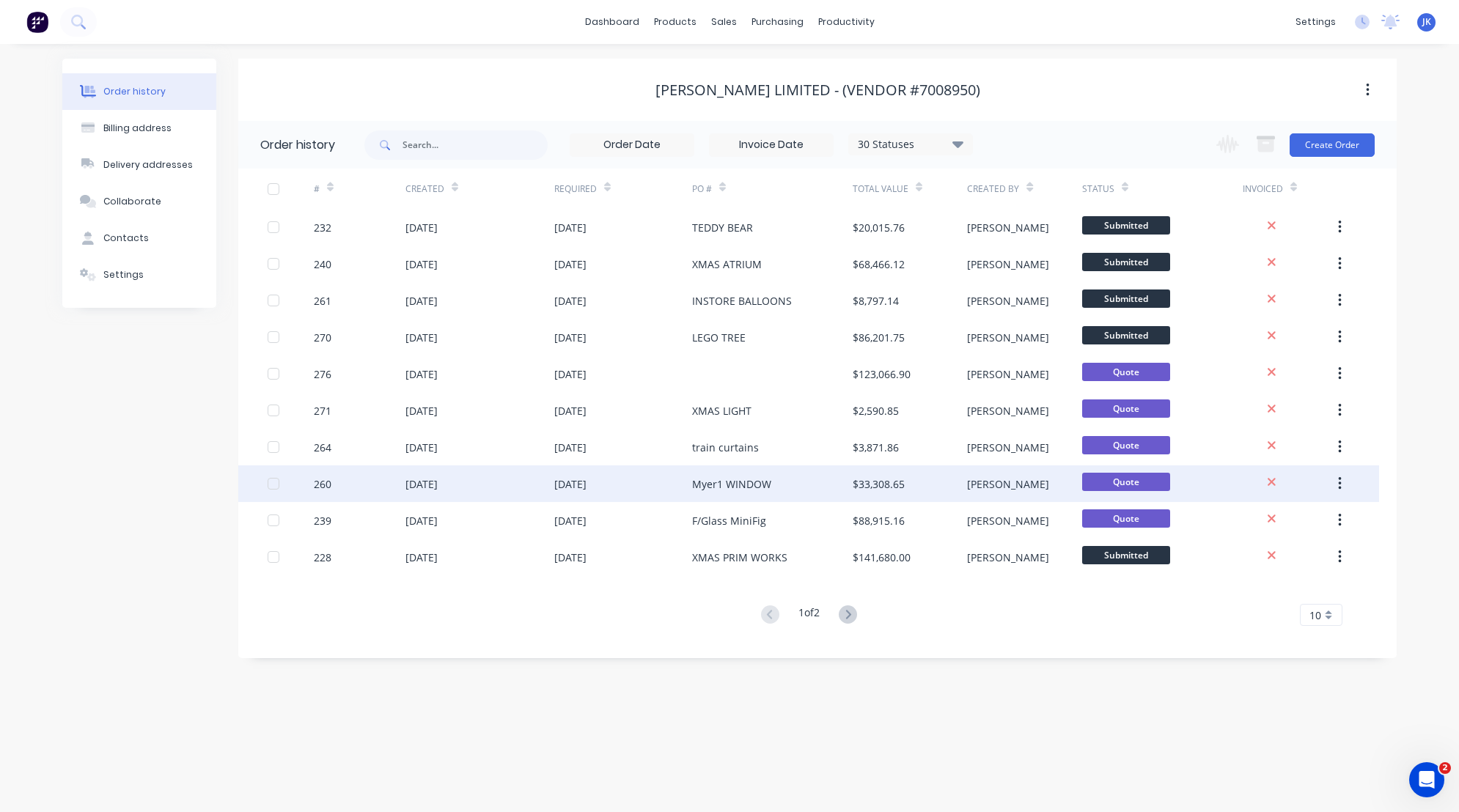
click at [437, 479] on div "[DATE]" at bounding box center [421, 484] width 32 height 16
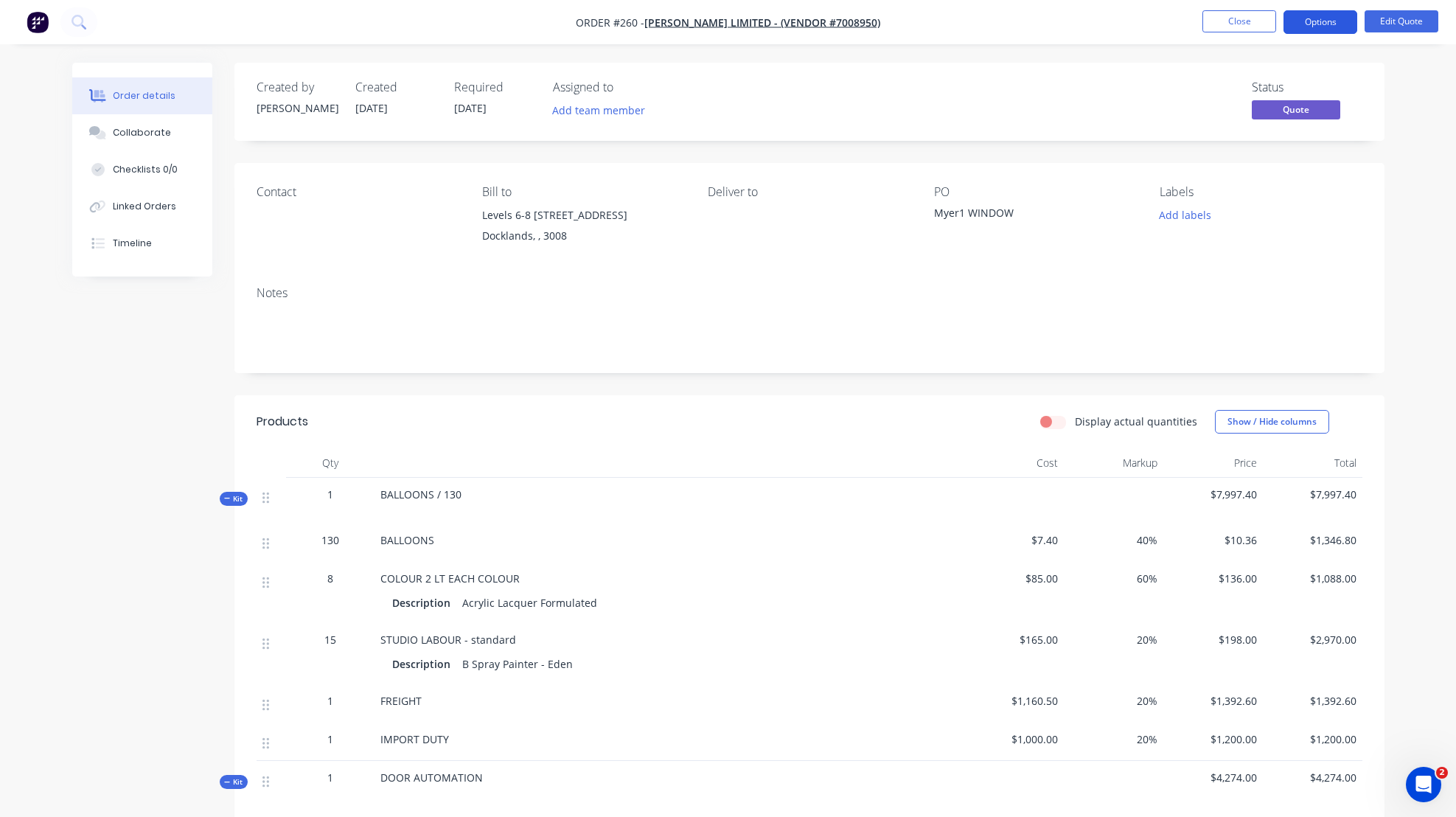
click at [1328, 19] on button "Options" at bounding box center [1320, 22] width 74 height 24
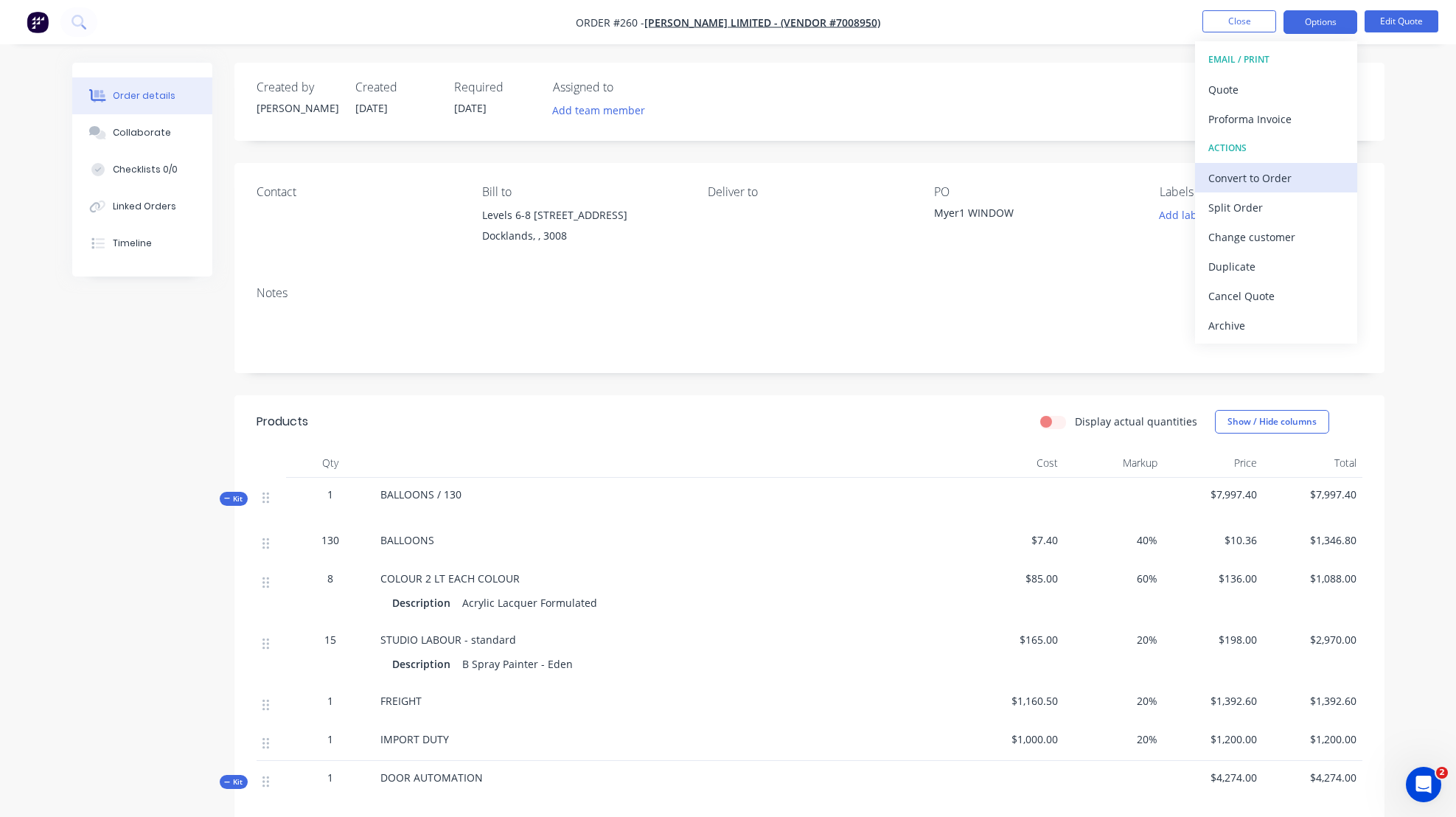
click at [1240, 174] on div "Convert to Order" at bounding box center [1276, 178] width 135 height 21
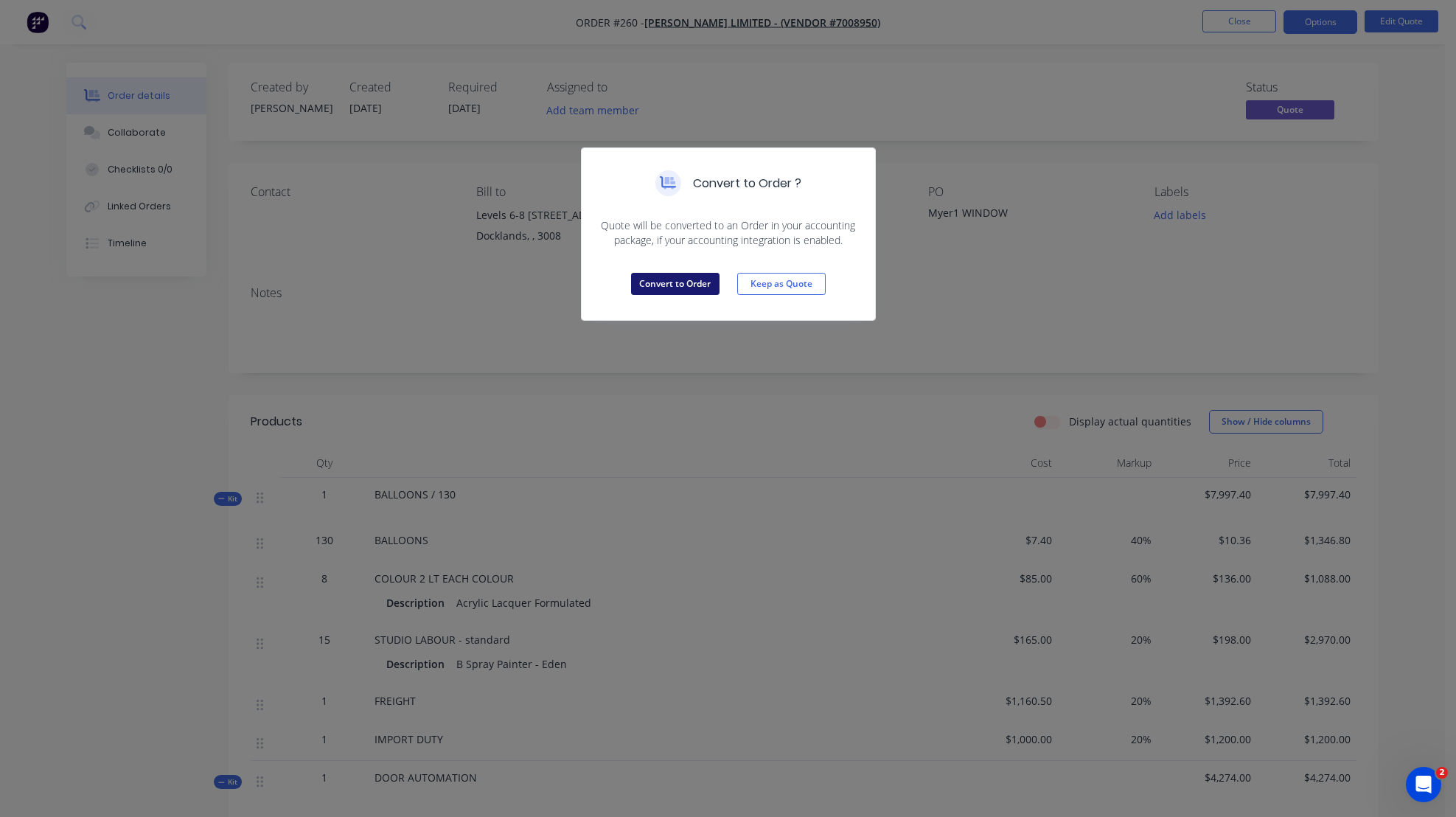
click at [671, 283] on button "Convert to Order" at bounding box center [675, 284] width 88 height 22
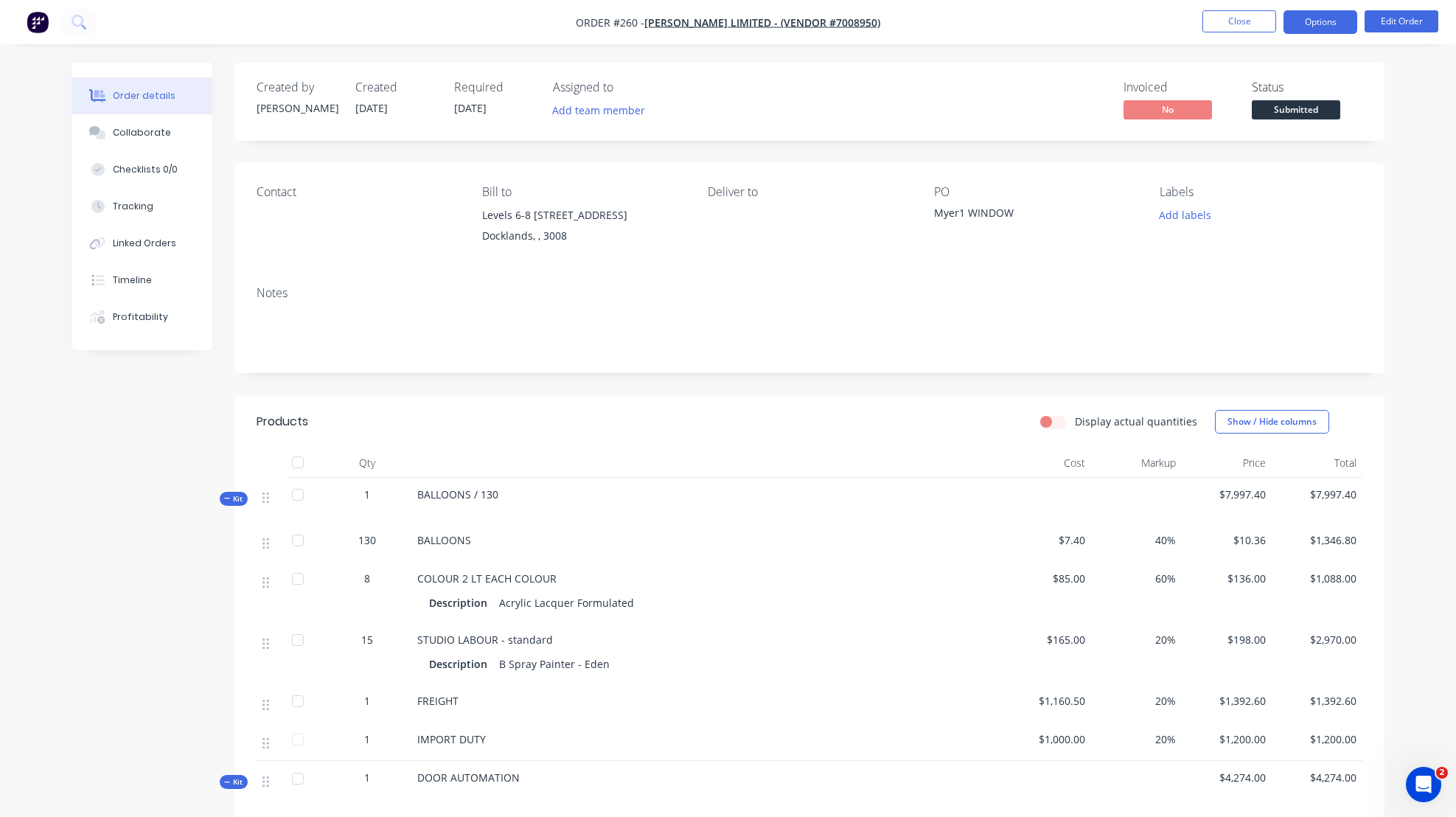
click at [1317, 21] on button "Options" at bounding box center [1320, 22] width 74 height 24
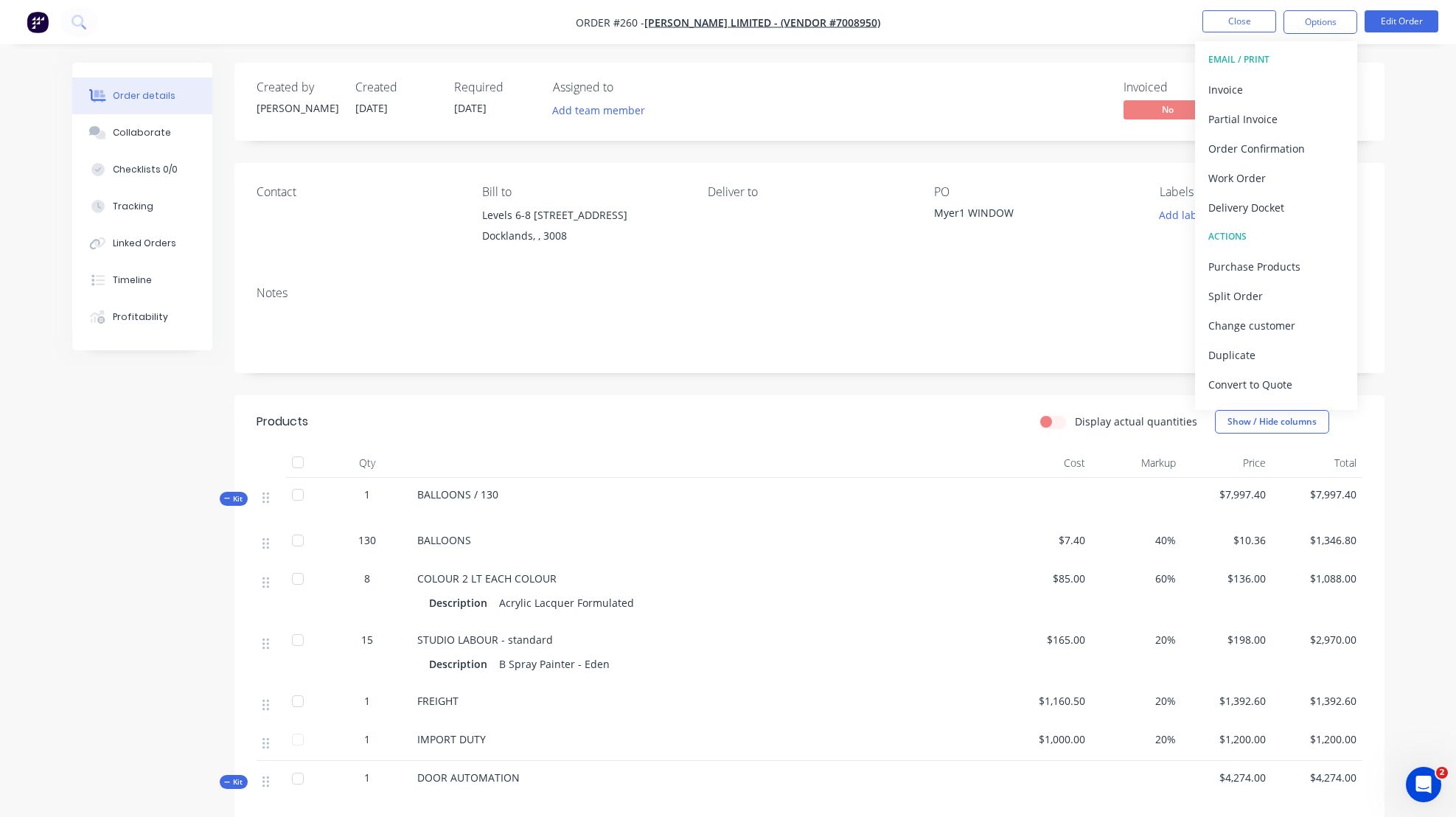
click at [1014, 8] on nav "Order #260 - myer limited - (vendor #7008950) Close Options EMAIL / PRINT Invoi…" at bounding box center [728, 22] width 1456 height 44
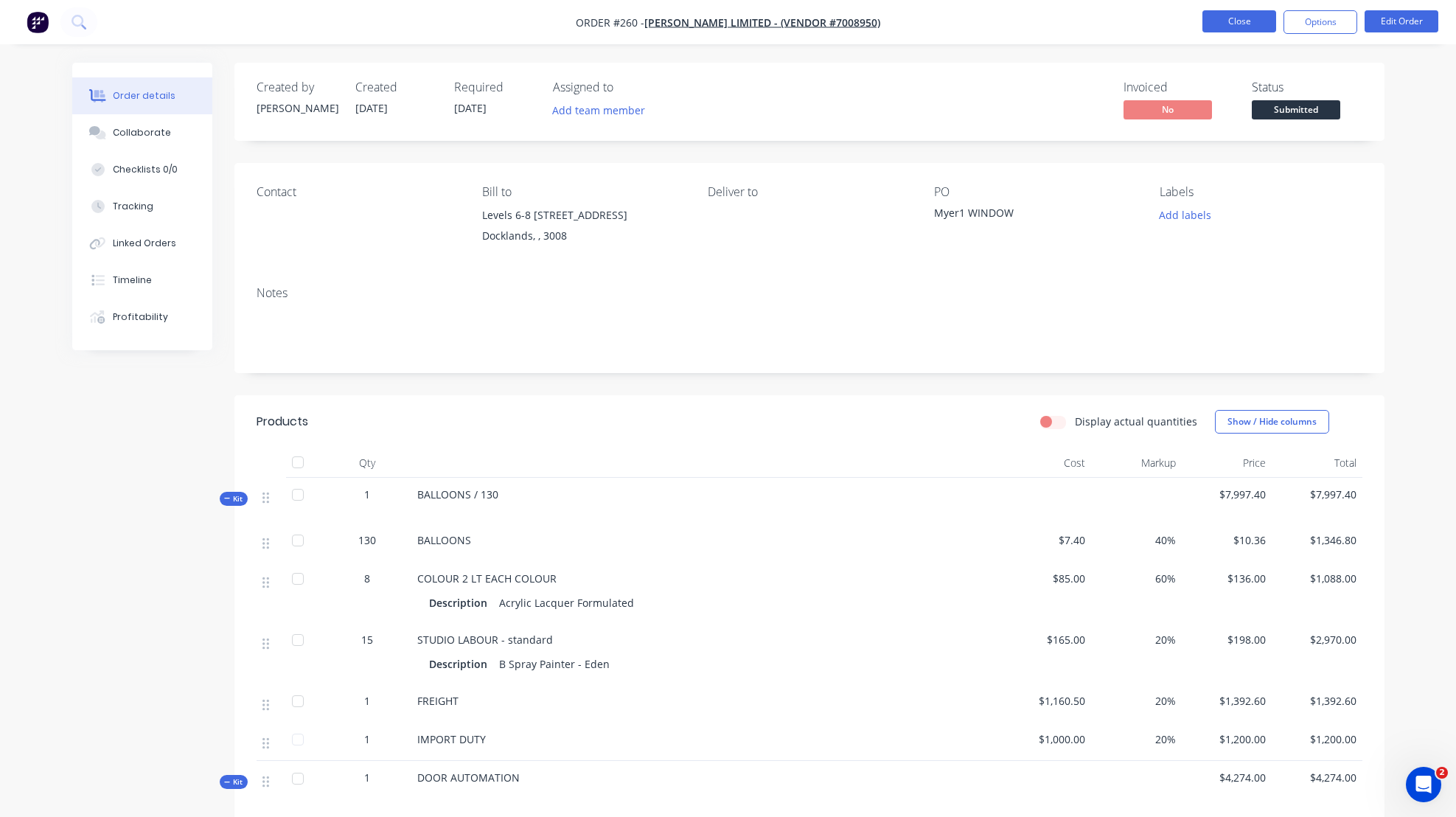
click at [1235, 21] on button "Close" at bounding box center [1239, 21] width 74 height 22
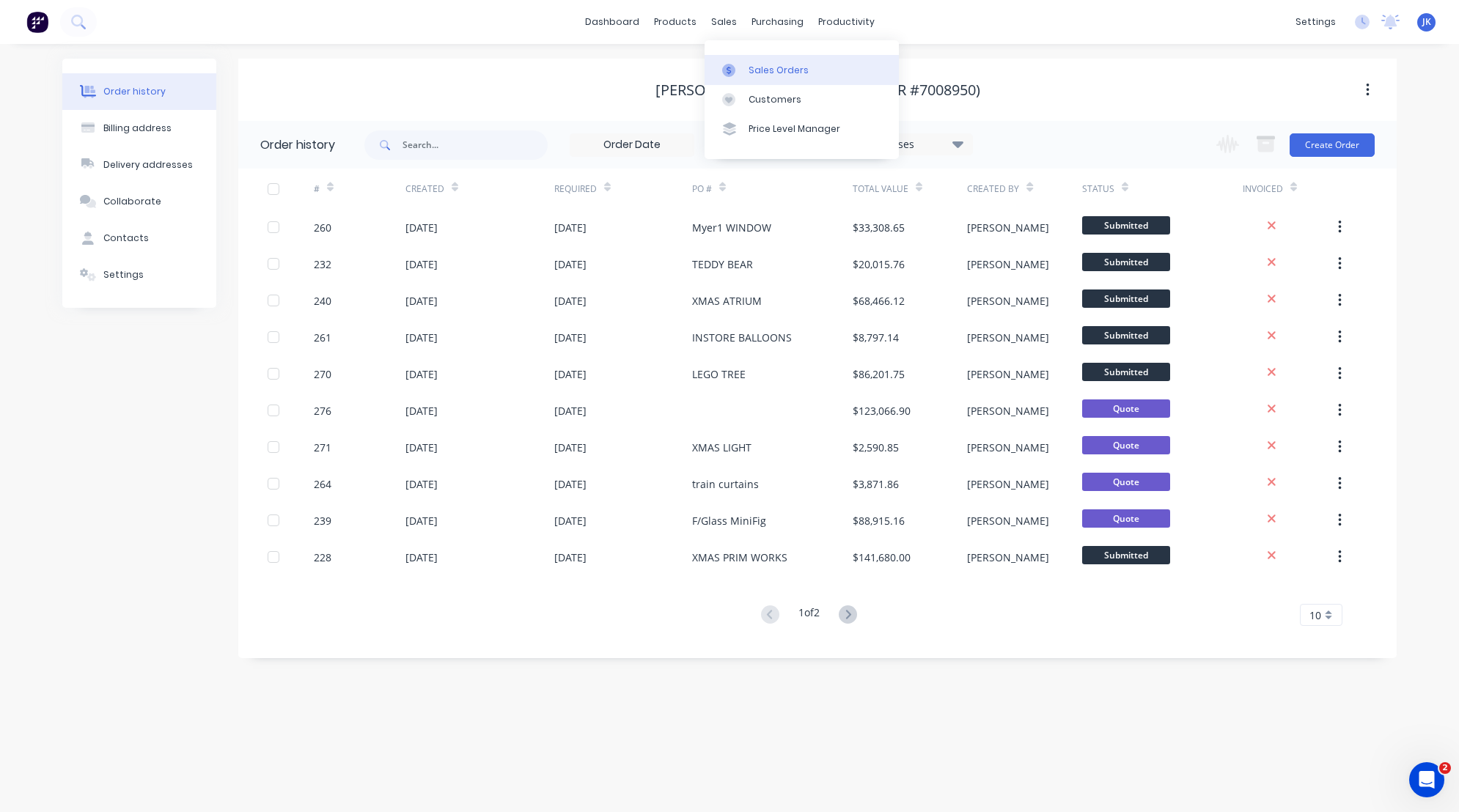
click at [773, 69] on div "Sales Orders" at bounding box center [778, 70] width 60 height 13
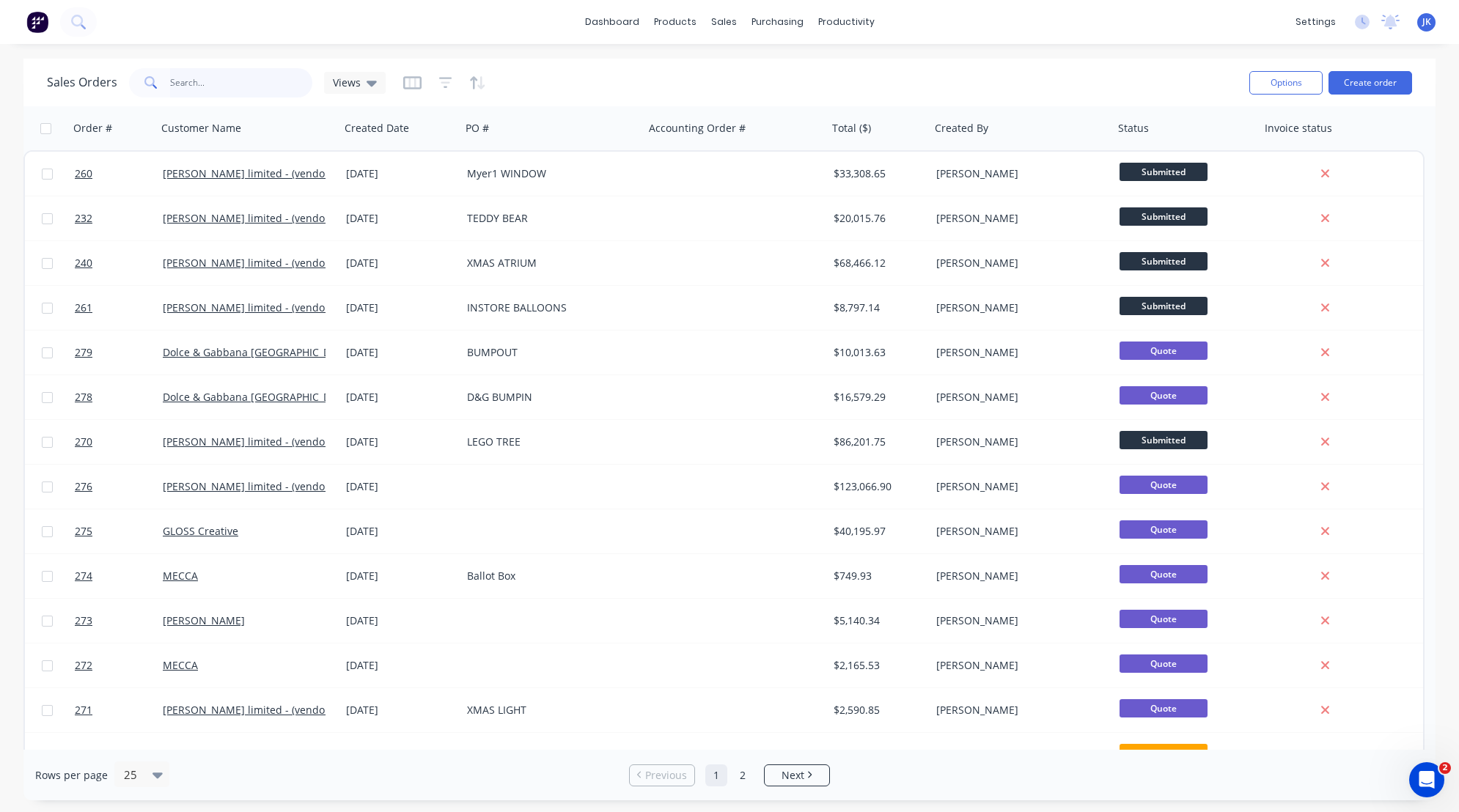
click at [196, 81] on input "text" at bounding box center [241, 83] width 143 height 29
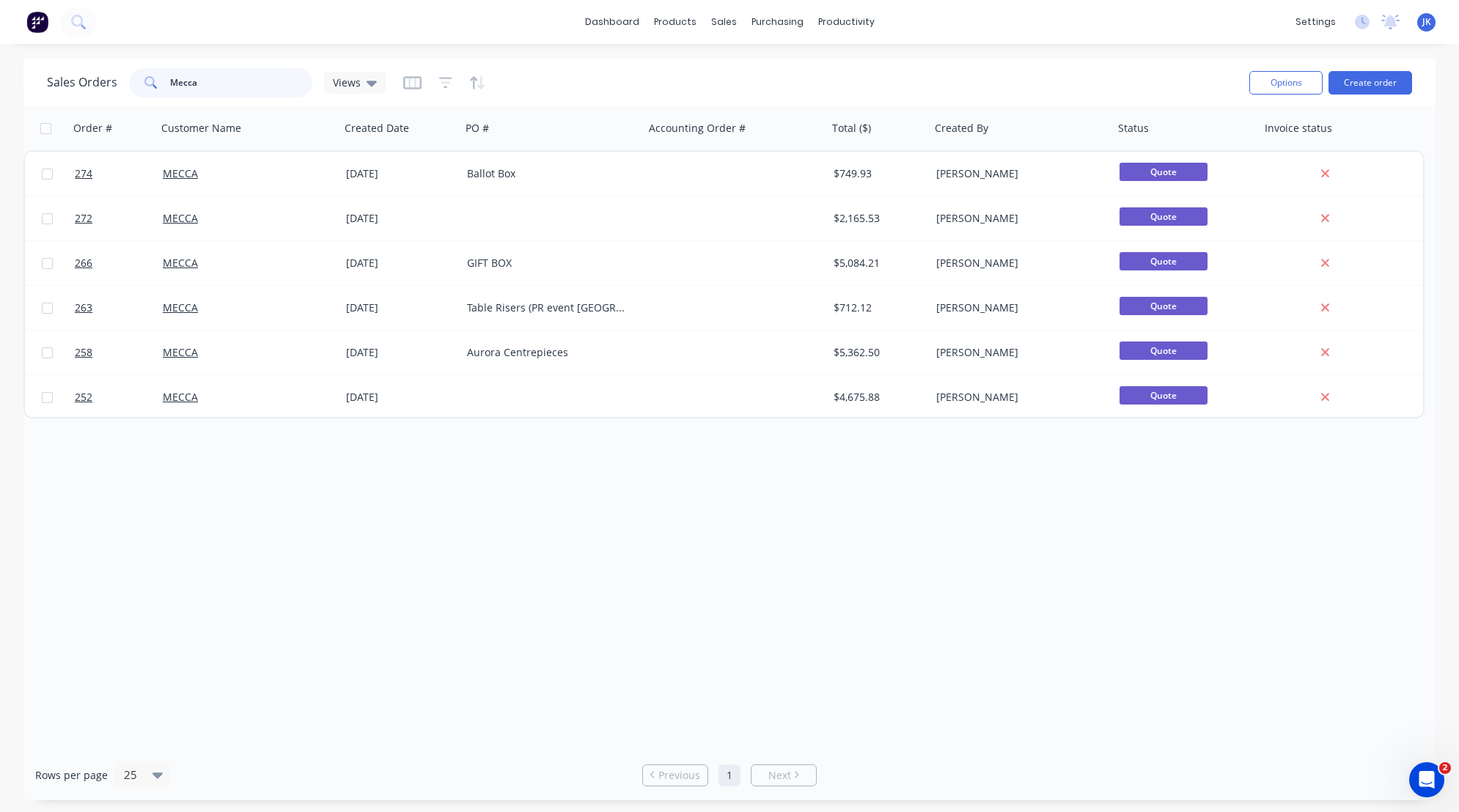
drag, startPoint x: 220, startPoint y: 84, endPoint x: 144, endPoint y: 82, distance: 76.0
click at [144, 82] on div "Mecca" at bounding box center [220, 83] width 183 height 29
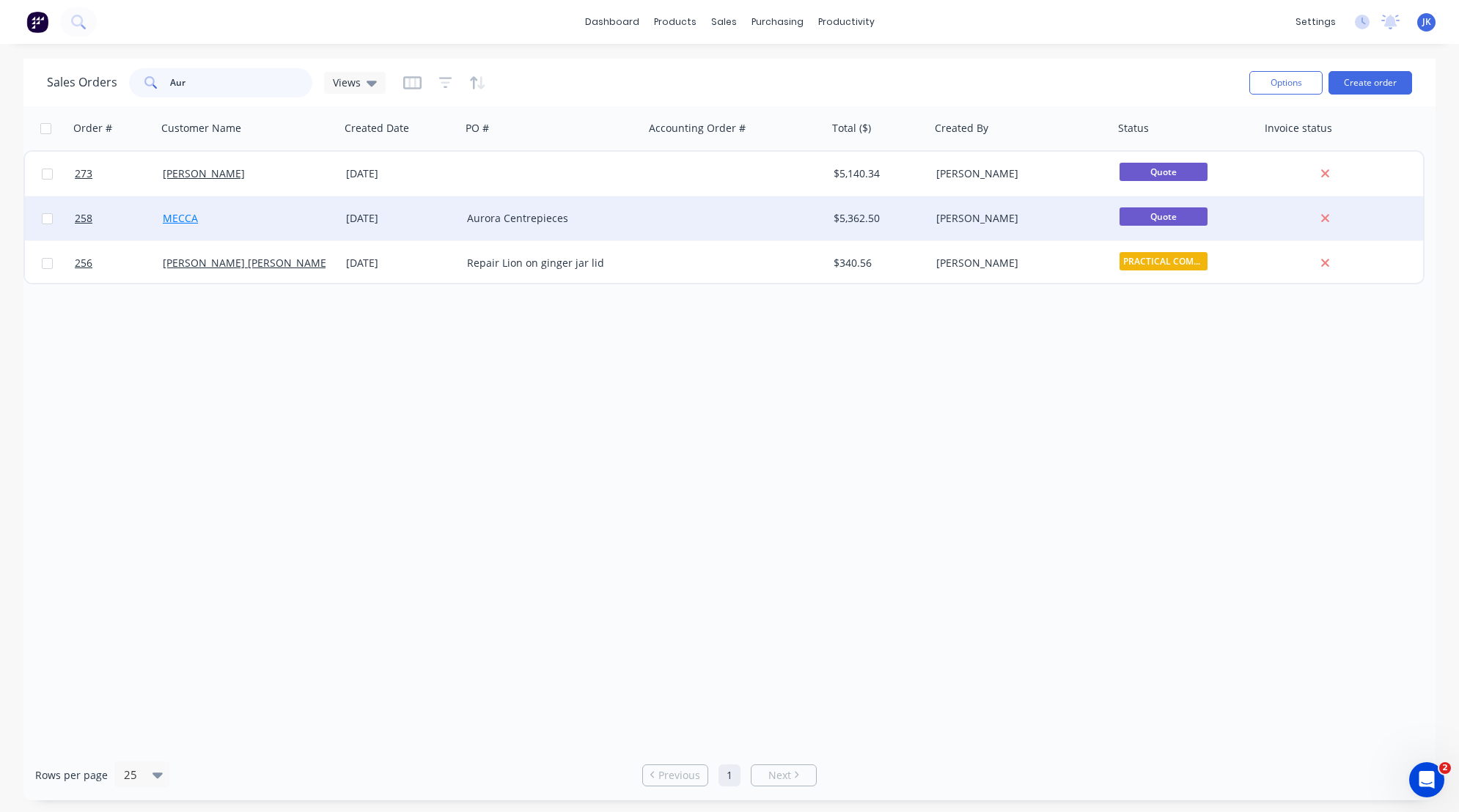
type input "Aur"
click at [188, 219] on link "MECCA" at bounding box center [180, 218] width 35 height 14
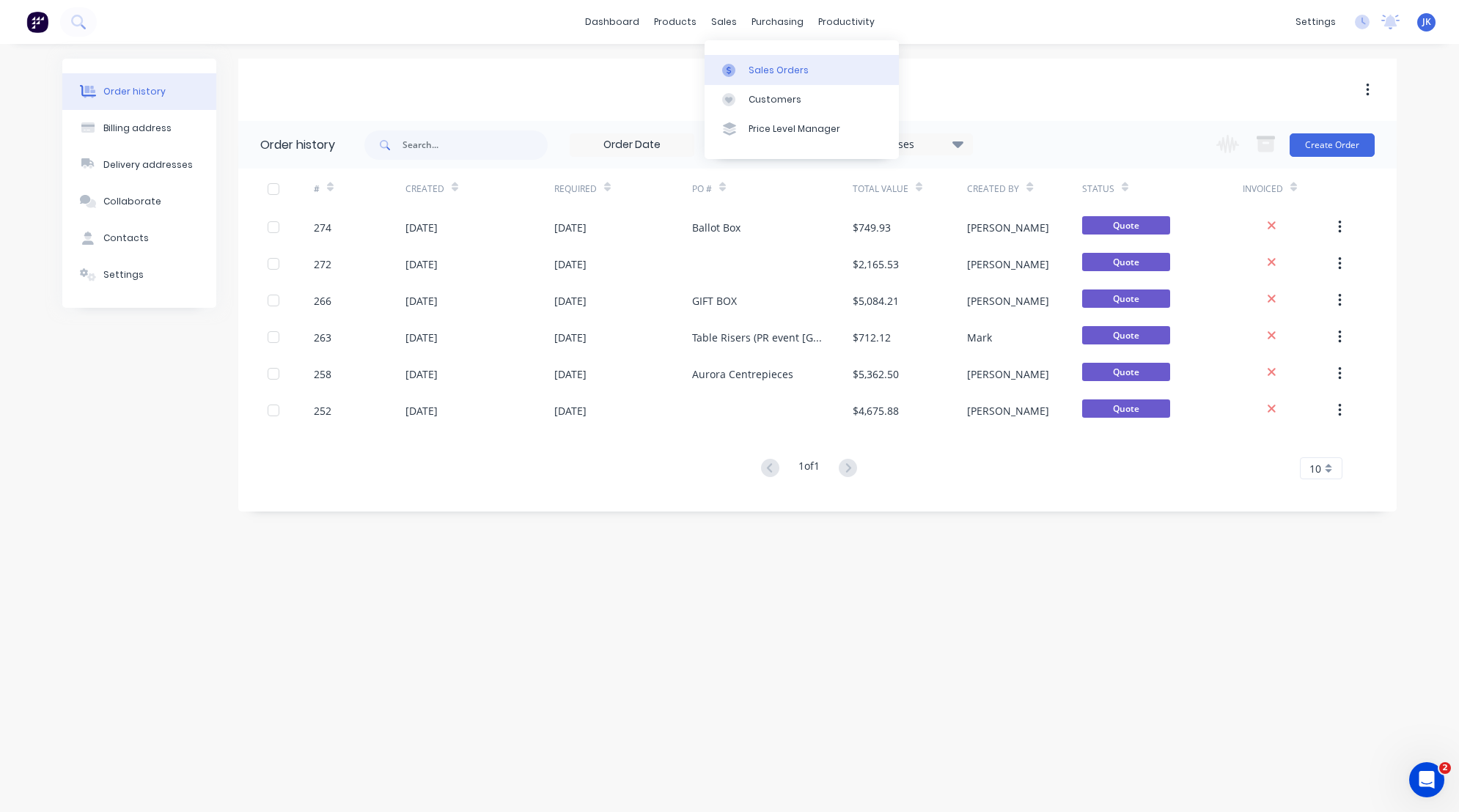
click at [756, 70] on div "Sales Orders" at bounding box center [778, 70] width 60 height 13
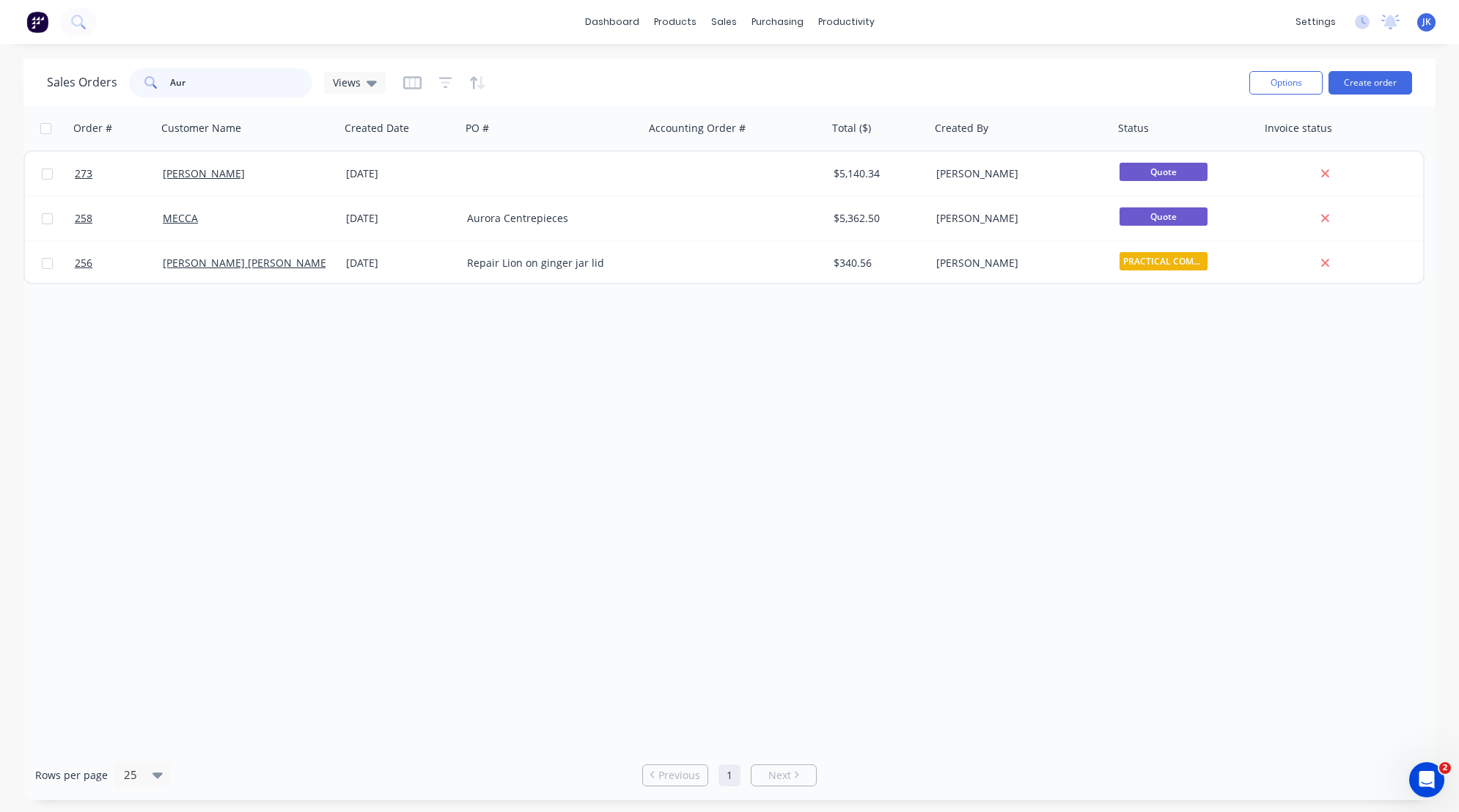
drag, startPoint x: 196, startPoint y: 80, endPoint x: 153, endPoint y: 80, distance: 43.0
click at [153, 80] on div "Aur" at bounding box center [220, 83] width 183 height 29
